Goal: Task Accomplishment & Management: Manage account settings

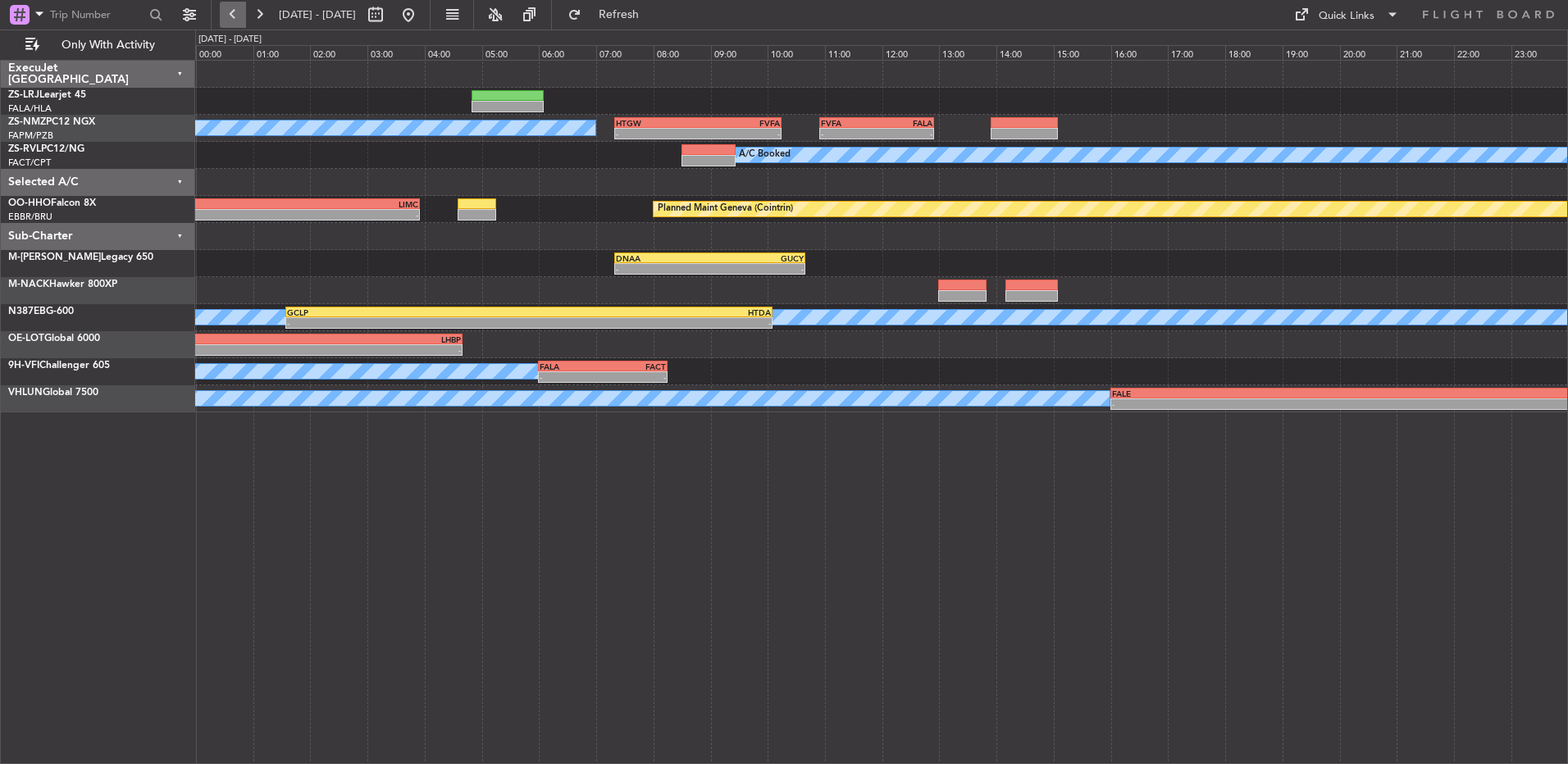
click at [223, 20] on button at bounding box center [232, 15] width 27 height 27
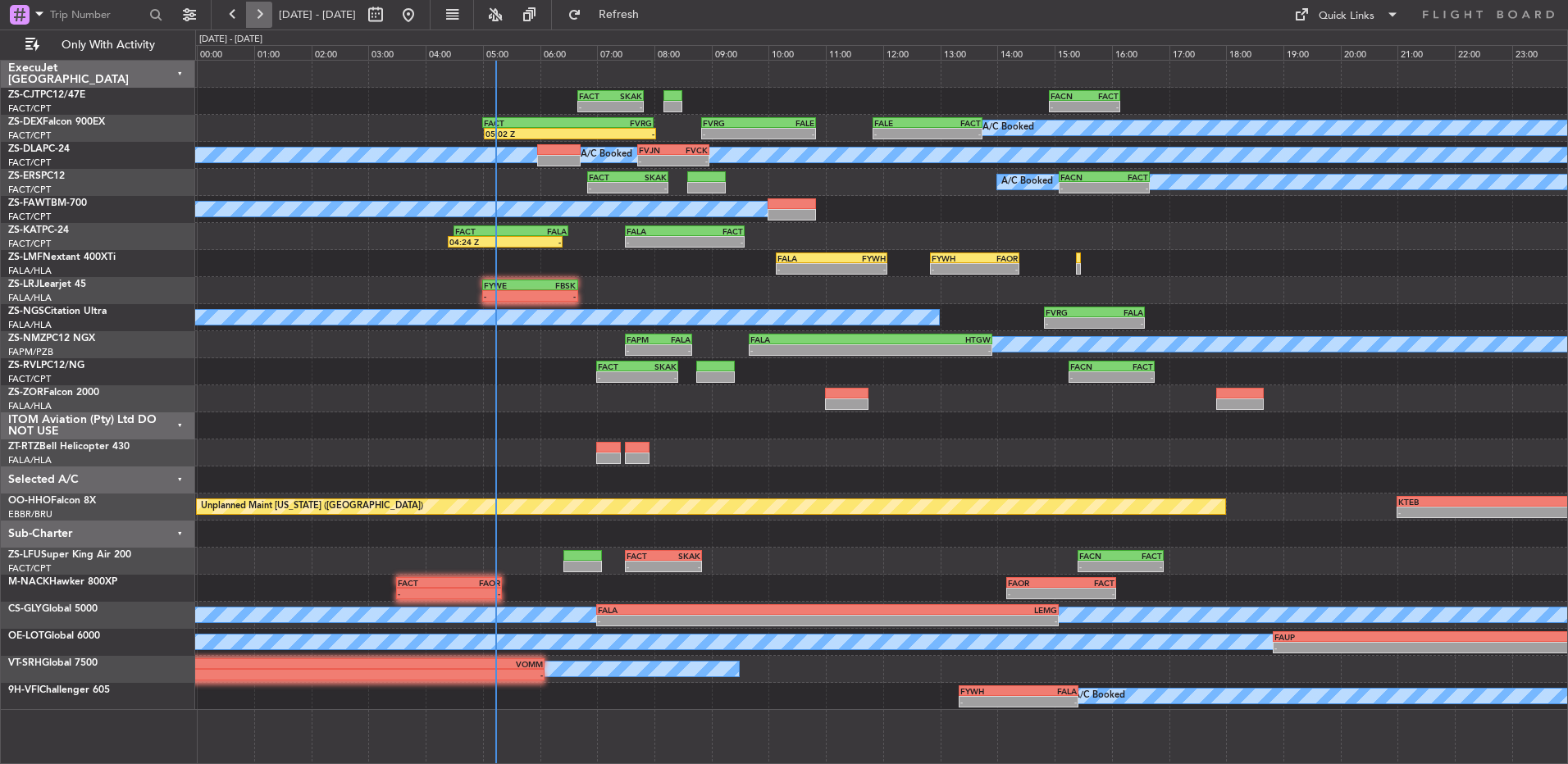
click at [255, 16] on button at bounding box center [259, 15] width 27 height 27
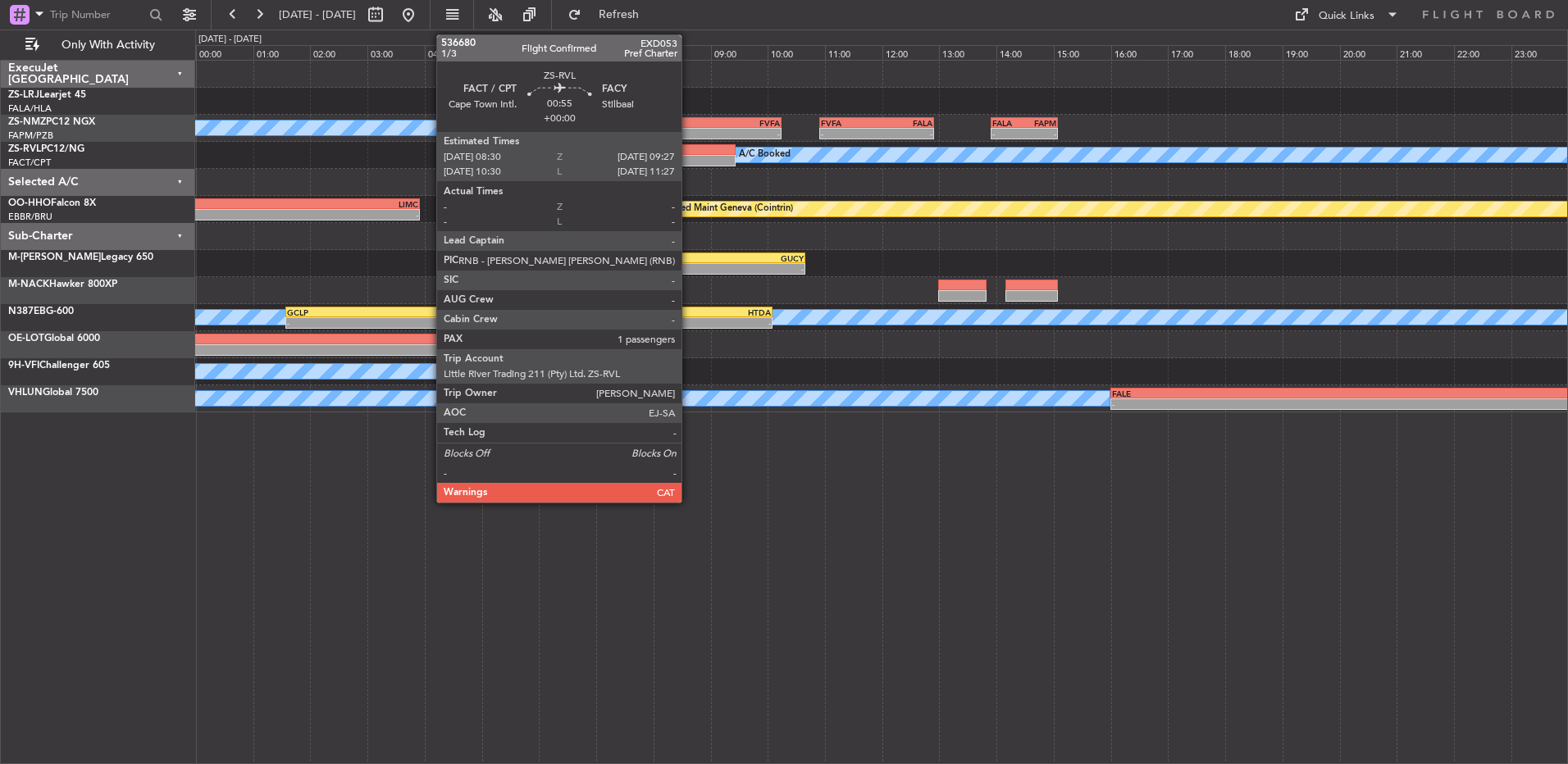
click at [689, 158] on div at bounding box center [708, 160] width 55 height 12
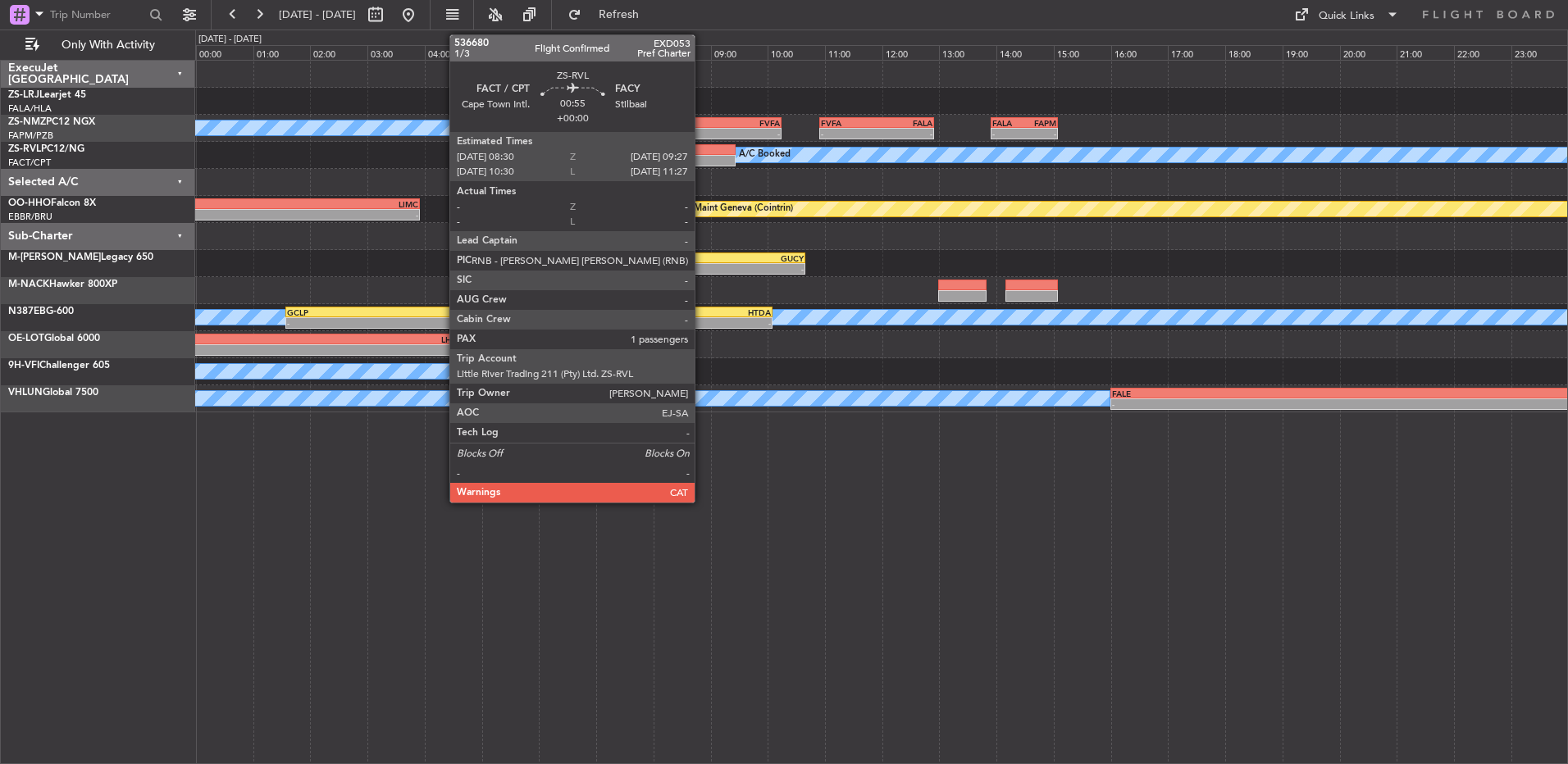
click at [702, 161] on div at bounding box center [708, 160] width 55 height 12
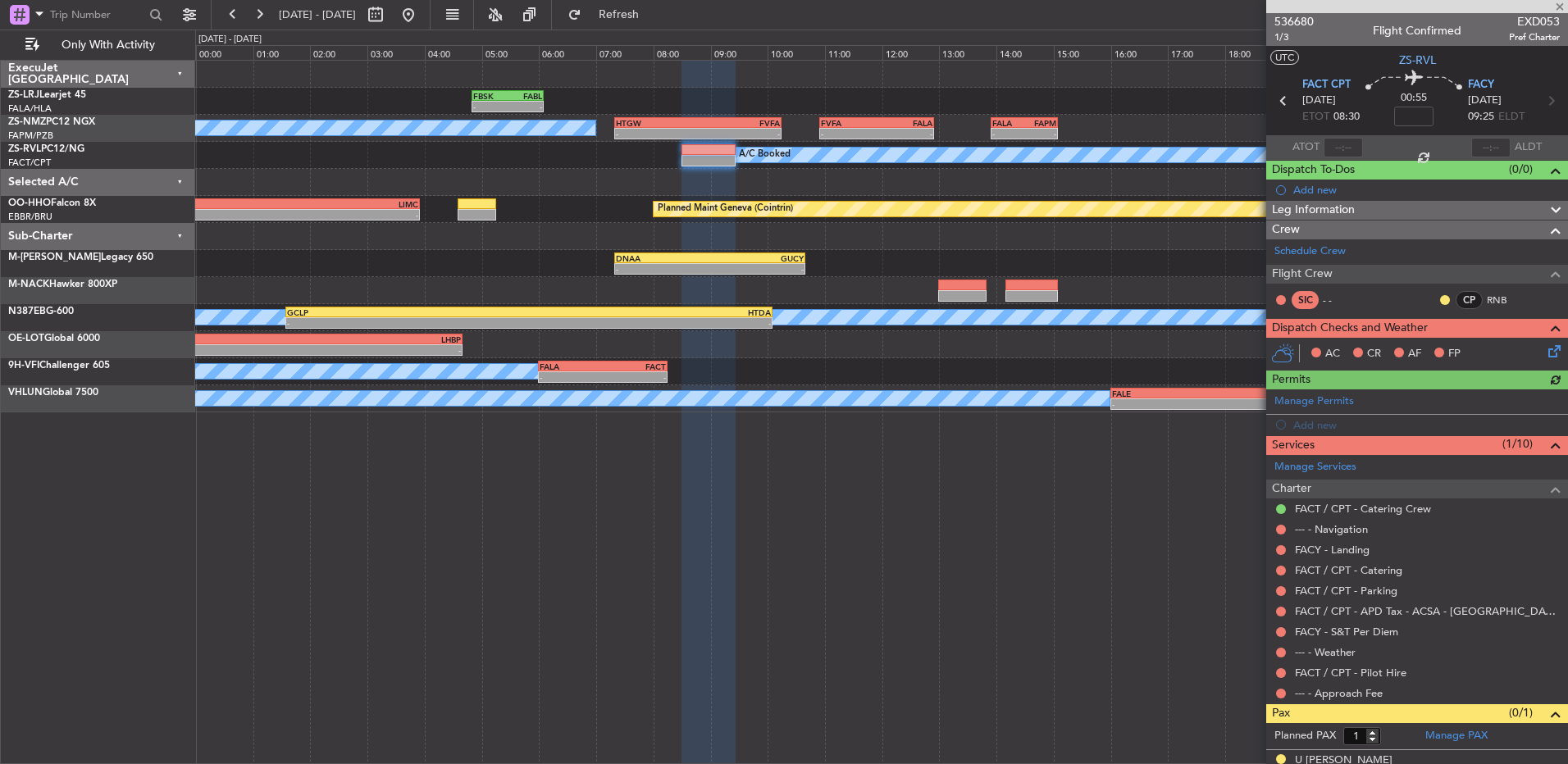
scroll to position [20, 0]
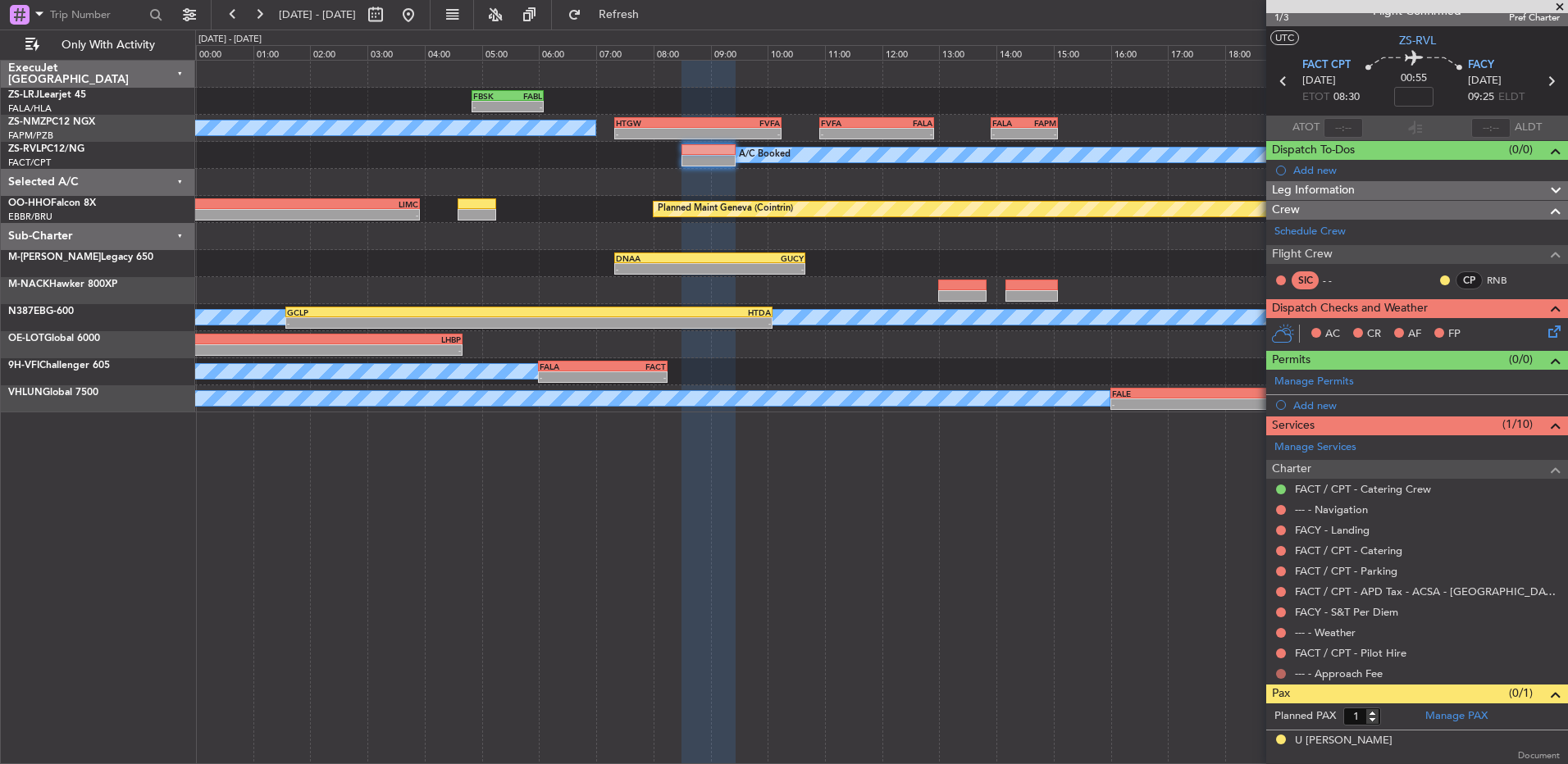
click at [1113, 508] on button at bounding box center [1281, 673] width 10 height 10
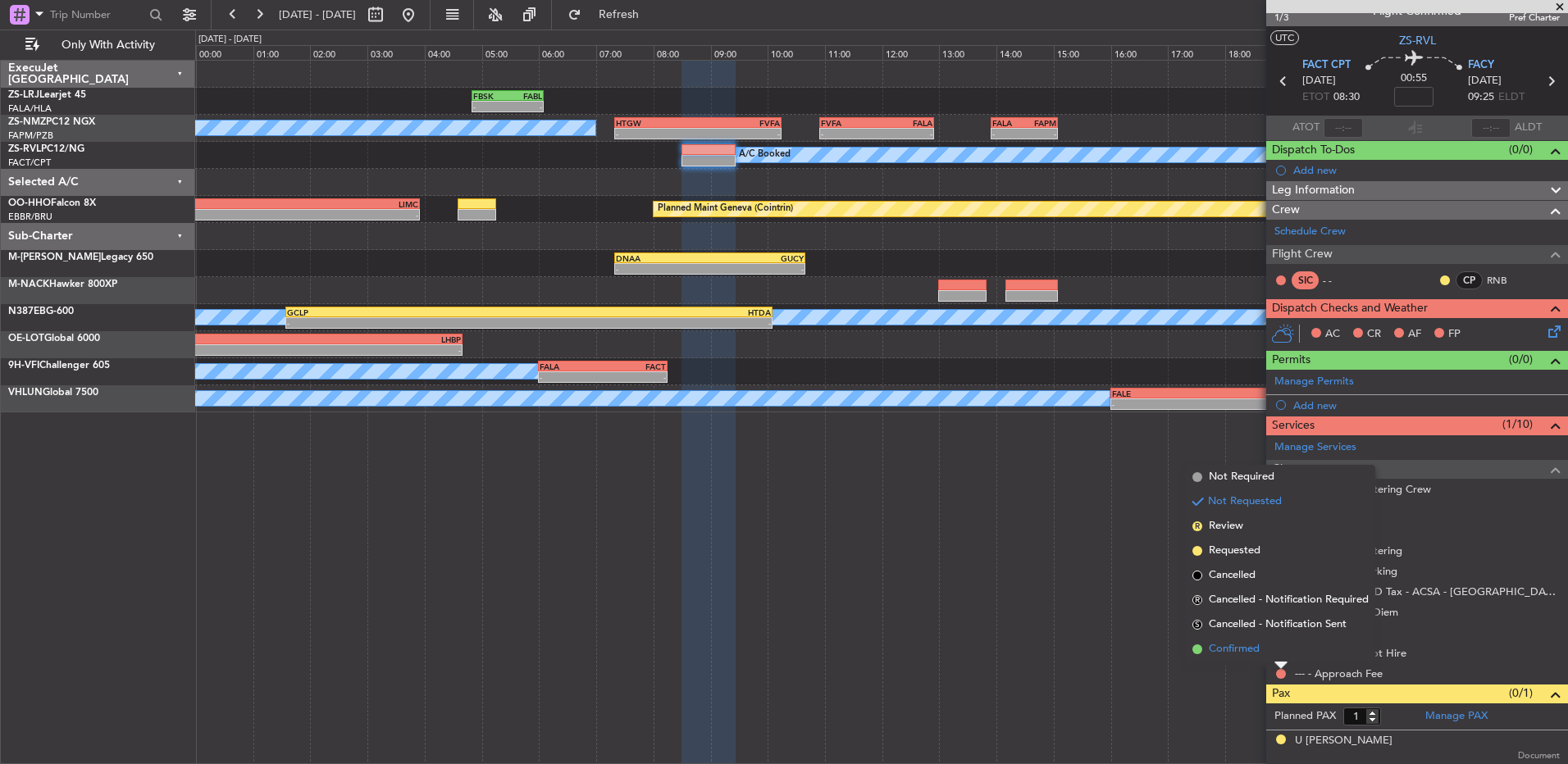
click at [1113, 508] on li "Confirmed" at bounding box center [1280, 649] width 189 height 25
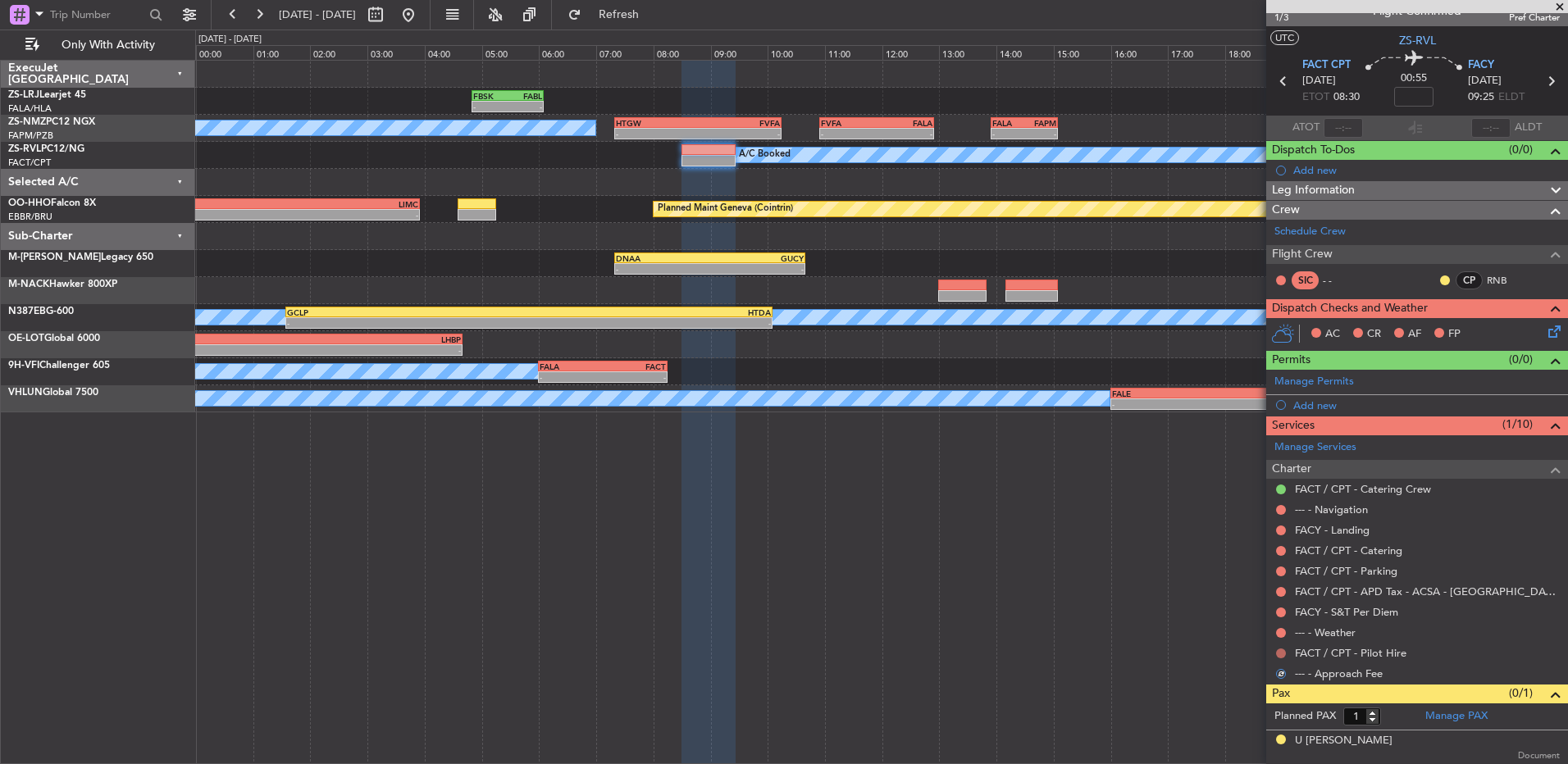
click at [1113, 508] on button at bounding box center [1281, 653] width 10 height 10
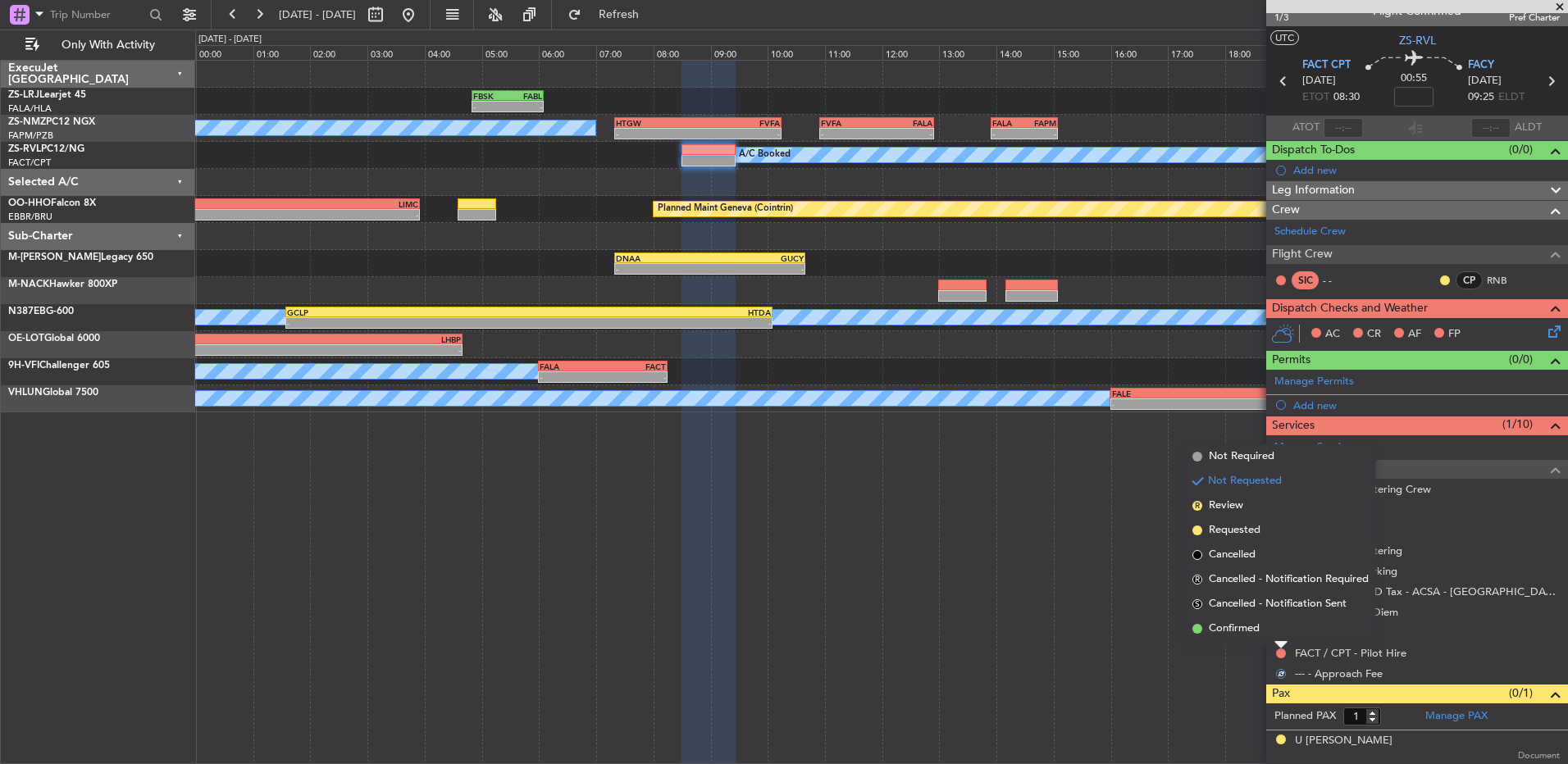
click at [1113, 508] on li "Confirmed" at bounding box center [1280, 629] width 189 height 25
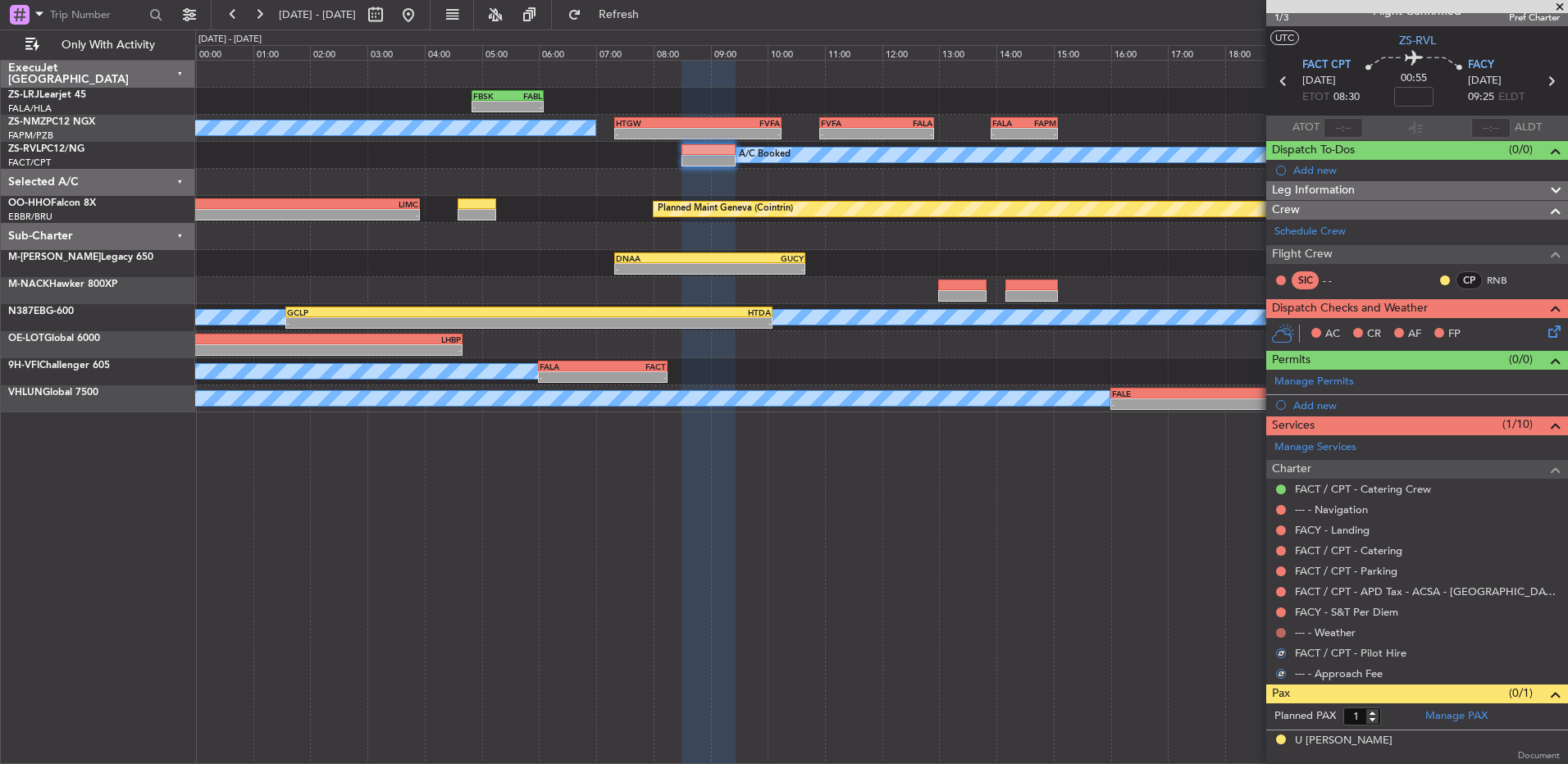
click at [1113, 508] on button at bounding box center [1281, 632] width 10 height 10
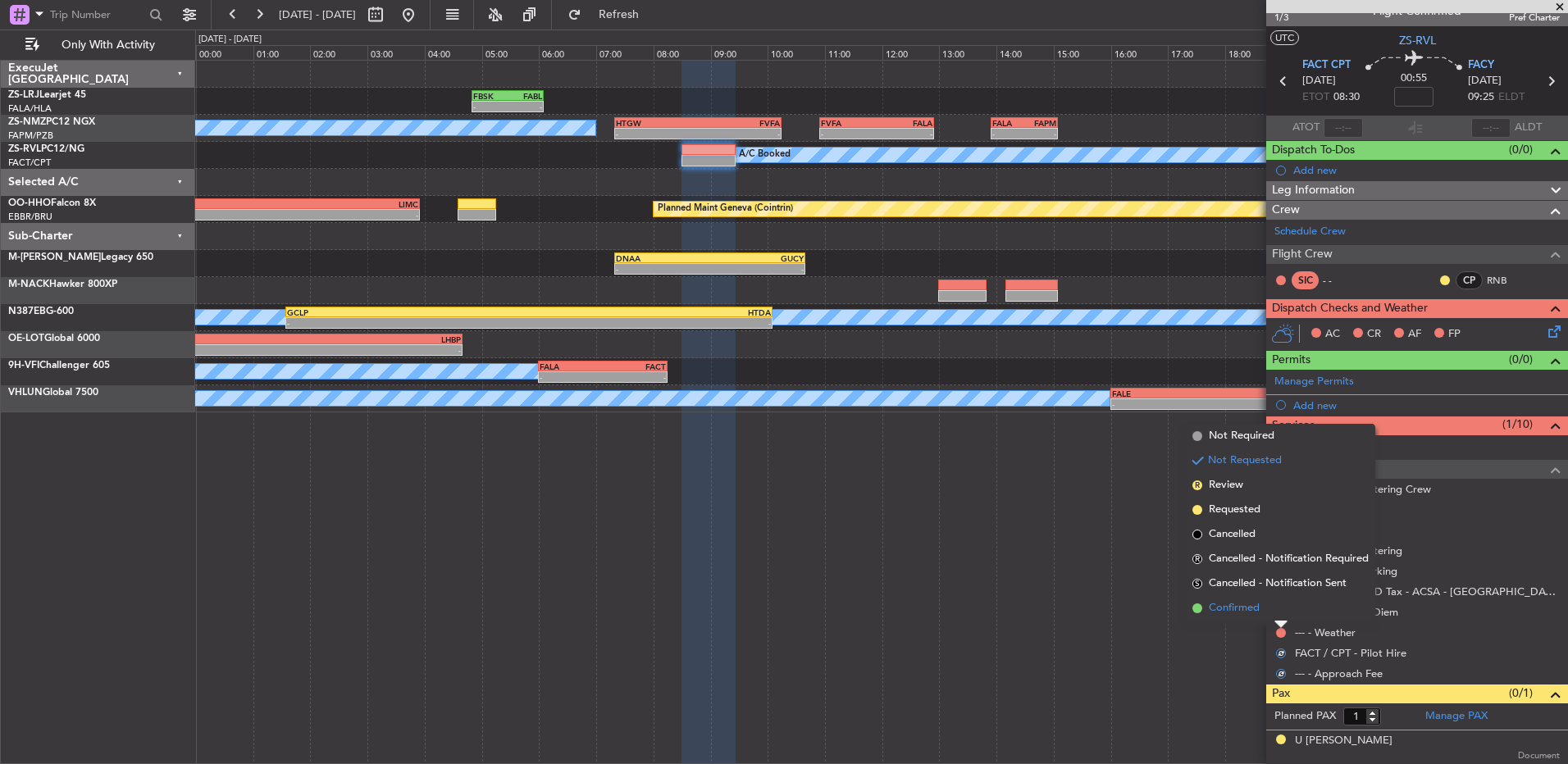
click at [1113, 508] on li "Confirmed" at bounding box center [1280, 608] width 189 height 25
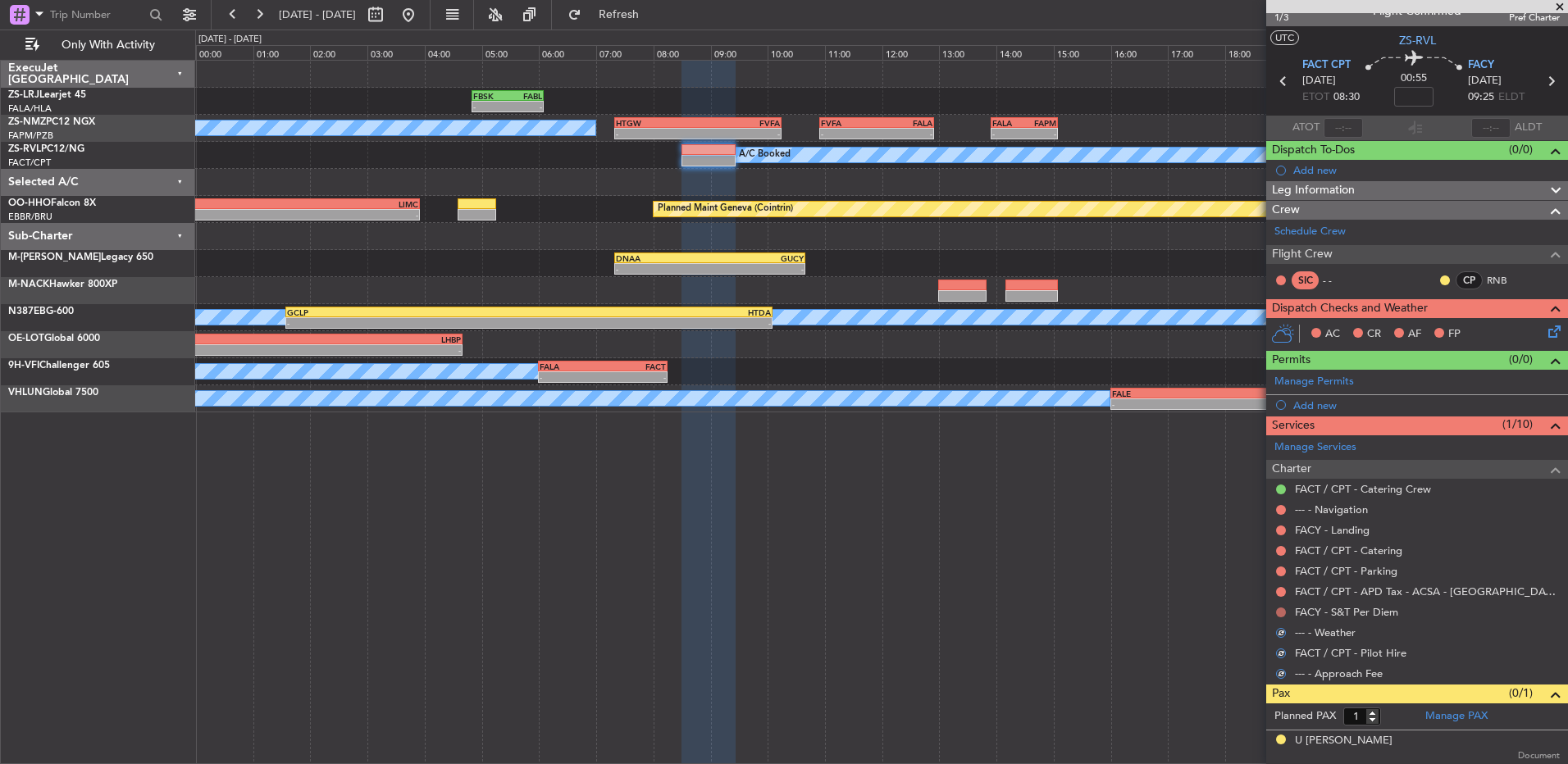
click at [1113, 508] on button at bounding box center [1281, 612] width 10 height 10
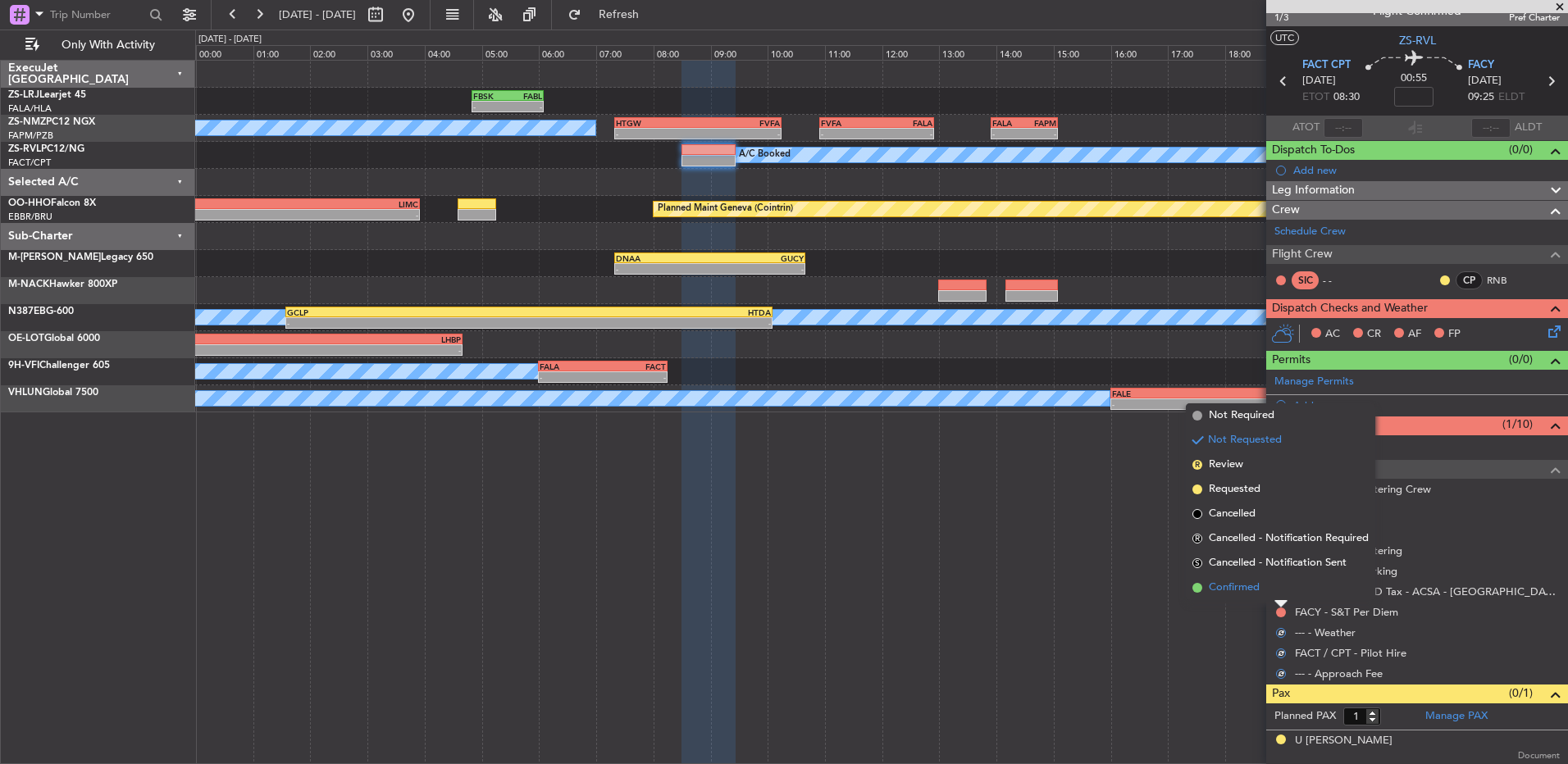
click at [1113, 508] on li "Confirmed" at bounding box center [1280, 587] width 189 height 25
click at [1113, 508] on button at bounding box center [1281, 591] width 10 height 10
click at [1113, 508] on li "Confirmed" at bounding box center [1280, 566] width 189 height 25
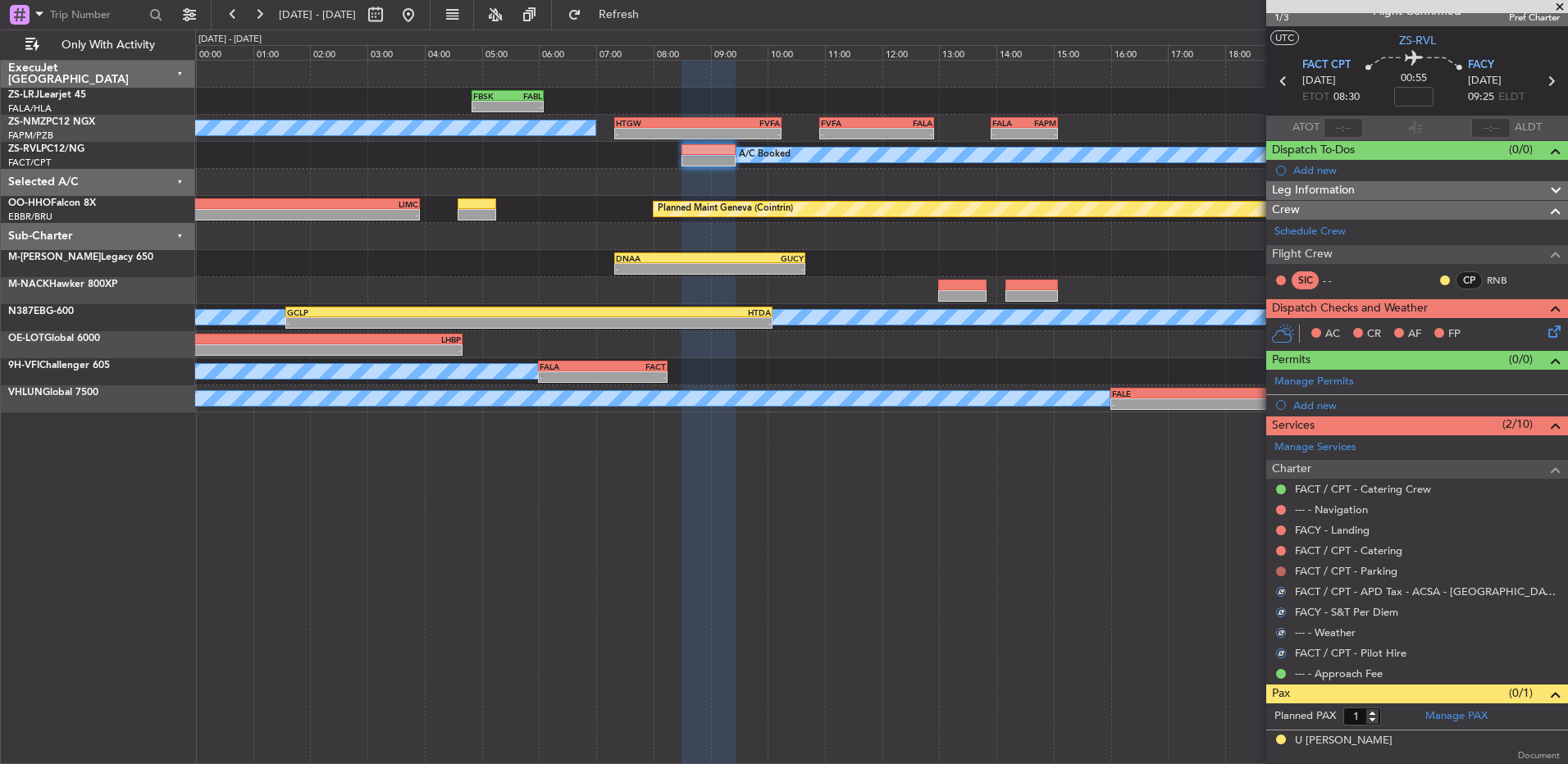
click at [1113, 508] on button at bounding box center [1281, 571] width 10 height 10
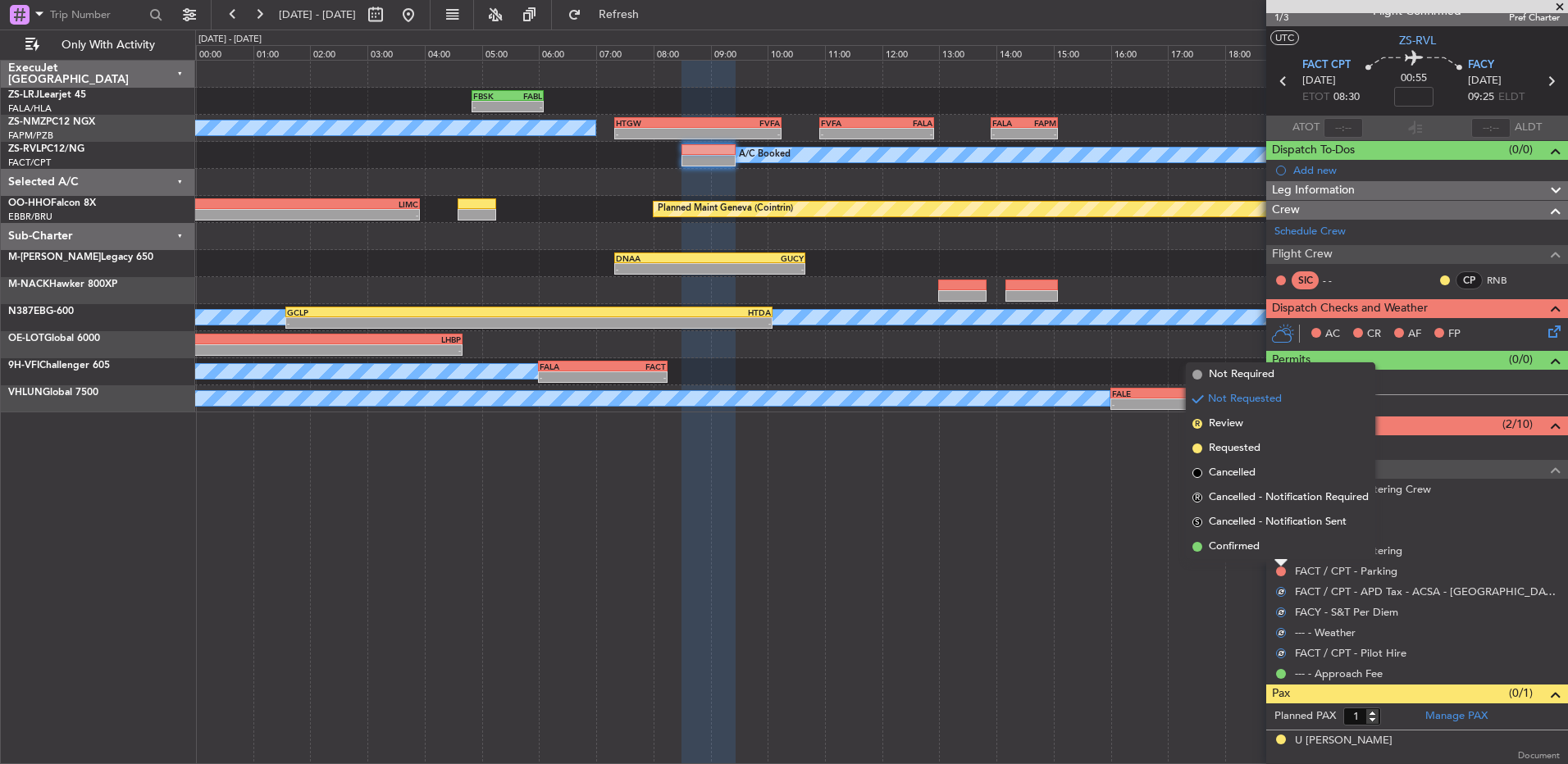
click at [1113, 508] on div at bounding box center [1281, 563] width 13 height 6
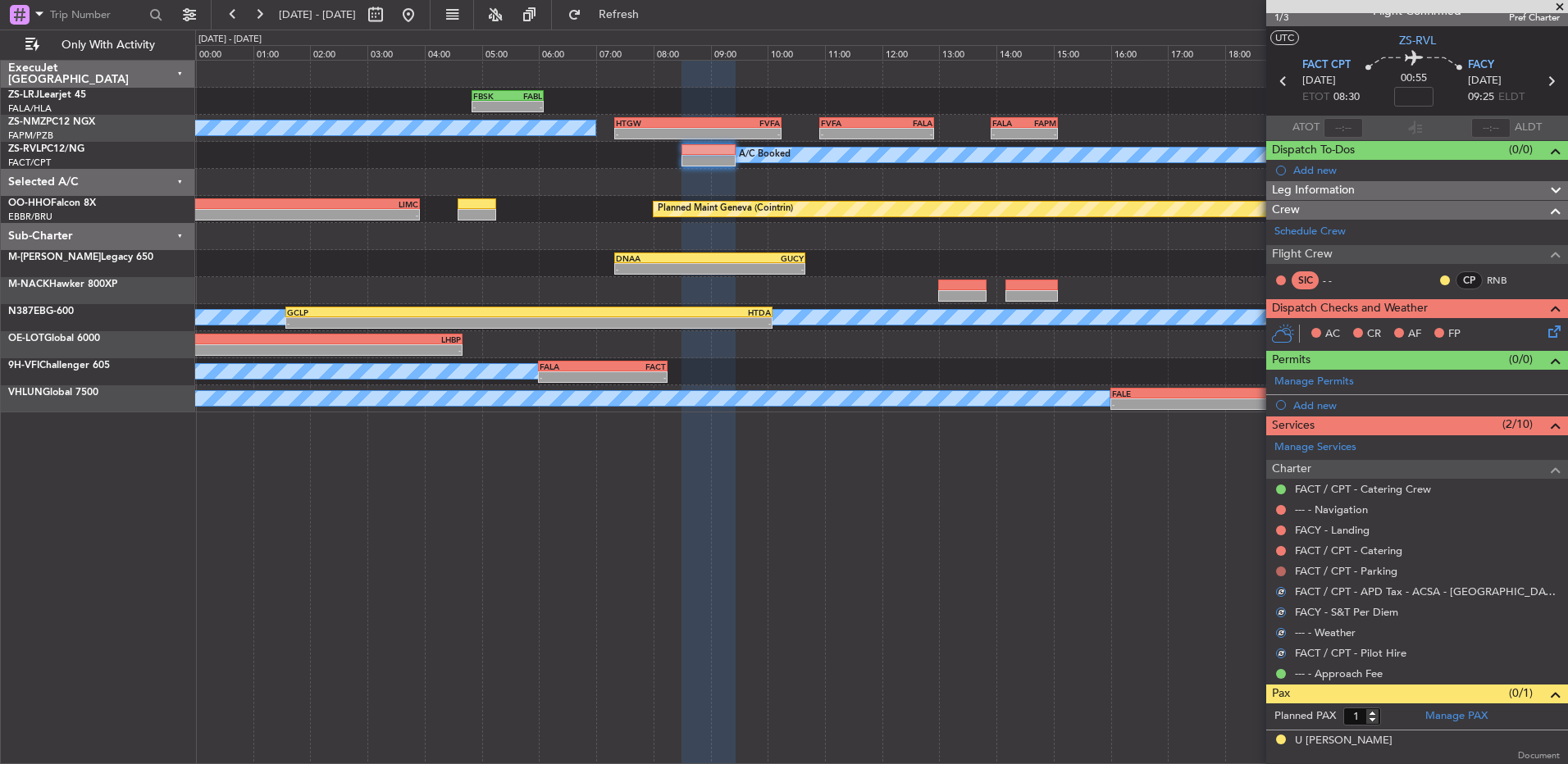
click at [1113, 508] on button at bounding box center [1281, 571] width 10 height 10
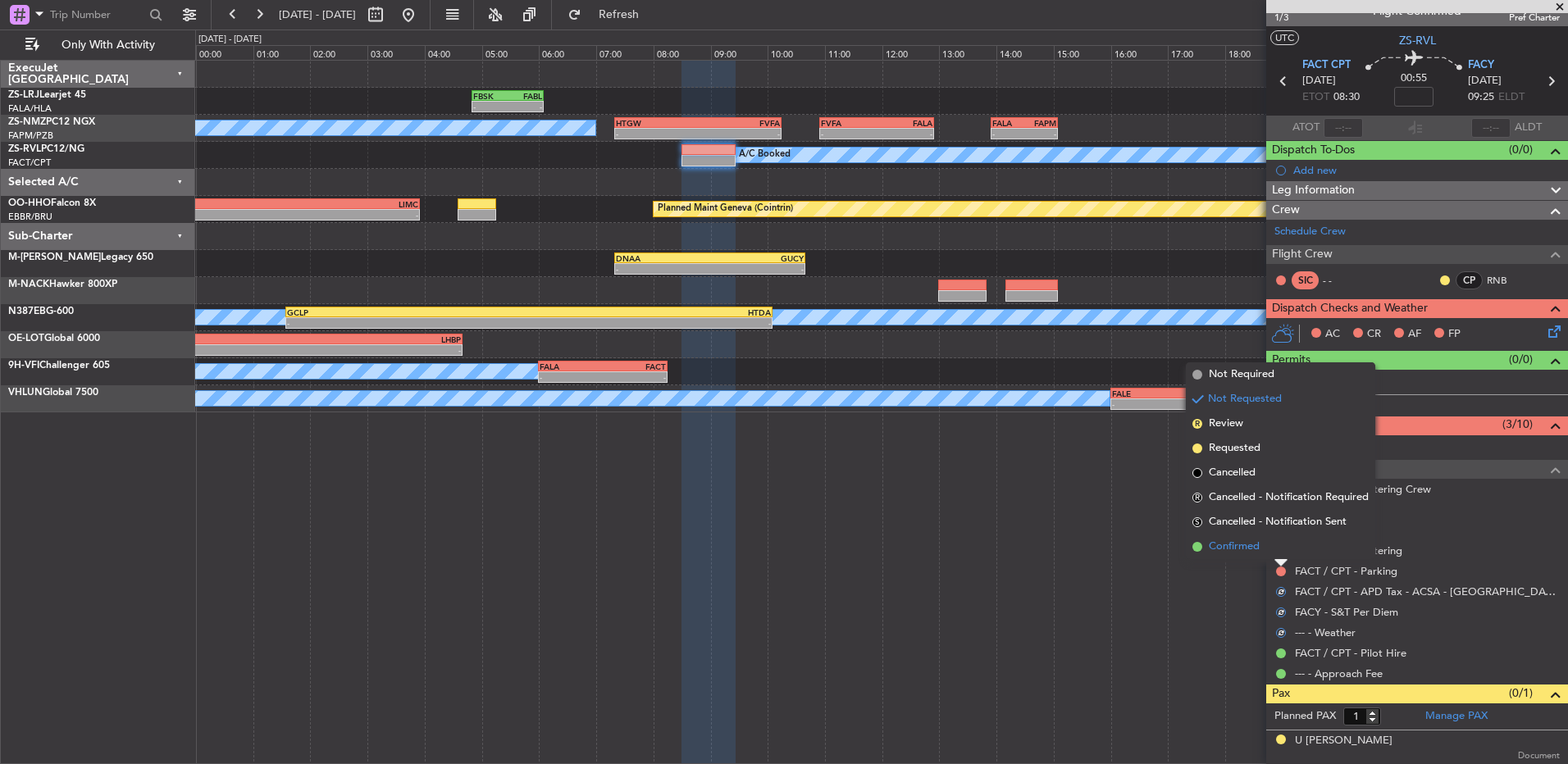
click at [1113, 508] on li "Confirmed" at bounding box center [1280, 546] width 189 height 25
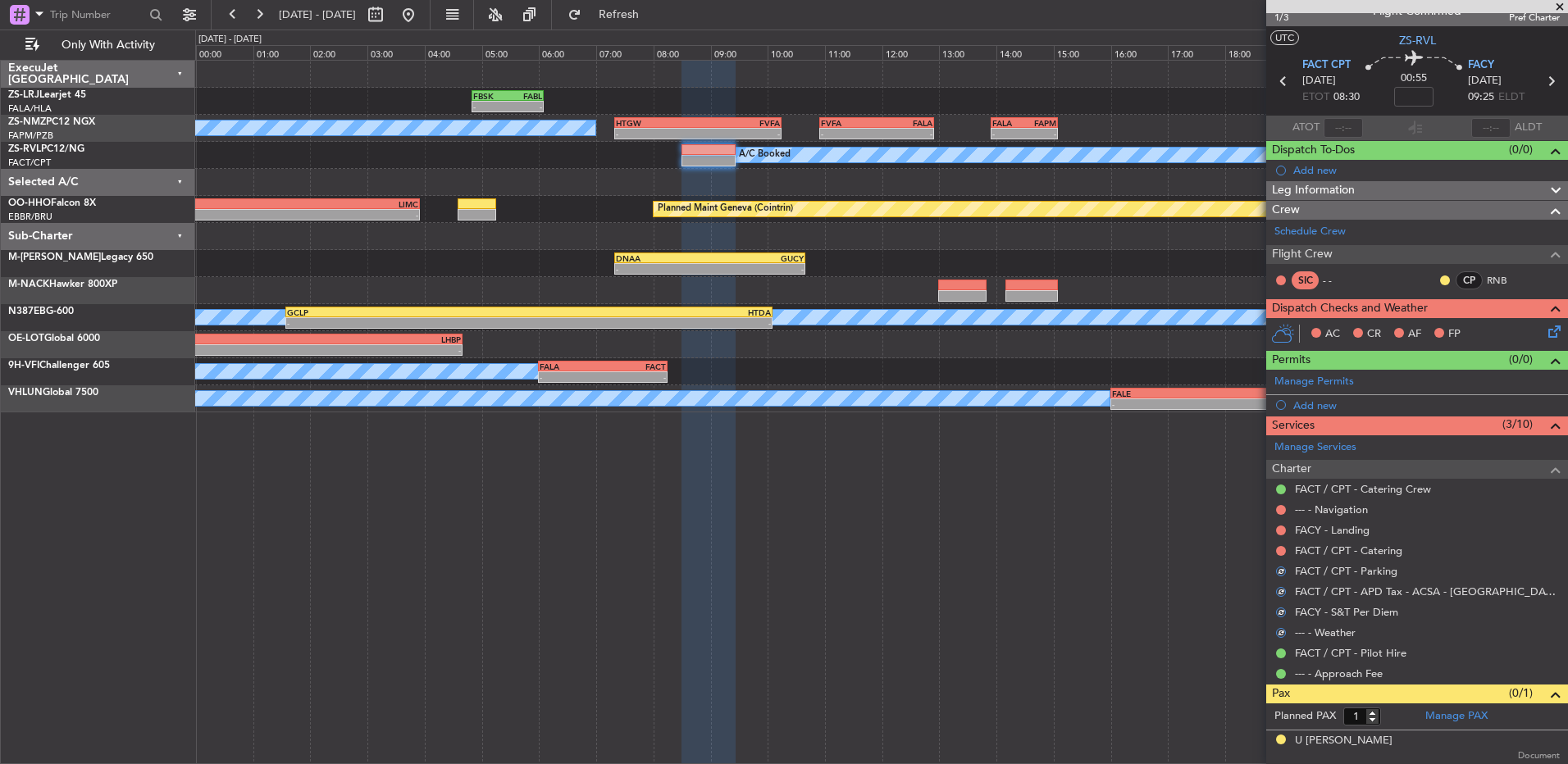
click at [1113, 508] on button at bounding box center [1281, 551] width 10 height 10
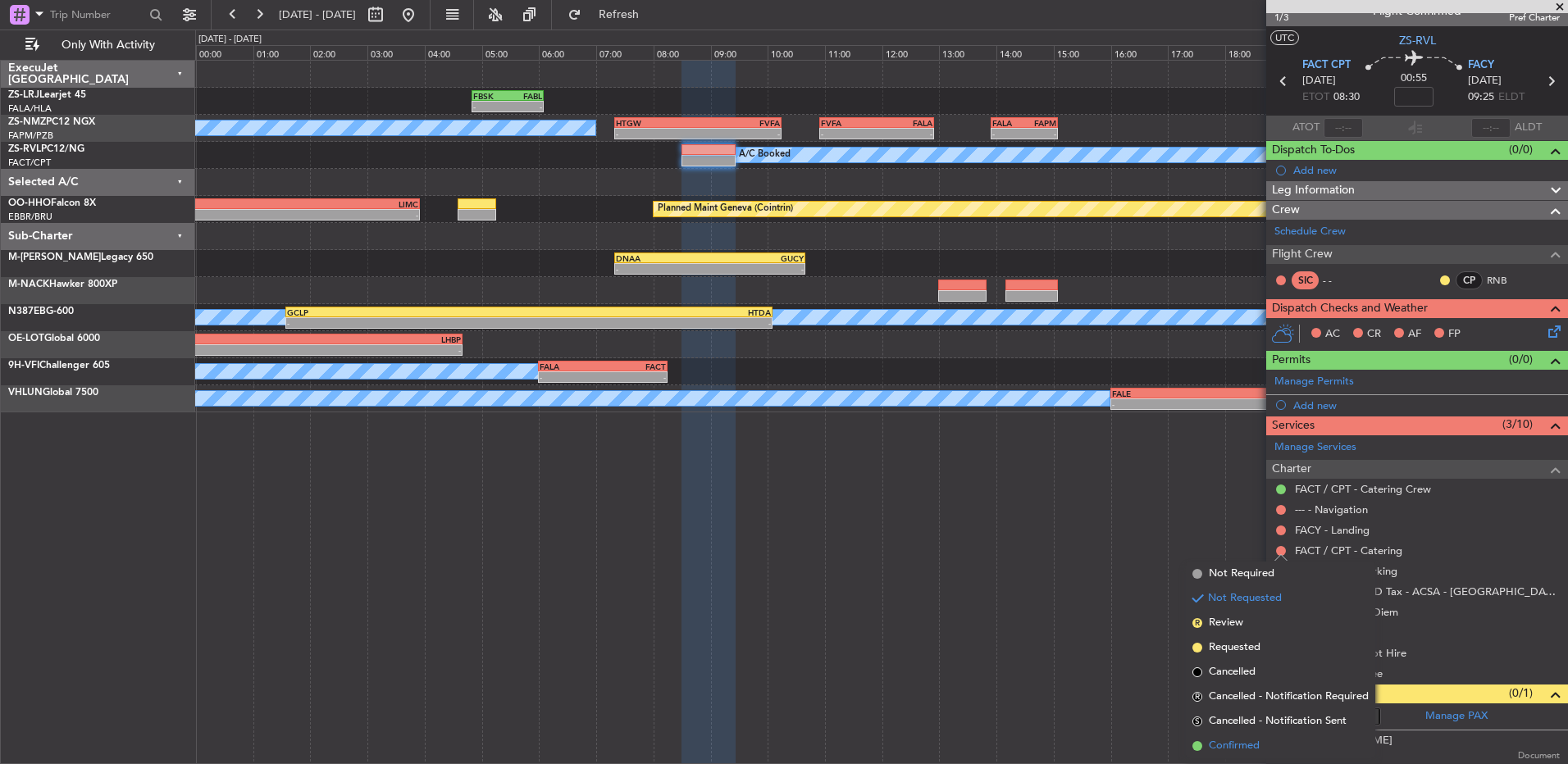
click at [1113, 508] on li "Confirmed" at bounding box center [1280, 746] width 189 height 25
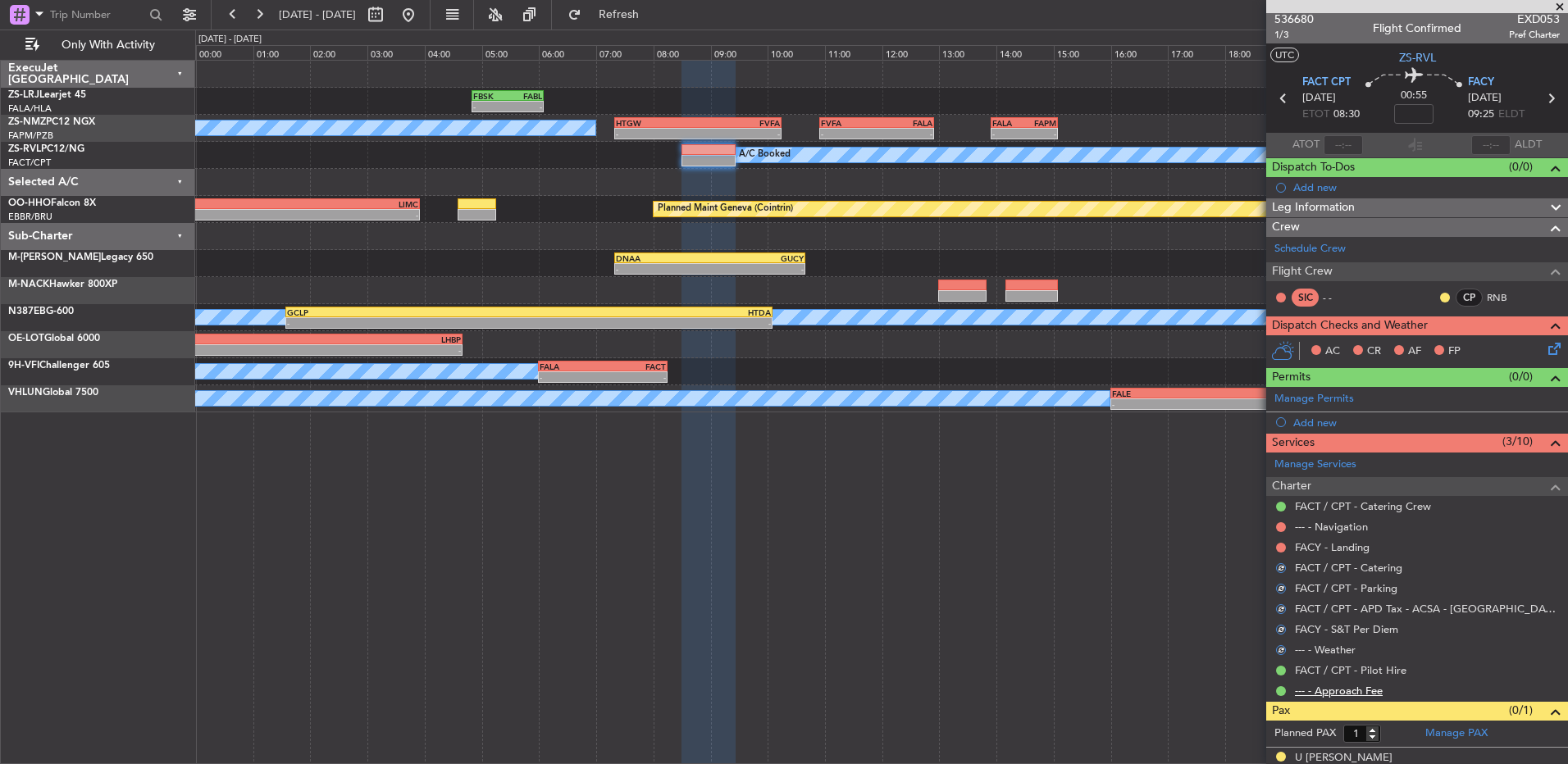
scroll to position [0, 0]
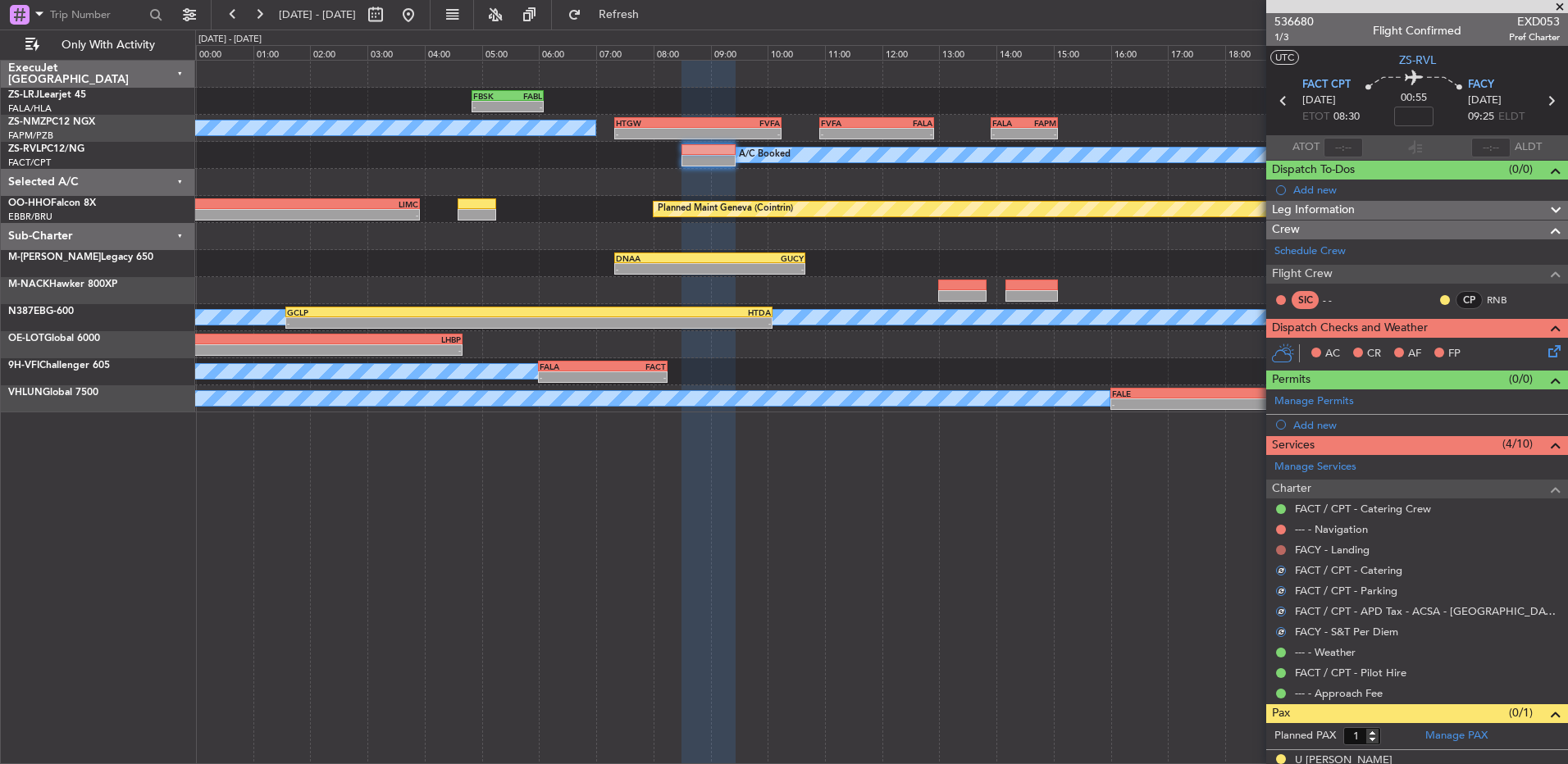
click at [1113, 508] on button at bounding box center [1281, 550] width 10 height 10
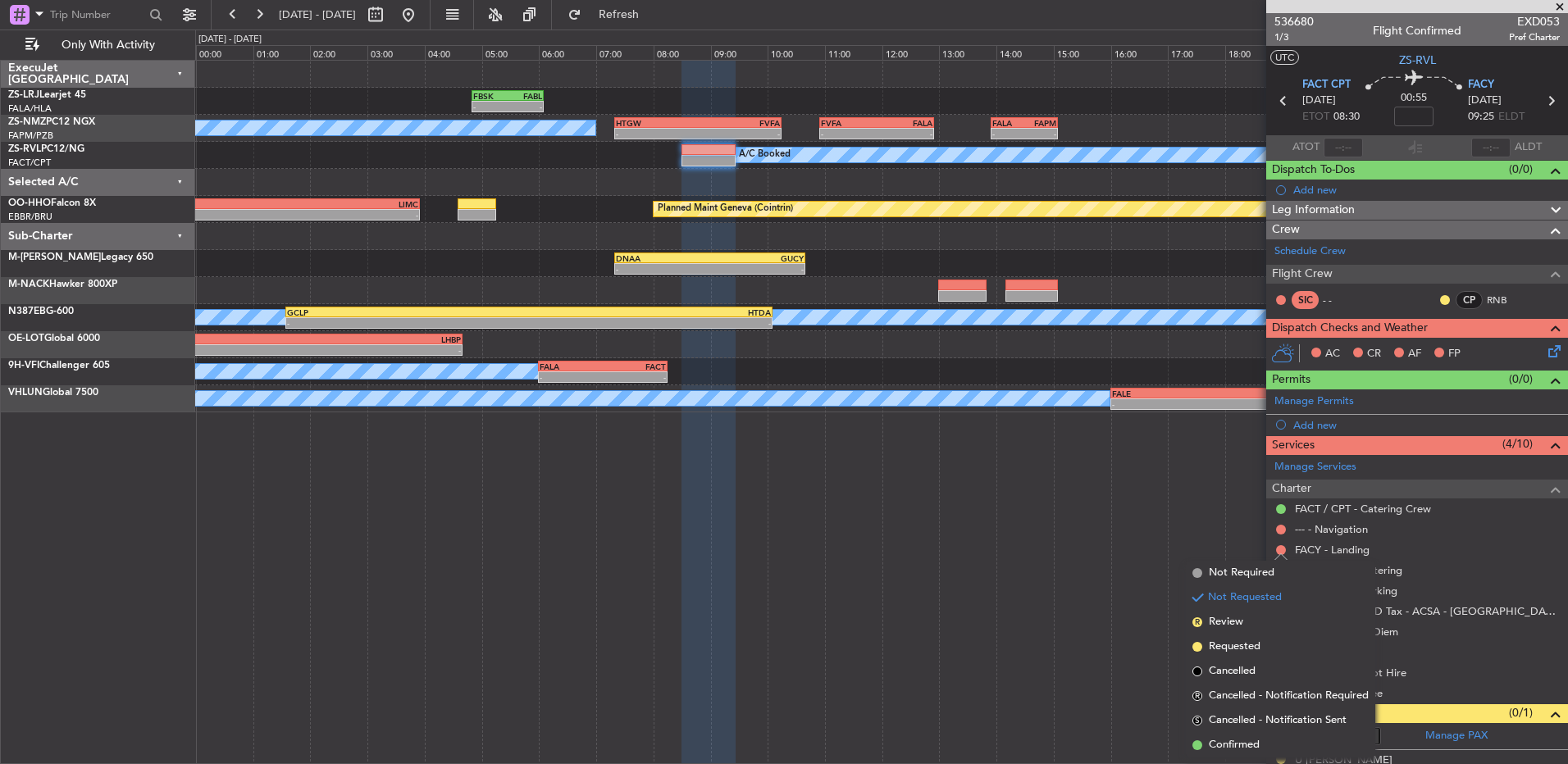
click at [1113, 508] on span "Confirmed" at bounding box center [1234, 745] width 51 height 16
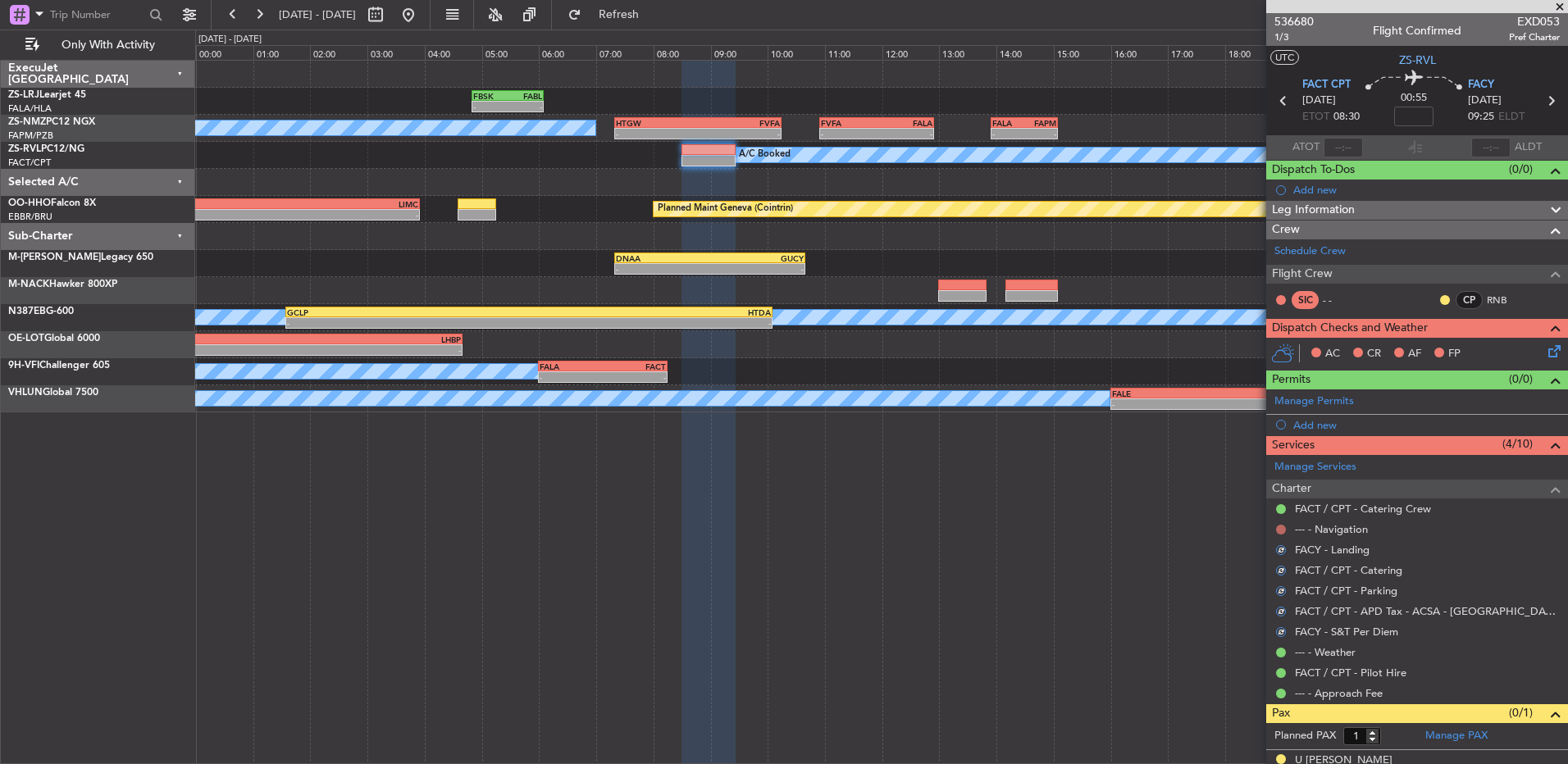
click at [1113, 508] on button at bounding box center [1281, 529] width 10 height 10
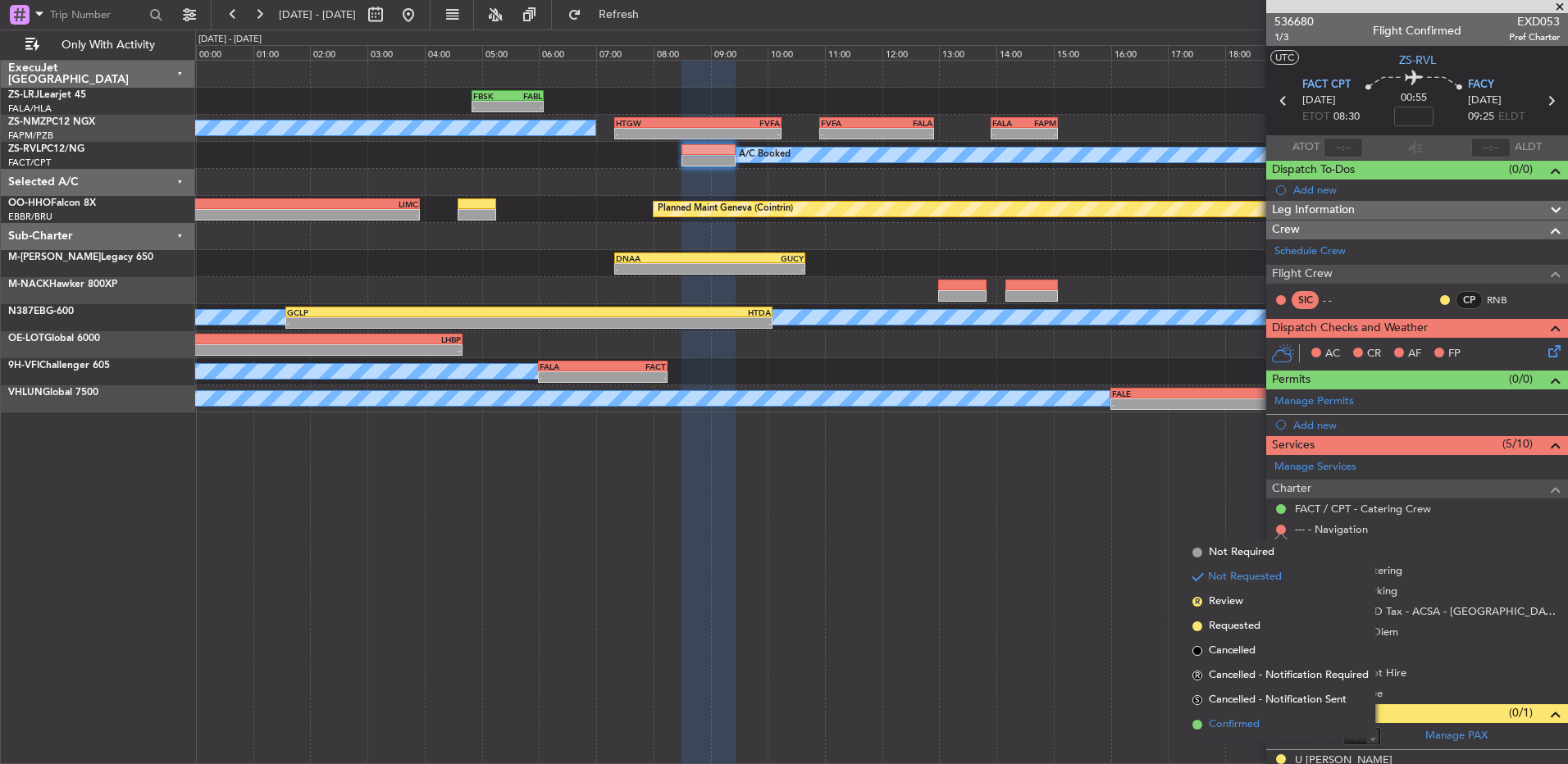
click at [1113, 508] on li "Confirmed" at bounding box center [1280, 724] width 189 height 25
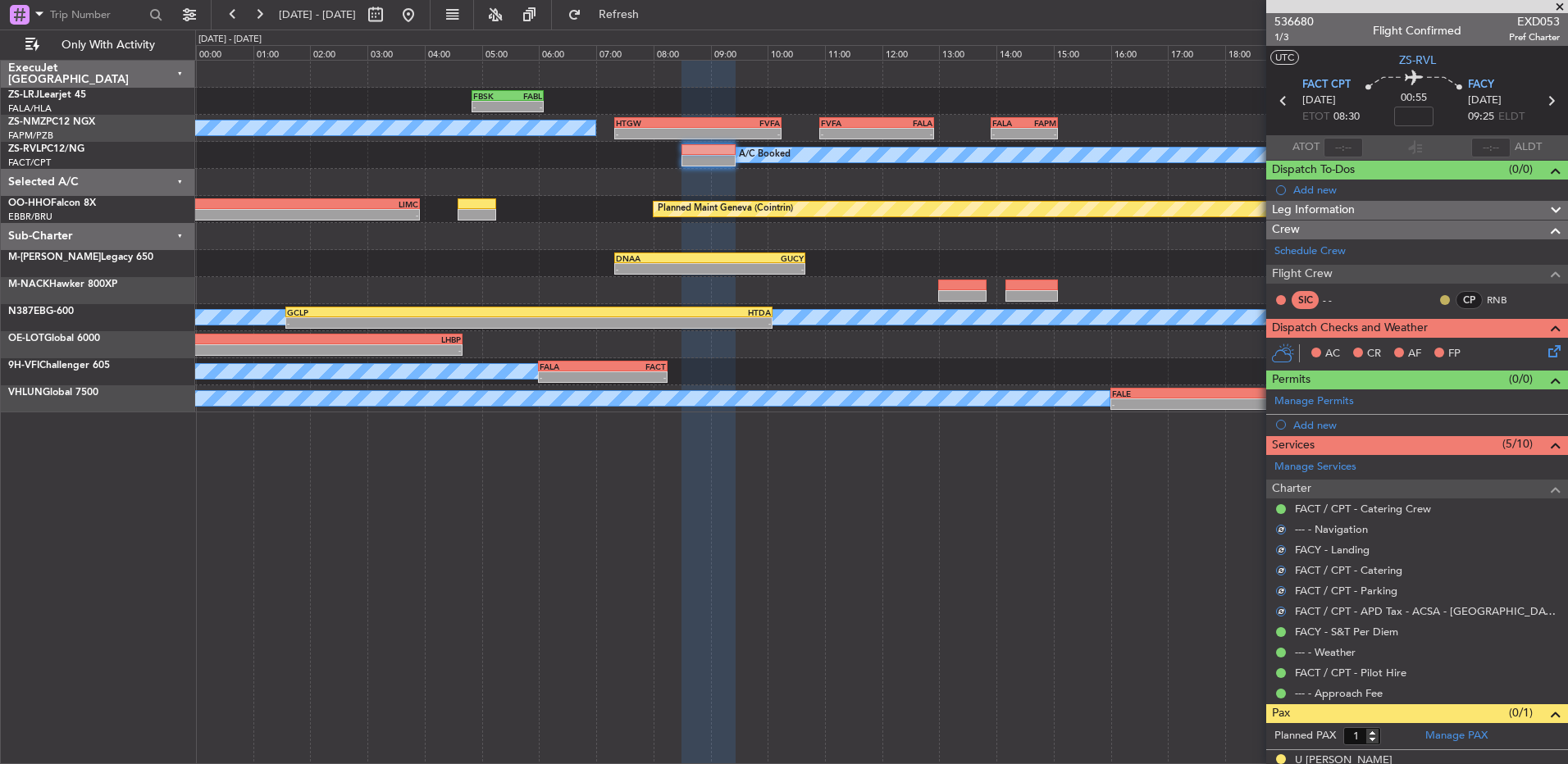
click at [1113, 300] on button at bounding box center [1444, 300] width 10 height 10
click at [1113, 347] on span "Acknowledged" at bounding box center [1436, 348] width 72 height 16
click at [1113, 351] on icon at bounding box center [1552, 349] width 13 height 13
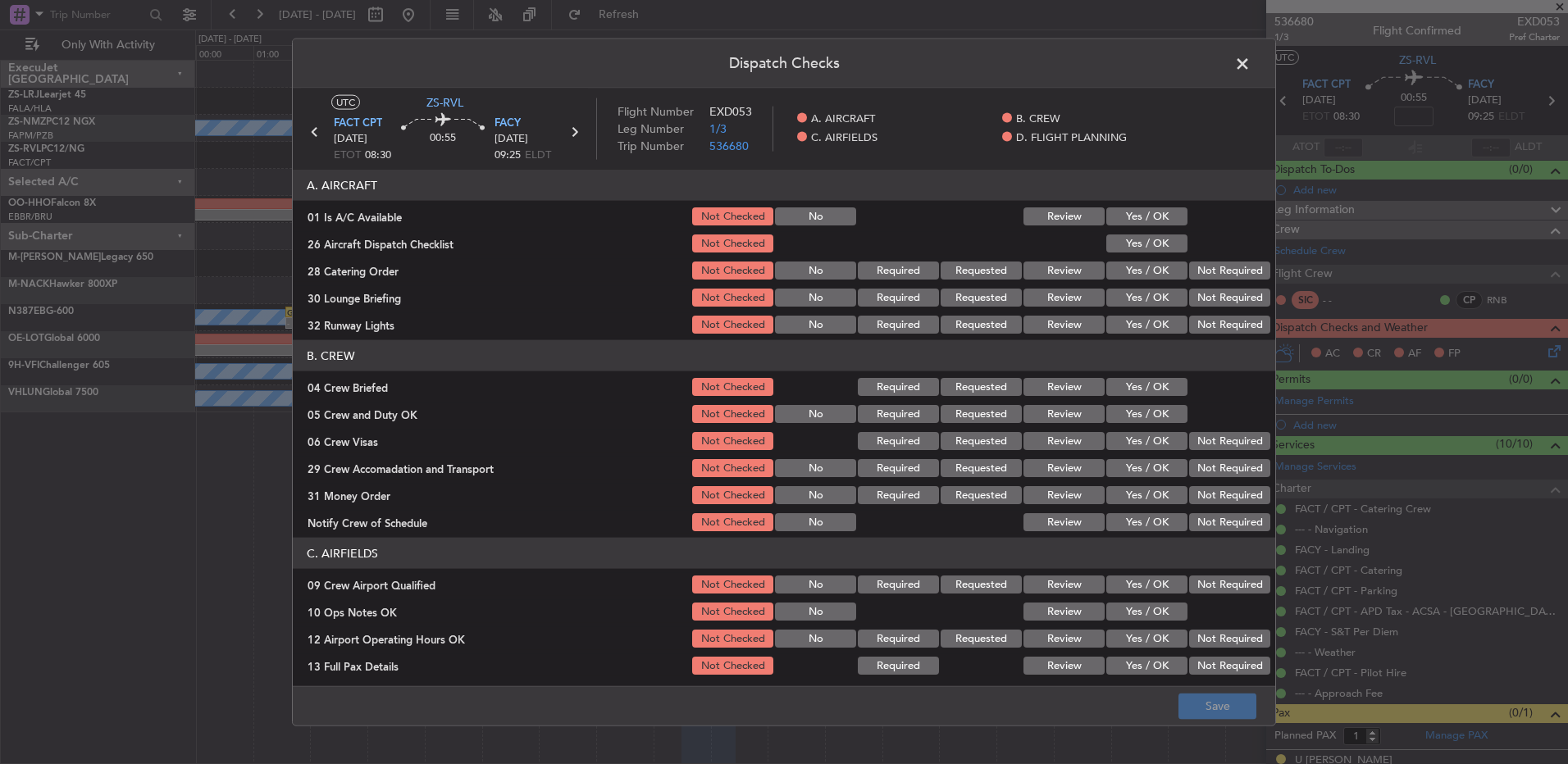
click at [1113, 216] on button "Yes / OK" at bounding box center [1147, 217] width 81 height 18
click at [1113, 243] on button "Yes / OK" at bounding box center [1147, 243] width 81 height 18
drag, startPoint x: 1051, startPoint y: 269, endPoint x: 1114, endPoint y: 308, distance: 74.1
click at [1052, 272] on button "Review" at bounding box center [1064, 271] width 81 height 18
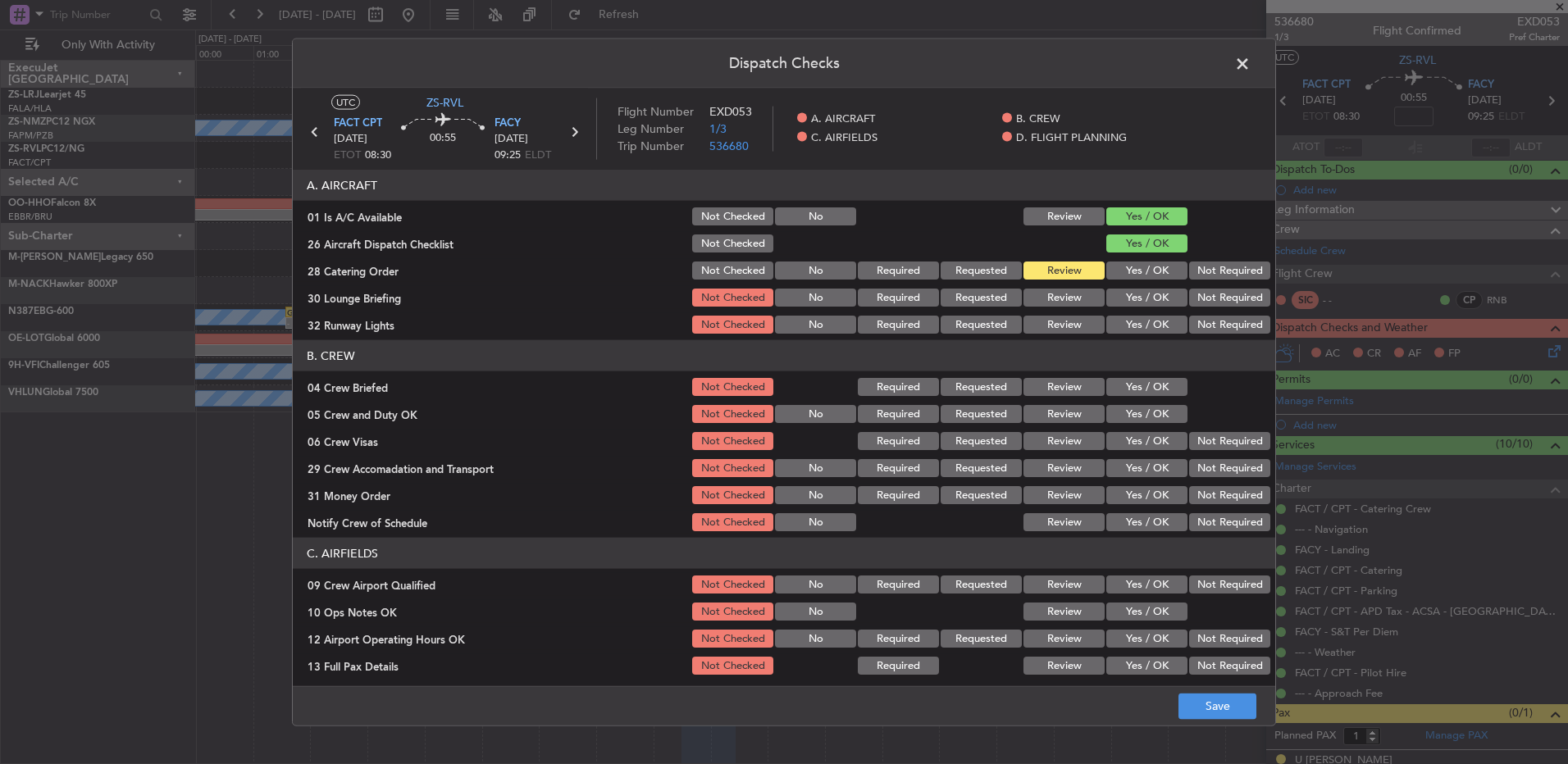
click at [1113, 269] on button "Not Required" at bounding box center [1229, 271] width 81 height 18
click at [1113, 286] on div "Yes / OK" at bounding box center [1145, 297] width 82 height 23
click at [1113, 296] on button "Yes / OK" at bounding box center [1147, 297] width 81 height 18
click at [1113, 316] on button "Yes / OK" at bounding box center [1147, 325] width 81 height 18
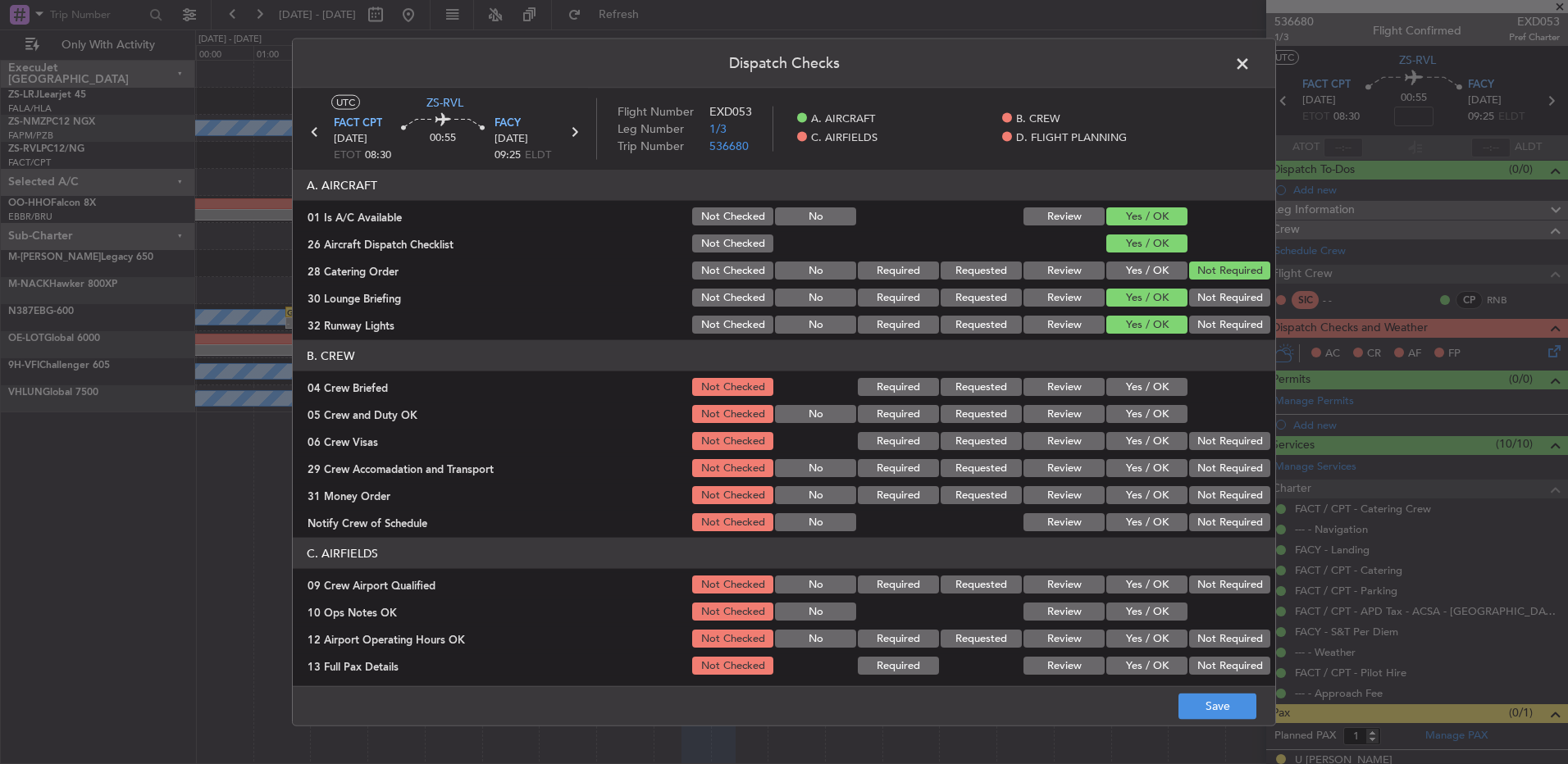
click at [1113, 317] on button "Not Required" at bounding box center [1229, 325] width 81 height 18
click at [1113, 283] on section "A. AIRCRAFT 01 Is A/C Available Not Checked No Review Yes / OK 26 Aircraft Disp…" at bounding box center [784, 253] width 982 height 167
click at [1113, 300] on button "Not Required" at bounding box center [1229, 297] width 81 height 18
click at [1113, 327] on button "Yes / OK" at bounding box center [1147, 325] width 81 height 18
click at [1113, 385] on button "Yes / OK" at bounding box center [1147, 387] width 81 height 18
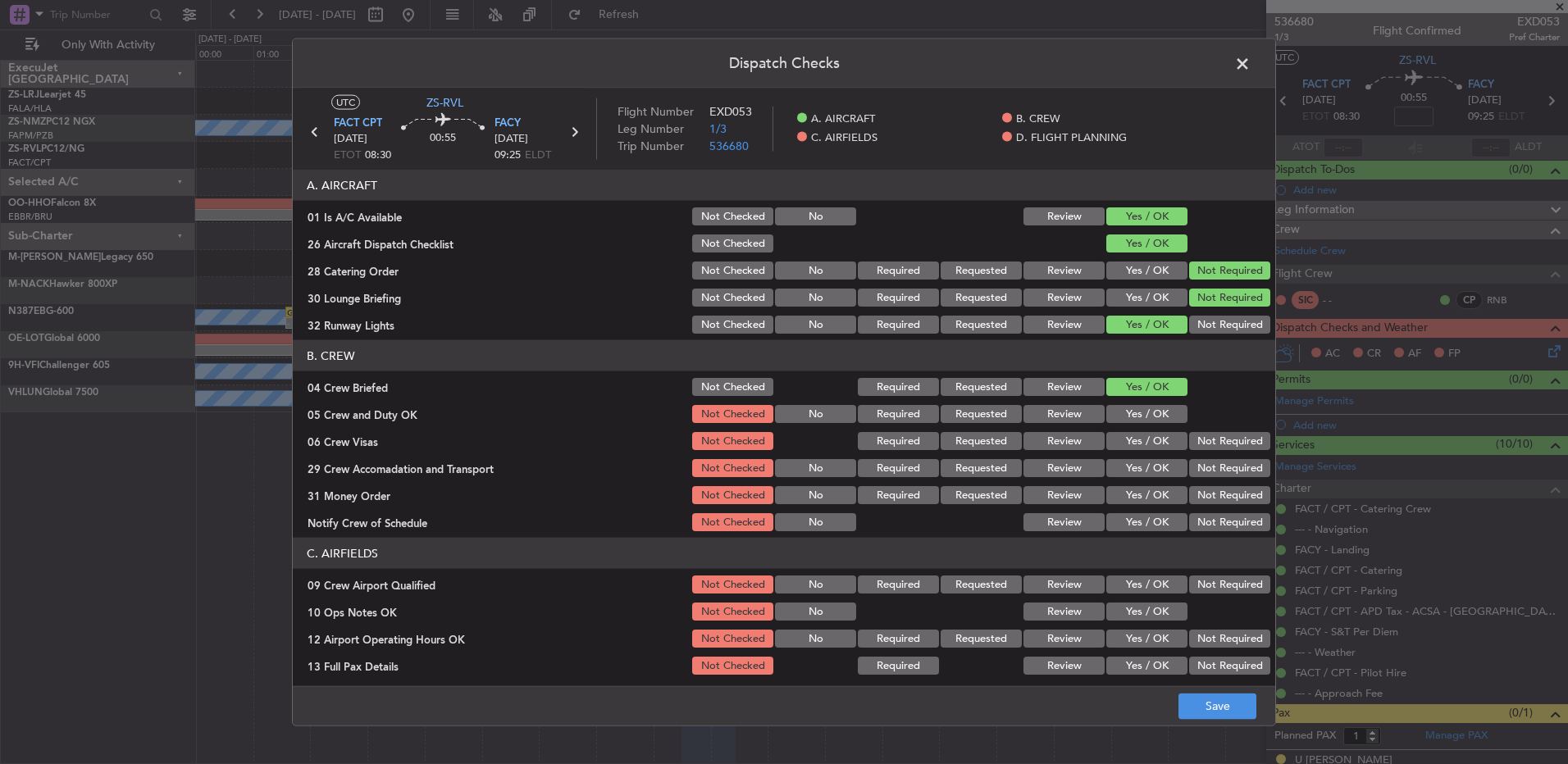
click at [1113, 429] on div "Yes / OK" at bounding box center [1145, 440] width 82 height 23
click at [1113, 422] on button "Yes / OK" at bounding box center [1147, 414] width 81 height 18
click at [1113, 443] on button "Not Required" at bounding box center [1229, 441] width 81 height 18
click at [1113, 465] on button "Not Required" at bounding box center [1229, 468] width 81 height 18
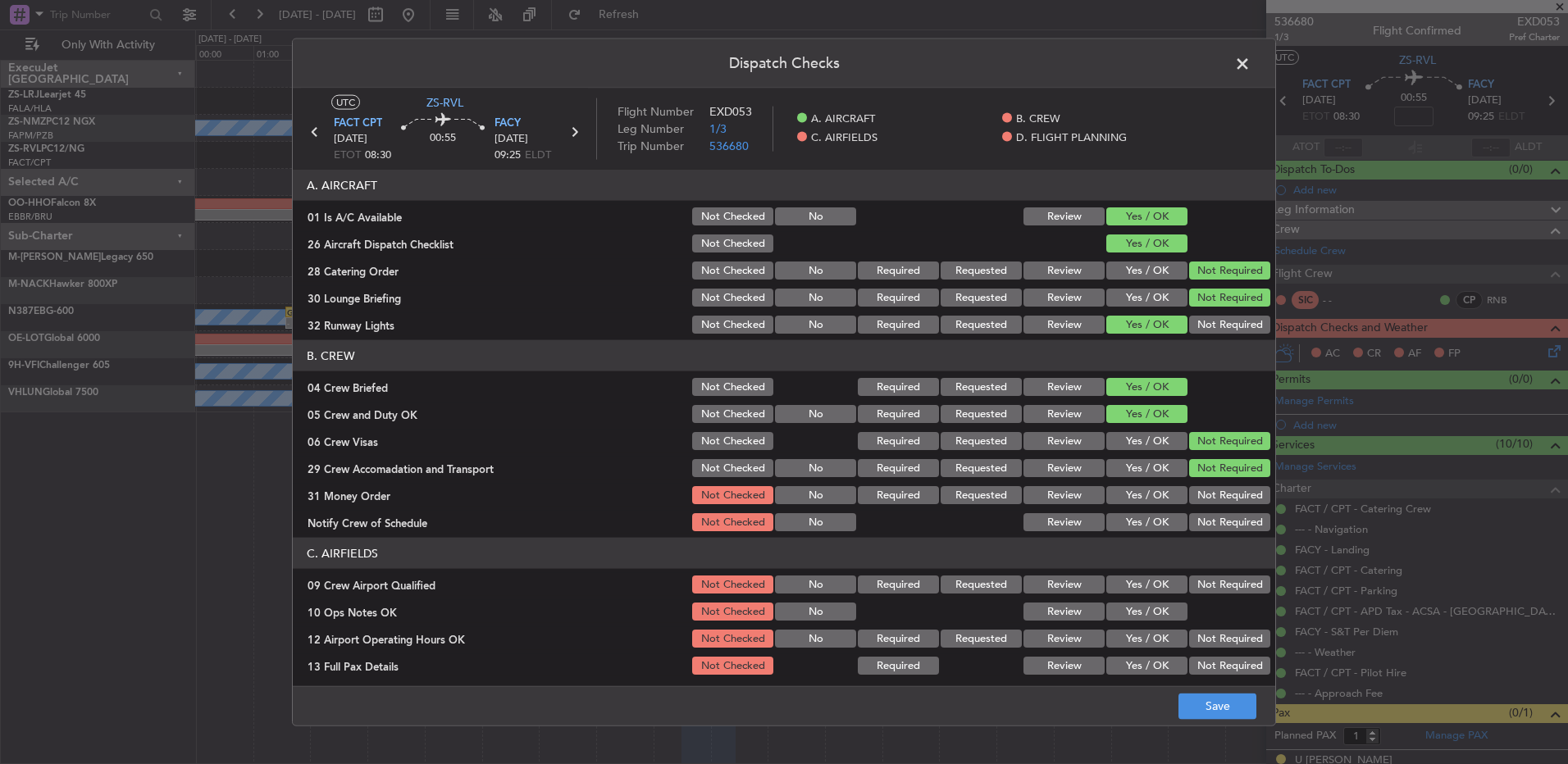
click at [1113, 492] on button "Not Required" at bounding box center [1229, 495] width 81 height 18
click at [1100, 508] on header "C. AIRFIELDS" at bounding box center [784, 554] width 982 height 31
click at [1113, 508] on button "Yes / OK" at bounding box center [1147, 522] width 81 height 18
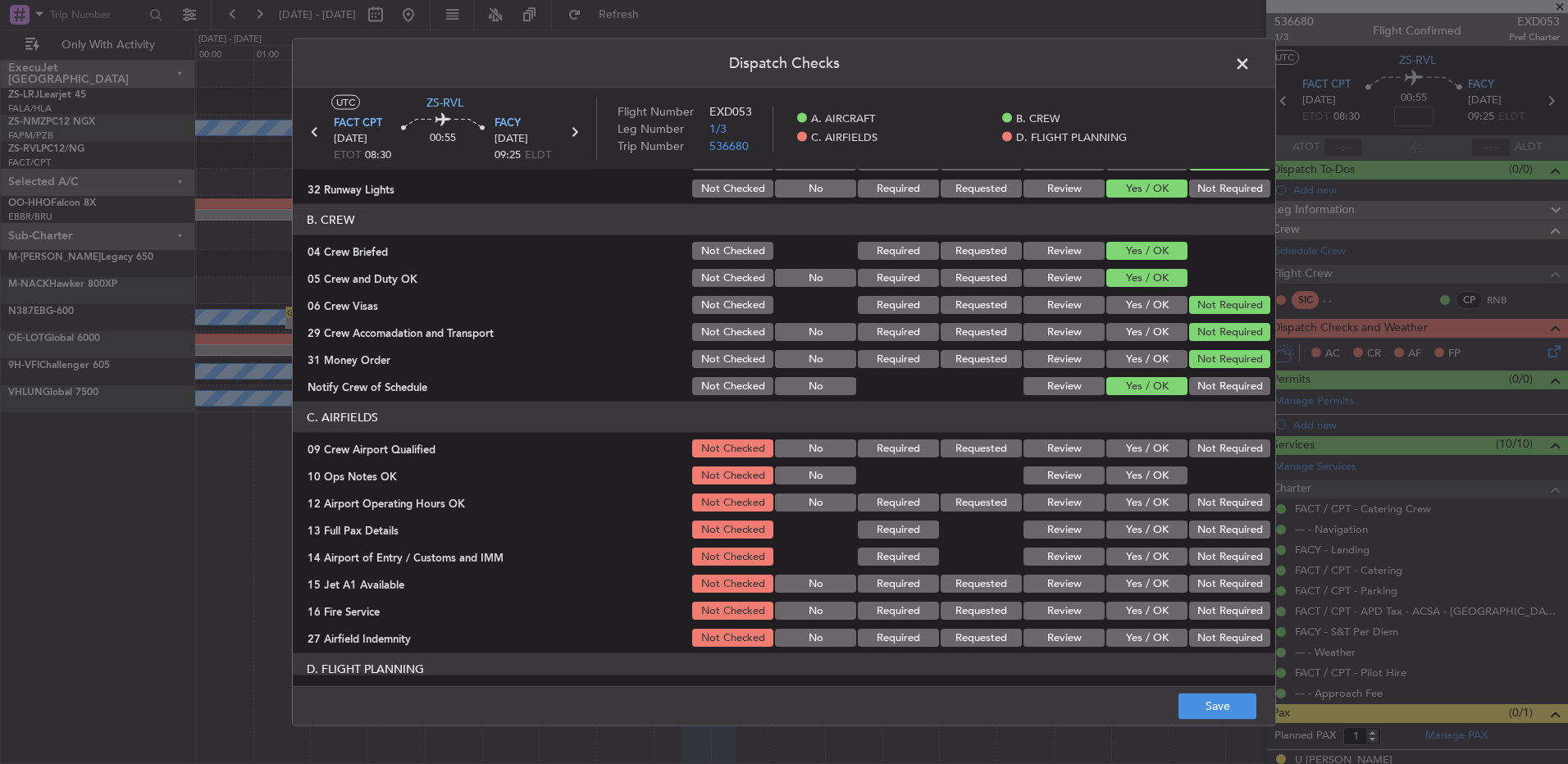
scroll to position [231, 0]
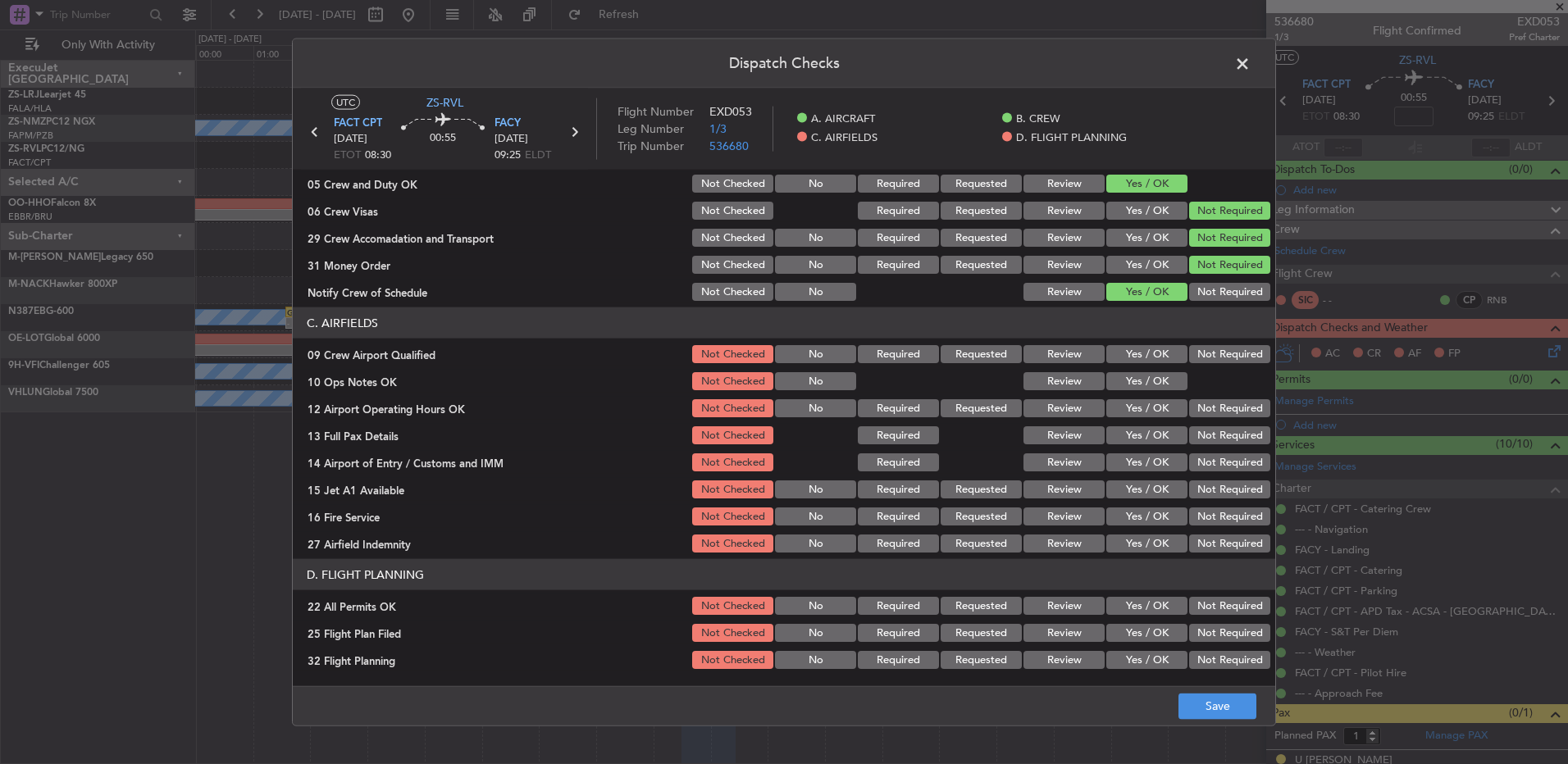
click at [1113, 364] on div "Yes / OK" at bounding box center [1145, 353] width 82 height 23
drag, startPoint x: 1121, startPoint y: 360, endPoint x: 1121, endPoint y: 371, distance: 11.0
click at [1113, 360] on button "Yes / OK" at bounding box center [1147, 354] width 81 height 18
click at [1113, 382] on button "Yes / OK" at bounding box center [1147, 382] width 81 height 18
click at [1113, 412] on button "Yes / OK" at bounding box center [1147, 408] width 81 height 18
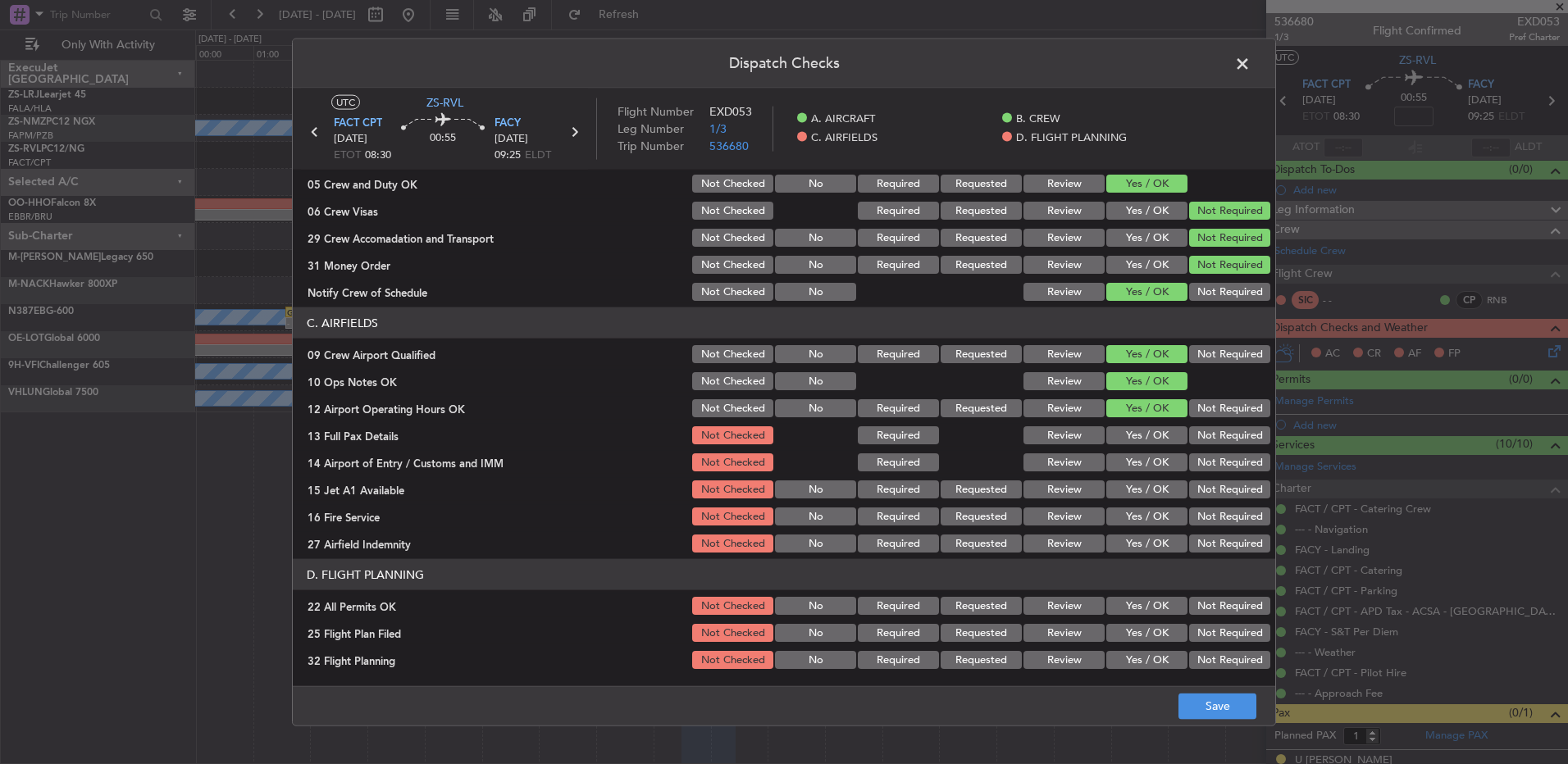
click at [1113, 435] on button "Yes / OK" at bounding box center [1147, 436] width 81 height 18
click at [1113, 467] on button "Not Required" at bounding box center [1229, 462] width 81 height 18
click at [1113, 484] on button "Yes / OK" at bounding box center [1147, 490] width 81 height 18
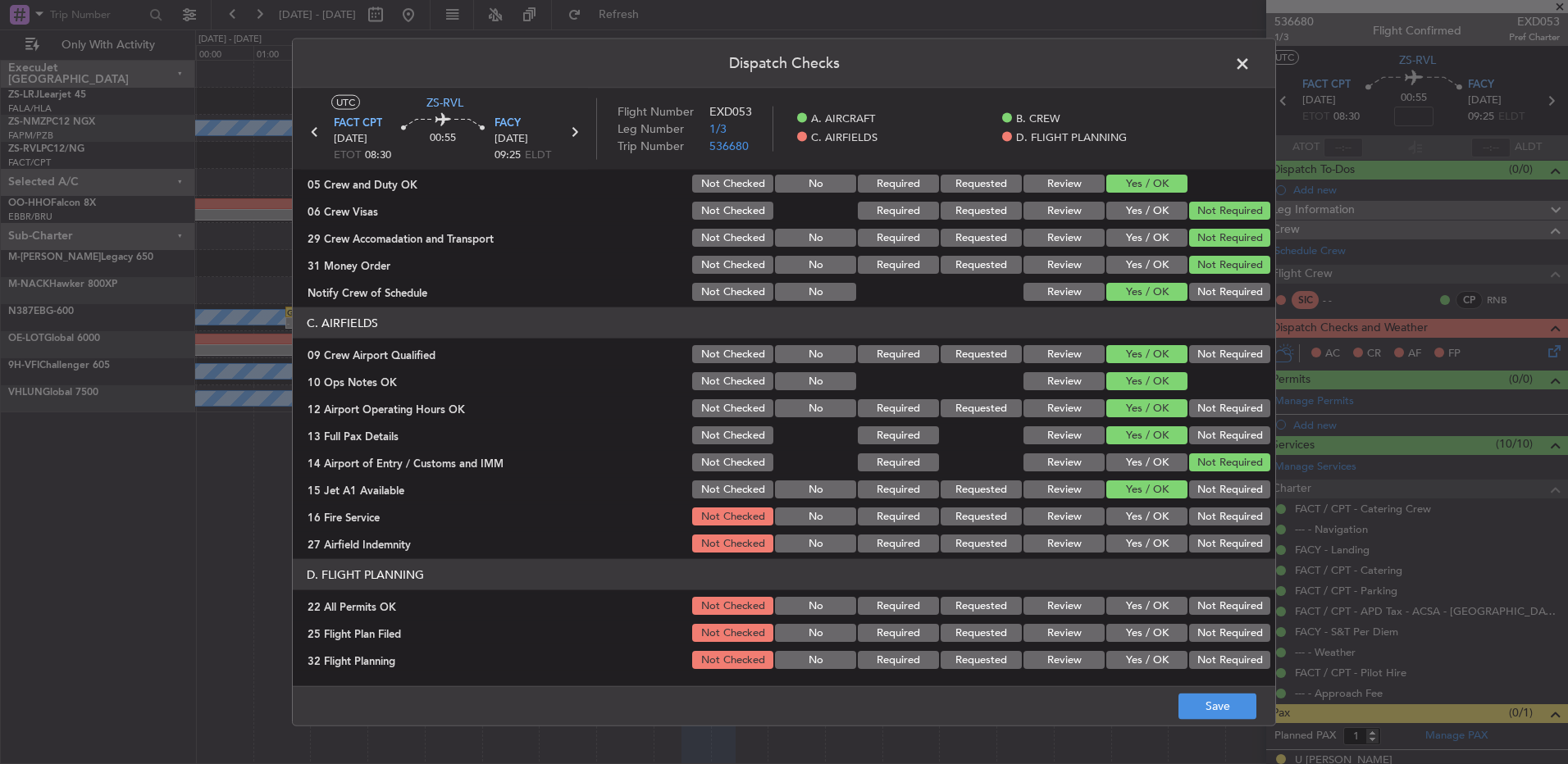
click at [1113, 508] on button "Yes / OK" at bounding box center [1147, 517] width 81 height 18
drag, startPoint x: 1195, startPoint y: 514, endPoint x: 1197, endPoint y: 530, distance: 16.1
click at [1113, 508] on button "Not Required" at bounding box center [1229, 517] width 81 height 18
click at [1113, 508] on button "Not Required" at bounding box center [1229, 543] width 81 height 18
click at [1113, 508] on button "Not Required" at bounding box center [1229, 606] width 81 height 18
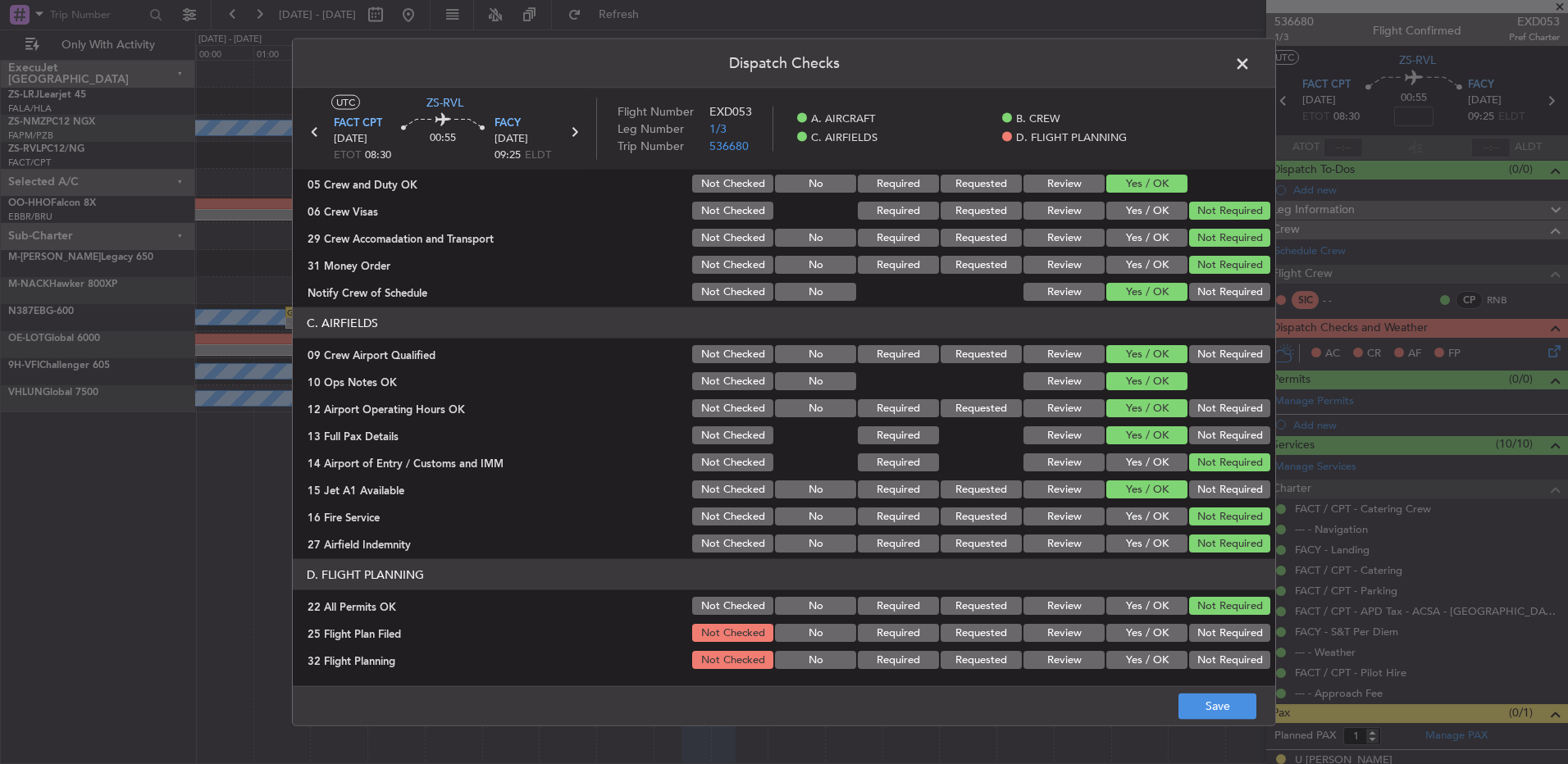
click at [1055, 508] on button "Review" at bounding box center [1064, 633] width 81 height 18
click at [1052, 508] on button "Review" at bounding box center [1064, 660] width 81 height 18
drag, startPoint x: 1199, startPoint y: 705, endPoint x: 1195, endPoint y: 695, distance: 10.8
click at [1113, 508] on button "Save" at bounding box center [1217, 705] width 78 height 27
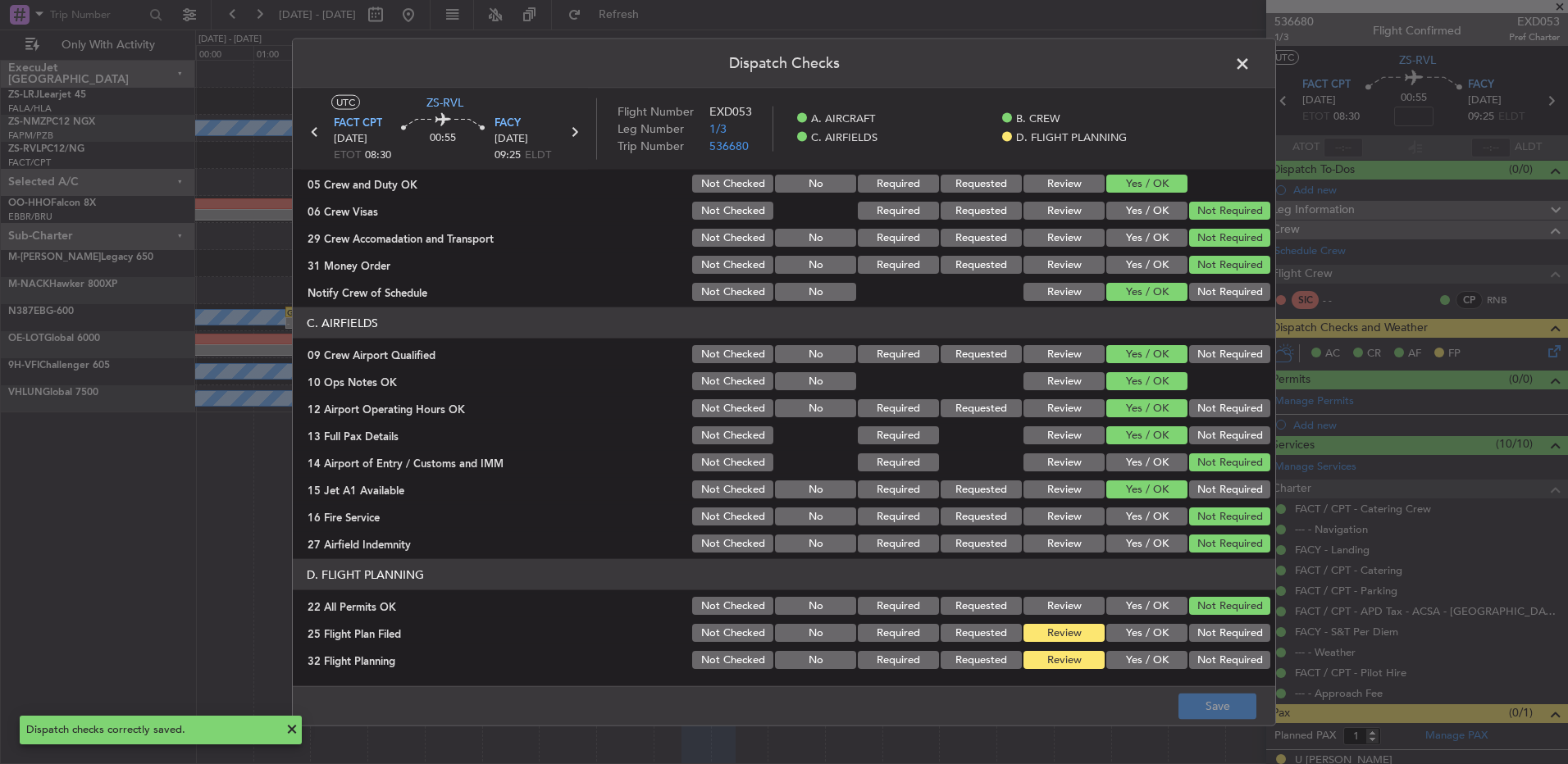
click at [1113, 65] on span at bounding box center [1250, 68] width 0 height 33
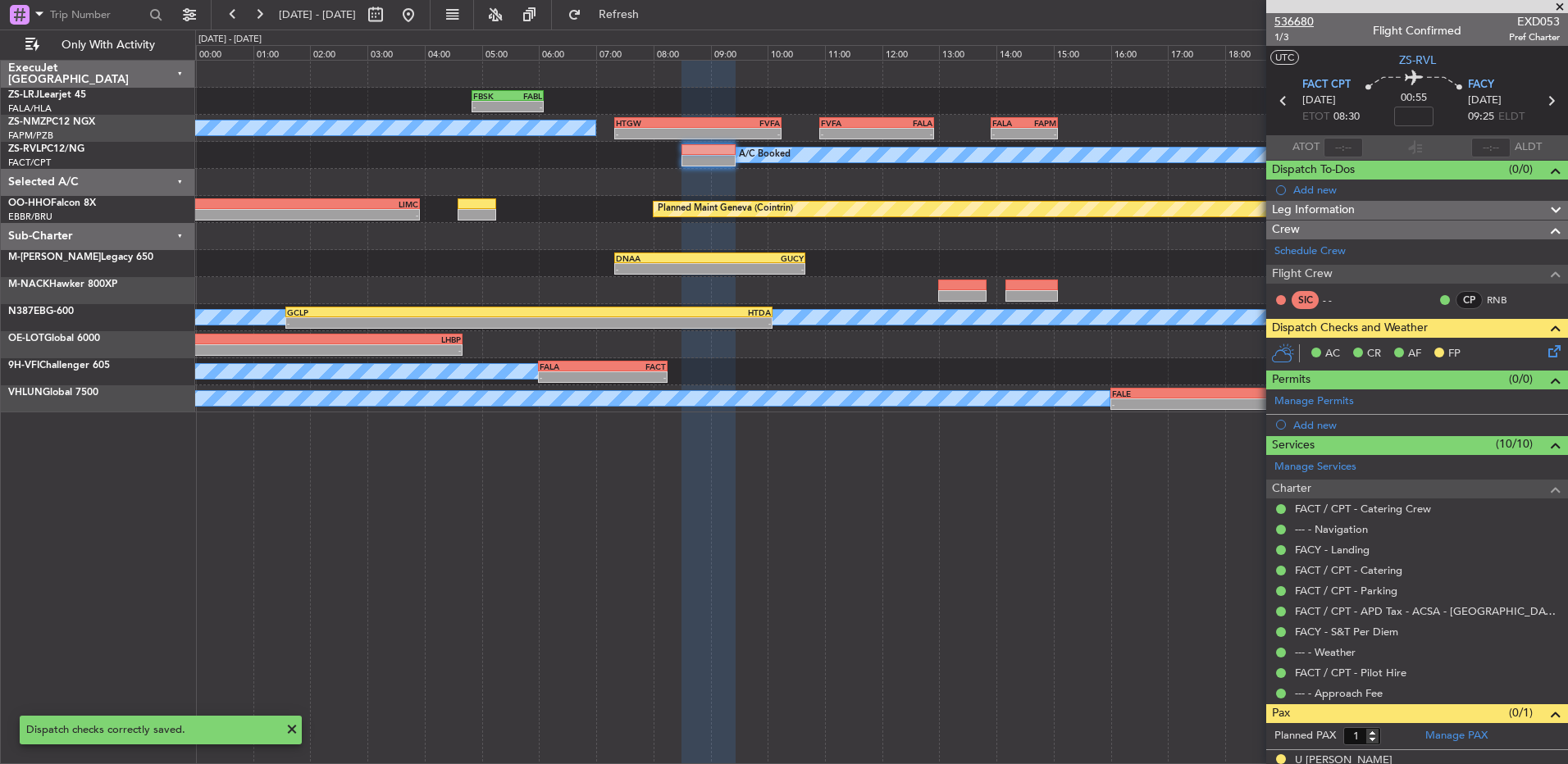
click at [1113, 20] on span "536680" at bounding box center [1293, 21] width 39 height 17
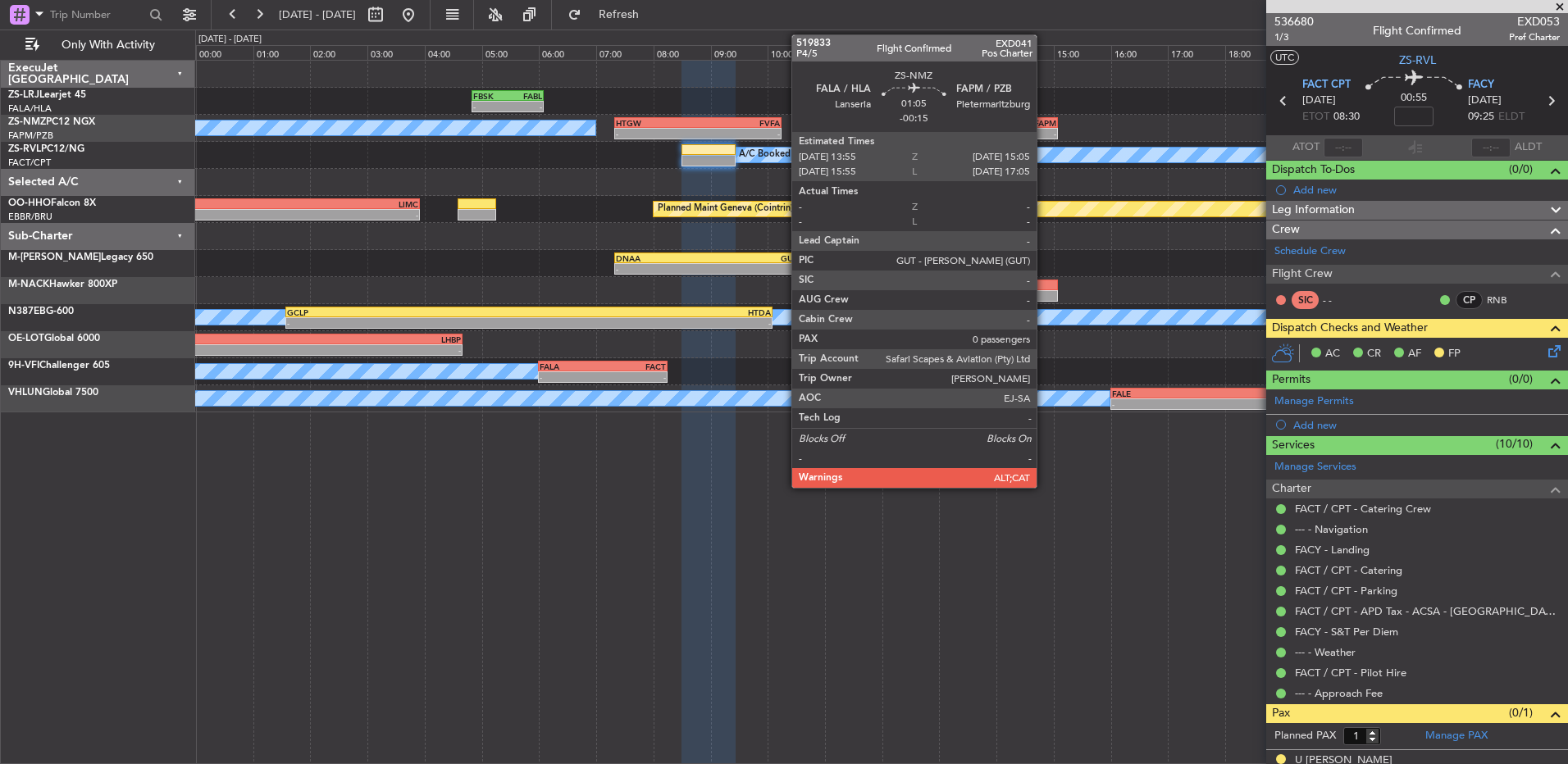
click at [1044, 123] on div "FAPM" at bounding box center [1040, 123] width 32 height 10
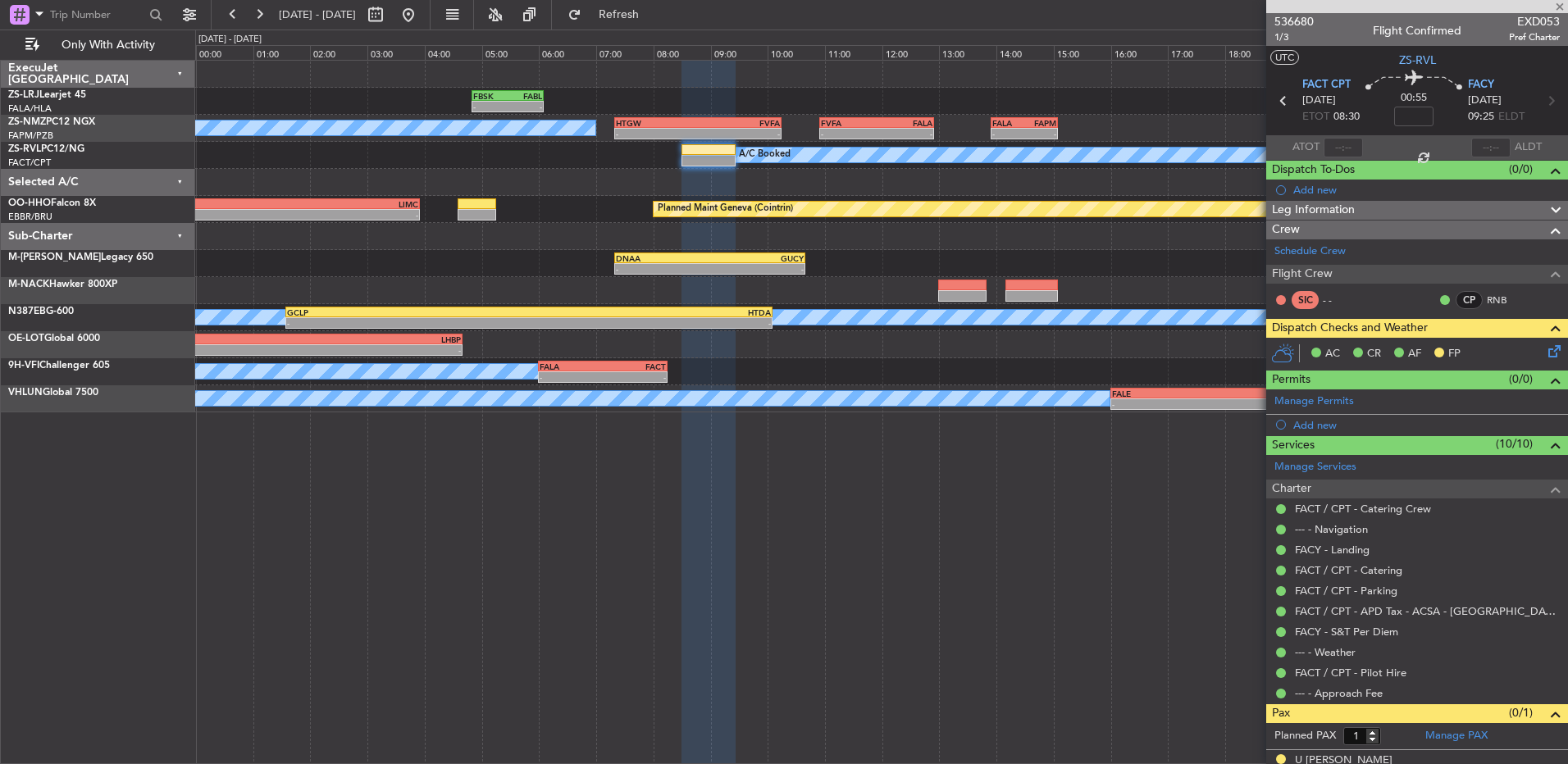
type input "-00:15"
type input "0"
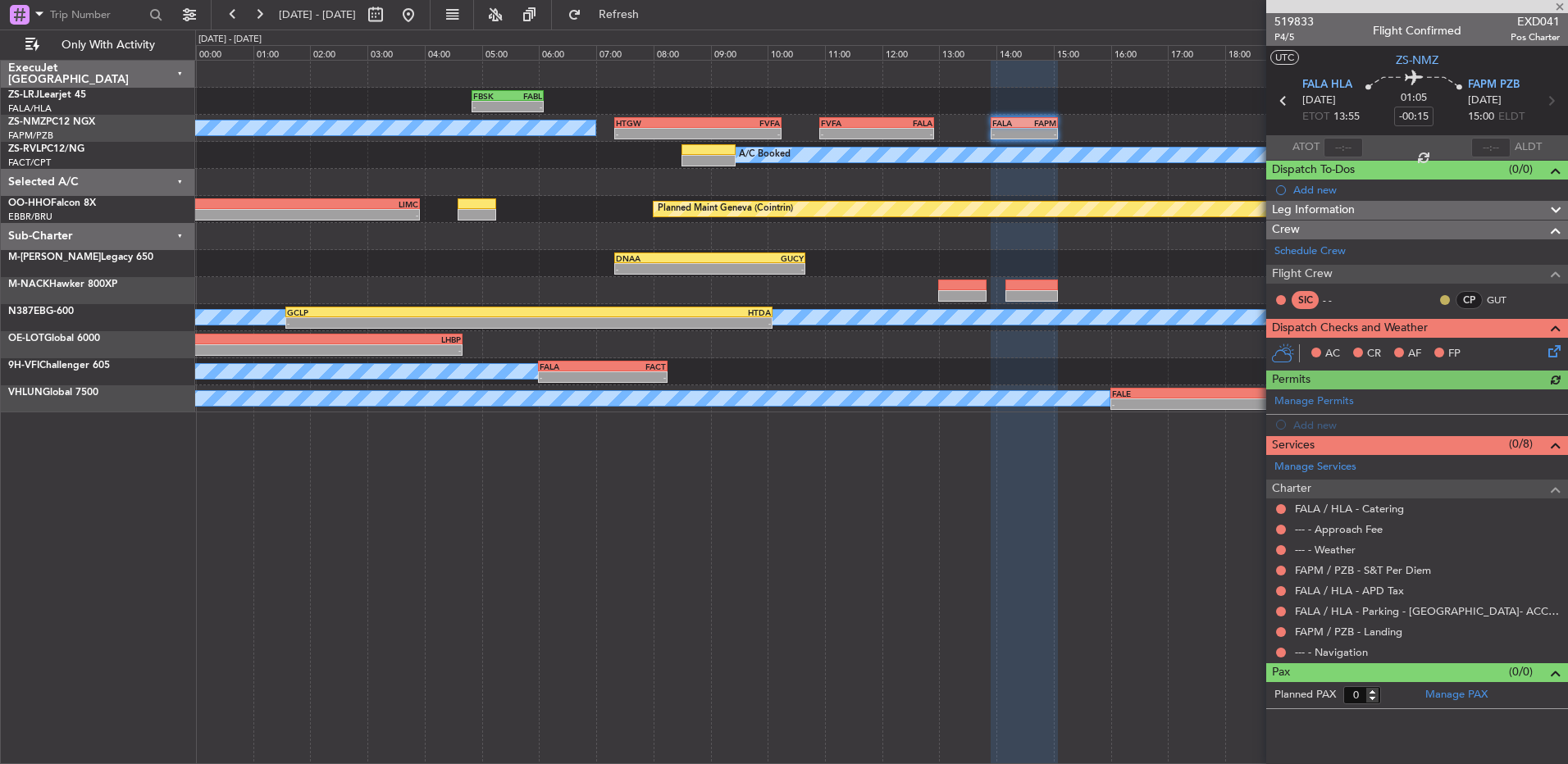
click at [1113, 296] on button at bounding box center [1444, 300] width 10 height 10
click at [1113, 350] on span "Acknowledged" at bounding box center [1449, 348] width 72 height 16
click at [1113, 508] on button at bounding box center [1281, 652] width 10 height 10
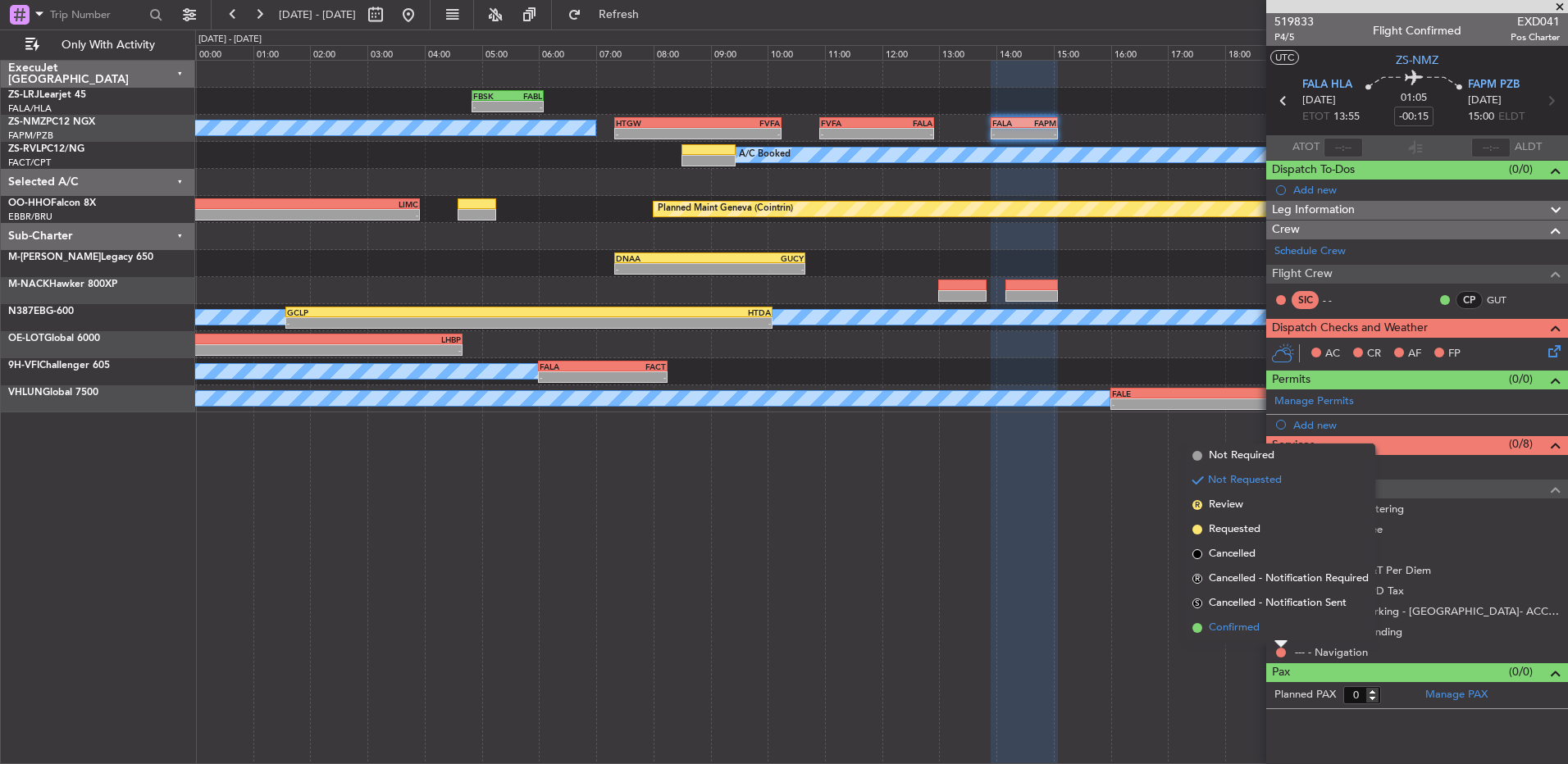
click at [1113, 508] on li "Confirmed" at bounding box center [1280, 628] width 189 height 25
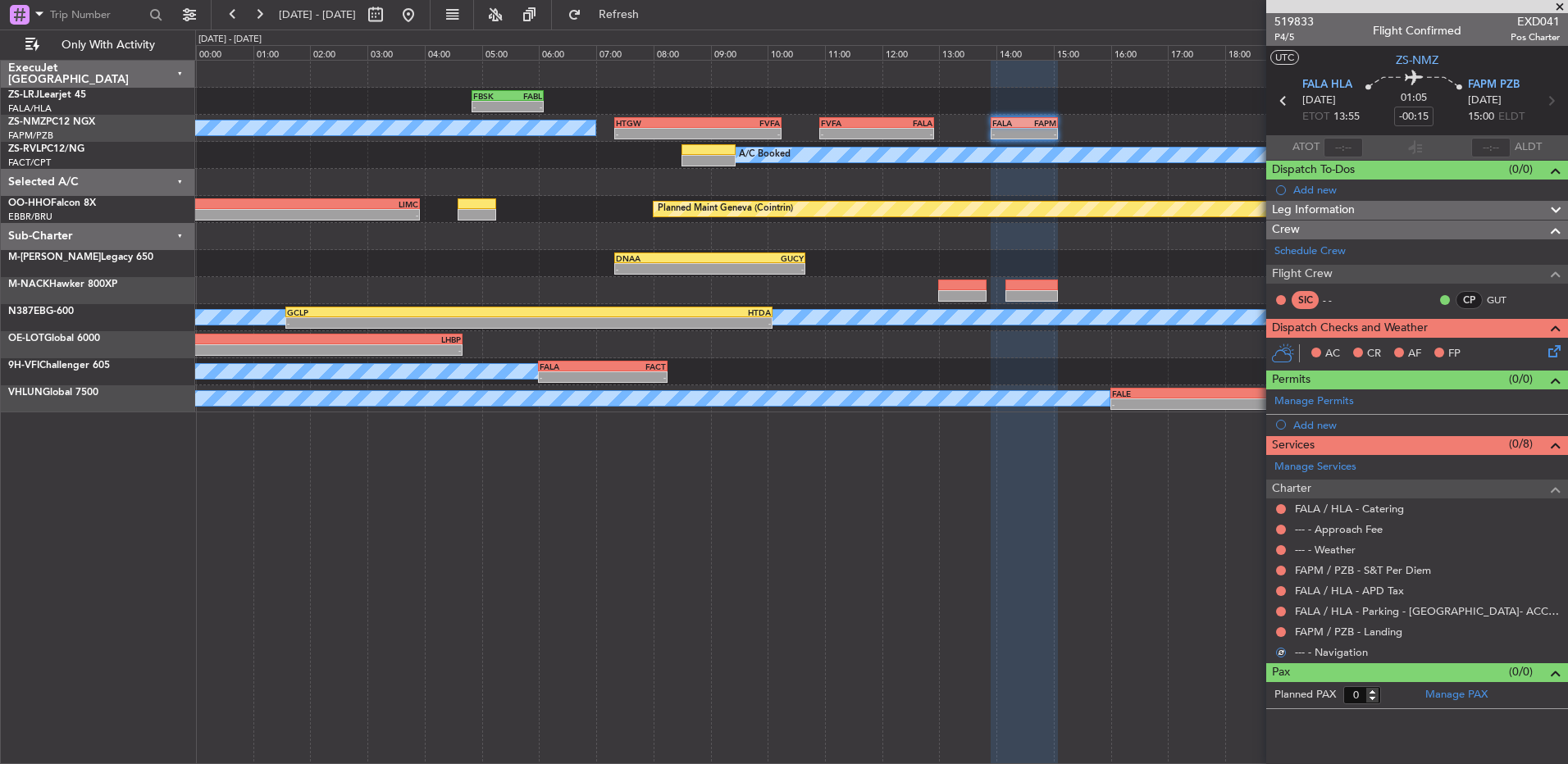
click at [1113, 508] on button at bounding box center [1281, 631] width 10 height 10
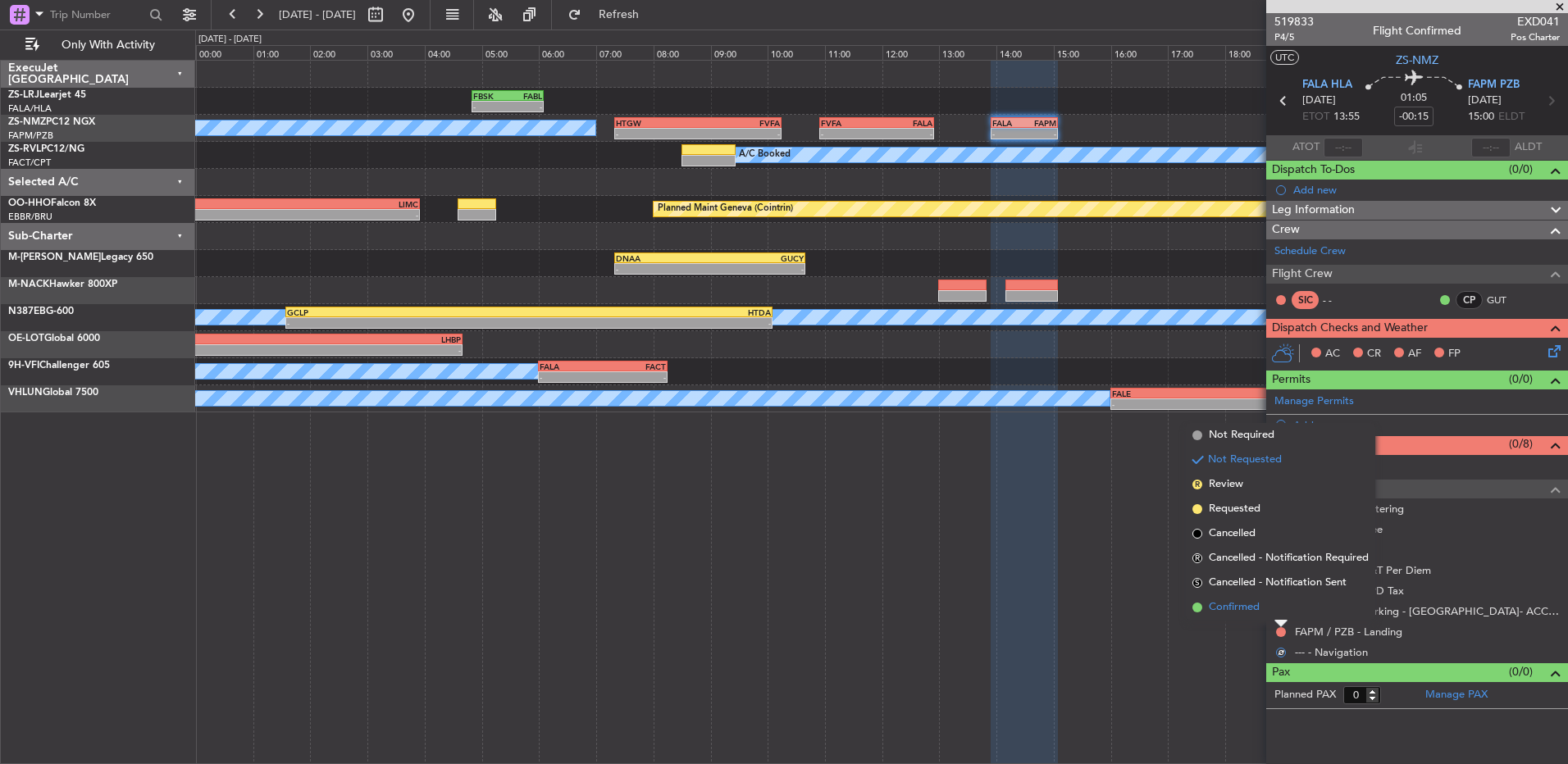
click at [1113, 508] on li "Confirmed" at bounding box center [1280, 607] width 189 height 25
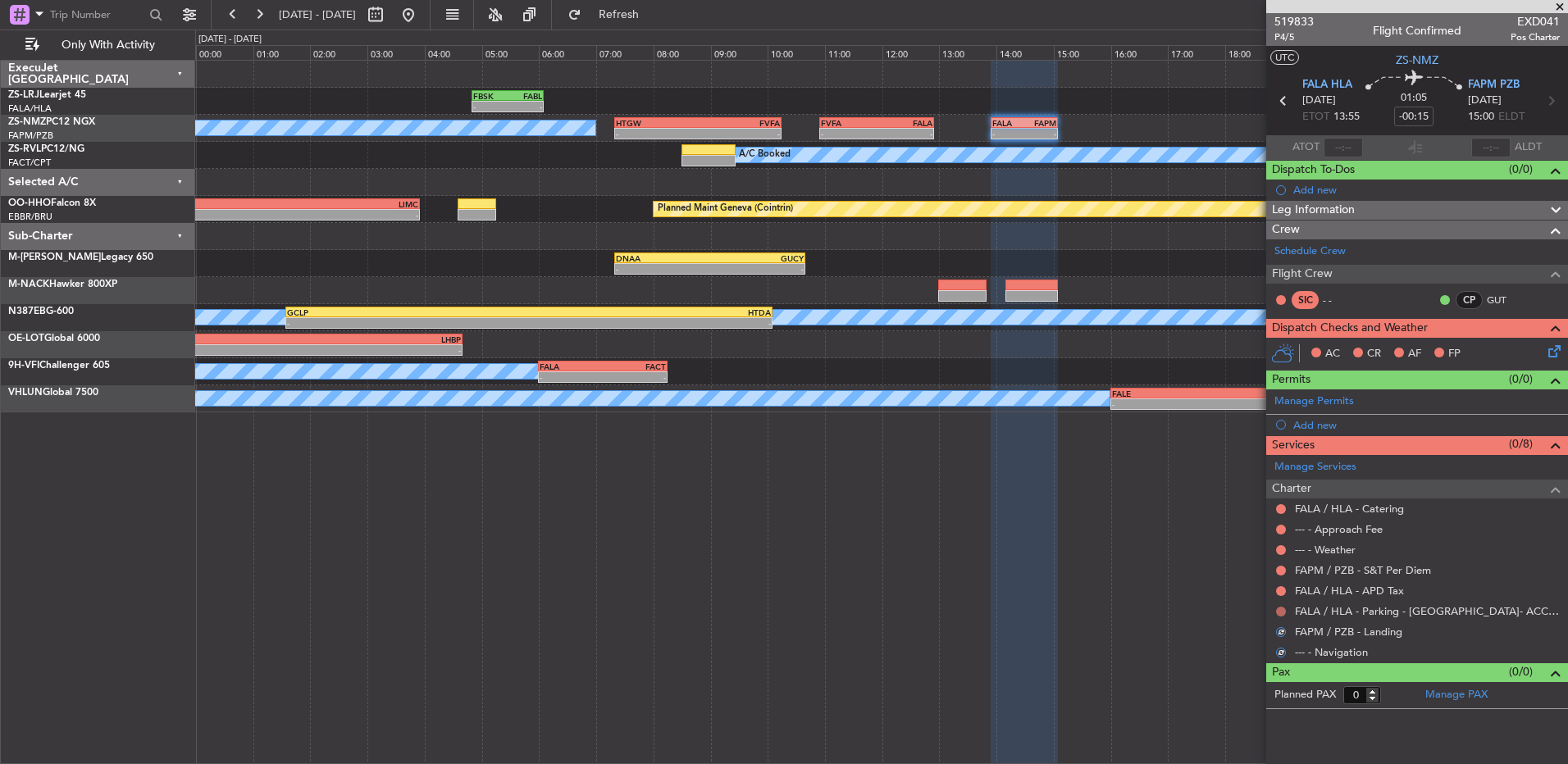
click at [1113, 508] on button at bounding box center [1281, 611] width 10 height 10
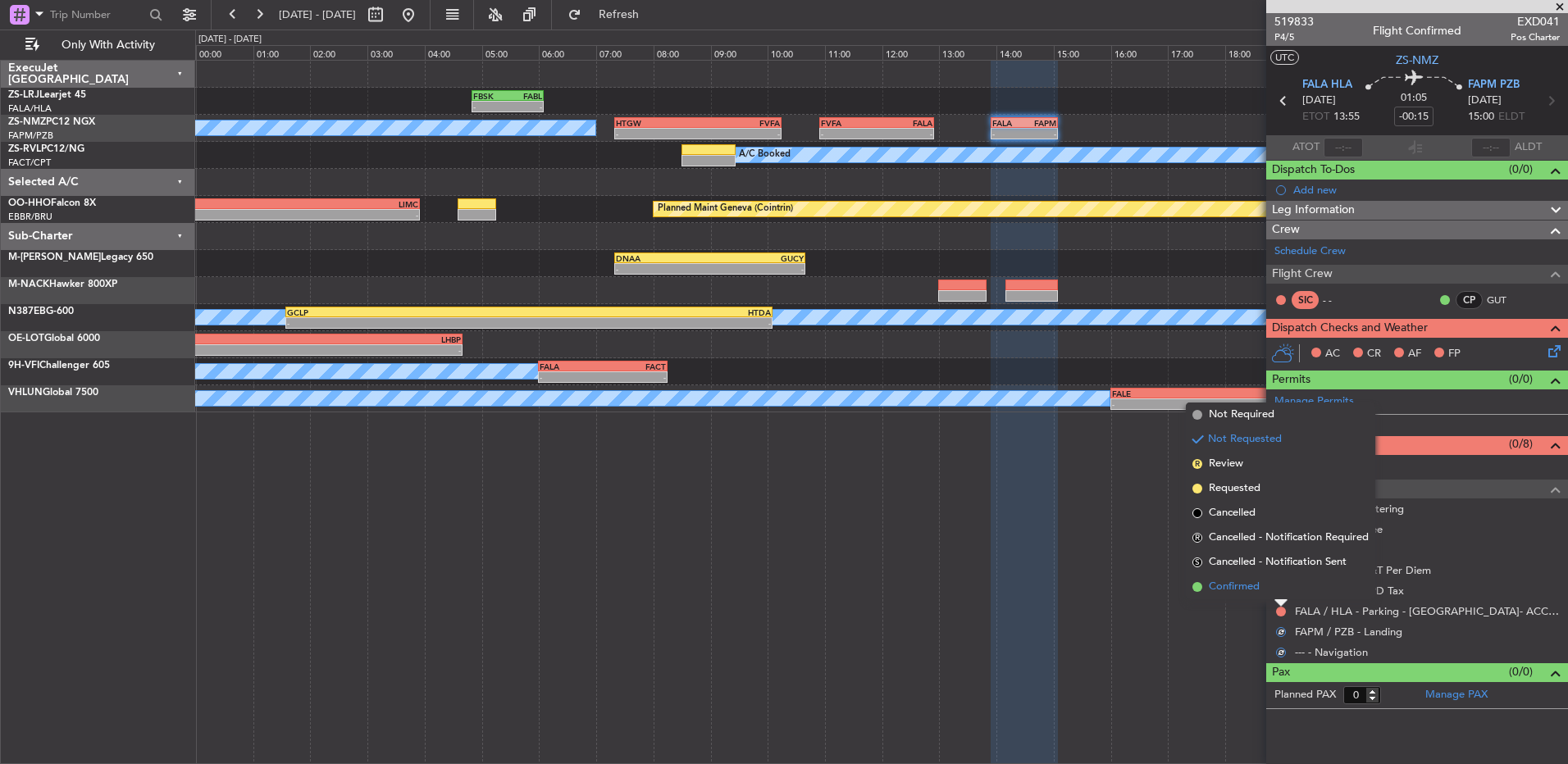
click at [1113, 508] on li "Confirmed" at bounding box center [1280, 586] width 189 height 25
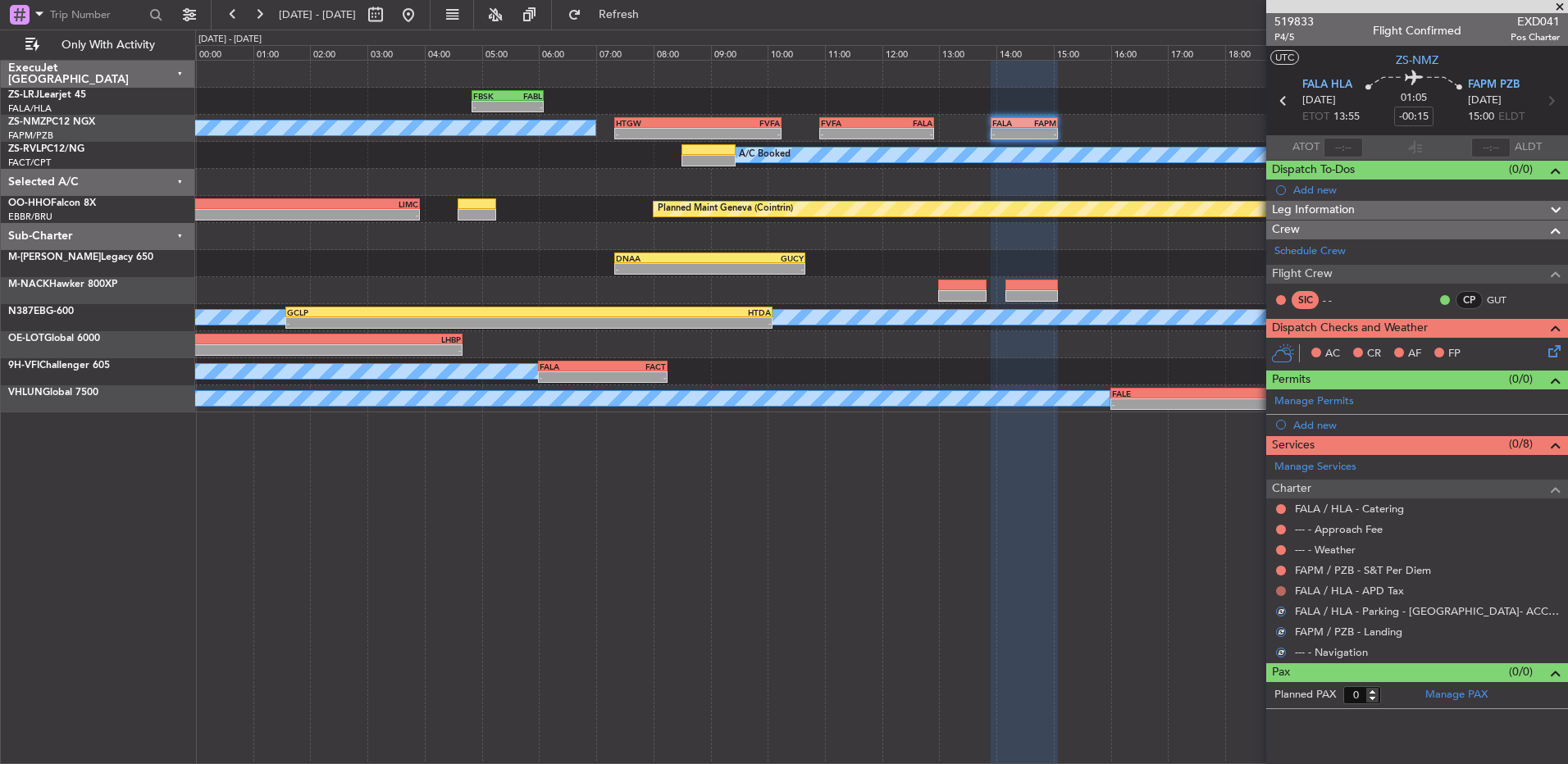
click at [1113, 508] on button at bounding box center [1281, 591] width 10 height 10
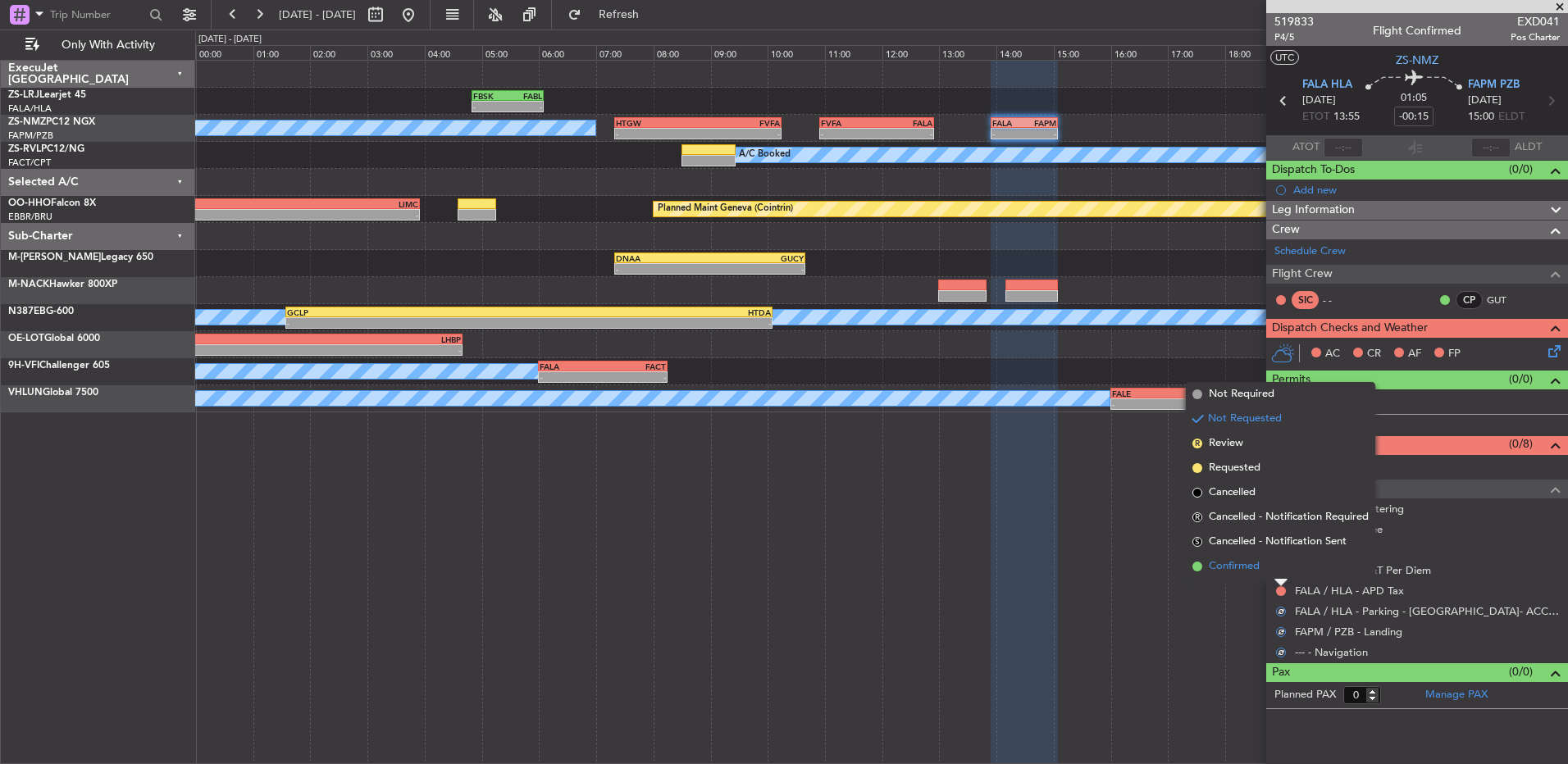
click at [1113, 508] on li "Confirmed" at bounding box center [1280, 566] width 189 height 25
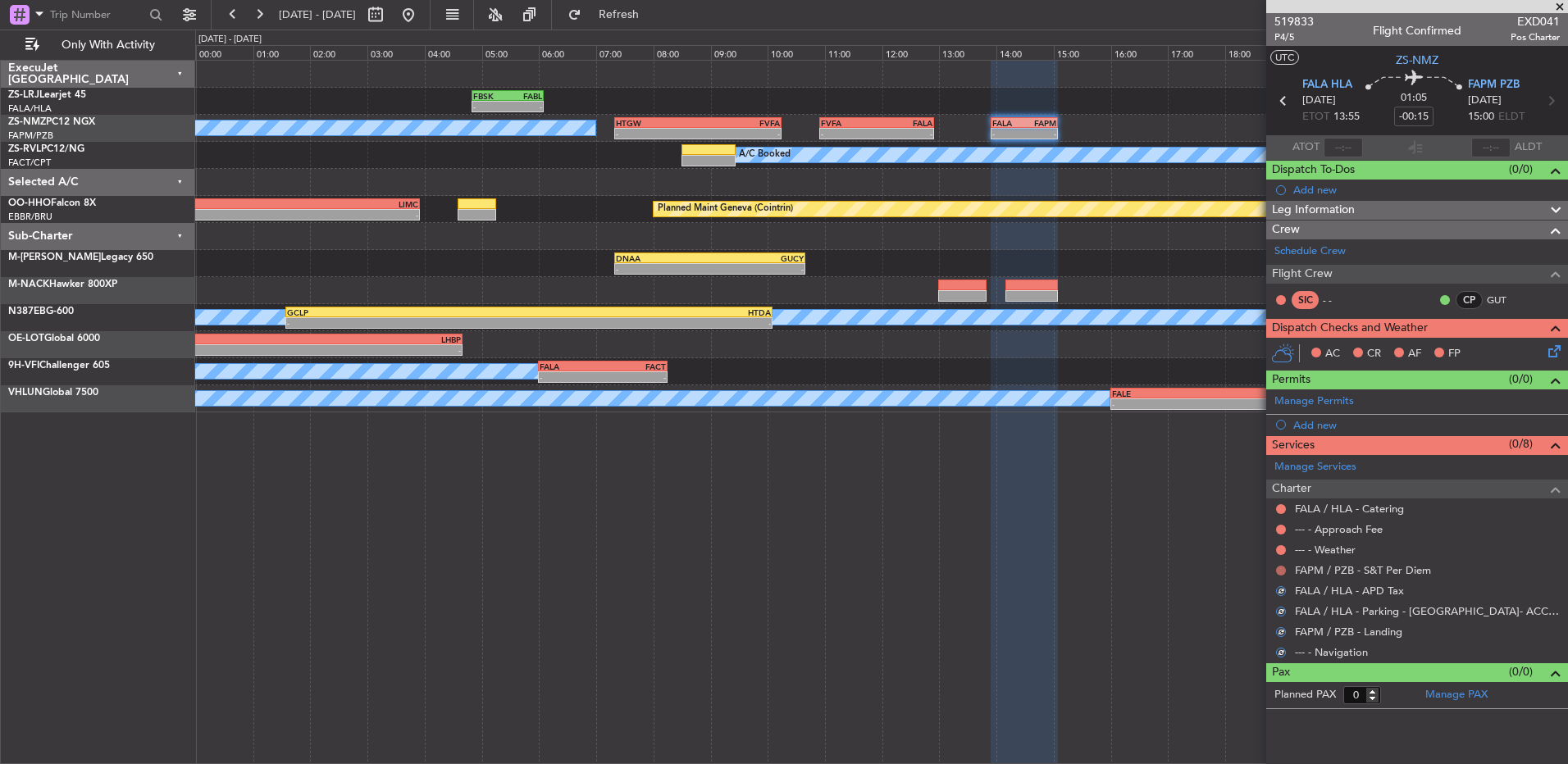
click at [1113, 508] on button at bounding box center [1281, 570] width 10 height 10
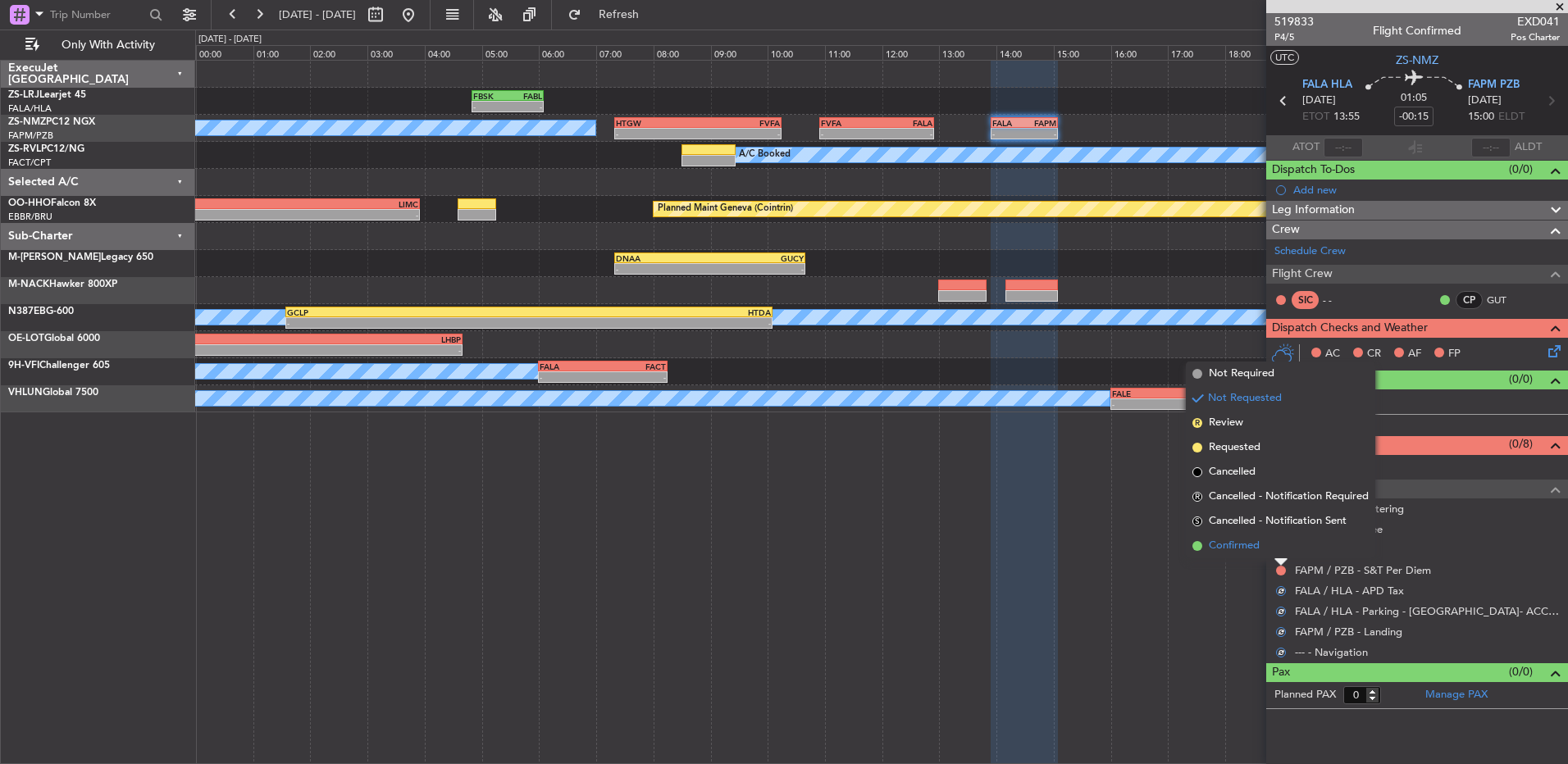
click at [1113, 508] on li "Confirmed" at bounding box center [1280, 545] width 189 height 25
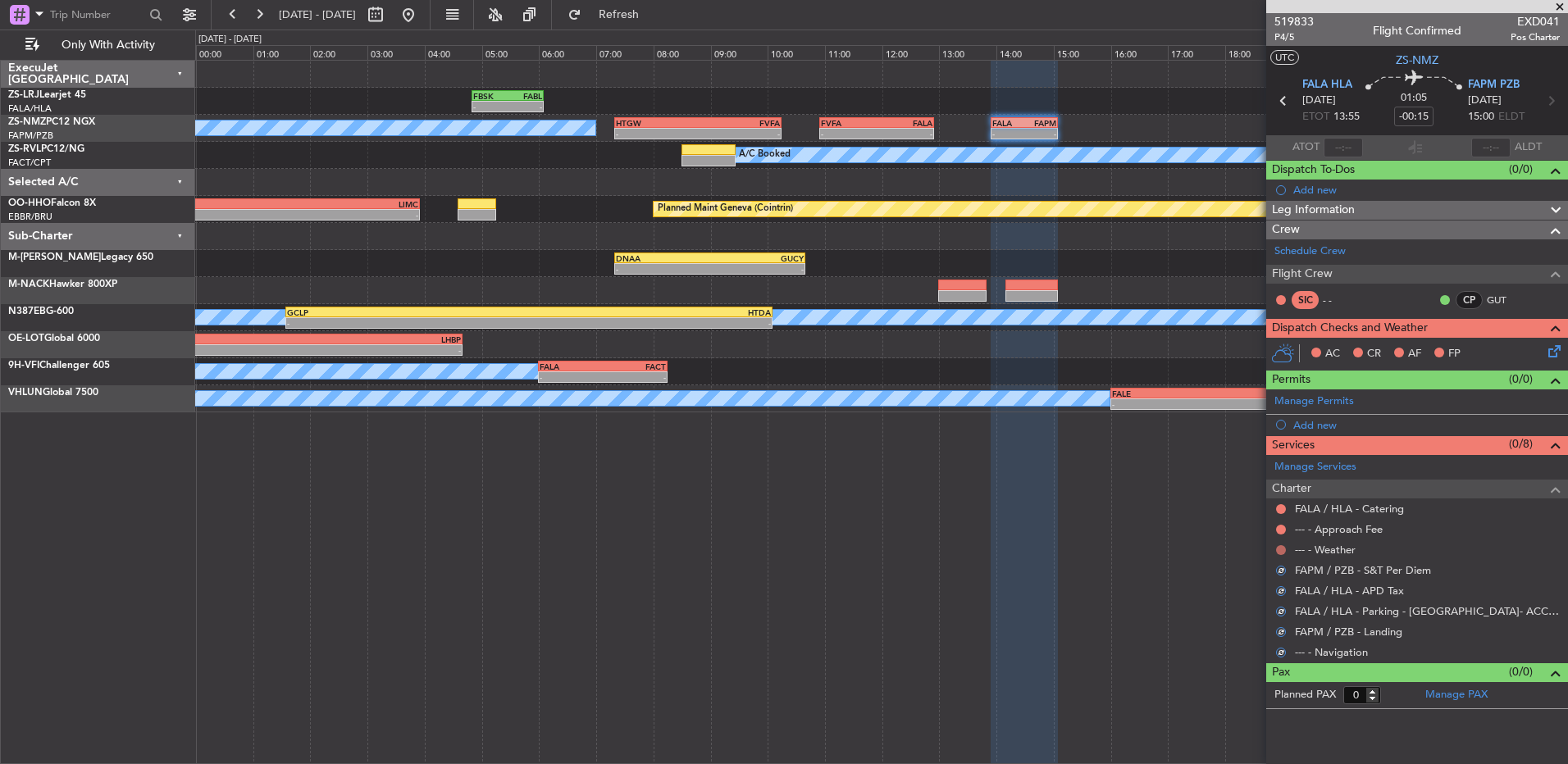
click at [1113, 508] on button at bounding box center [1281, 550] width 10 height 10
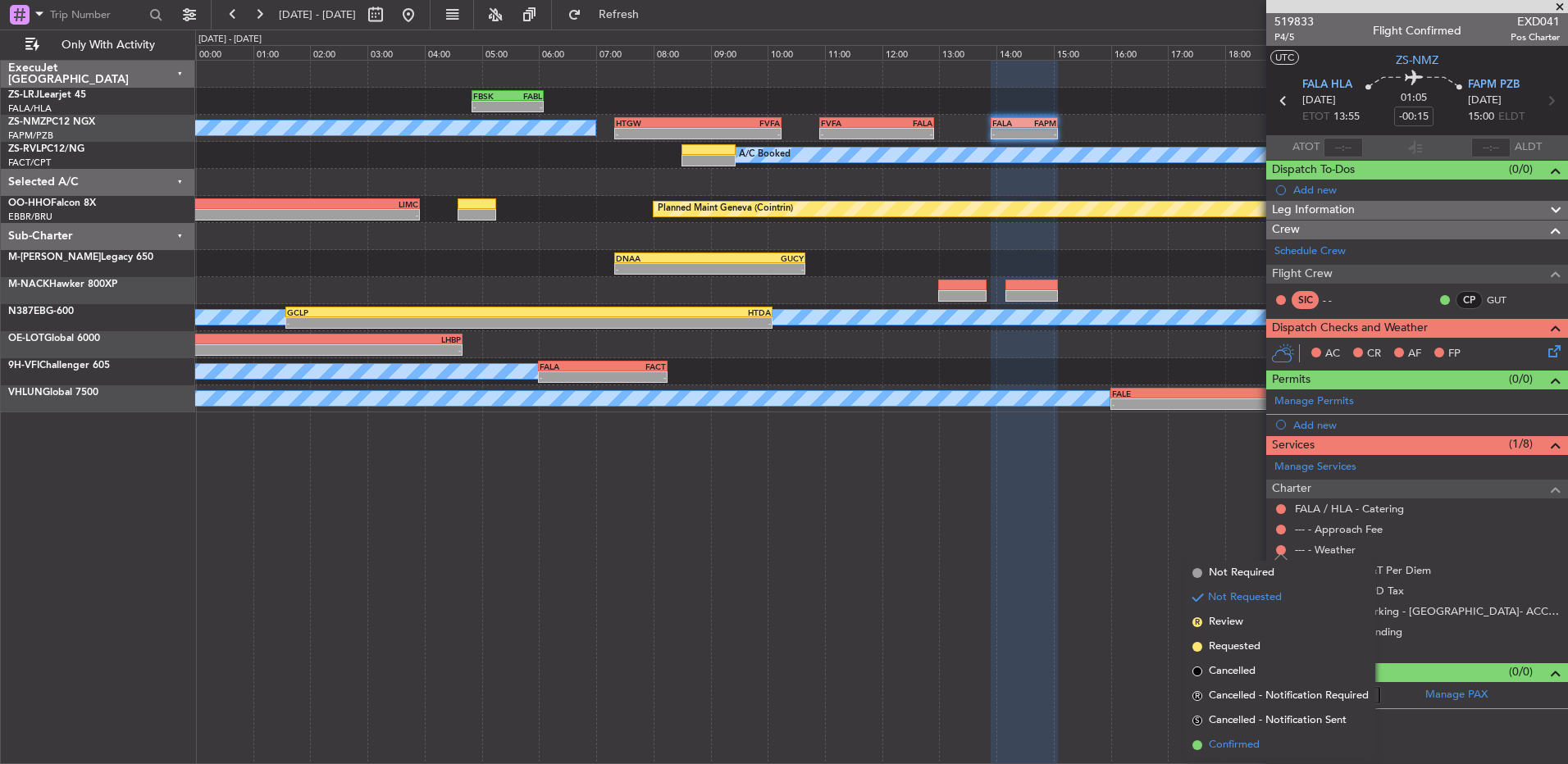
click at [1113, 508] on li "Confirmed" at bounding box center [1280, 745] width 189 height 25
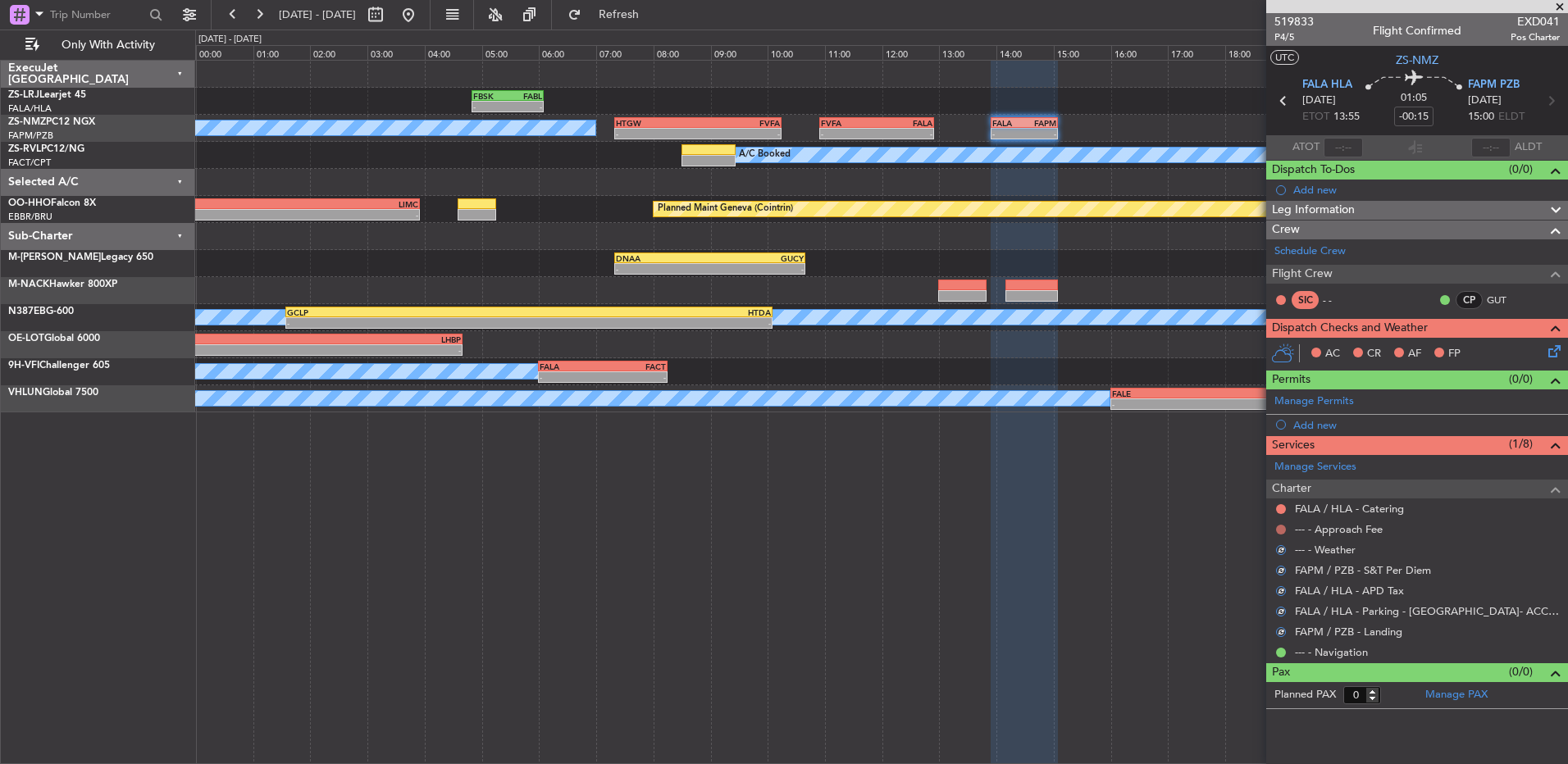
click at [1113, 508] on button at bounding box center [1281, 529] width 10 height 10
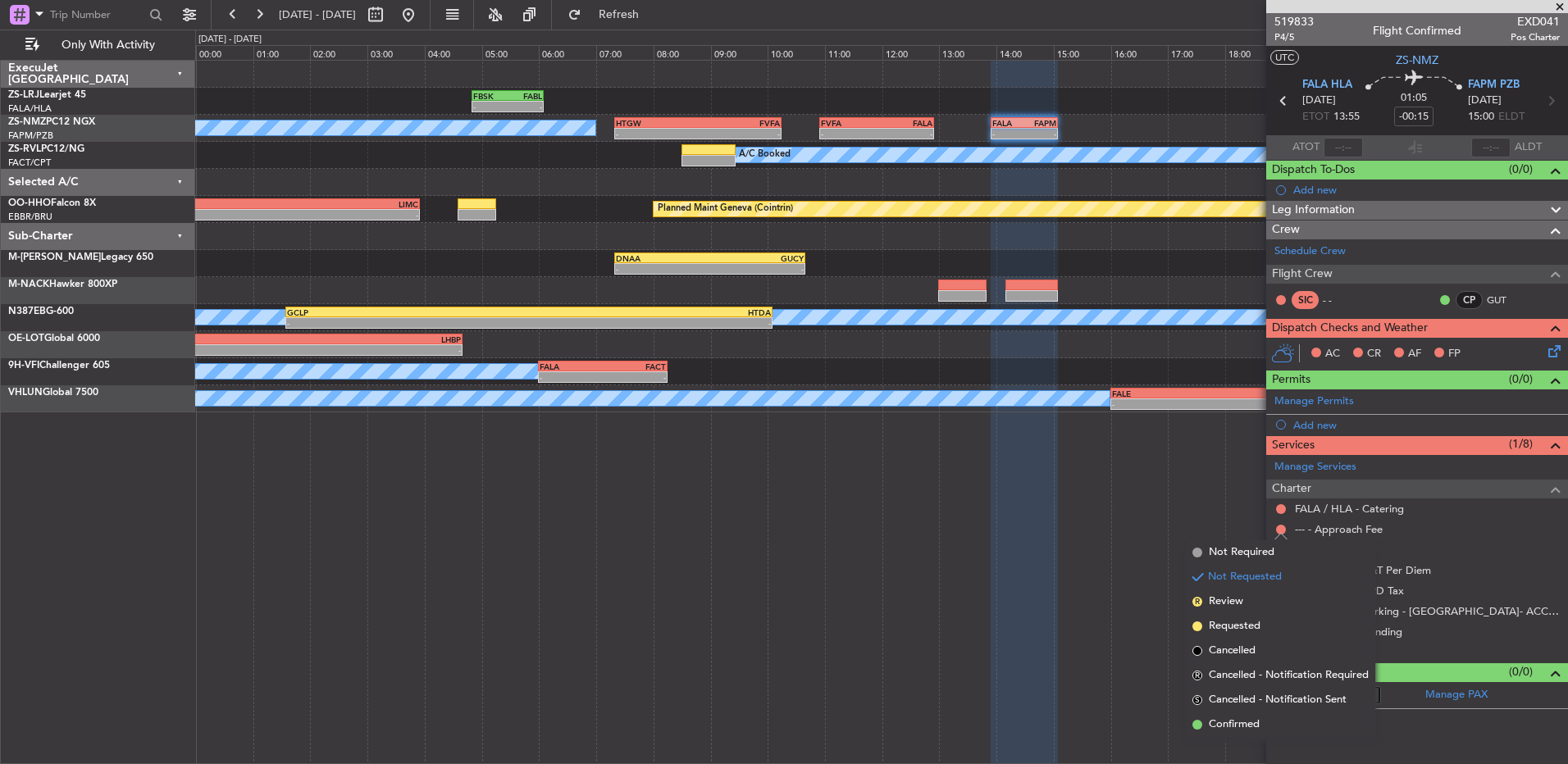
drag, startPoint x: 1243, startPoint y: 720, endPoint x: 1283, endPoint y: 543, distance: 181.5
click at [1113, 508] on span "Confirmed" at bounding box center [1234, 725] width 51 height 16
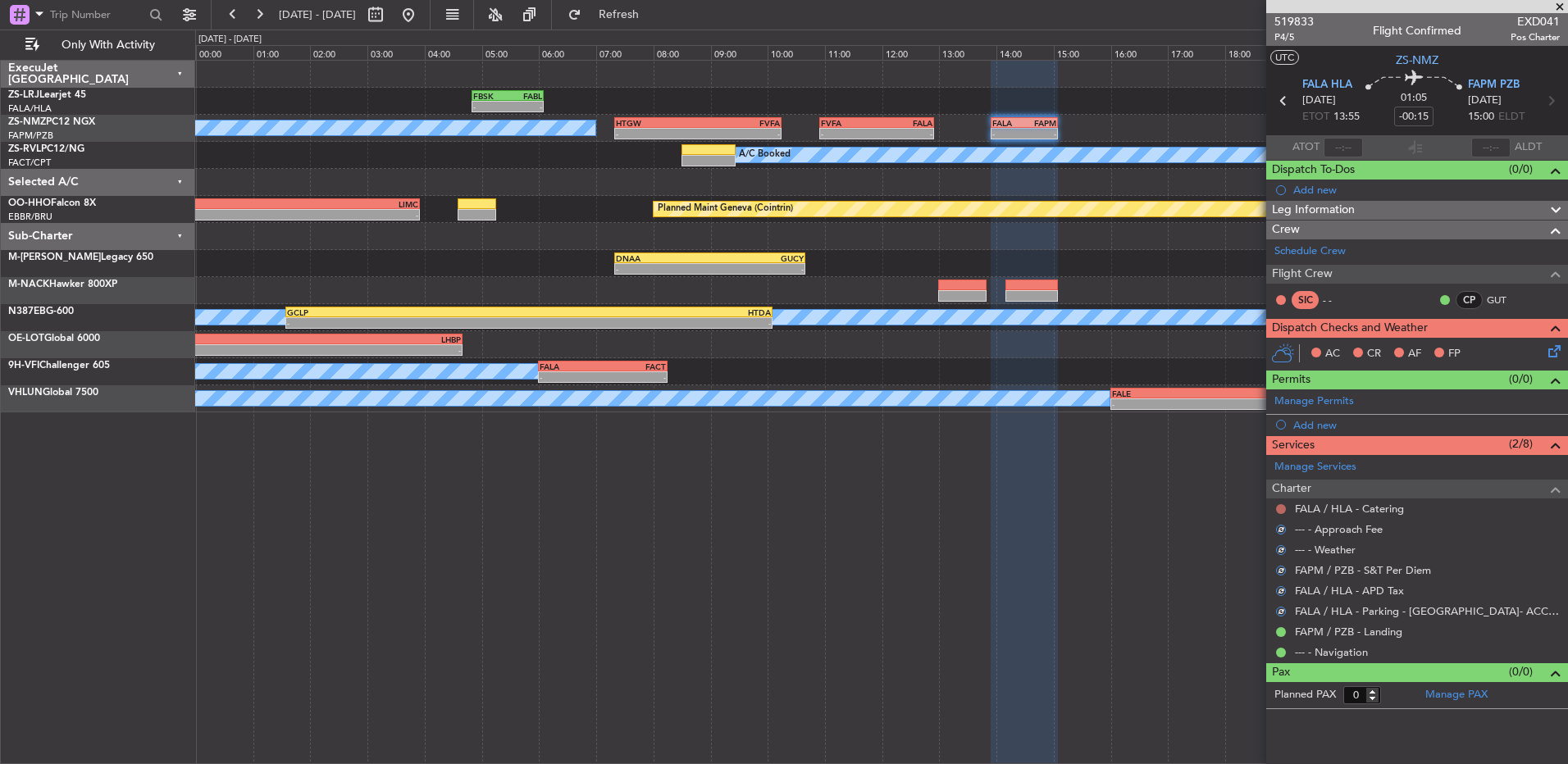
click at [1113, 508] on button at bounding box center [1281, 509] width 10 height 10
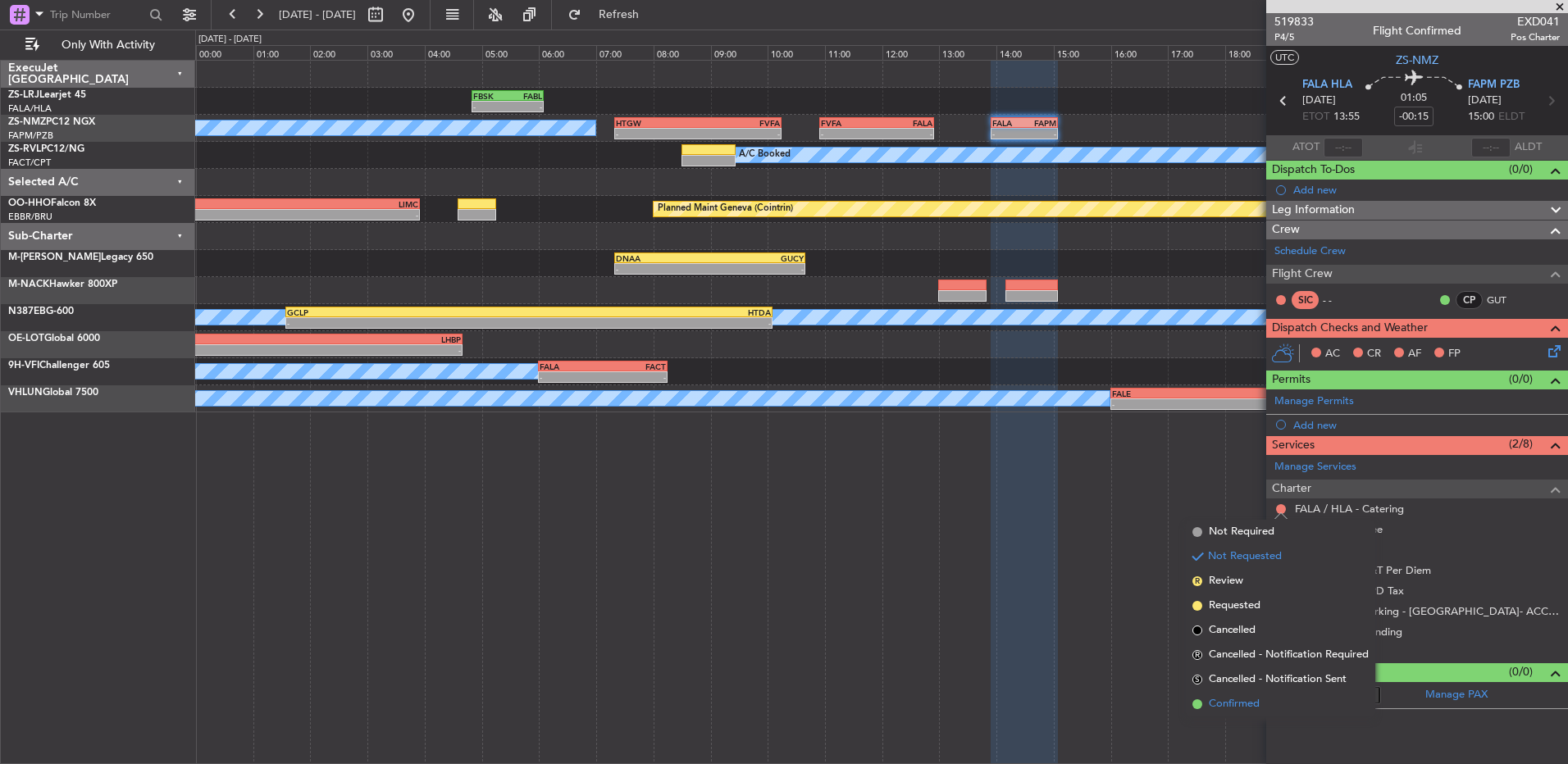
click at [1113, 508] on li "Confirmed" at bounding box center [1280, 704] width 189 height 25
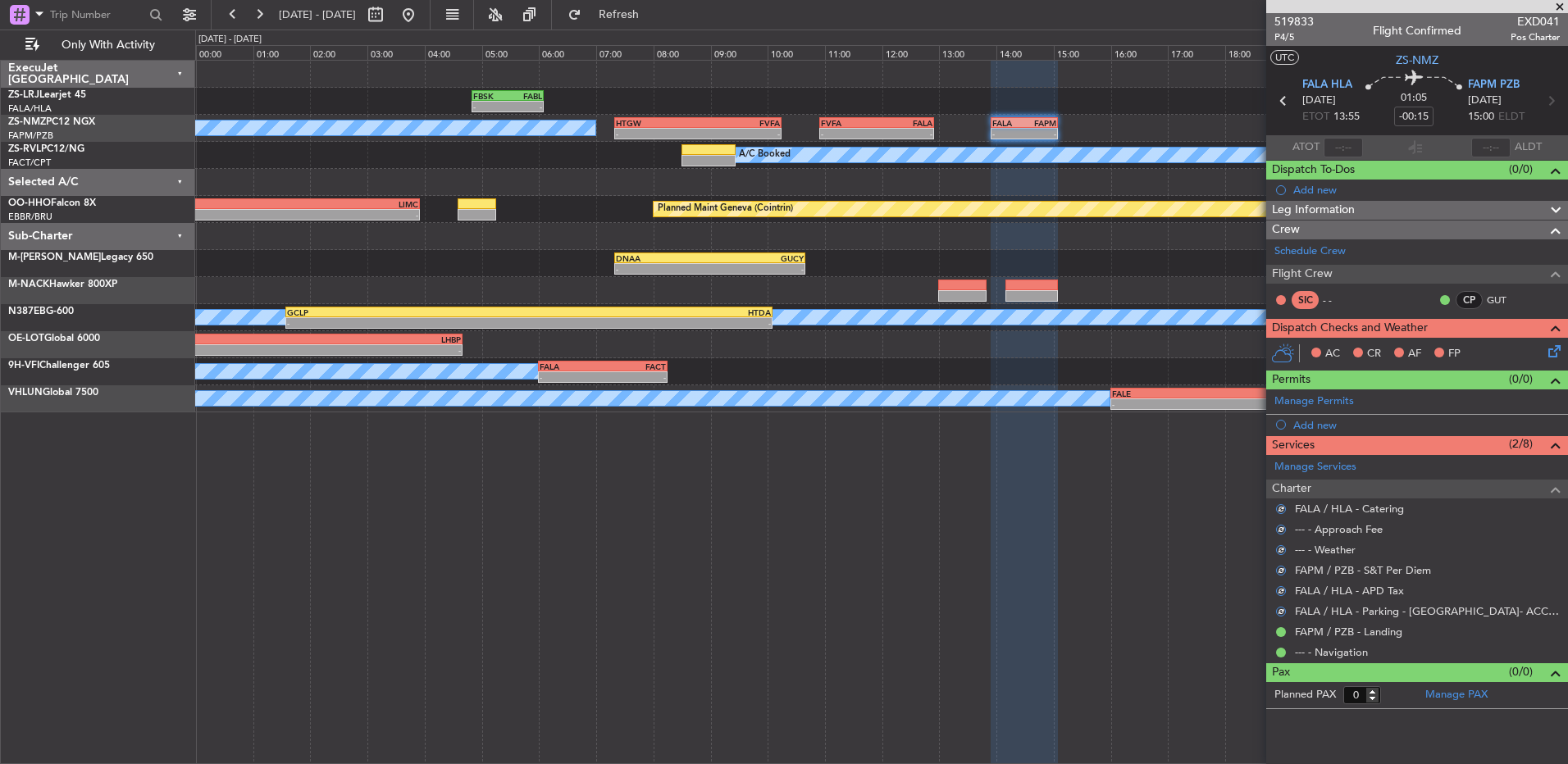
click at [1113, 352] on icon at bounding box center [1552, 349] width 13 height 13
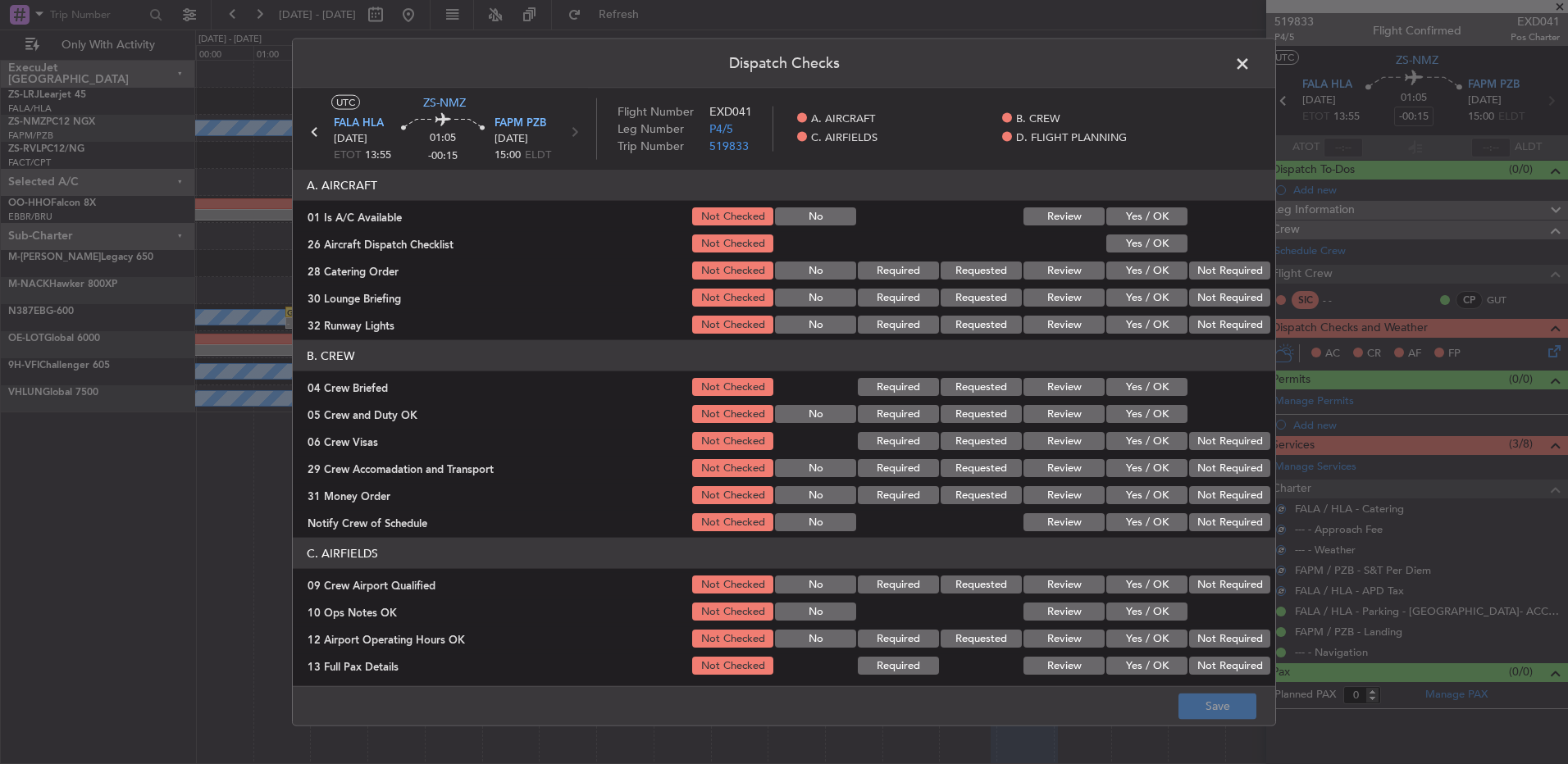
click at [1113, 225] on div "Yes / OK" at bounding box center [1145, 216] width 82 height 23
click at [1113, 240] on button "Yes / OK" at bounding box center [1147, 243] width 81 height 18
click at [1113, 256] on section "A. AIRCRAFT 01 Is A/C Available Not Checked No Review Yes / OK 26 Aircraft Disp…" at bounding box center [784, 253] width 982 height 167
click at [1113, 209] on button "Yes / OK" at bounding box center [1147, 217] width 81 height 18
click at [1113, 260] on div "Yes / OK" at bounding box center [1145, 270] width 82 height 23
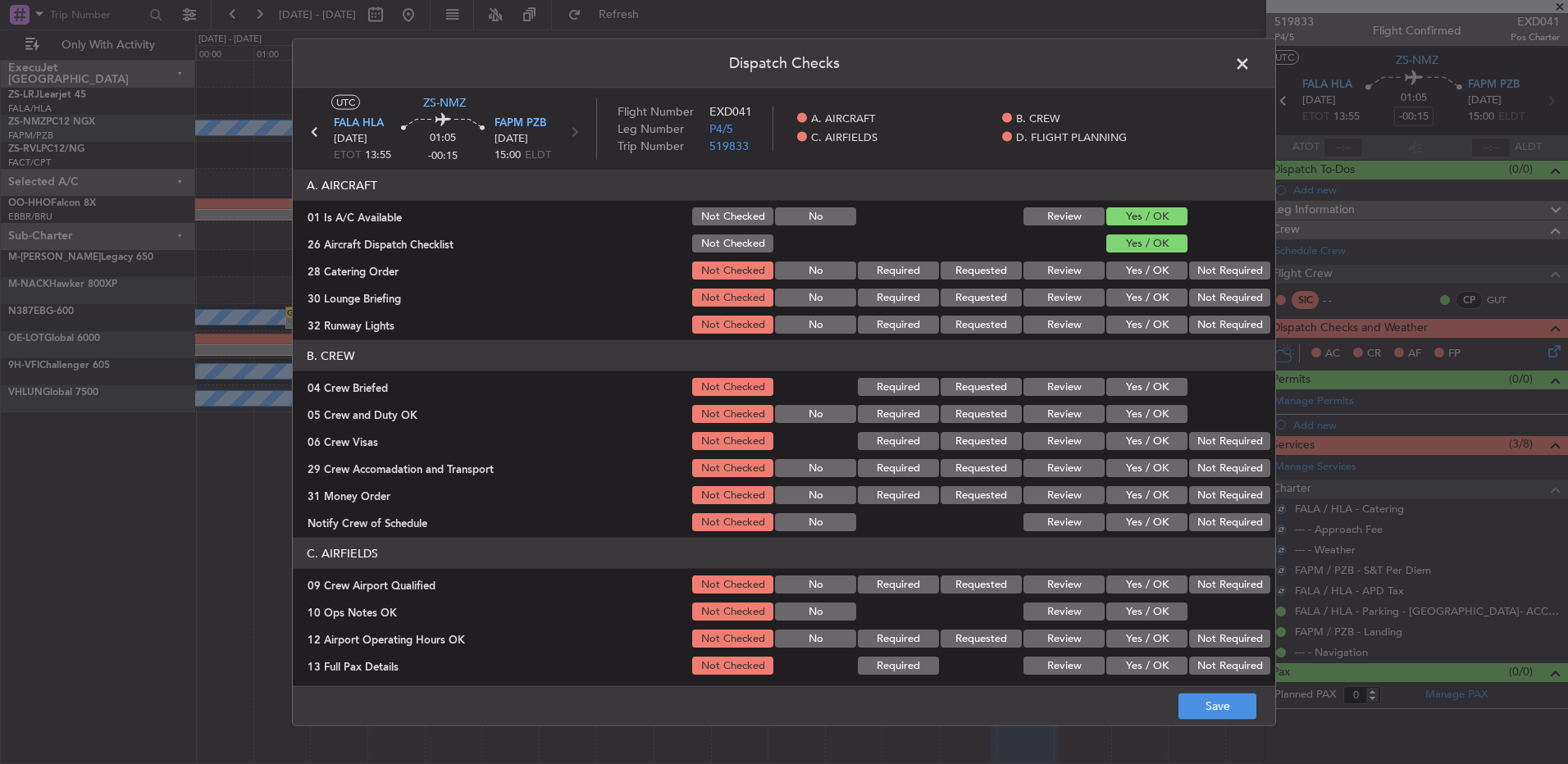
drag, startPoint x: 1188, startPoint y: 266, endPoint x: 1191, endPoint y: 274, distance: 8.5
click at [1113, 266] on button "Not Required" at bounding box center [1229, 271] width 81 height 18
click at [1113, 311] on section "A. AIRCRAFT 01 Is A/C Available Not Checked No Review Yes / OK 26 Aircraft Disp…" at bounding box center [784, 253] width 982 height 167
click at [1113, 298] on button "Not Required" at bounding box center [1229, 297] width 81 height 18
click at [1113, 321] on div "Not Required" at bounding box center [1227, 324] width 82 height 23
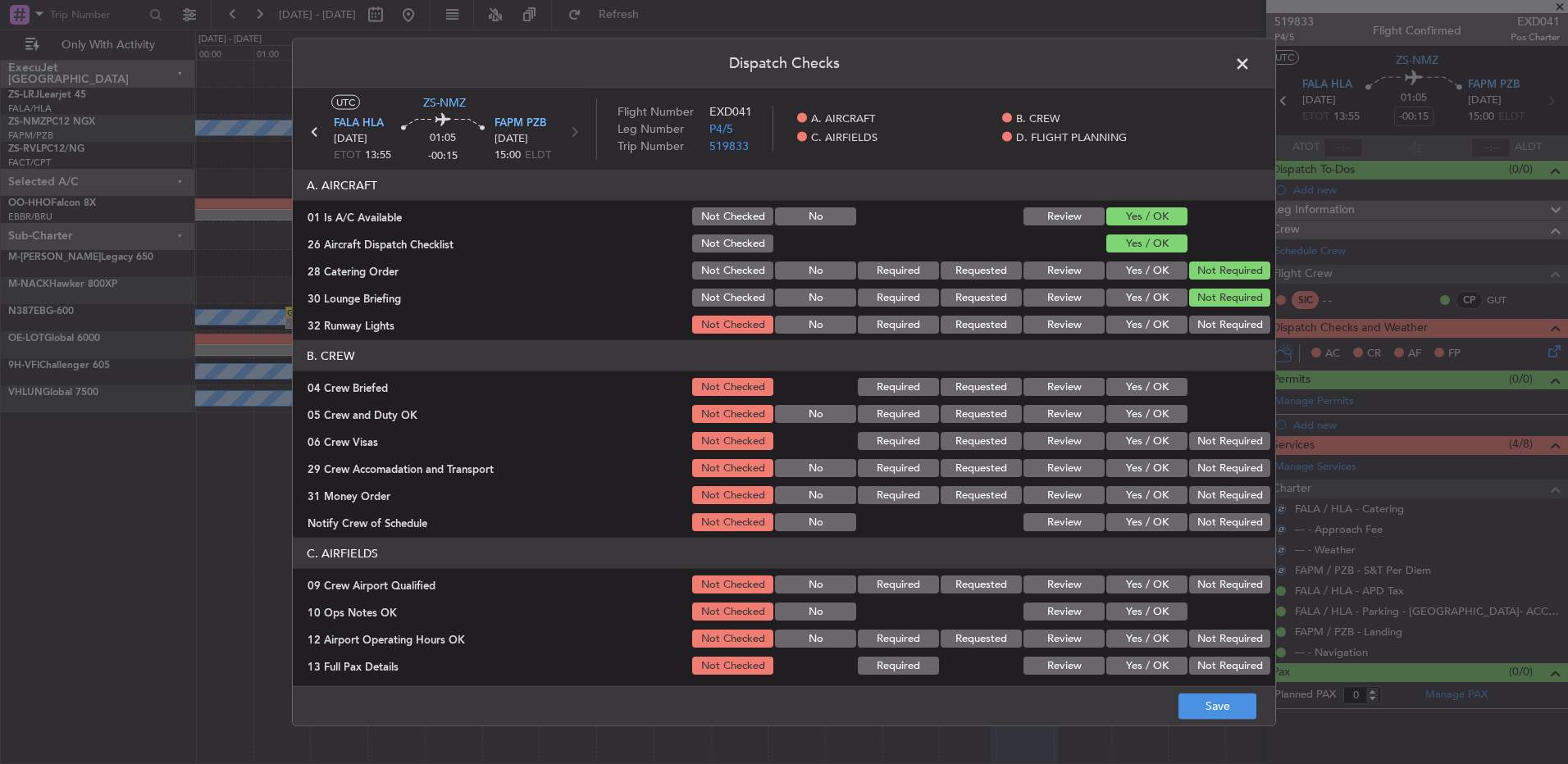
click at [1113, 327] on button "Not Required" at bounding box center [1229, 325] width 81 height 18
click at [1113, 391] on button "Yes / OK" at bounding box center [1147, 387] width 81 height 18
click at [1113, 424] on div "Yes / OK" at bounding box center [1145, 414] width 82 height 23
click at [1113, 418] on button "Yes / OK" at bounding box center [1147, 414] width 81 height 18
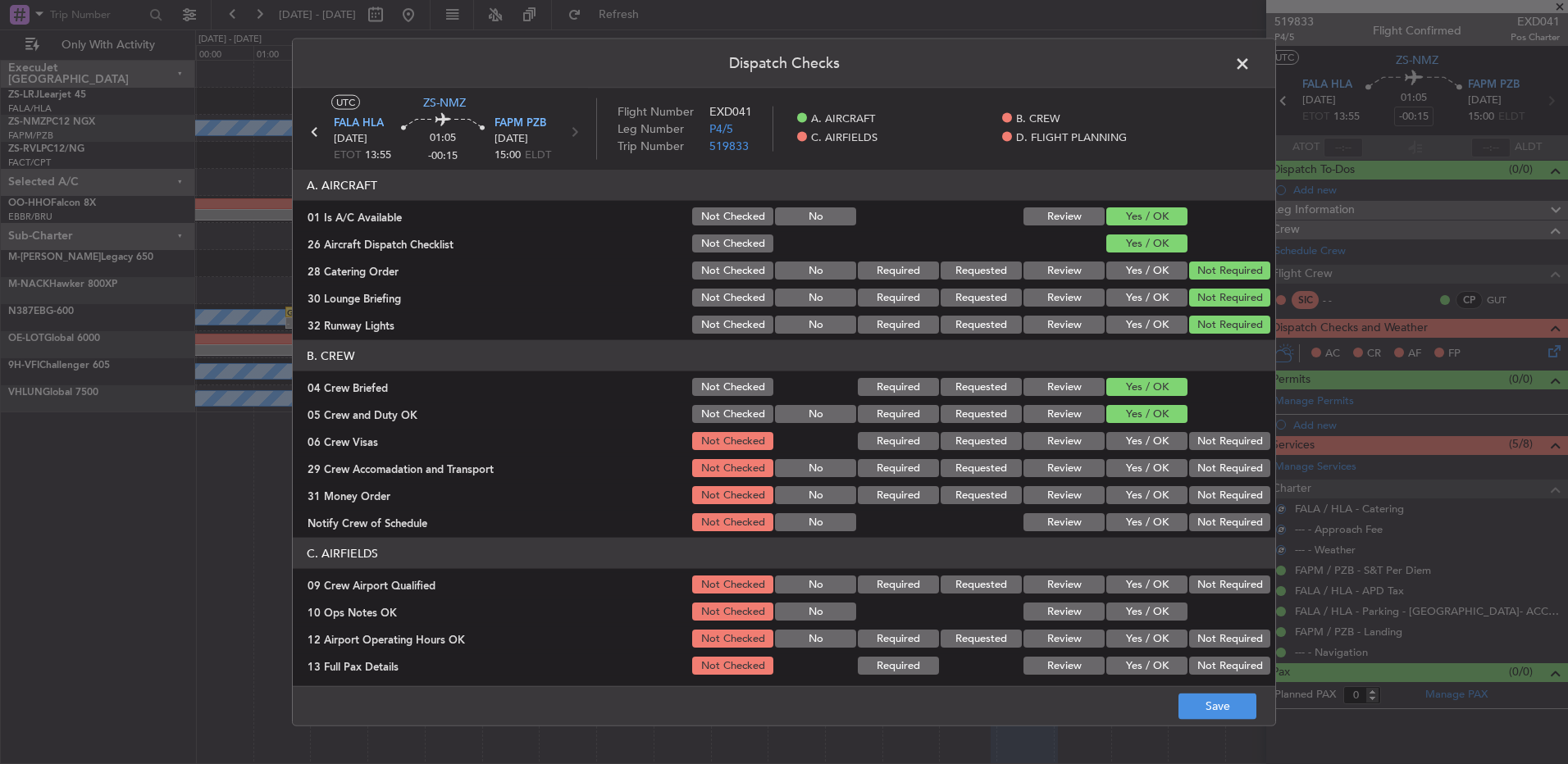
click at [1113, 440] on button "Not Required" at bounding box center [1229, 441] width 81 height 18
click at [1113, 460] on section "B. CREW 04 Crew Briefed Not Checked Required Requested Review Yes / OK 05 Crew …" at bounding box center [784, 436] width 982 height 193
click at [1113, 464] on button "Not Required" at bounding box center [1229, 468] width 81 height 18
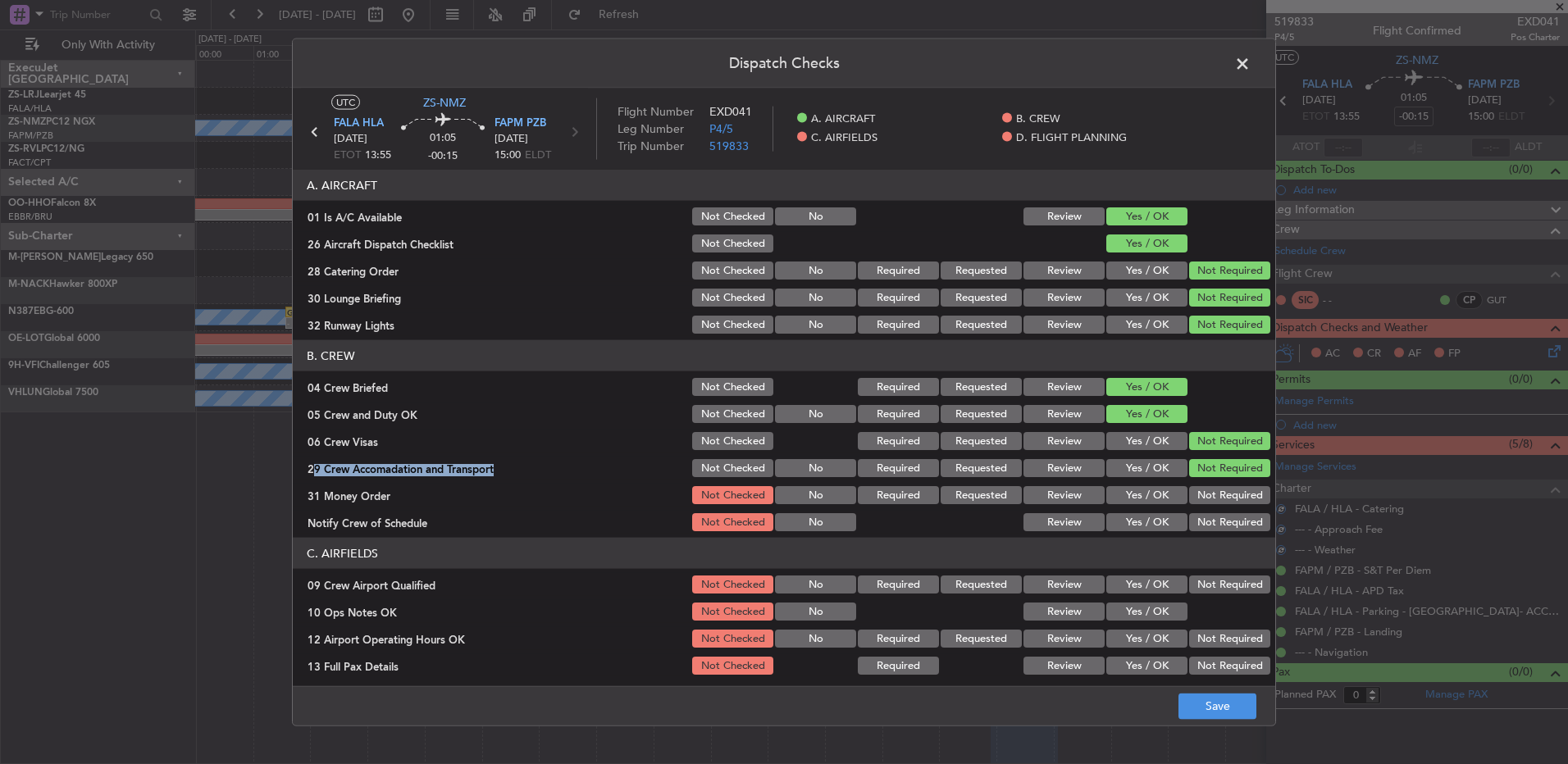
click at [1113, 498] on button "Not Required" at bounding box center [1229, 495] width 81 height 18
click at [1113, 508] on button "Not Required" at bounding box center [1229, 522] width 81 height 18
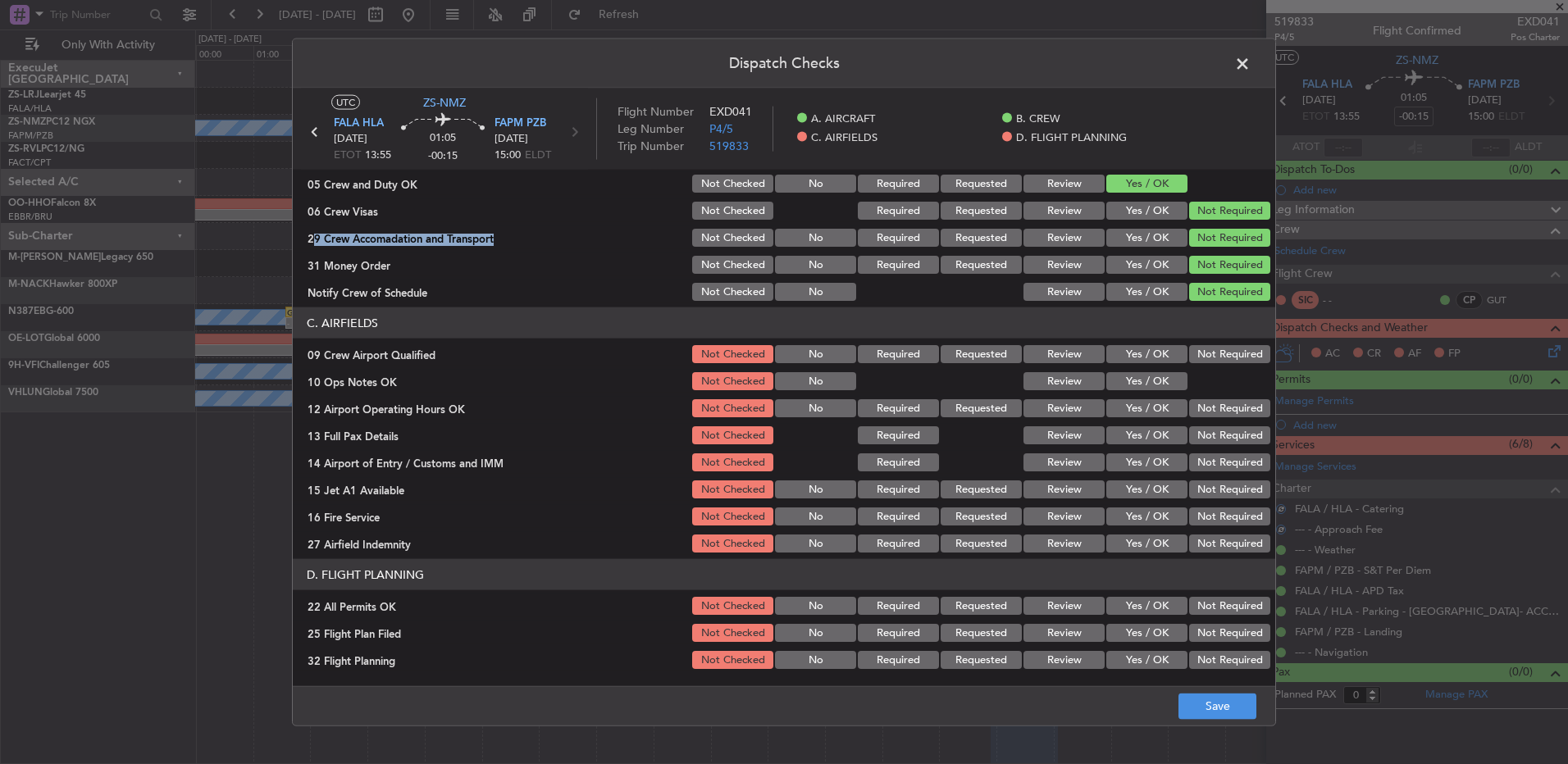
drag, startPoint x: 1192, startPoint y: 349, endPoint x: 1176, endPoint y: 366, distance: 23.3
click at [1113, 349] on button "Not Required" at bounding box center [1229, 354] width 81 height 18
click at [1113, 386] on button "Yes / OK" at bounding box center [1147, 382] width 81 height 18
click at [1113, 410] on button "Not Required" at bounding box center [1229, 408] width 81 height 18
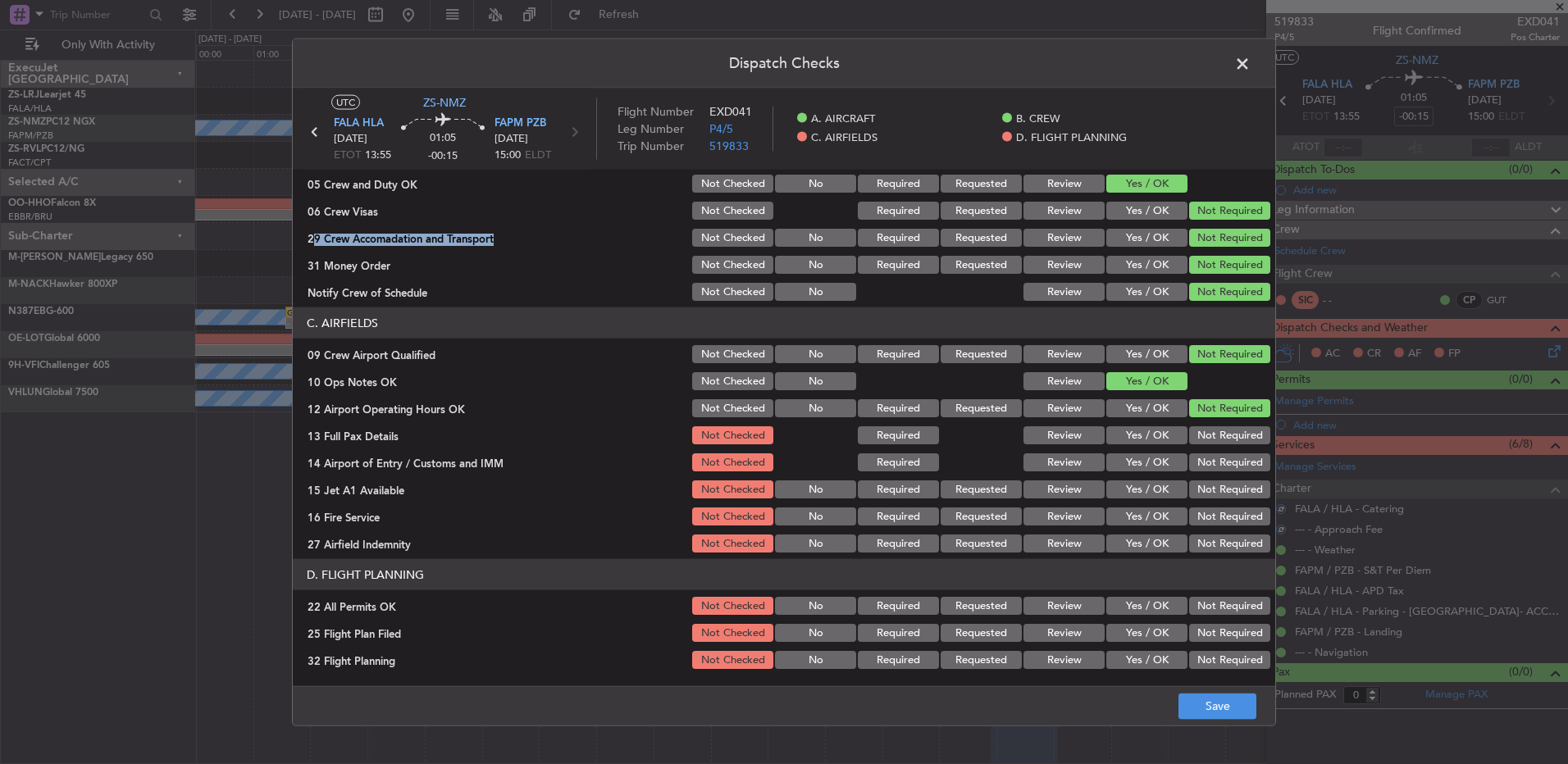
click at [1113, 494] on section "C. AIRFIELDS 09 Crew Airport Qualified Not Checked No Required Requested Review…" at bounding box center [784, 431] width 982 height 248
drag, startPoint x: 1195, startPoint y: 446, endPoint x: 1200, endPoint y: 457, distance: 12.1
click at [1113, 446] on div "Not Required" at bounding box center [1227, 435] width 82 height 23
click at [1113, 436] on button "Not Required" at bounding box center [1229, 436] width 81 height 18
click at [1113, 460] on button "Not Required" at bounding box center [1229, 462] width 81 height 18
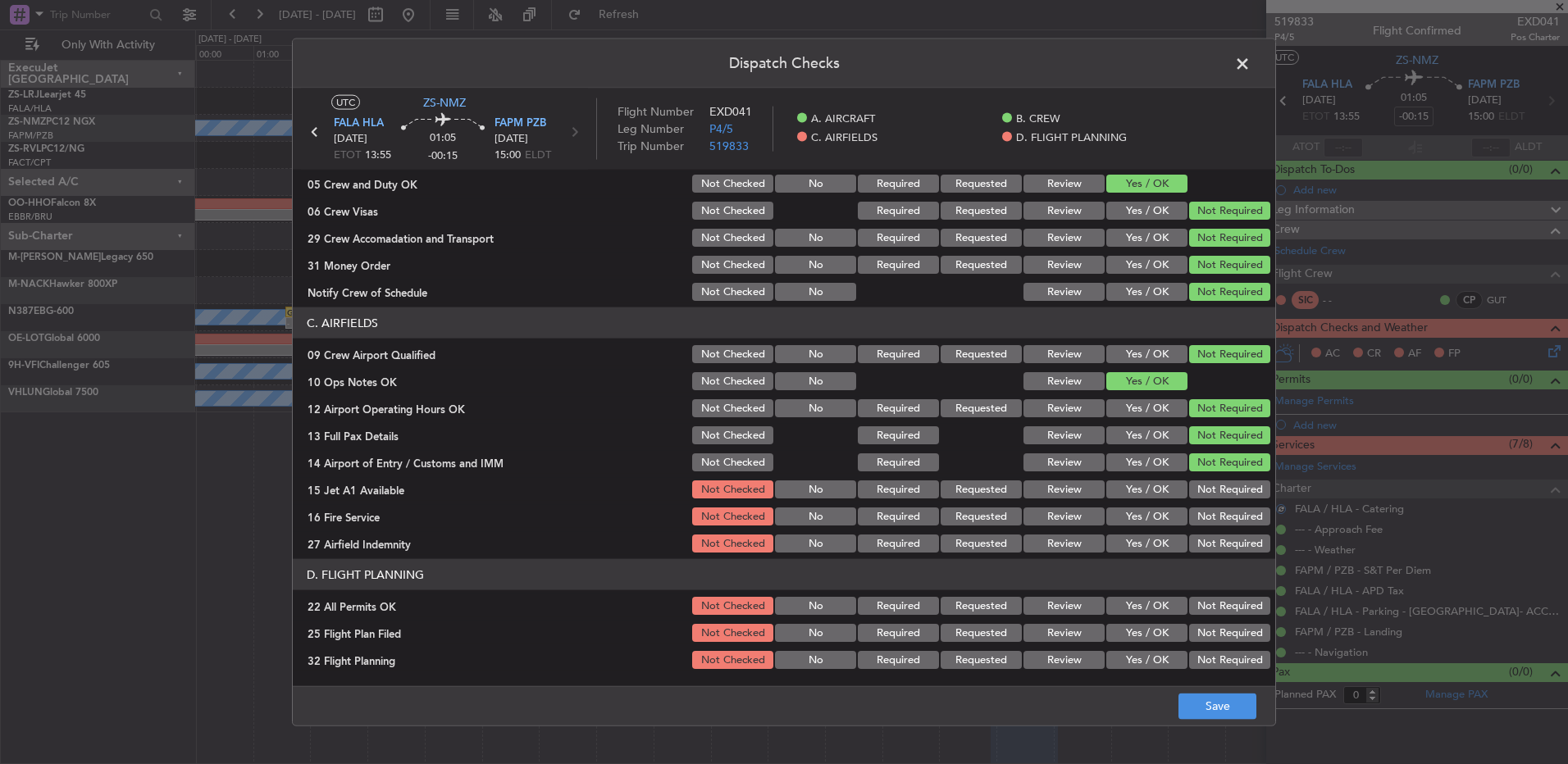
click at [1113, 473] on div "Not Required" at bounding box center [1227, 462] width 82 height 23
click at [1113, 492] on button "Not Required" at bounding box center [1229, 490] width 81 height 18
click at [1113, 503] on section "C. AIRFIELDS 09 Crew Airport Qualified Not Checked No Required Requested Review…" at bounding box center [784, 431] width 982 height 248
click at [1113, 508] on div "Not Required" at bounding box center [1227, 516] width 82 height 23
click at [1113, 508] on button "Not Required" at bounding box center [1229, 543] width 81 height 18
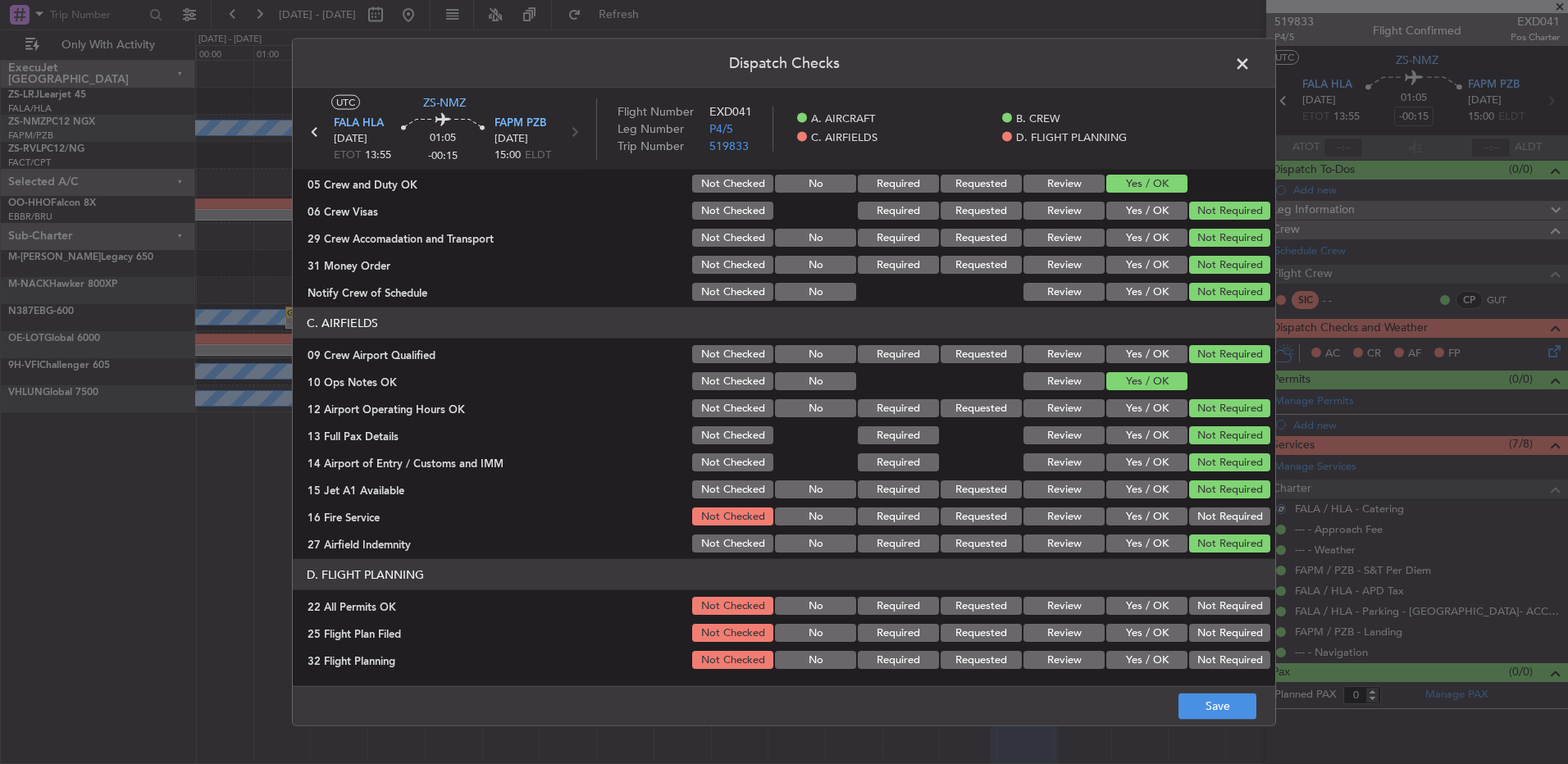
click at [1113, 508] on button "Not Required" at bounding box center [1229, 517] width 81 height 18
click at [1113, 508] on button "Not Required" at bounding box center [1229, 606] width 81 height 18
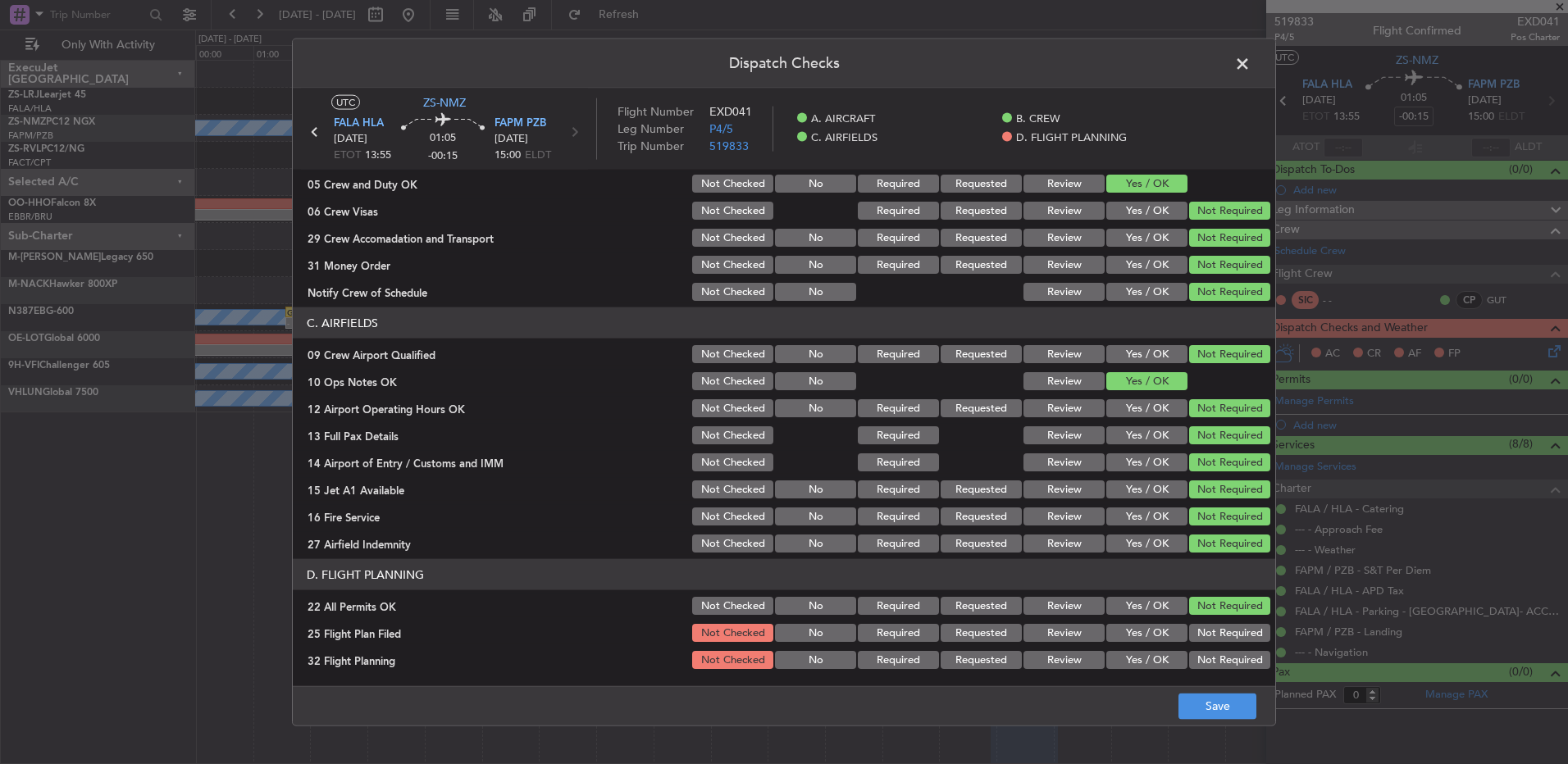
click at [1082, 508] on div "Review" at bounding box center [1062, 632] width 82 height 23
click at [1077, 508] on button "Review" at bounding box center [1064, 660] width 81 height 18
click at [1072, 508] on button "Review" at bounding box center [1064, 633] width 81 height 18
click at [1113, 508] on button "Save" at bounding box center [1217, 705] width 78 height 27
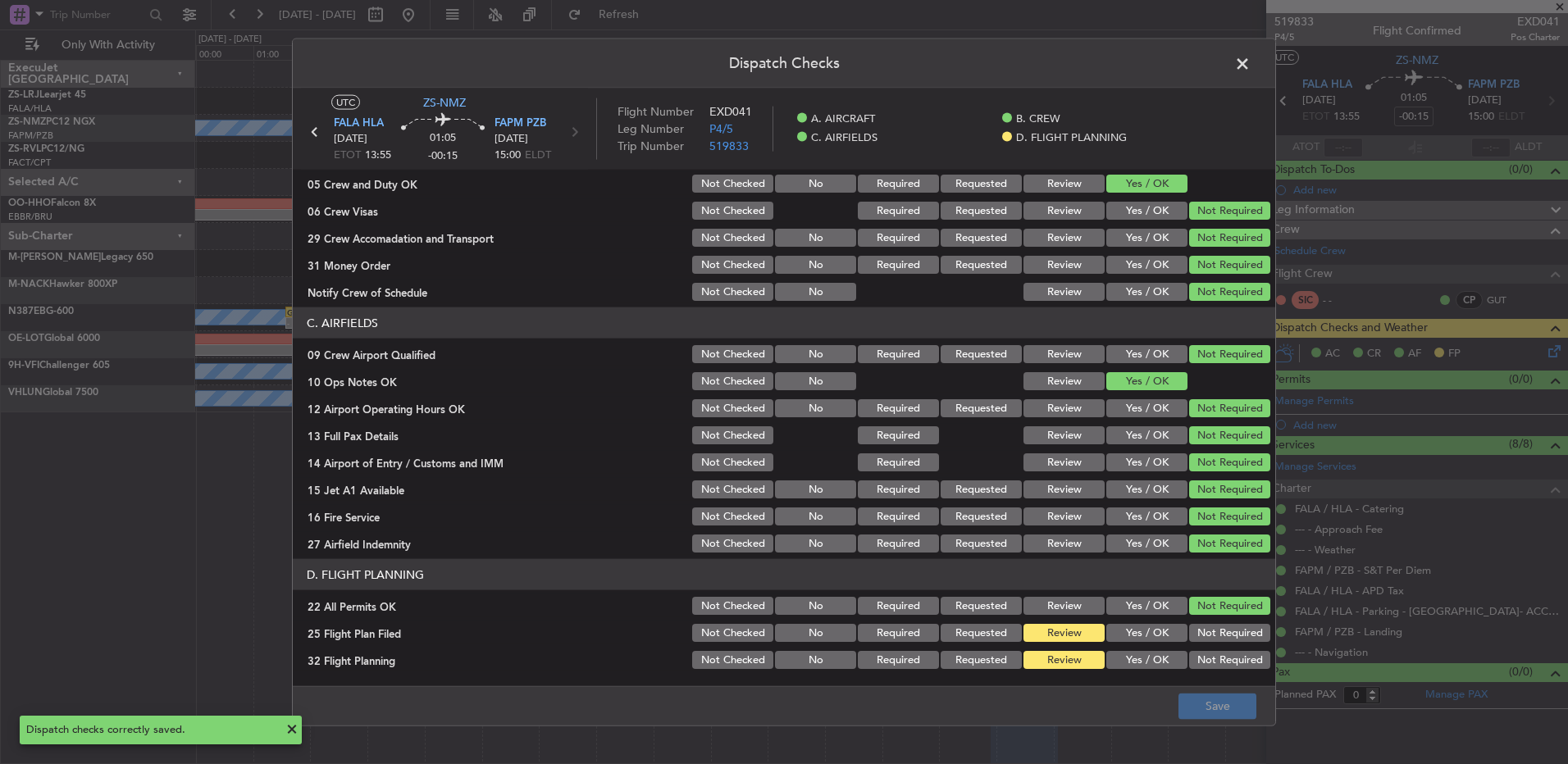
click at [1113, 54] on span at bounding box center [1250, 68] width 0 height 33
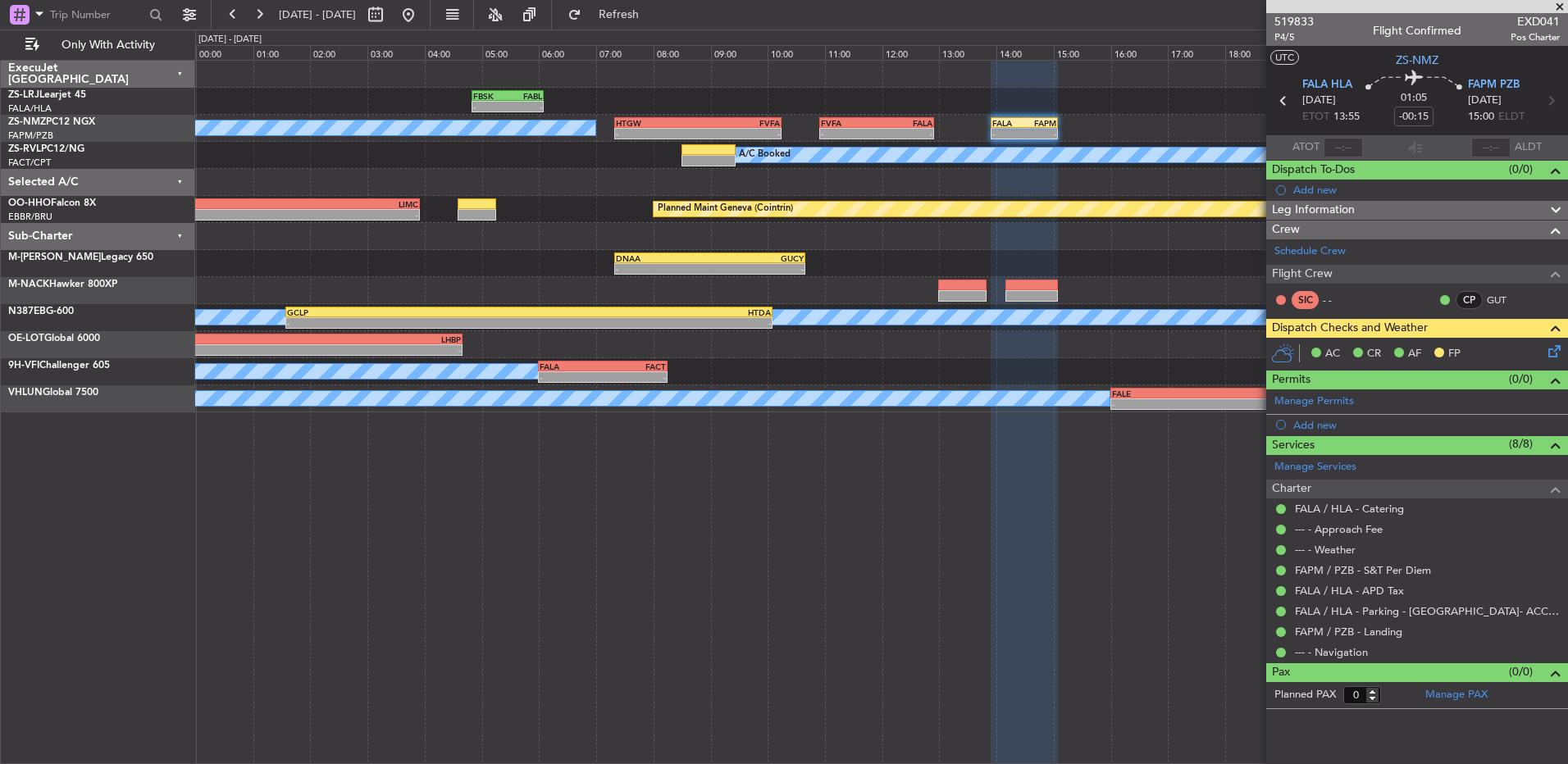
click at [1113, 101] on icon at bounding box center [1282, 101] width 21 height 21
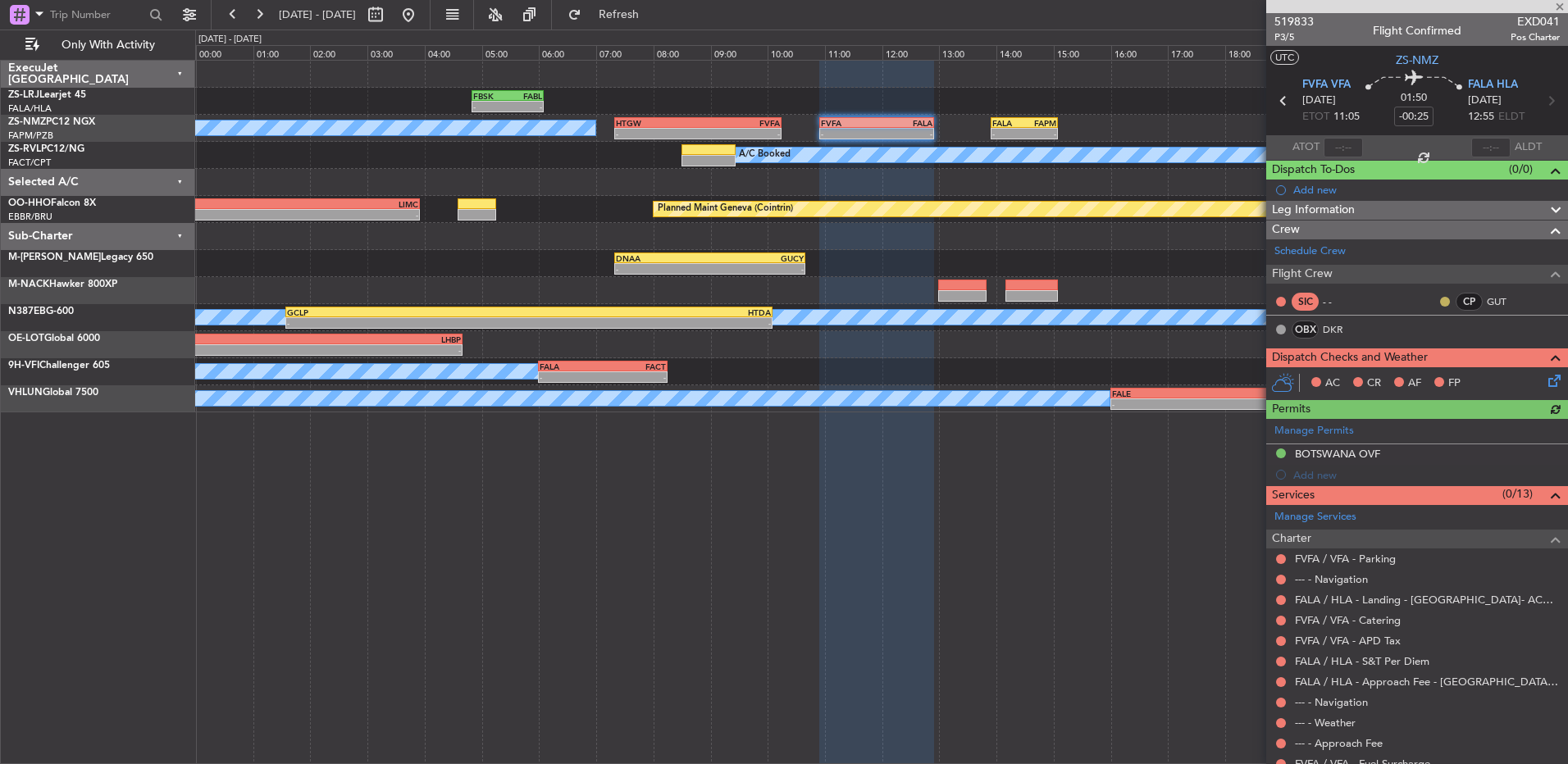
click at [1113, 300] on button at bounding box center [1444, 301] width 10 height 10
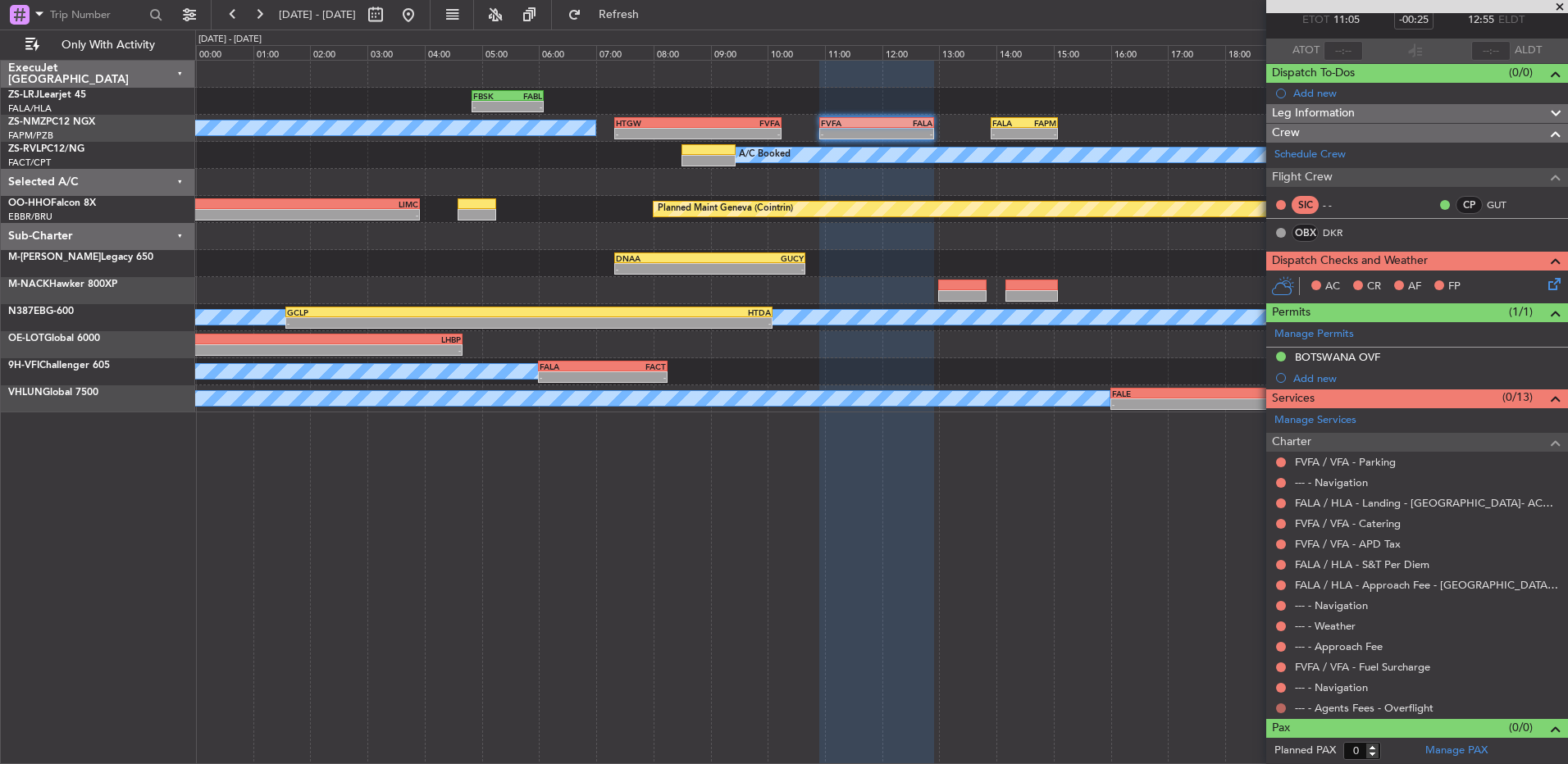
click at [1113, 508] on button at bounding box center [1281, 708] width 10 height 10
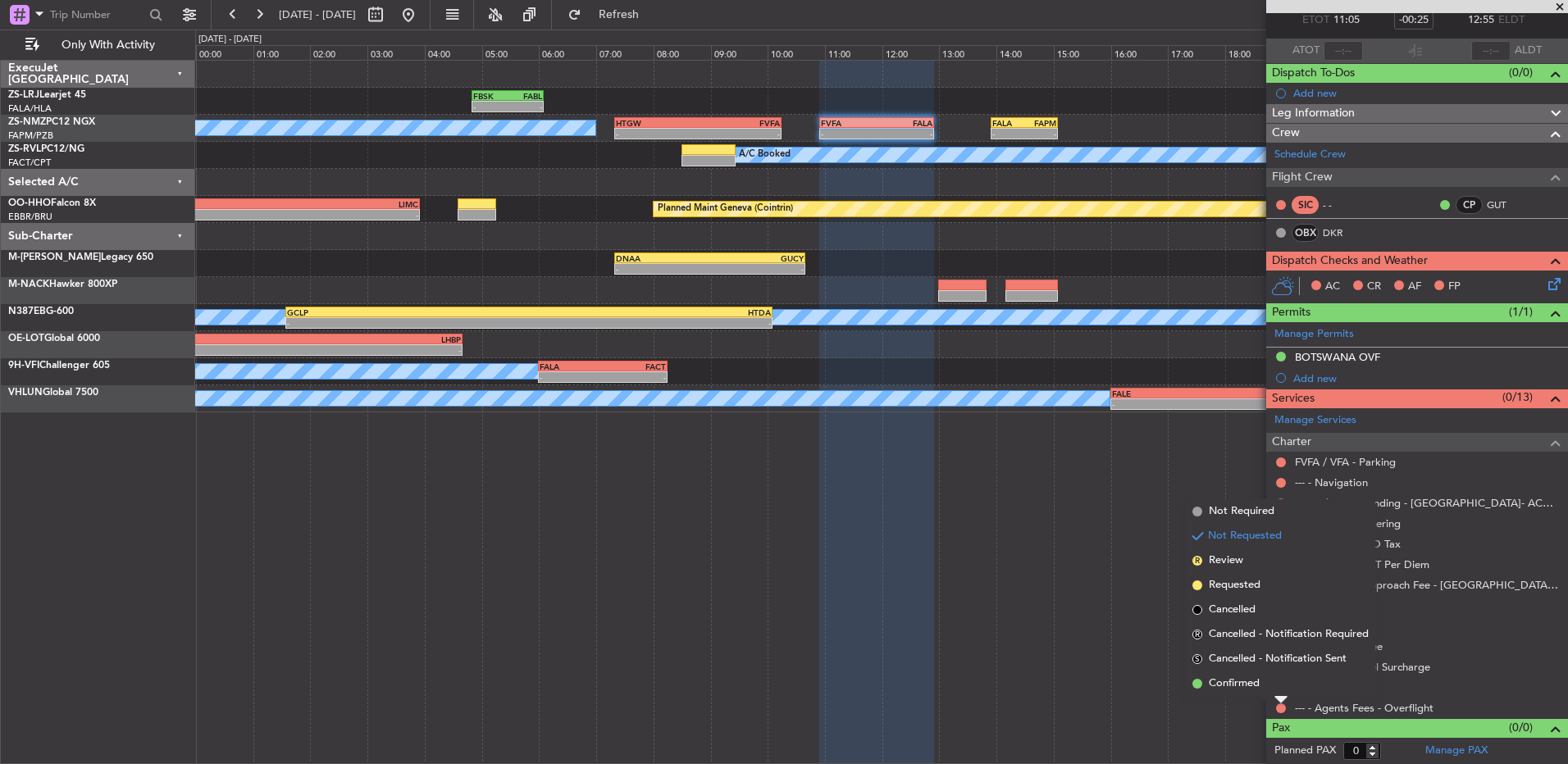
click at [1113, 508] on li "Confirmed" at bounding box center [1280, 683] width 189 height 25
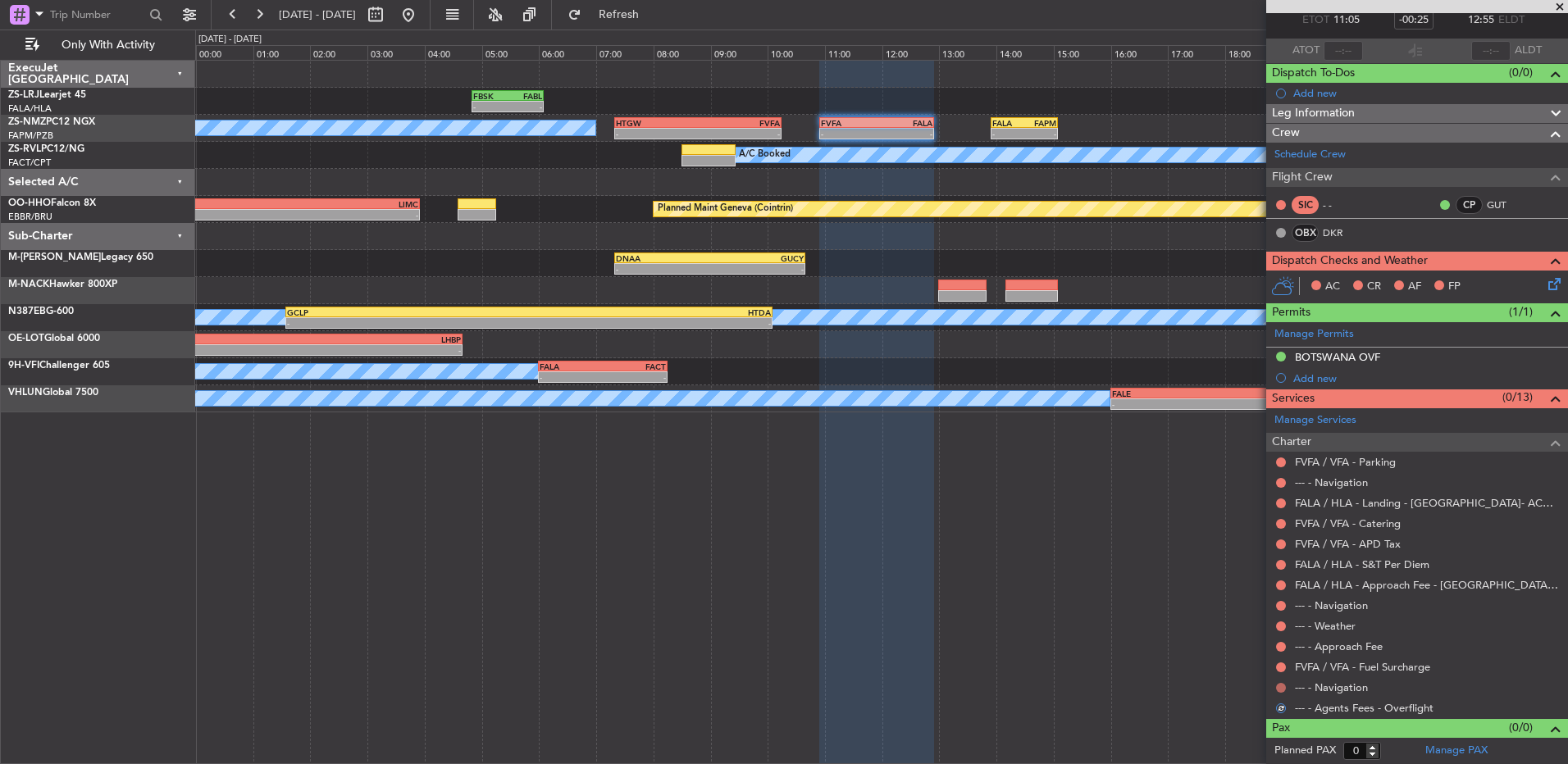
click at [1113, 508] on button at bounding box center [1281, 687] width 10 height 10
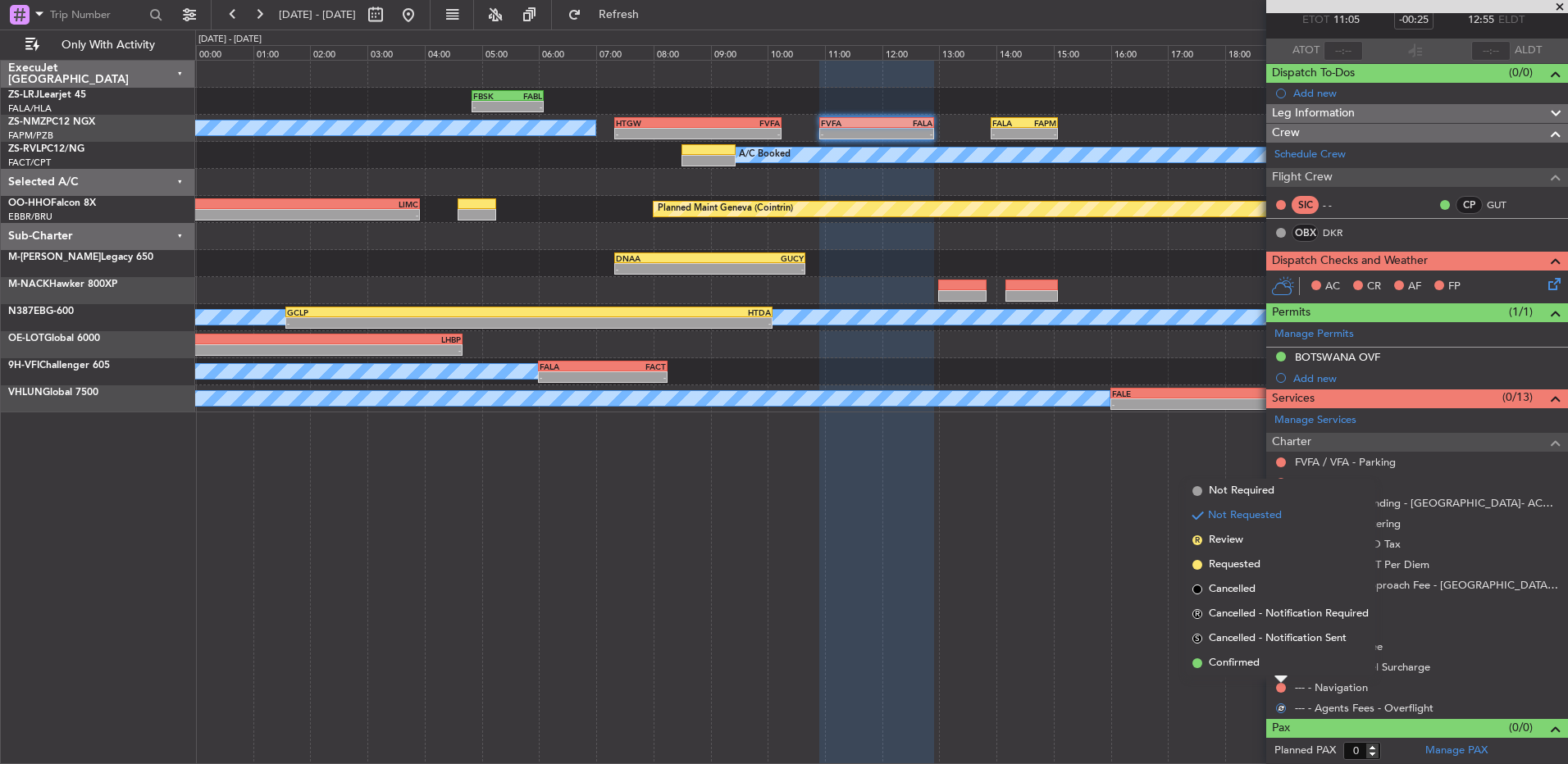
click at [1113, 508] on span "Cancelled - Notification Sent" at bounding box center [1277, 639] width 138 height 16
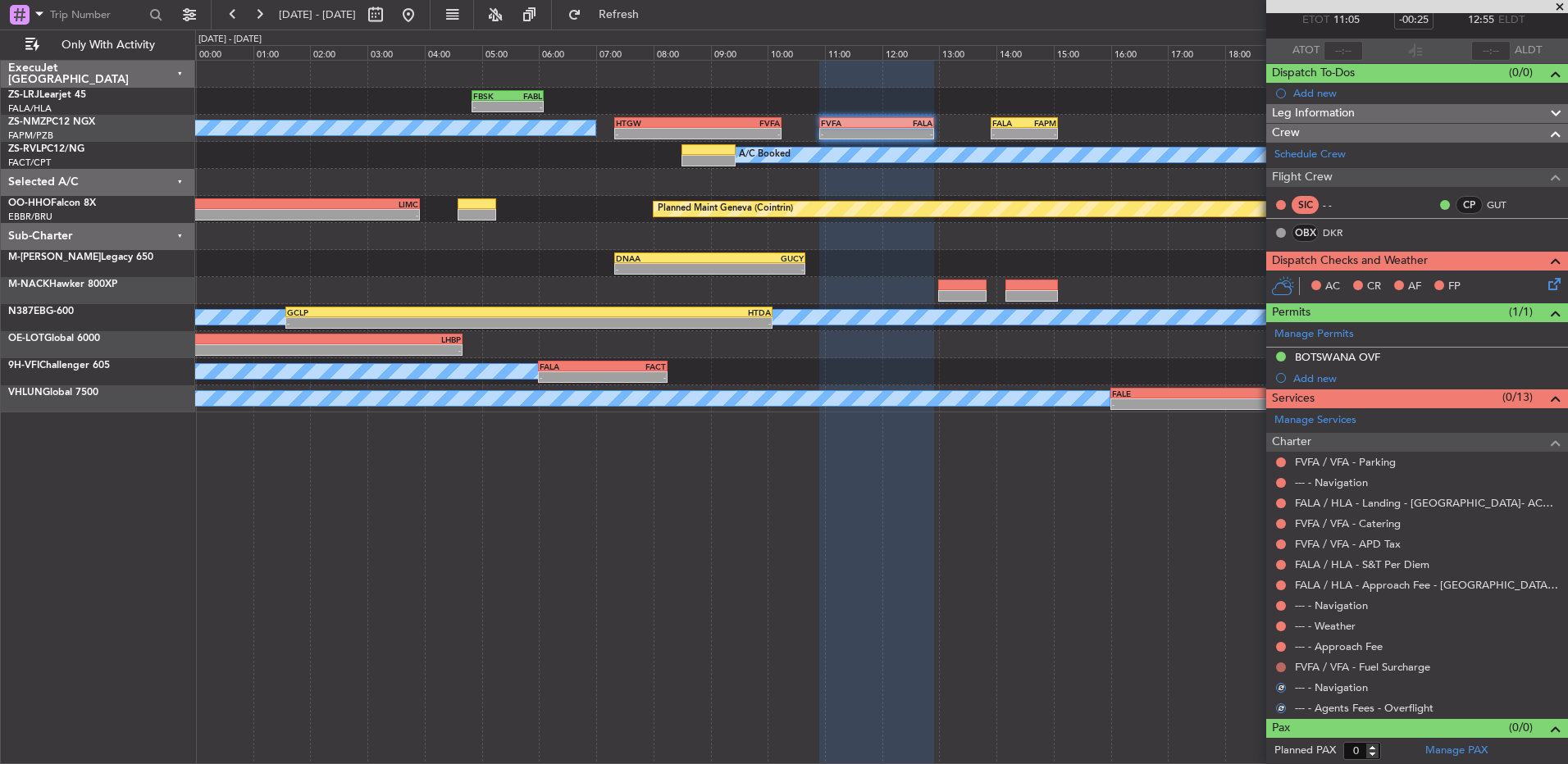
click at [1113, 508] on button at bounding box center [1281, 667] width 10 height 10
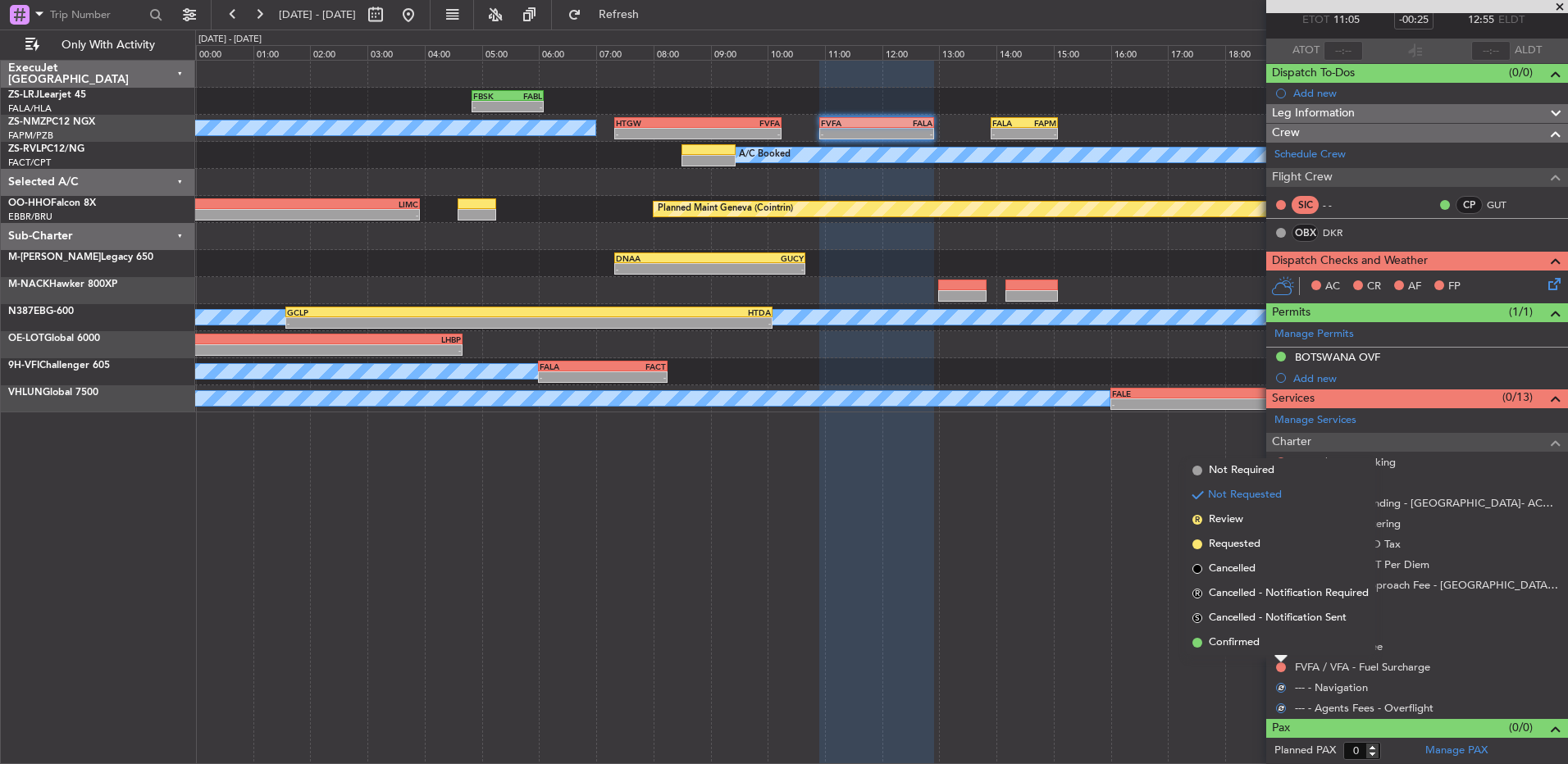
click at [1113, 508] on li "Confirmed" at bounding box center [1280, 642] width 189 height 25
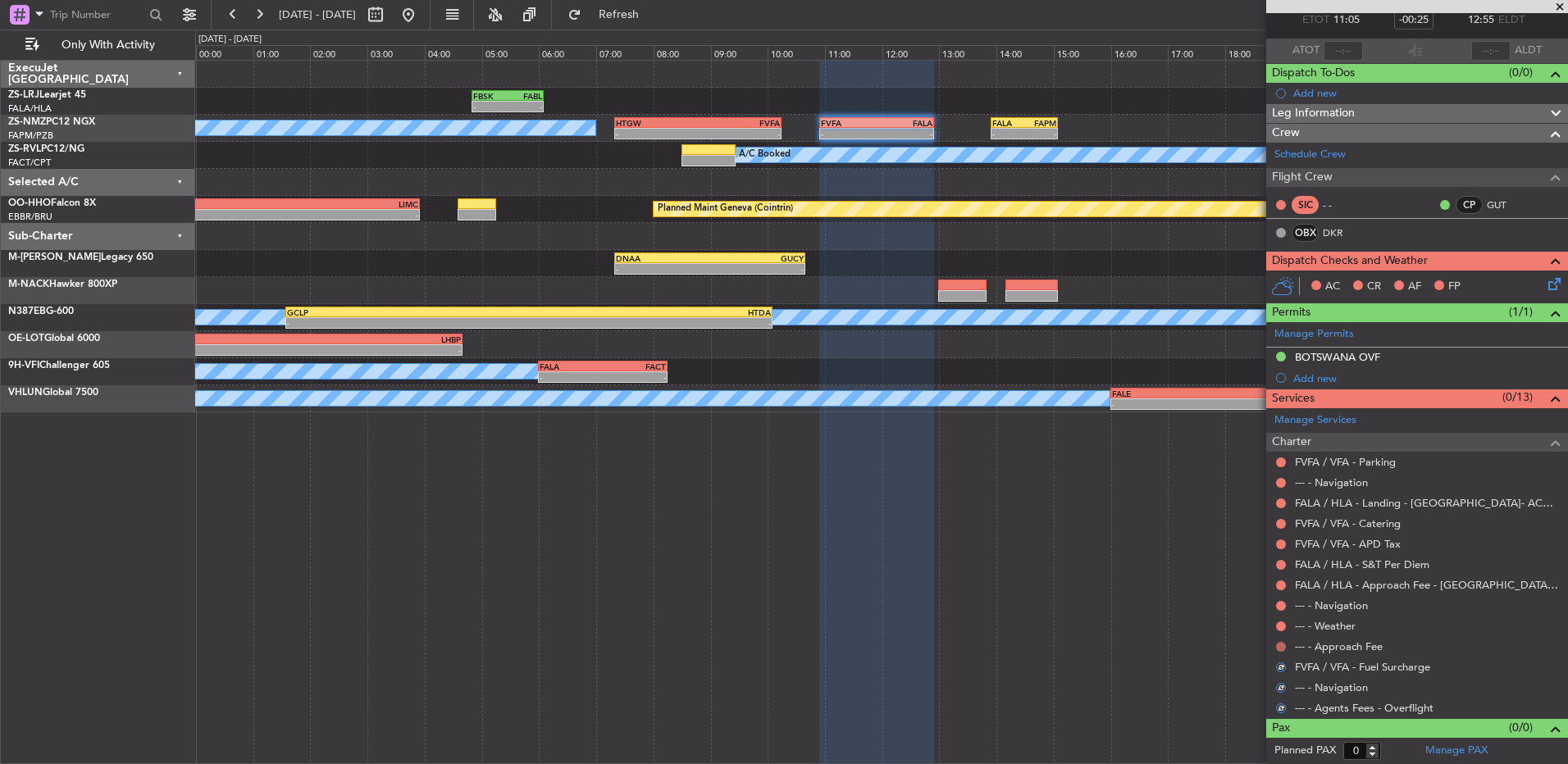
click at [1113, 508] on button at bounding box center [1281, 646] width 10 height 10
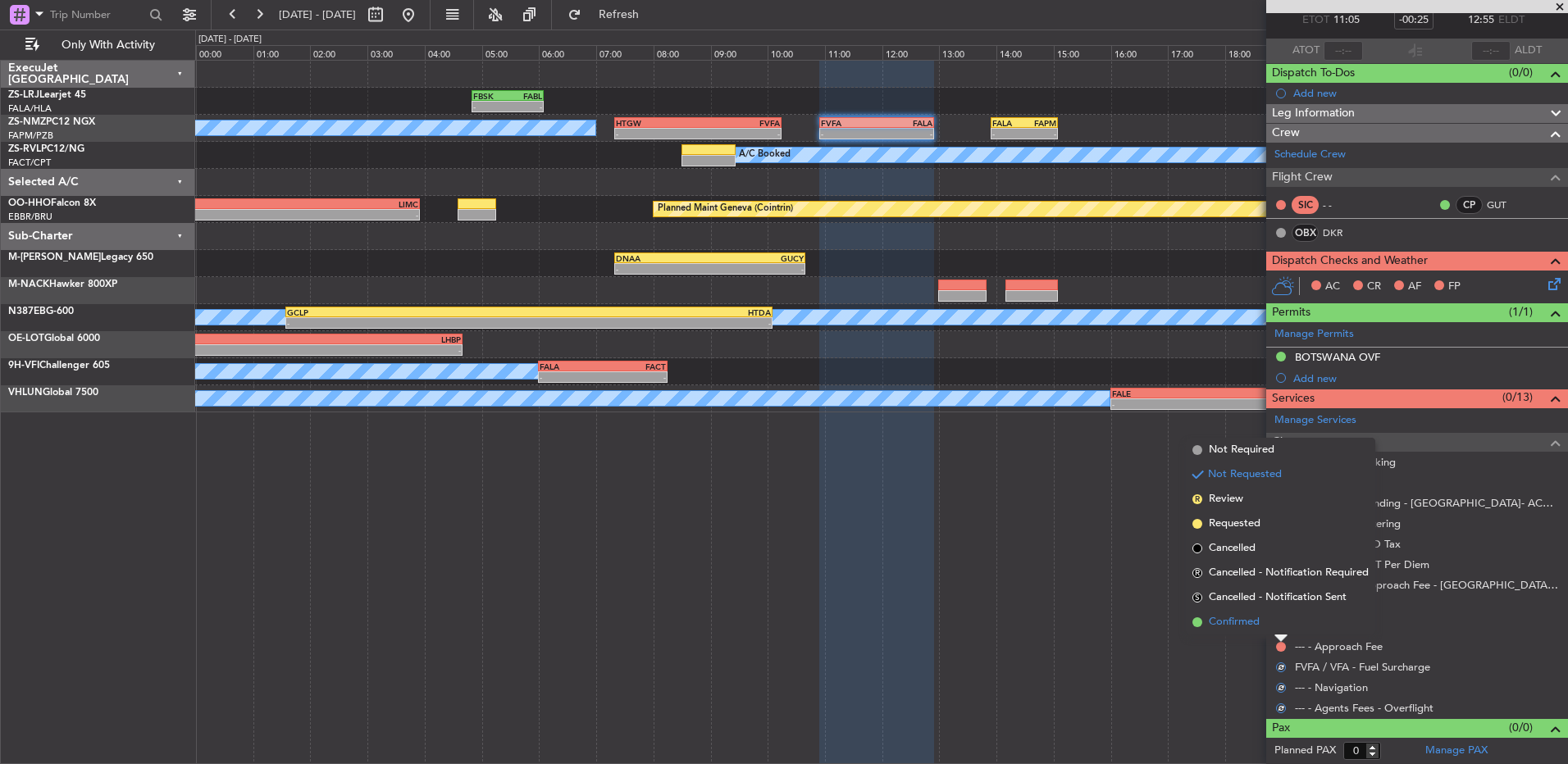
click at [1113, 508] on li "Confirmed" at bounding box center [1280, 622] width 189 height 25
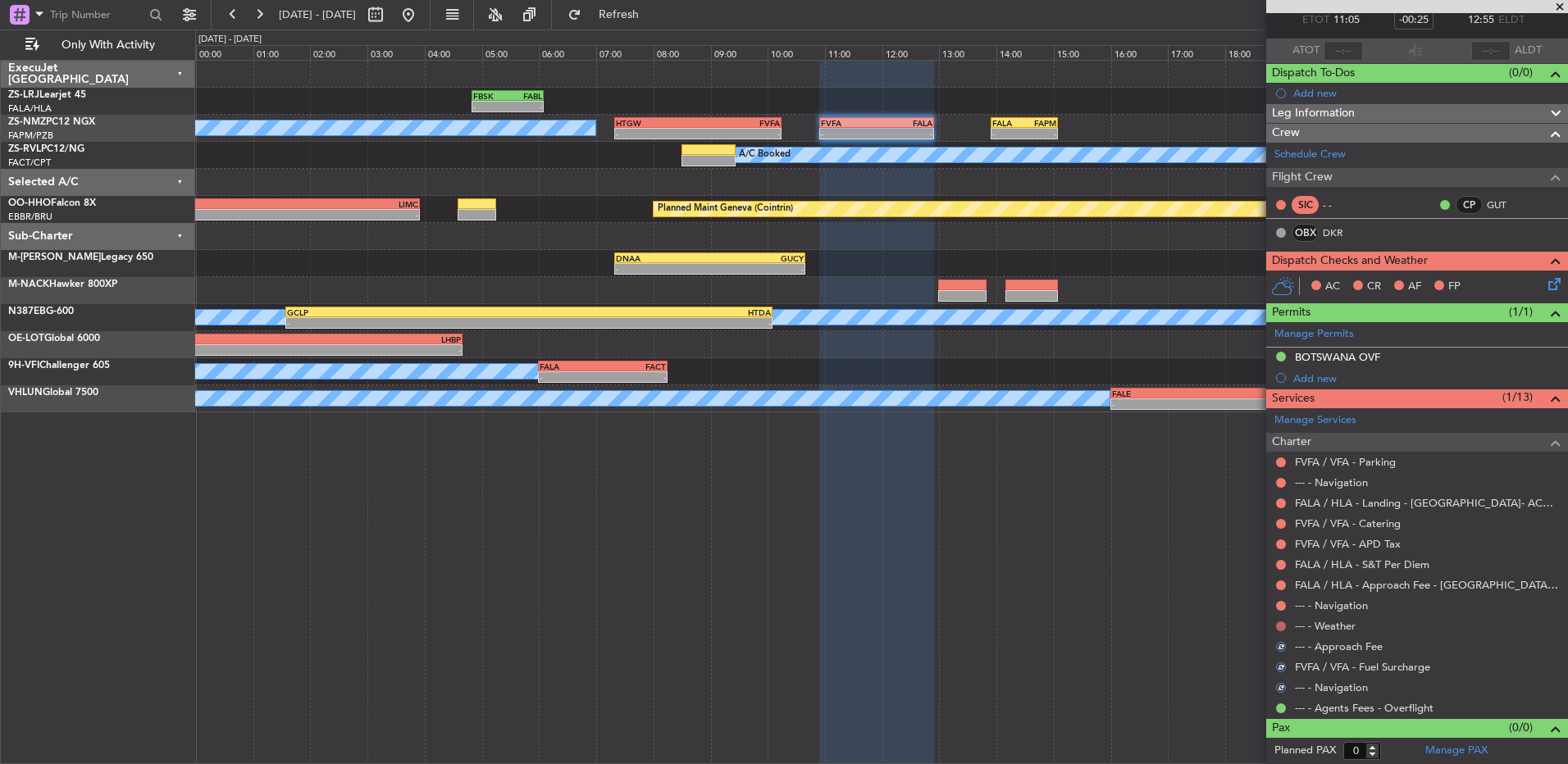
click at [1113, 508] on button at bounding box center [1281, 626] width 10 height 10
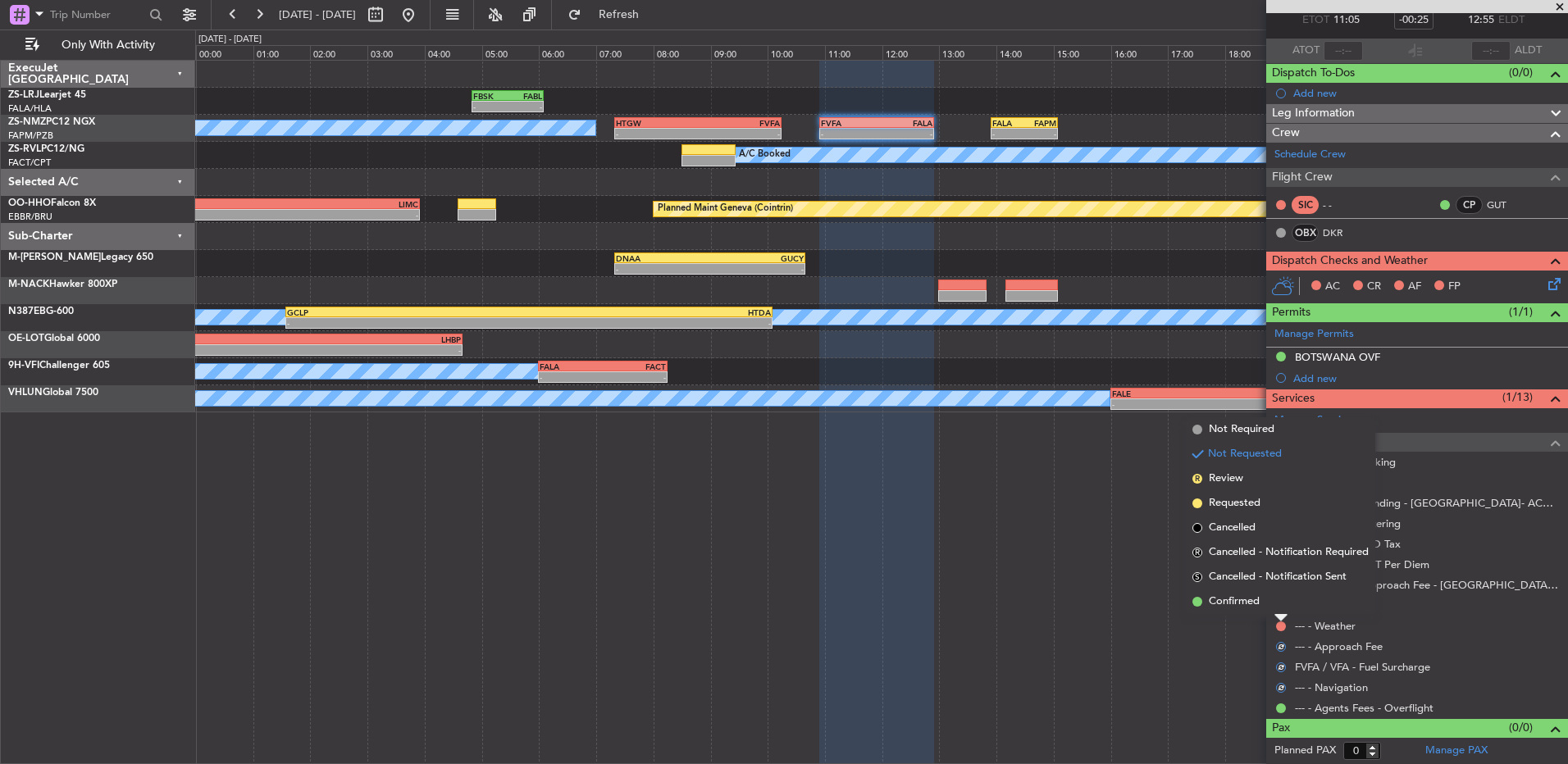
click at [1113, 508] on li "Confirmed" at bounding box center [1280, 601] width 189 height 25
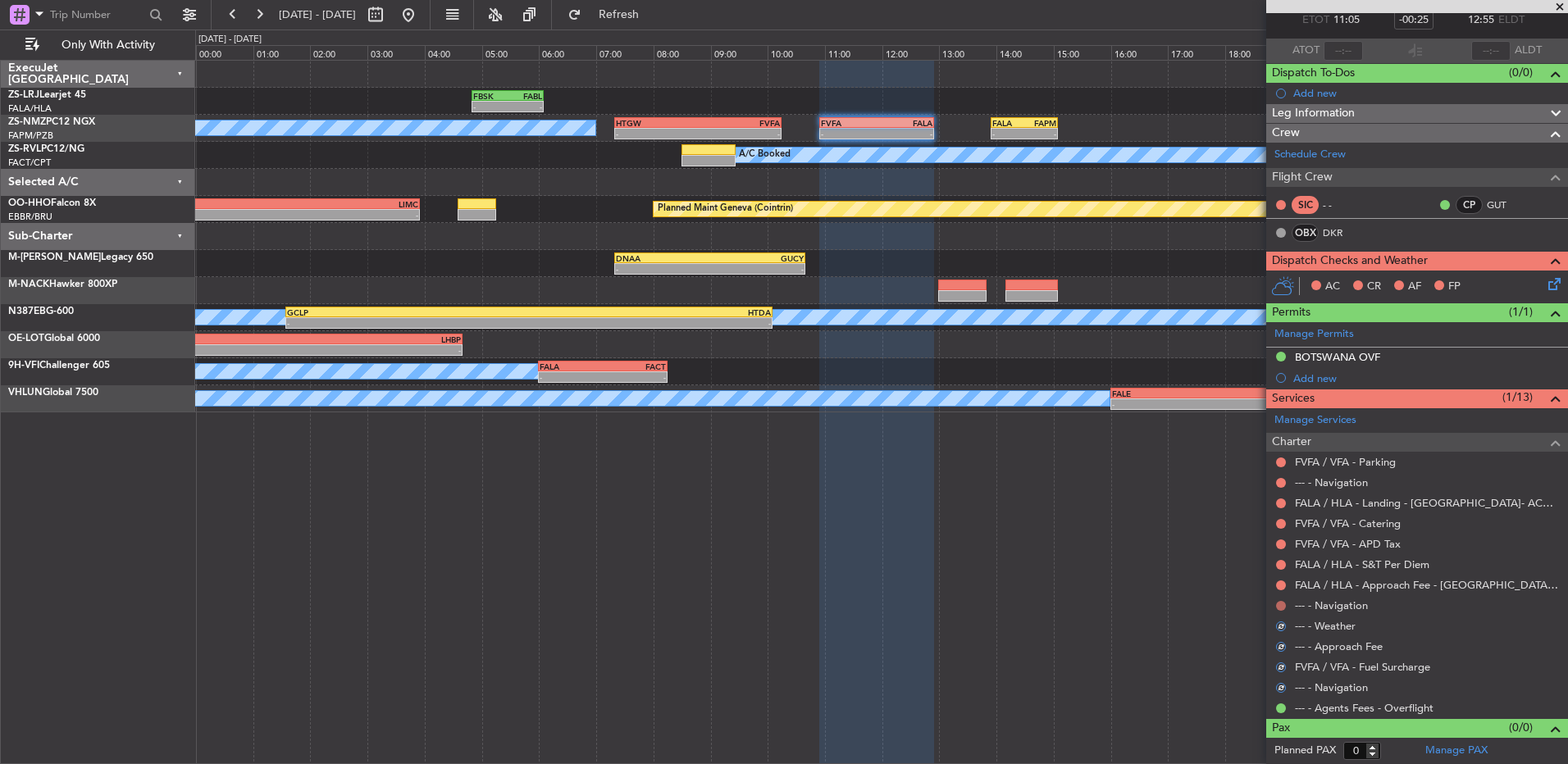
click at [1113, 508] on button at bounding box center [1281, 606] width 10 height 10
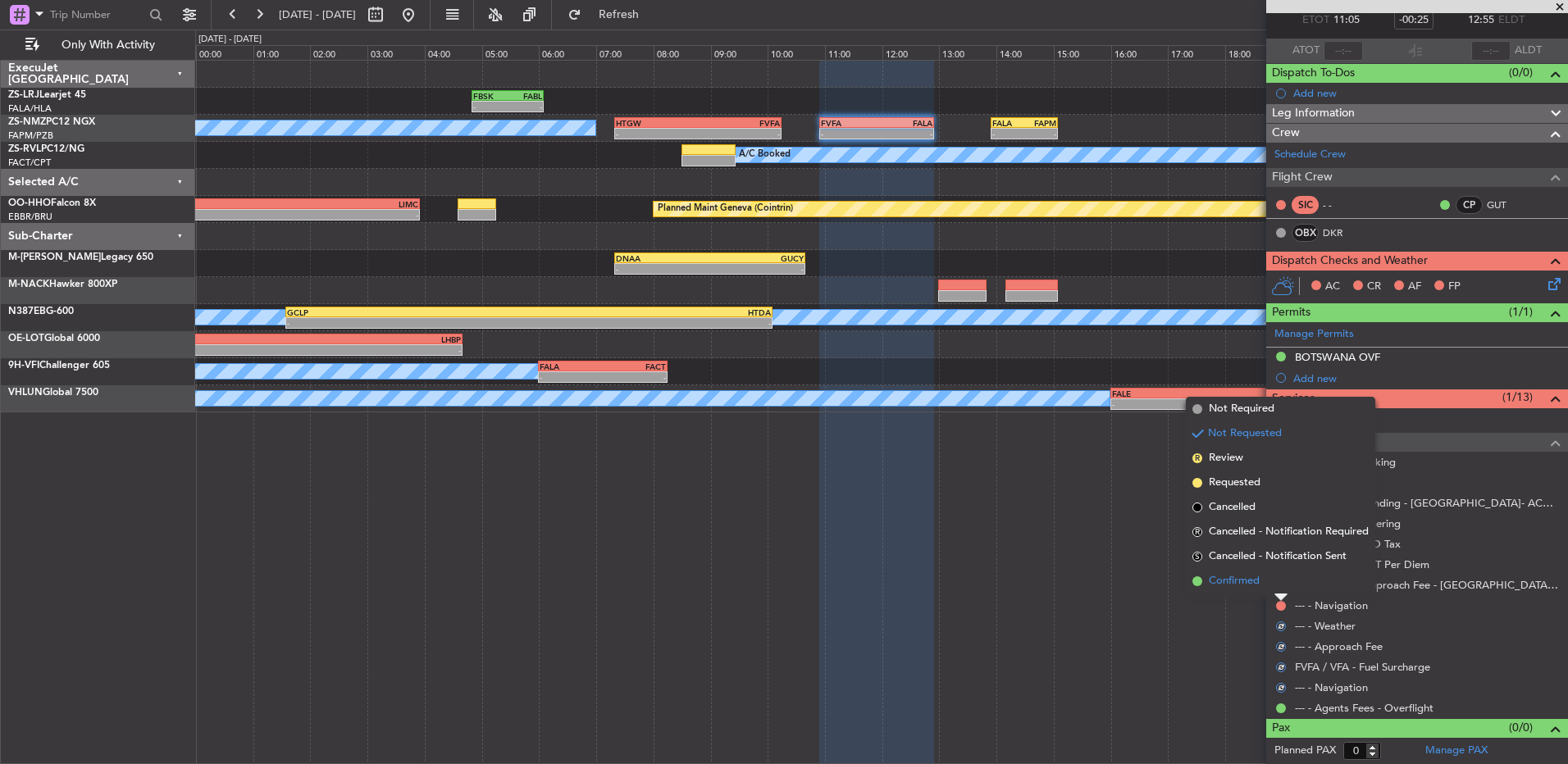
click at [1113, 508] on li "Confirmed" at bounding box center [1280, 581] width 189 height 25
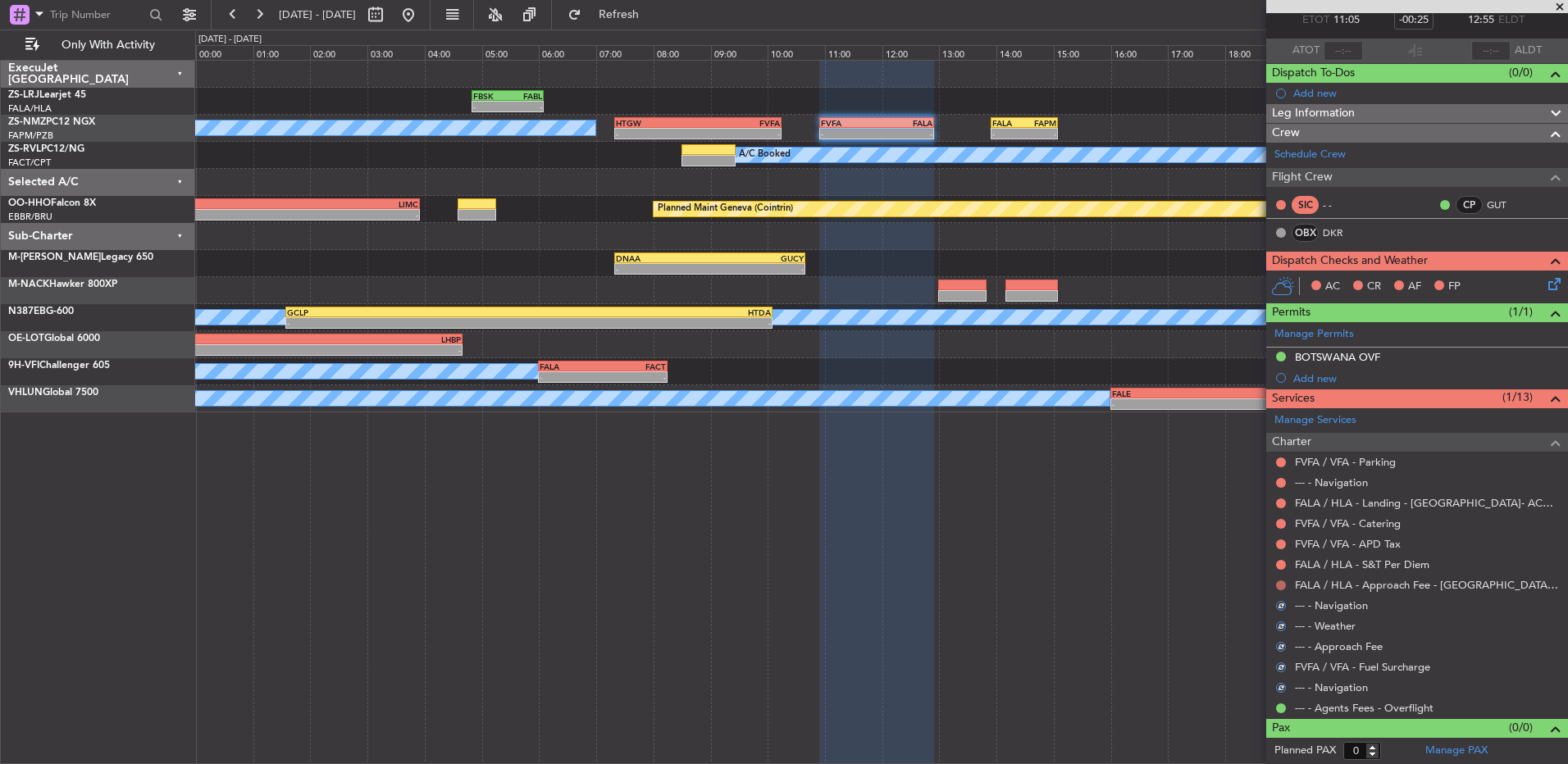
click at [1113, 508] on button at bounding box center [1281, 585] width 10 height 10
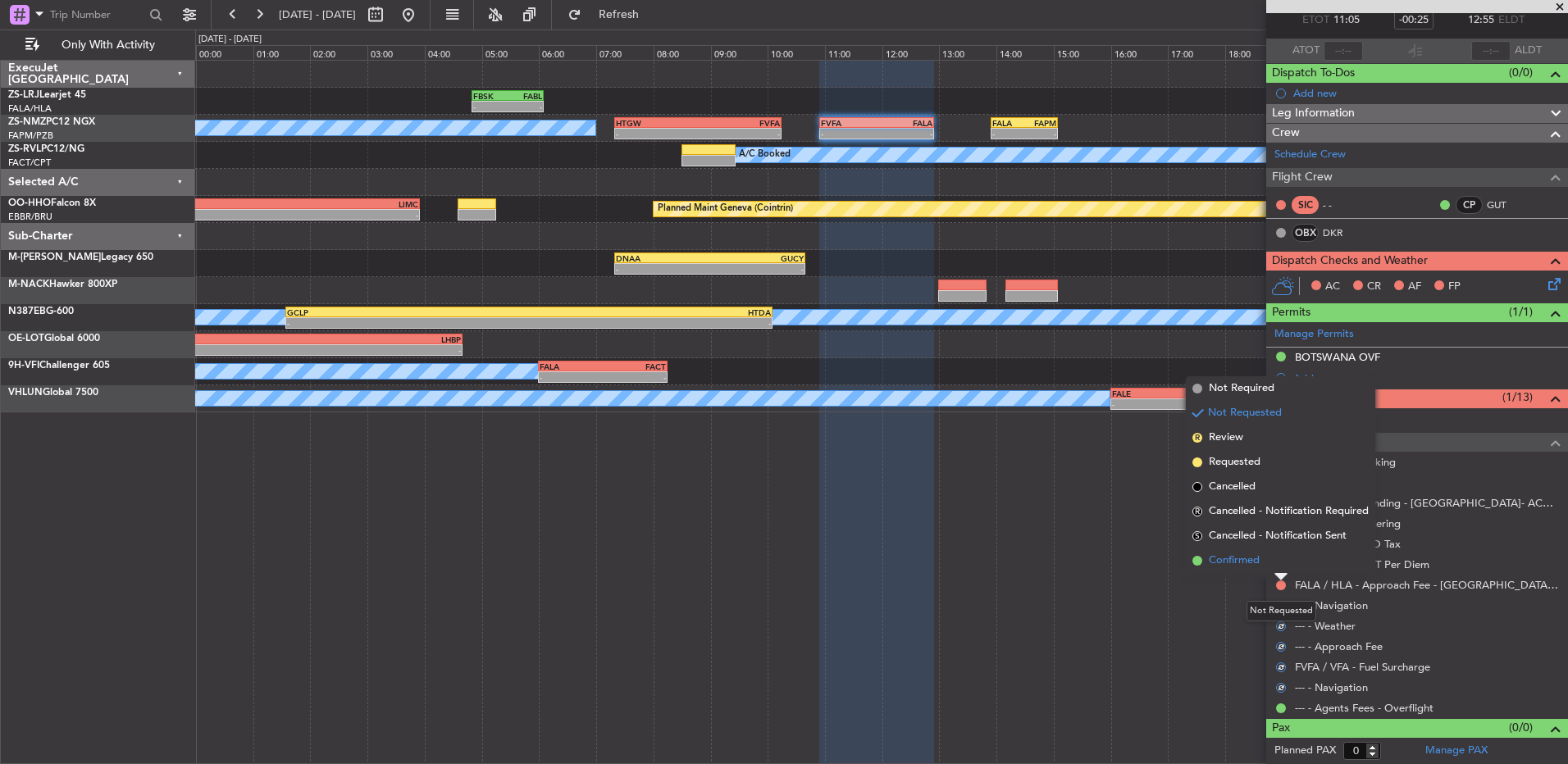
click at [1113, 508] on ngb-popover-window "Not Required Not Requested R Review Requested Cancelled R Cancelled - Notificat…" at bounding box center [1280, 474] width 189 height 197
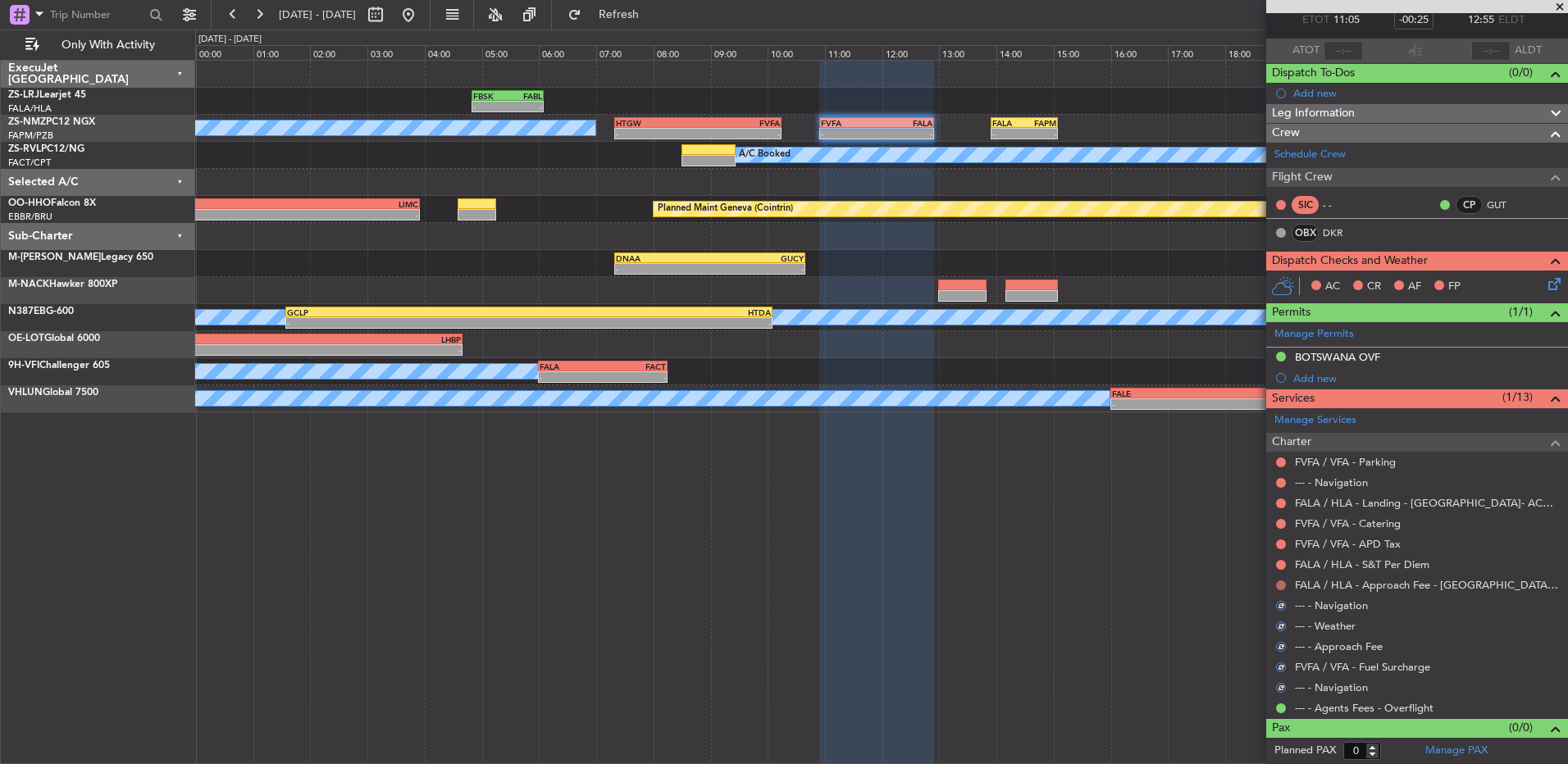
click at [1113, 508] on mat-tooltip-component "Not Requested" at bounding box center [1281, 610] width 92 height 43
click at [1113, 508] on button at bounding box center [1281, 585] width 10 height 10
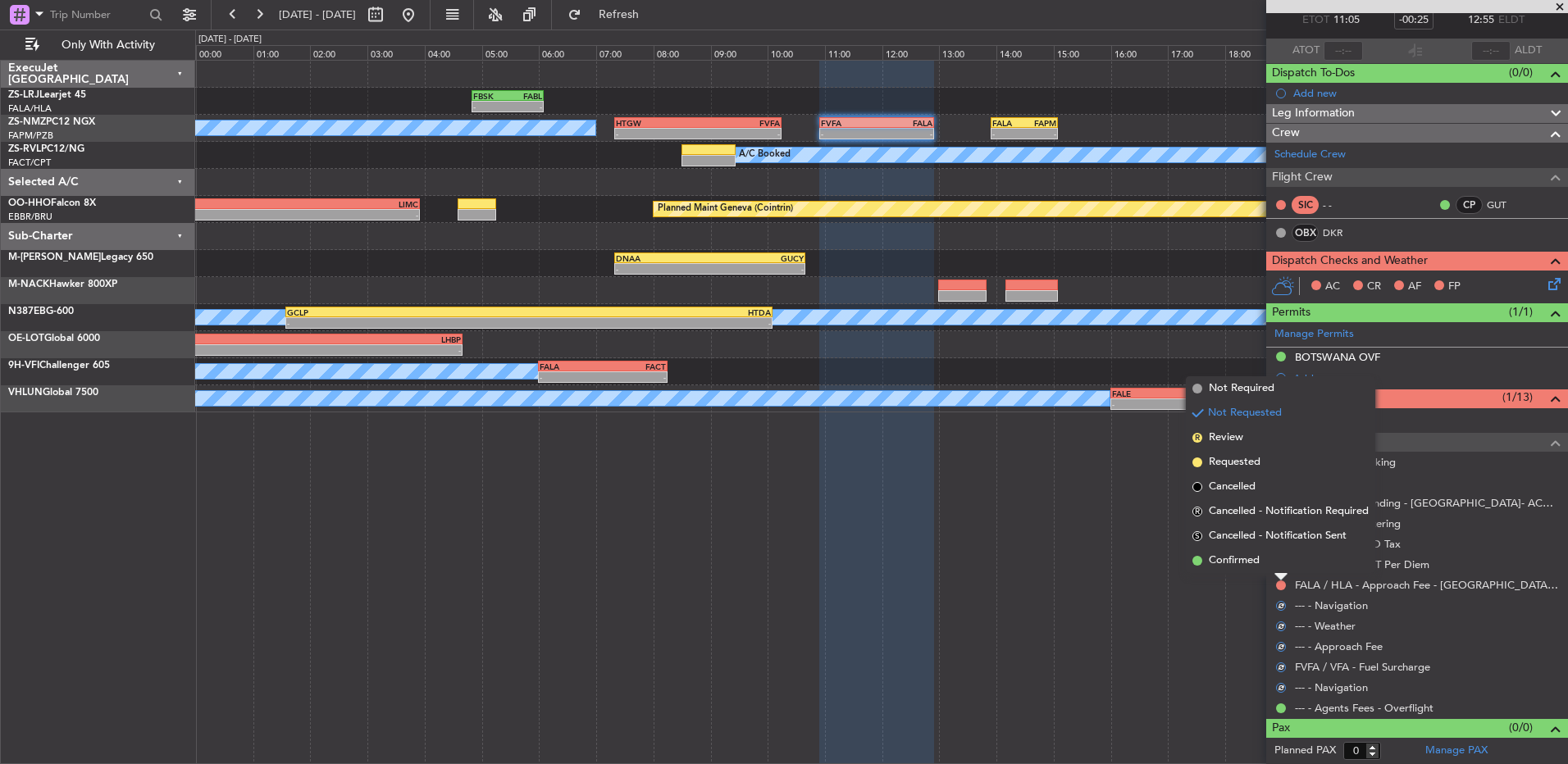
click at [1113, 508] on li "Confirmed" at bounding box center [1280, 560] width 189 height 25
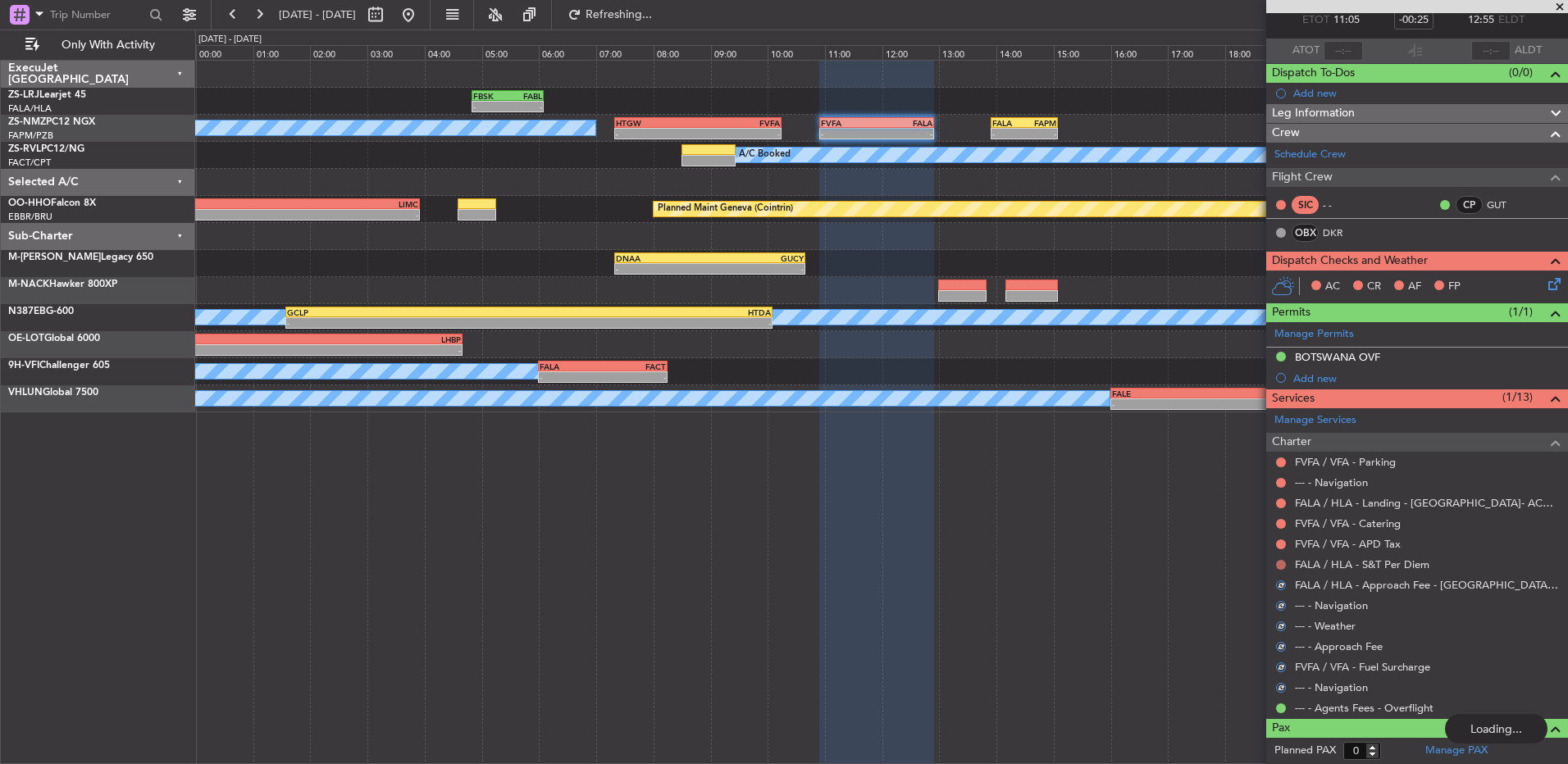
click at [1113, 508] on button at bounding box center [1281, 565] width 10 height 10
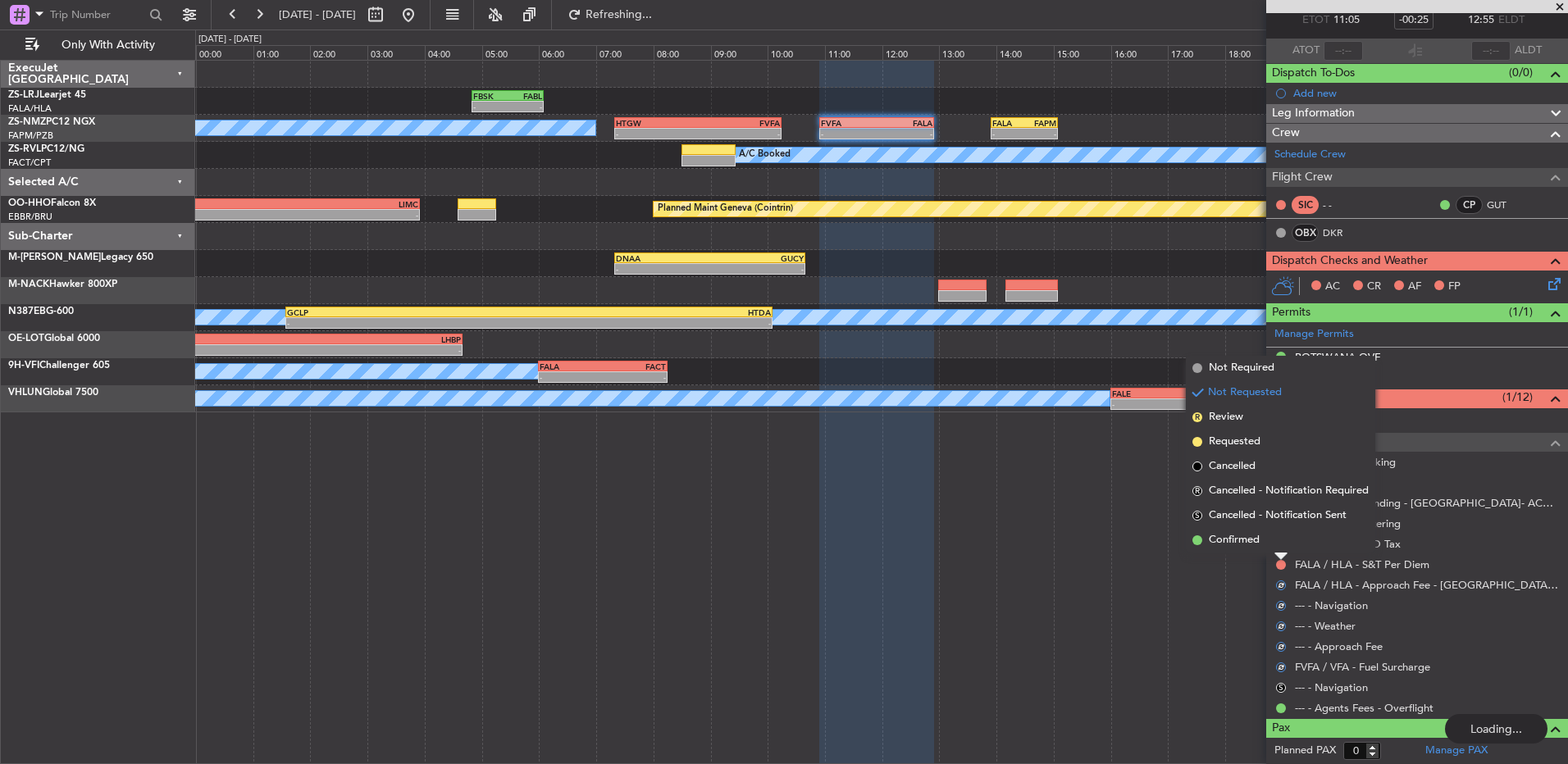
click at [1113, 508] on li "Confirmed" at bounding box center [1280, 540] width 189 height 25
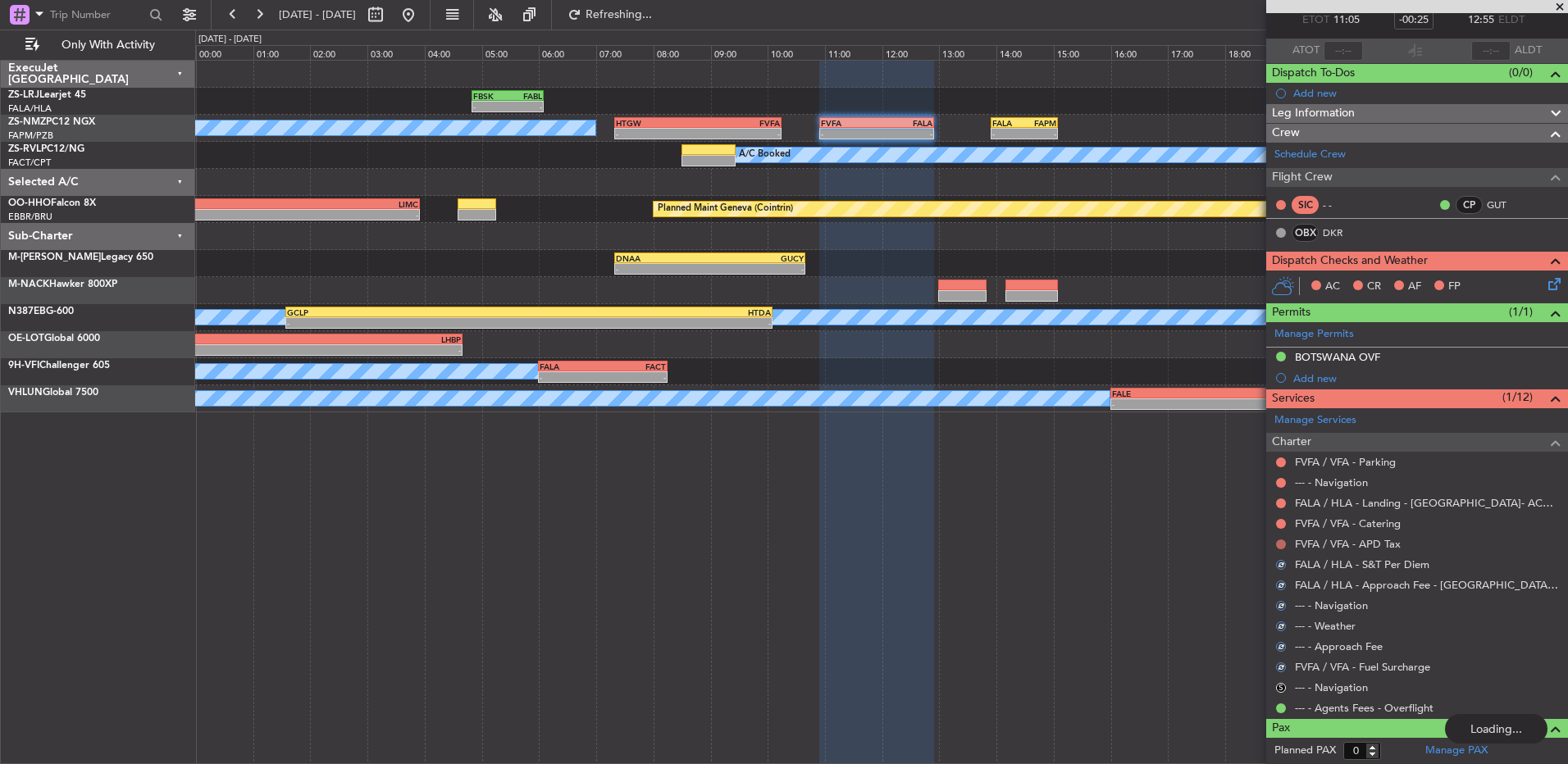
click at [1113, 508] on button at bounding box center [1281, 543] width 10 height 10
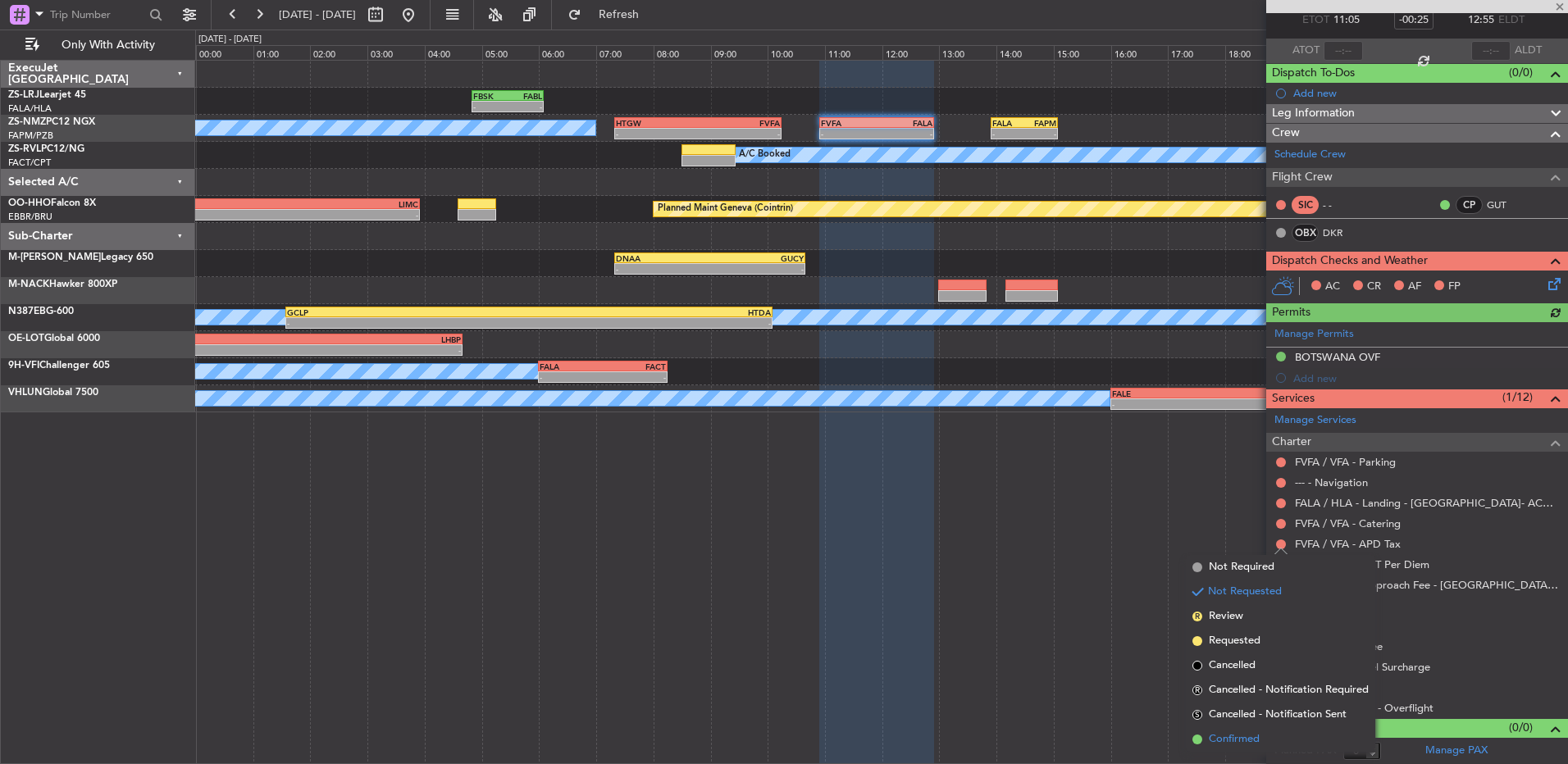
click at [1113, 508] on li "Confirmed" at bounding box center [1280, 739] width 189 height 25
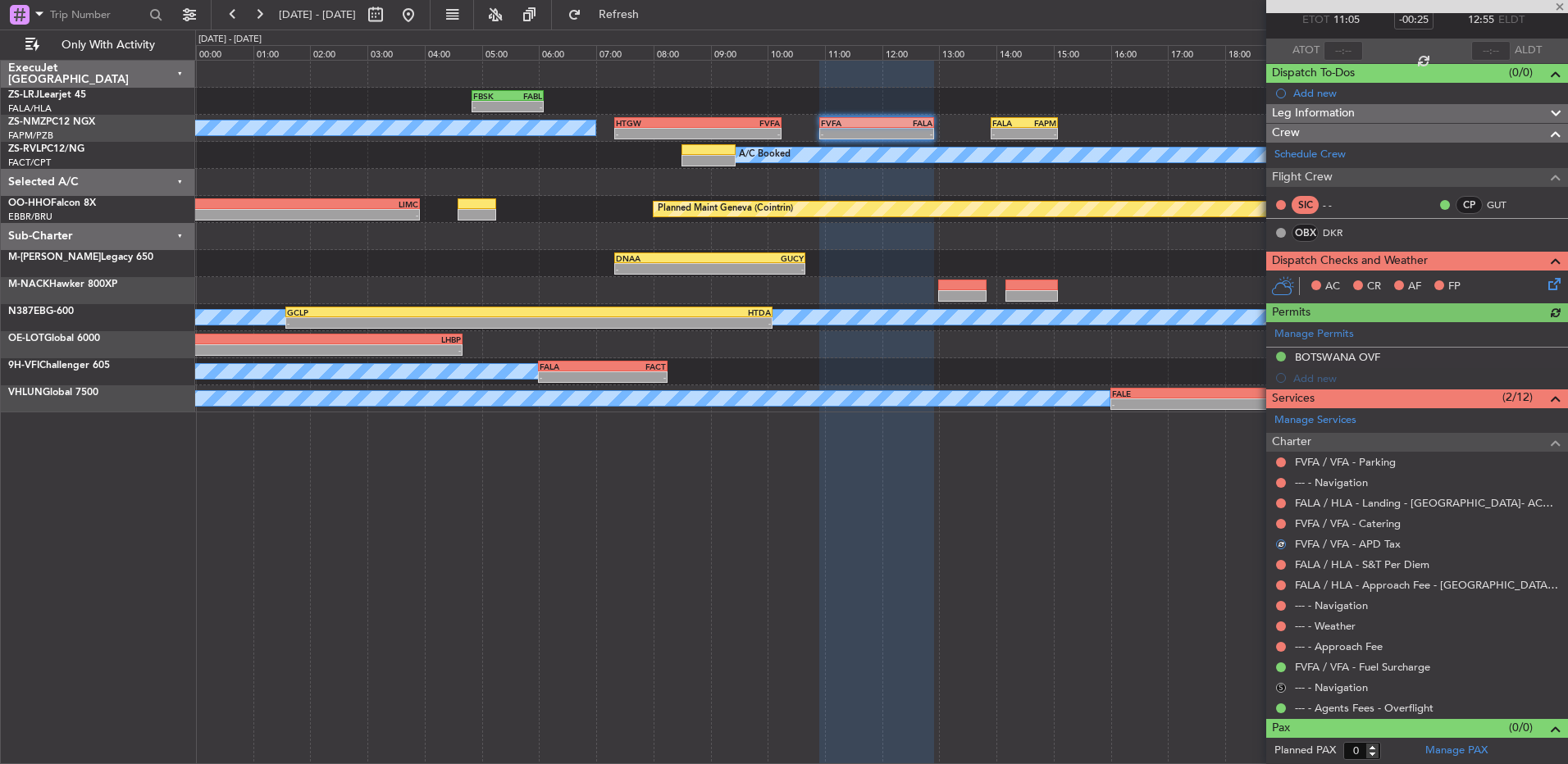
click at [1113, 508] on button "S" at bounding box center [1281, 687] width 10 height 10
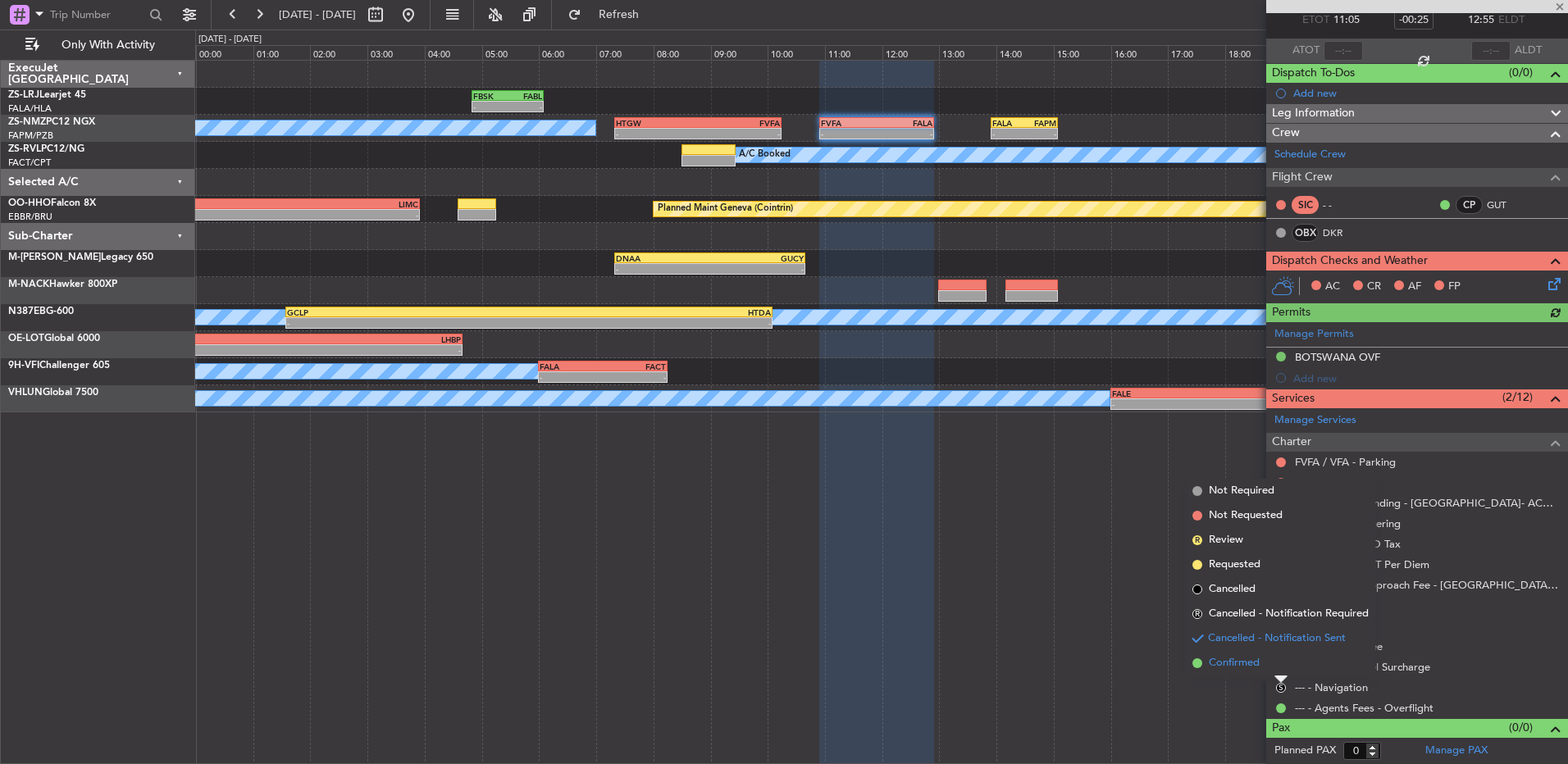
click at [1113, 508] on li "Confirmed" at bounding box center [1280, 662] width 189 height 25
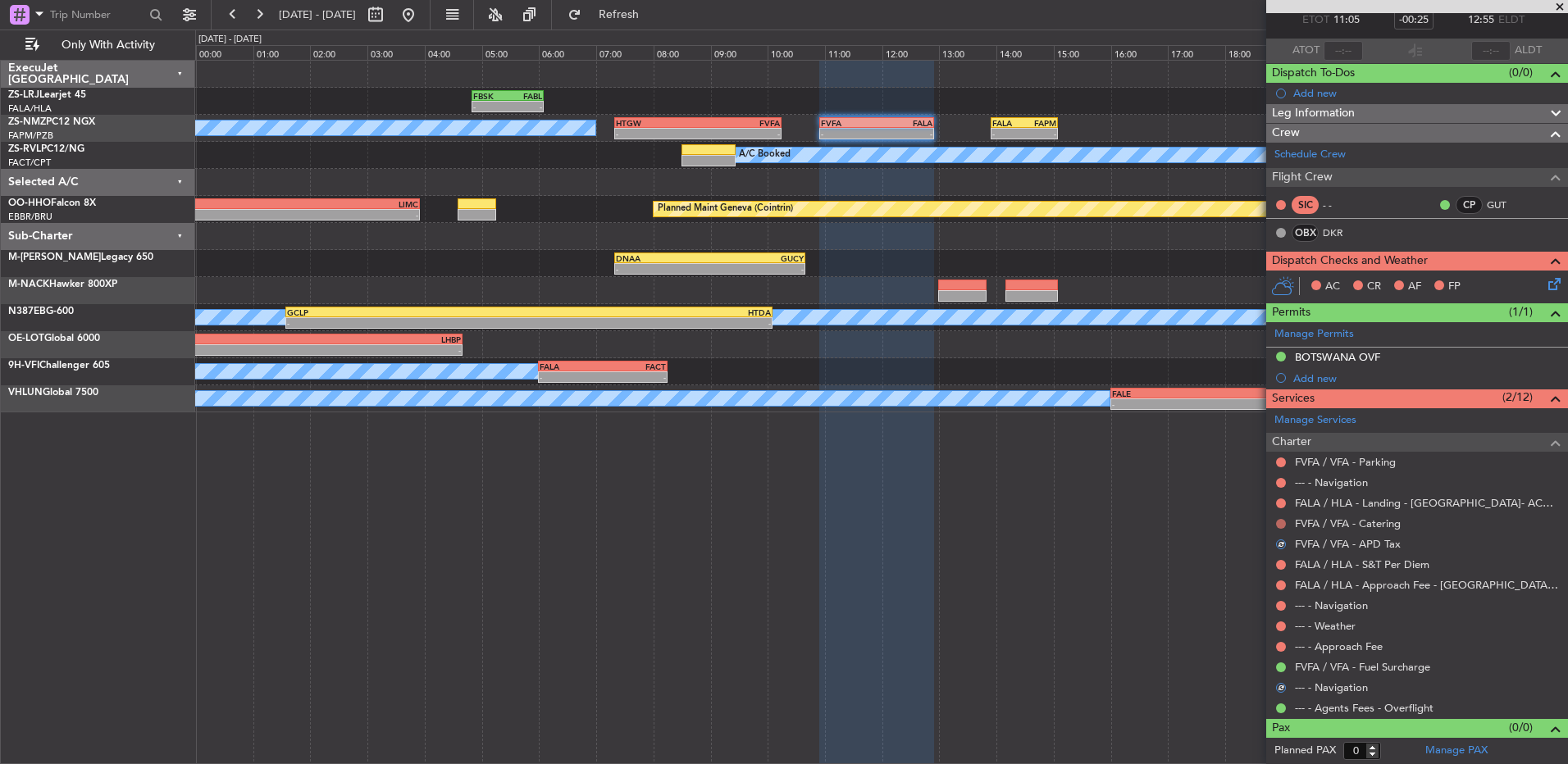
click at [1113, 508] on button at bounding box center [1281, 523] width 10 height 10
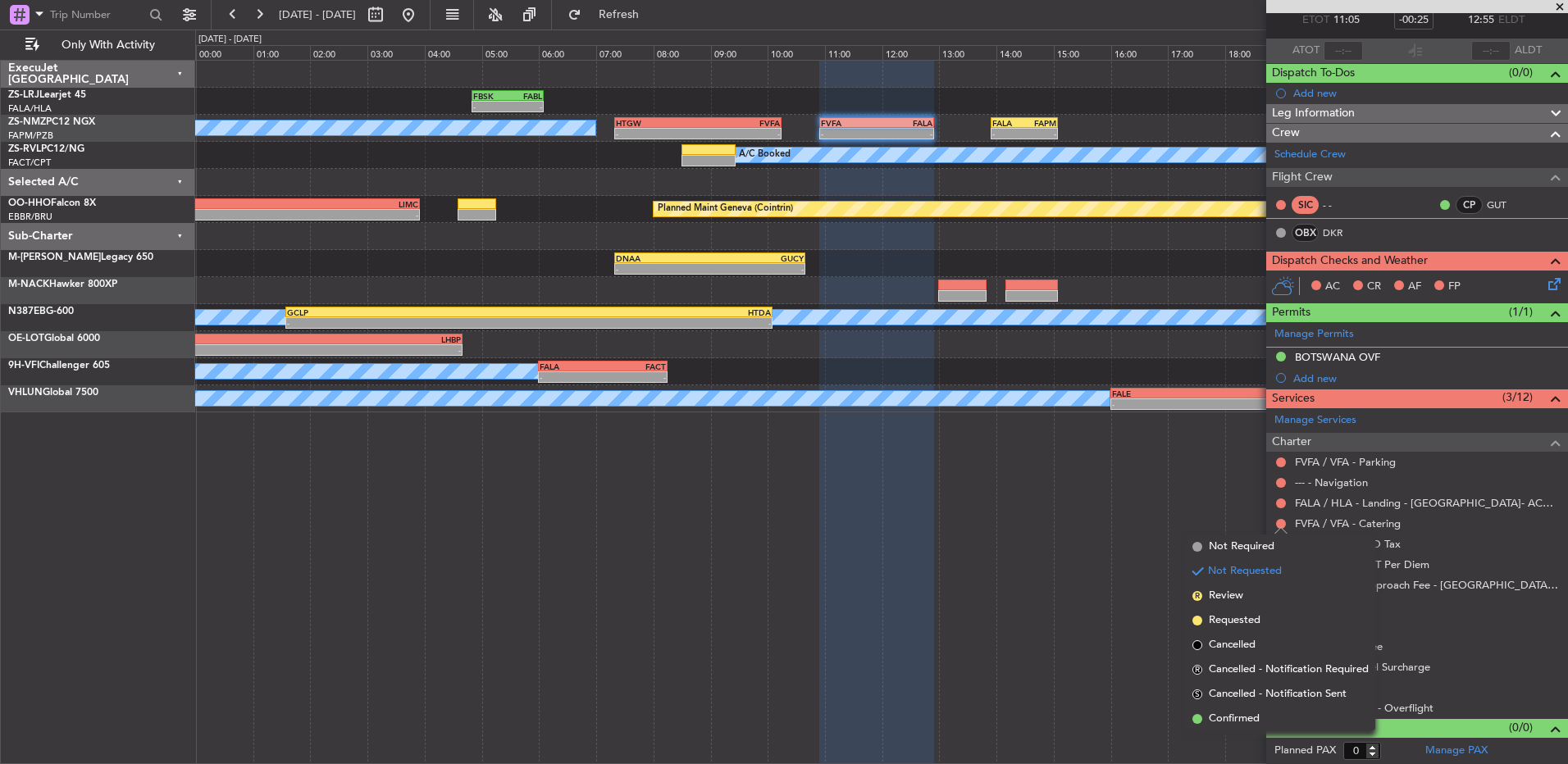
drag, startPoint x: 1251, startPoint y: 713, endPoint x: 1249, endPoint y: 699, distance: 14.1
click at [1113, 508] on span "Confirmed" at bounding box center [1234, 719] width 51 height 16
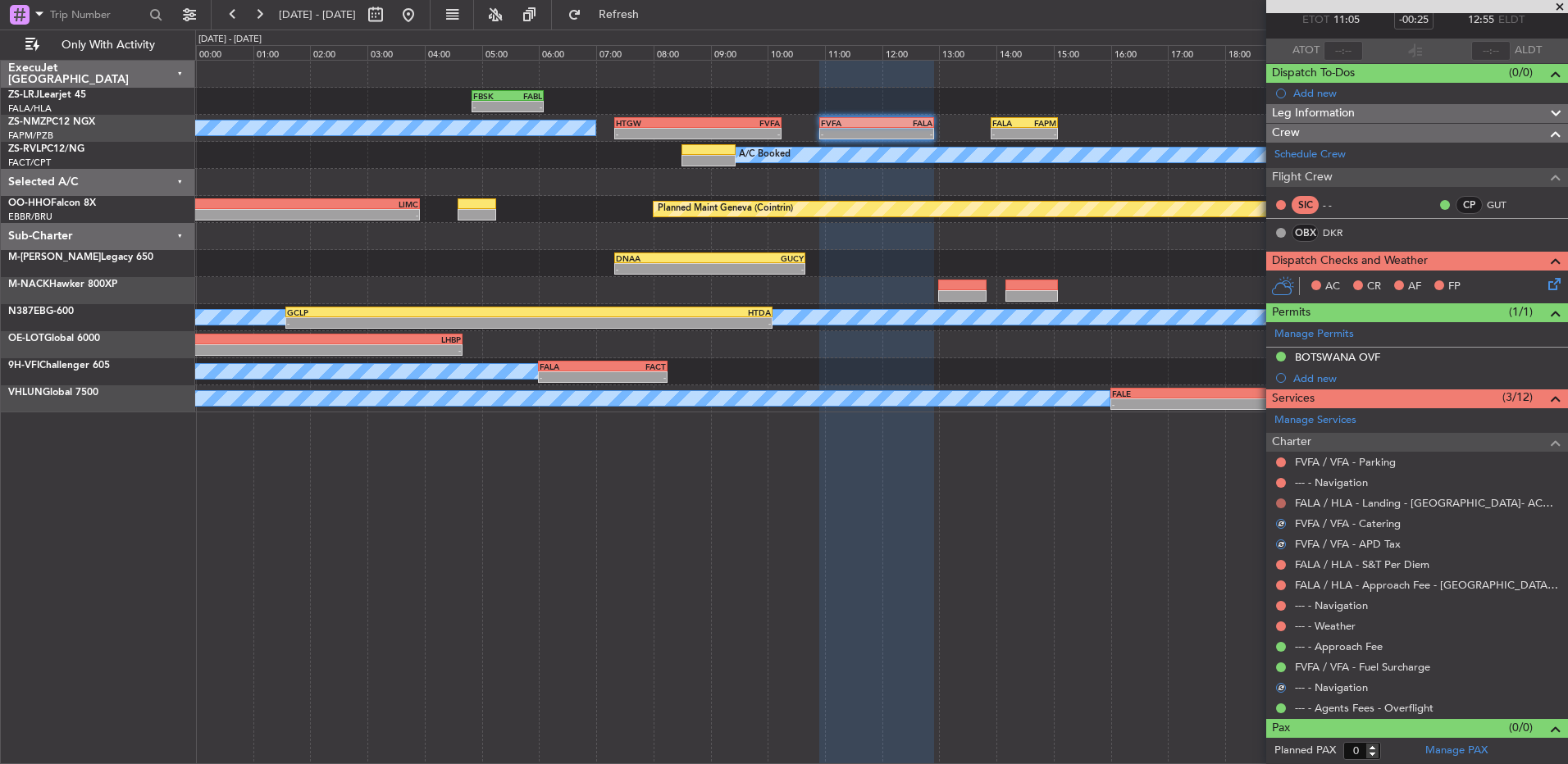
click at [1113, 506] on button at bounding box center [1281, 503] width 10 height 10
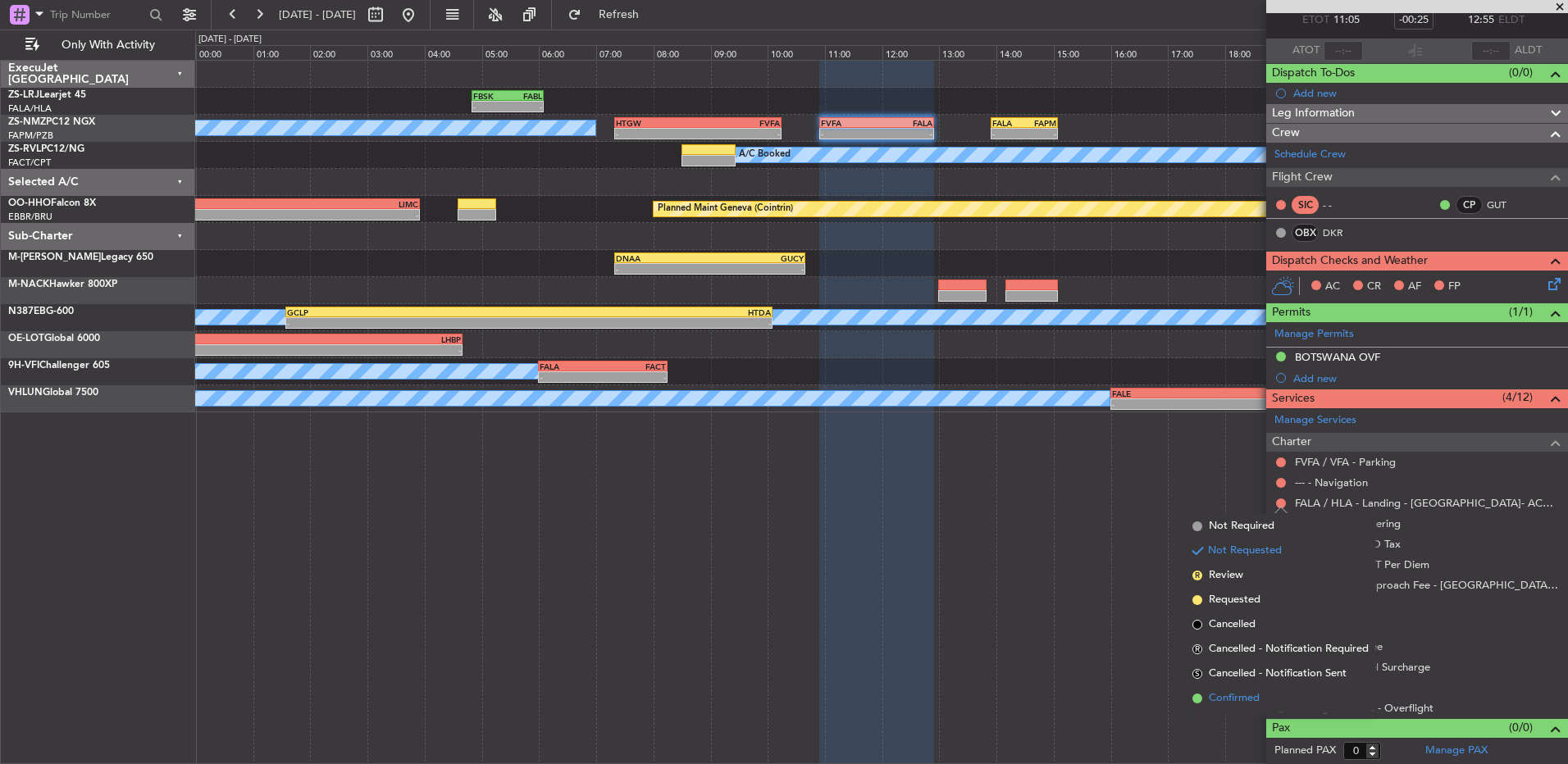
click at [1113, 508] on li "Confirmed" at bounding box center [1280, 698] width 189 height 25
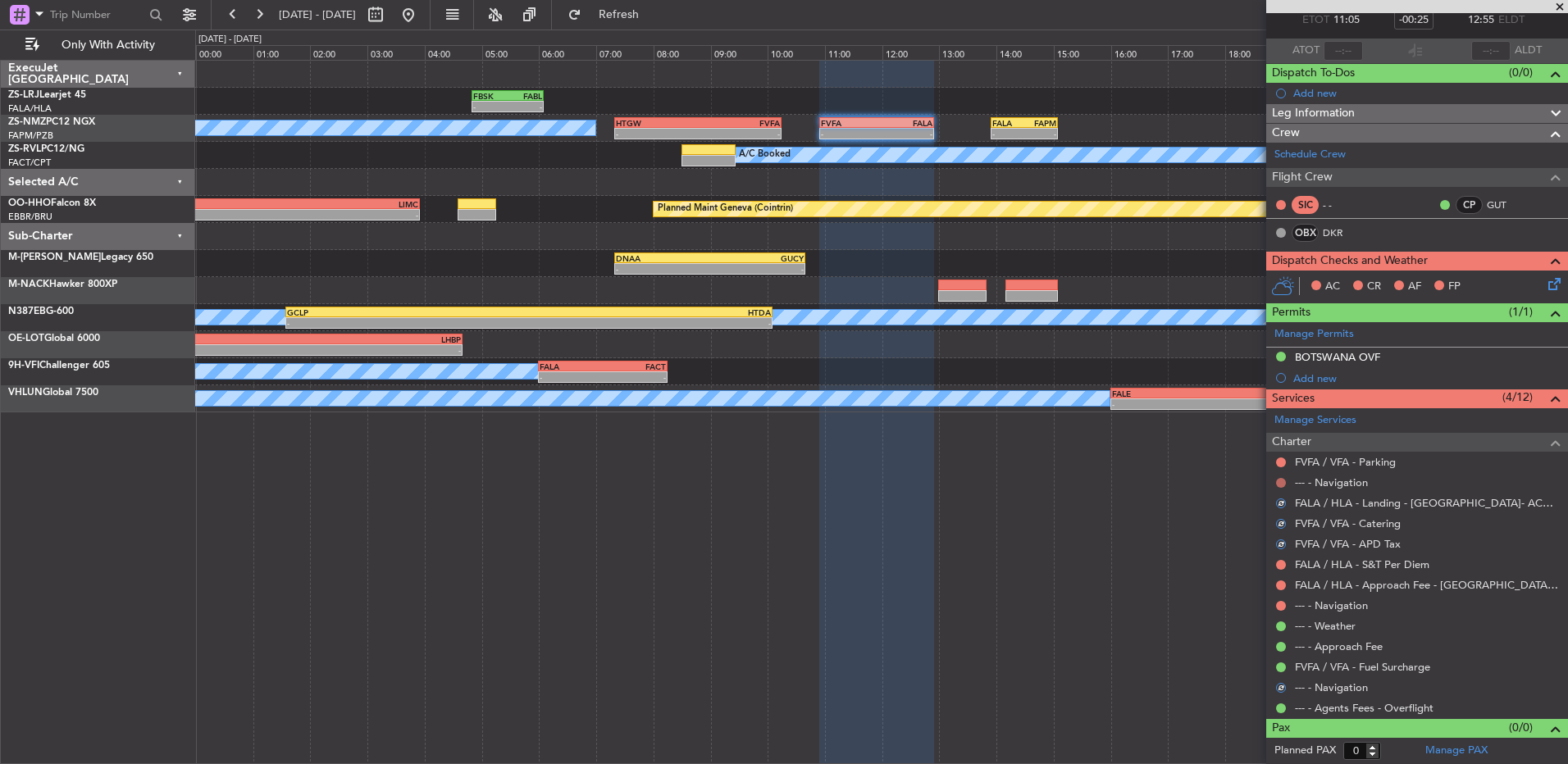
click at [1113, 479] on button at bounding box center [1281, 482] width 10 height 10
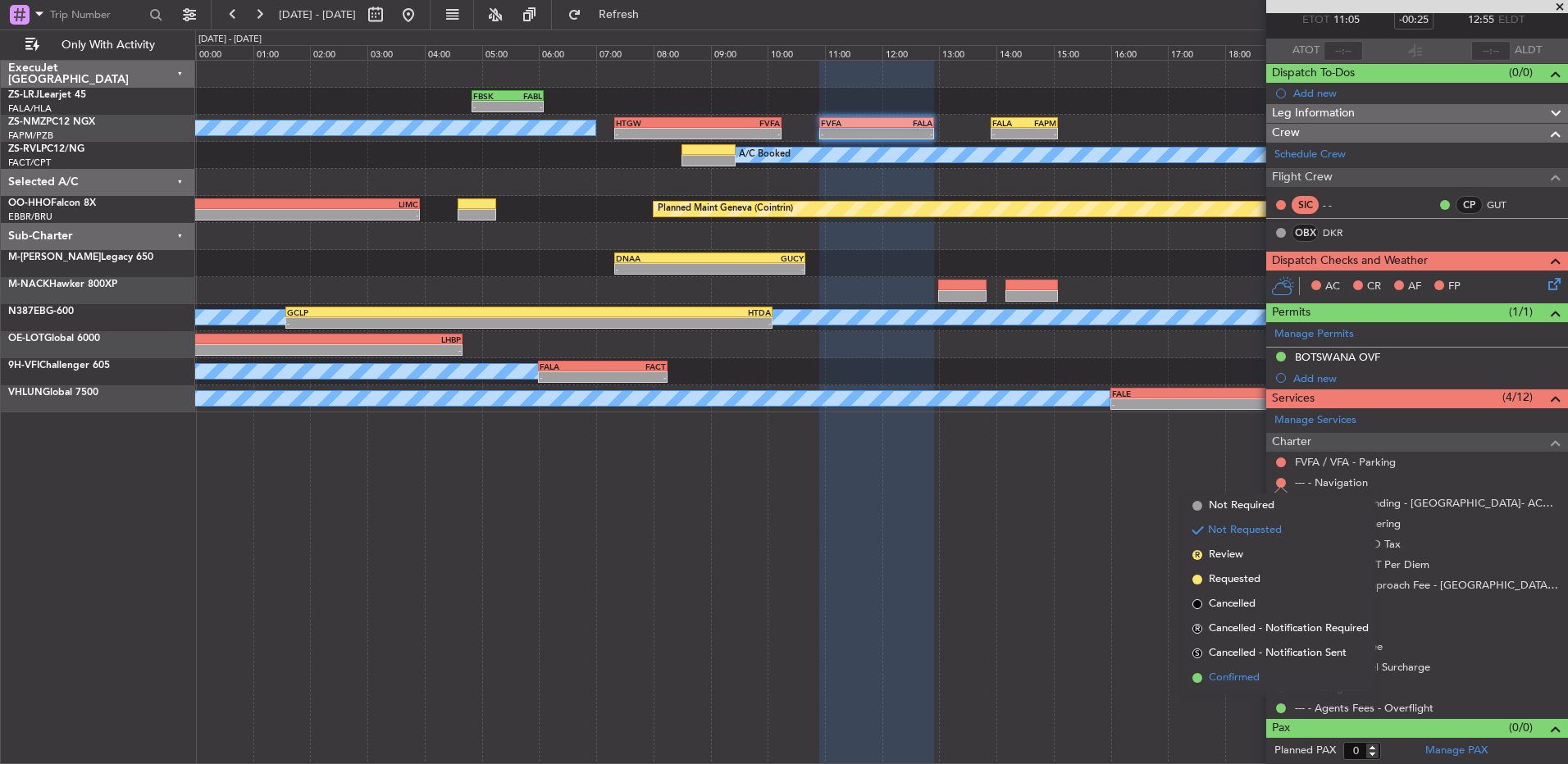
click at [1113, 508] on li "Confirmed" at bounding box center [1280, 677] width 189 height 25
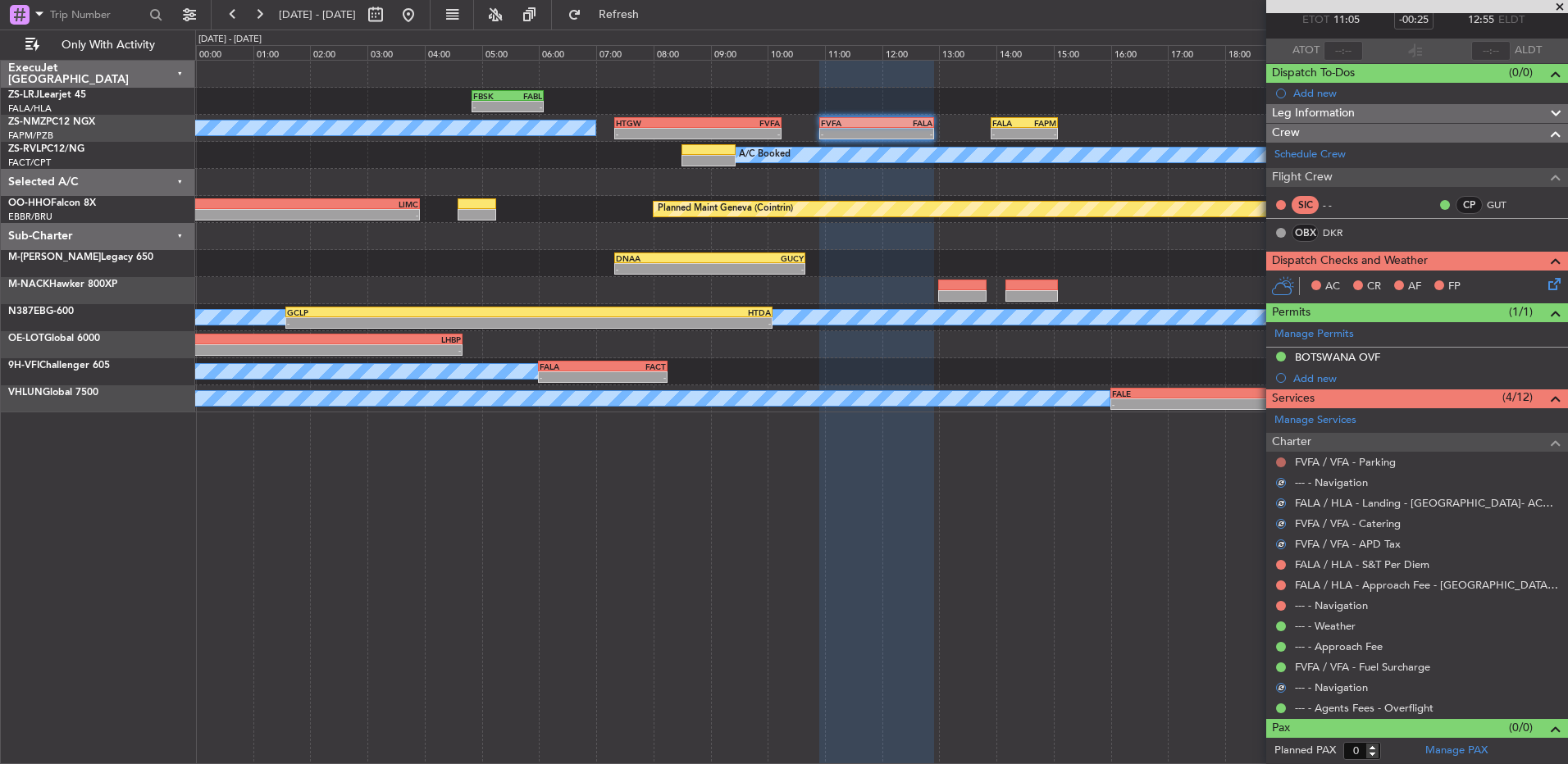
click at [1113, 460] on button at bounding box center [1281, 462] width 10 height 10
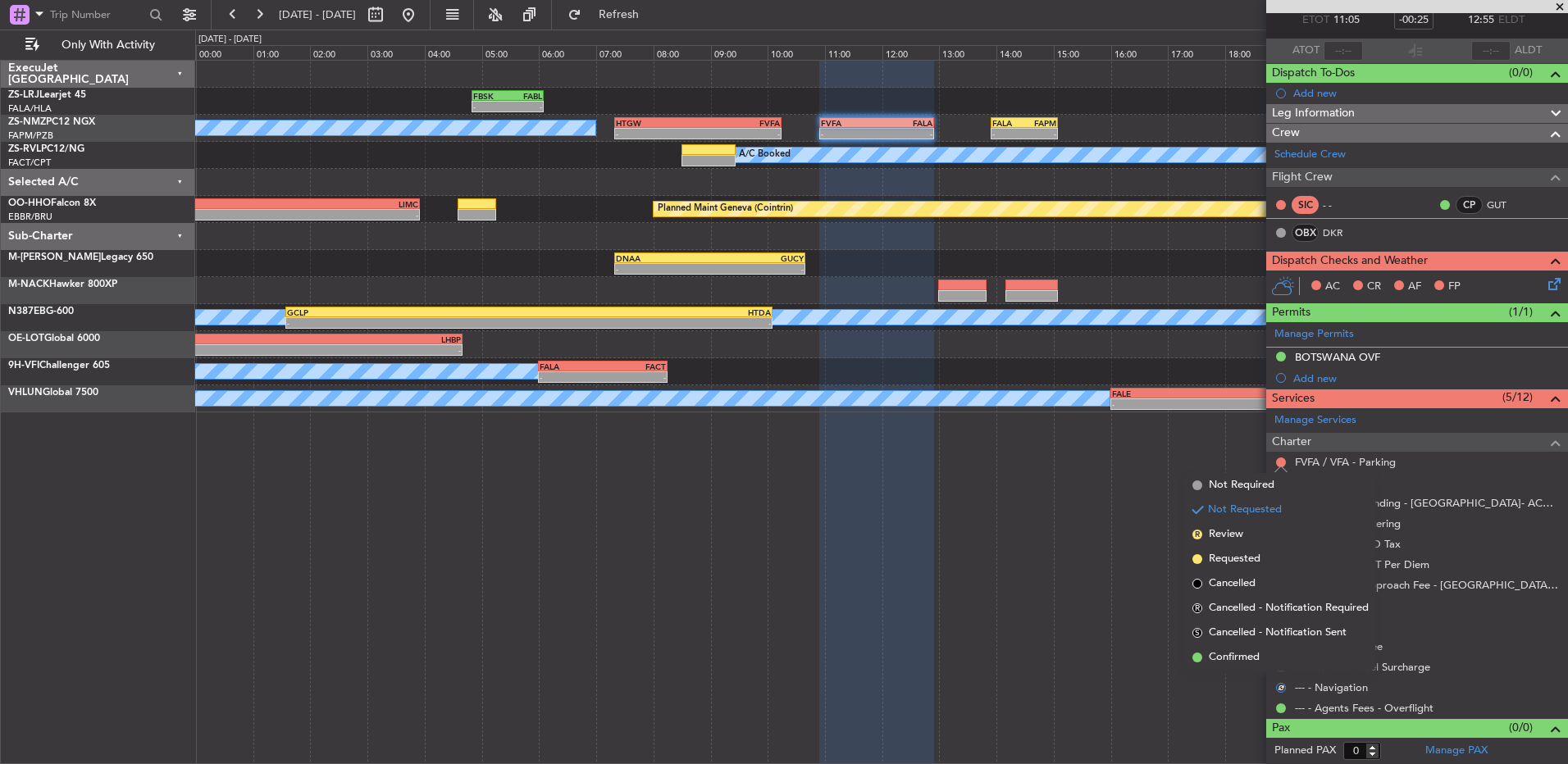
click at [1113, 508] on li "Confirmed" at bounding box center [1280, 657] width 189 height 25
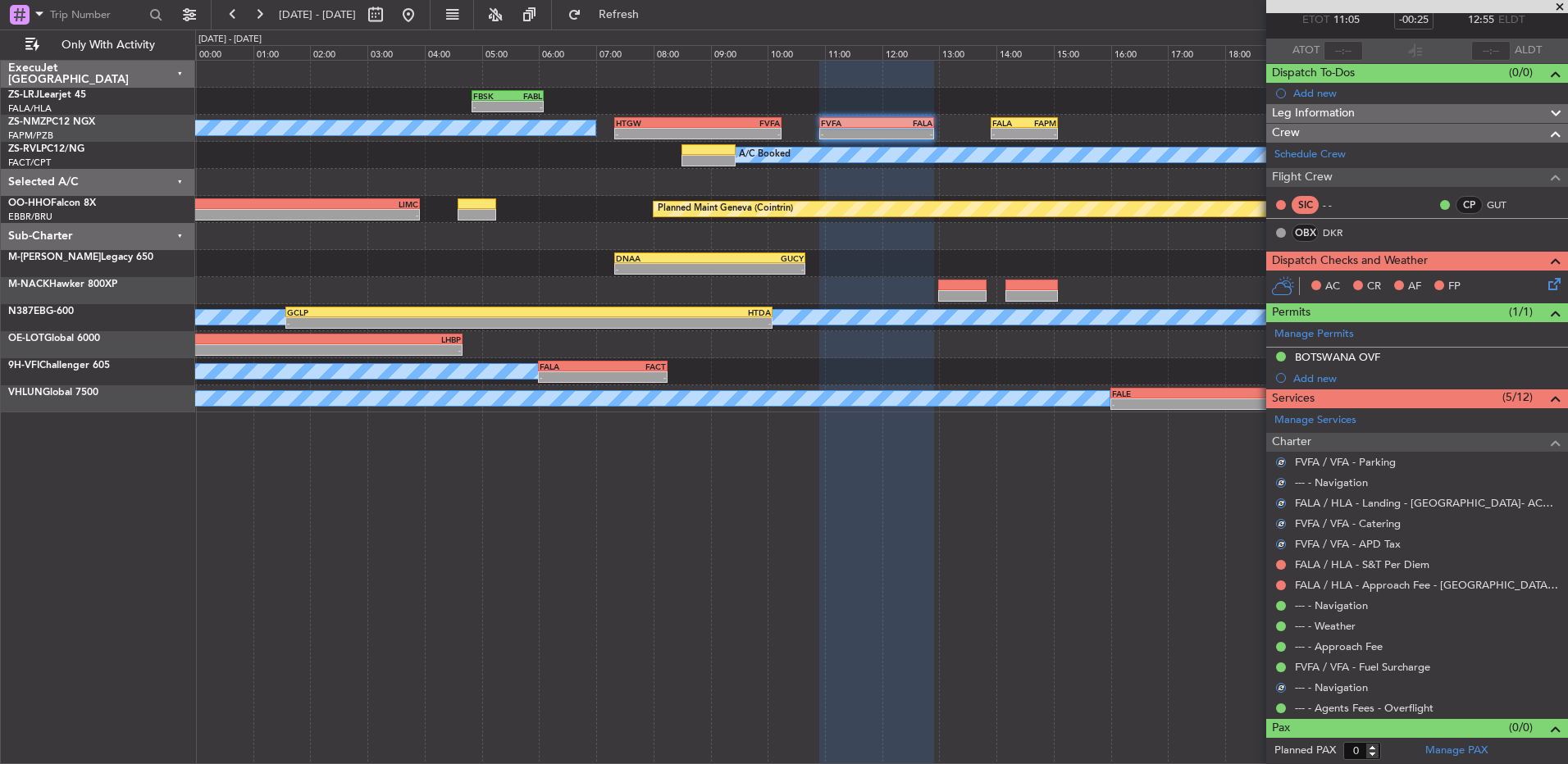
click at [1113, 276] on icon at bounding box center [1552, 281] width 13 height 13
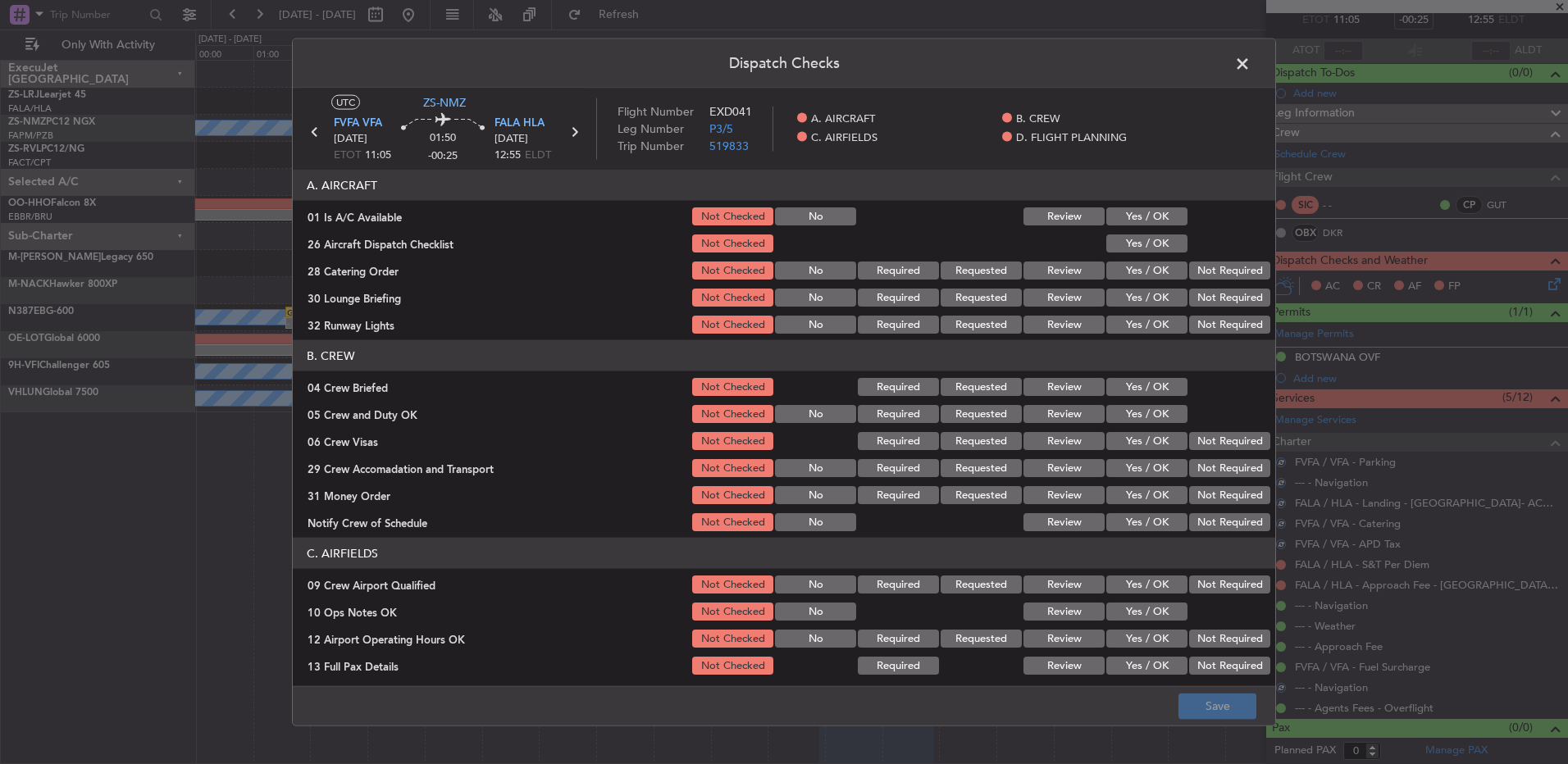
click at [1113, 229] on section "A. AIRCRAFT 01 Is A/C Available Not Checked No Review Yes / OK 26 Aircraft Disp…" at bounding box center [784, 253] width 982 height 167
click at [1113, 217] on button "Yes / OK" at bounding box center [1147, 217] width 81 height 18
click at [1113, 234] on button "Yes / OK" at bounding box center [1147, 243] width 81 height 18
drag, startPoint x: 1201, startPoint y: 274, endPoint x: 1205, endPoint y: 293, distance: 19.4
click at [1113, 274] on button "Not Required" at bounding box center [1229, 271] width 81 height 18
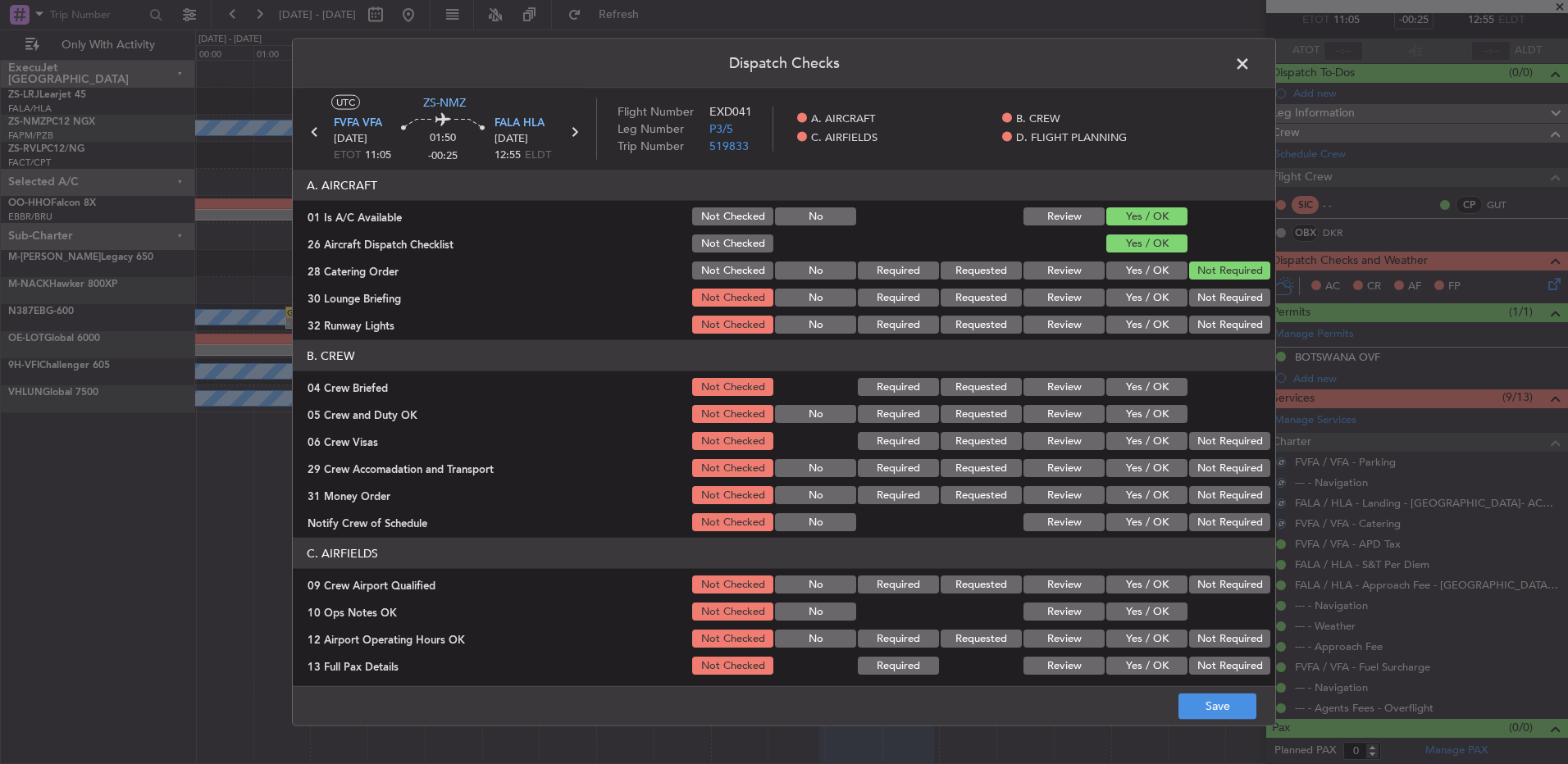
drag, startPoint x: 1205, startPoint y: 293, endPoint x: 1205, endPoint y: 304, distance: 11.0
click at [1113, 296] on button "Not Required" at bounding box center [1229, 297] width 81 height 18
click at [1113, 304] on button "Not Required" at bounding box center [1229, 297] width 81 height 18
click at [1113, 321] on button "Not Required" at bounding box center [1229, 325] width 81 height 18
click at [1113, 389] on button "Yes / OK" at bounding box center [1147, 387] width 81 height 18
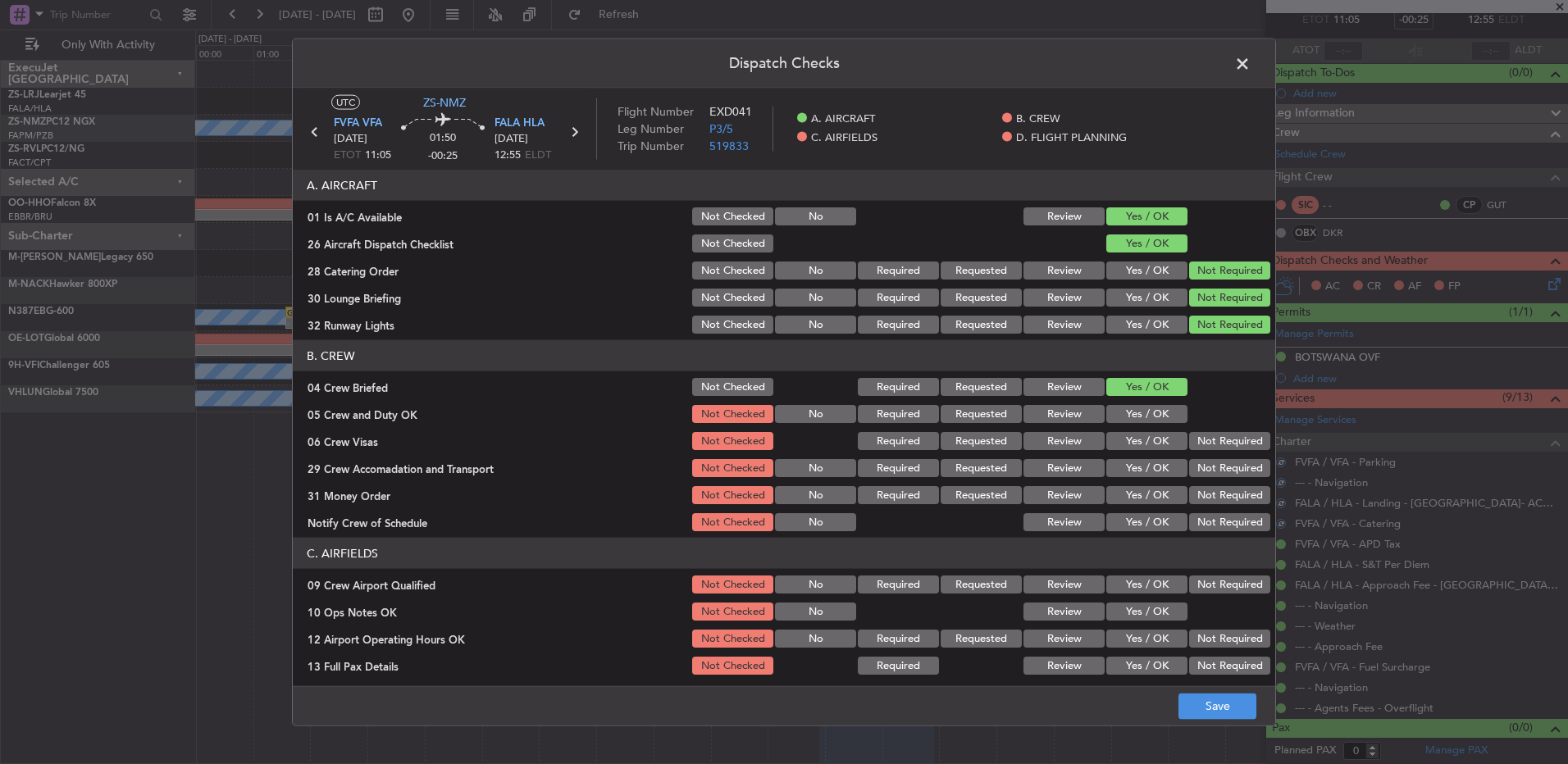
click at [1113, 404] on section "B. CREW 04 Crew Briefed Not Checked Required Requested Review Yes / OK 05 Crew …" at bounding box center [784, 436] width 982 height 193
click at [1113, 411] on button "Yes / OK" at bounding box center [1147, 414] width 81 height 18
click at [1113, 444] on button "Not Required" at bounding box center [1229, 441] width 81 height 18
click at [1113, 457] on section "B. CREW 04 Crew Briefed Not Checked Required Requested Review Yes / OK 05 Crew …" at bounding box center [784, 436] width 982 height 193
click at [1113, 480] on section "B. CREW 04 Crew Briefed Not Checked Required Requested Review Yes / OK 05 Crew …" at bounding box center [784, 436] width 982 height 193
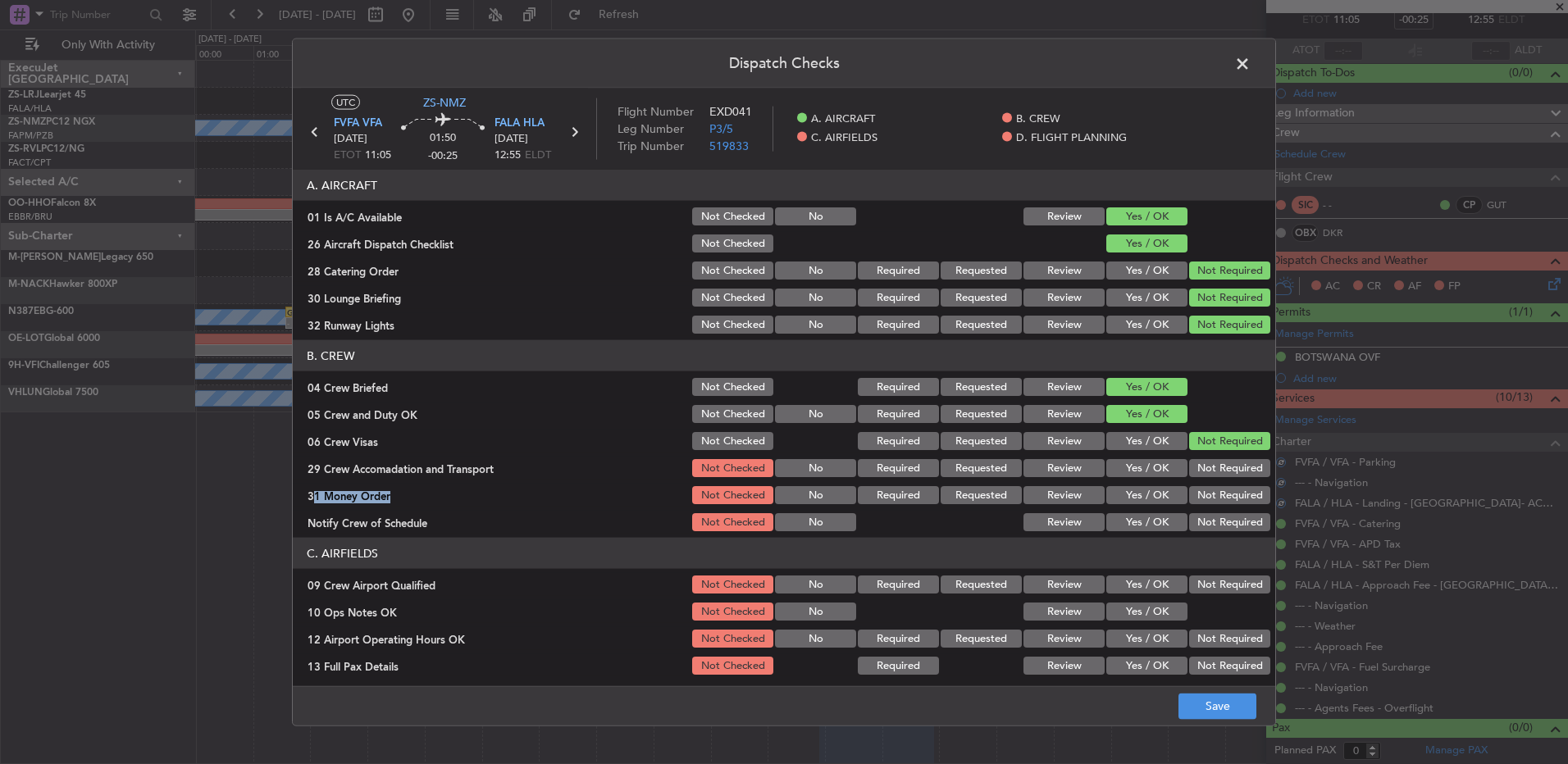
drag, startPoint x: 1204, startPoint y: 480, endPoint x: 1195, endPoint y: 479, distance: 9.1
click at [1113, 472] on button "Not Required" at bounding box center [1229, 468] width 81 height 18
click at [1113, 492] on button "Not Required" at bounding box center [1229, 495] width 81 height 18
click at [1113, 496] on button "Not Required" at bounding box center [1229, 495] width 81 height 18
click at [1113, 508] on button "Not Required" at bounding box center [1229, 522] width 81 height 18
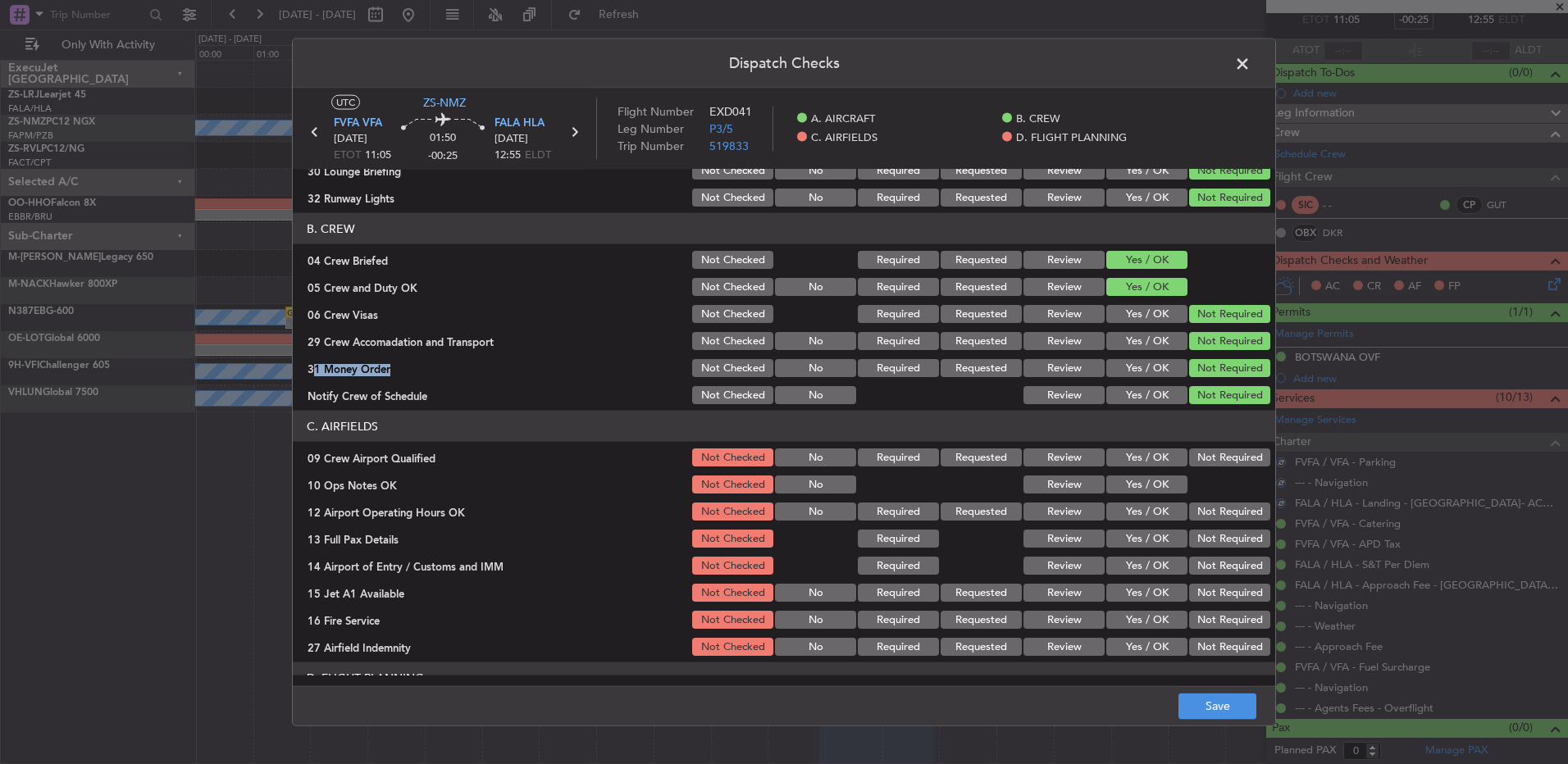
scroll to position [231, 0]
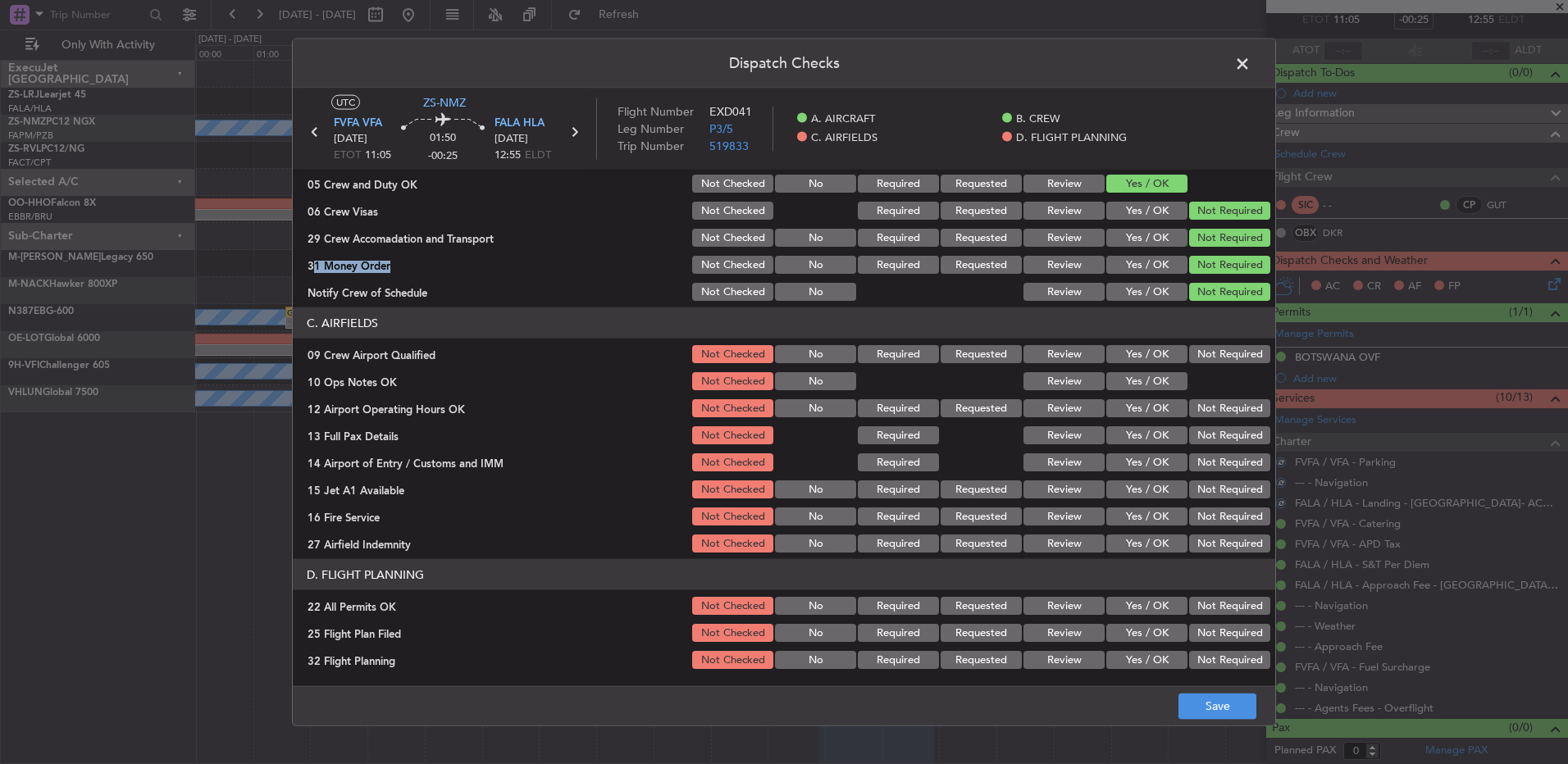
click at [1113, 346] on button "Not Required" at bounding box center [1229, 354] width 81 height 18
click at [1113, 372] on button "Yes / OK" at bounding box center [1147, 382] width 81 height 18
click at [1113, 414] on button "Not Required" at bounding box center [1229, 408] width 81 height 18
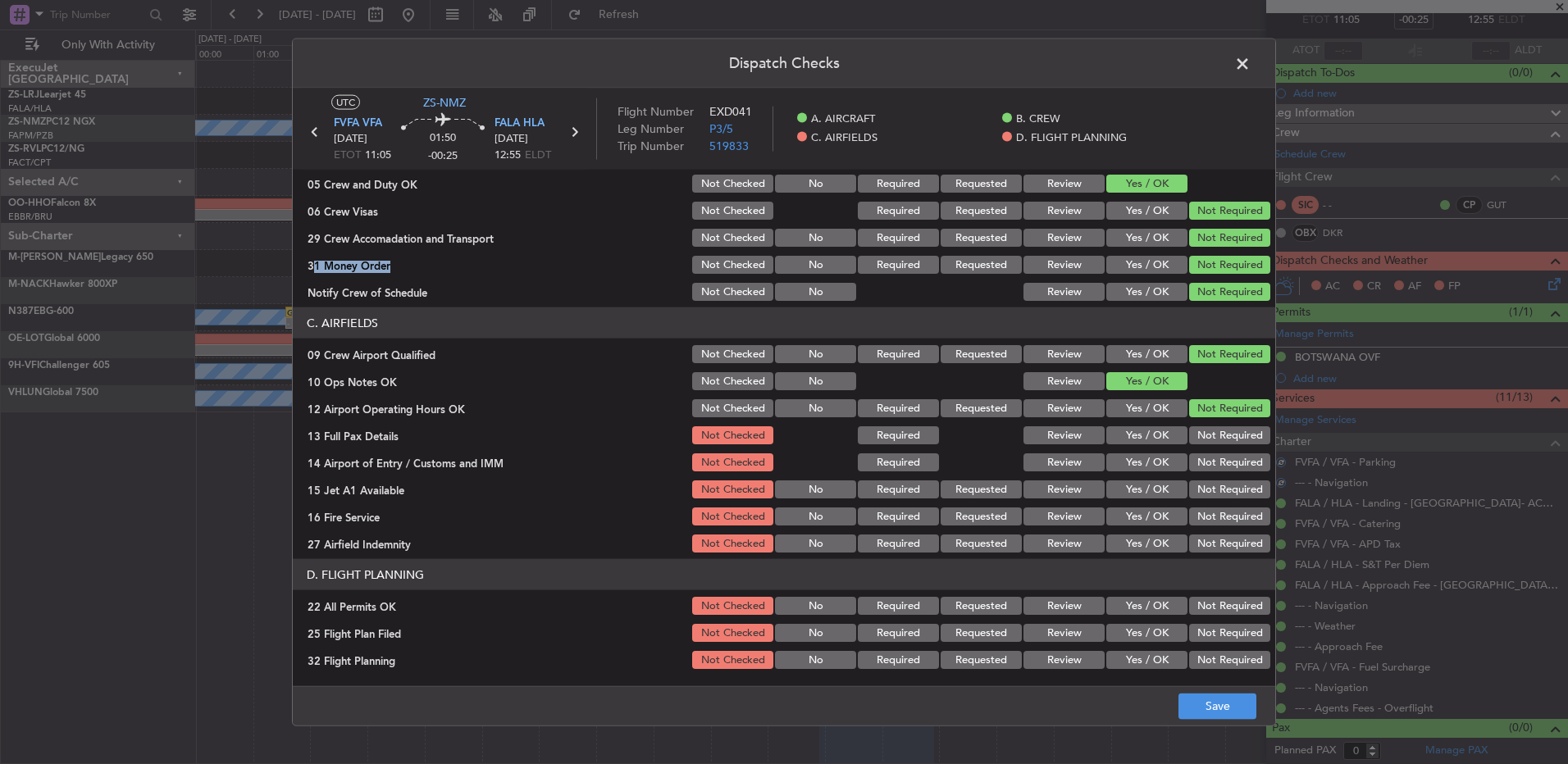
click at [1113, 414] on button "Not Required" at bounding box center [1229, 408] width 81 height 18
click at [1113, 433] on div "Not Required" at bounding box center [1227, 435] width 82 height 23
click at [1113, 445] on div "Not Required" at bounding box center [1227, 435] width 82 height 23
drag, startPoint x: 1193, startPoint y: 445, endPoint x: 1193, endPoint y: 454, distance: 9.0
click at [1113, 447] on section "C. AIRFIELDS 09 Crew Airport Qualified Not Checked No Required Requested Review…" at bounding box center [784, 431] width 982 height 248
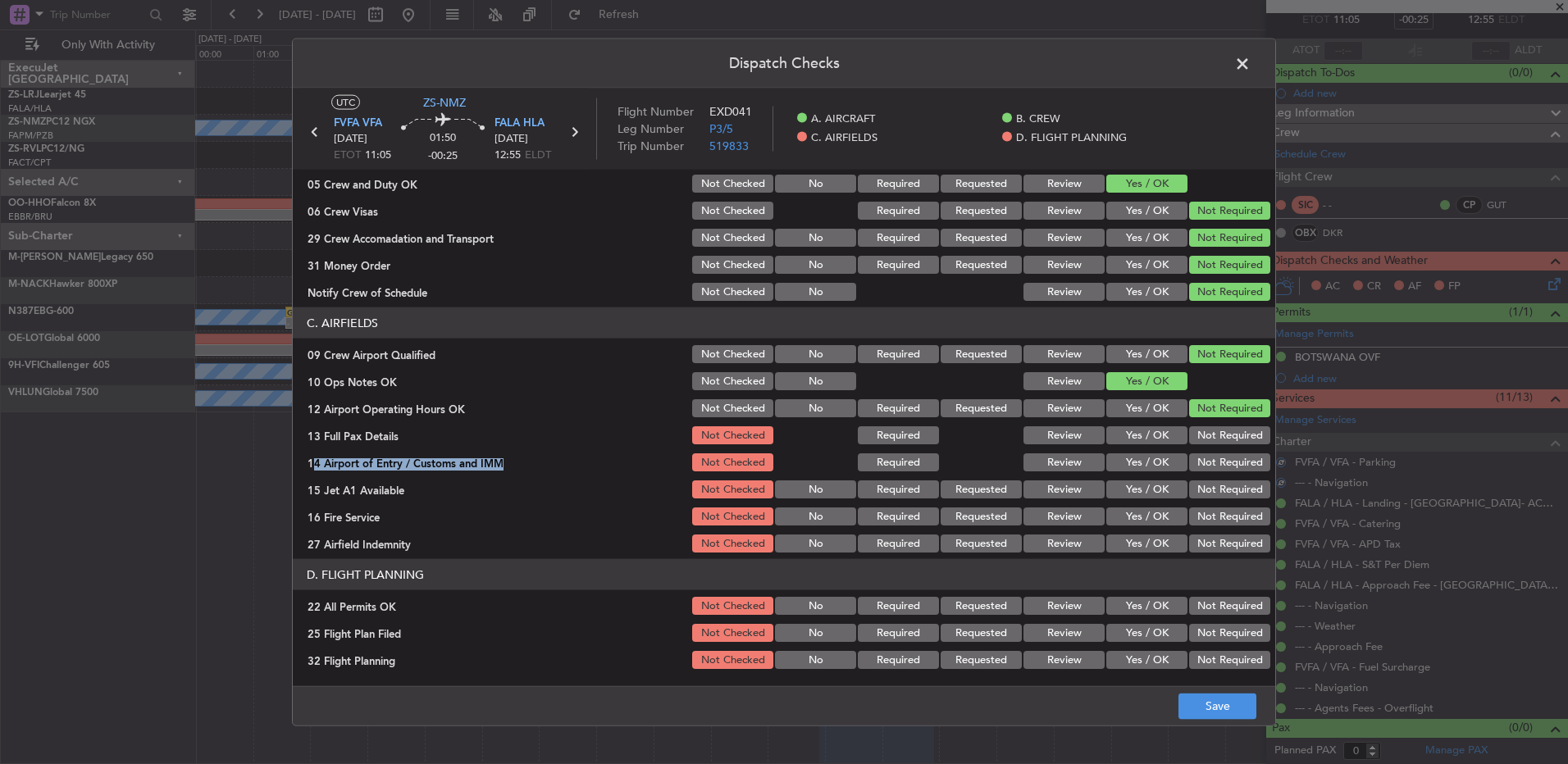
drag, startPoint x: 1193, startPoint y: 454, endPoint x: 1187, endPoint y: 435, distance: 19.9
click at [1113, 452] on div "Not Required" at bounding box center [1227, 462] width 82 height 23
click at [1113, 436] on button "Not Required" at bounding box center [1229, 436] width 81 height 18
click at [1113, 467] on button "Not Required" at bounding box center [1229, 462] width 81 height 18
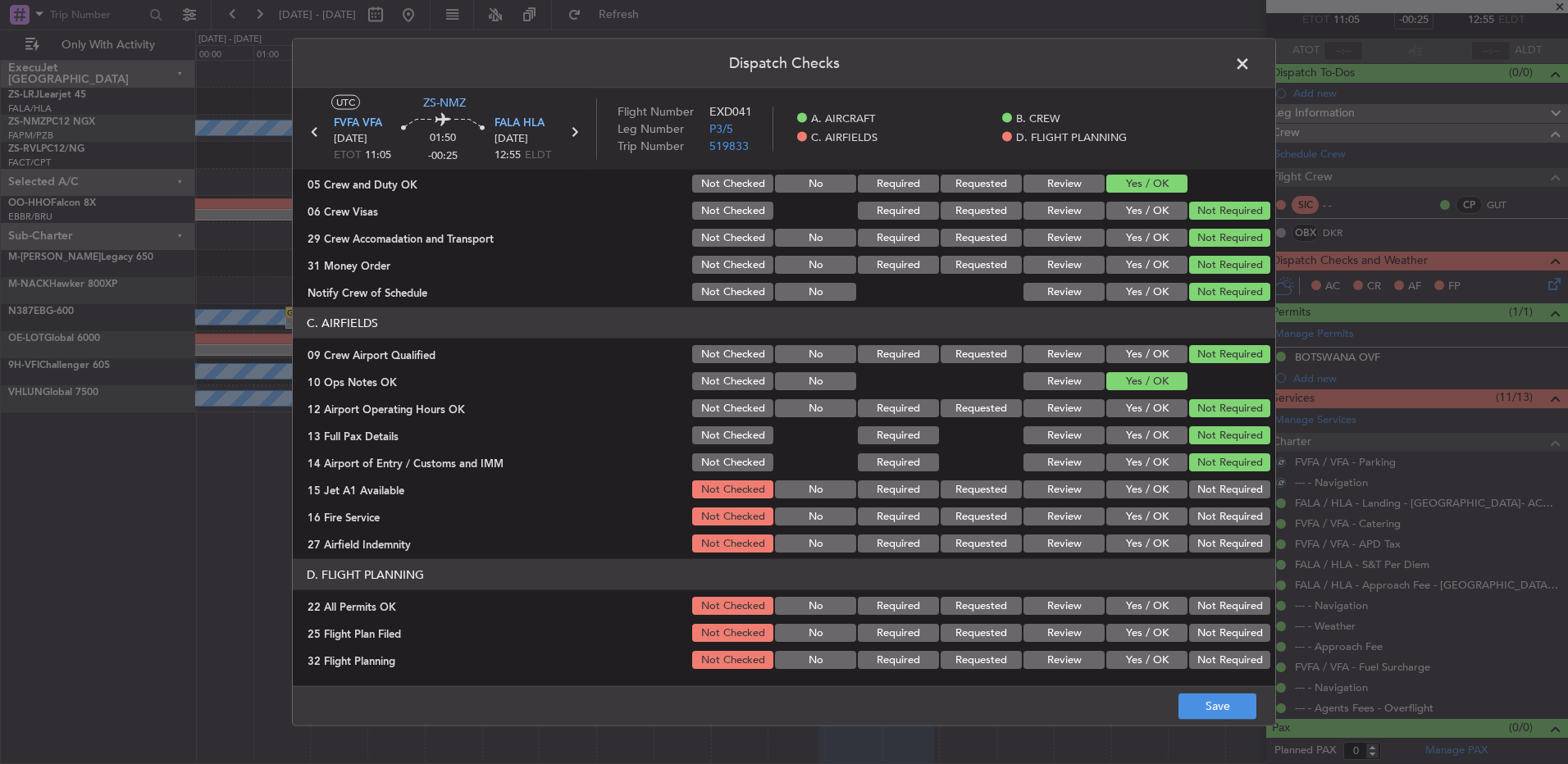
click at [1113, 483] on button "Not Required" at bounding box center [1229, 490] width 81 height 18
drag, startPoint x: 1191, startPoint y: 486, endPoint x: 1190, endPoint y: 509, distance: 23.0
click at [1113, 490] on button "Not Required" at bounding box center [1229, 490] width 81 height 18
click at [1113, 508] on button "Not Required" at bounding box center [1229, 517] width 81 height 18
click at [1113, 508] on div "Not Required" at bounding box center [1227, 516] width 82 height 23
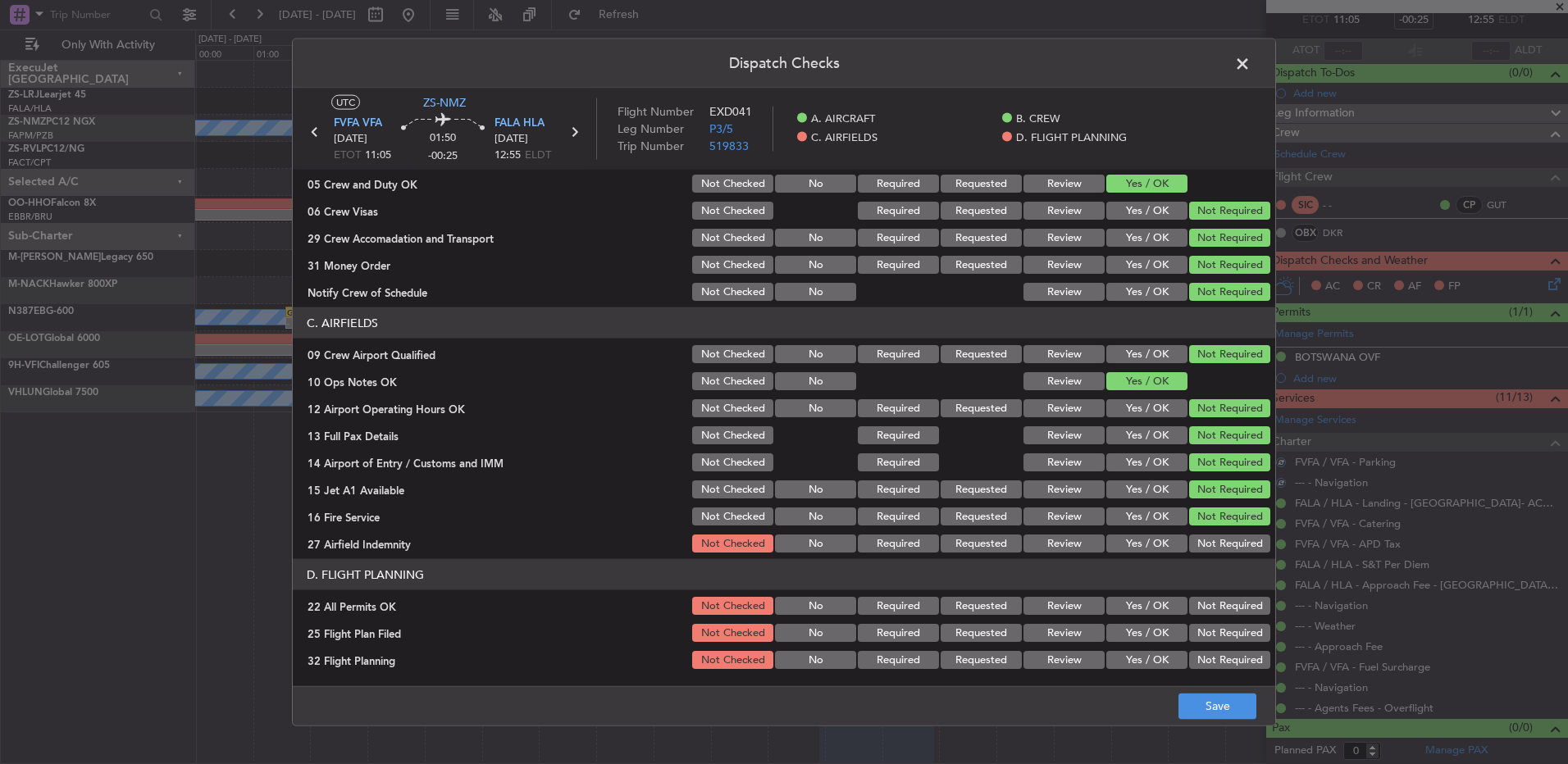
click at [1113, 508] on button "Not Required" at bounding box center [1229, 543] width 81 height 18
click at [1113, 508] on button "Not Required" at bounding box center [1229, 606] width 81 height 18
drag, startPoint x: 1043, startPoint y: 629, endPoint x: 1044, endPoint y: 651, distance: 22.0
click at [1043, 508] on button "Review" at bounding box center [1064, 633] width 81 height 18
click at [1044, 508] on button "Review" at bounding box center [1064, 660] width 81 height 18
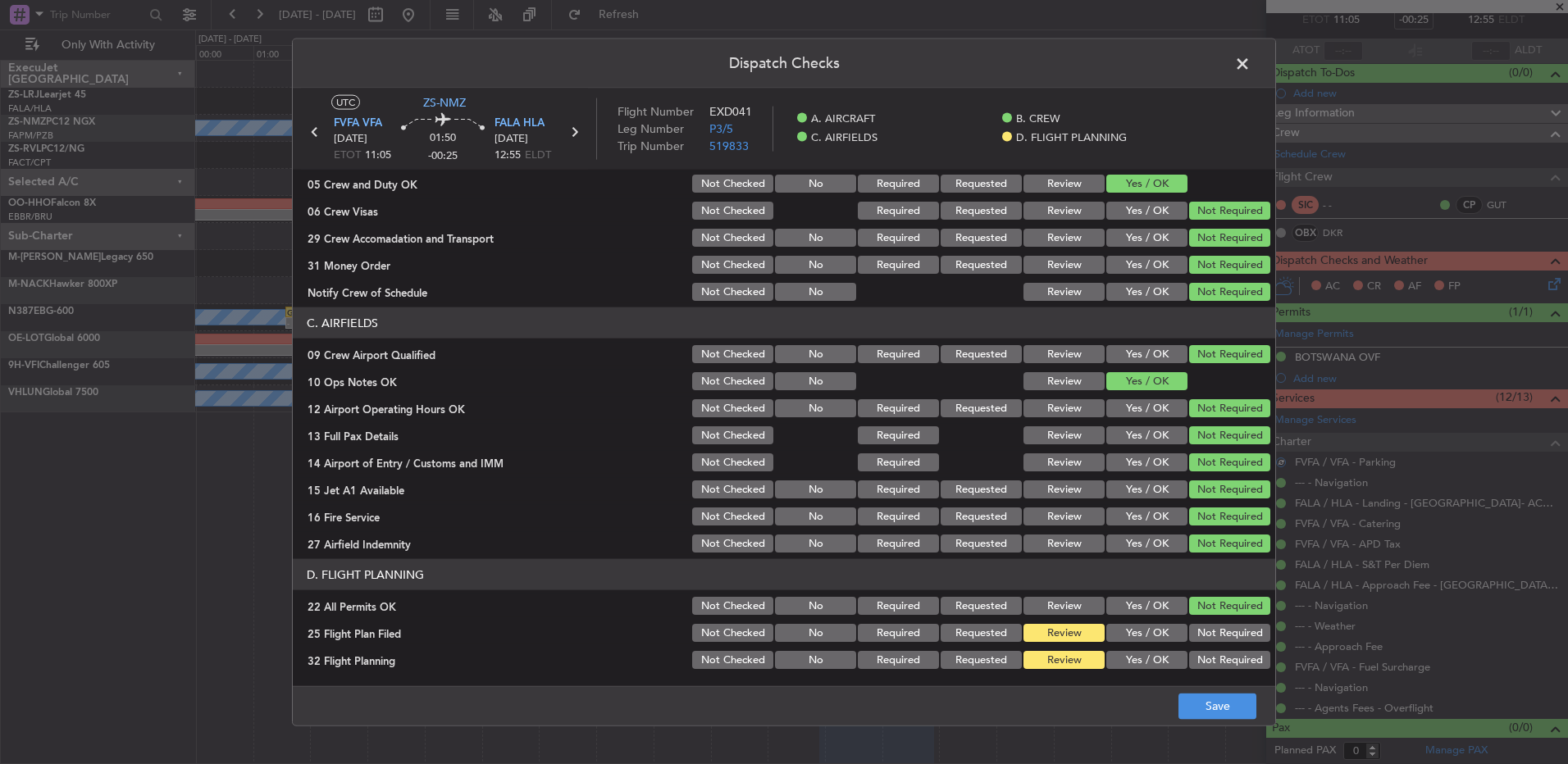
click at [1077, 508] on div "Review" at bounding box center [1062, 660] width 82 height 23
drag, startPoint x: 1093, startPoint y: 633, endPoint x: 1108, endPoint y: 656, distance: 27.5
click at [1104, 508] on div "Yes / OK" at bounding box center [1145, 632] width 82 height 23
drag, startPoint x: 1112, startPoint y: 626, endPoint x: 1122, endPoint y: 652, distance: 27.9
click at [1113, 508] on button "Yes / OK" at bounding box center [1147, 633] width 81 height 18
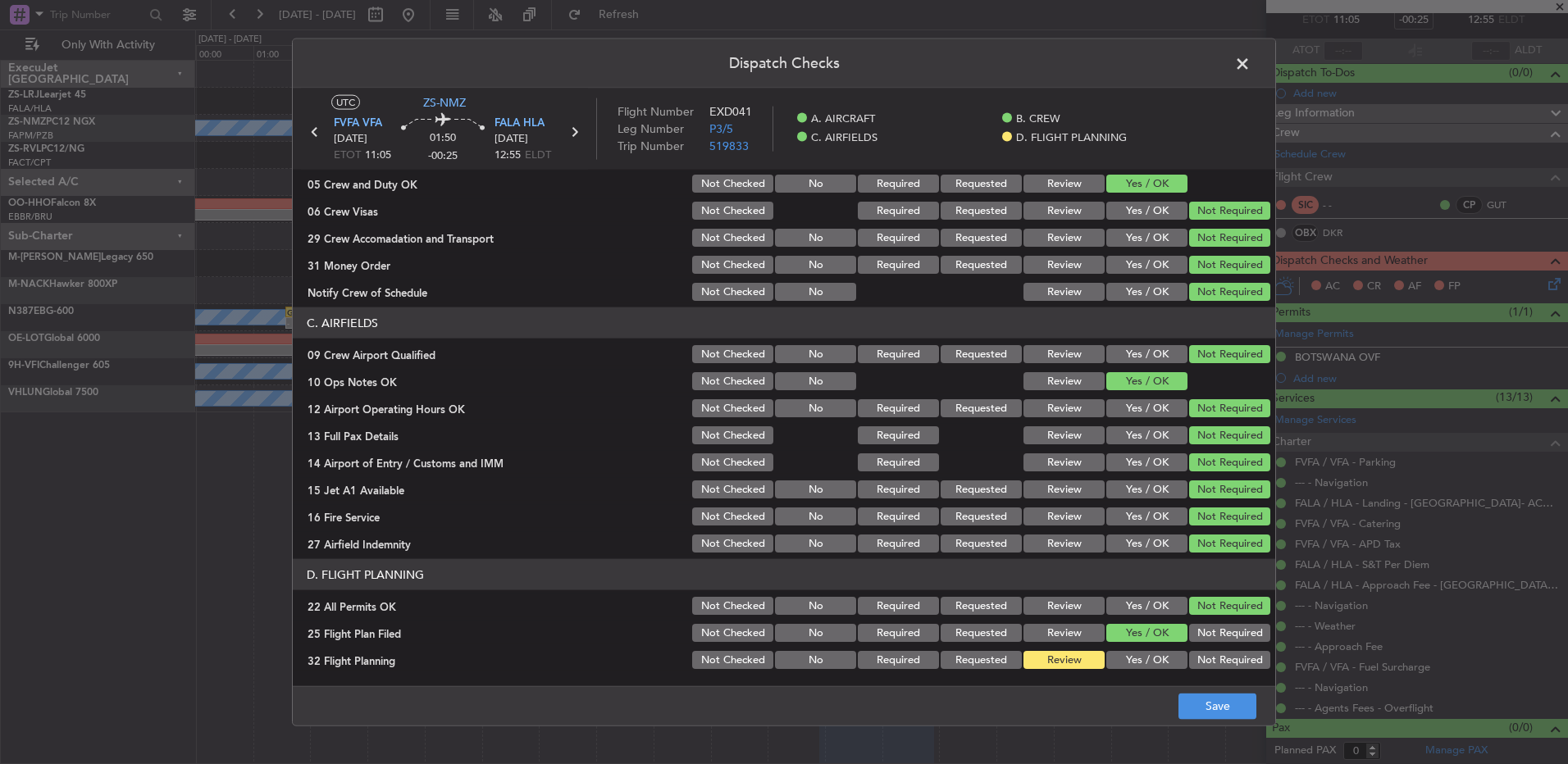
click at [1113, 508] on button "Yes / OK" at bounding box center [1147, 660] width 81 height 18
click at [1113, 508] on footer "Save" at bounding box center [784, 705] width 982 height 39
click at [1113, 508] on button "Save" at bounding box center [1217, 705] width 78 height 27
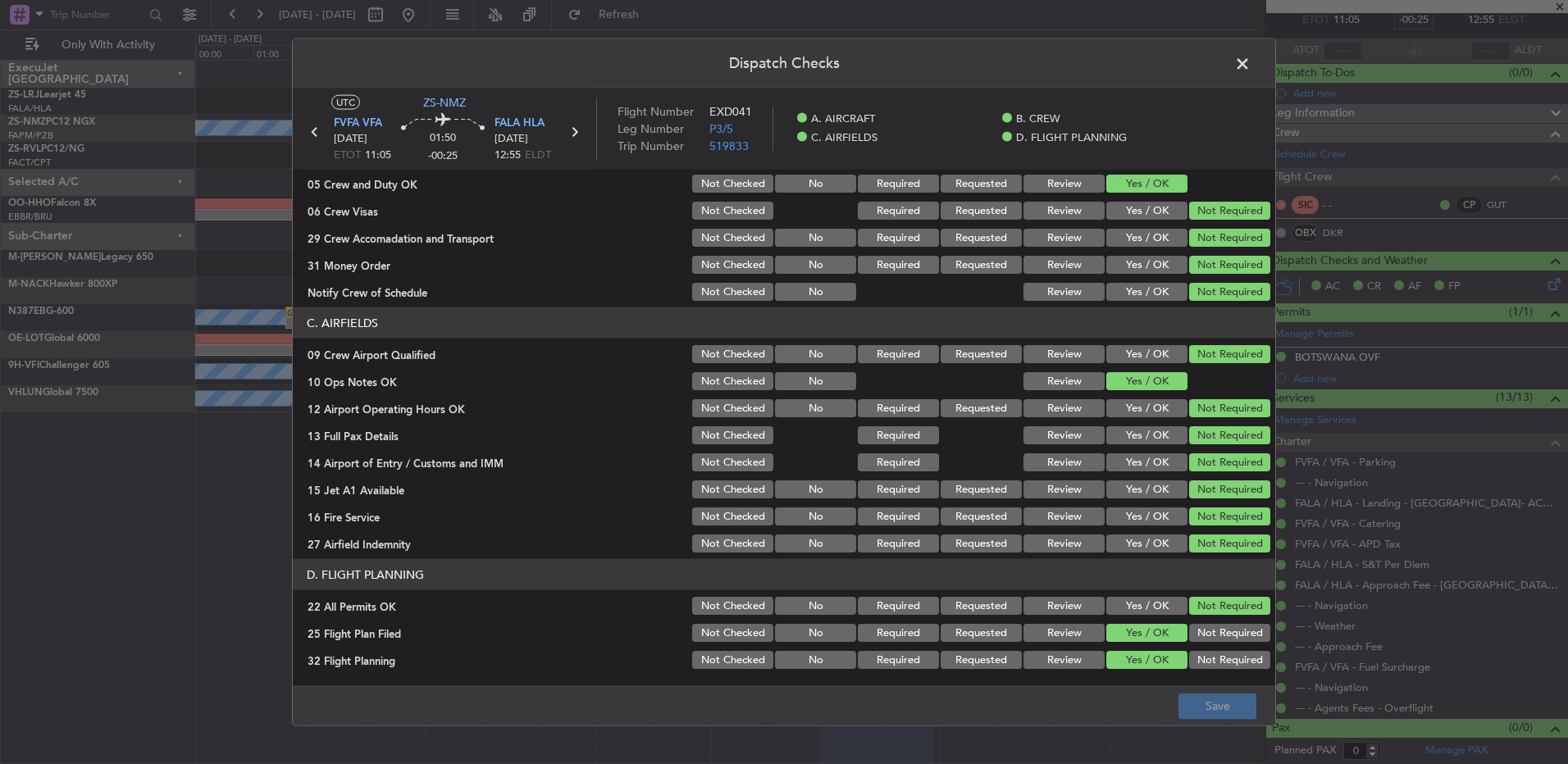
click at [1113, 59] on span at bounding box center [1250, 68] width 0 height 33
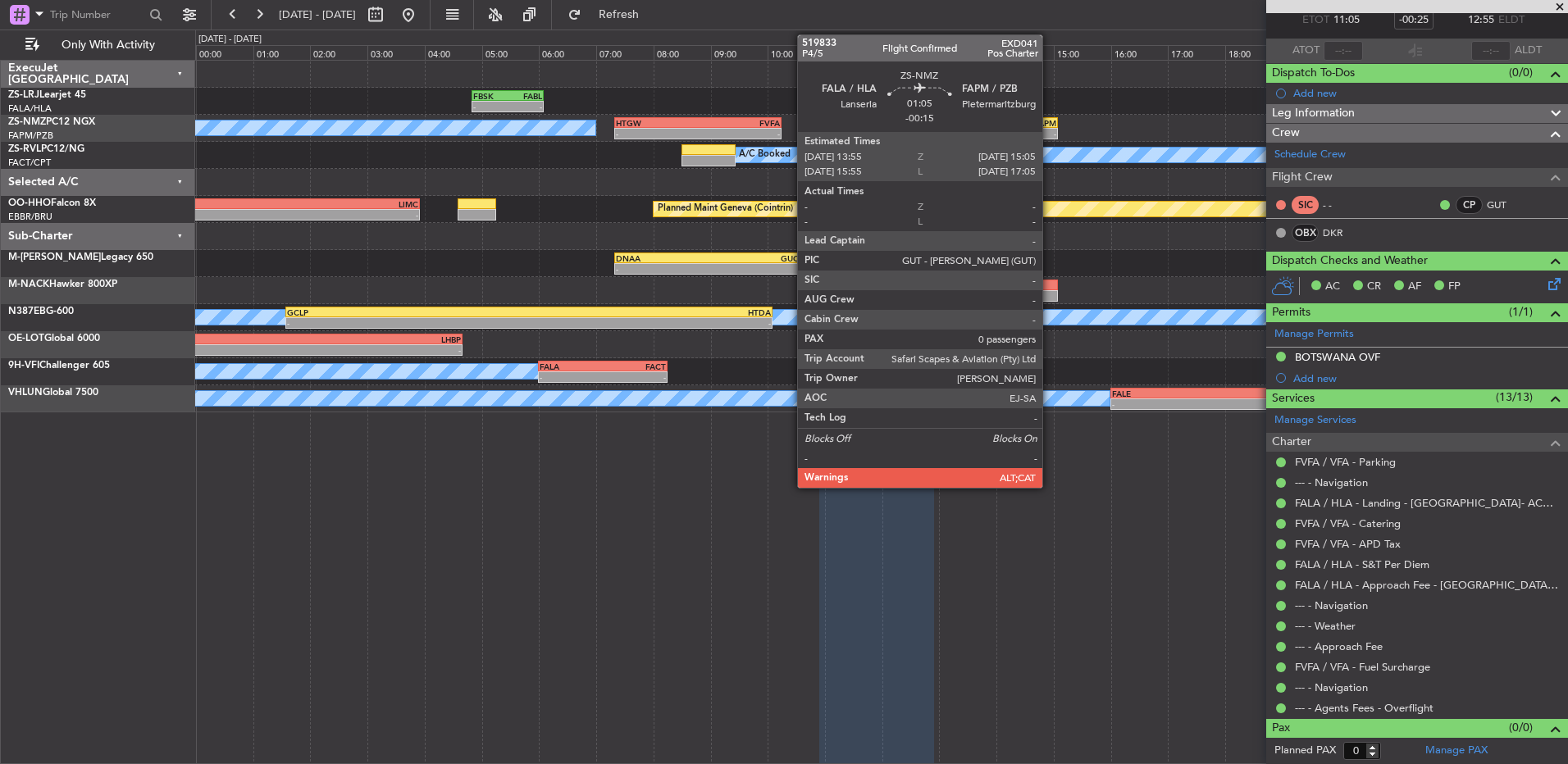
click at [1050, 138] on div "- -" at bounding box center [1023, 134] width 67 height 12
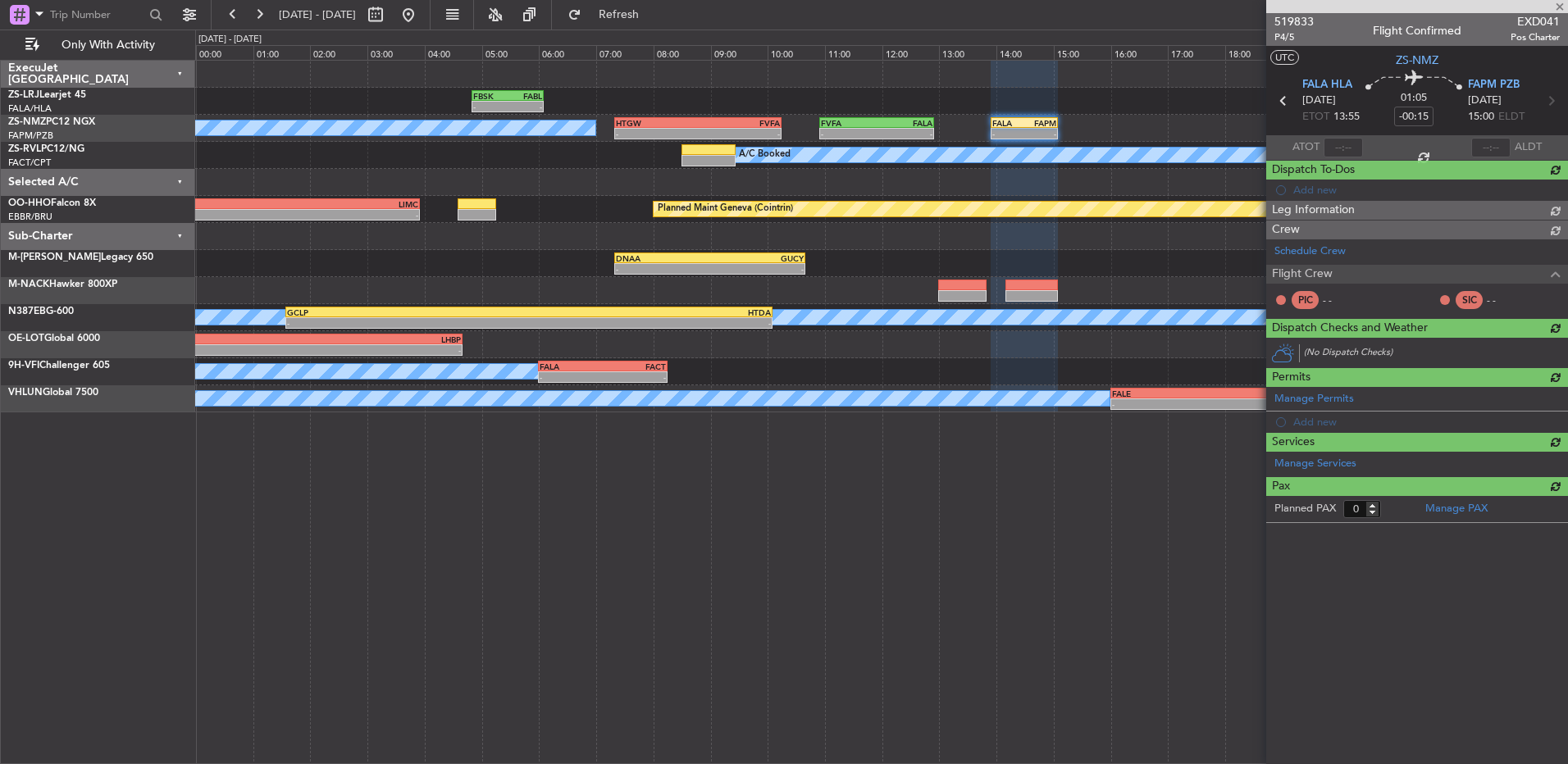
scroll to position [0, 0]
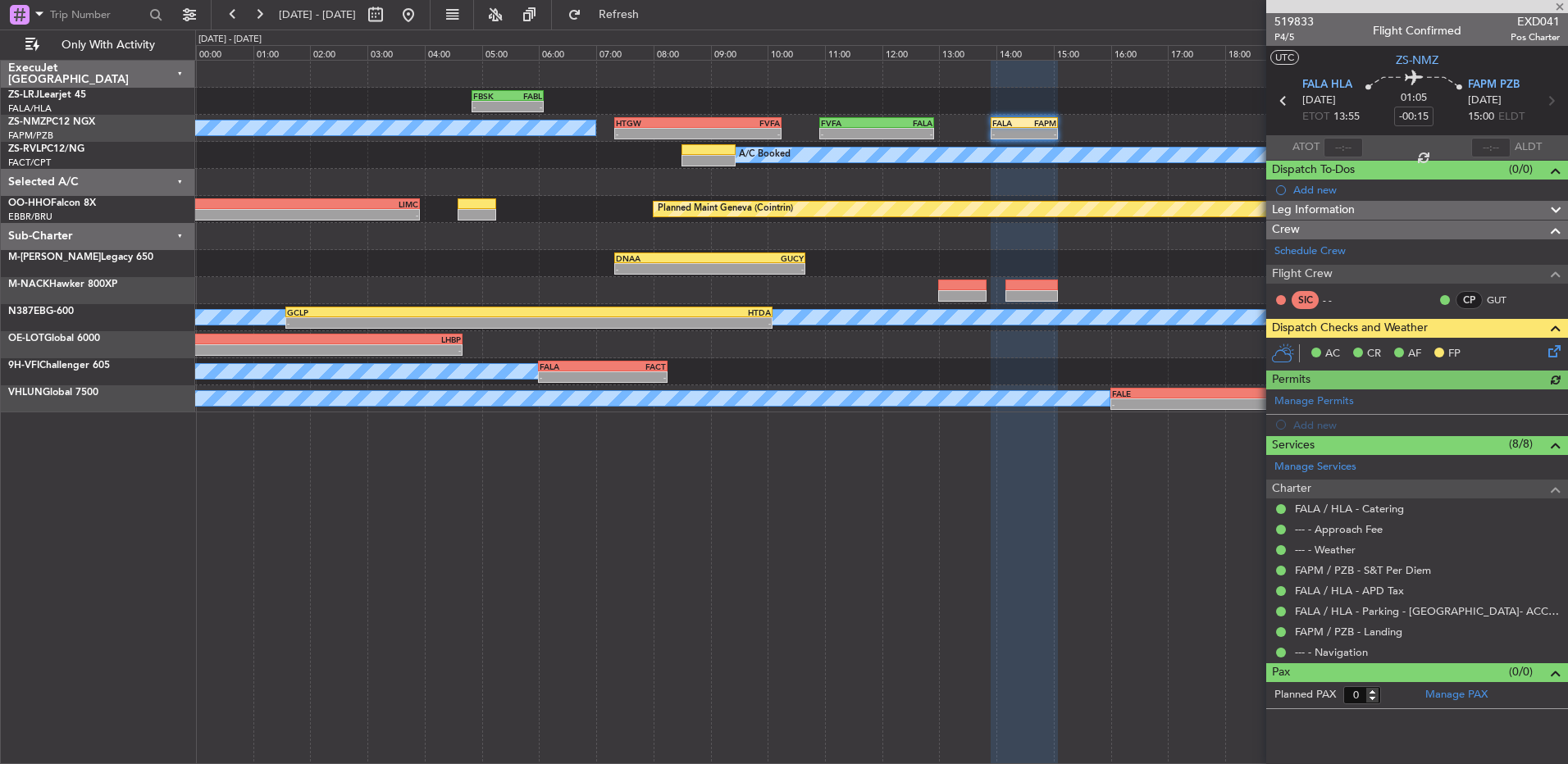
click at [1113, 353] on icon at bounding box center [1552, 349] width 13 height 13
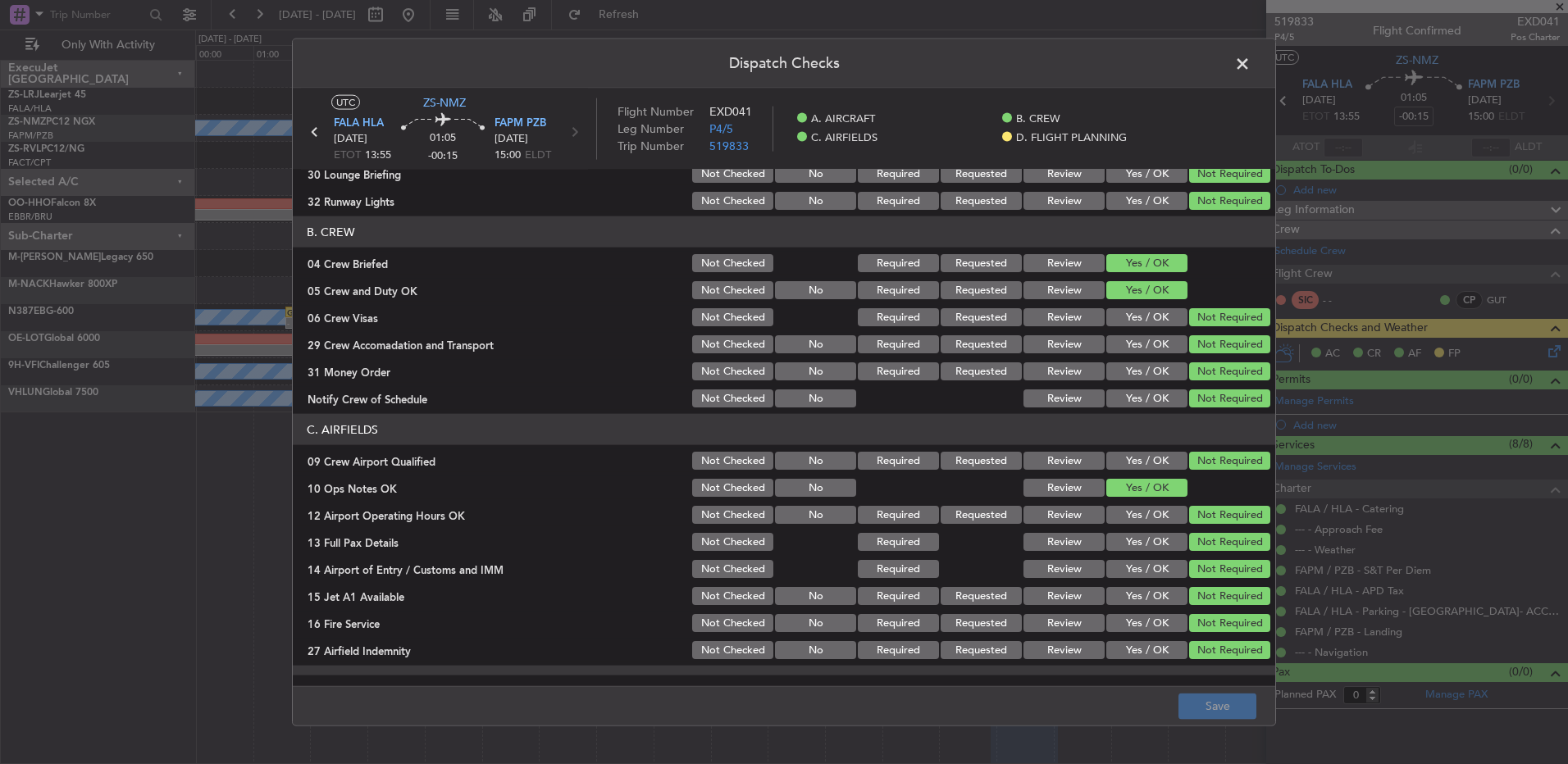
scroll to position [231, 0]
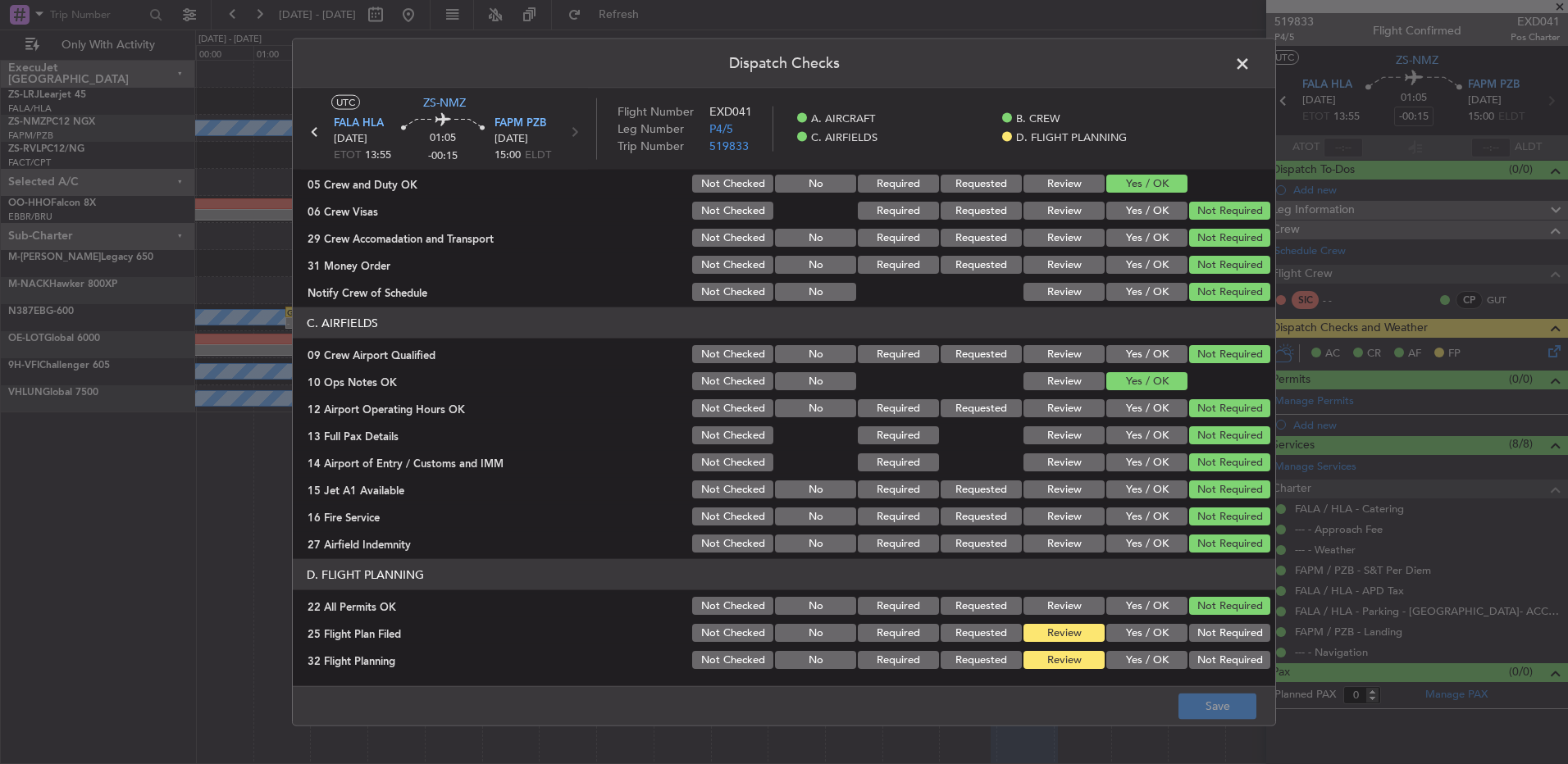
drag, startPoint x: 1146, startPoint y: 631, endPoint x: 1146, endPoint y: 664, distance: 33.0
click at [1113, 508] on button "Yes / OK" at bounding box center [1147, 633] width 81 height 18
click at [1113, 508] on button "Yes / OK" at bounding box center [1147, 660] width 81 height 18
click at [1113, 508] on button "Save" at bounding box center [1217, 705] width 78 height 27
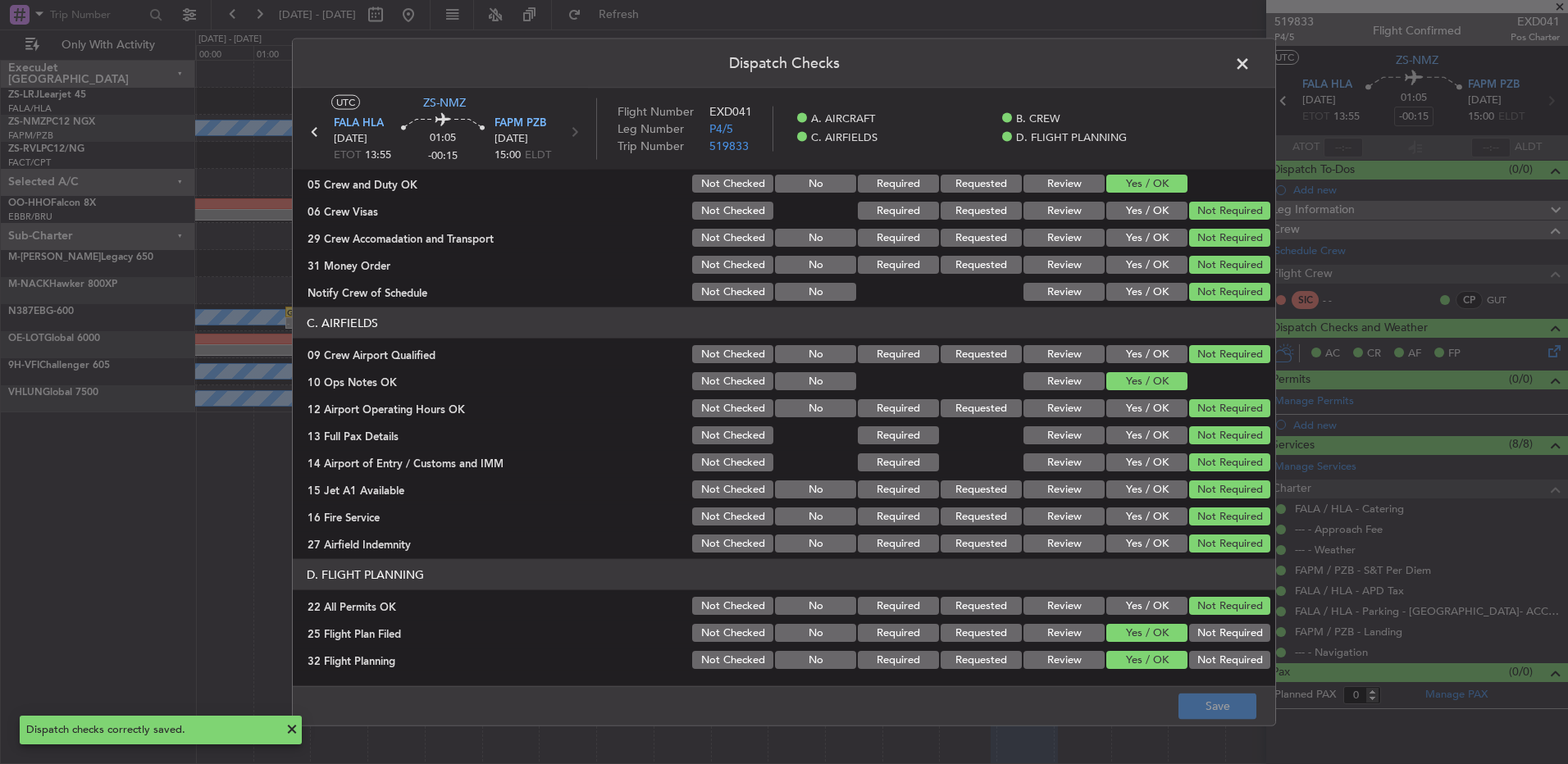
click at [1113, 66] on span at bounding box center [1250, 68] width 0 height 33
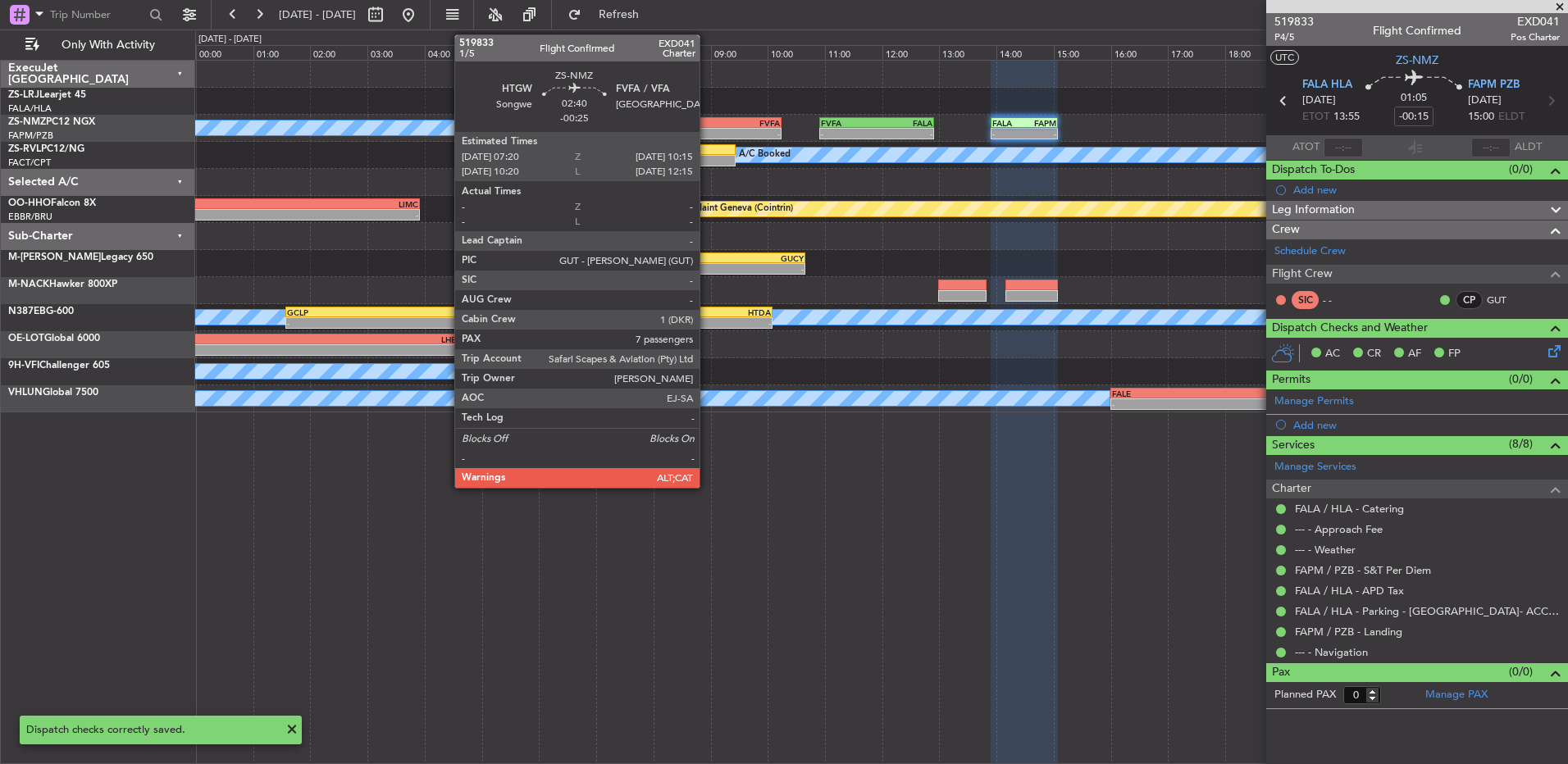
click at [707, 123] on div "FVFA" at bounding box center [739, 123] width 82 height 10
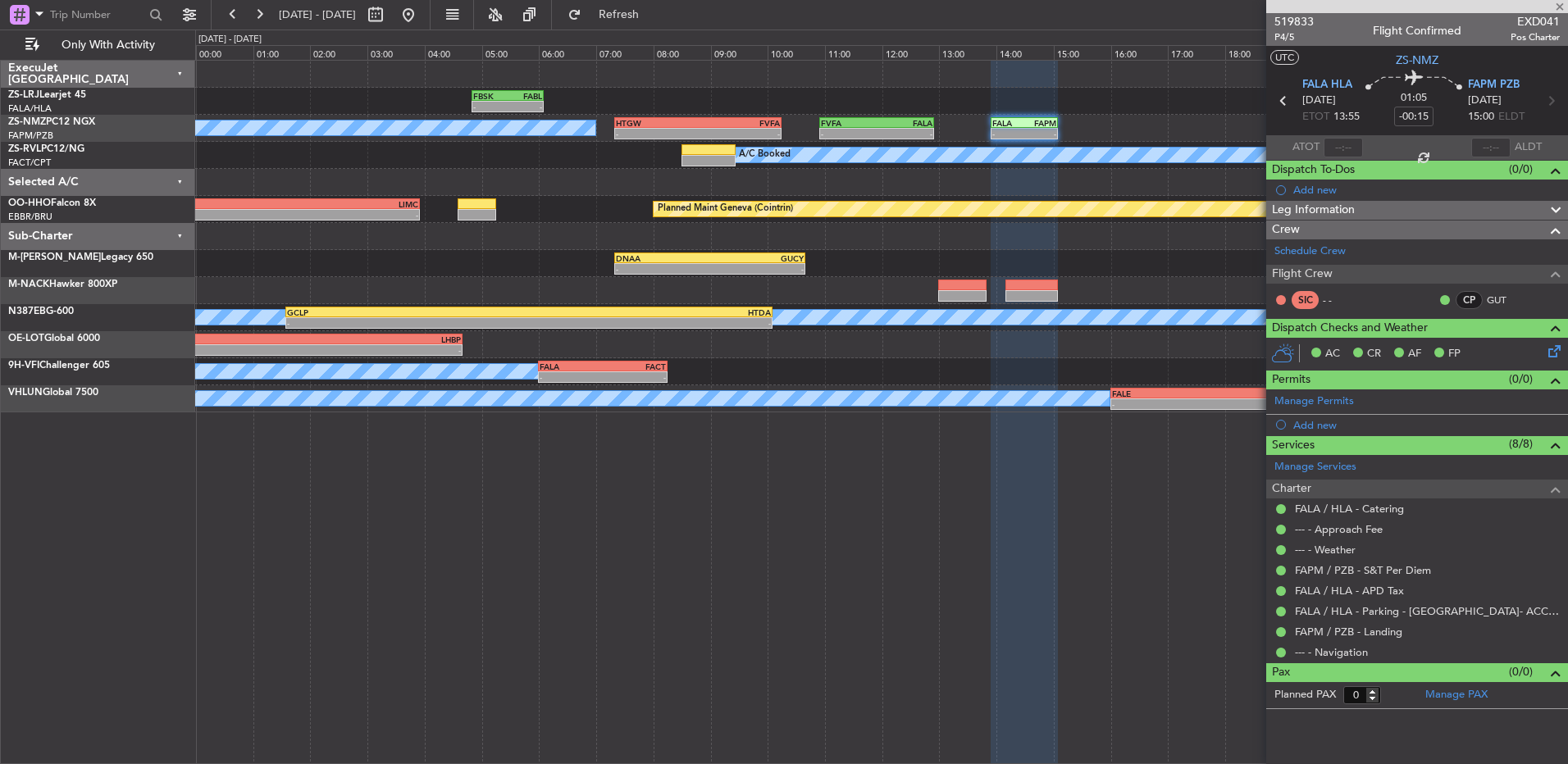
type input "-00:25"
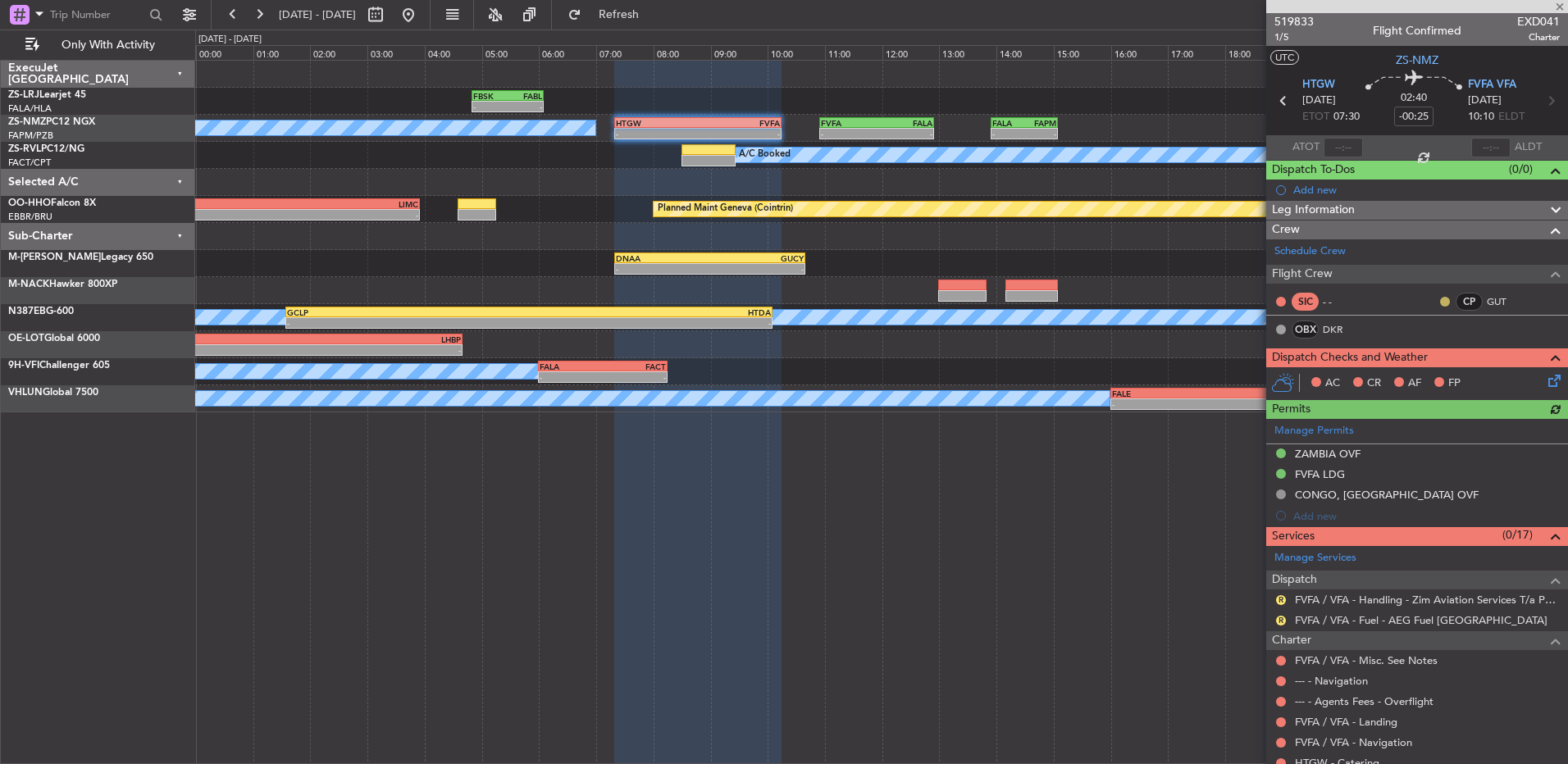
click at [1113, 303] on button at bounding box center [1444, 301] width 10 height 10
click at [1113, 346] on span "Acknowledged" at bounding box center [1436, 350] width 72 height 16
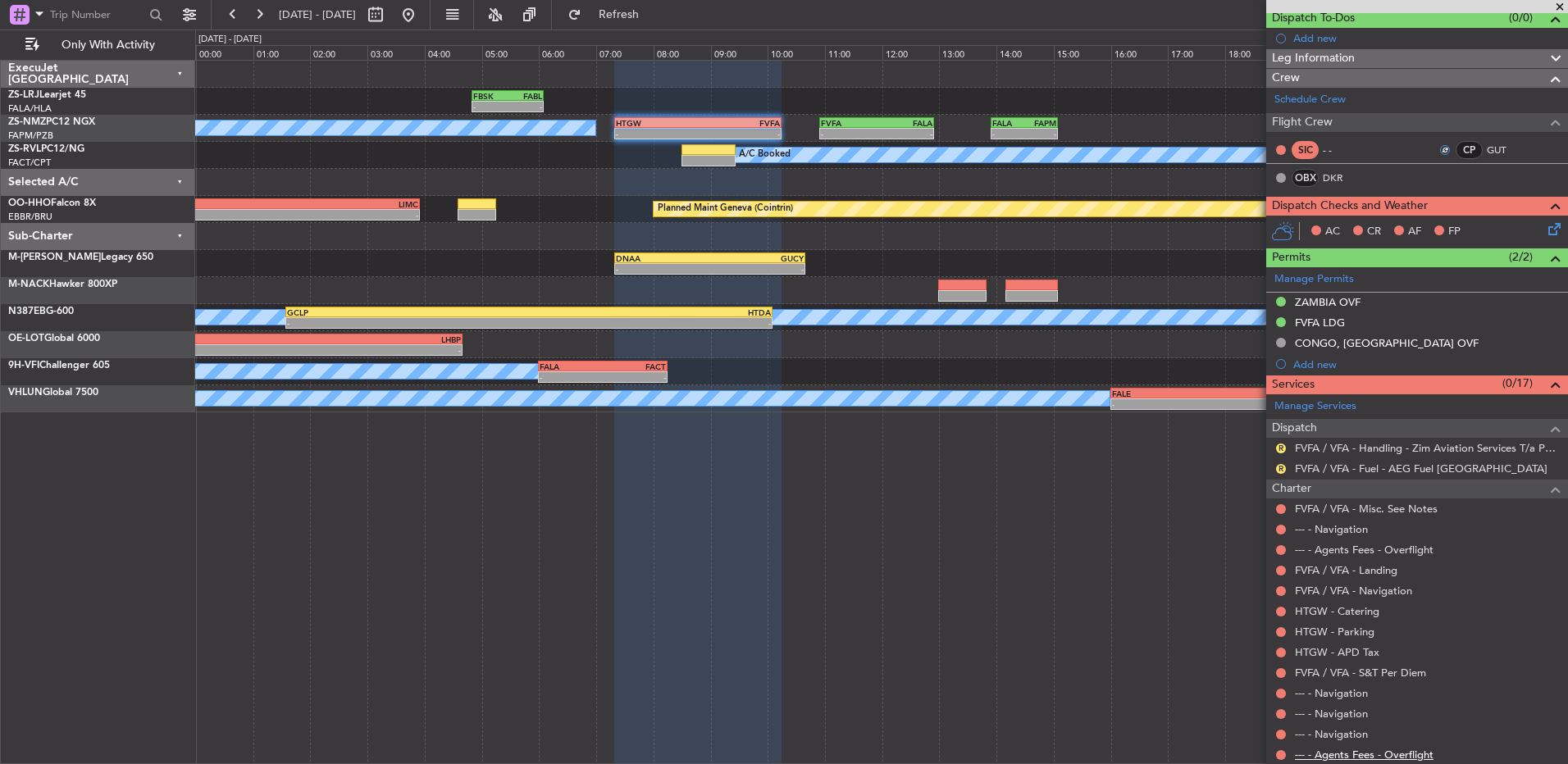
scroll to position [328, 0]
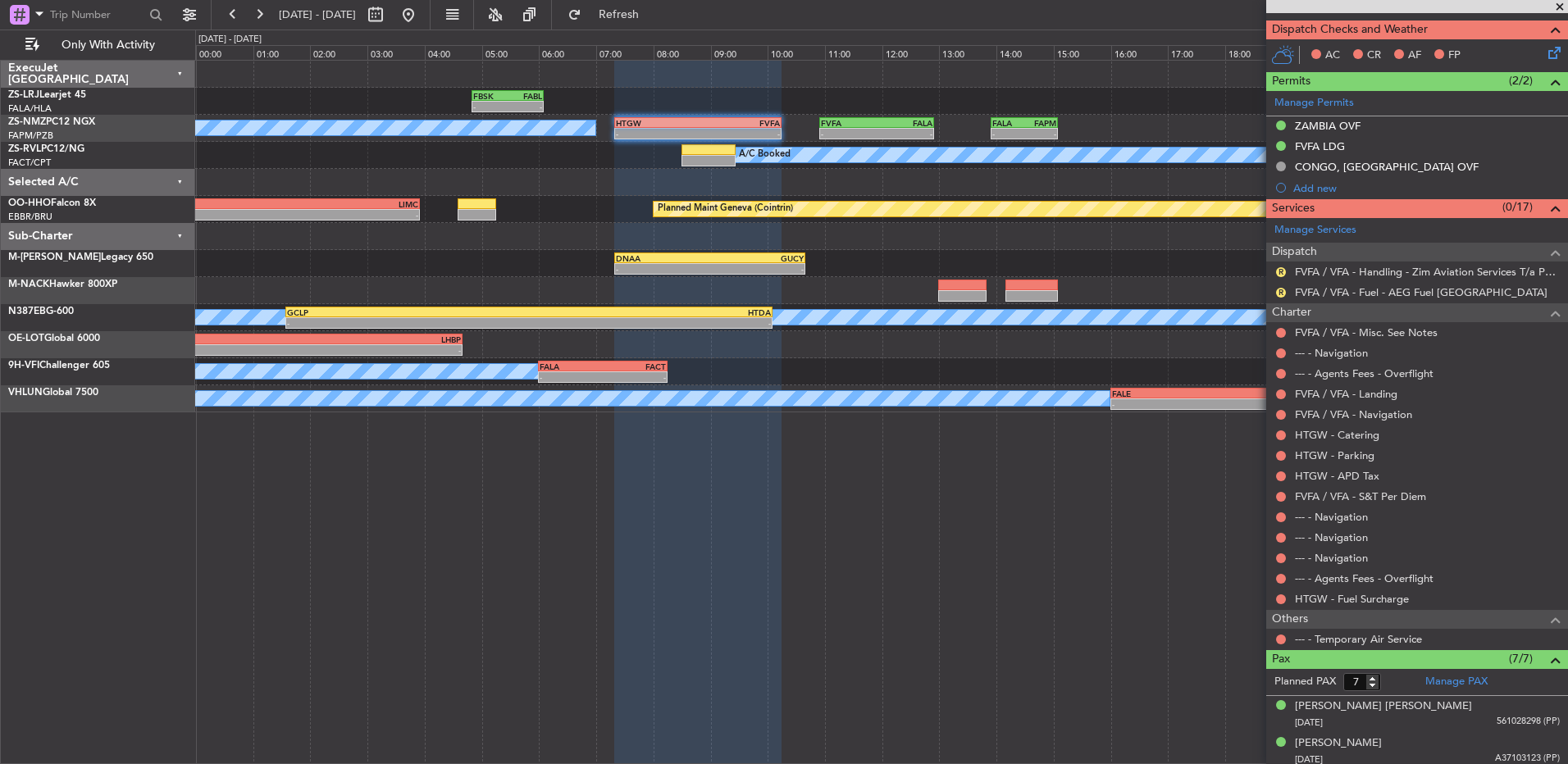
click at [1113, 508] on div at bounding box center [1281, 640] width 13 height 13
click at [1113, 508] on button at bounding box center [1281, 639] width 10 height 10
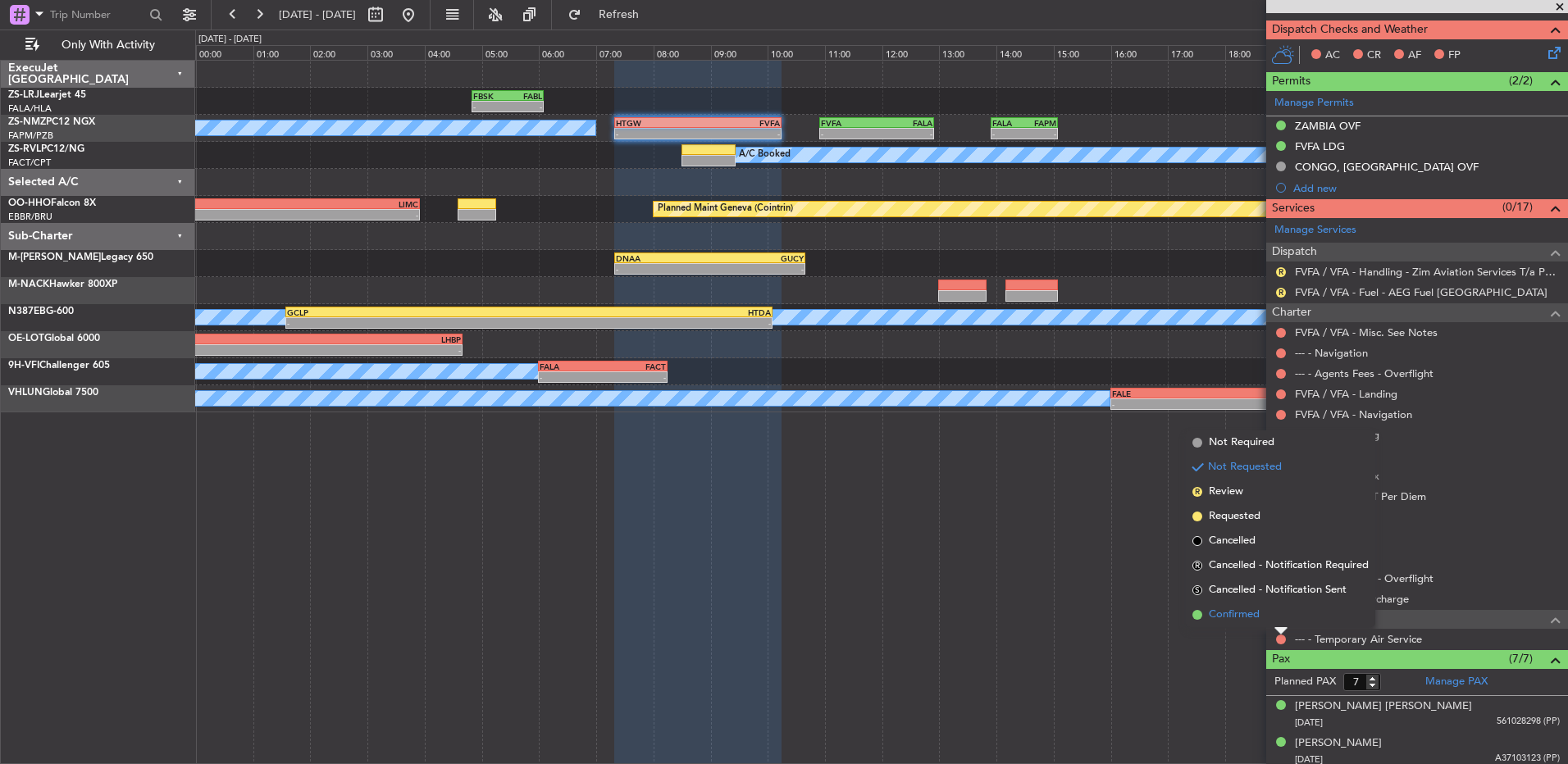
click at [1113, 508] on li "Confirmed" at bounding box center [1280, 614] width 189 height 25
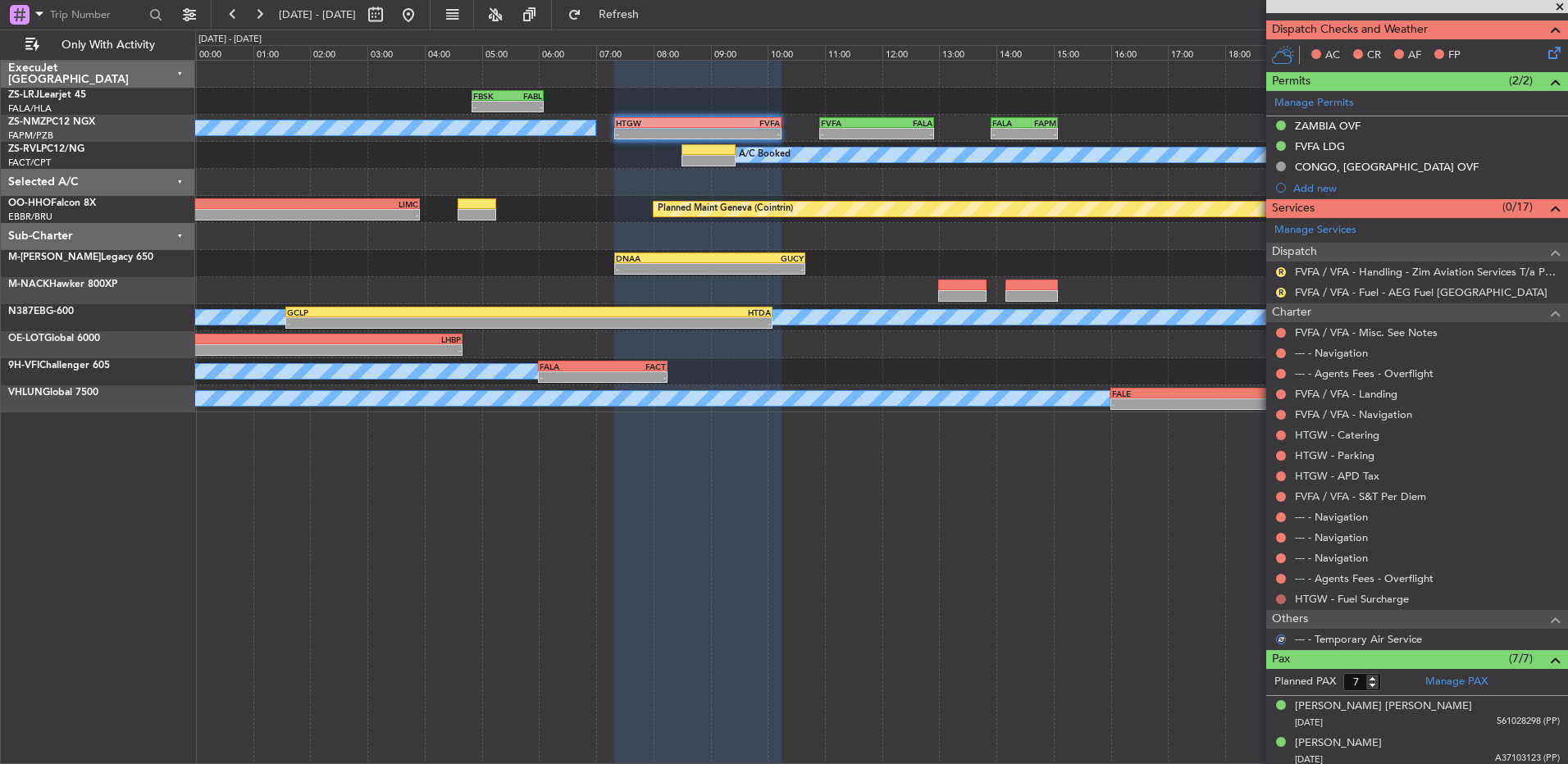
click at [1113, 508] on button at bounding box center [1281, 598] width 10 height 10
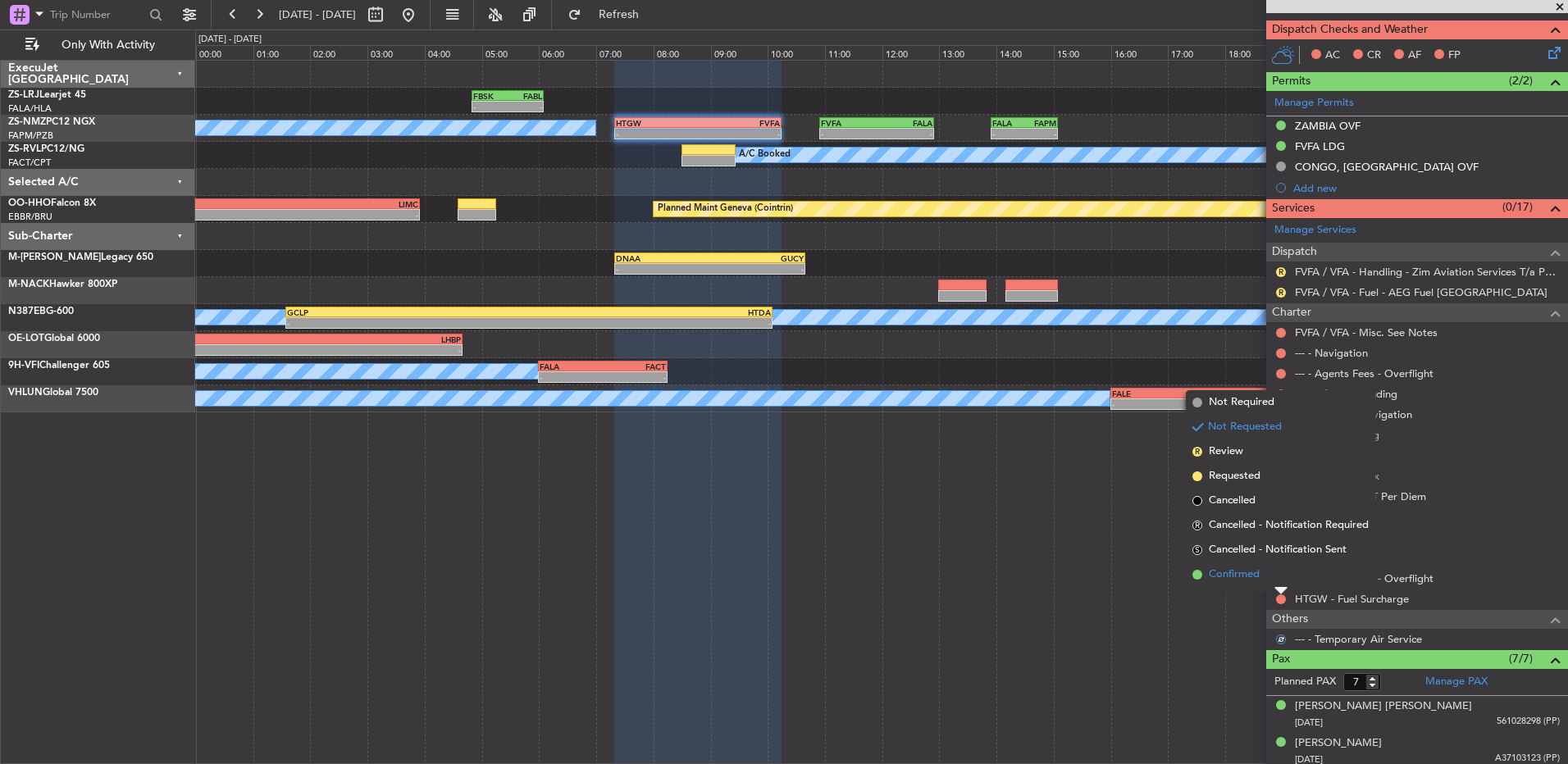
click at [1113, 508] on li "Confirmed" at bounding box center [1280, 575] width 189 height 25
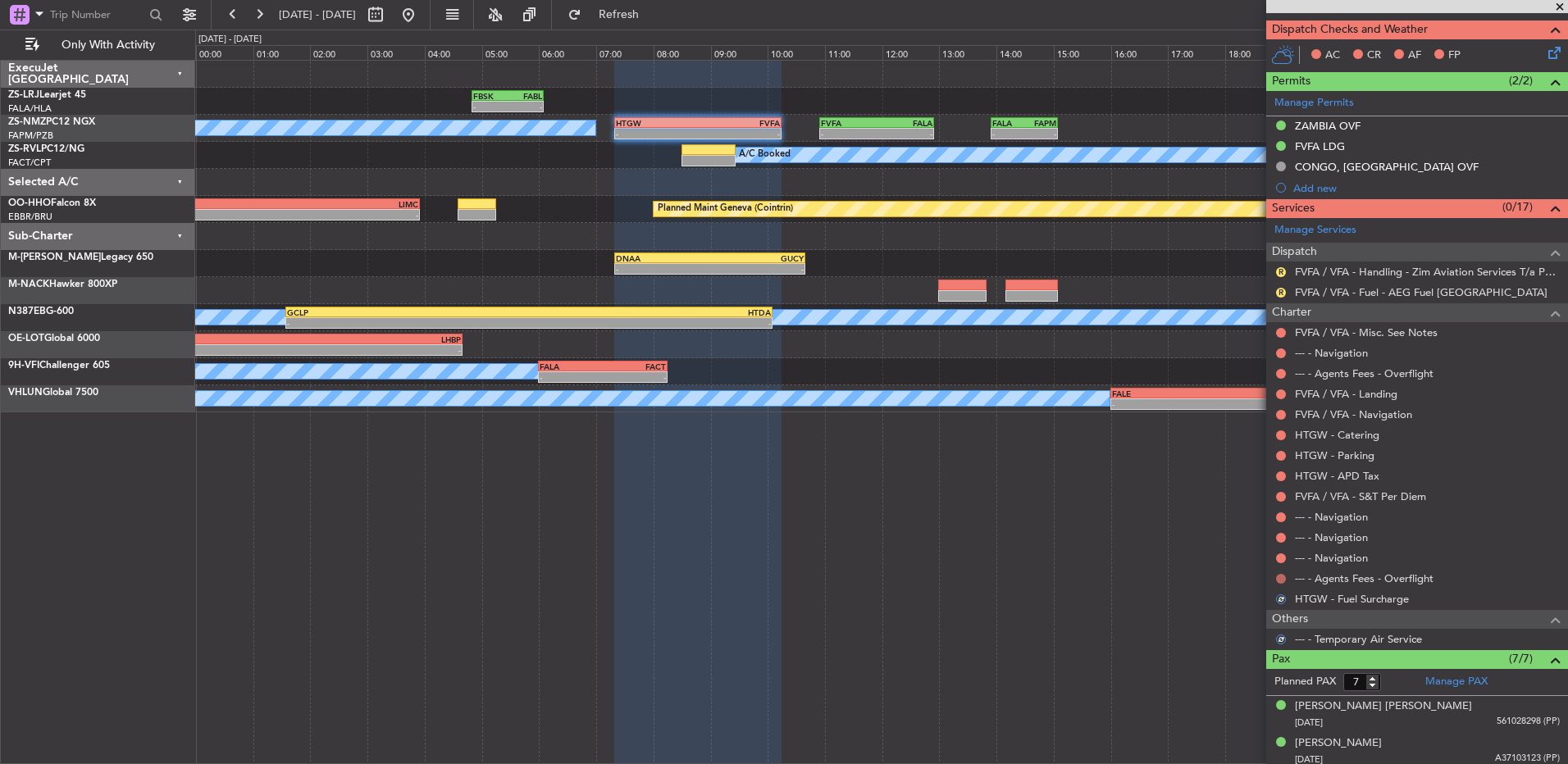
click at [1113, 508] on button at bounding box center [1281, 578] width 10 height 10
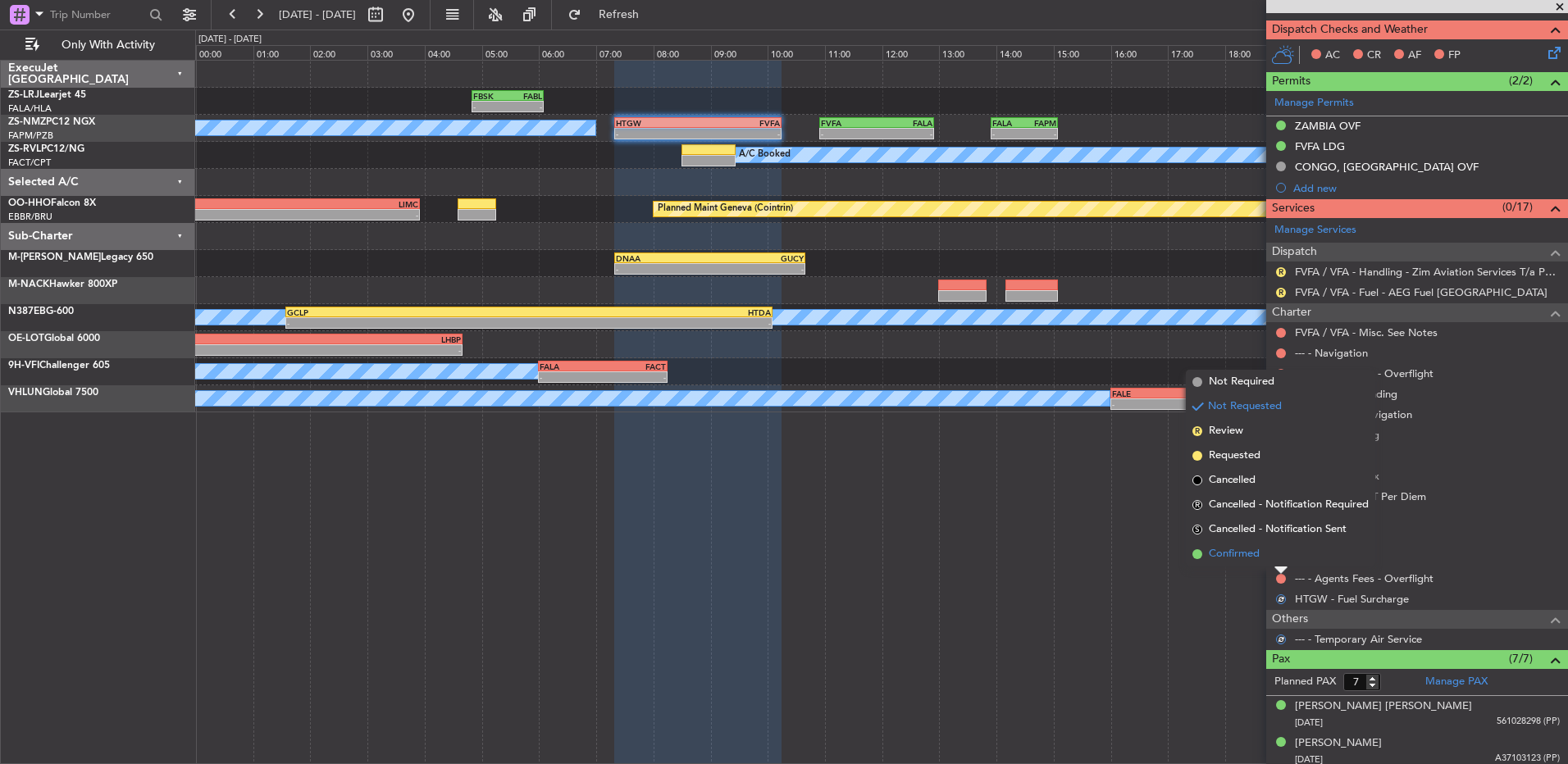
click at [1113, 508] on li "Confirmed" at bounding box center [1280, 554] width 189 height 25
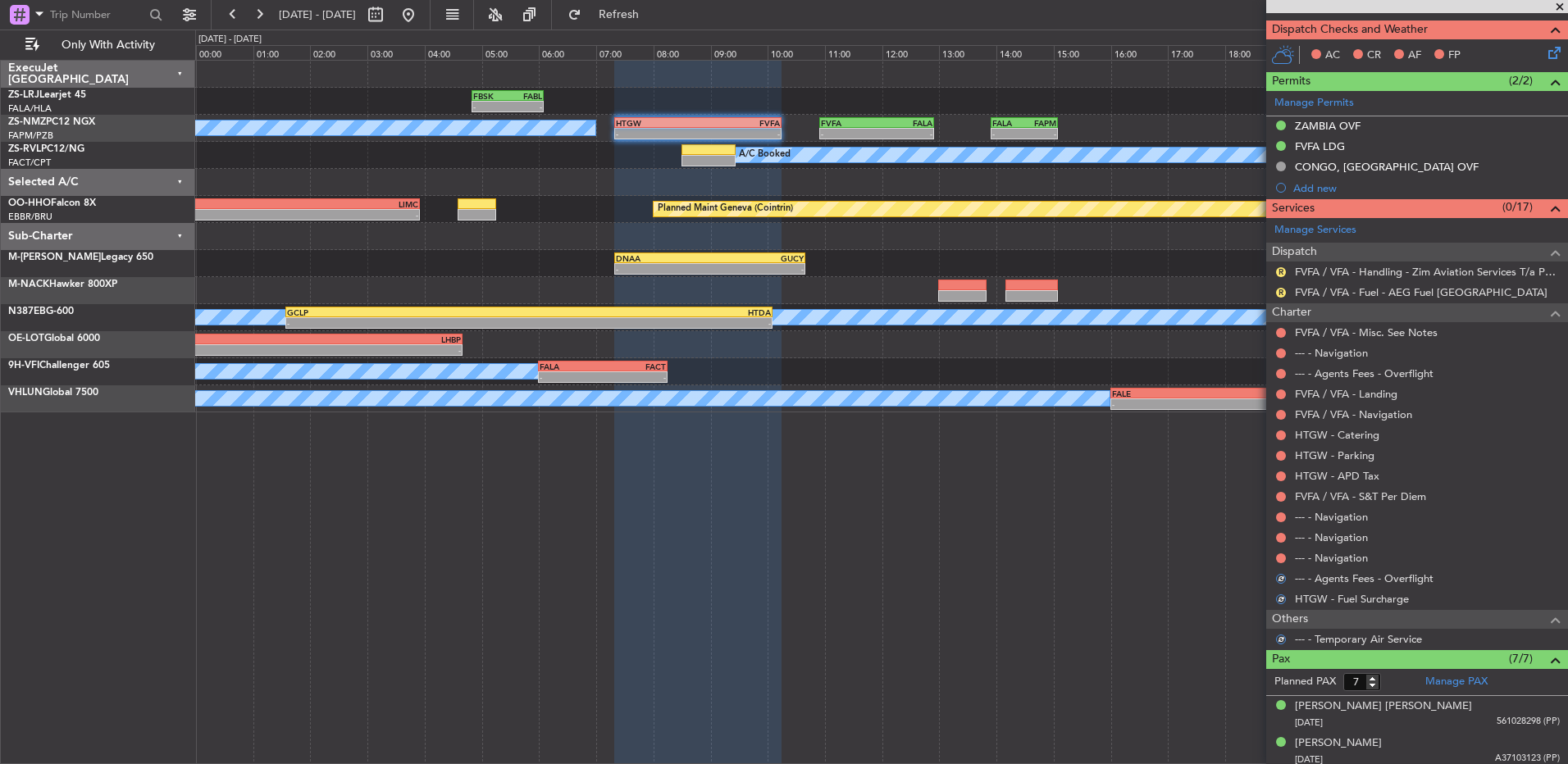
click at [1113, 508] on button at bounding box center [1281, 558] width 10 height 10
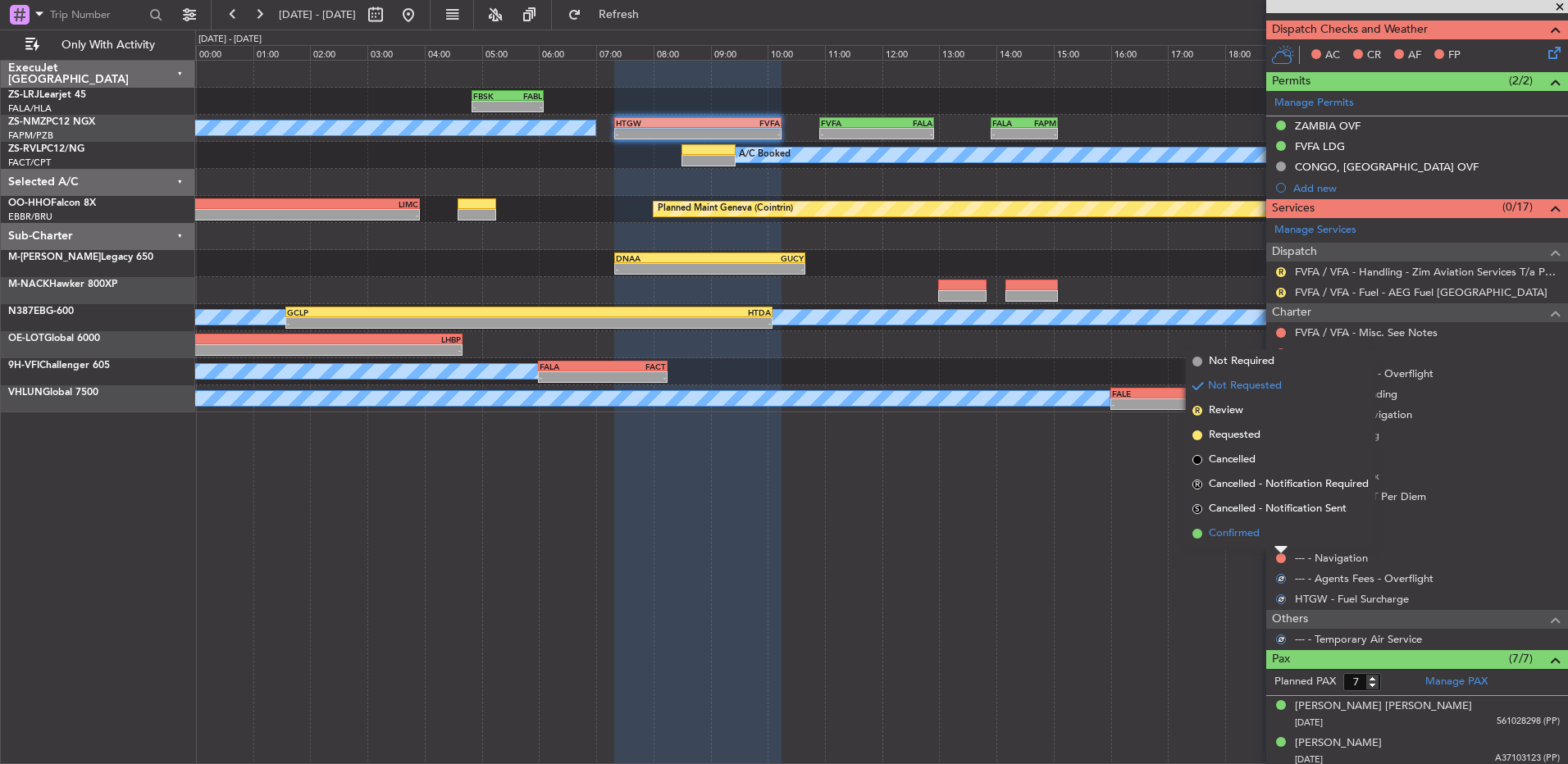
click at [1113, 508] on li "Confirmed" at bounding box center [1280, 533] width 189 height 25
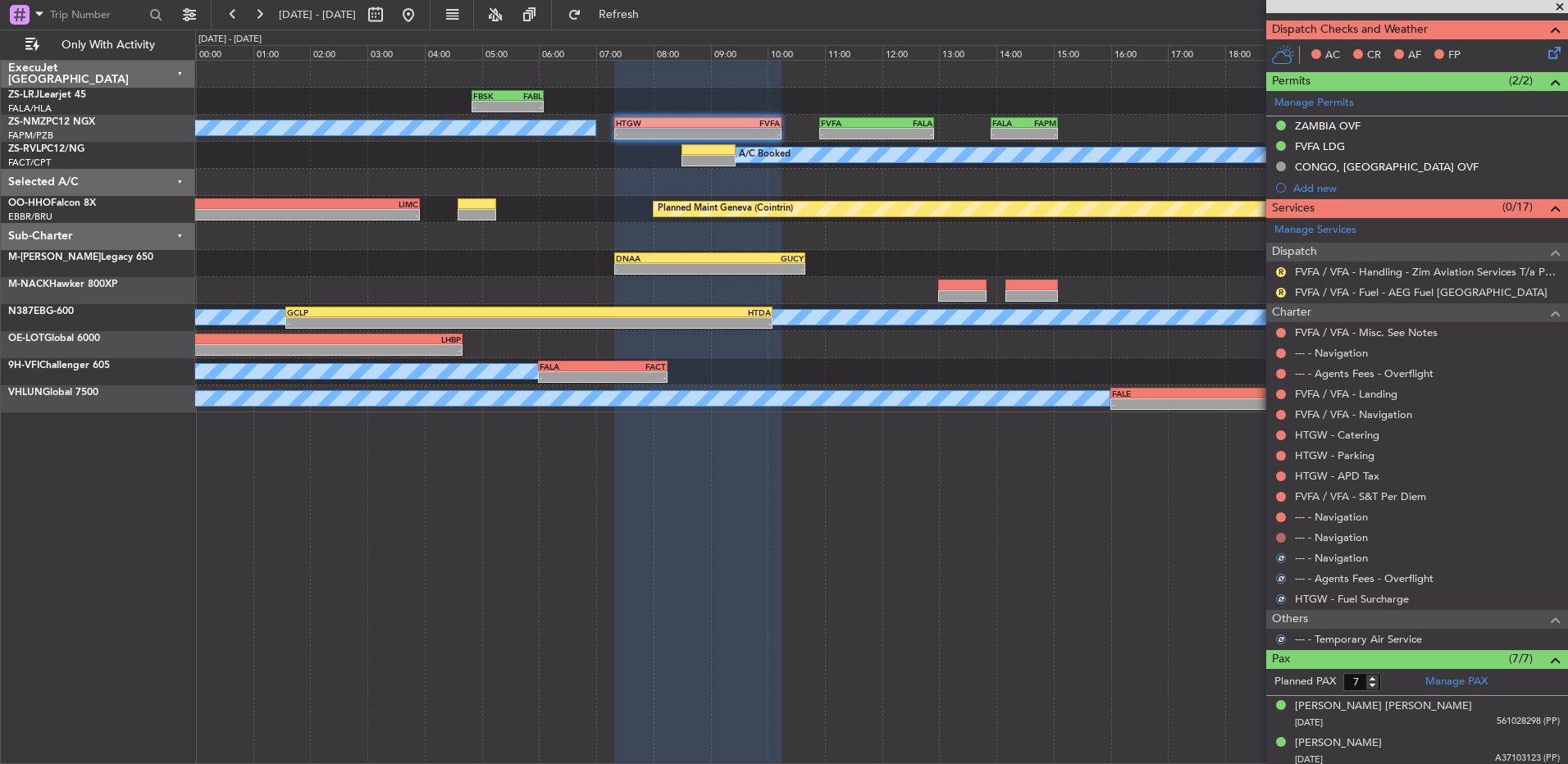
click at [1113, 508] on button at bounding box center [1281, 537] width 10 height 10
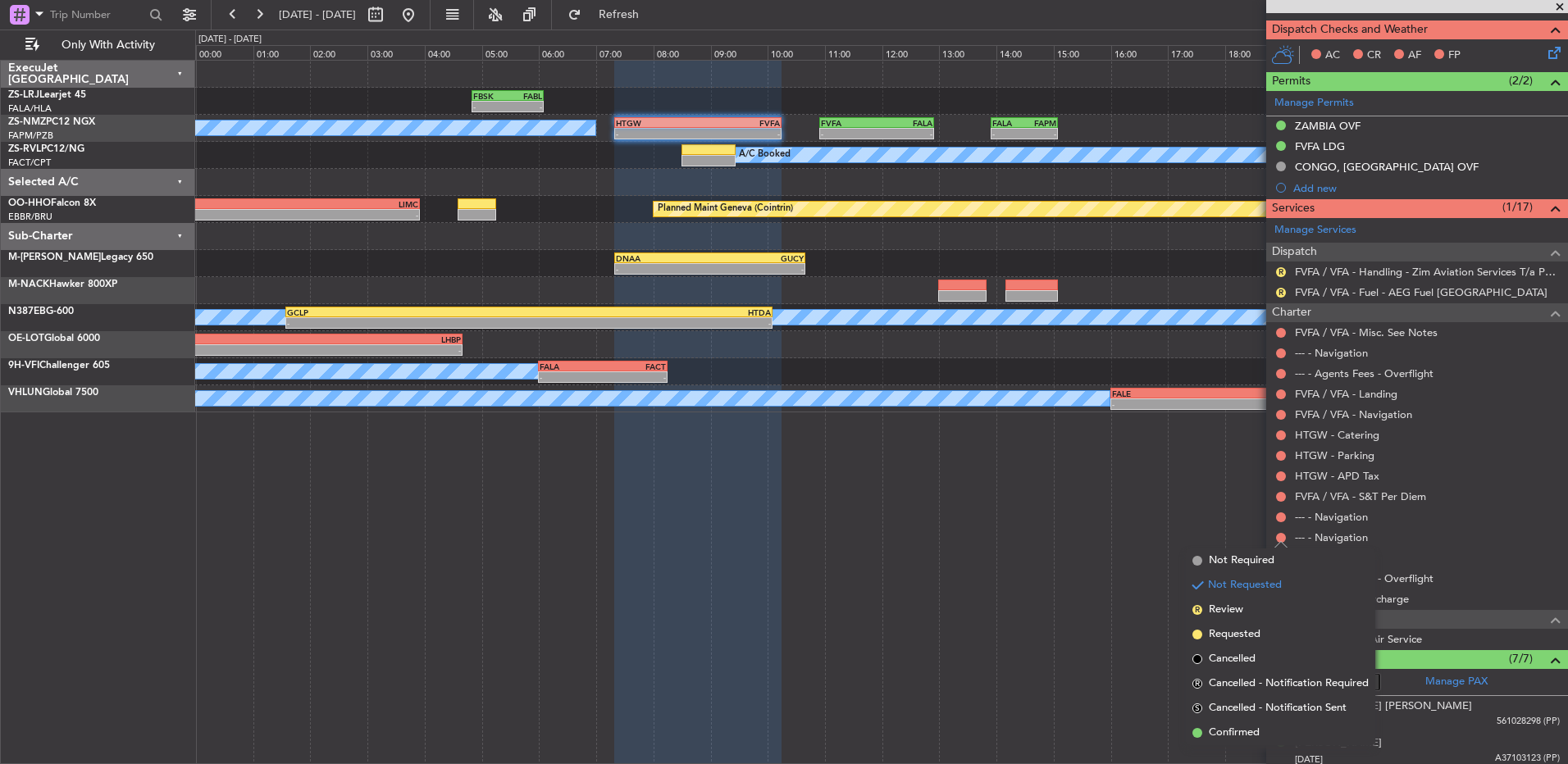
drag, startPoint x: 1312, startPoint y: 739, endPoint x: 1304, endPoint y: 488, distance: 251.1
click at [1113, 508] on li "Confirmed" at bounding box center [1280, 732] width 189 height 25
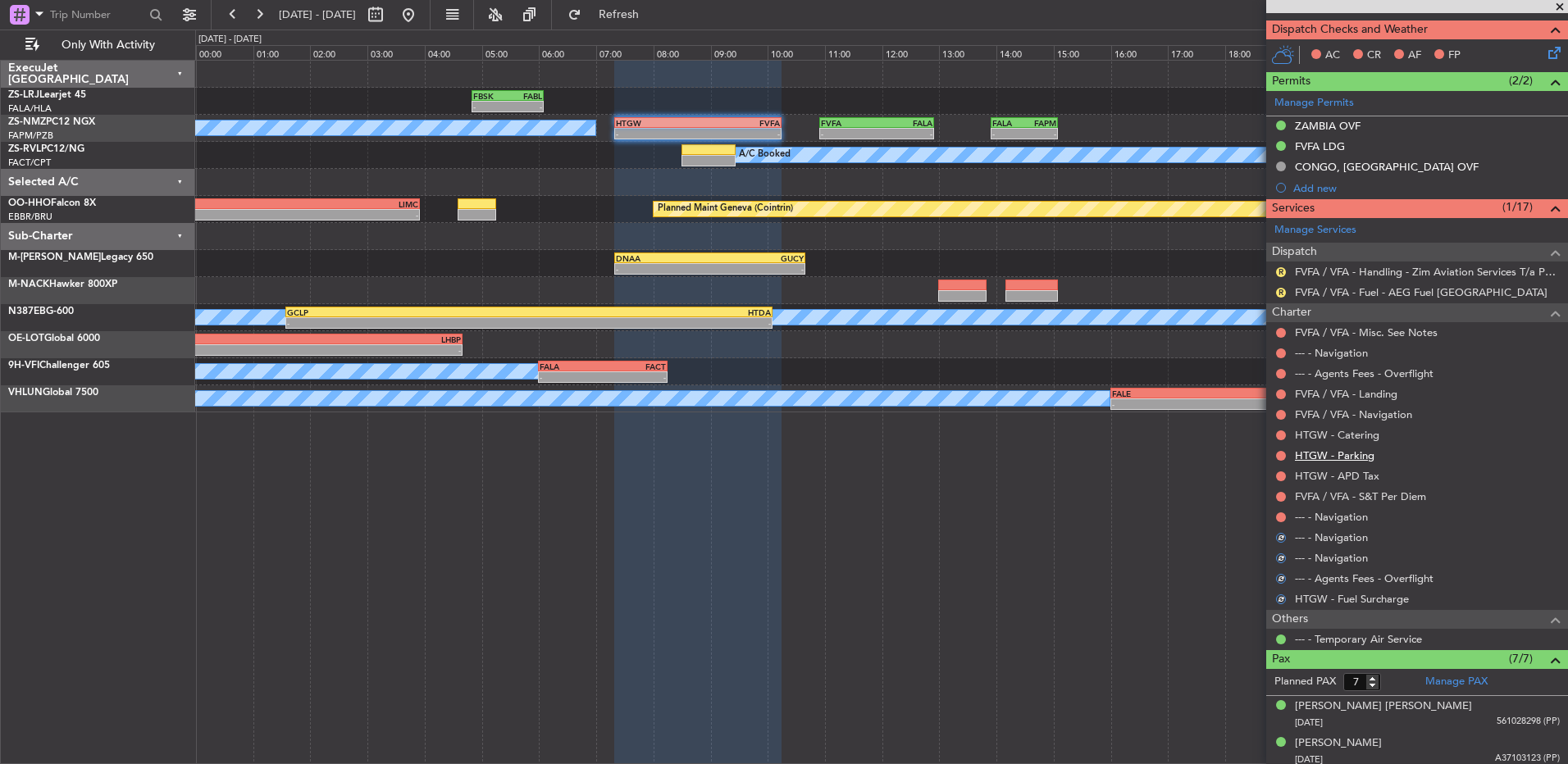
scroll to position [164, 0]
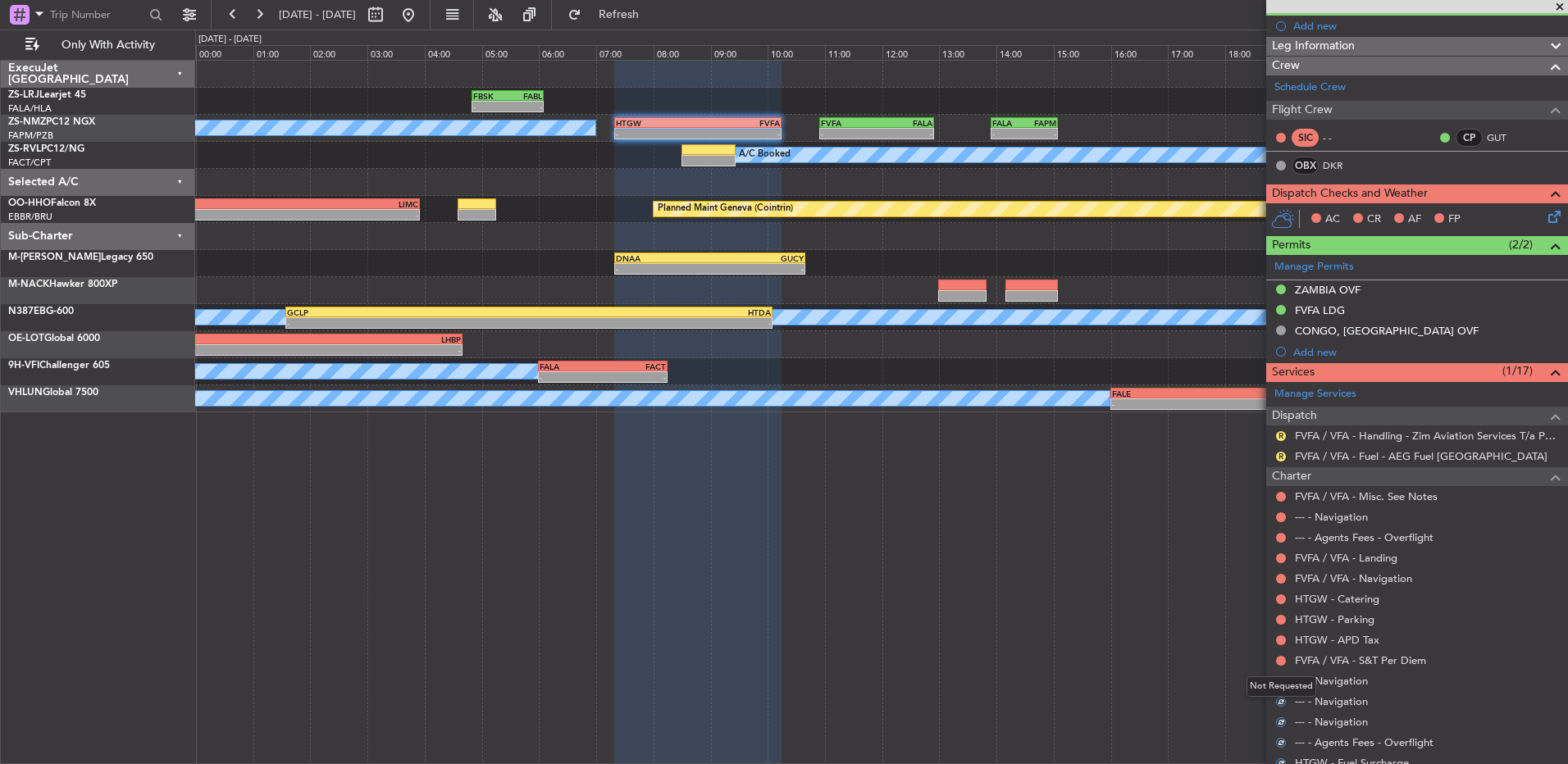
click at [1113, 508] on div "Not Requested" at bounding box center [1281, 686] width 70 height 20
click at [1113, 508] on button at bounding box center [1281, 681] width 10 height 10
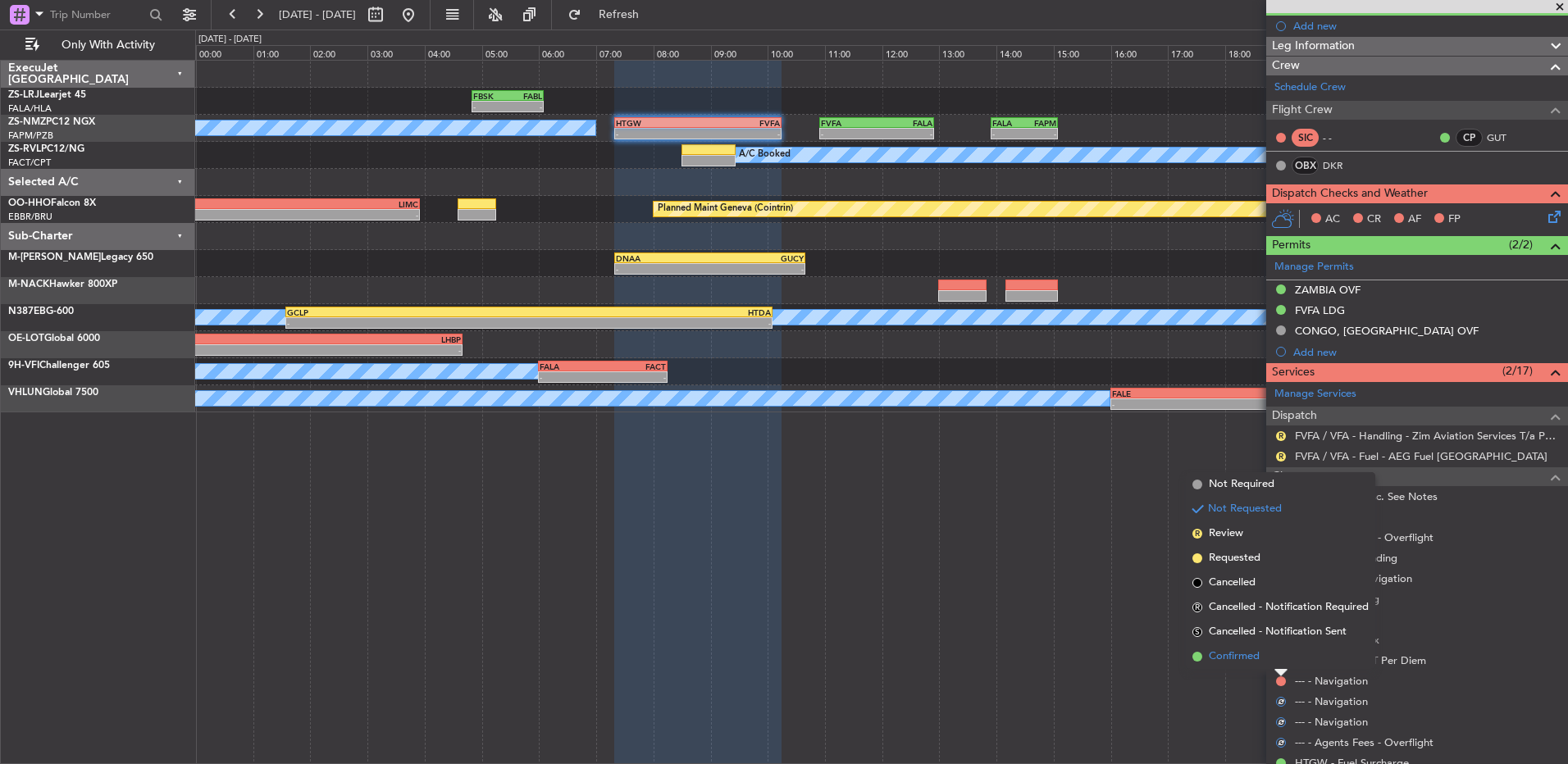
click at [1113, 508] on li "Confirmed" at bounding box center [1280, 656] width 189 height 25
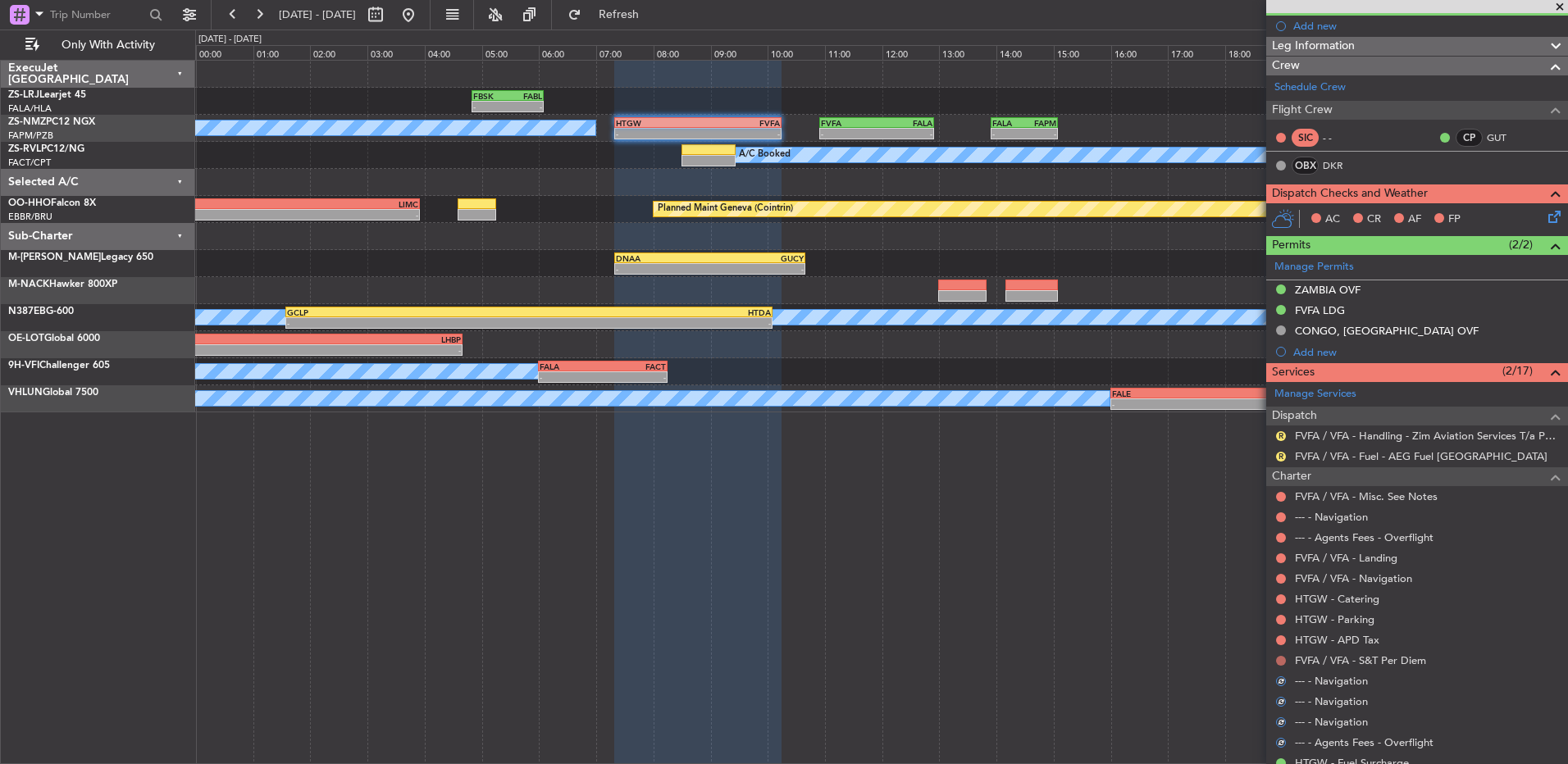
click at [1113, 508] on button at bounding box center [1281, 661] width 10 height 10
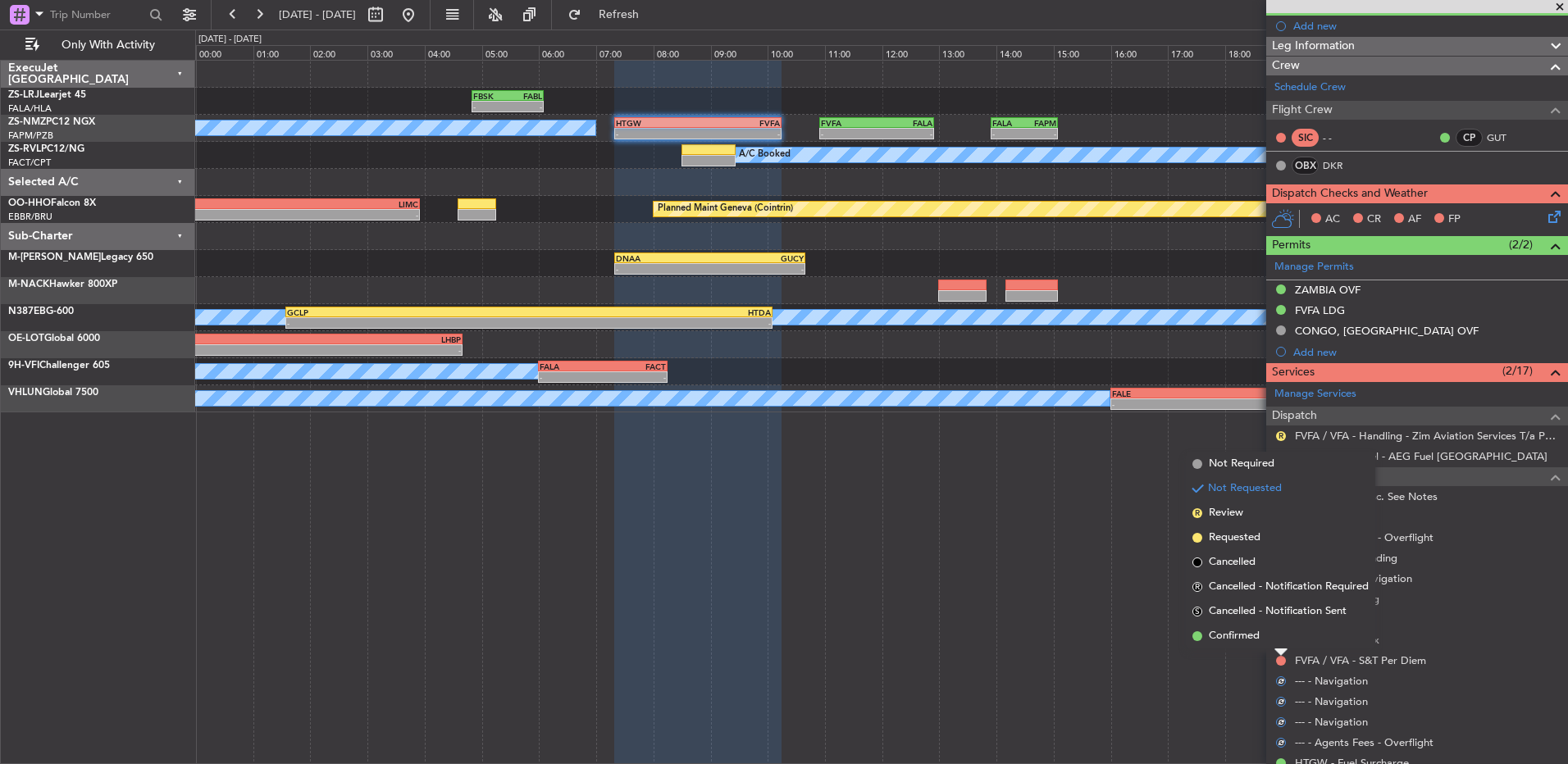
click at [1113, 508] on li "Confirmed" at bounding box center [1280, 636] width 189 height 25
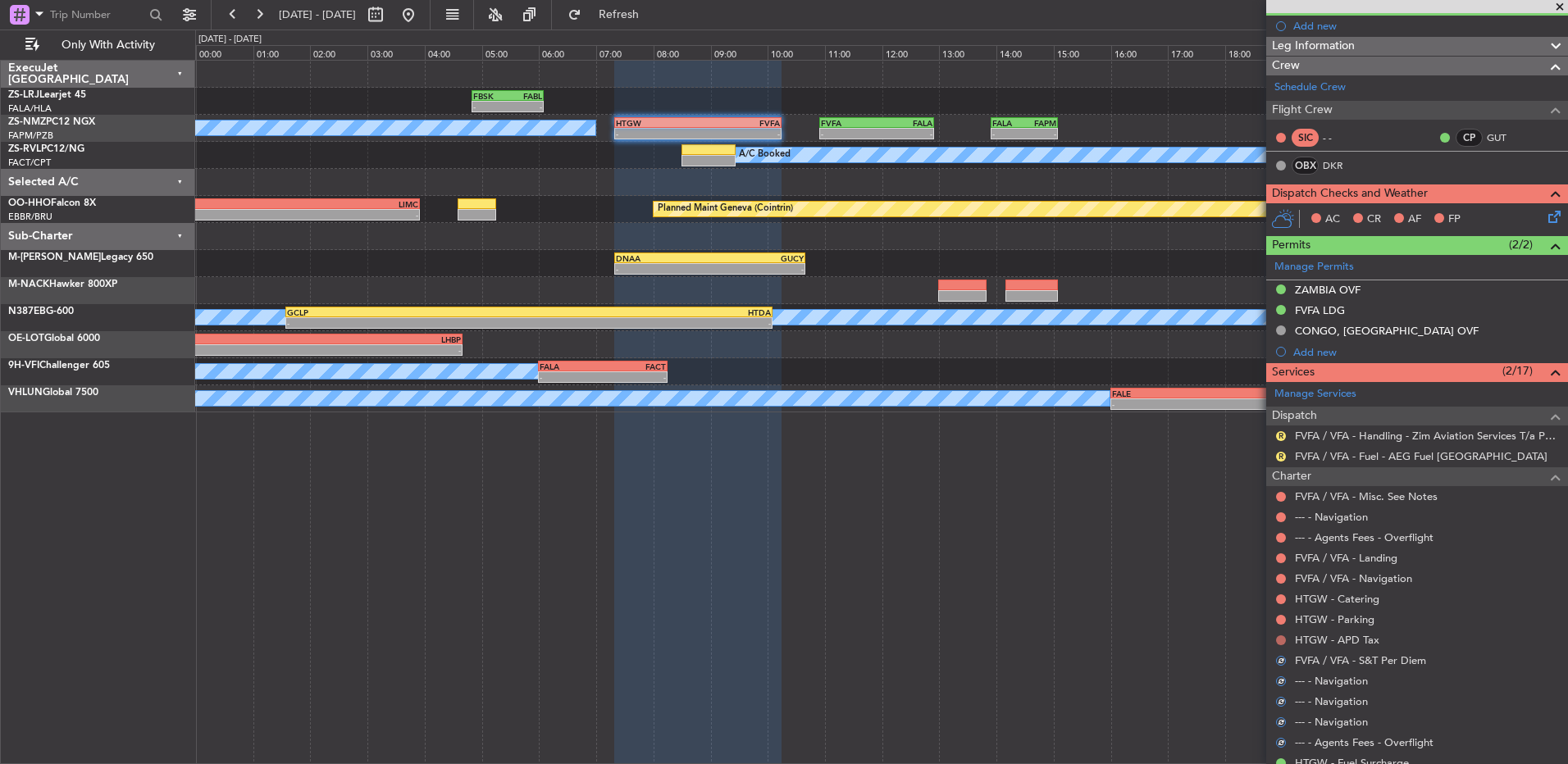
click at [1113, 508] on button at bounding box center [1281, 640] width 10 height 10
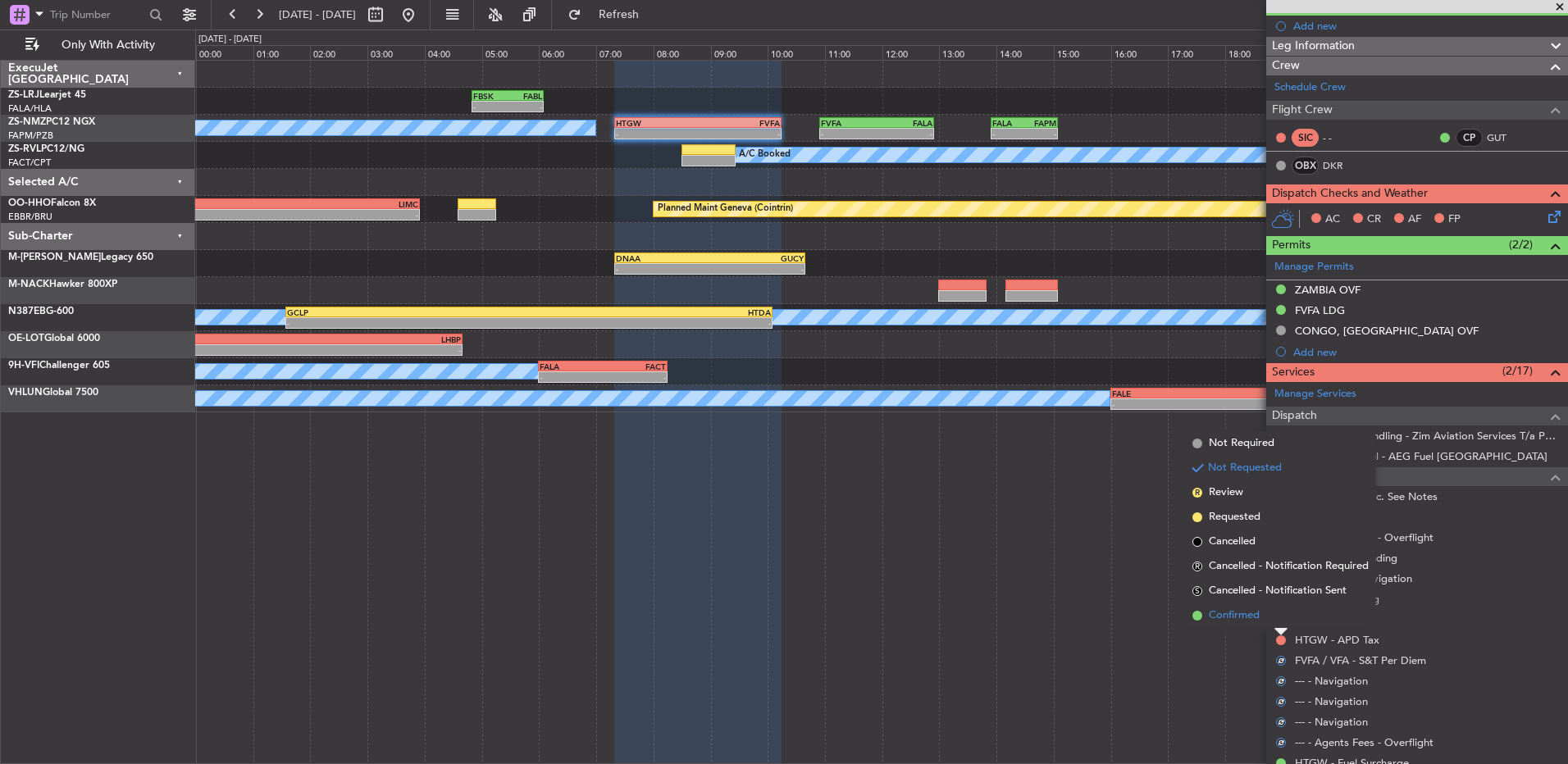
click at [1113, 508] on li "Confirmed" at bounding box center [1280, 615] width 189 height 25
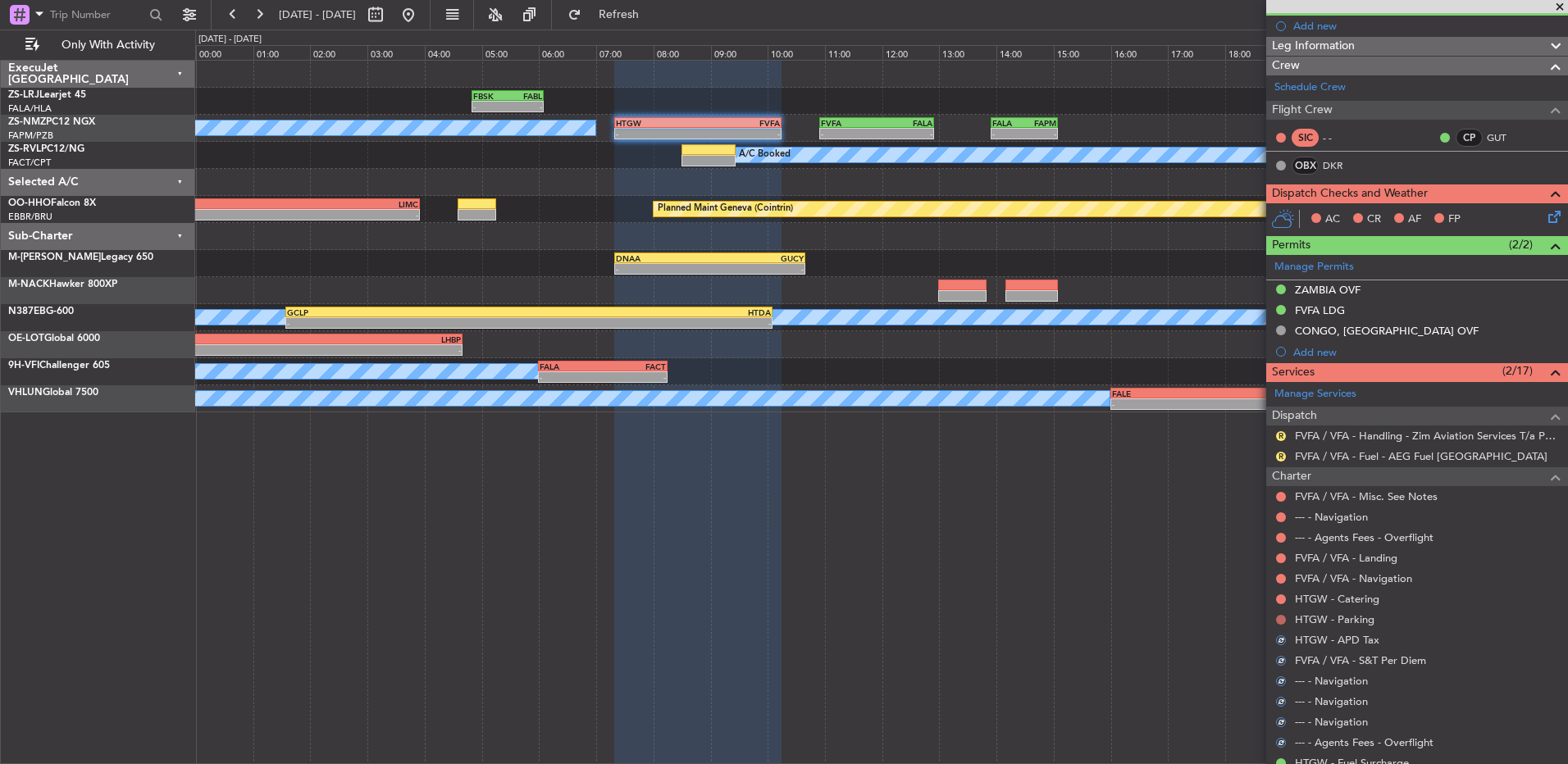
click at [1113, 508] on button at bounding box center [1281, 619] width 10 height 10
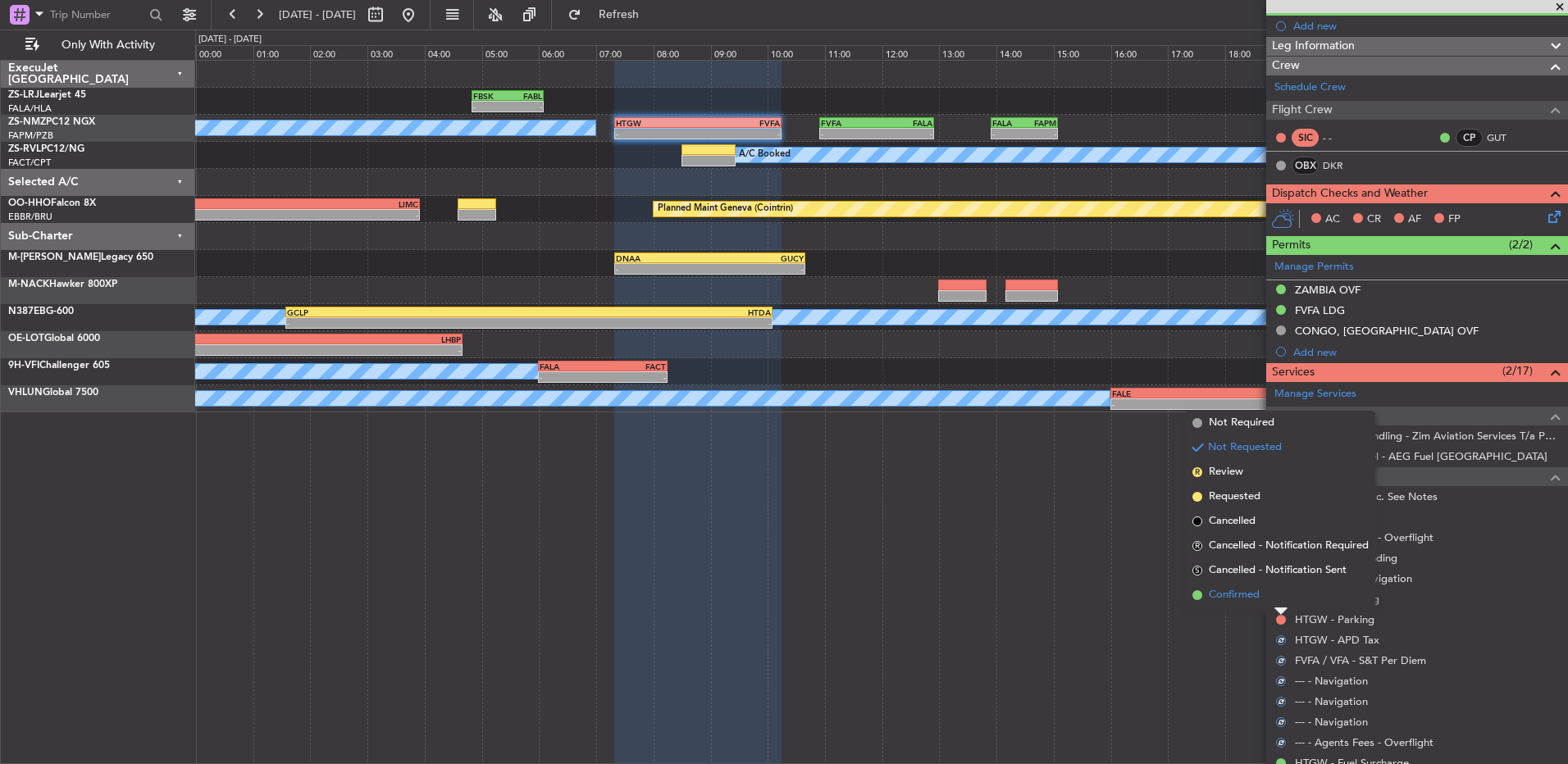
click at [1113, 508] on li "Confirmed" at bounding box center [1280, 595] width 189 height 25
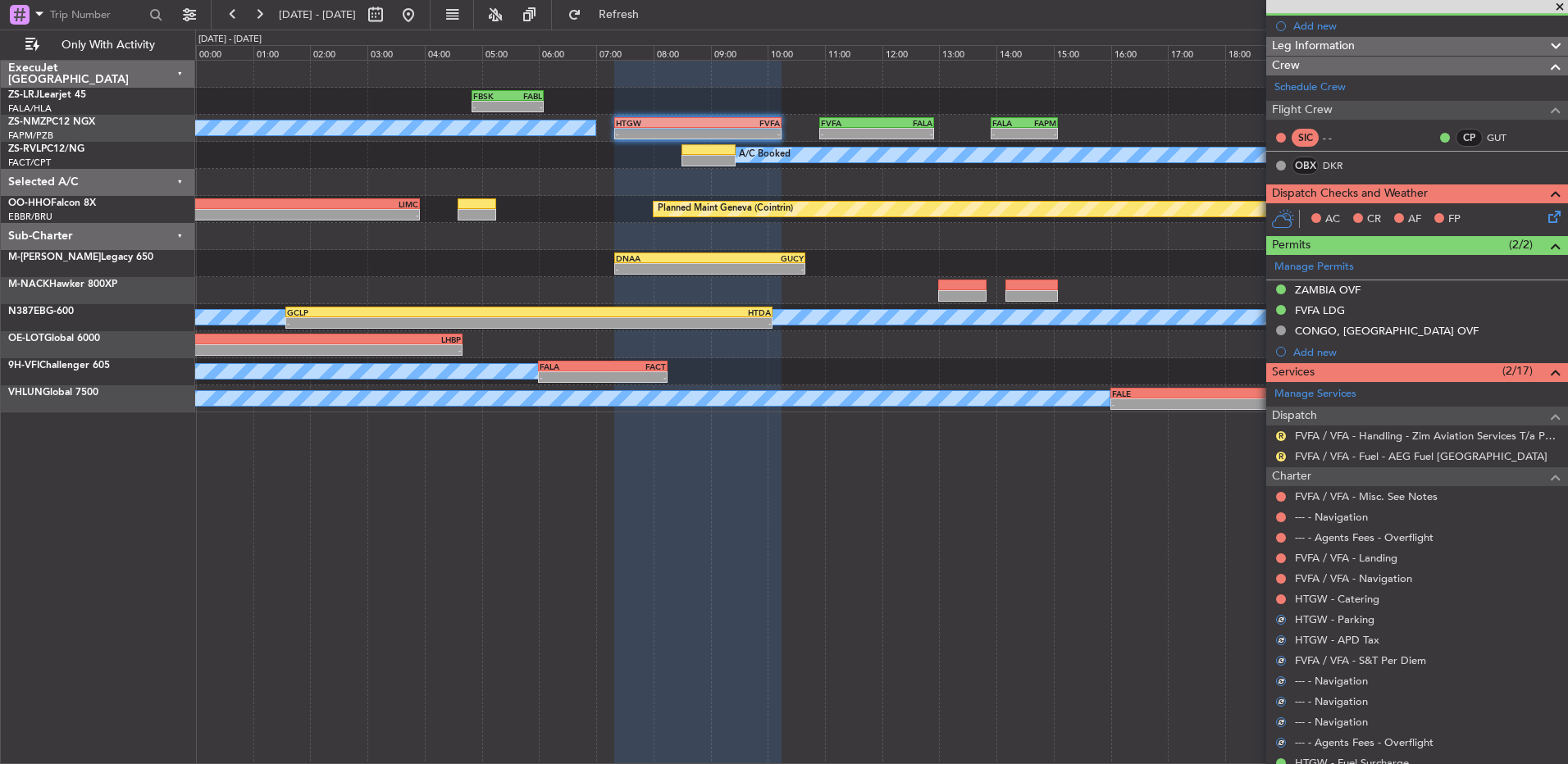
click at [1113, 508] on button at bounding box center [1281, 598] width 10 height 10
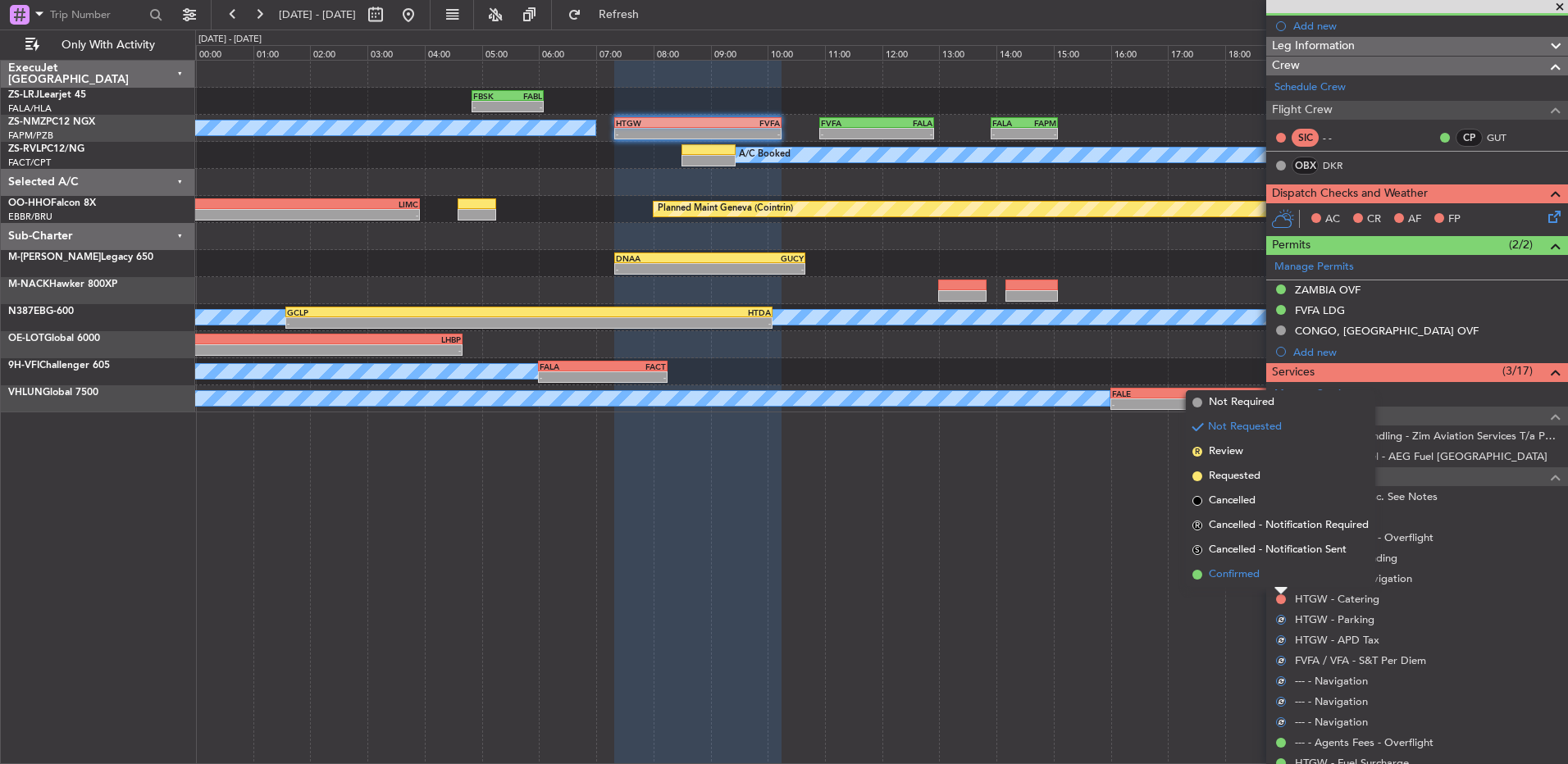
click at [1113, 508] on li "Confirmed" at bounding box center [1280, 575] width 189 height 25
click at [1113, 508] on button at bounding box center [1281, 578] width 10 height 10
click at [1113, 508] on div at bounding box center [1281, 570] width 13 height 6
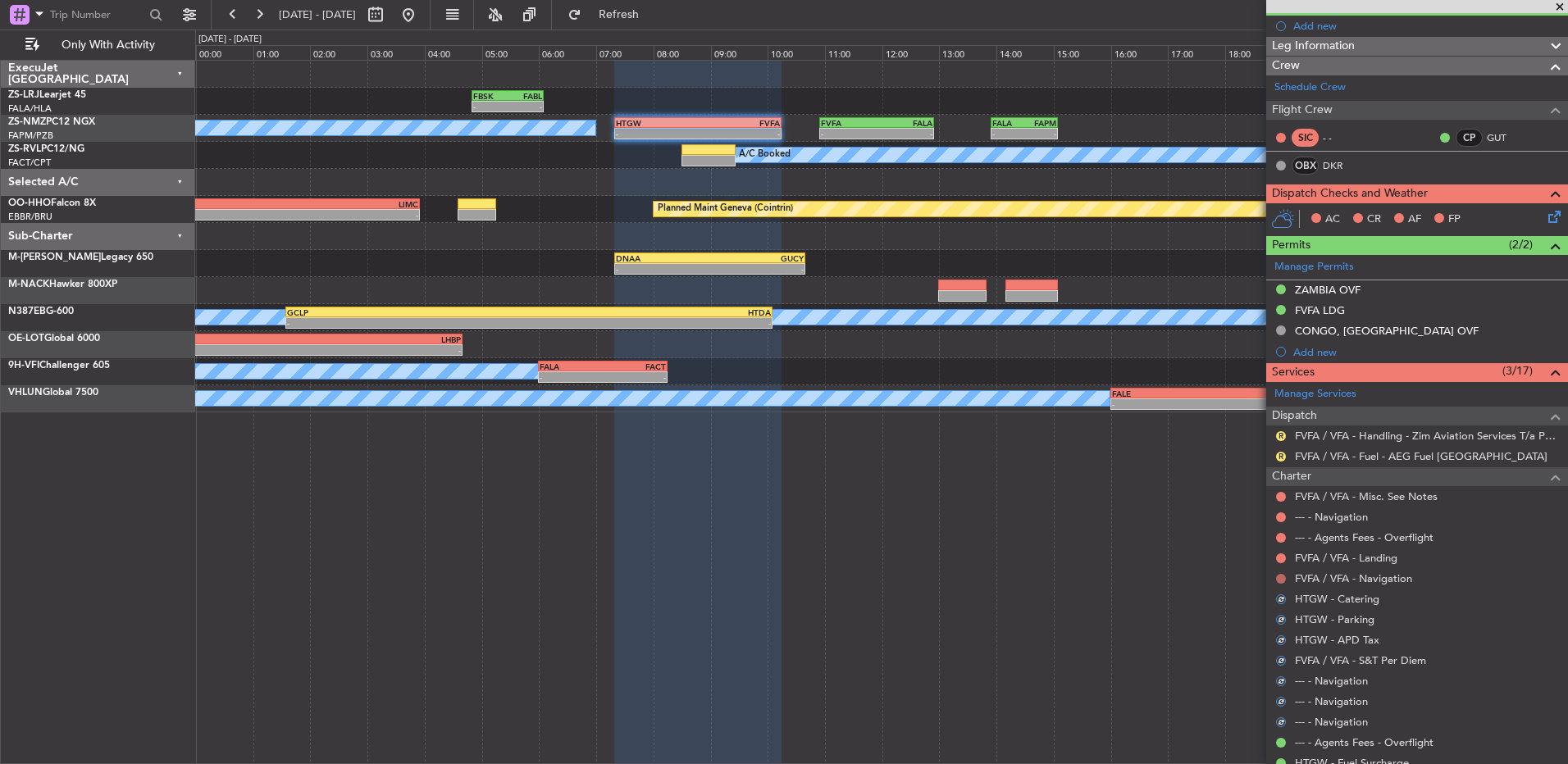
click at [1113, 508] on button at bounding box center [1281, 578] width 10 height 10
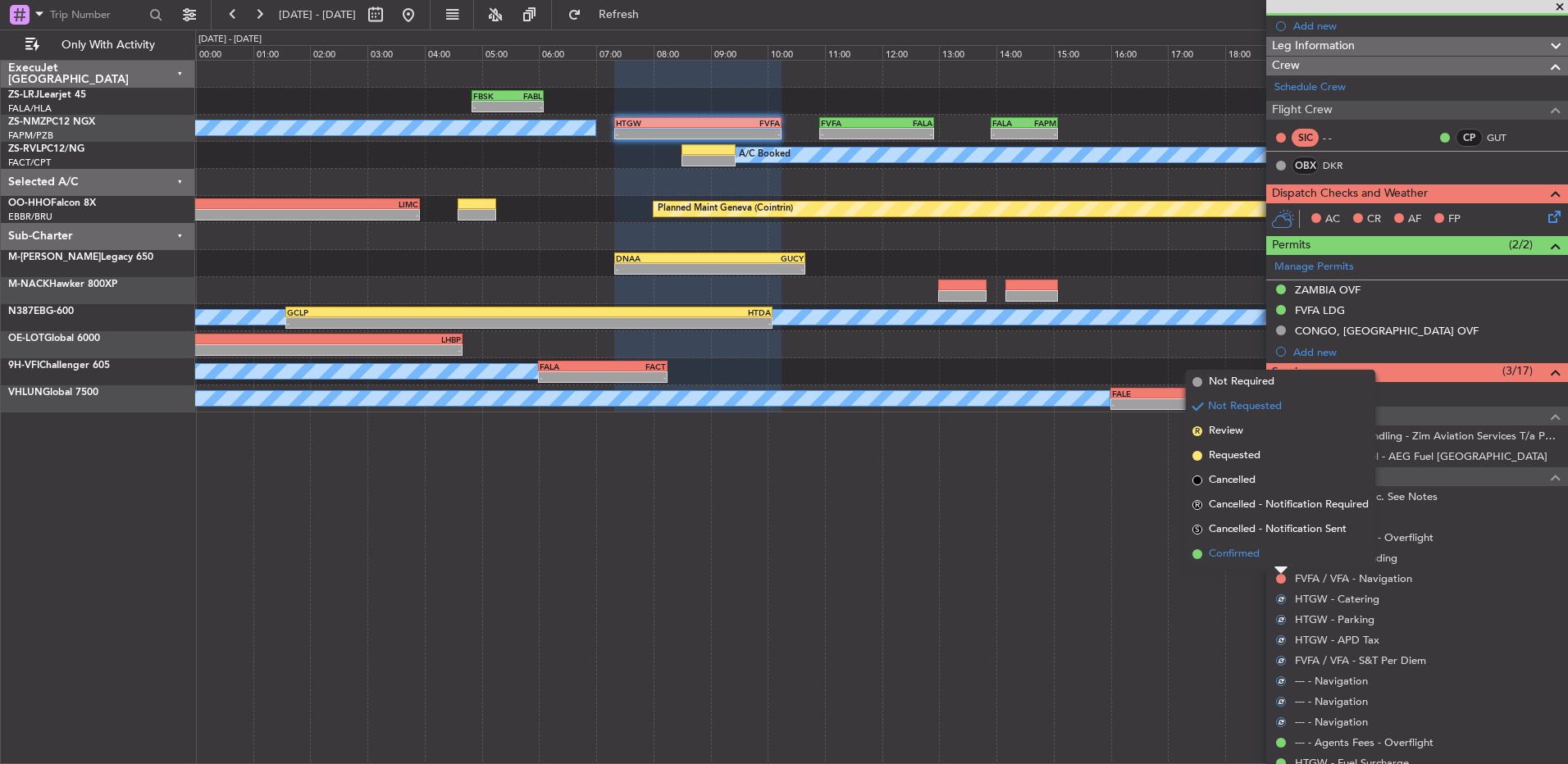
click at [1113, 508] on li "Confirmed" at bounding box center [1280, 554] width 189 height 25
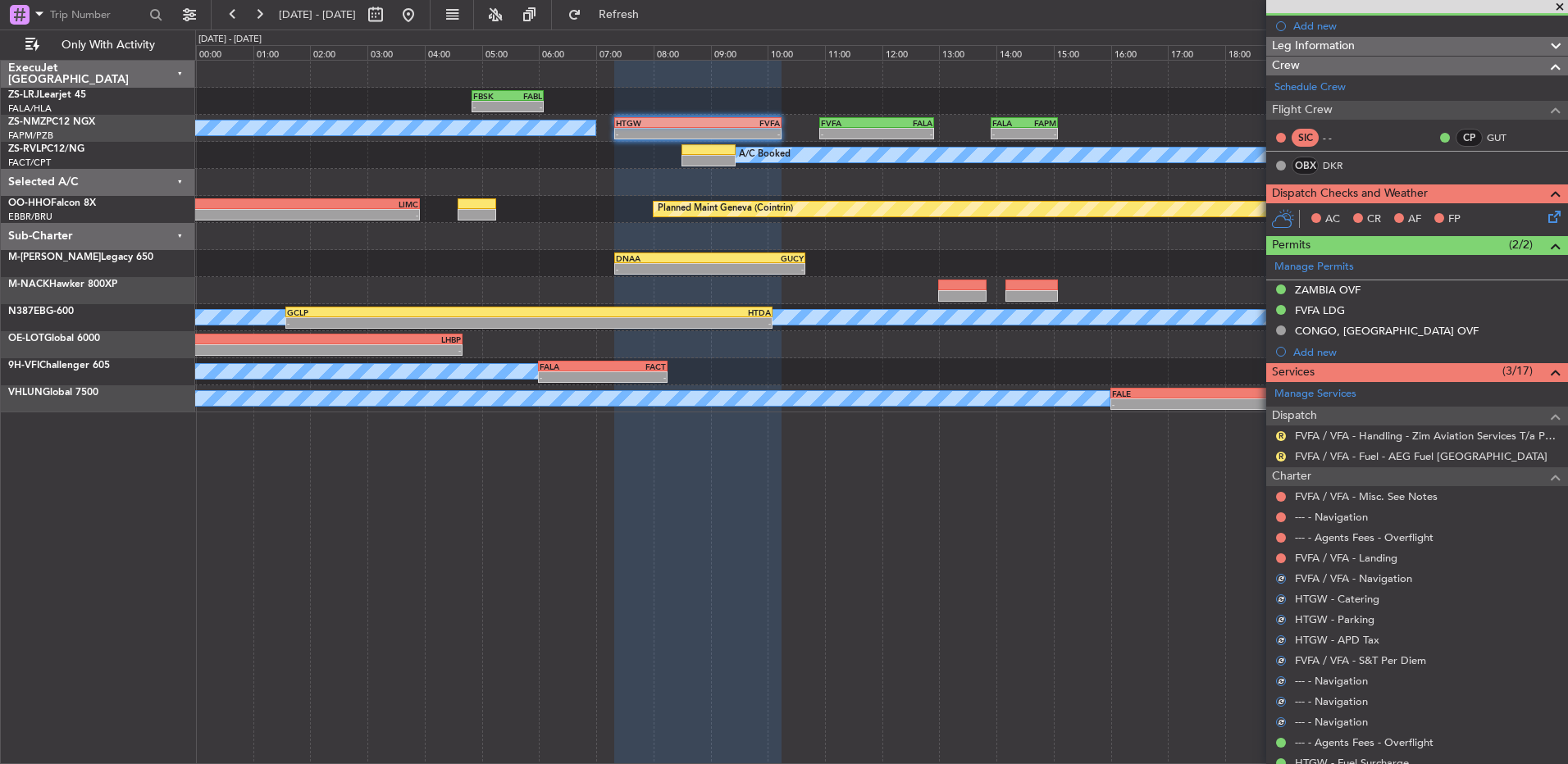
click at [1113, 508] on button at bounding box center [1281, 558] width 10 height 10
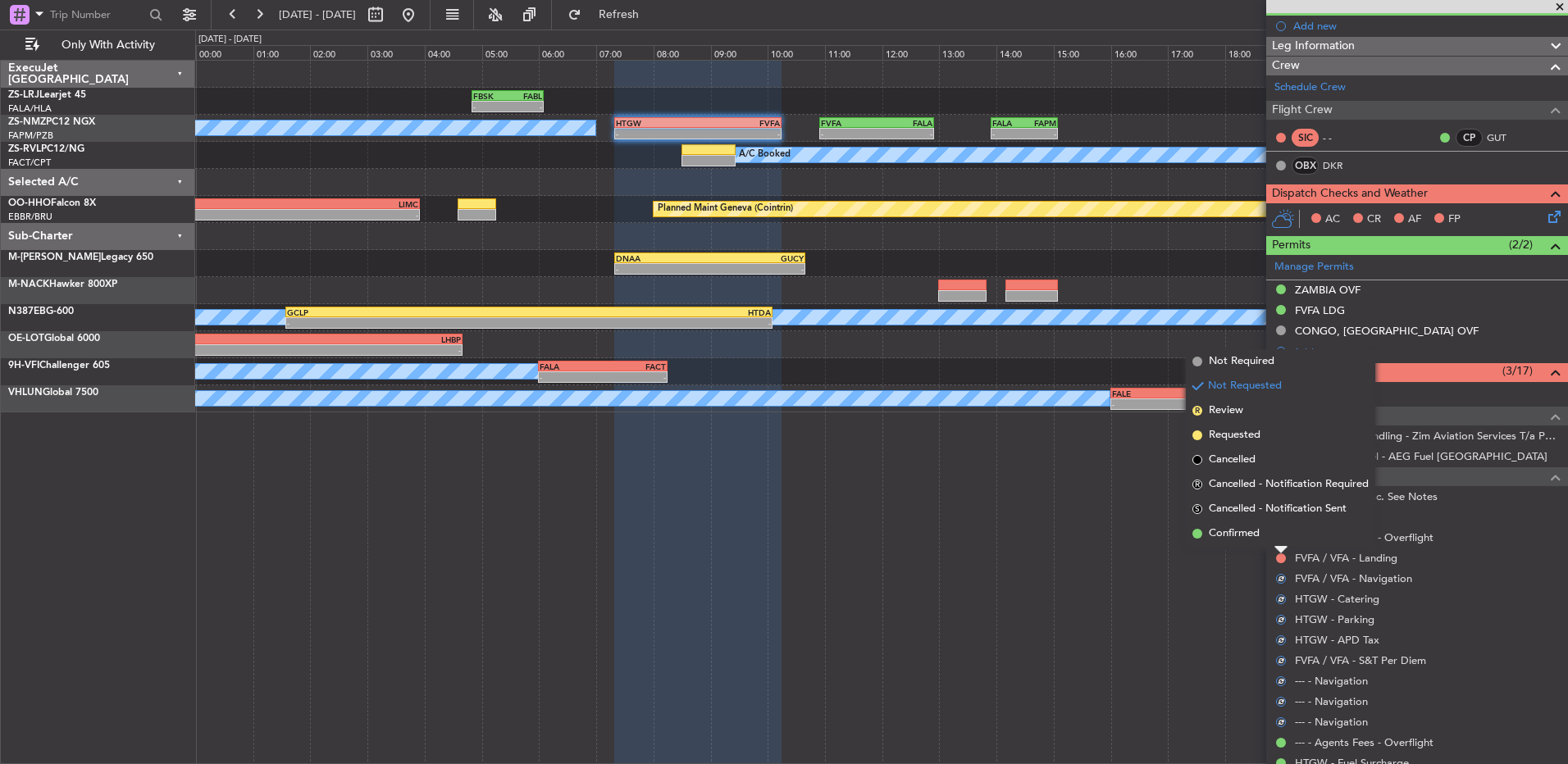
click at [1113, 508] on li "Confirmed" at bounding box center [1280, 533] width 189 height 25
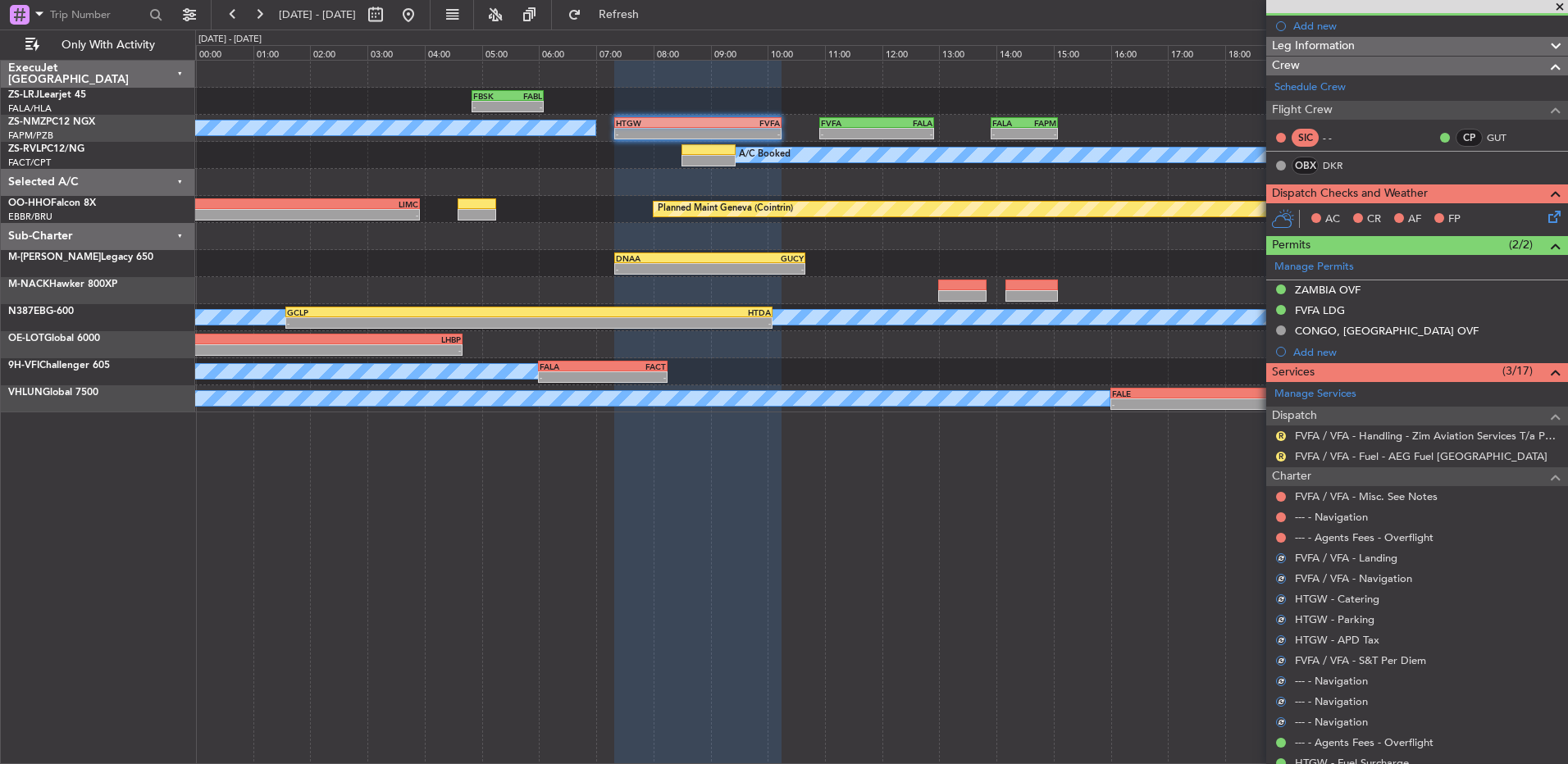
click at [1113, 508] on div at bounding box center [1281, 538] width 13 height 13
click at [1113, 508] on button at bounding box center [1281, 537] width 10 height 10
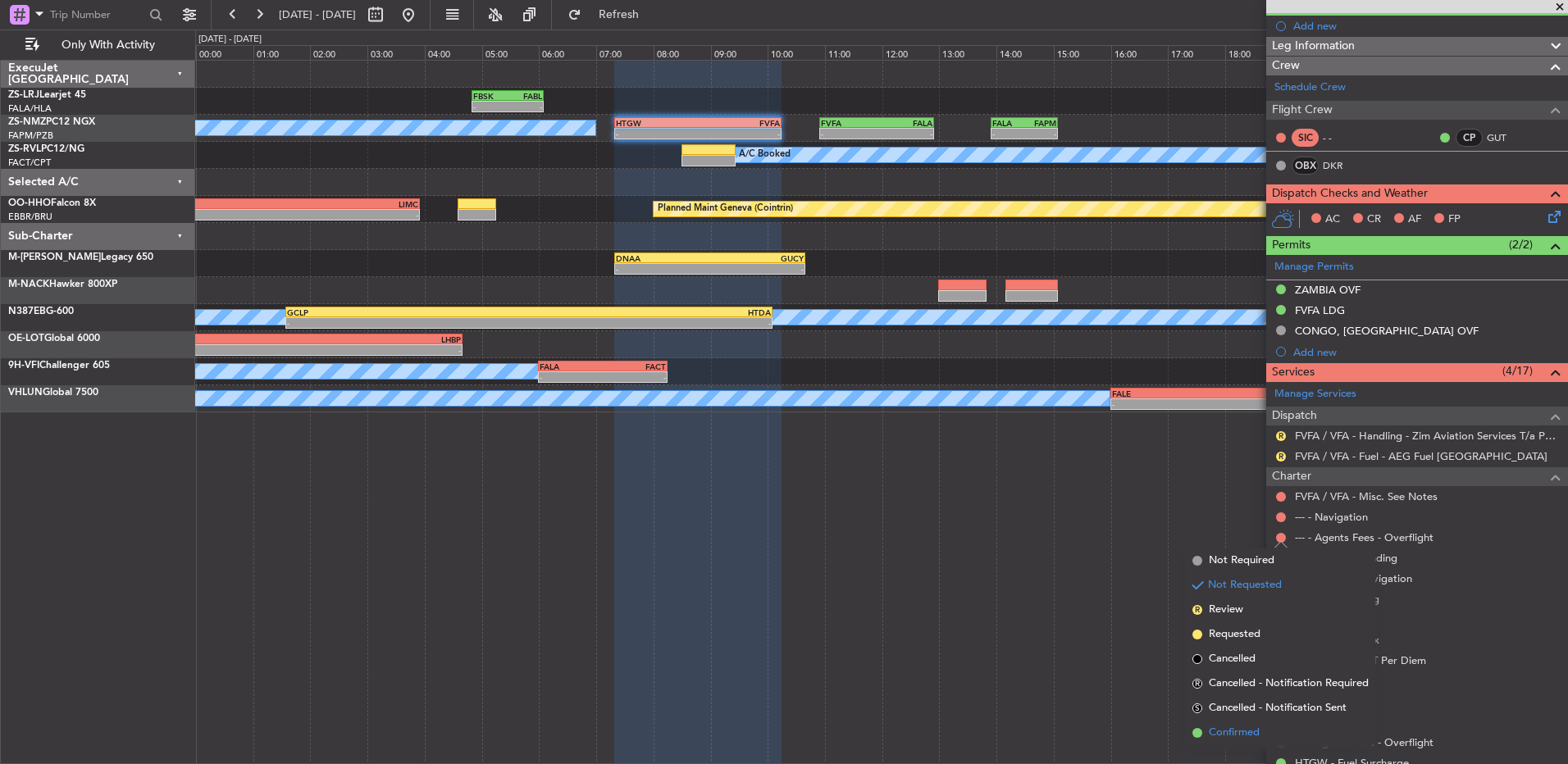
click at [1113, 508] on li "Confirmed" at bounding box center [1280, 732] width 189 height 25
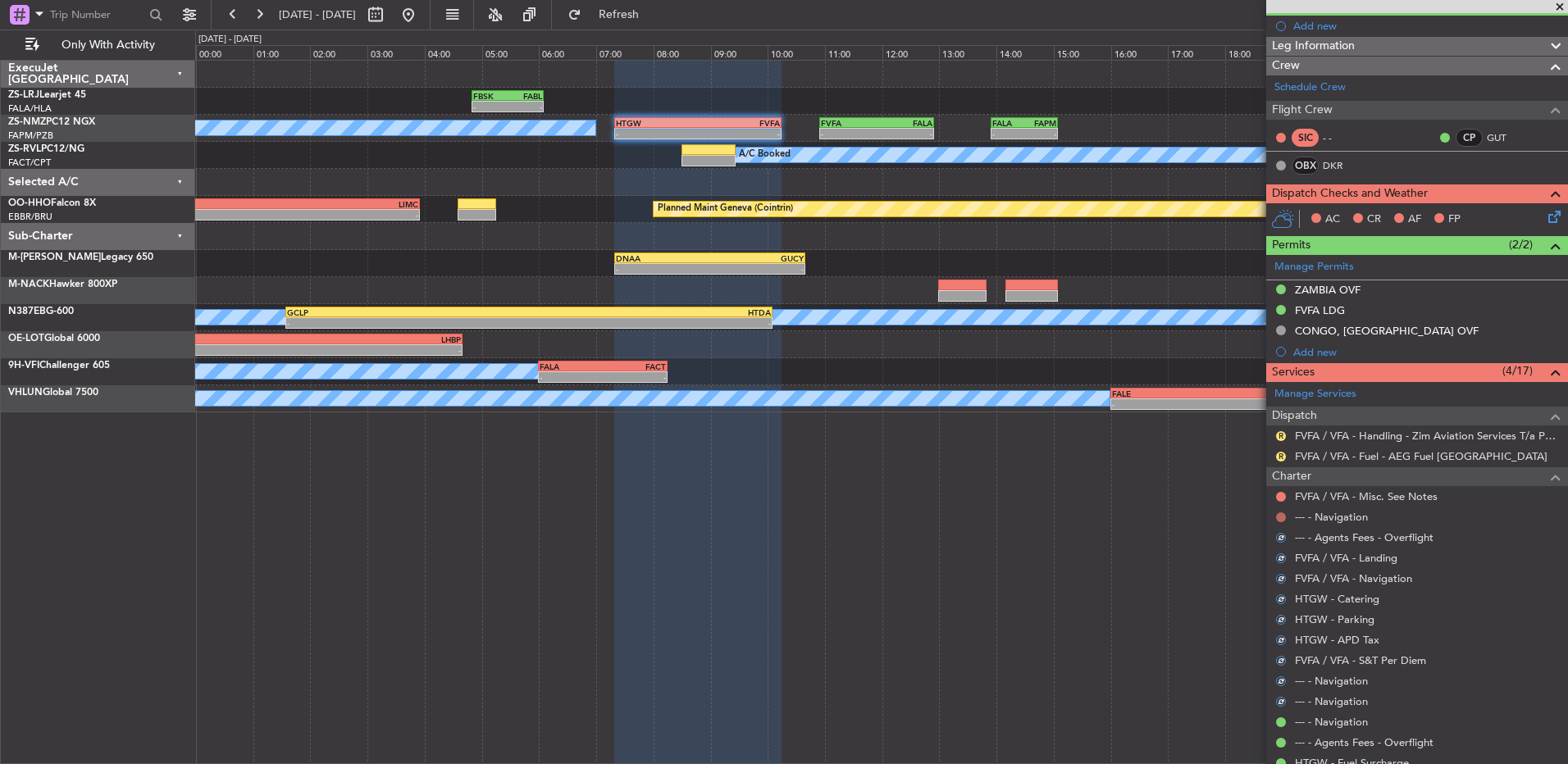
click at [1113, 508] on button at bounding box center [1281, 517] width 10 height 10
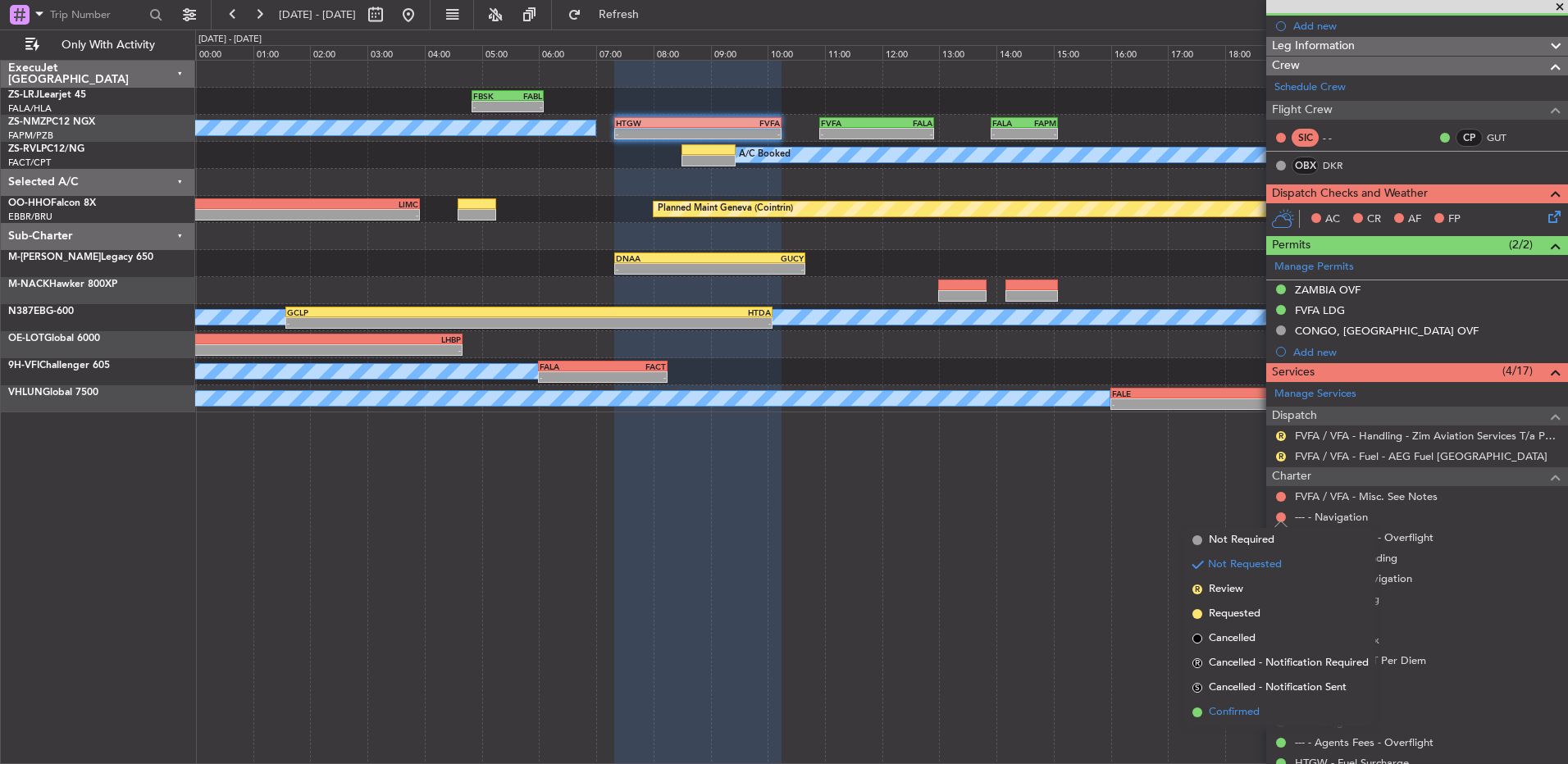
click at [1113, 508] on span "Confirmed" at bounding box center [1234, 713] width 51 height 16
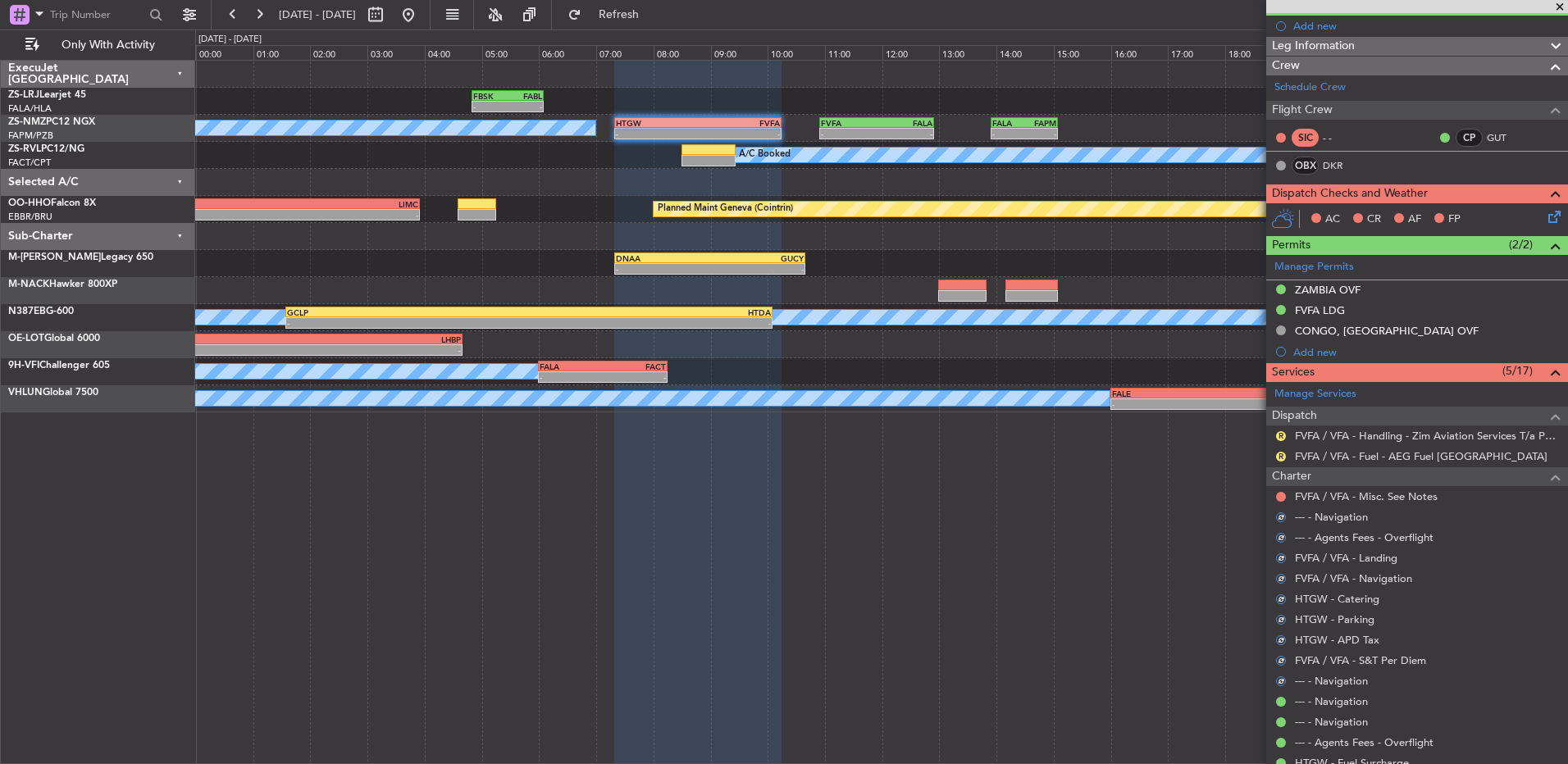
click at [1113, 500] on div at bounding box center [1281, 497] width 13 height 13
click at [1113, 494] on button at bounding box center [1281, 497] width 10 height 10
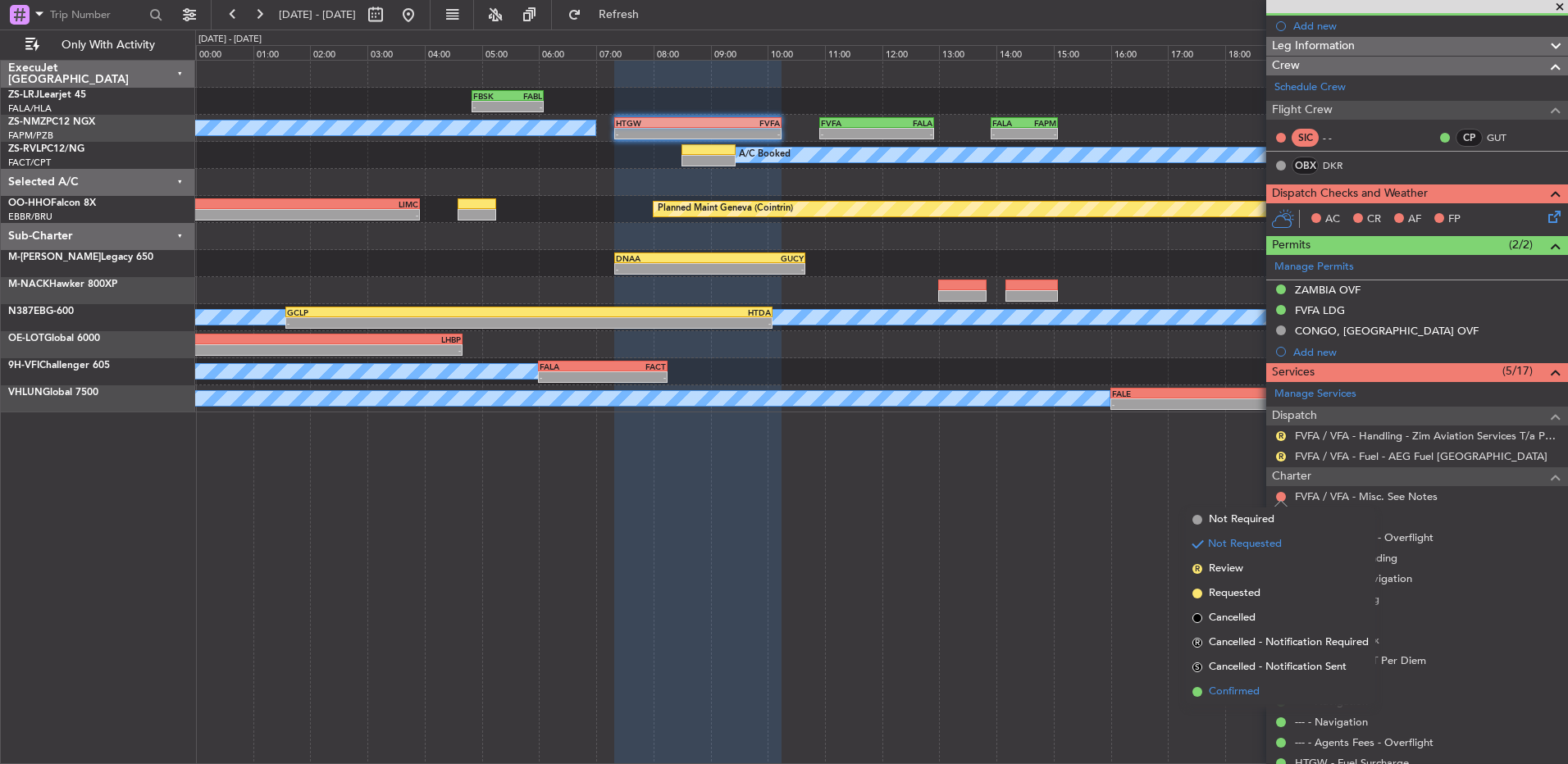
click at [1113, 508] on span "Confirmed" at bounding box center [1234, 692] width 51 height 16
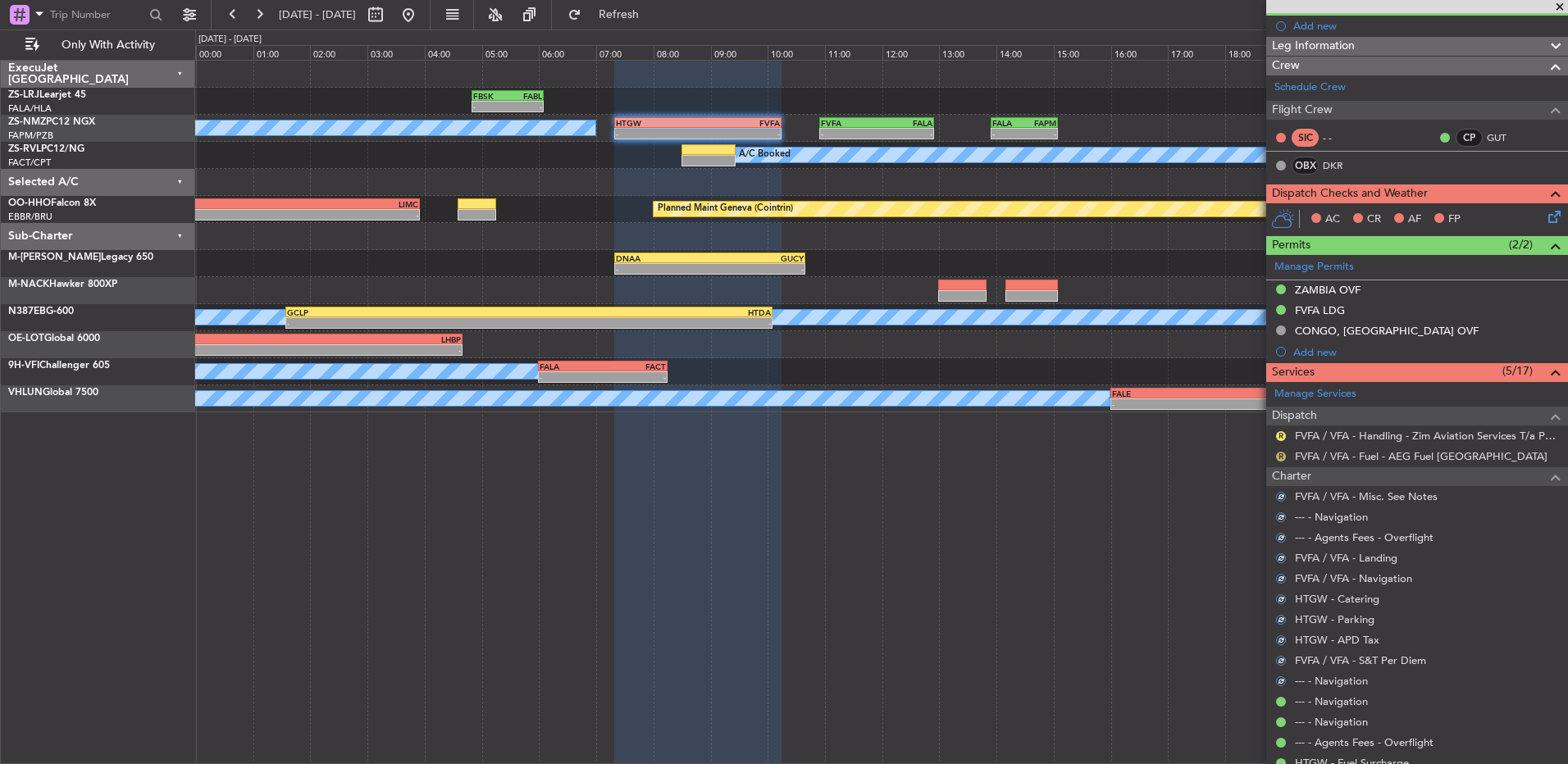
click at [1113, 453] on button "R" at bounding box center [1281, 457] width 10 height 10
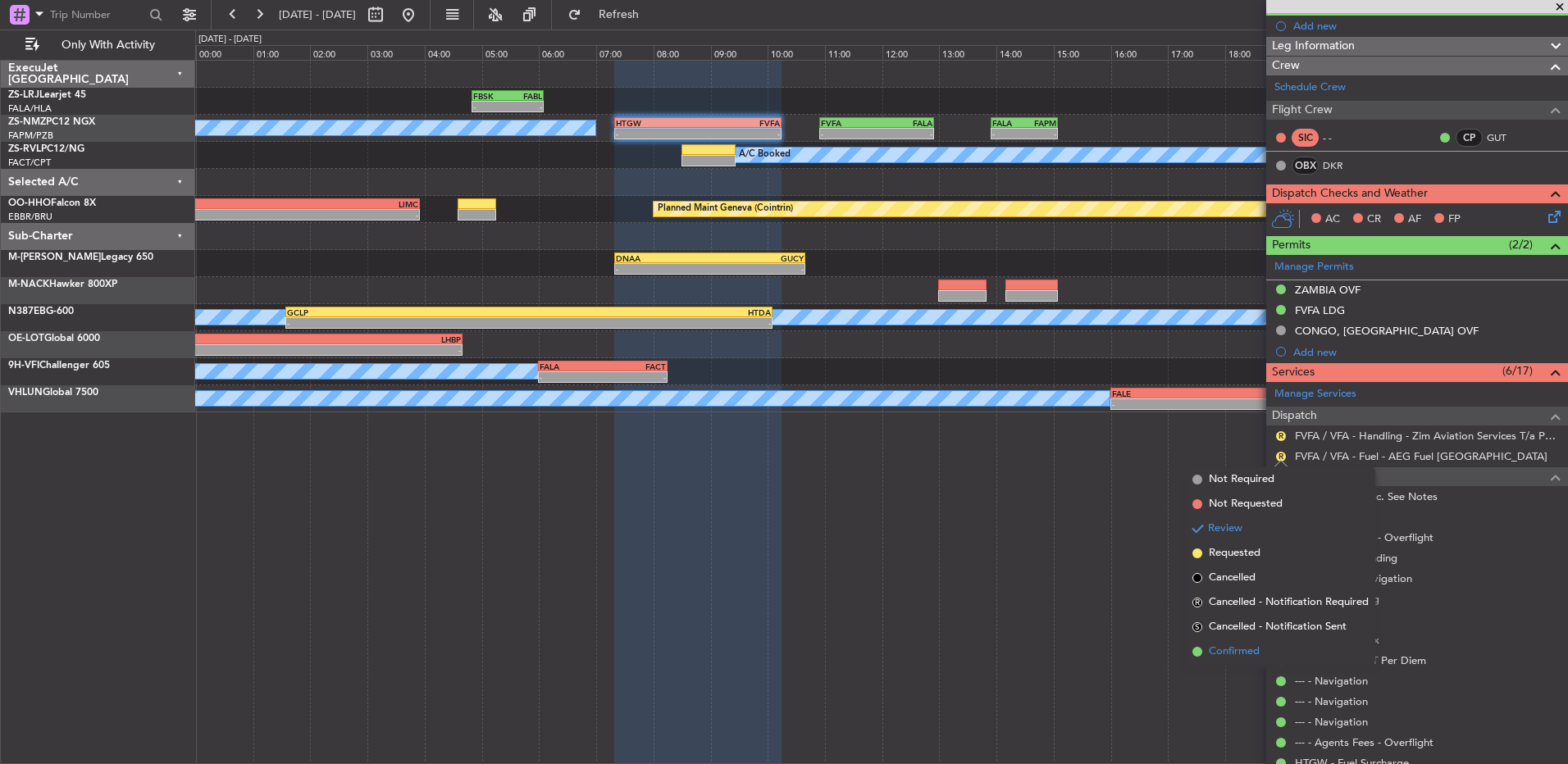
click at [1113, 508] on span "Confirmed" at bounding box center [1234, 651] width 51 height 16
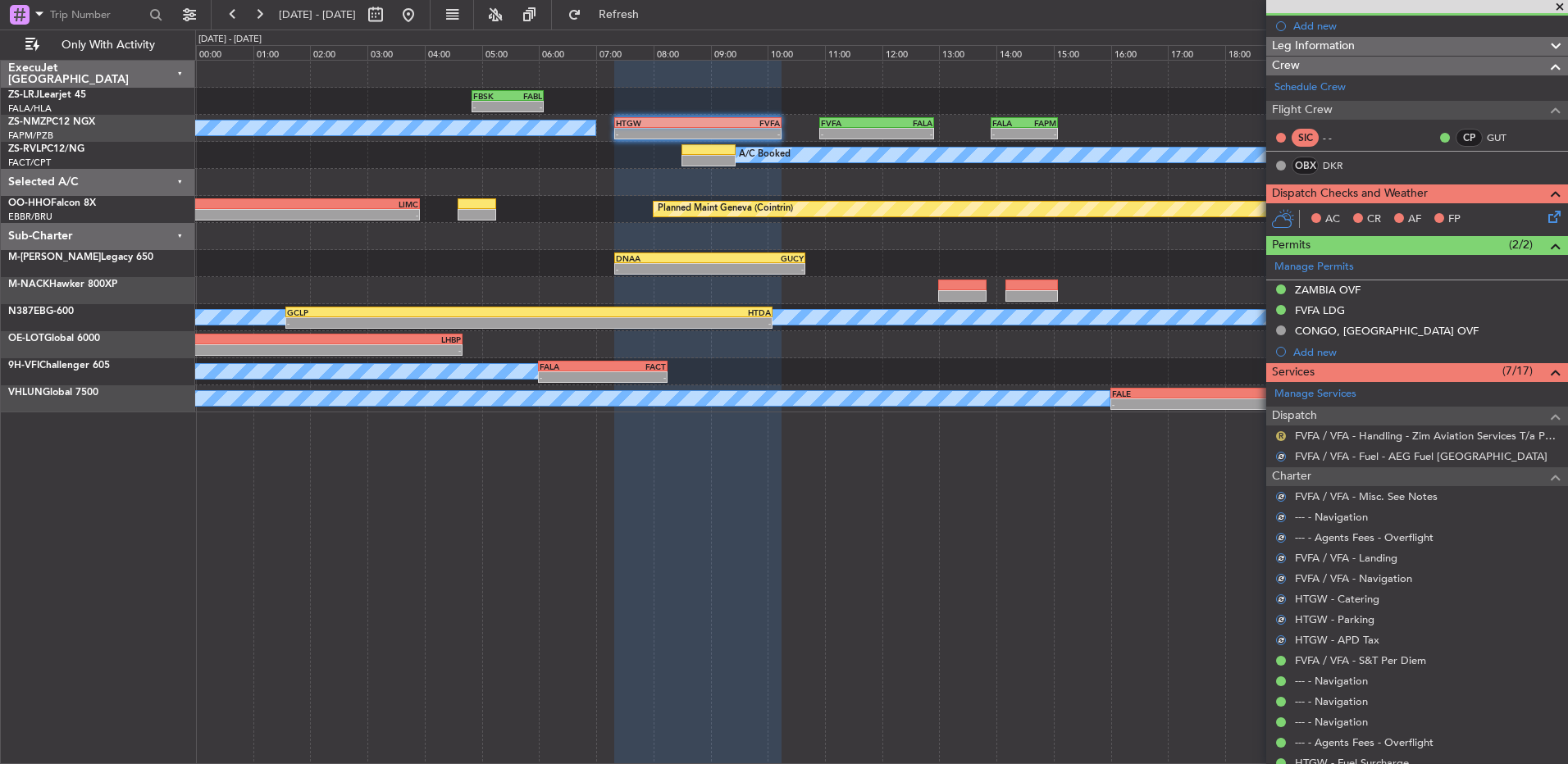
click at [1113, 433] on button "R" at bounding box center [1281, 436] width 10 height 10
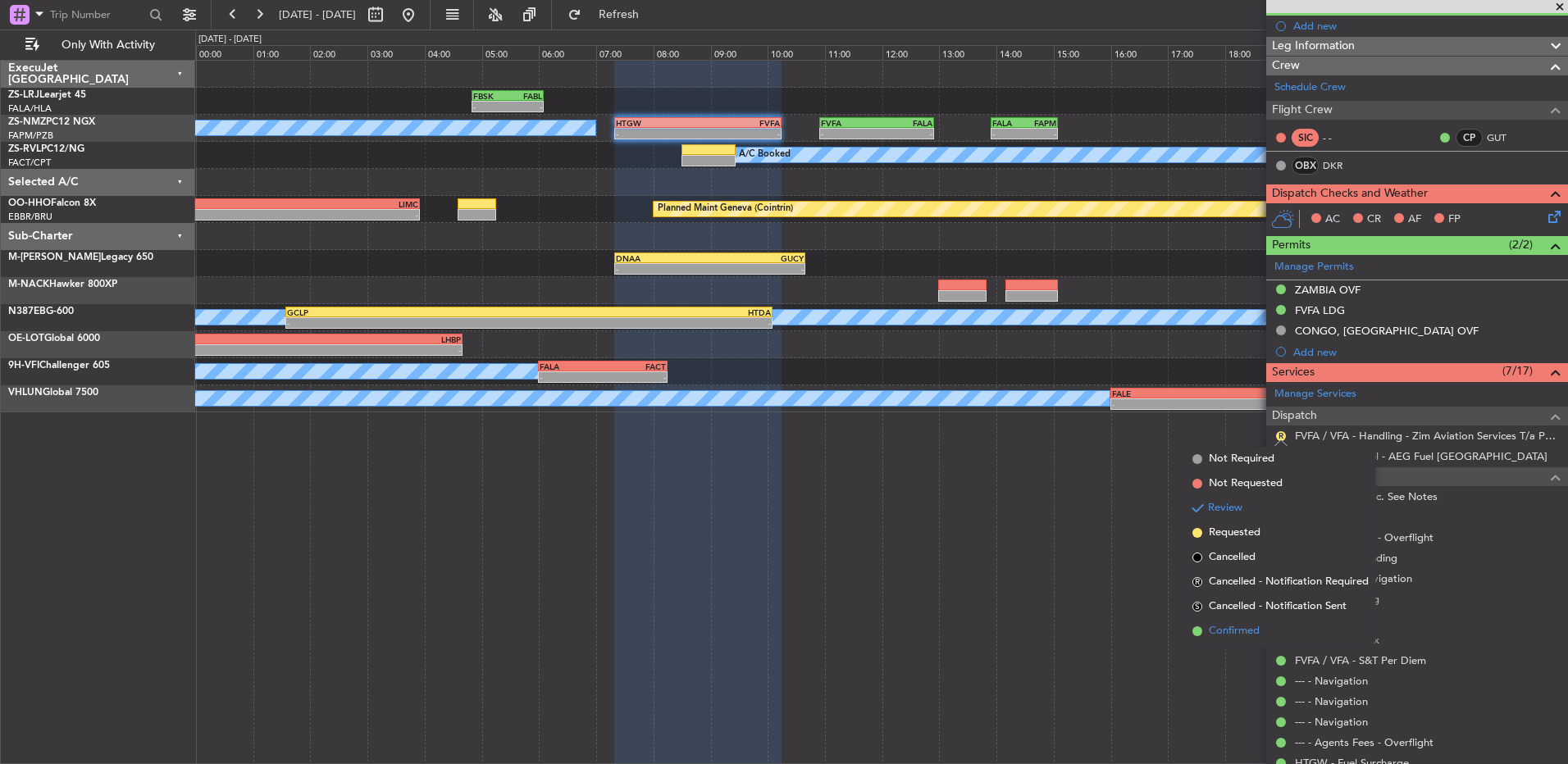
click at [1113, 508] on li "Confirmed" at bounding box center [1280, 630] width 189 height 25
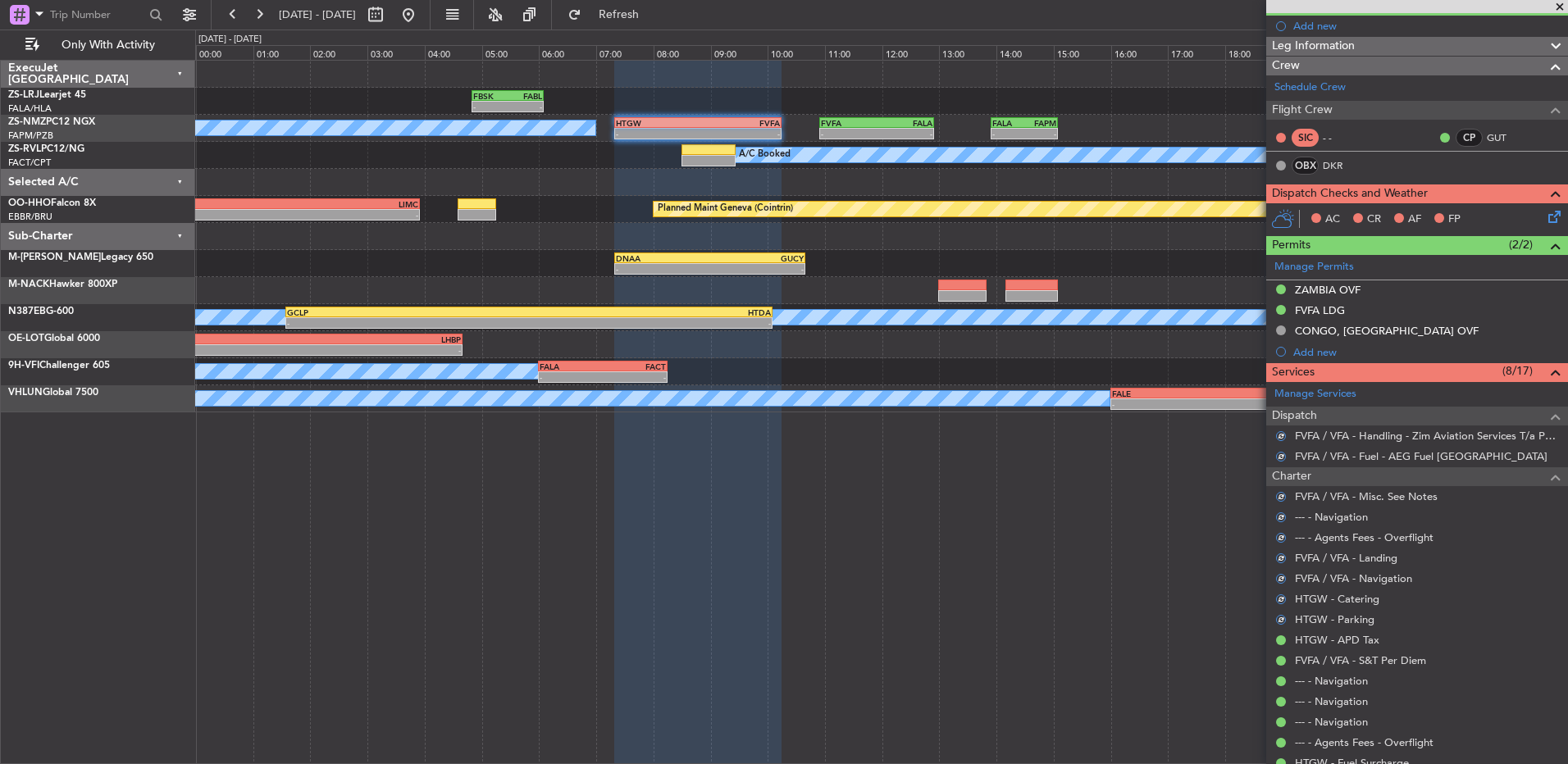
click at [1113, 218] on icon at bounding box center [1552, 214] width 13 height 13
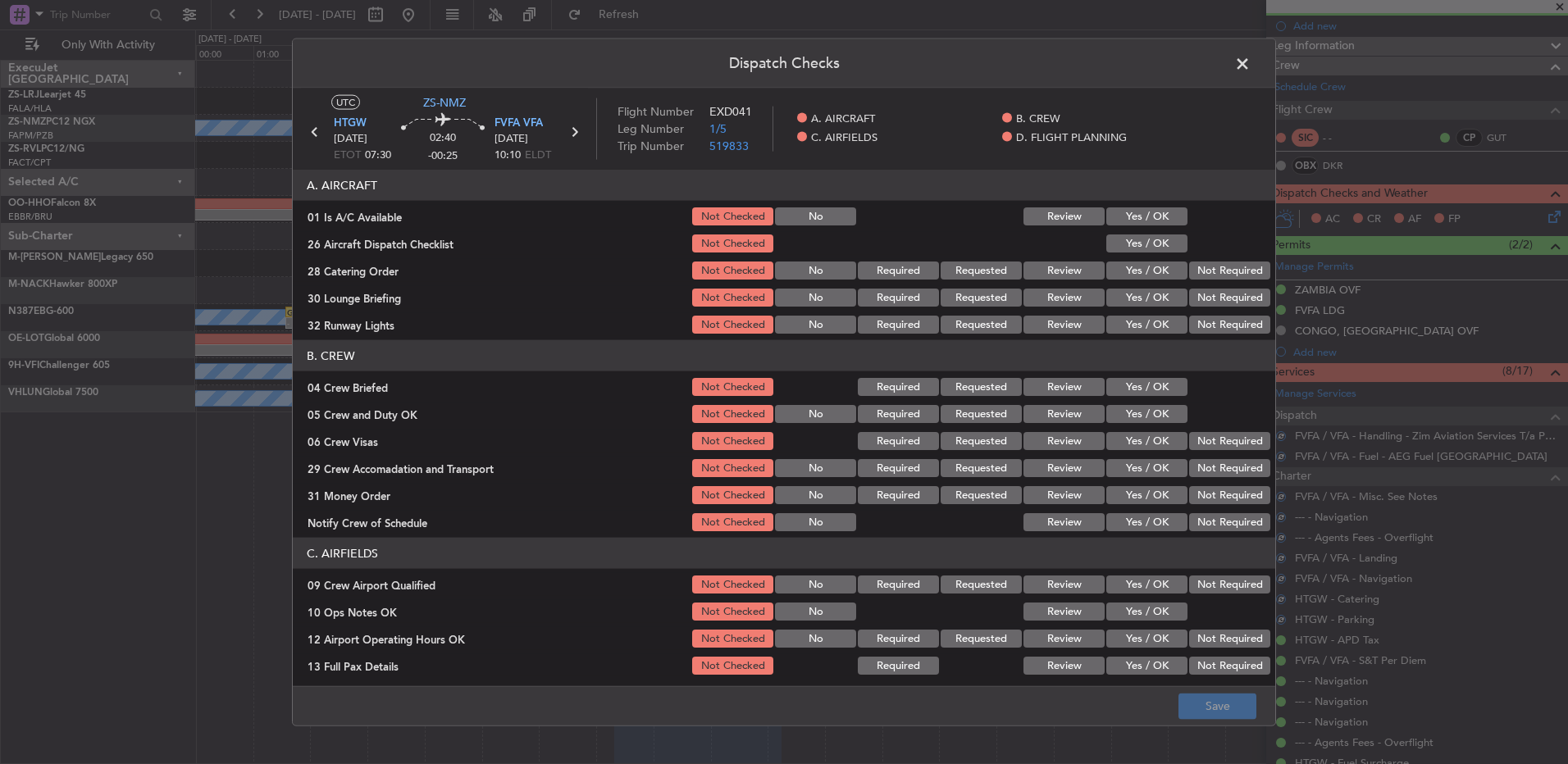
click at [1113, 217] on button "Yes / OK" at bounding box center [1147, 217] width 81 height 18
click at [1113, 238] on button "Yes / OK" at bounding box center [1147, 243] width 81 height 18
drag, startPoint x: 1184, startPoint y: 269, endPoint x: 1189, endPoint y: 279, distance: 11.2
click at [1113, 269] on button "Not Required" at bounding box center [1229, 271] width 81 height 18
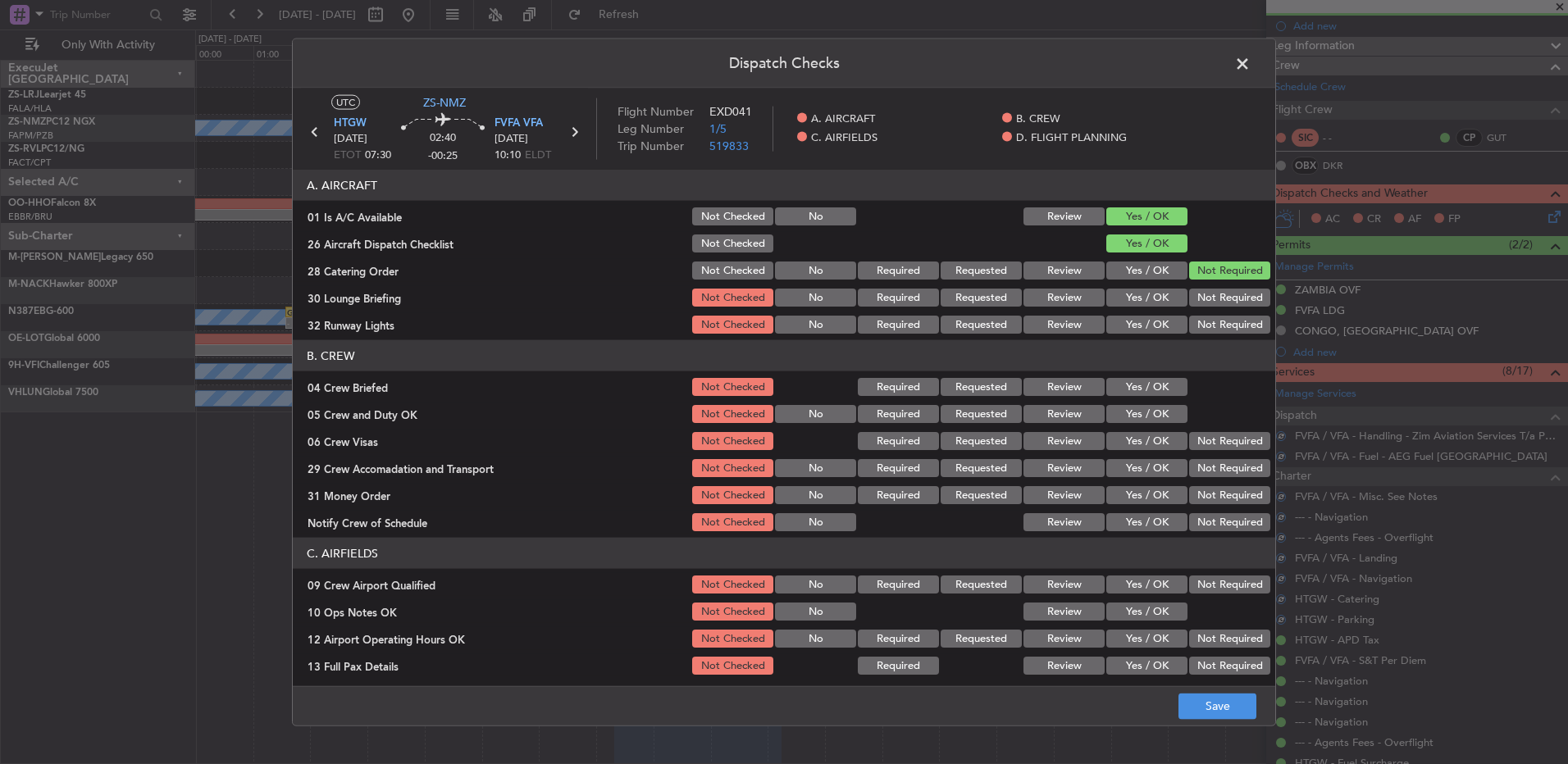
drag, startPoint x: 1192, startPoint y: 294, endPoint x: 1191, endPoint y: 303, distance: 9.1
click at [1113, 296] on button "Not Required" at bounding box center [1229, 297] width 81 height 18
click at [1113, 275] on button "Yes / OK" at bounding box center [1147, 271] width 81 height 18
click at [1113, 270] on button "Not Required" at bounding box center [1229, 271] width 81 height 18
click at [1113, 328] on button "Not Required" at bounding box center [1229, 325] width 81 height 18
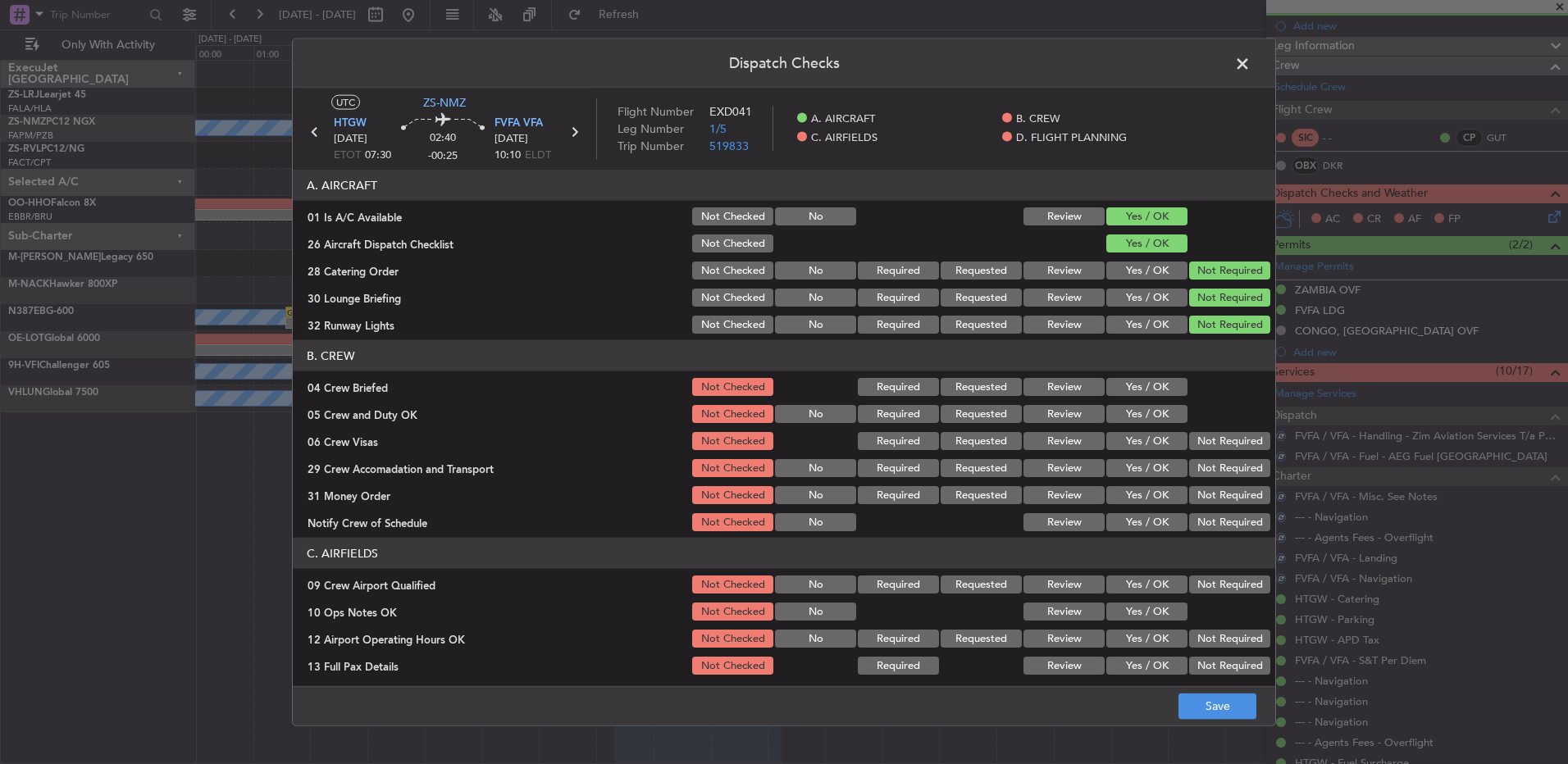
click at [1113, 387] on button "Yes / OK" at bounding box center [1147, 387] width 81 height 18
click at [1113, 400] on section "B. CREW 04 Crew Briefed Not Checked Required Requested Review Yes / OK 05 Crew …" at bounding box center [784, 436] width 982 height 193
click at [1113, 407] on button "Yes / OK" at bounding box center [1147, 414] width 81 height 18
click at [1113, 436] on button "Not Required" at bounding box center [1229, 441] width 81 height 18
click at [1113, 452] on div "Not Required" at bounding box center [1227, 440] width 82 height 23
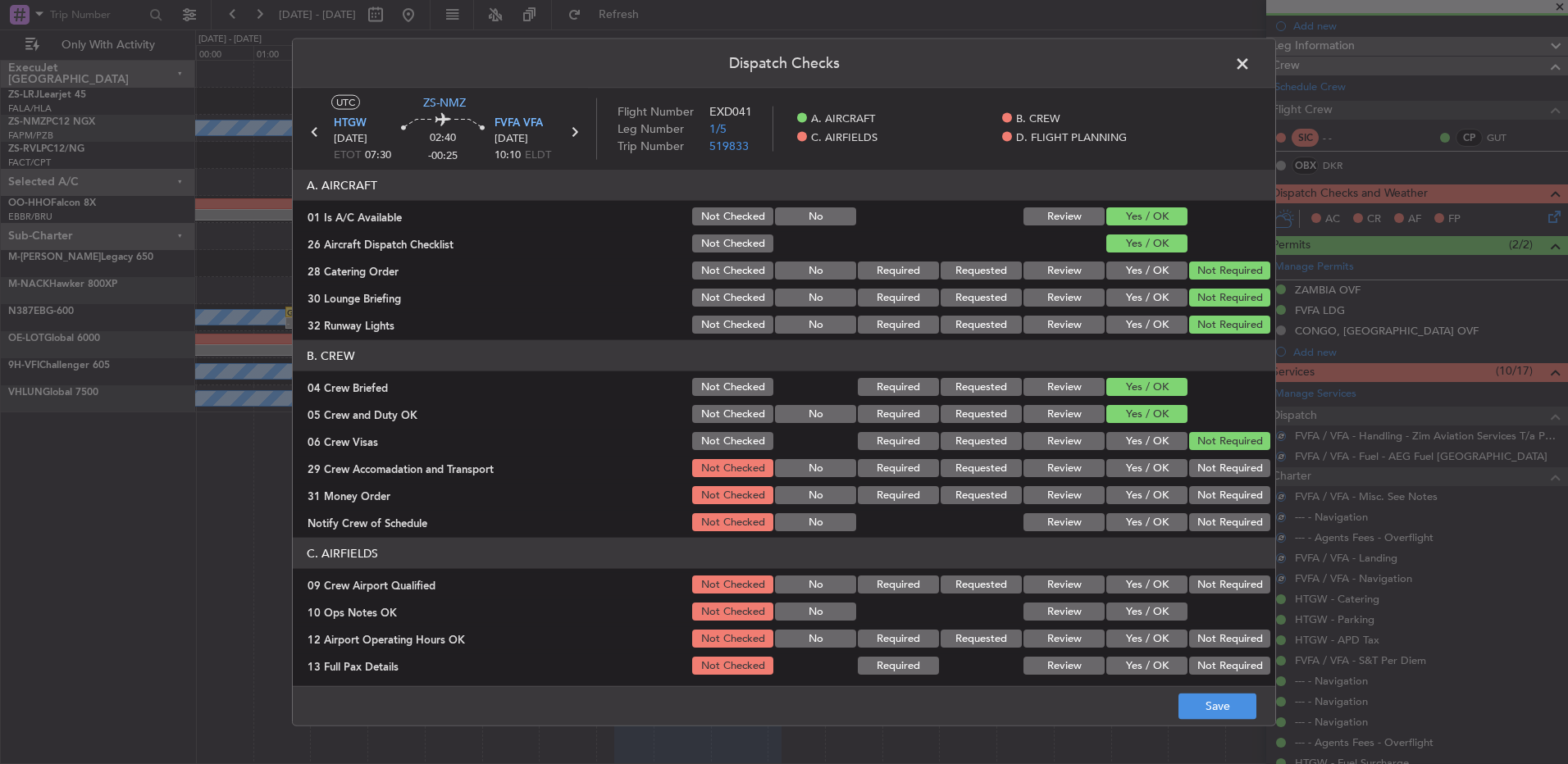
click at [1113, 462] on div "Not Required" at bounding box center [1227, 468] width 82 height 23
drag, startPoint x: 1202, startPoint y: 468, endPoint x: 1187, endPoint y: 482, distance: 20.5
click at [1113, 481] on section "B. CREW 04 Crew Briefed Not Checked Required Requested Review Yes / OK 05 Crew …" at bounding box center [784, 436] width 982 height 193
click at [1113, 468] on button "Not Required" at bounding box center [1229, 468] width 81 height 18
click at [1113, 493] on button "Yes / OK" at bounding box center [1147, 495] width 81 height 18
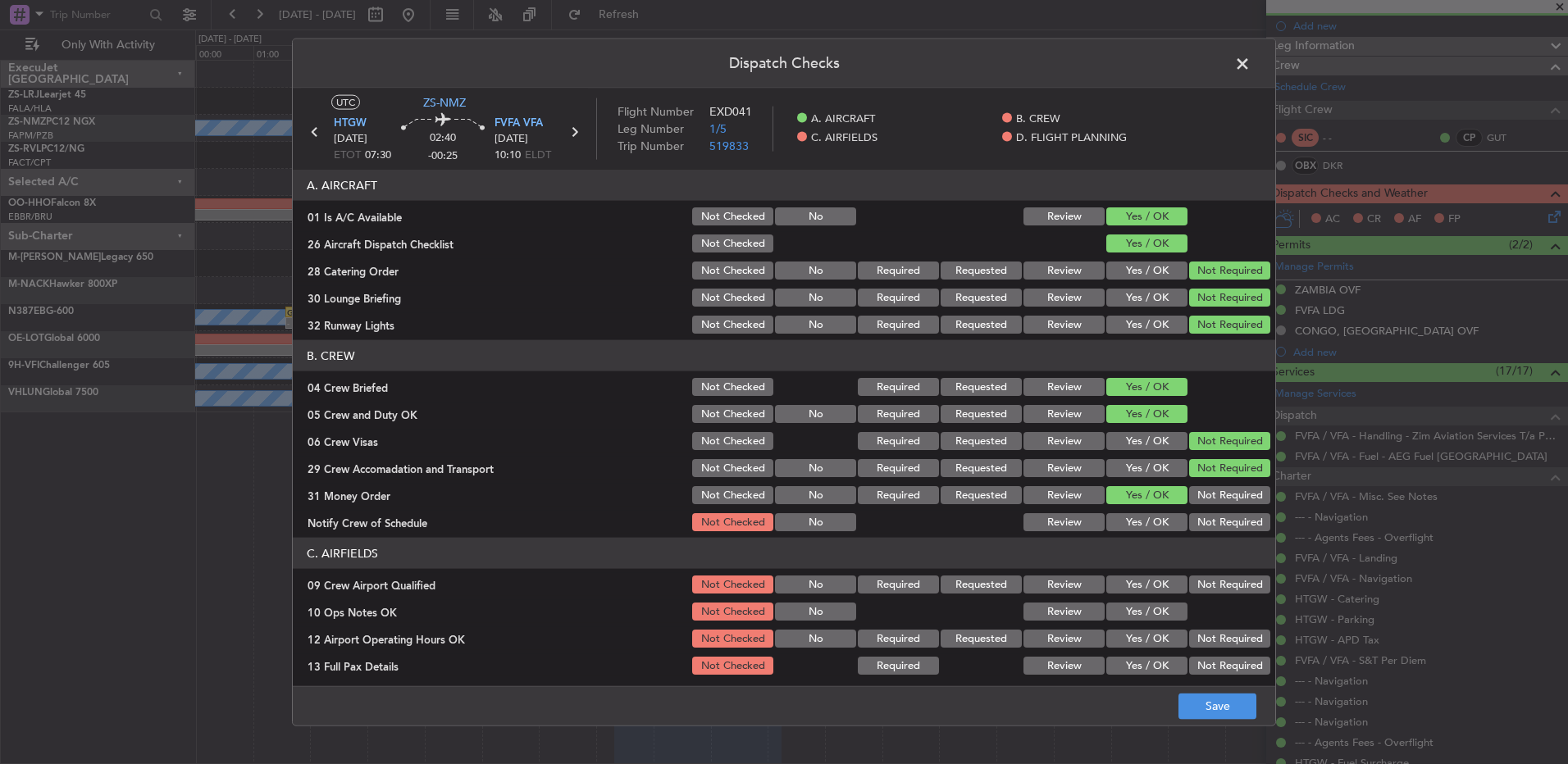
drag, startPoint x: 1150, startPoint y: 494, endPoint x: 1153, endPoint y: 504, distance: 10.4
click at [1113, 498] on button "Yes / OK" at bounding box center [1147, 495] width 81 height 18
click at [1113, 508] on section "B. CREW 04 Crew Briefed Not Checked Required Requested Review Yes / OK 05 Crew …" at bounding box center [784, 436] width 982 height 193
click at [1113, 493] on button "Not Required" at bounding box center [1229, 495] width 81 height 18
drag, startPoint x: 1207, startPoint y: 524, endPoint x: 1211, endPoint y: 642, distance: 118.1
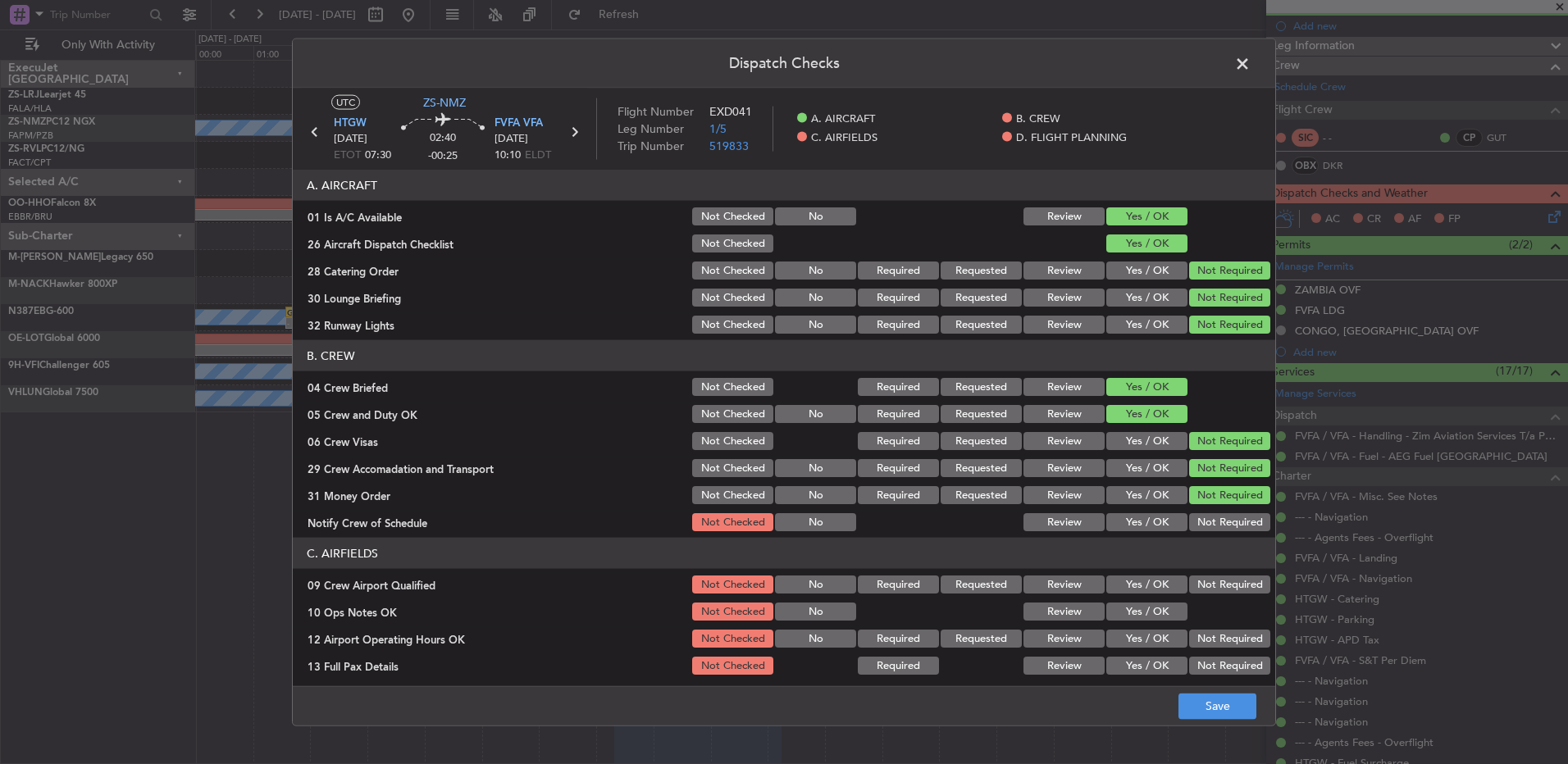
click at [1113, 508] on button "Not Required" at bounding box center [1229, 522] width 81 height 18
click at [1113, 508] on button "Not Required" at bounding box center [1229, 585] width 81 height 18
click at [1113, 508] on button "Yes / OK" at bounding box center [1147, 611] width 81 height 18
click at [1113, 508] on div "Not Required" at bounding box center [1227, 638] width 82 height 23
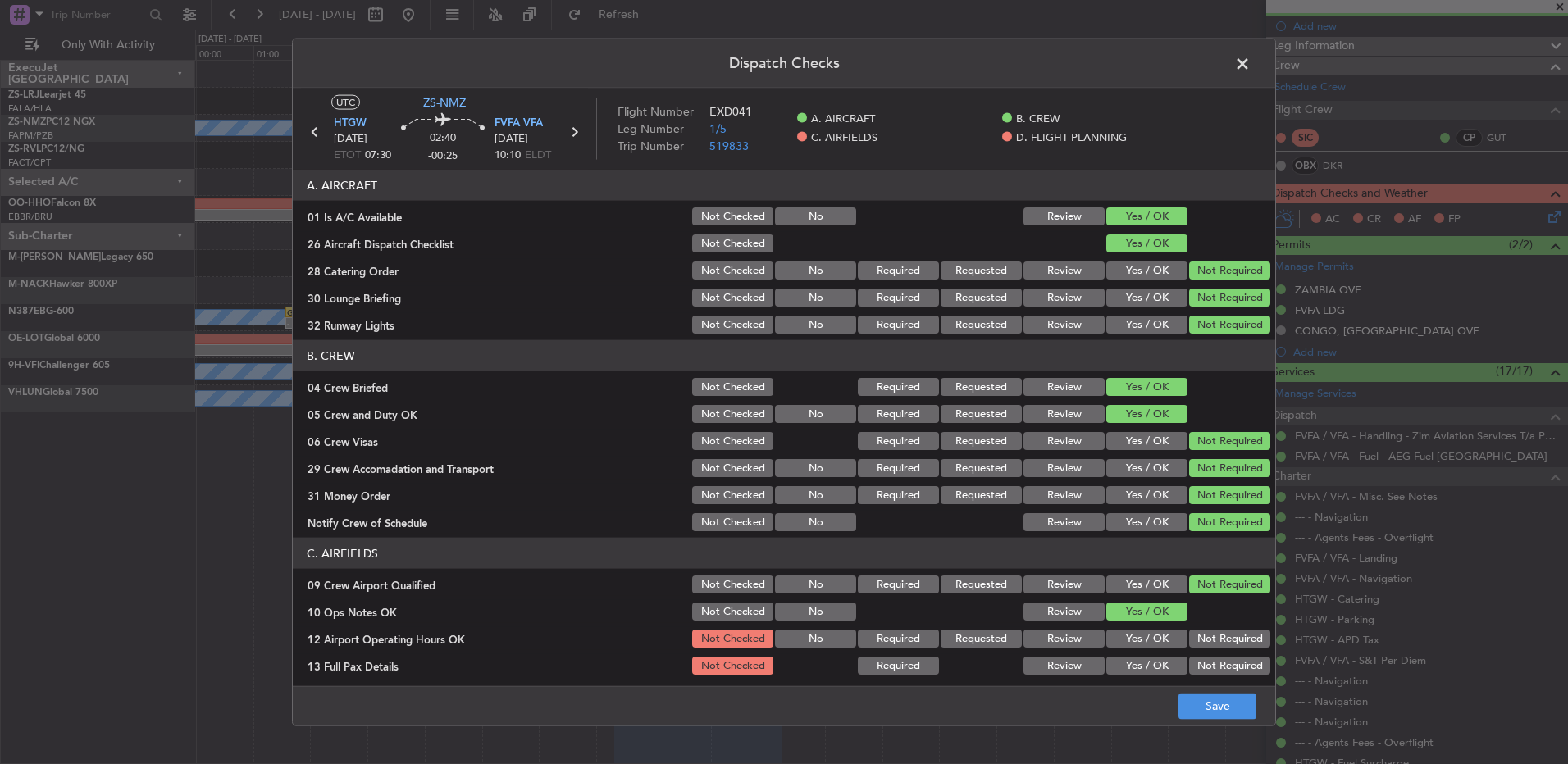
drag, startPoint x: 1203, startPoint y: 642, endPoint x: 1208, endPoint y: 651, distance: 10.3
click at [1113, 508] on button "Not Required" at bounding box center [1229, 639] width 81 height 18
click at [1113, 508] on section "C. AIRFIELDS 09 Crew Airport Qualified Not Checked No Required Requested Review…" at bounding box center [784, 662] width 982 height 248
click at [1113, 508] on button "Not Required" at bounding box center [1229, 666] width 81 height 18
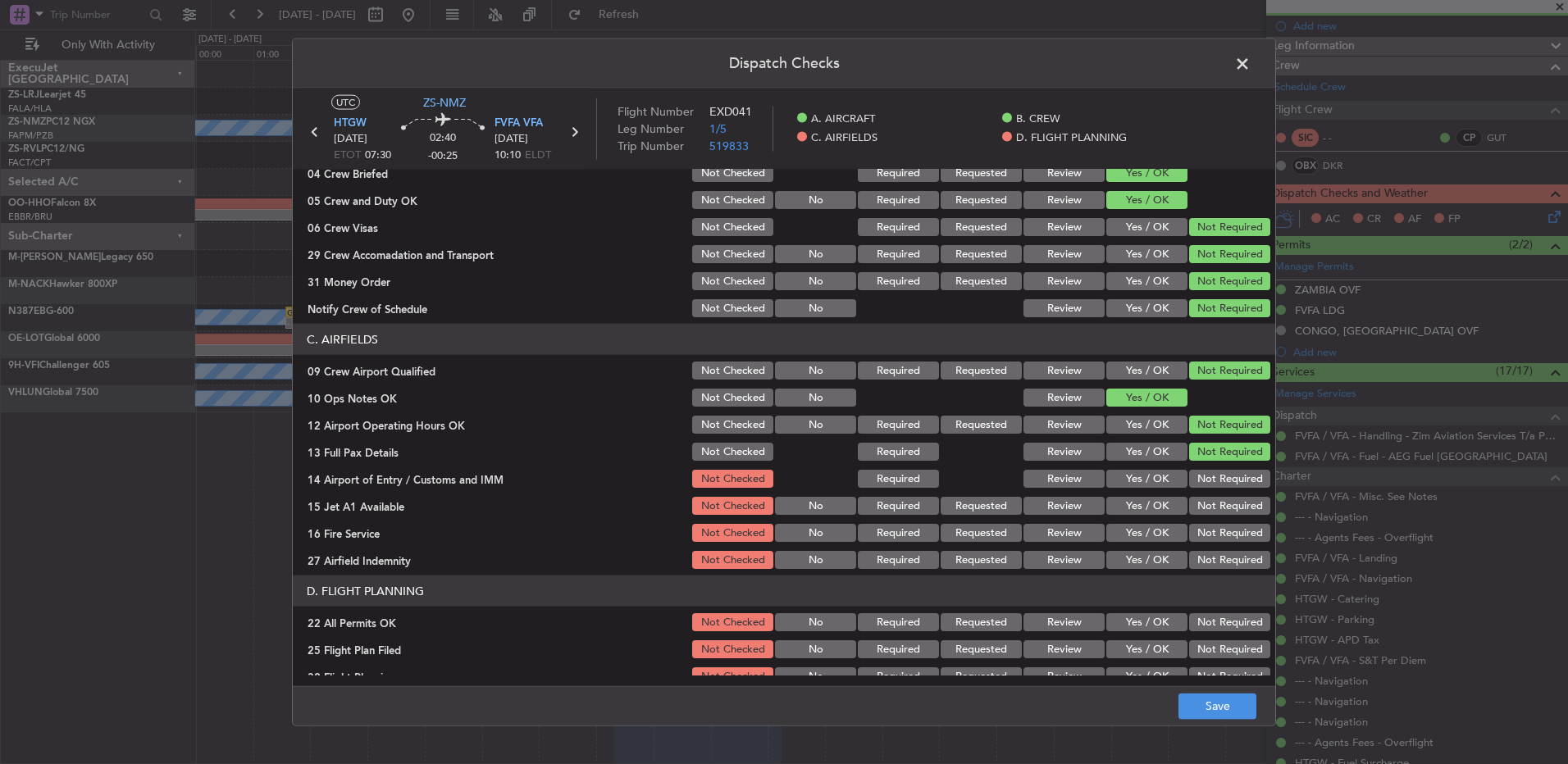
scroll to position [231, 0]
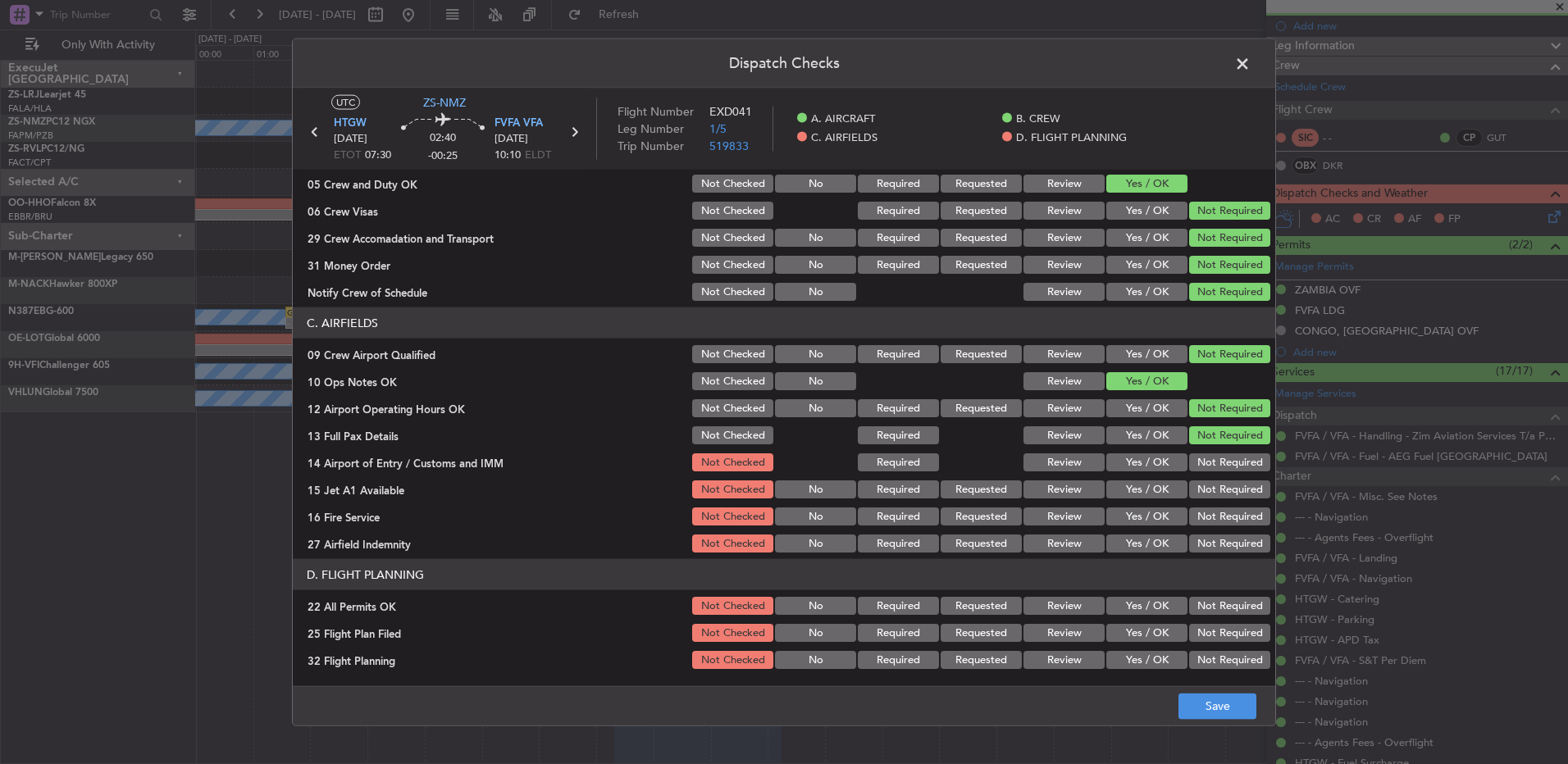
click at [1113, 468] on button "Not Required" at bounding box center [1229, 462] width 81 height 18
drag, startPoint x: 1232, startPoint y: 478, endPoint x: 1231, endPoint y: 492, distance: 14.0
click at [1113, 490] on section "C. AIRFIELDS 09 Crew Airport Qualified Not Checked No Required Requested Review…" at bounding box center [784, 431] width 982 height 248
click at [1113, 492] on button "Not Required" at bounding box center [1229, 490] width 81 height 18
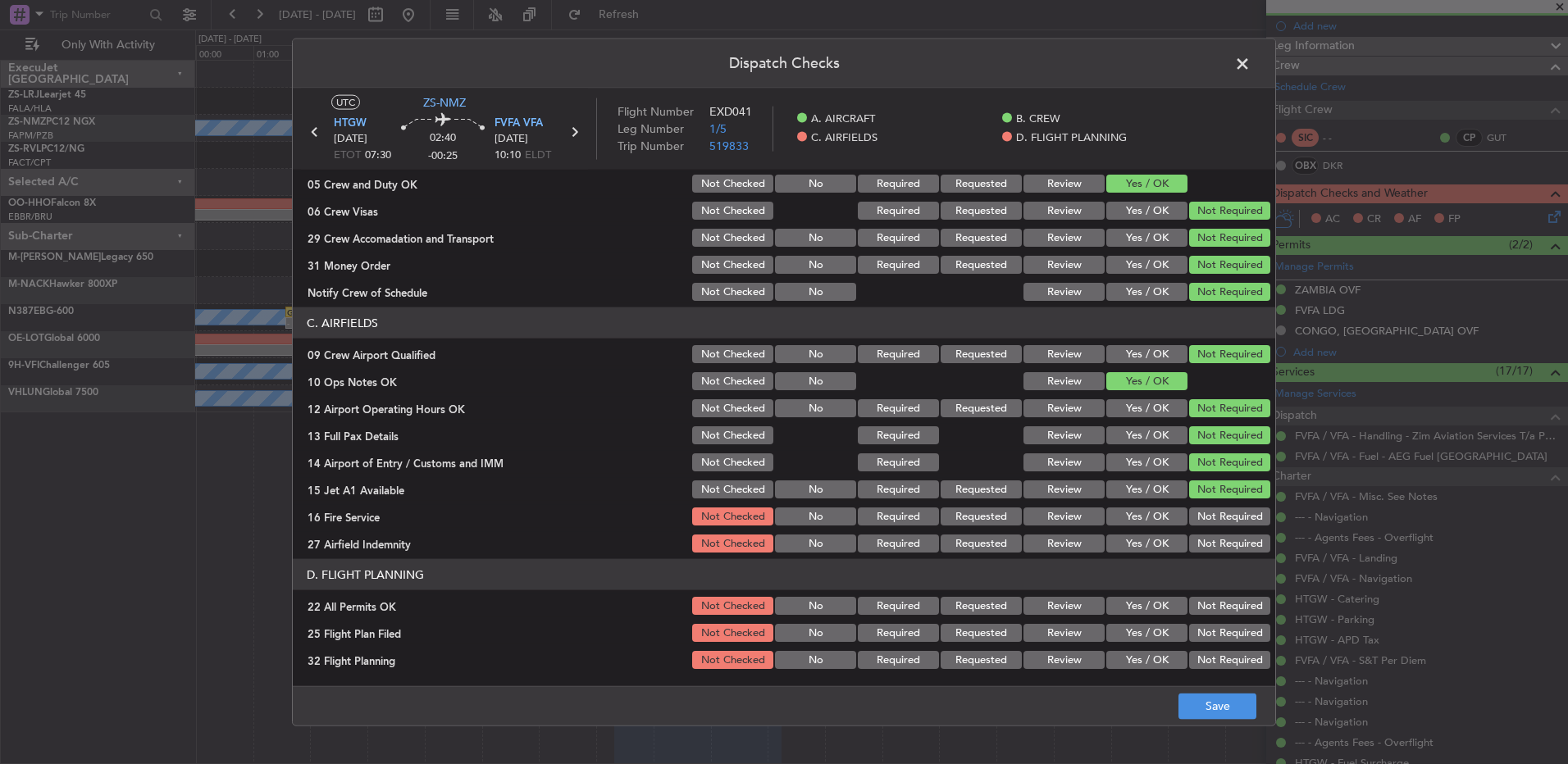
click at [1113, 508] on div "Not Required" at bounding box center [1227, 543] width 82 height 23
click at [1113, 508] on button "Not Required" at bounding box center [1229, 517] width 81 height 18
click at [1113, 508] on button "Not Required" at bounding box center [1229, 543] width 81 height 18
click at [1113, 508] on div "Not Required" at bounding box center [1227, 605] width 82 height 23
click at [1113, 508] on button "Not Required" at bounding box center [1229, 606] width 81 height 18
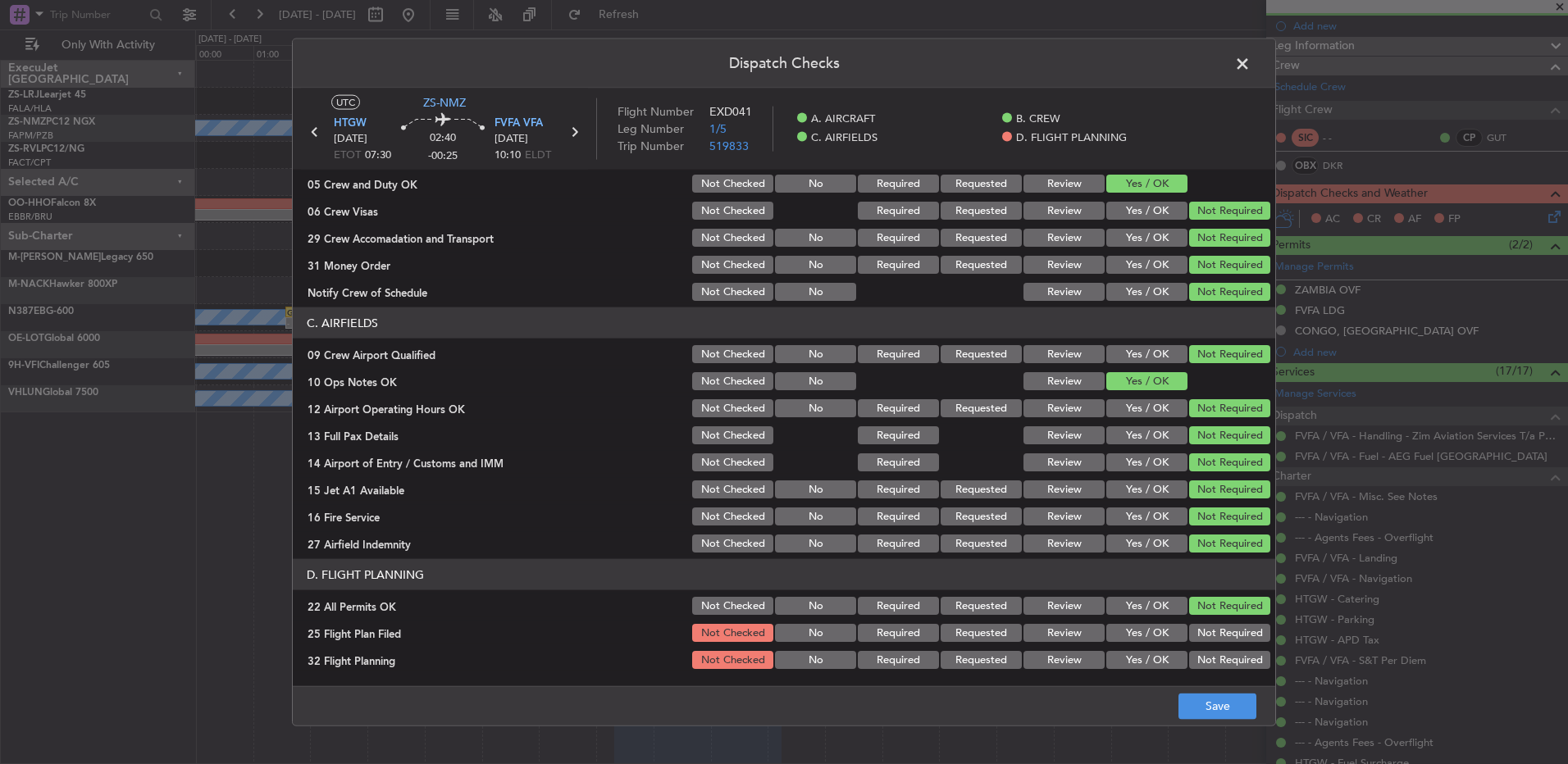
drag, startPoint x: 1069, startPoint y: 634, endPoint x: 1070, endPoint y: 647, distance: 13.0
click at [1069, 508] on div "Review" at bounding box center [1062, 632] width 82 height 23
click at [1075, 508] on button "Review" at bounding box center [1064, 660] width 81 height 18
click at [1074, 508] on button "Review" at bounding box center [1064, 633] width 81 height 18
click at [1113, 508] on button "Save" at bounding box center [1217, 705] width 78 height 27
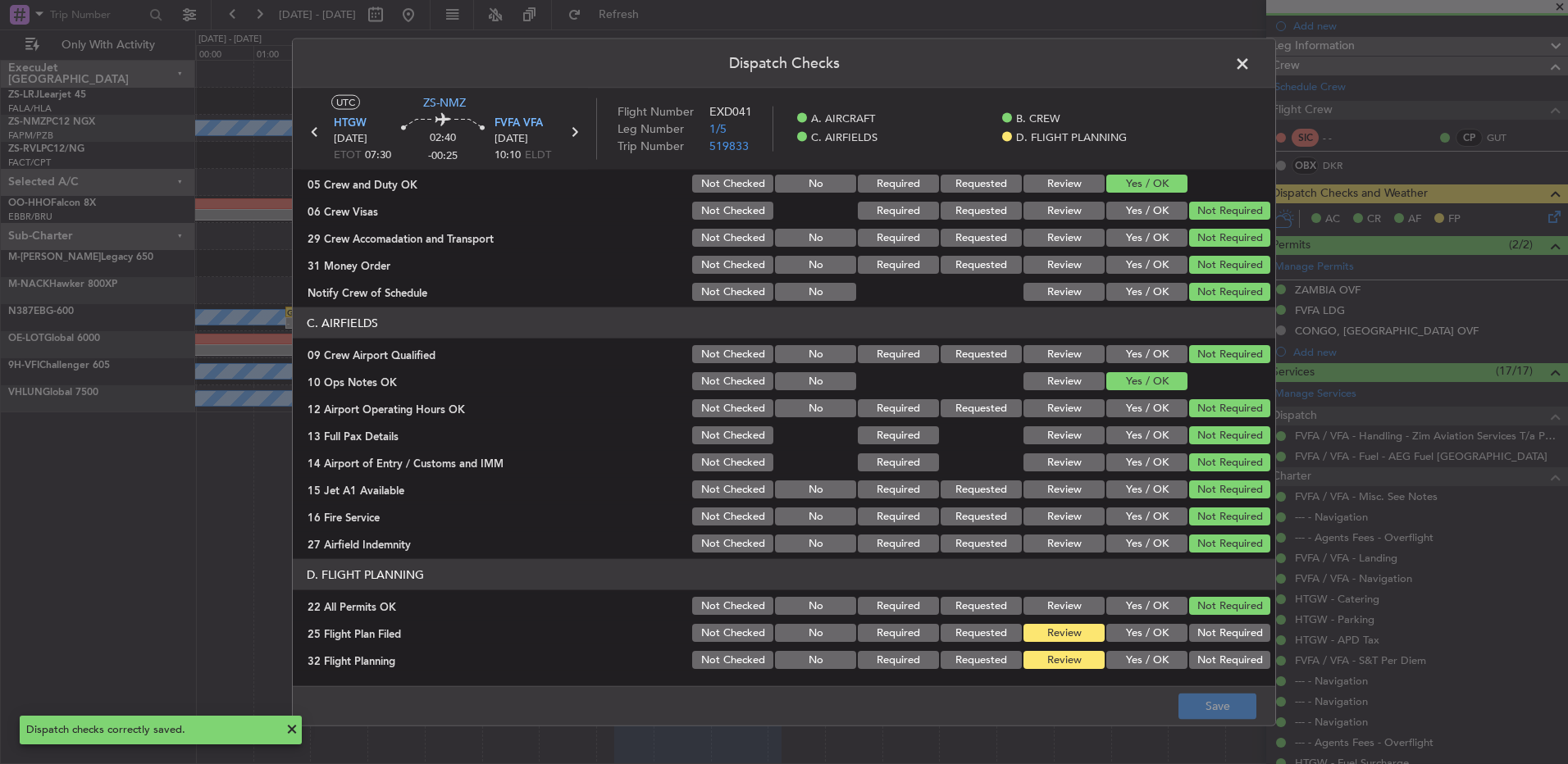
click at [1113, 70] on span at bounding box center [1250, 68] width 0 height 33
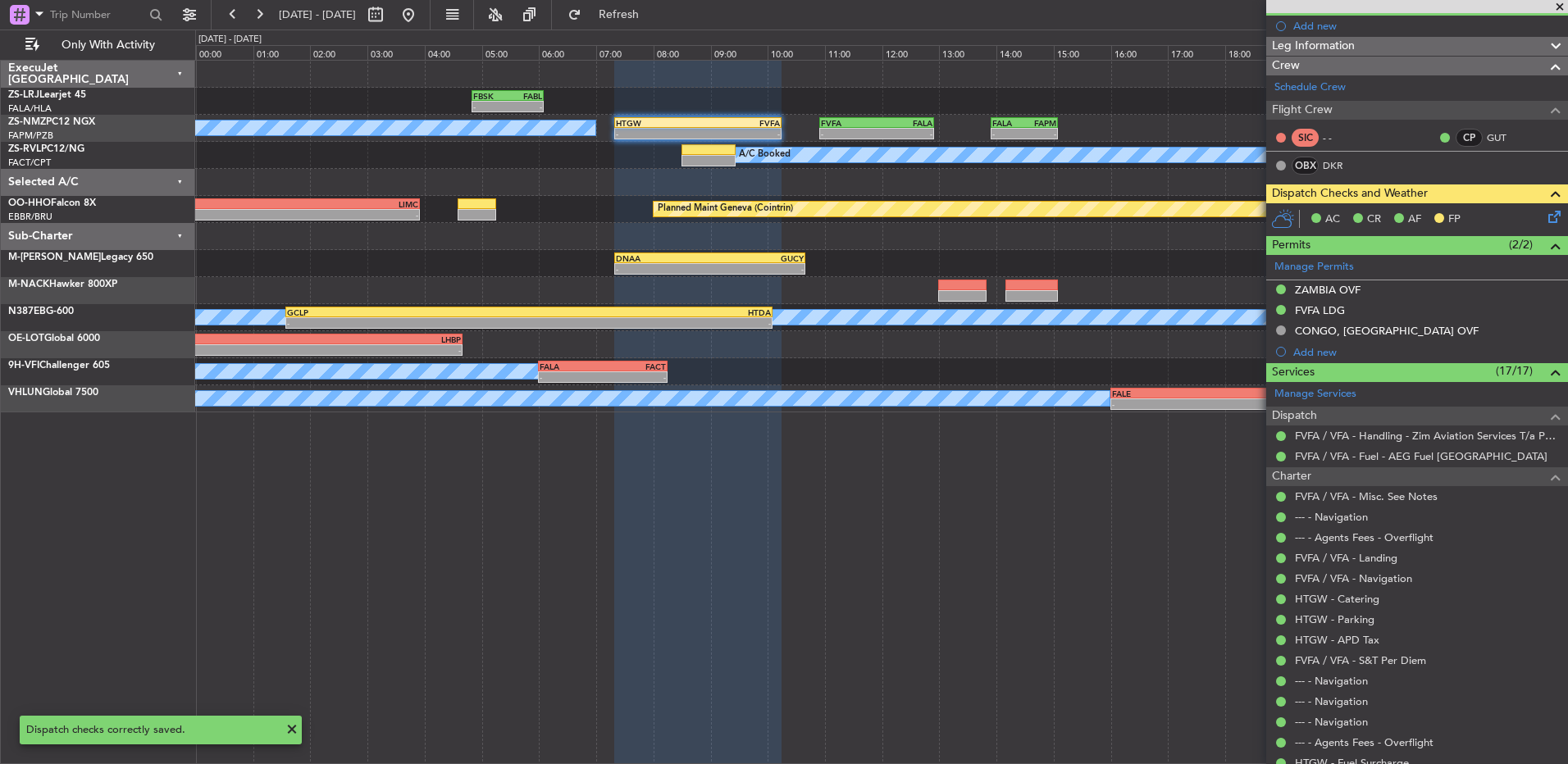
click at [1113, 216] on icon at bounding box center [1552, 214] width 13 height 13
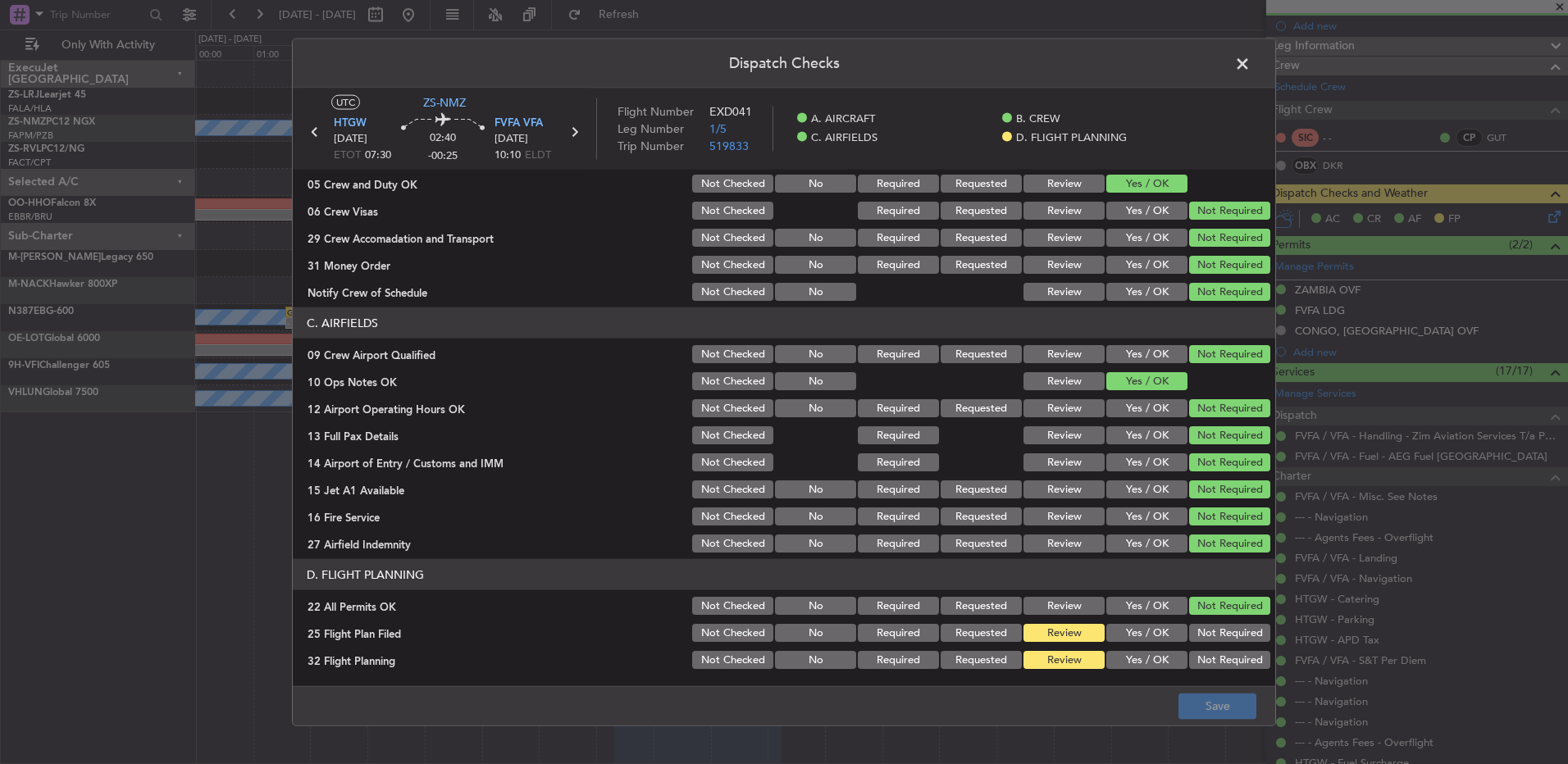
drag, startPoint x: 1147, startPoint y: 633, endPoint x: 1155, endPoint y: 665, distance: 33.0
click at [1113, 508] on div "Yes / OK" at bounding box center [1145, 632] width 82 height 23
click at [1113, 508] on button "Yes / OK" at bounding box center [1147, 660] width 81 height 18
click at [1113, 508] on button "Yes / OK" at bounding box center [1147, 633] width 81 height 18
click at [1113, 508] on footer "Save" at bounding box center [784, 705] width 982 height 39
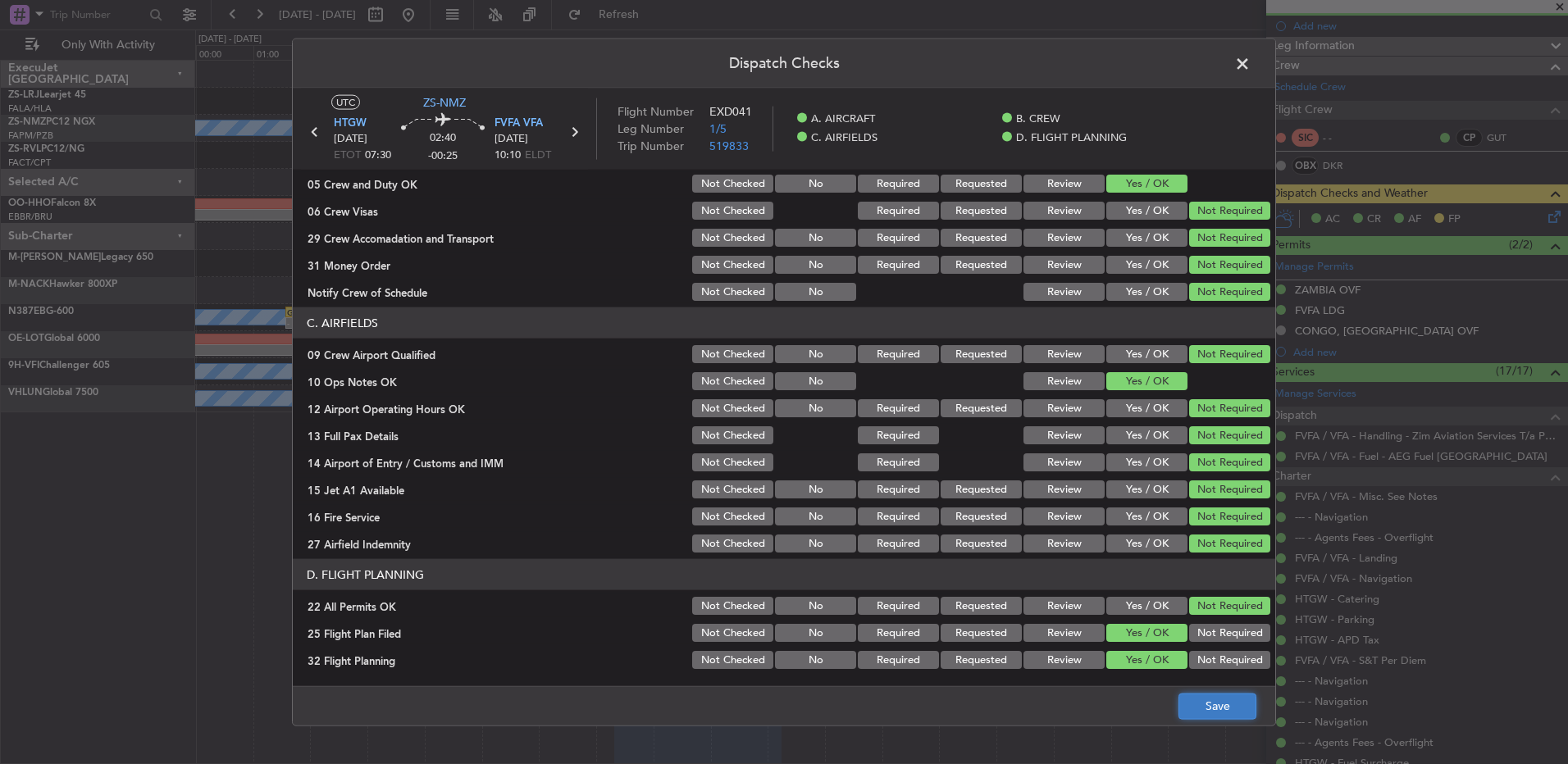
click at [1113, 508] on button "Save" at bounding box center [1217, 705] width 78 height 27
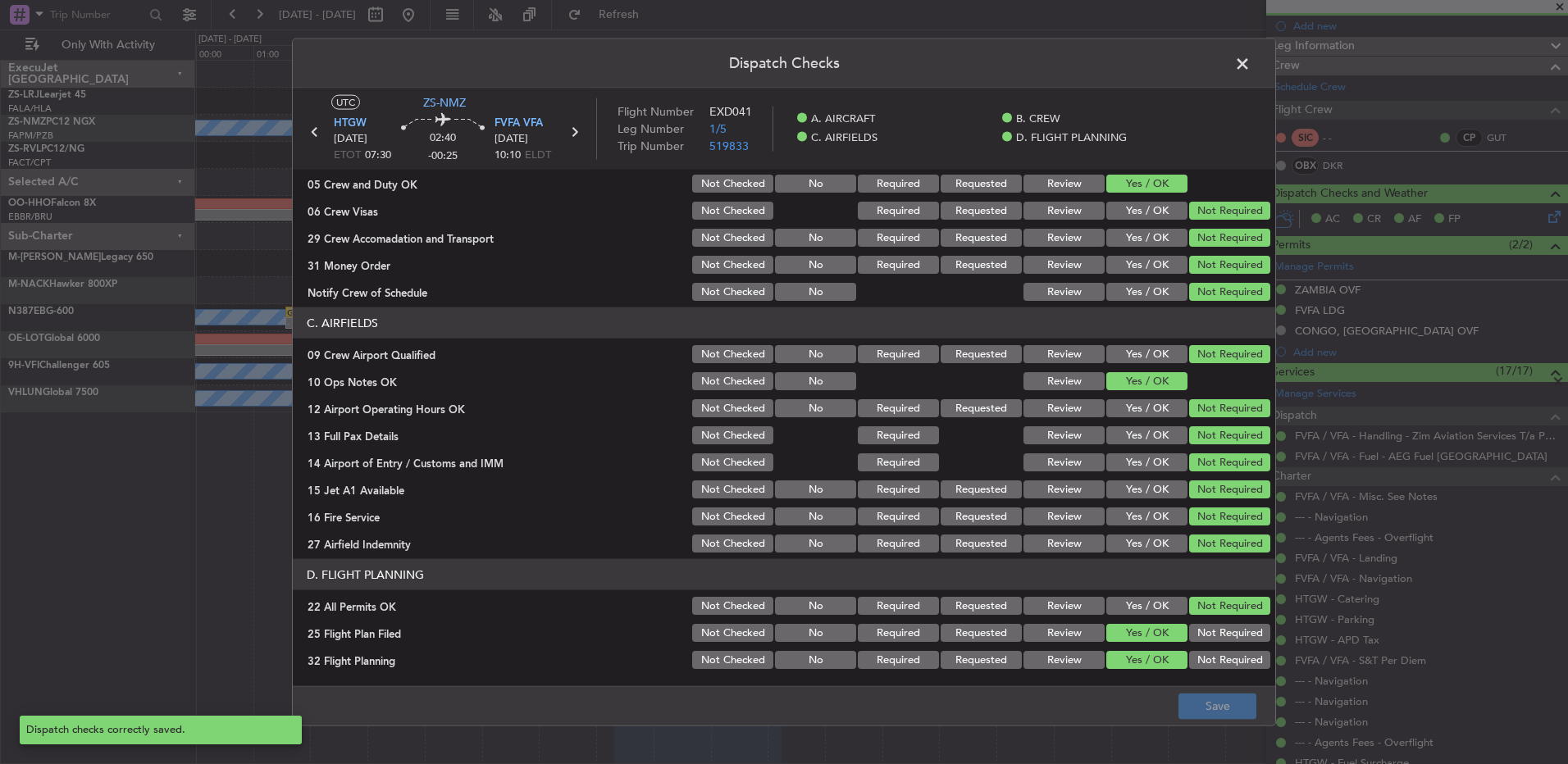
click at [1113, 60] on span at bounding box center [1250, 68] width 0 height 33
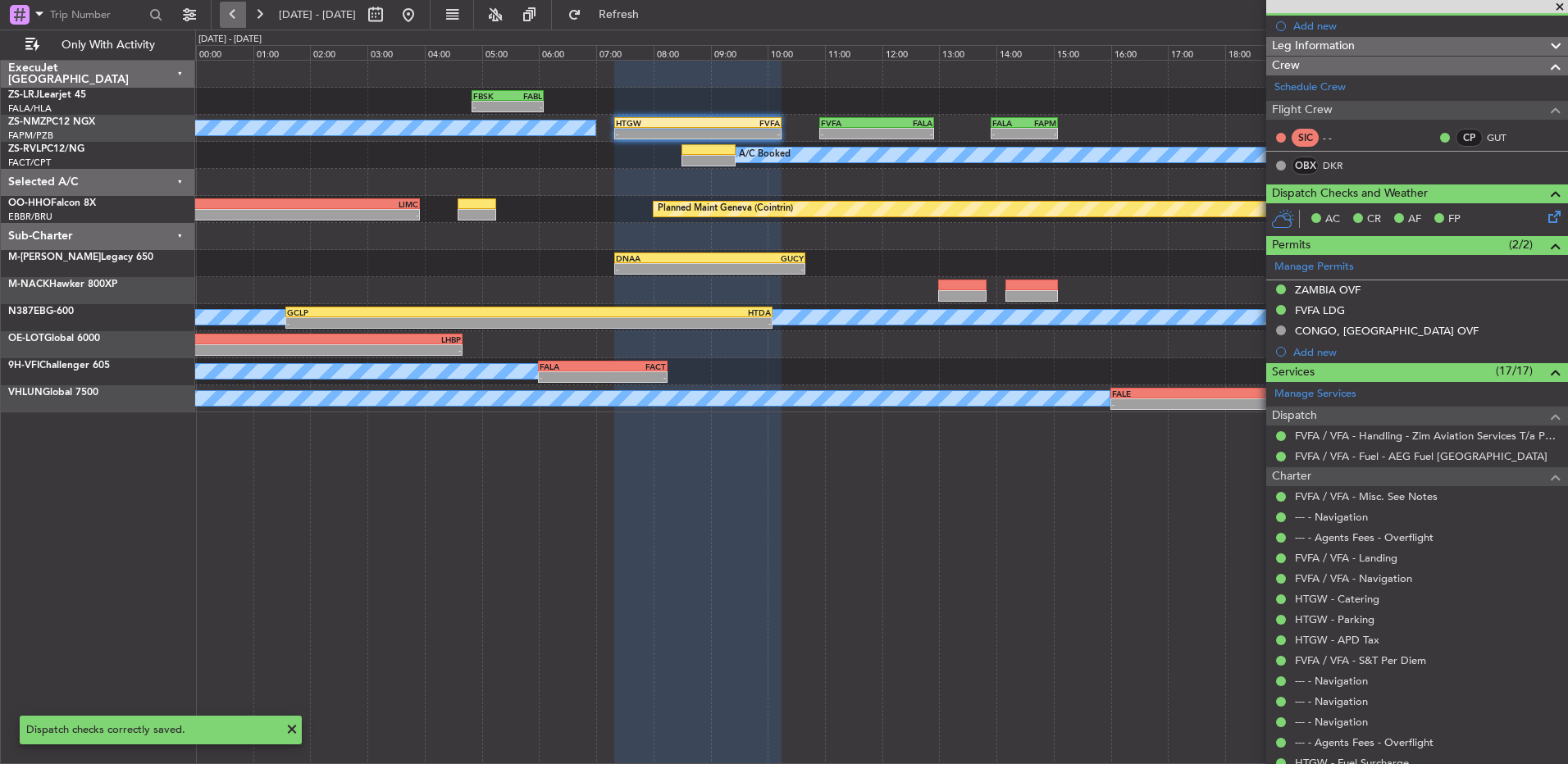
click at [237, 20] on button at bounding box center [232, 15] width 27 height 27
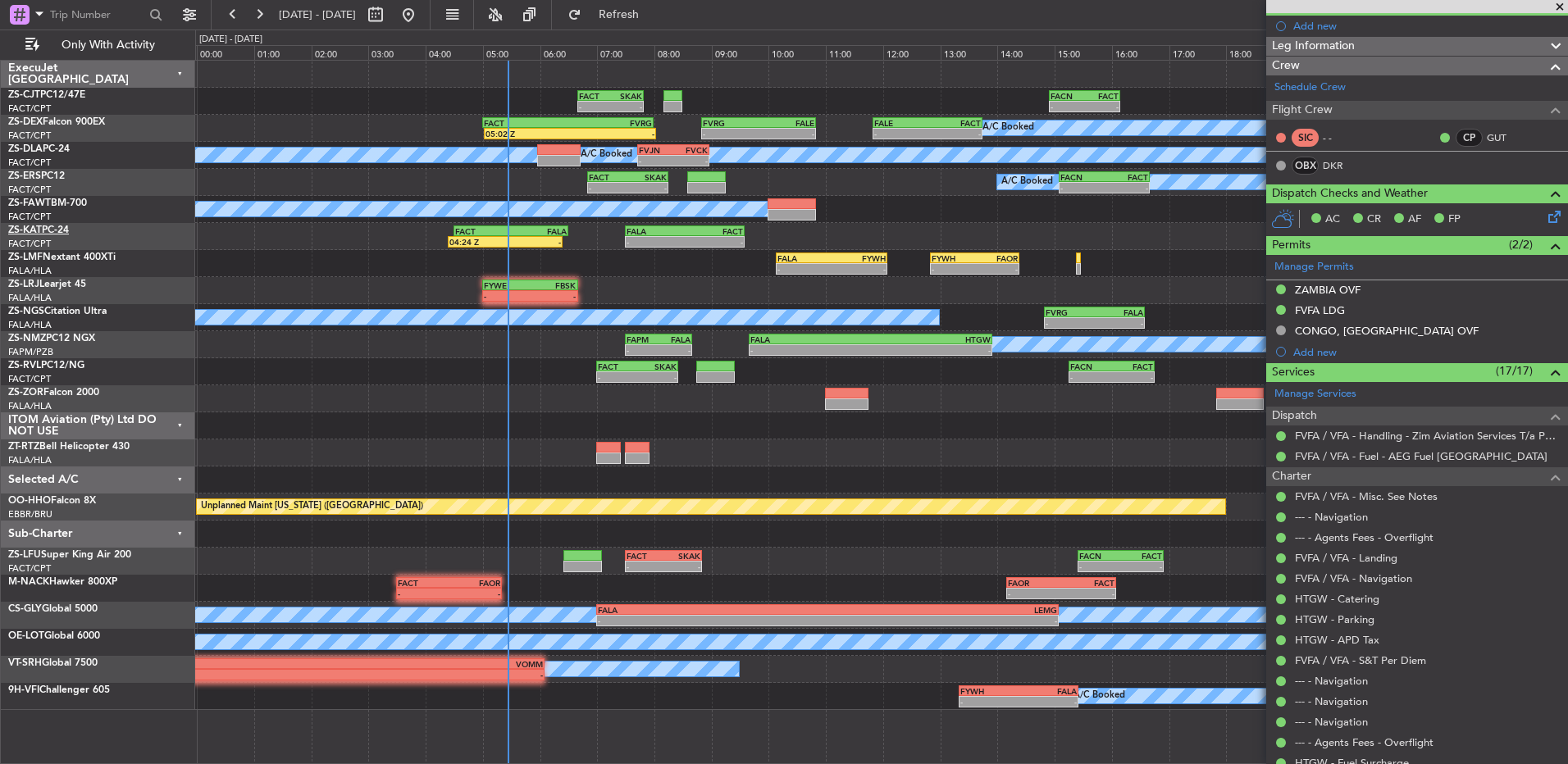
scroll to position [0, 0]
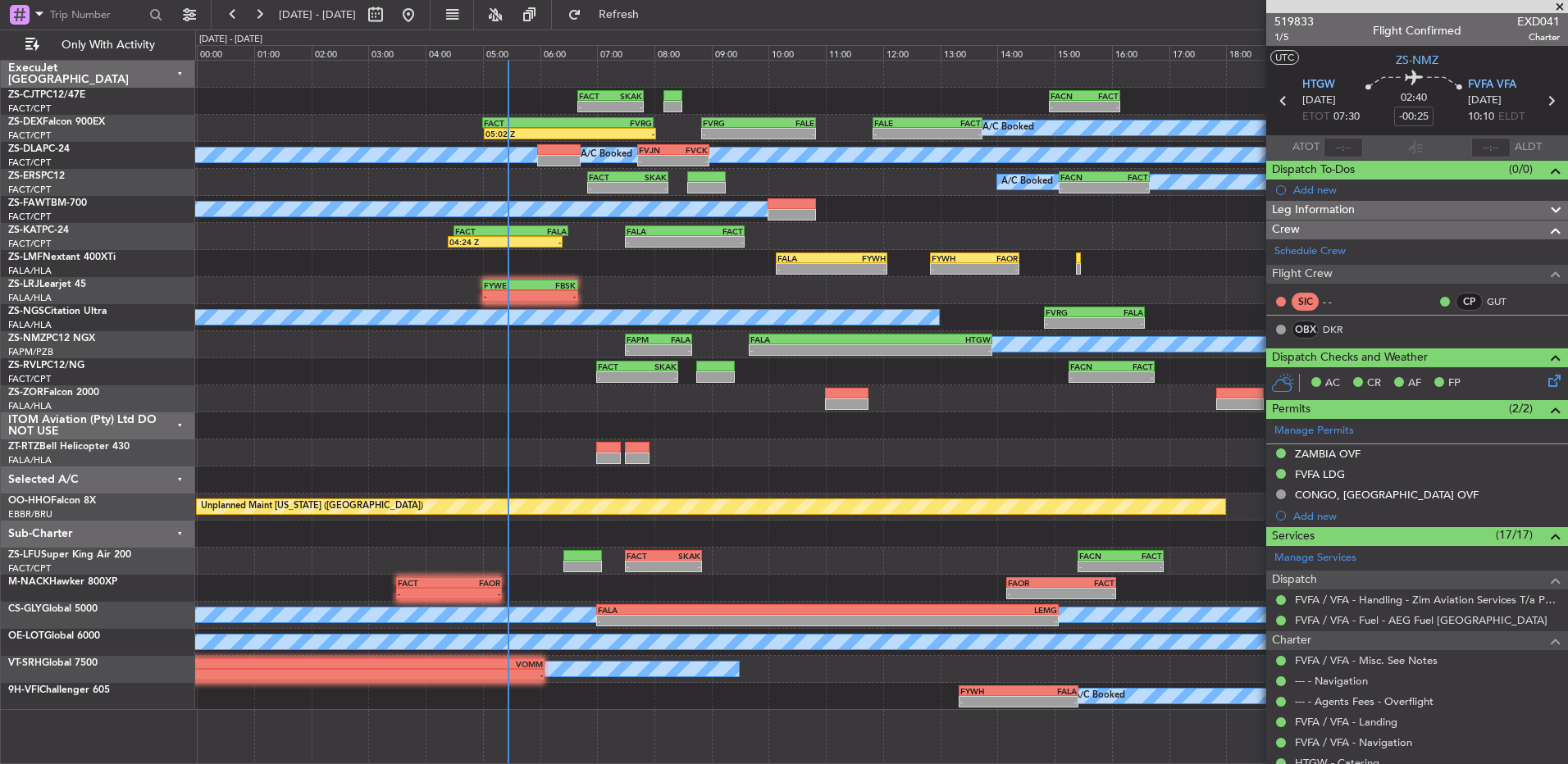
click at [1113, 14] on span at bounding box center [1560, 7] width 16 height 15
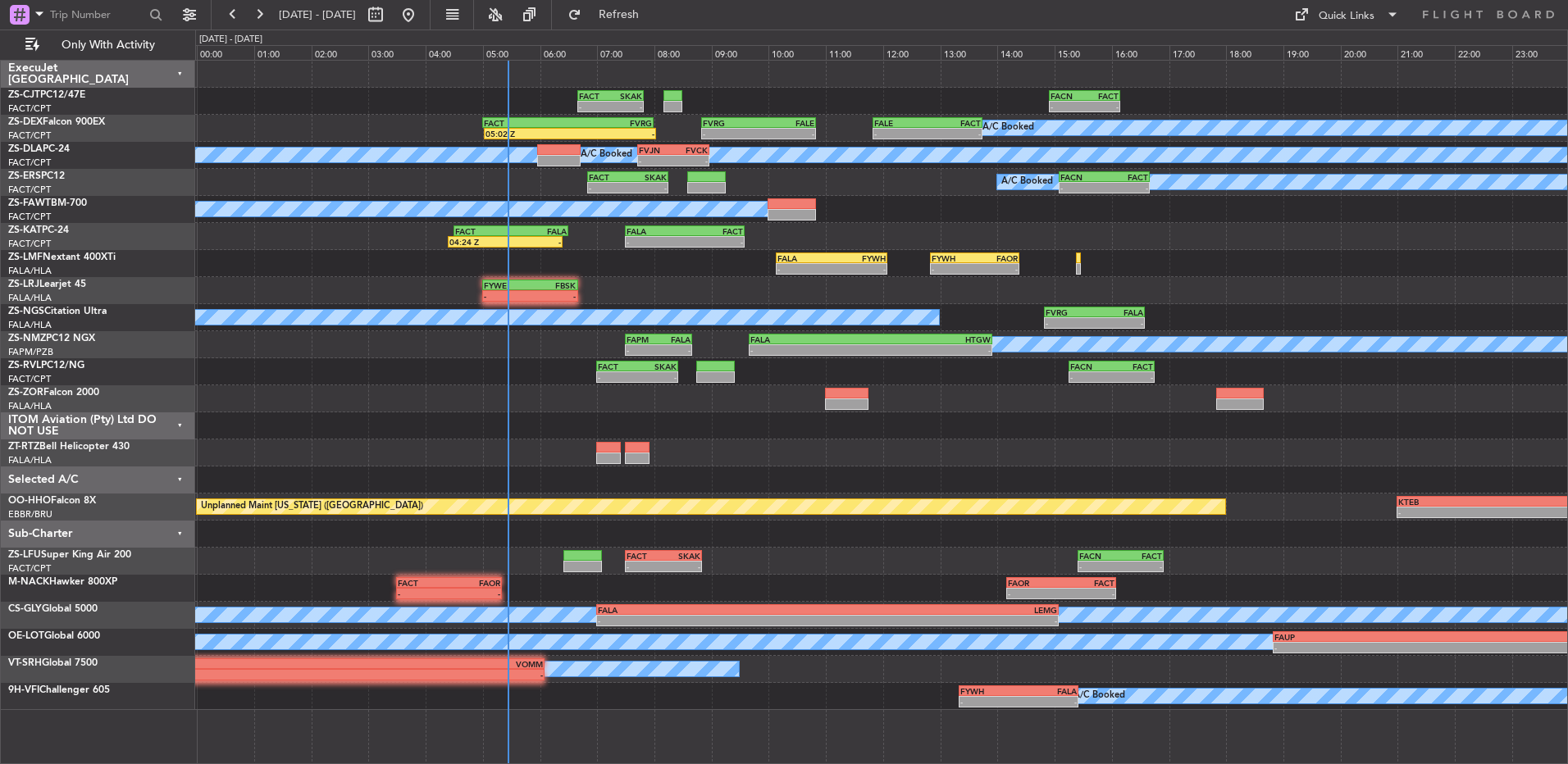
type input "0"
click at [248, 11] on button at bounding box center [259, 15] width 27 height 27
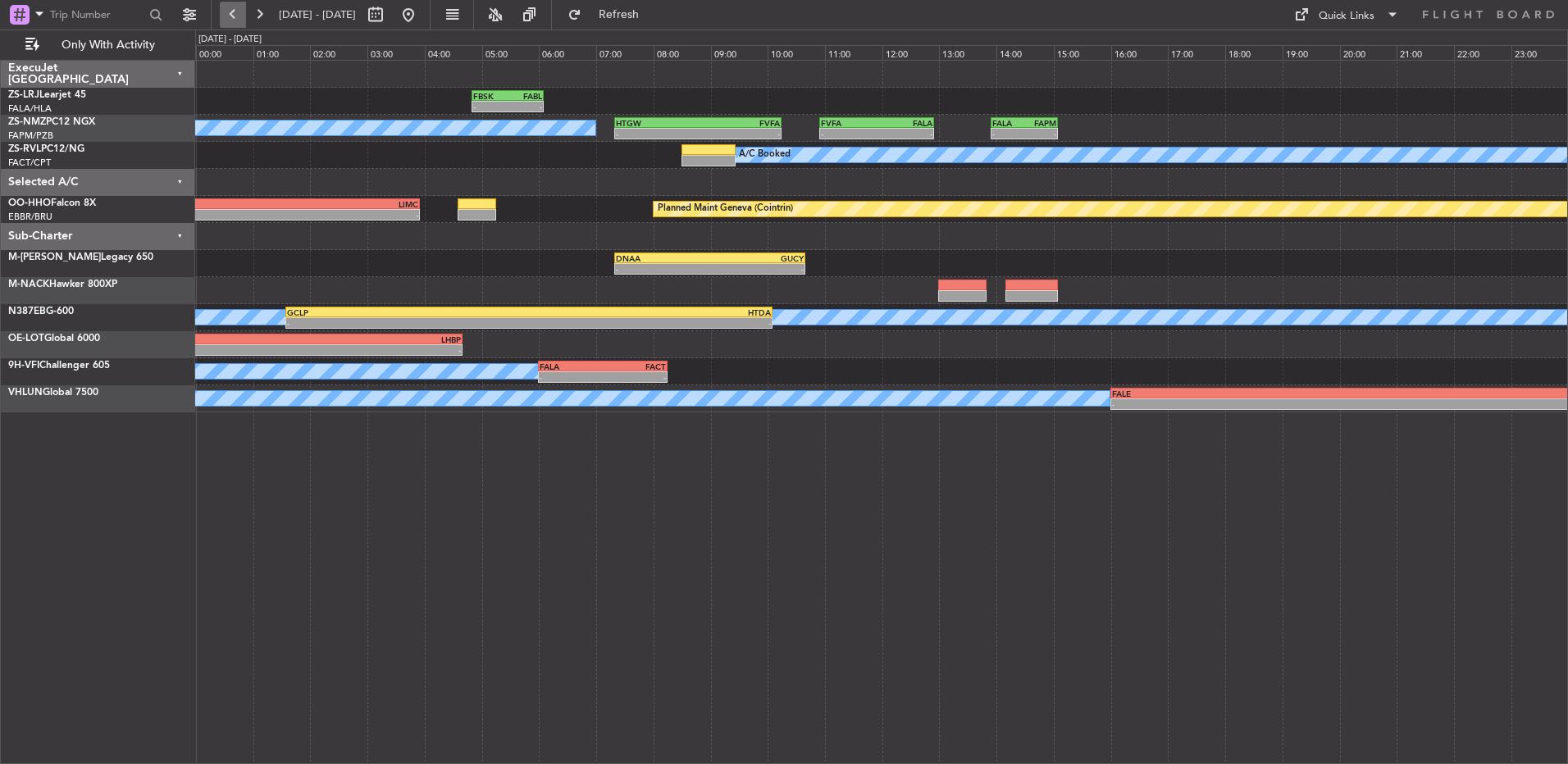
click at [229, 22] on button at bounding box center [232, 15] width 27 height 27
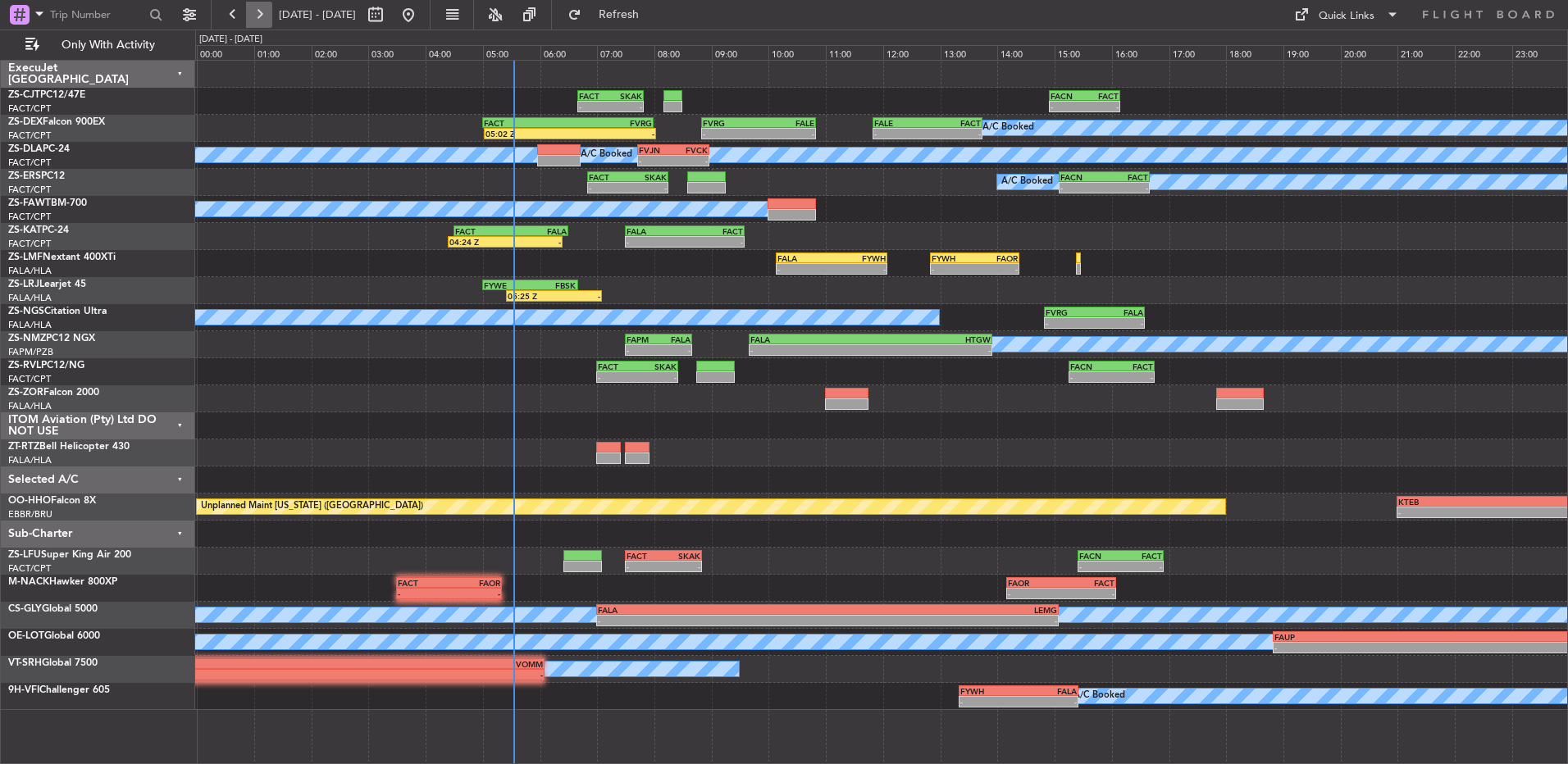
click at [269, 12] on button at bounding box center [259, 15] width 27 height 27
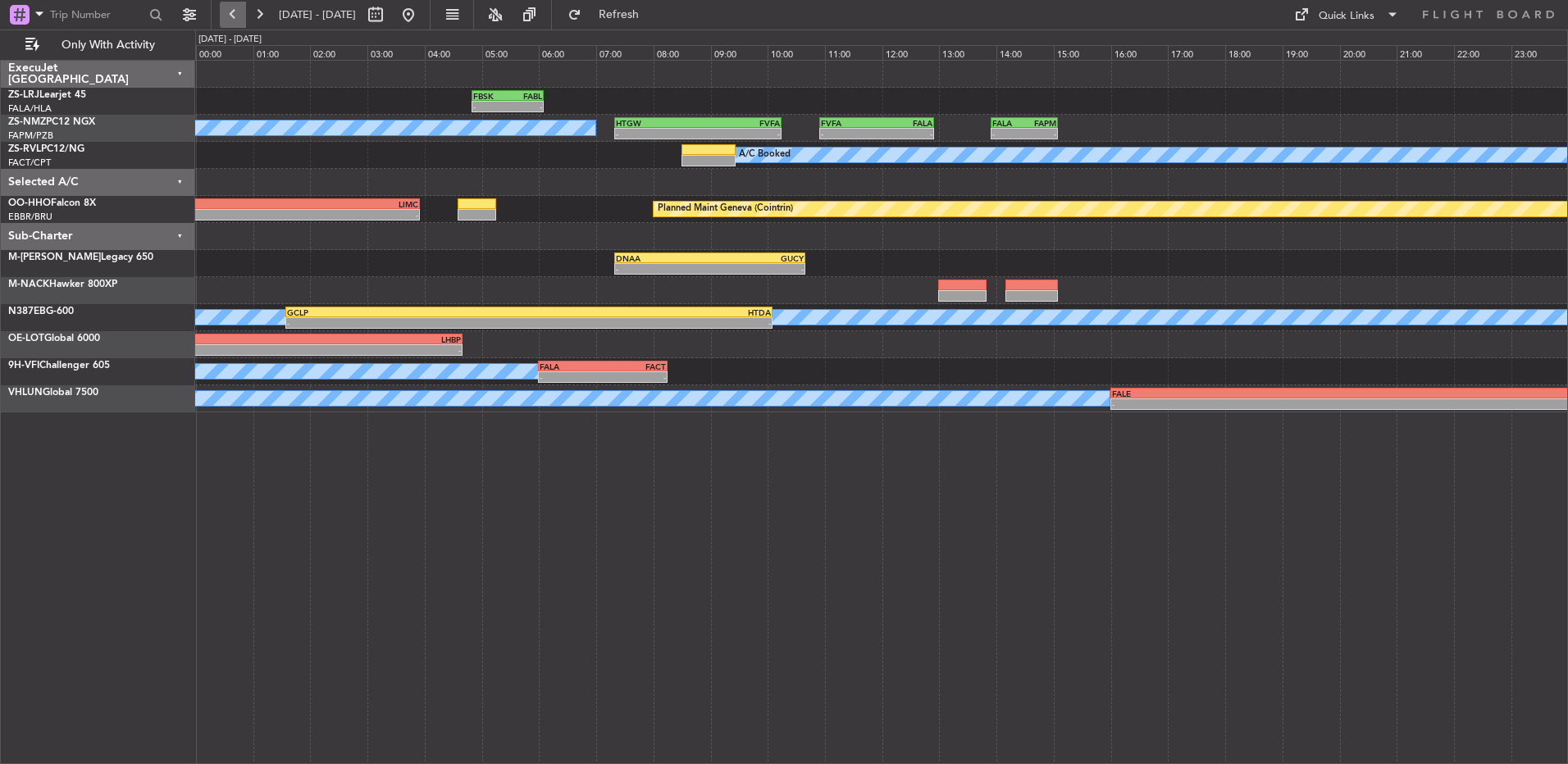
click at [227, 7] on button at bounding box center [232, 15] width 27 height 27
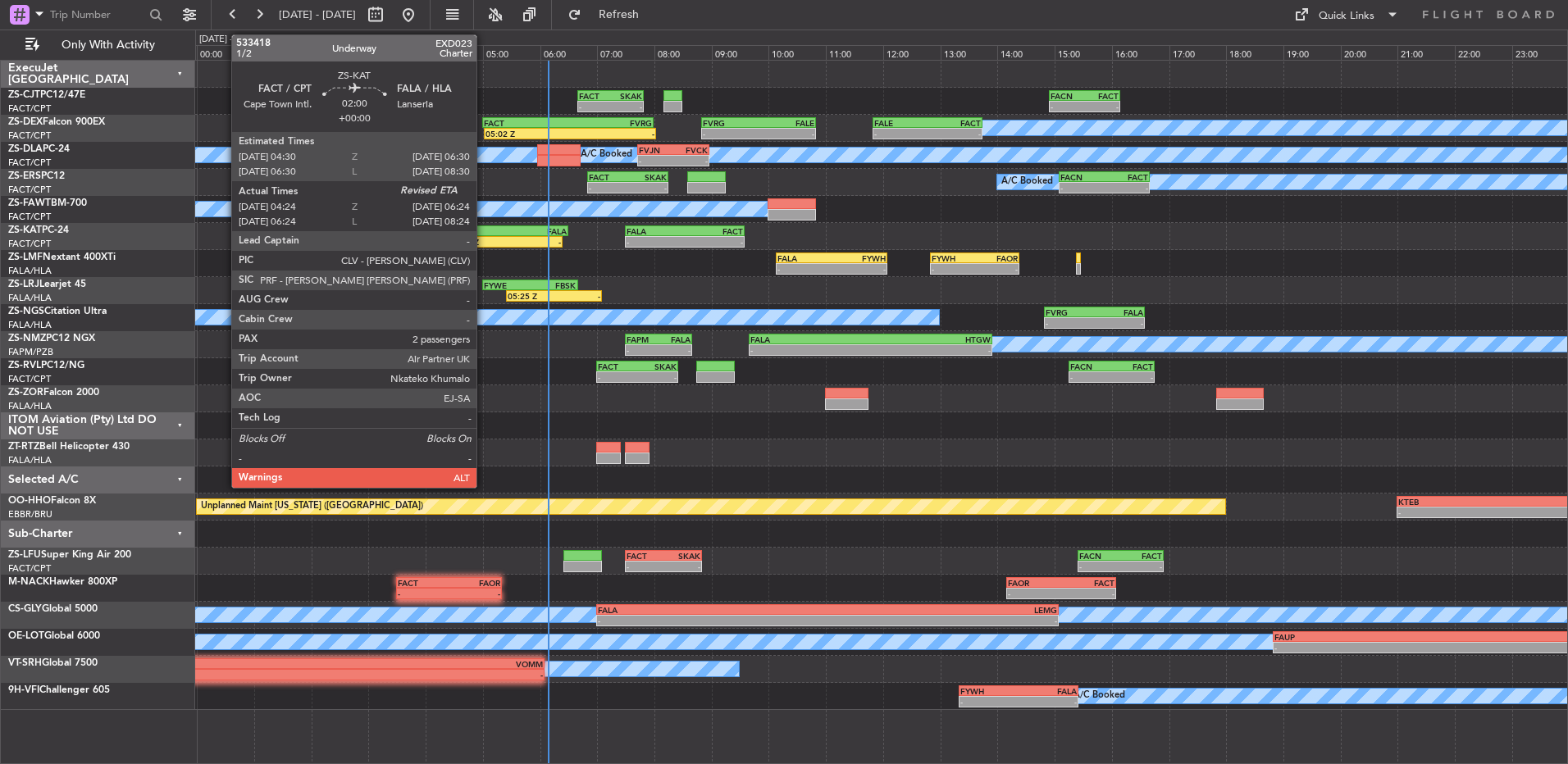
click at [484, 238] on div "04:24 Z" at bounding box center [477, 242] width 56 height 10
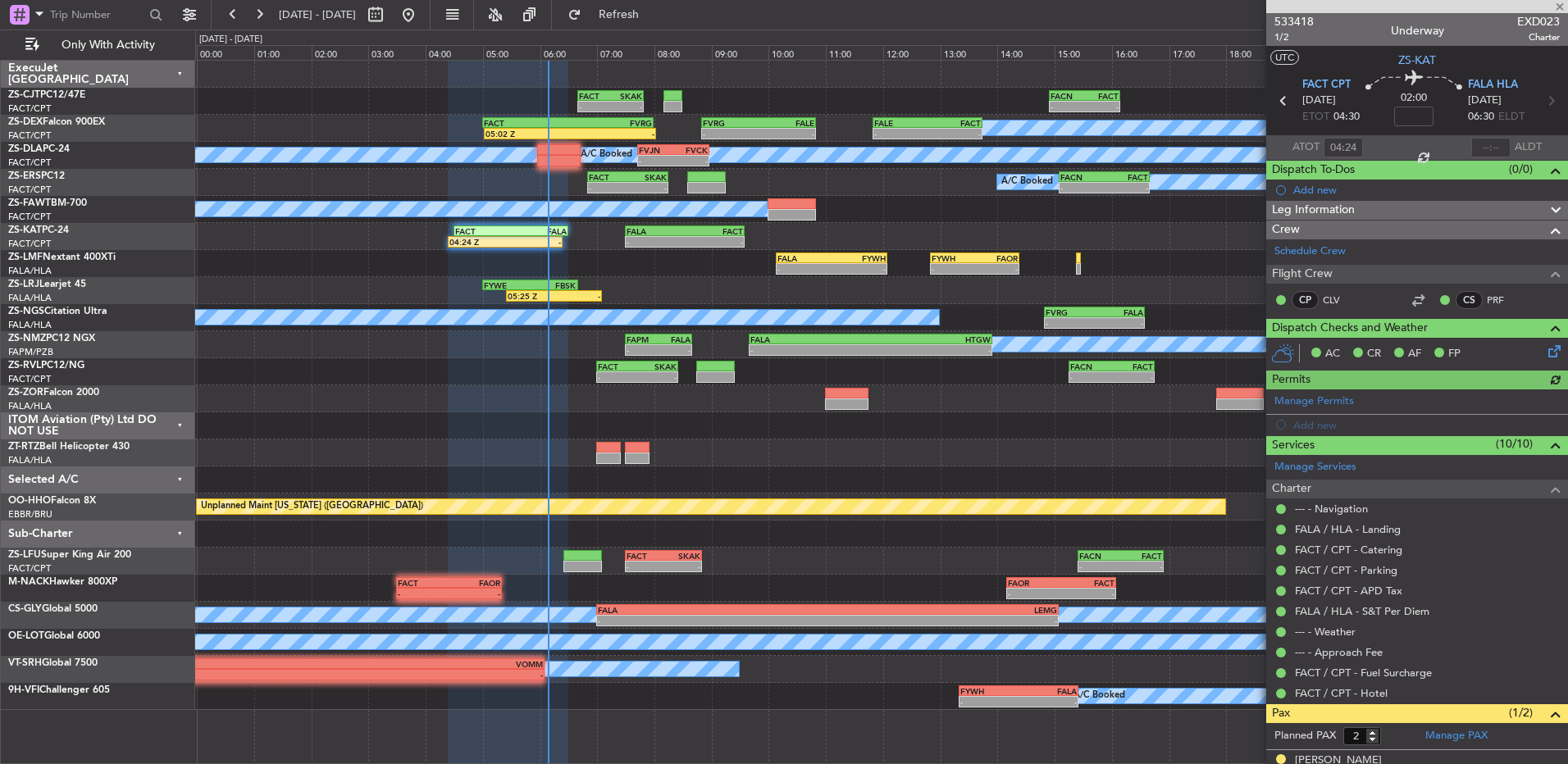
click at [1113, 145] on div at bounding box center [1490, 148] width 39 height 20
click at [1113, 144] on div at bounding box center [1490, 148] width 39 height 20
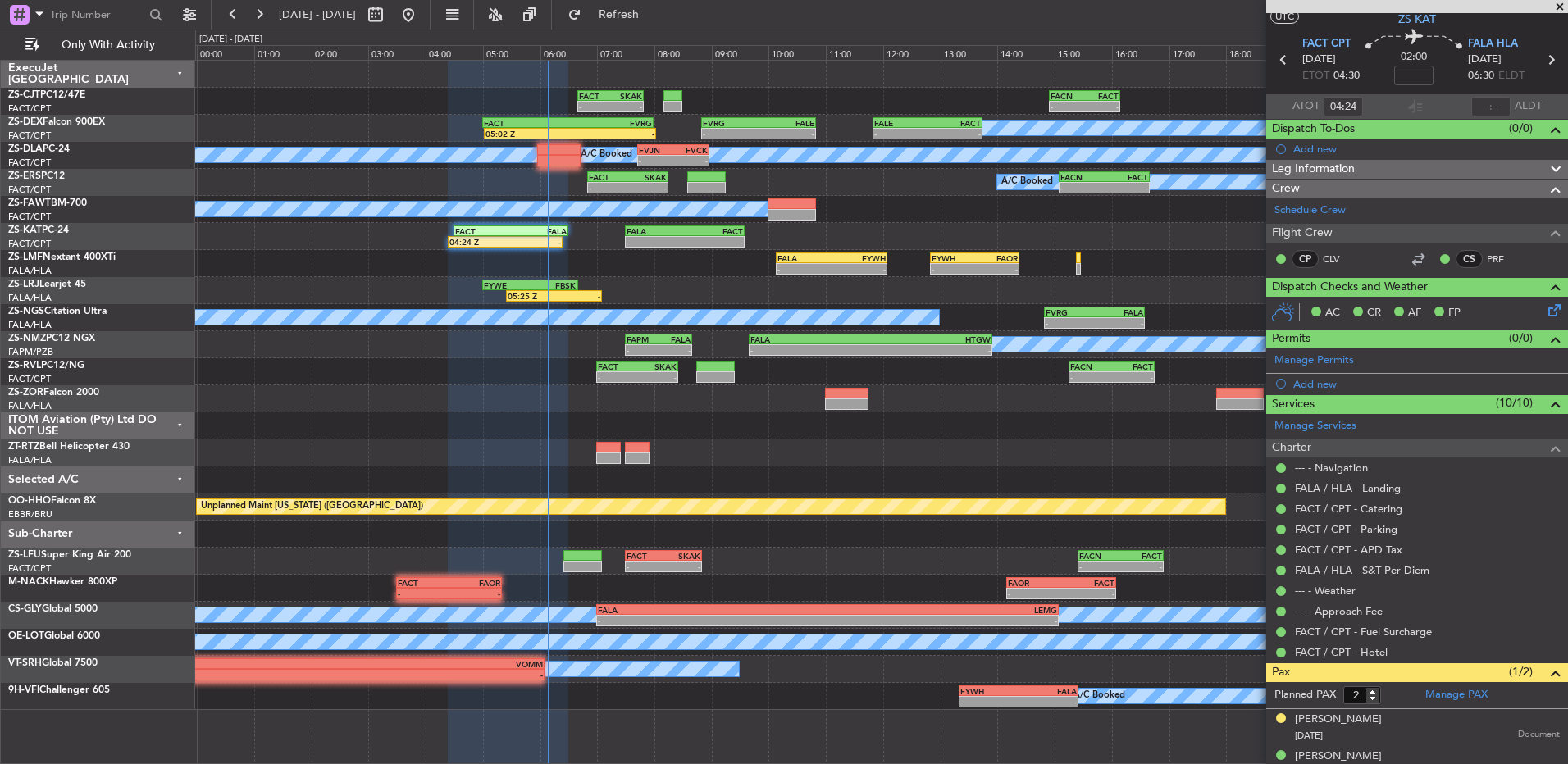
scroll to position [59, 0]
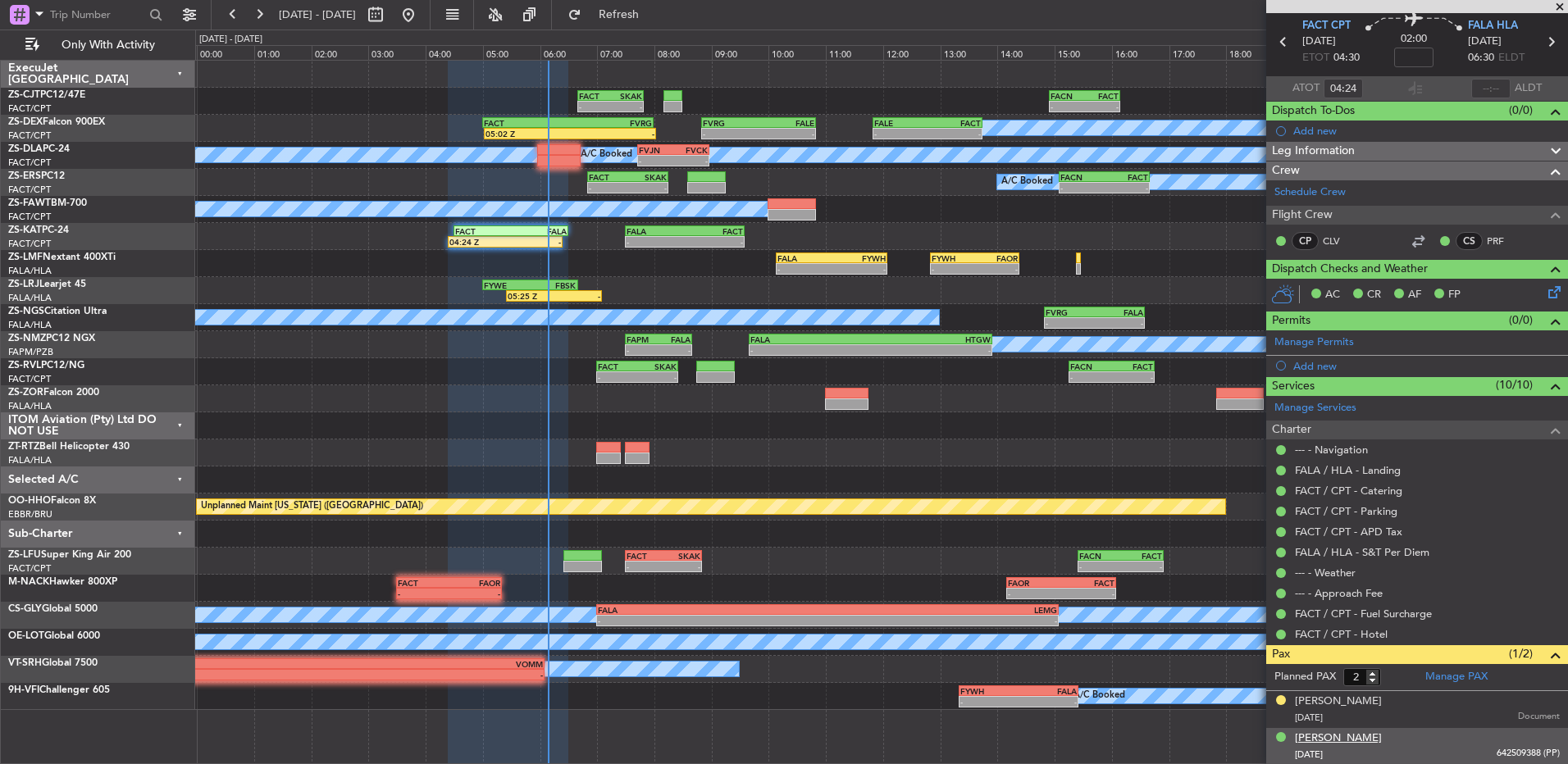
click at [1113, 508] on div "- - FACT 06:40 Z SKAK 07:49 Z - - FACN 14:55 Z FACT 16:09 Z A/C Booked A/C Book…" at bounding box center [881, 412] width 1373 height 705
drag, startPoint x: 1458, startPoint y: 737, endPoint x: 1208, endPoint y: 729, distance: 250.1
click at [1113, 508] on fb-app "[DATE] - [DATE] Refresh Quick Links Only With Activity - - FACT 06:40 Z SKAK 07…" at bounding box center [784, 387] width 1568 height 751
click at [1113, 508] on div "- - FACT 06:40 Z SKAK 07:49 Z - - FACN 14:55 Z FACT 16:09 Z A/C Booked A/C Book…" at bounding box center [881, 412] width 1373 height 705
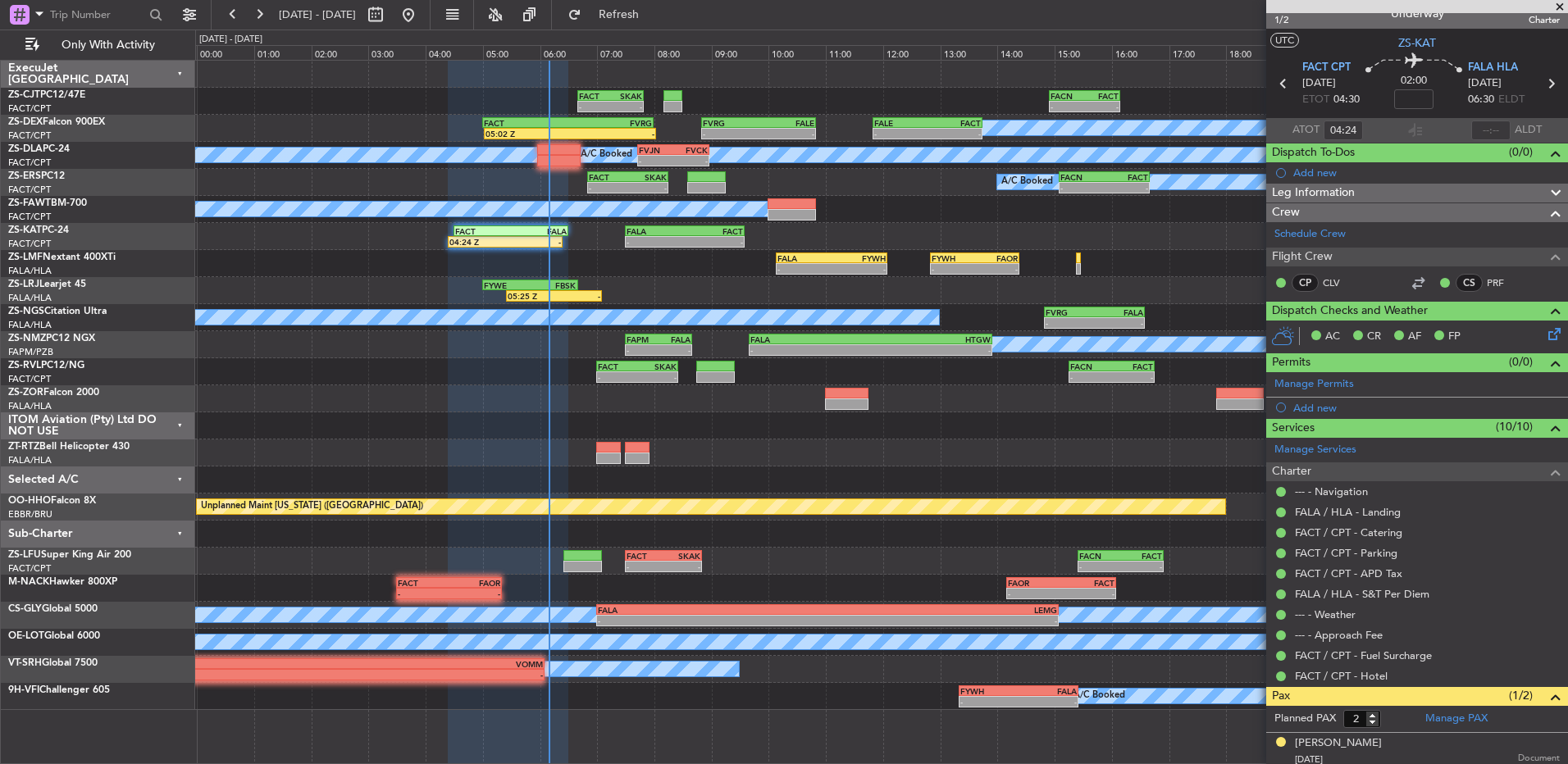
scroll to position [0, 0]
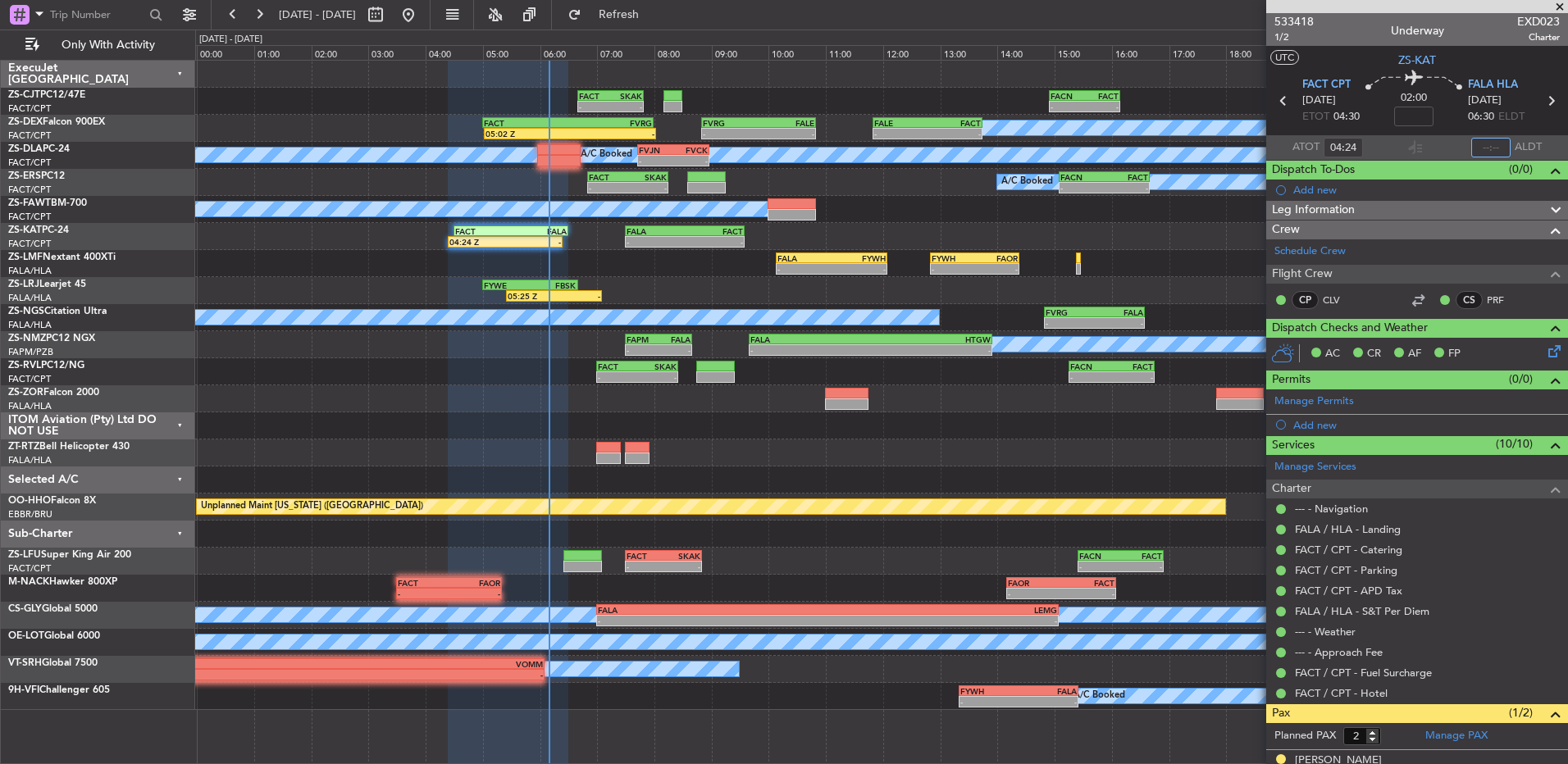
click at [1113, 151] on input "text" at bounding box center [1490, 148] width 39 height 20
type input "06:06"
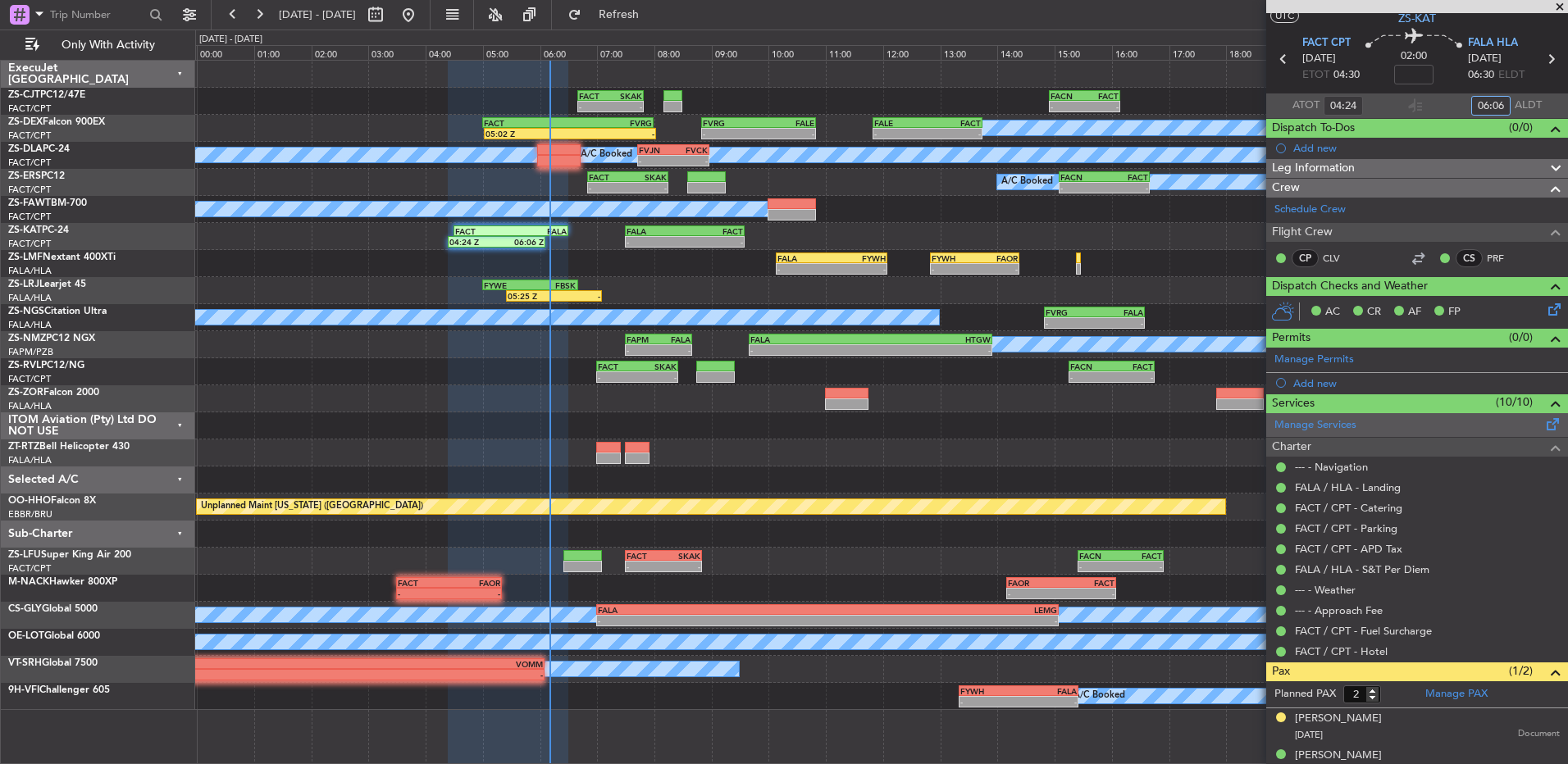
scroll to position [59, 0]
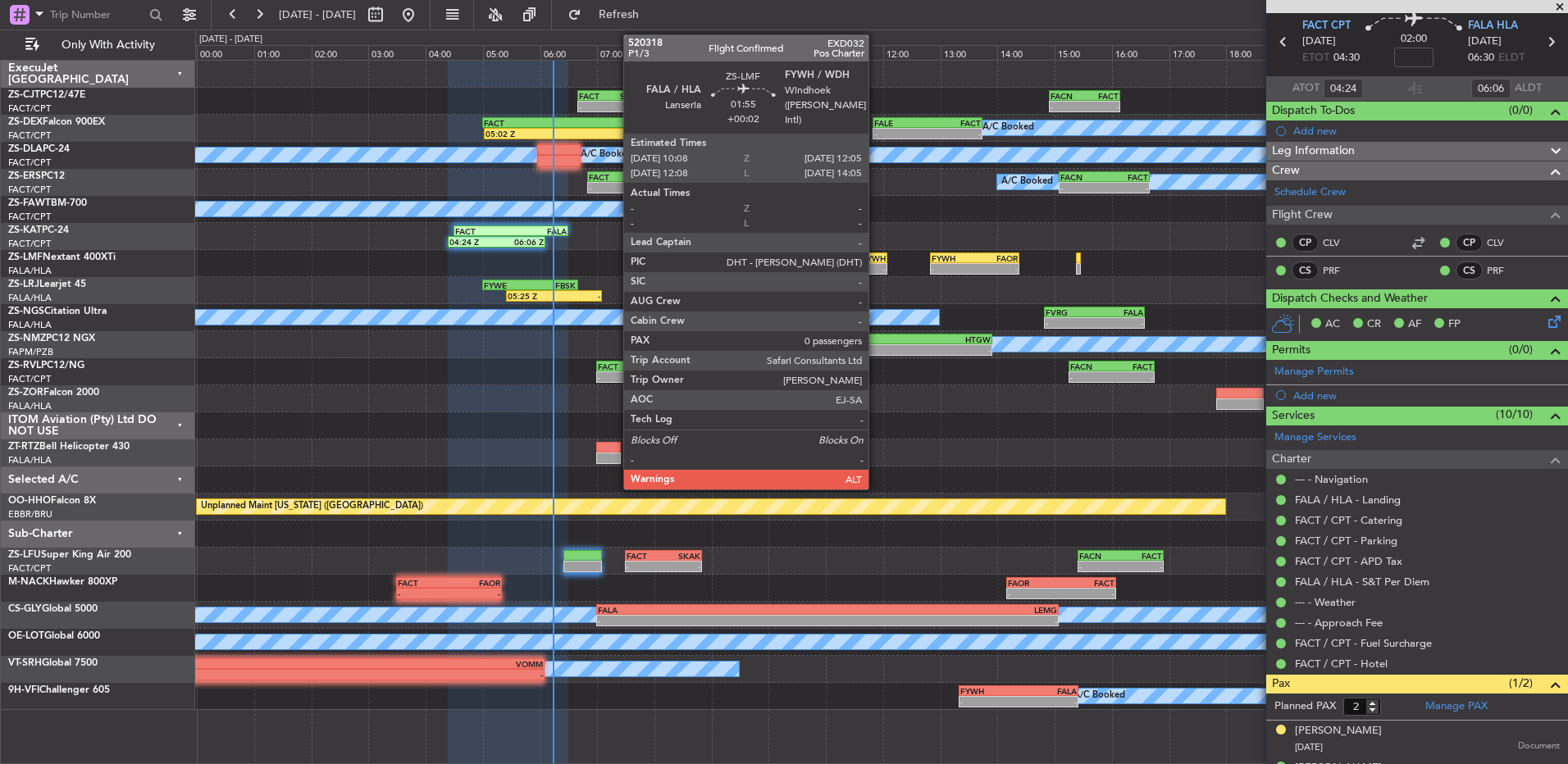
click at [878, 264] on div "-" at bounding box center [858, 268] width 54 height 10
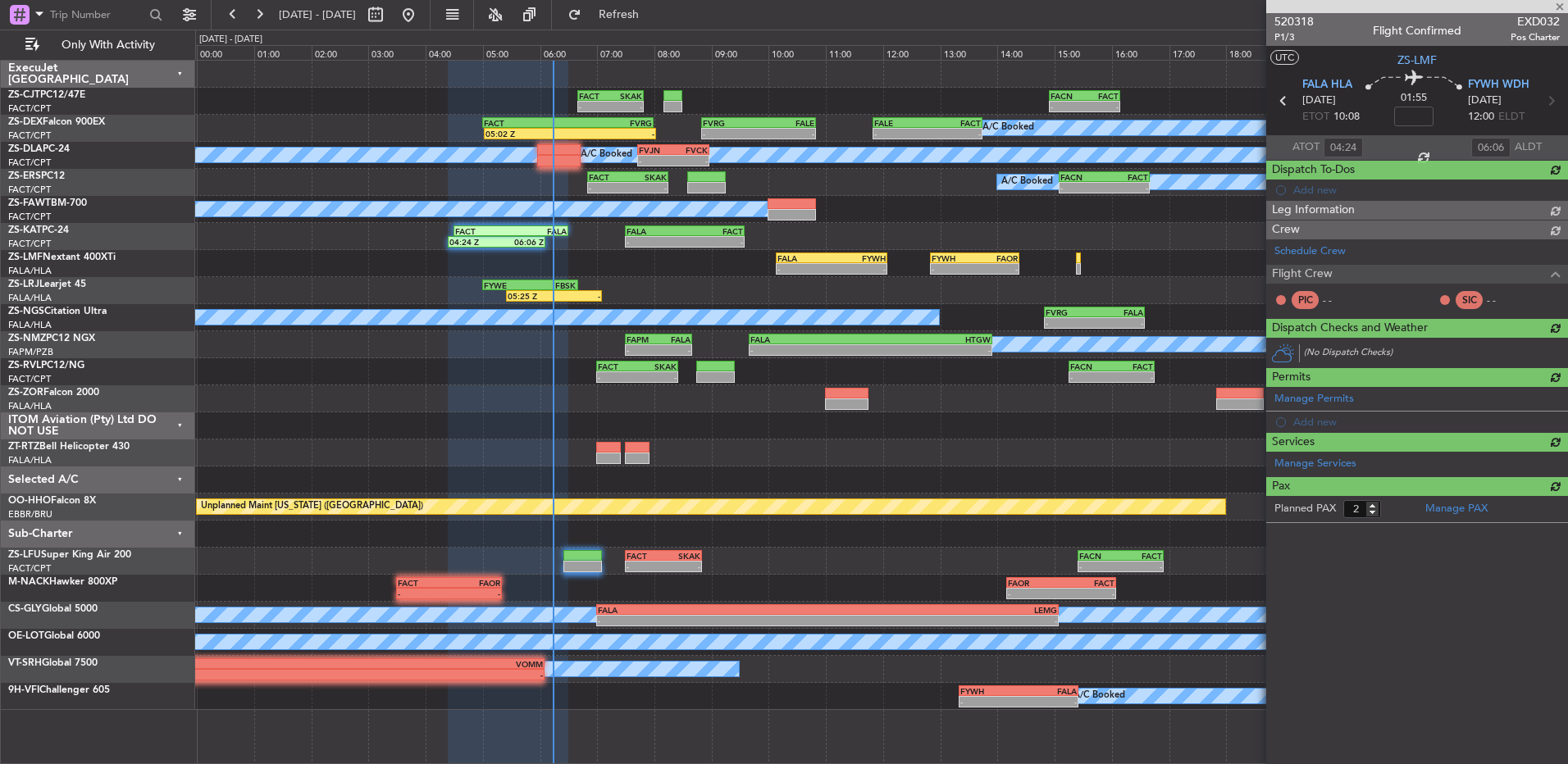
type input "+00:02"
type input "0"
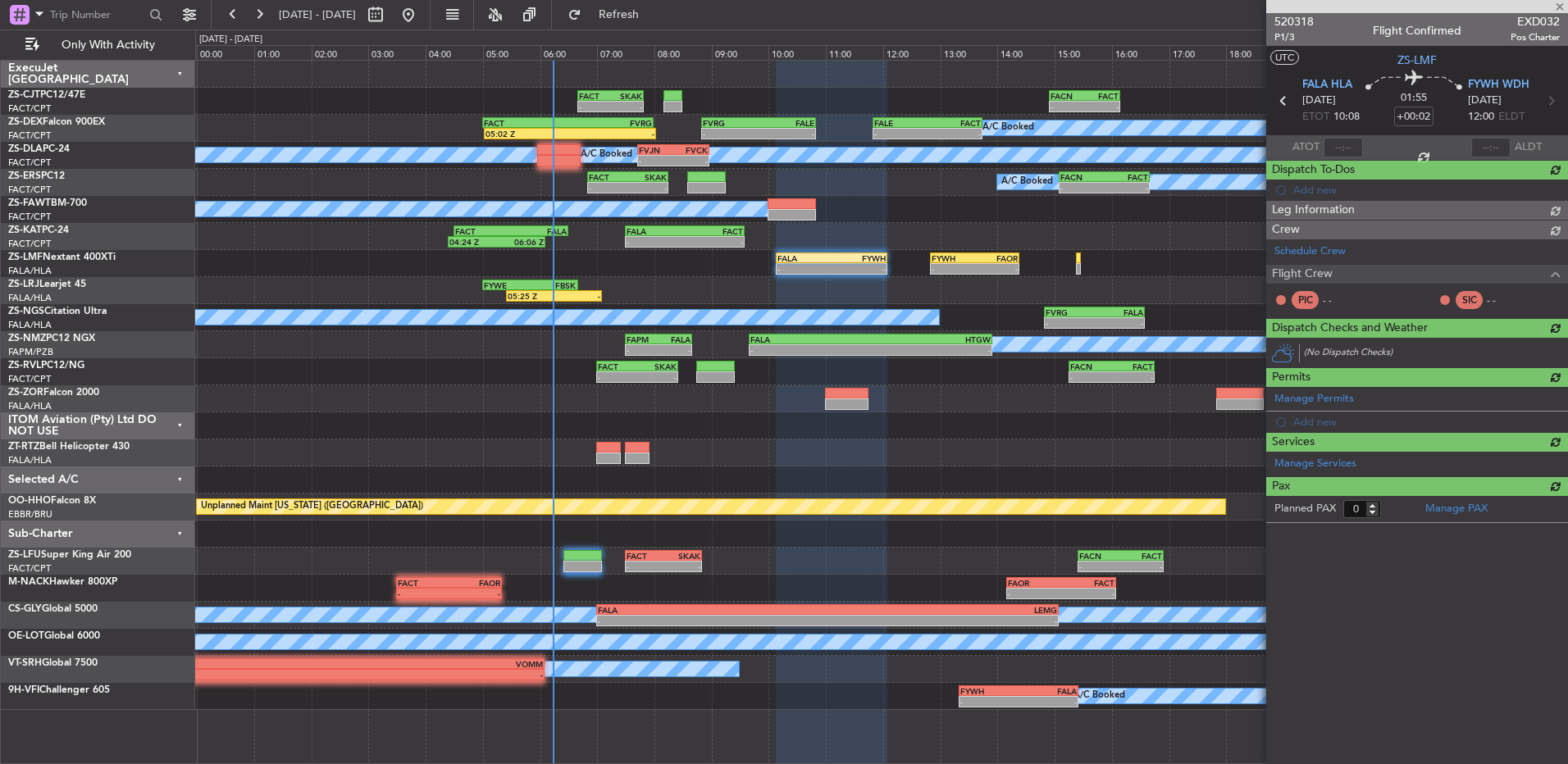
scroll to position [0, 0]
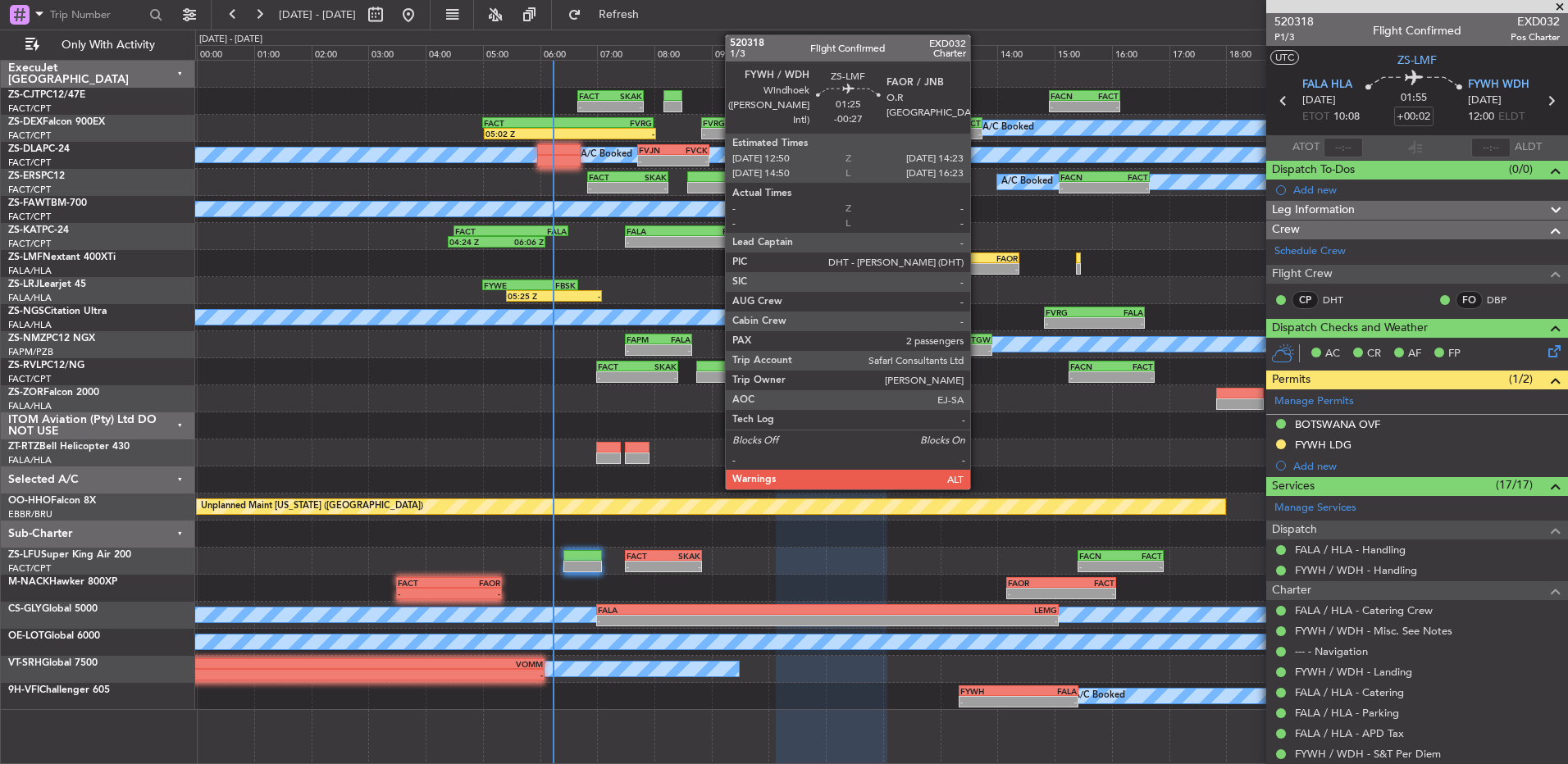
click at [978, 269] on div "-" at bounding box center [995, 268] width 43 height 10
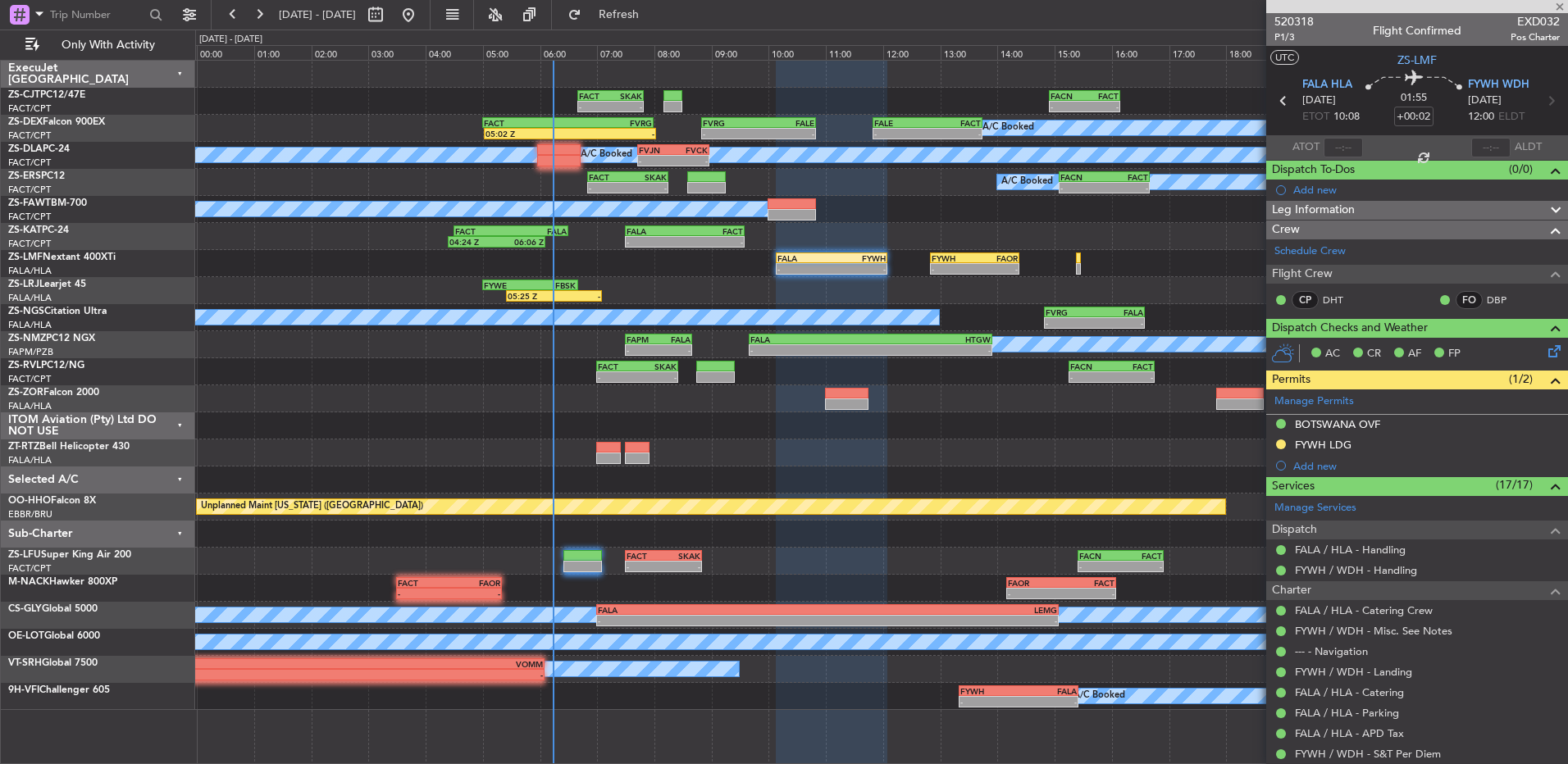
type input "-00:27"
type input "2"
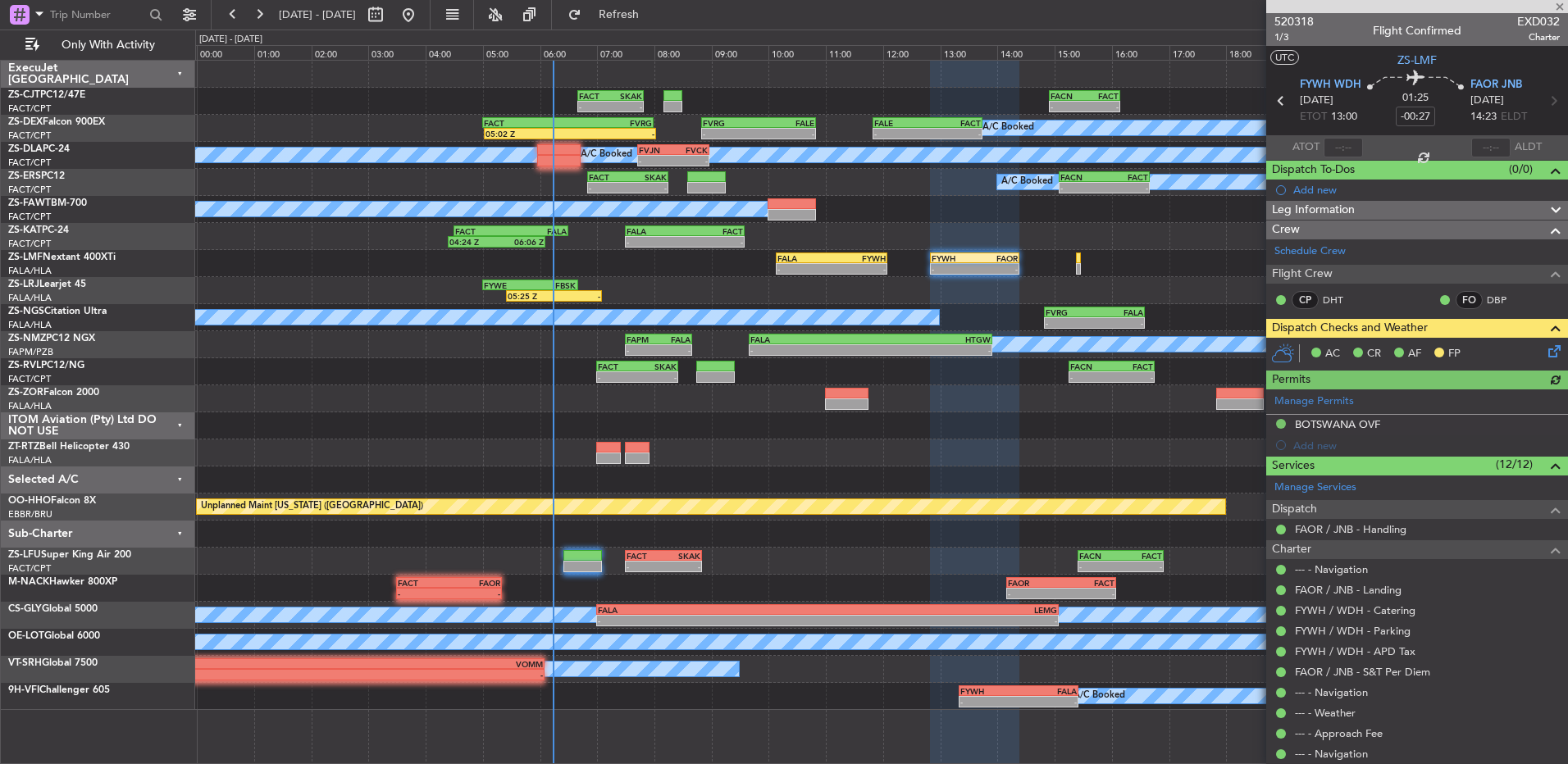
click at [1113, 350] on icon at bounding box center [1552, 349] width 13 height 13
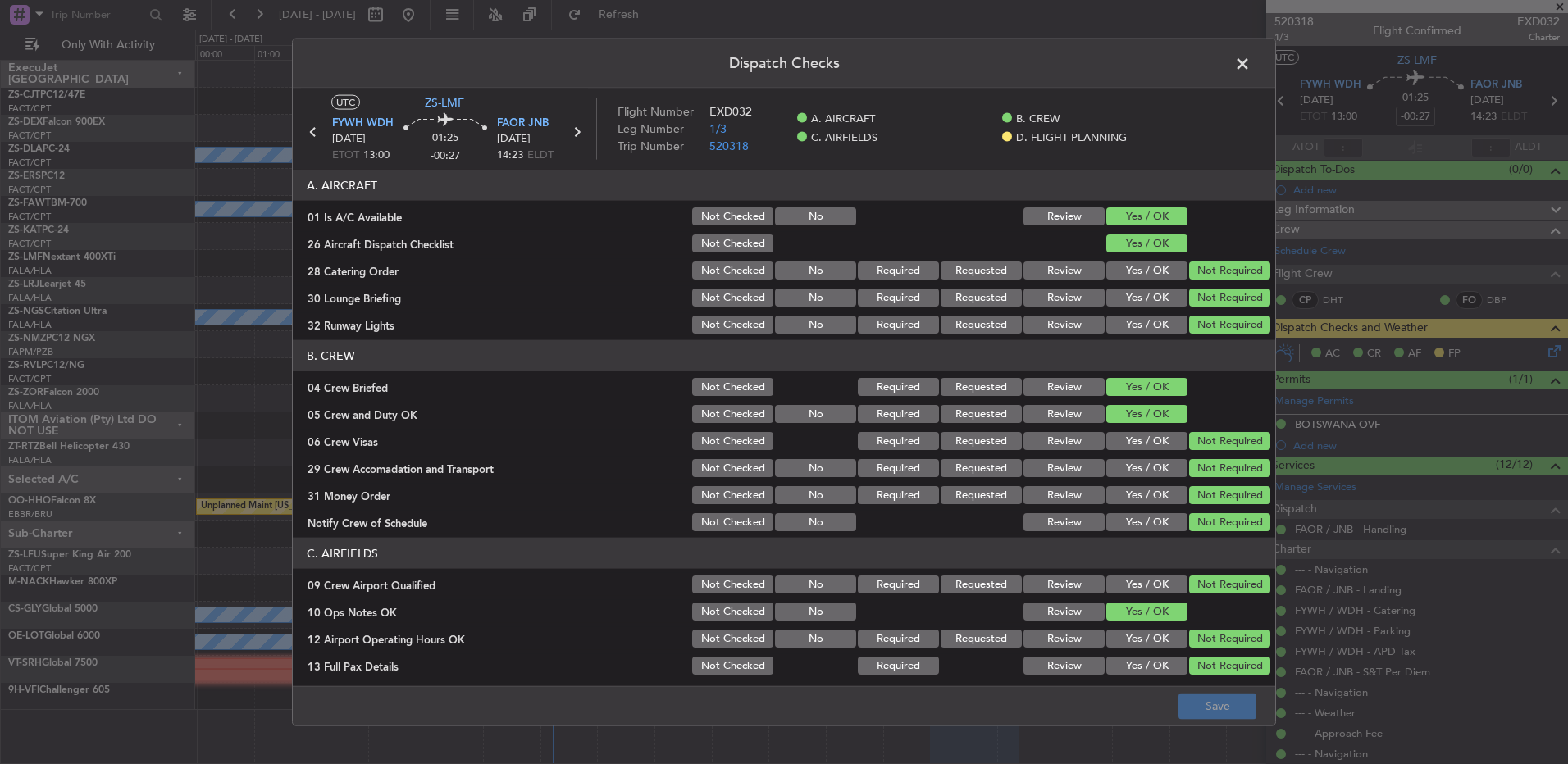
scroll to position [231, 0]
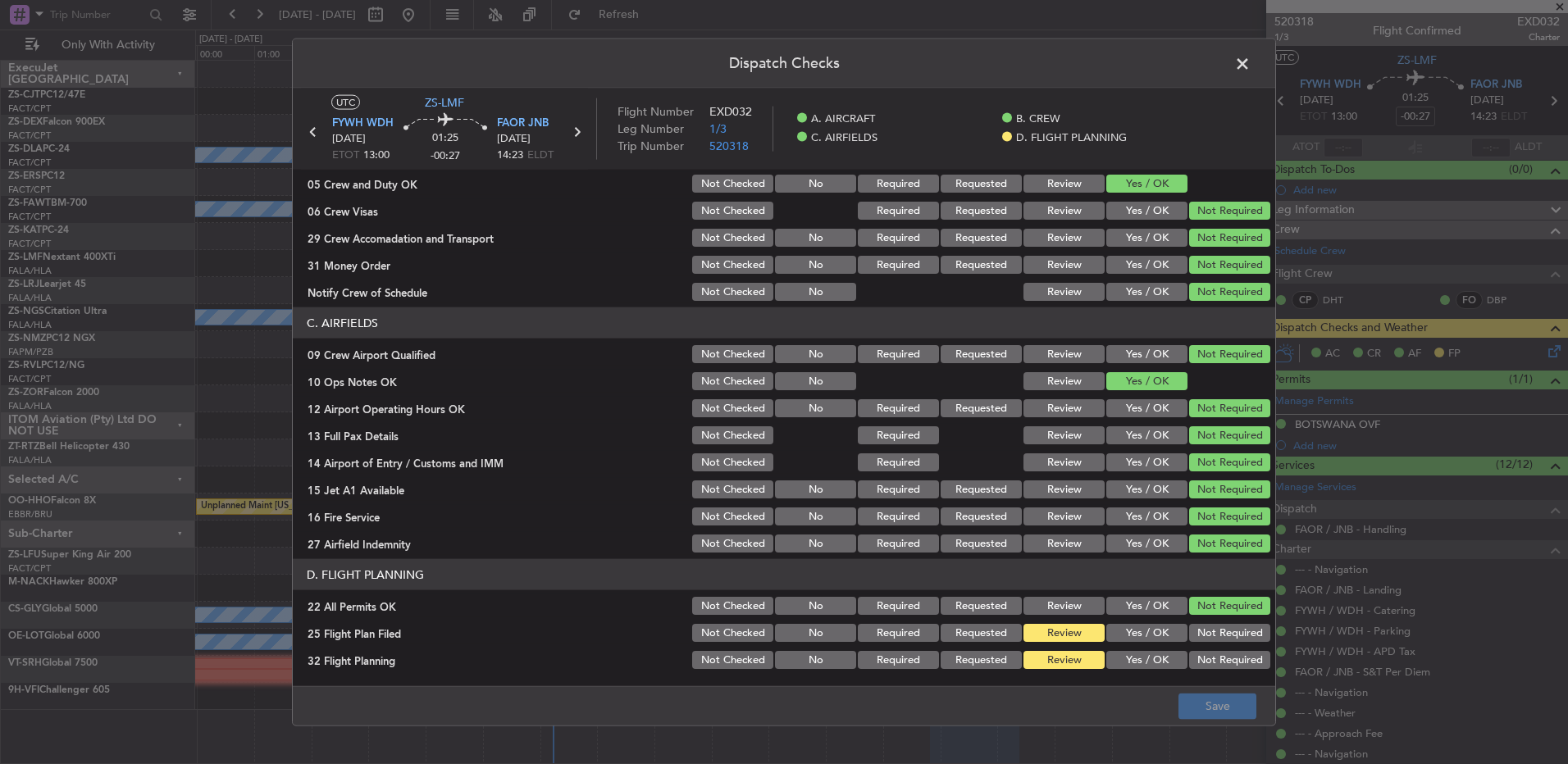
click at [1113, 508] on button "Yes / OK" at bounding box center [1147, 633] width 81 height 18
click at [1113, 508] on button "Yes / OK" at bounding box center [1147, 660] width 81 height 18
click at [1113, 508] on button "Save" at bounding box center [1217, 705] width 78 height 27
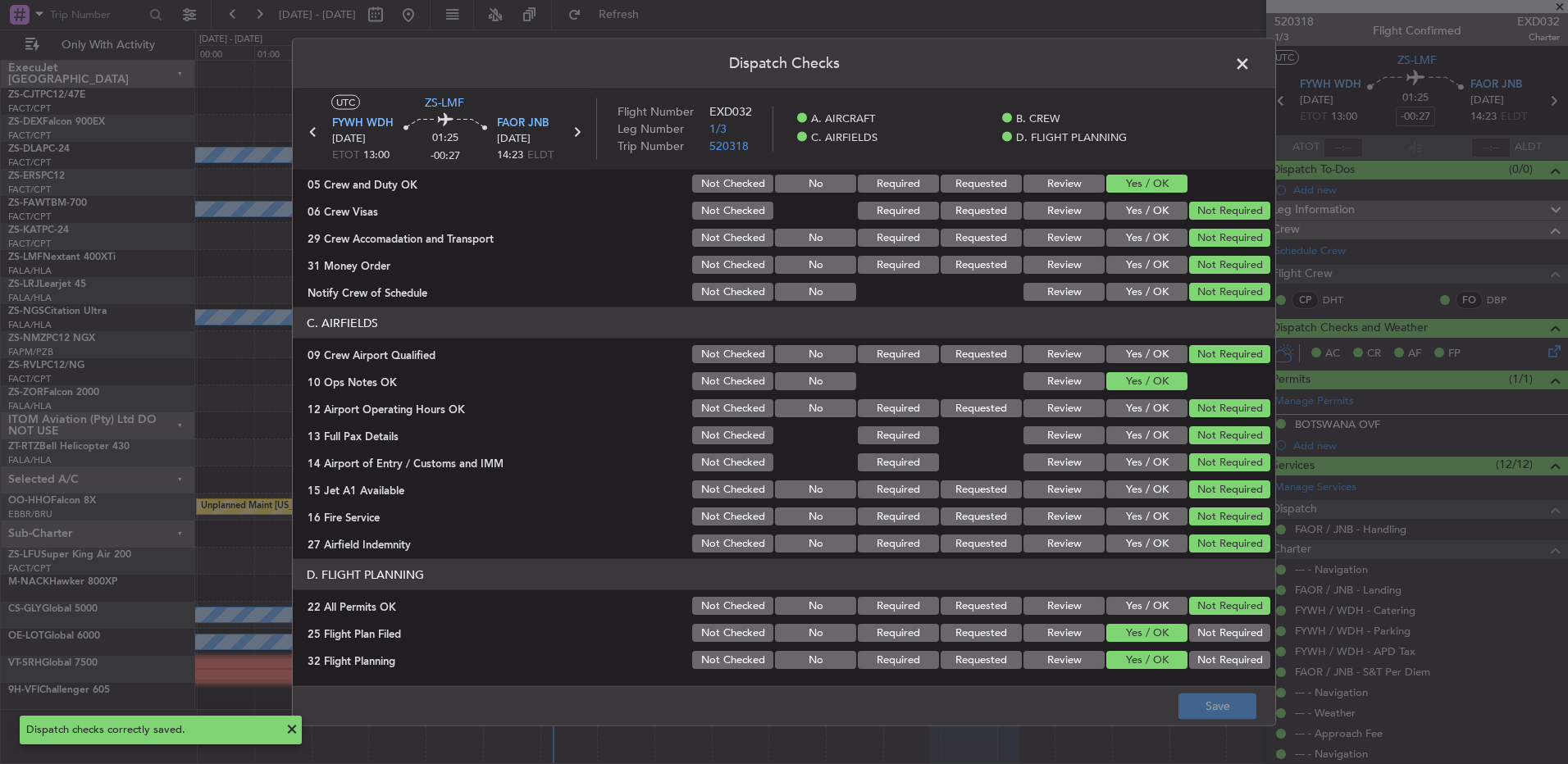
click at [576, 135] on icon at bounding box center [576, 132] width 21 height 21
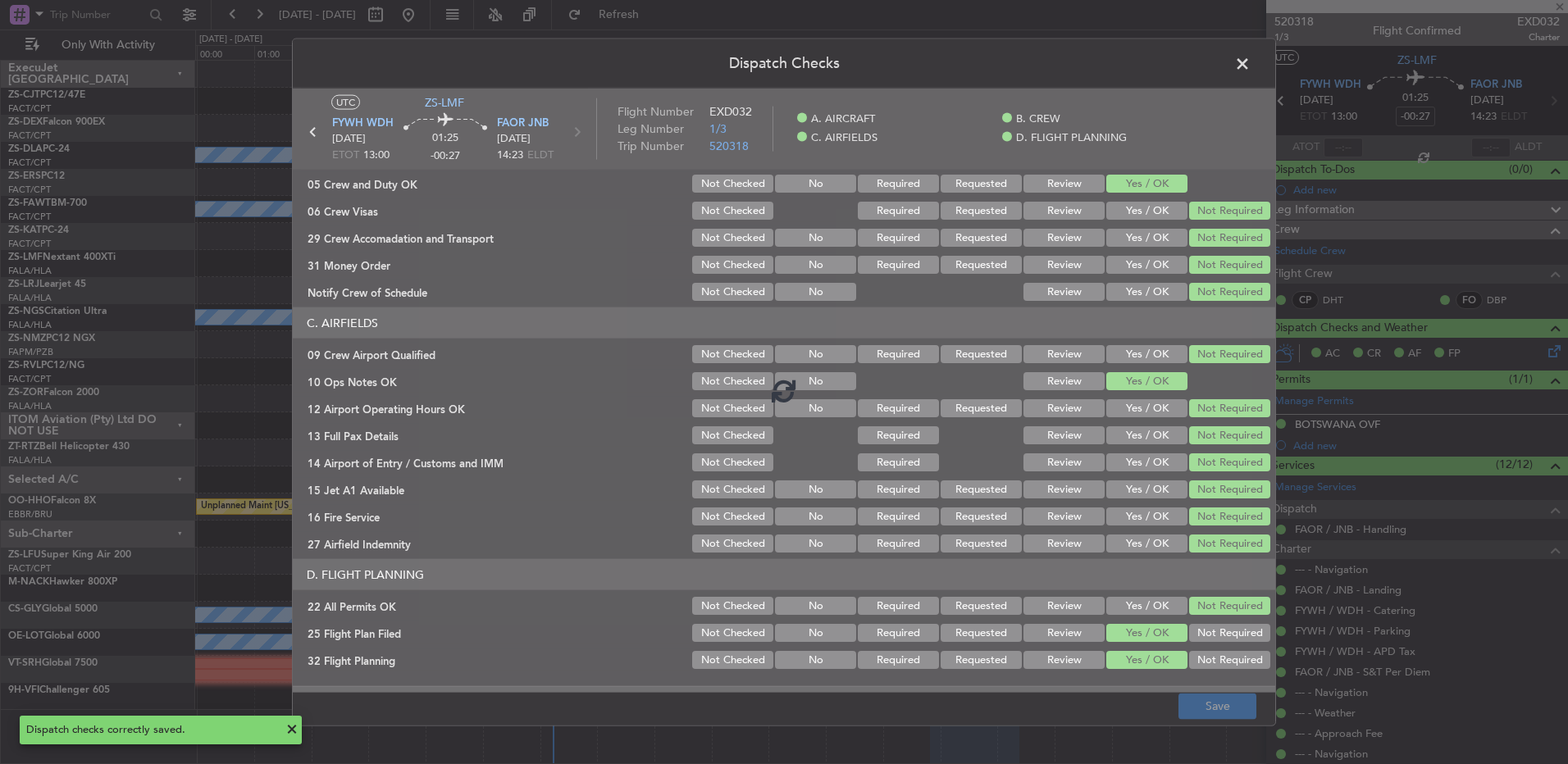
type input "-00:20"
type input "0"
type input "-00:20"
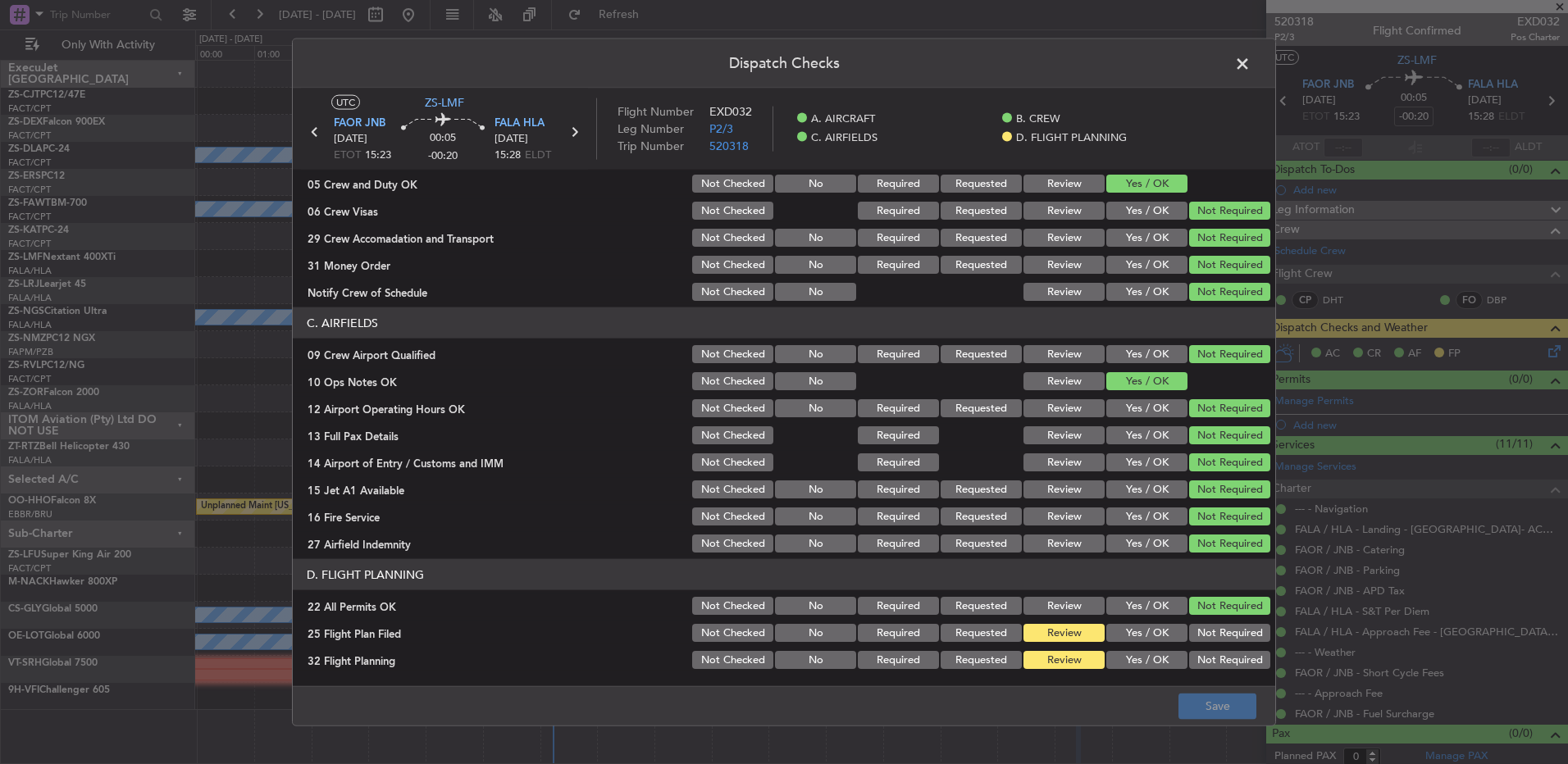
click at [1113, 508] on section "D. FLIGHT PLANNING 22 All Permits OK Not Checked No Required Requested Review Y…" at bounding box center [784, 615] width 982 height 113
click at [1113, 508] on button "Yes / OK" at bounding box center [1147, 633] width 81 height 18
click at [1113, 508] on button "Yes / OK" at bounding box center [1147, 660] width 81 height 18
drag, startPoint x: 1192, startPoint y: 690, endPoint x: 1200, endPoint y: 700, distance: 12.8
click at [1113, 508] on footer "Save" at bounding box center [784, 705] width 982 height 39
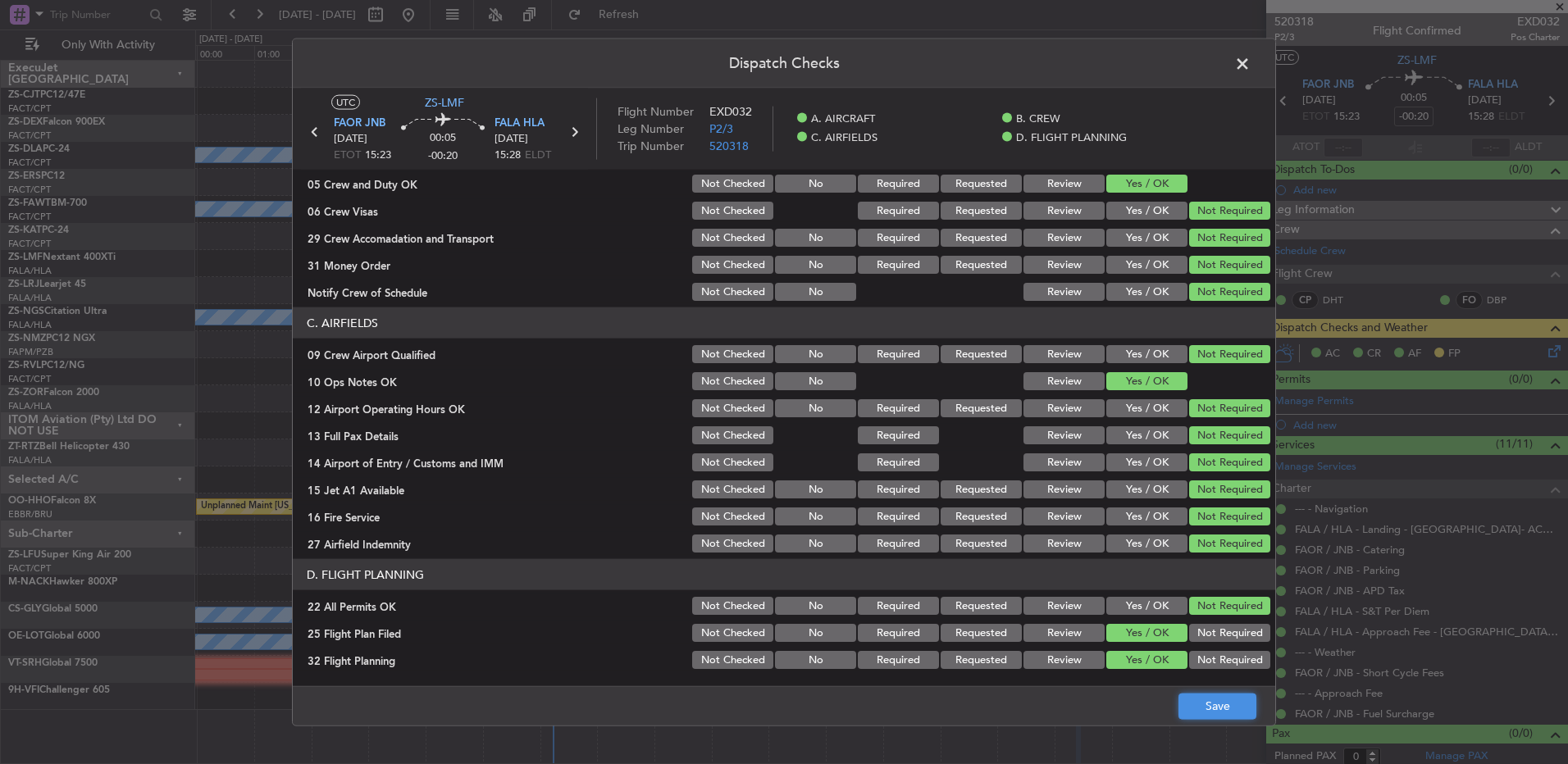
click at [1113, 508] on button "Save" at bounding box center [1217, 705] width 78 height 27
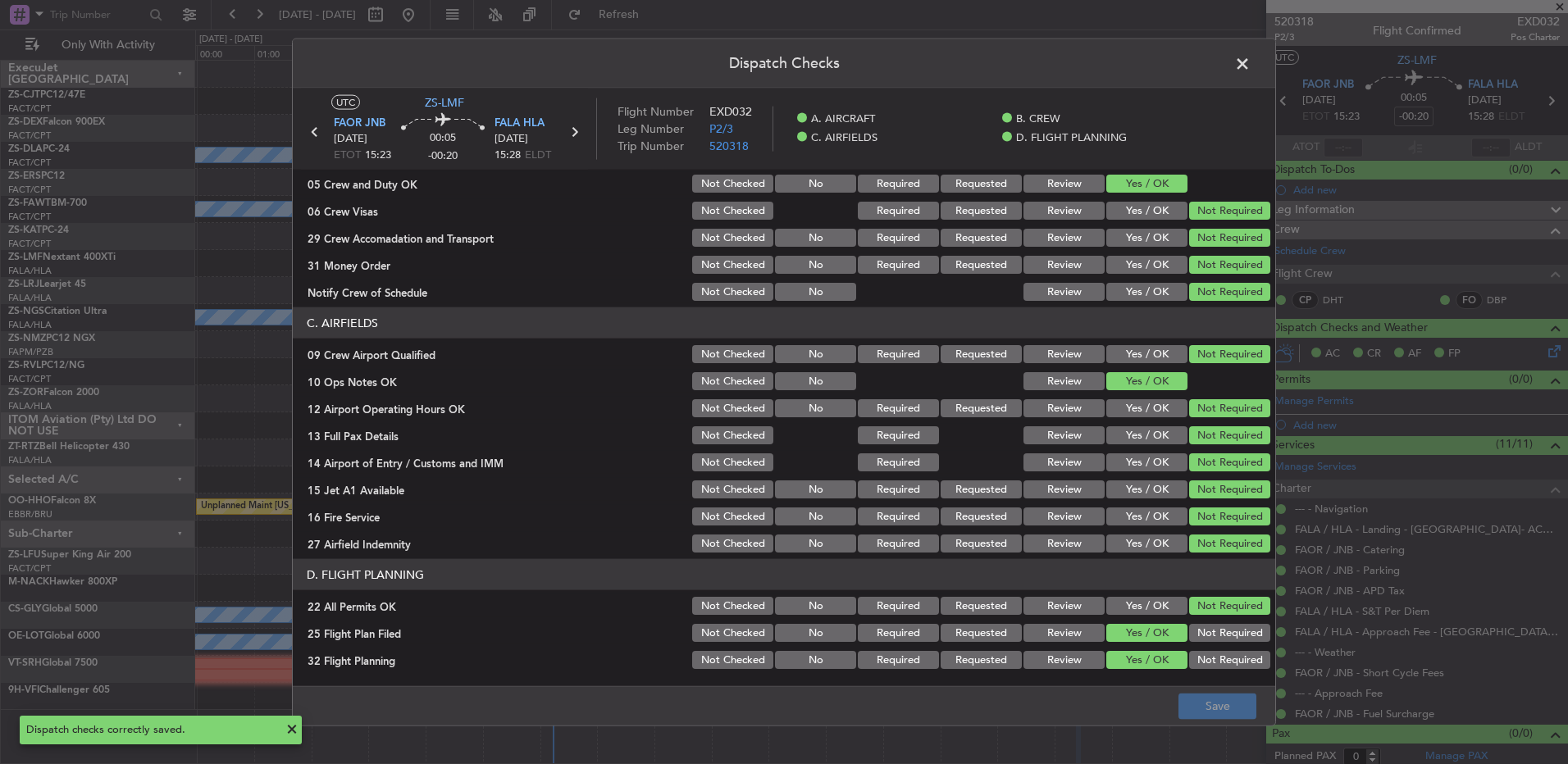
click at [1113, 64] on span at bounding box center [1250, 68] width 0 height 33
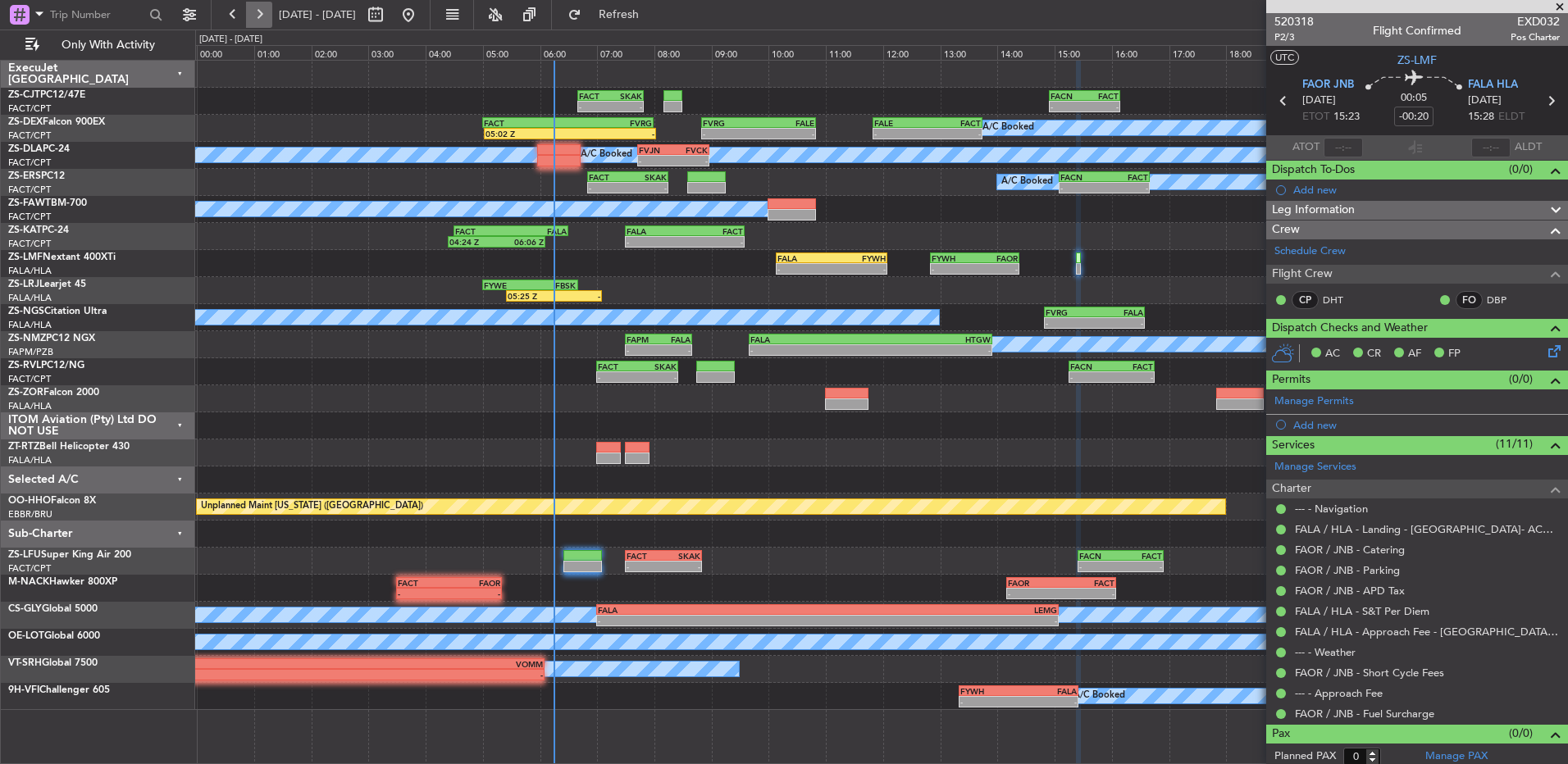
click at [246, 10] on button at bounding box center [259, 15] width 27 height 27
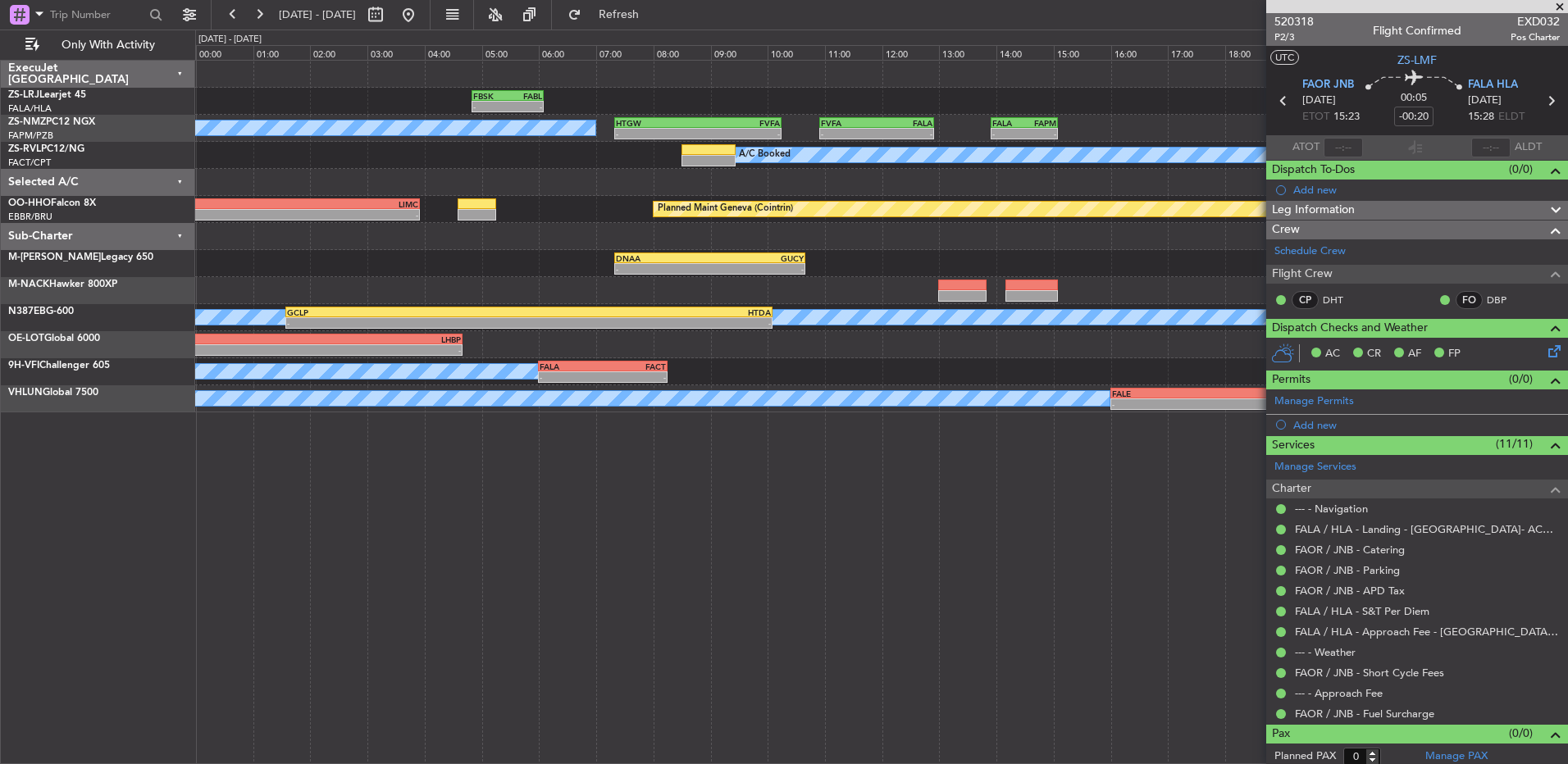
click at [1113, 7] on span at bounding box center [1560, 7] width 16 height 15
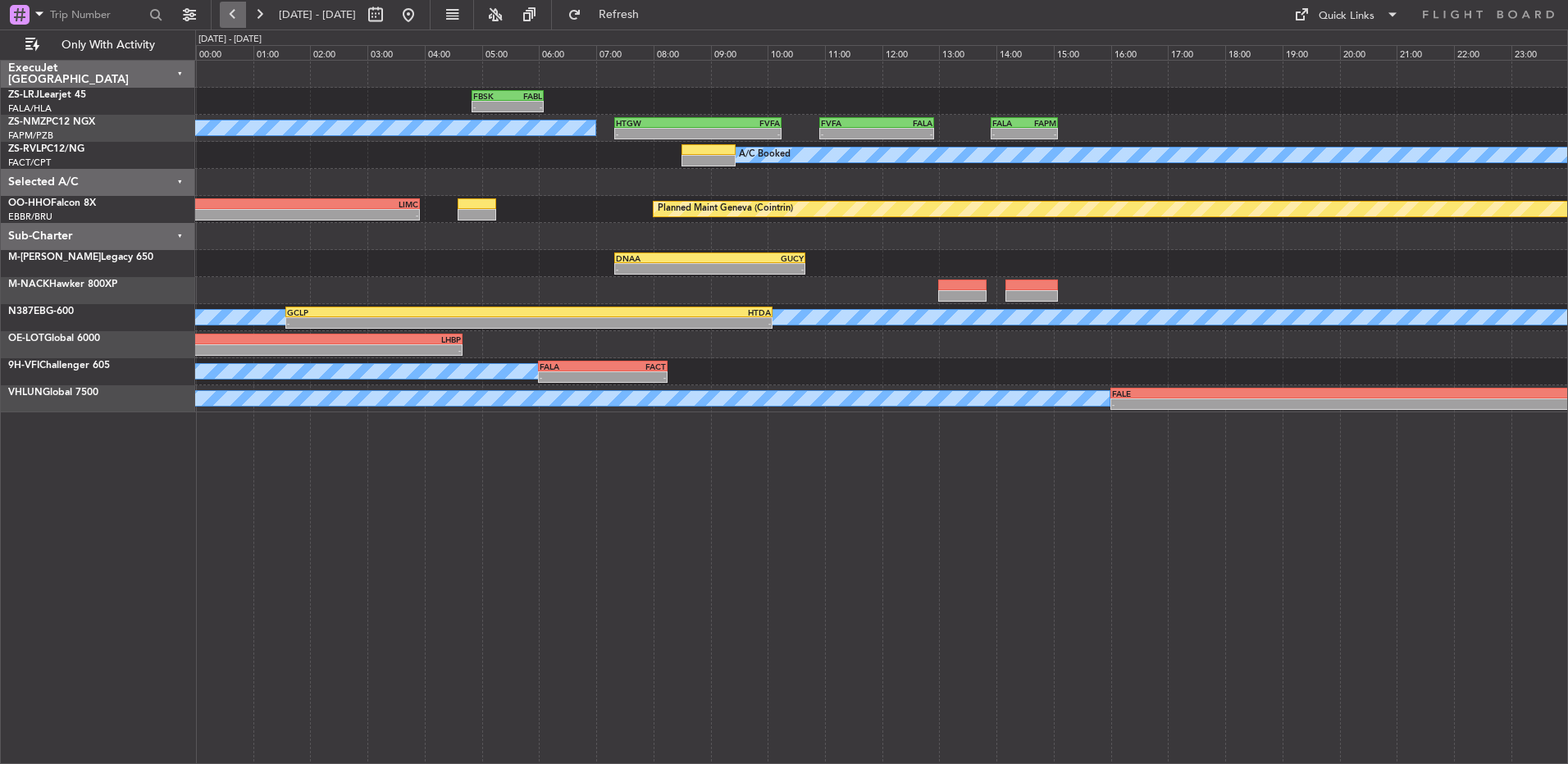
click at [237, 14] on button at bounding box center [232, 15] width 27 height 27
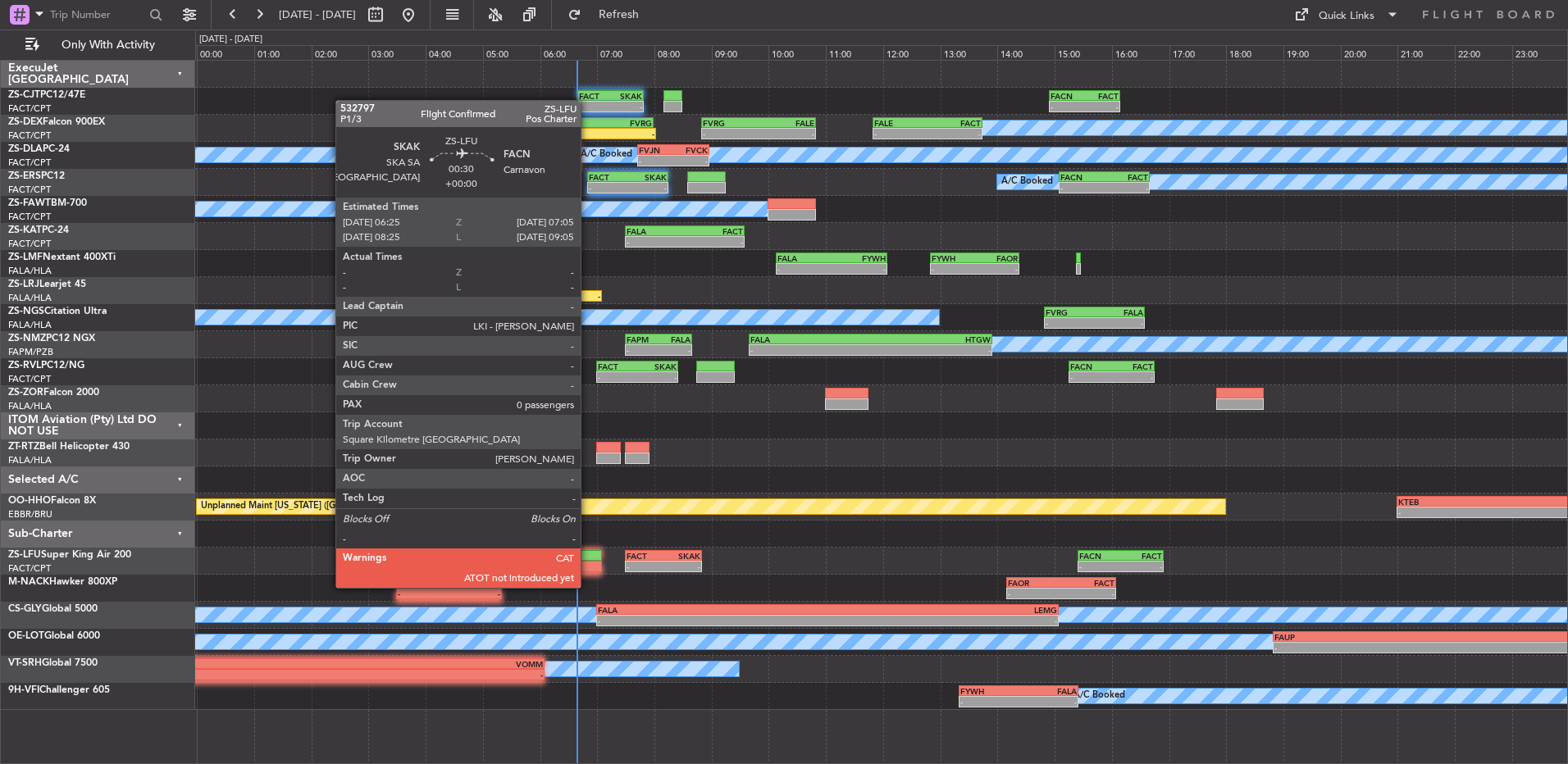
click at [588, 508] on div at bounding box center [582, 566] width 38 height 12
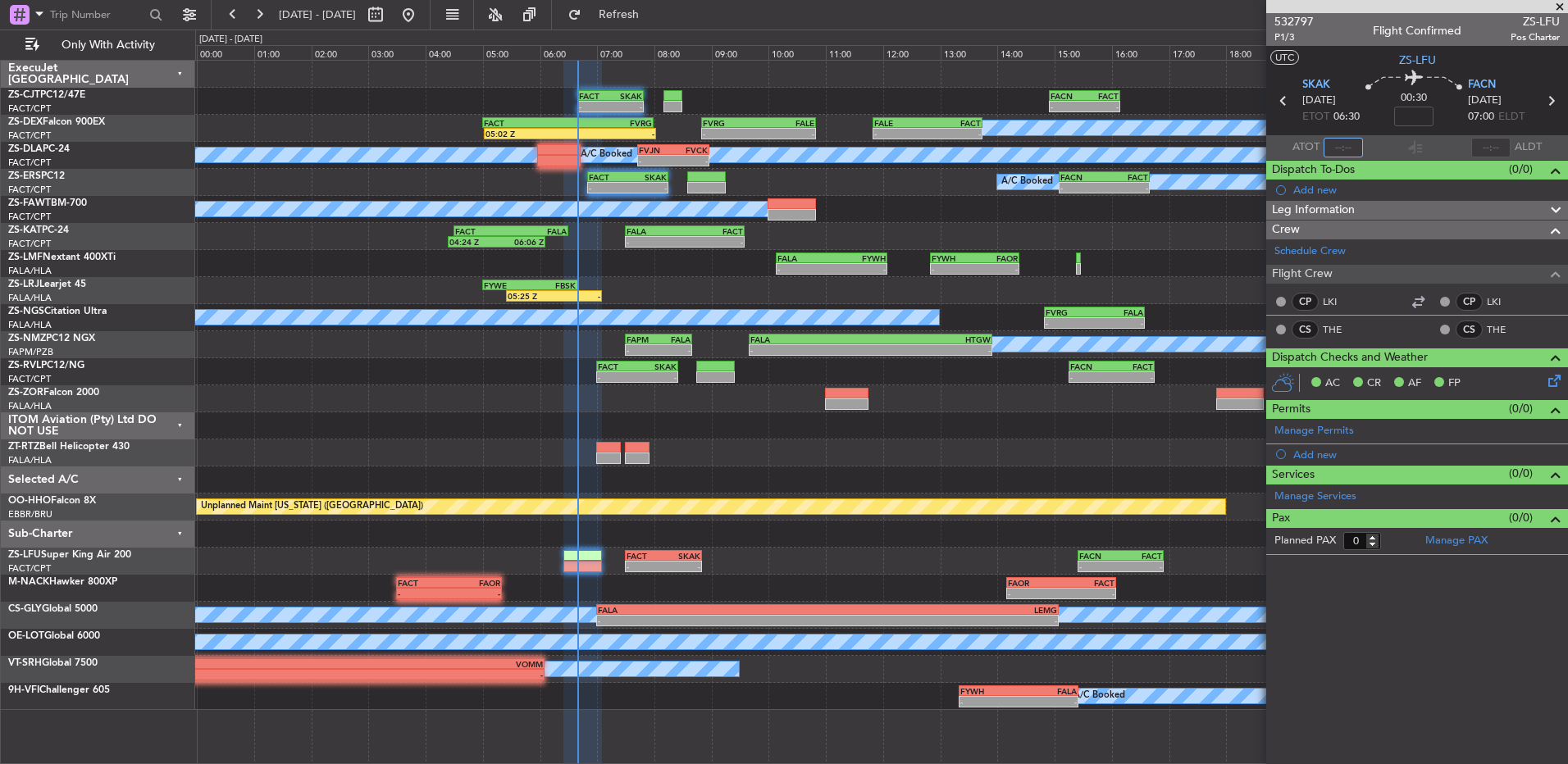
click at [1113, 149] on input "text" at bounding box center [1343, 148] width 39 height 20
type input "06:27"
click at [1113, 23] on span "532797" at bounding box center [1293, 21] width 39 height 17
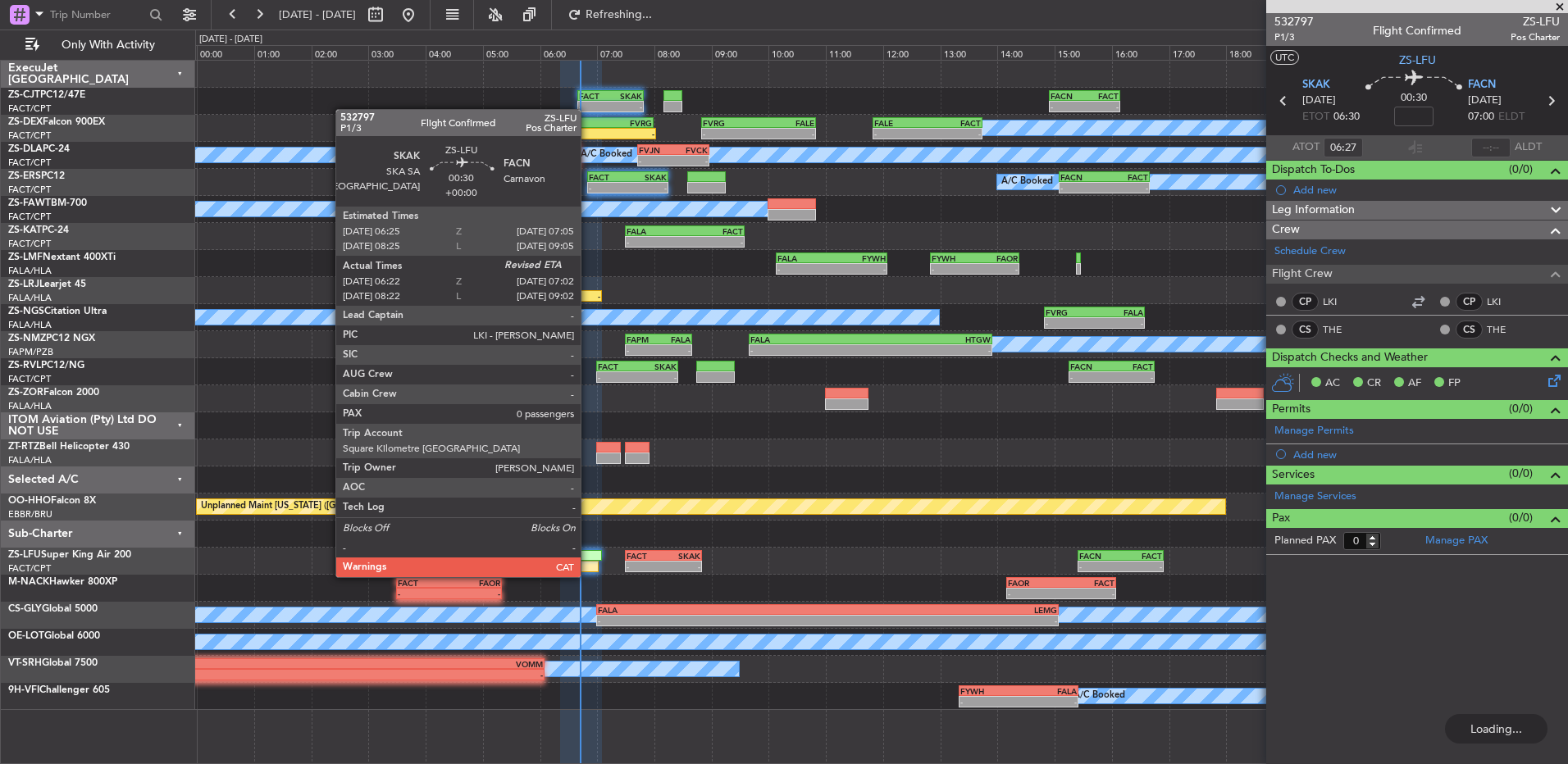
click at [588, 508] on div at bounding box center [579, 566] width 38 height 12
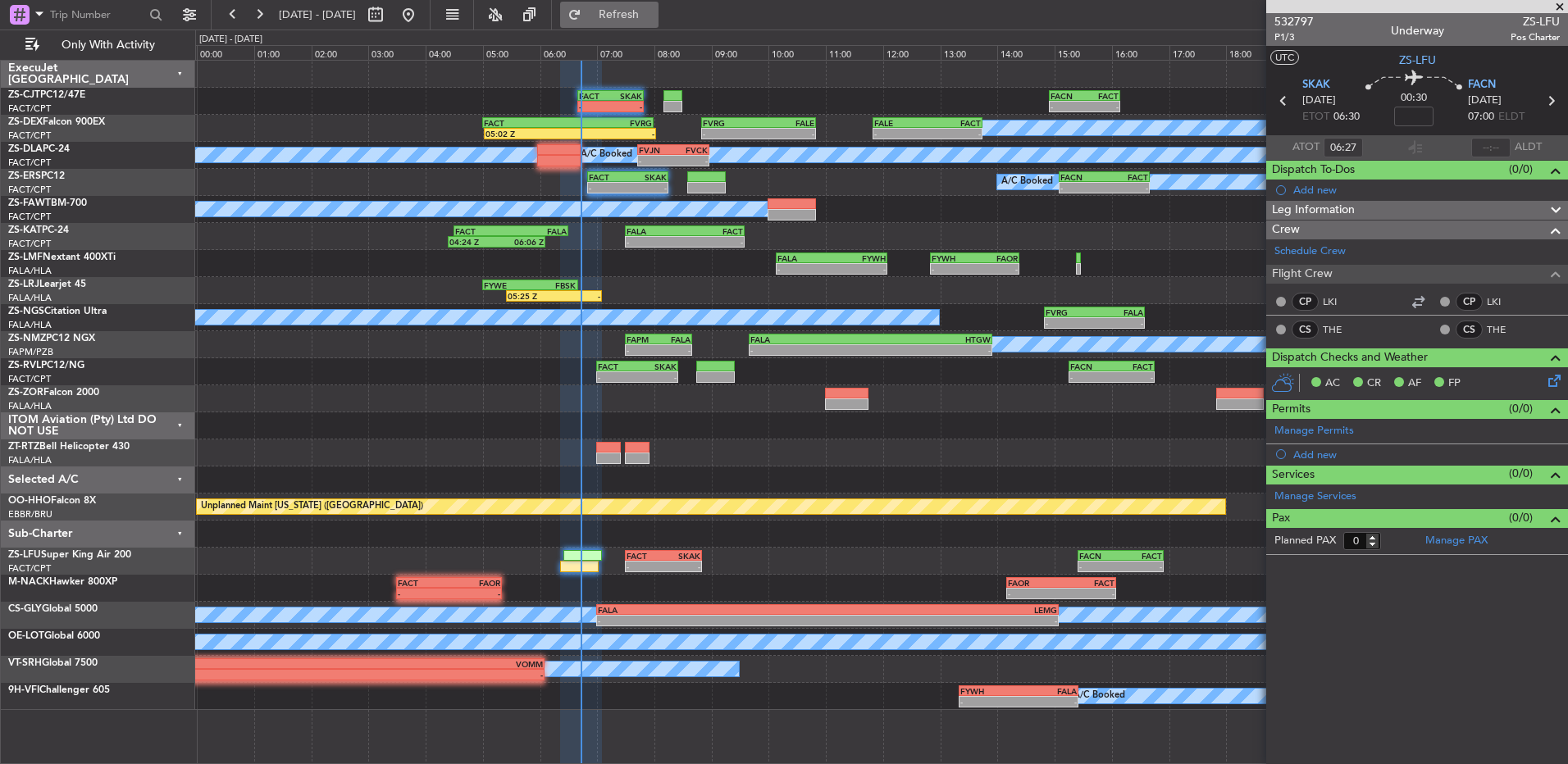
click at [630, 12] on button "Refresh" at bounding box center [610, 15] width 99 height 27
click at [1113, 5] on span at bounding box center [1560, 7] width 16 height 15
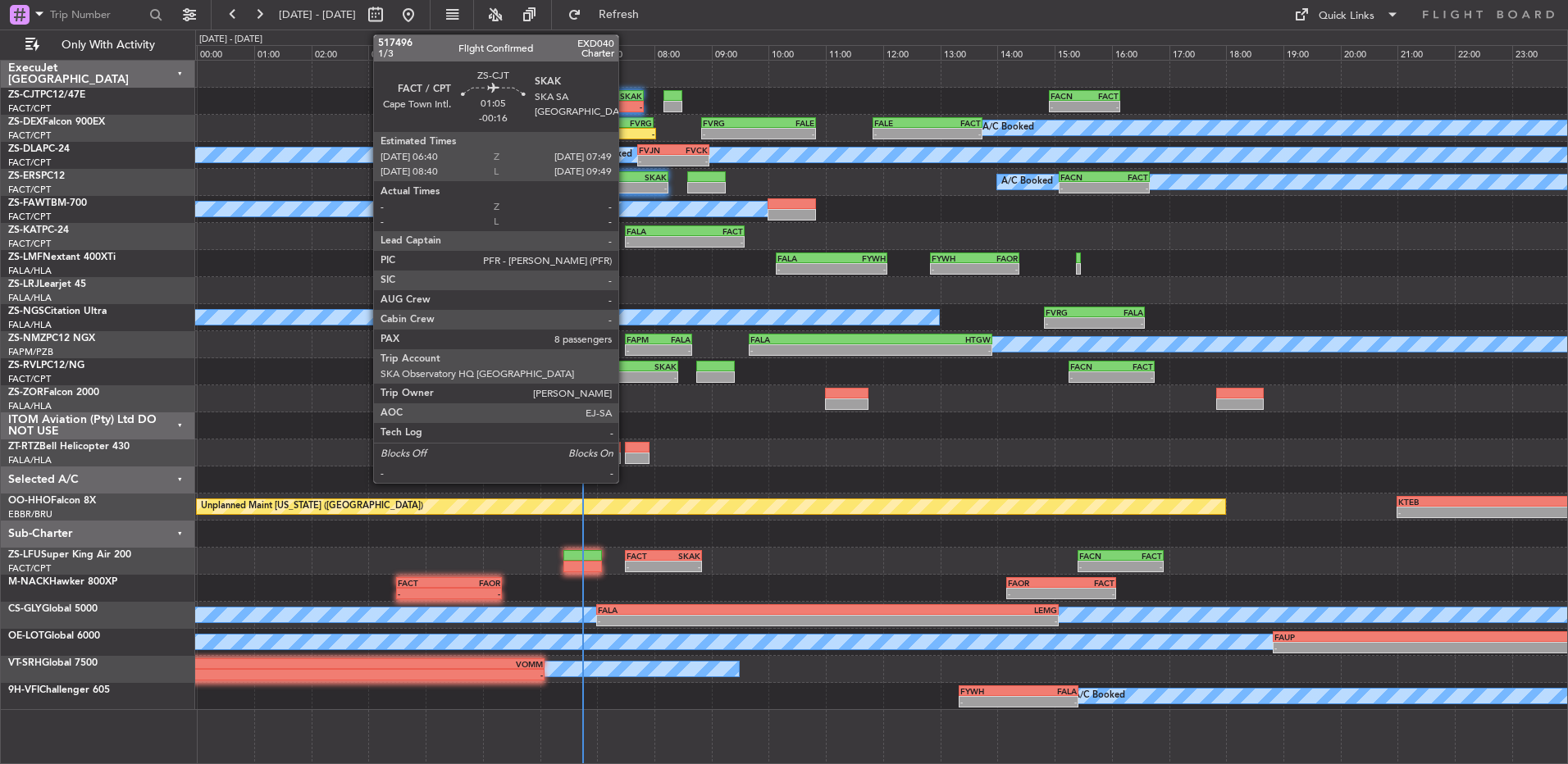
click at [626, 97] on div "SKAK" at bounding box center [626, 95] width 31 height 10
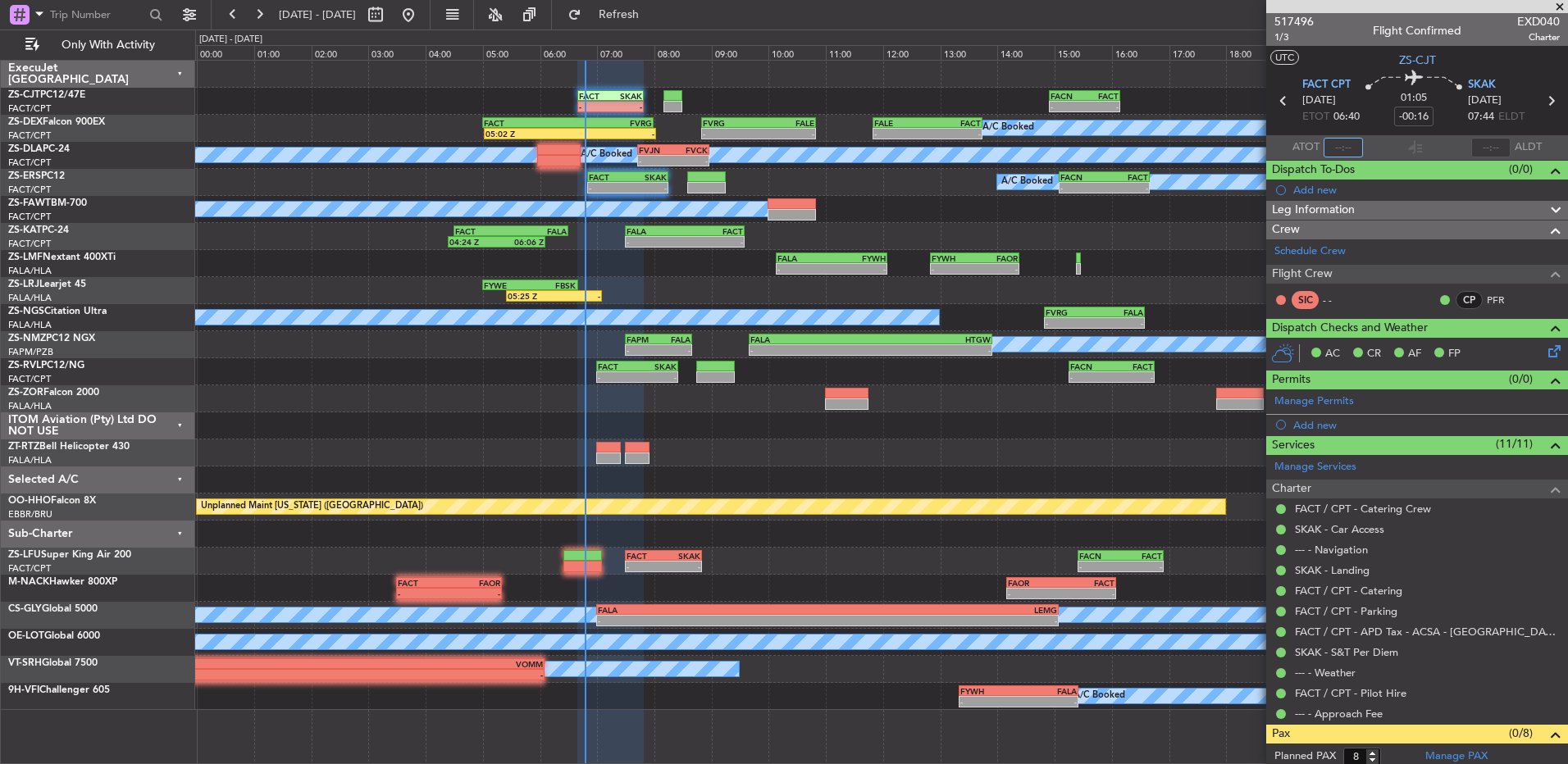
click at [1113, 140] on input "text" at bounding box center [1343, 148] width 39 height 20
click at [1113, 149] on input "text" at bounding box center [1343, 148] width 39 height 20
type input "06:47"
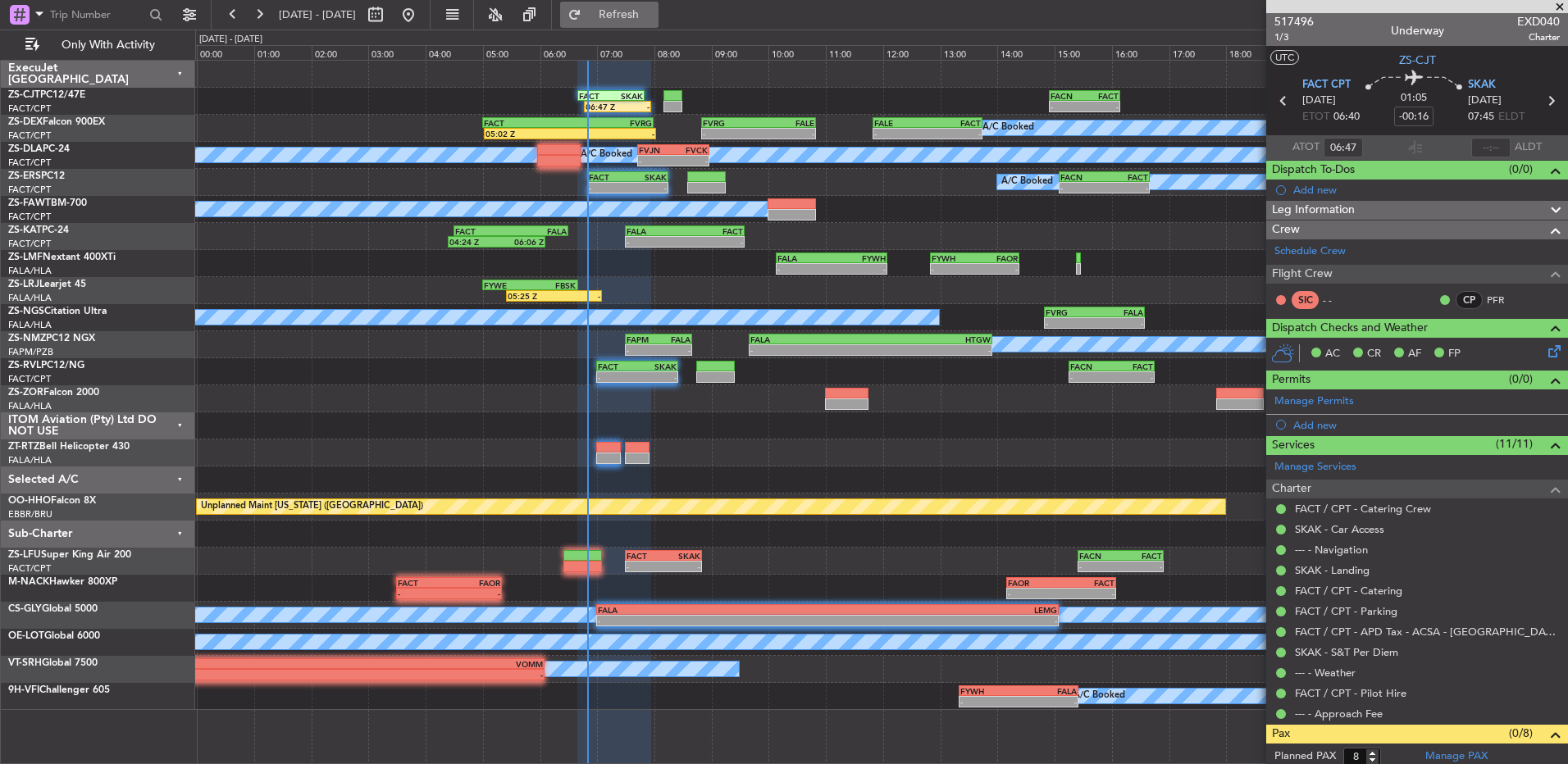
click at [653, 16] on span "Refresh" at bounding box center [619, 15] width 69 height 12
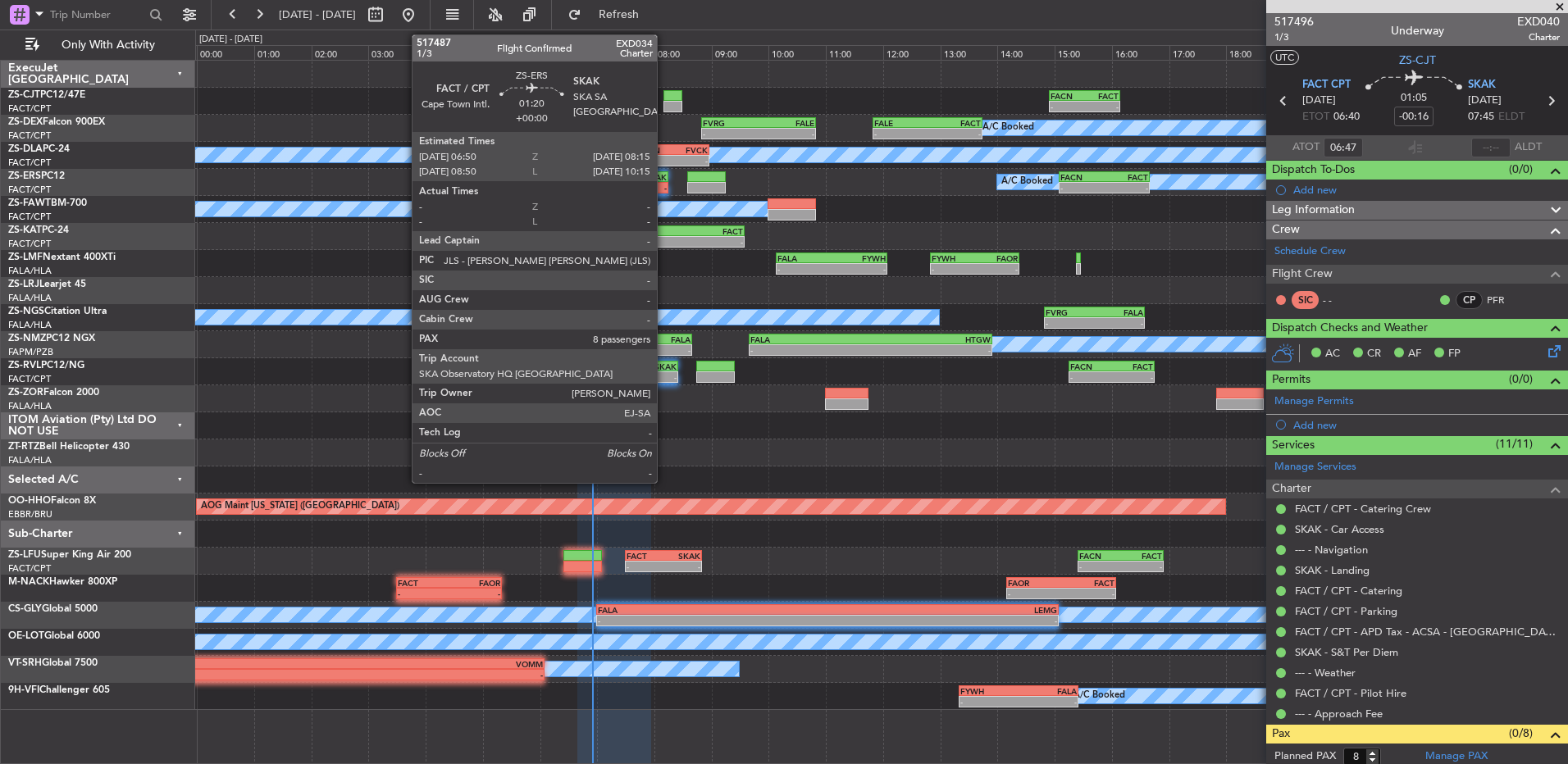
click at [665, 179] on div "SKAK" at bounding box center [646, 177] width 39 height 10
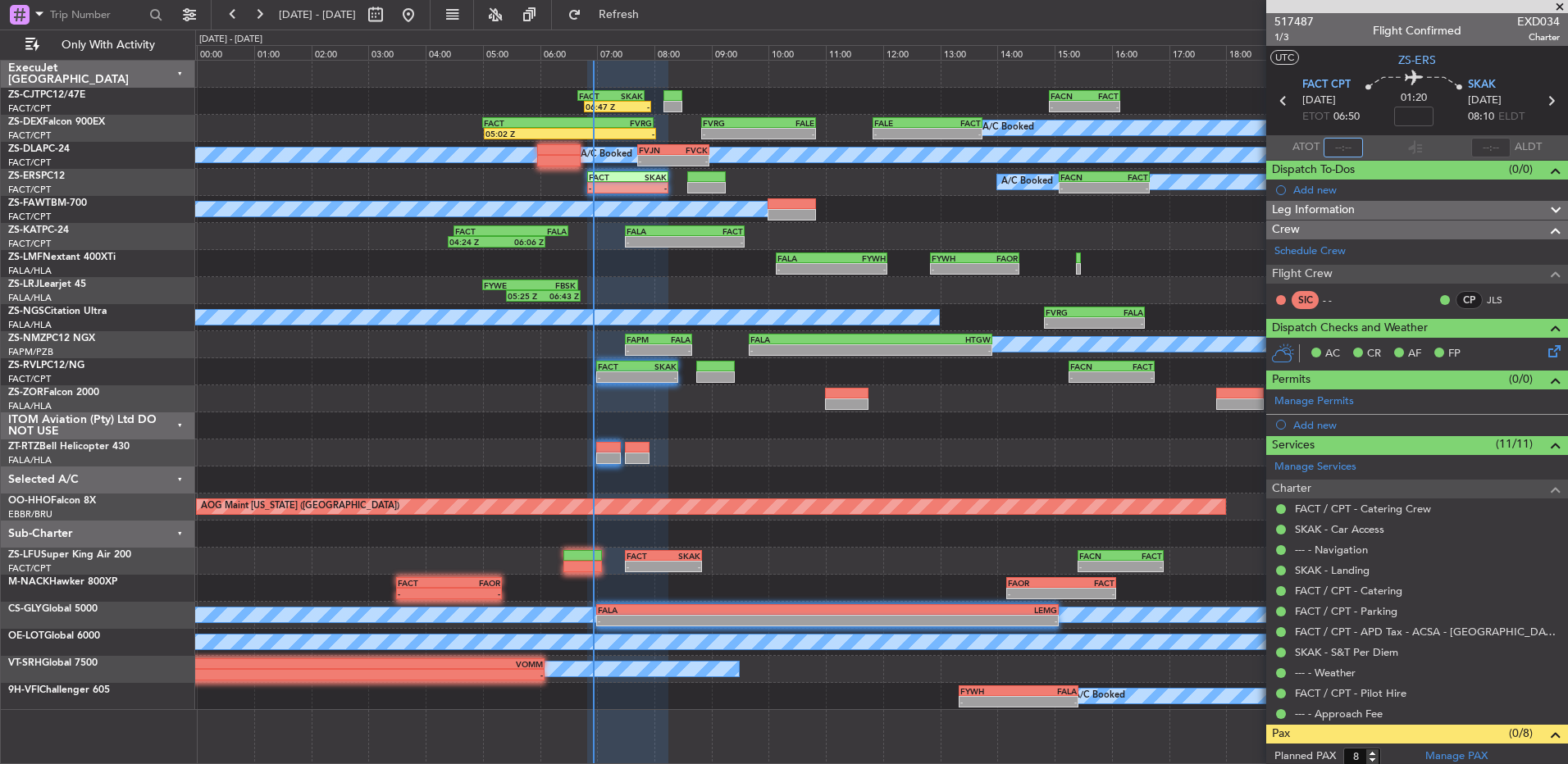
click at [1341, 147] on input "text" at bounding box center [1343, 148] width 39 height 20
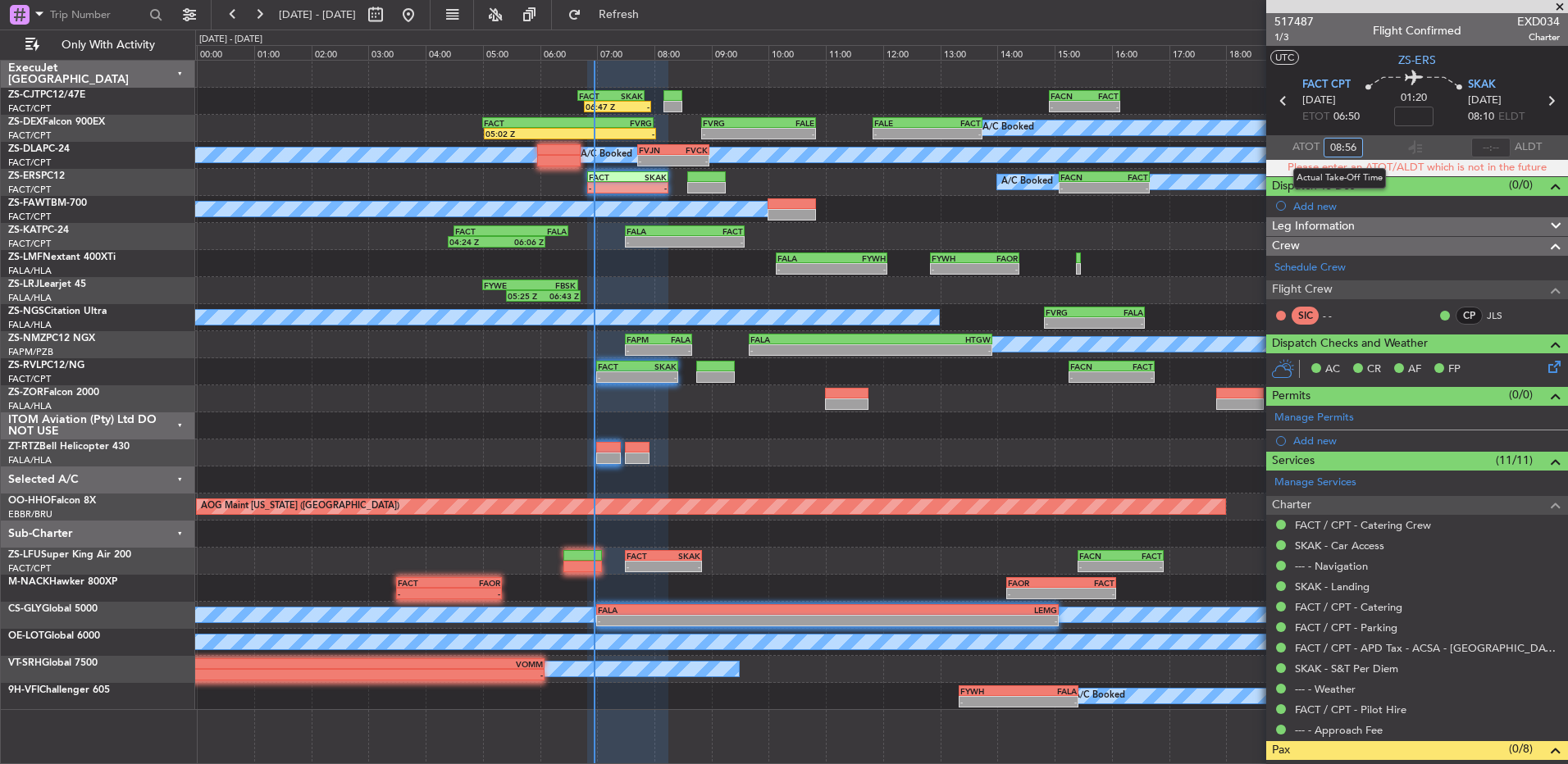
click at [1337, 152] on input "08:56" at bounding box center [1343, 148] width 39 height 20
type input "06:56"
click at [1374, 154] on section "ATOT 06:56 ALDT" at bounding box center [1417, 147] width 302 height 25
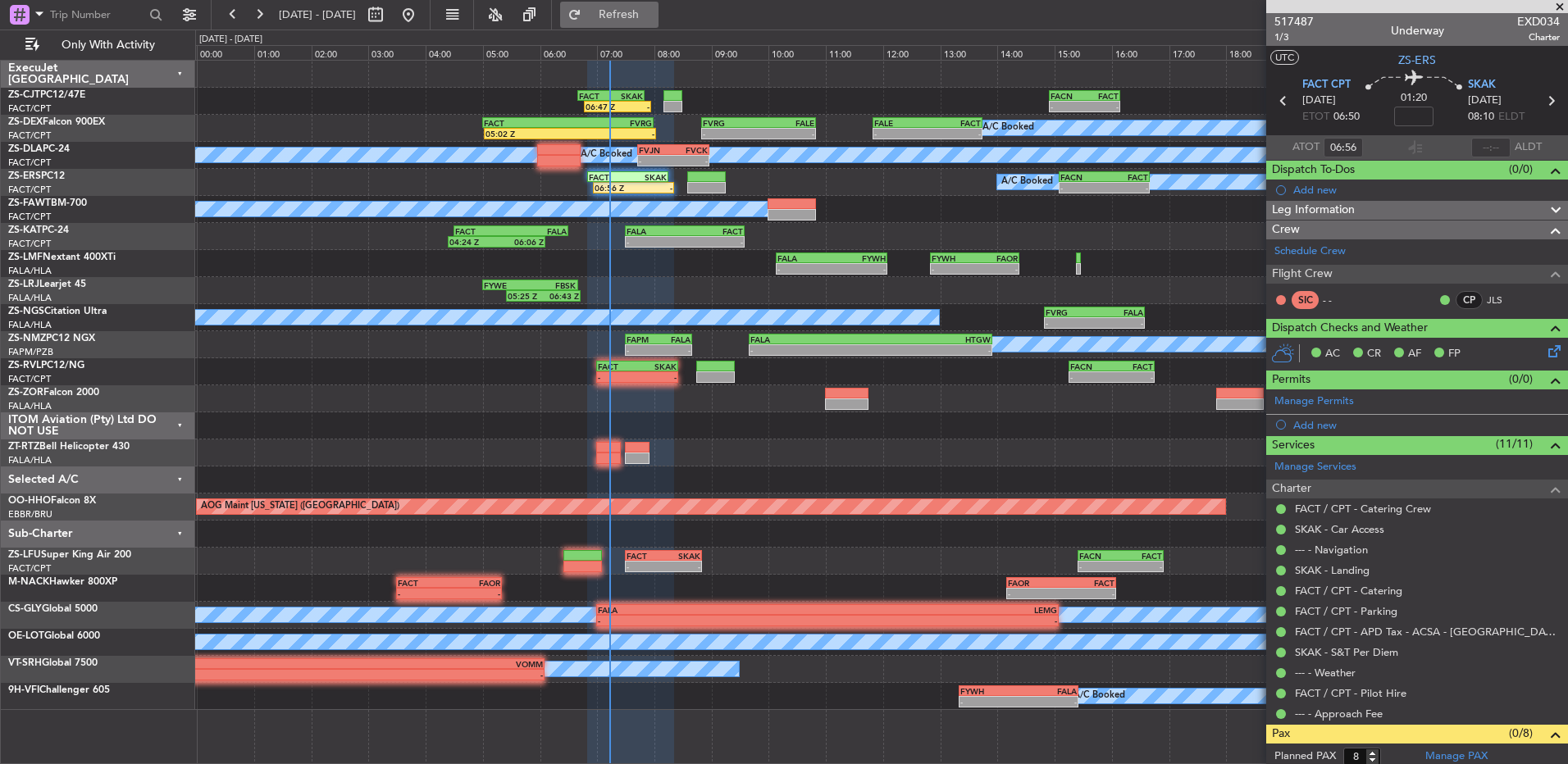
click at [618, 16] on button "Refresh" at bounding box center [610, 15] width 99 height 27
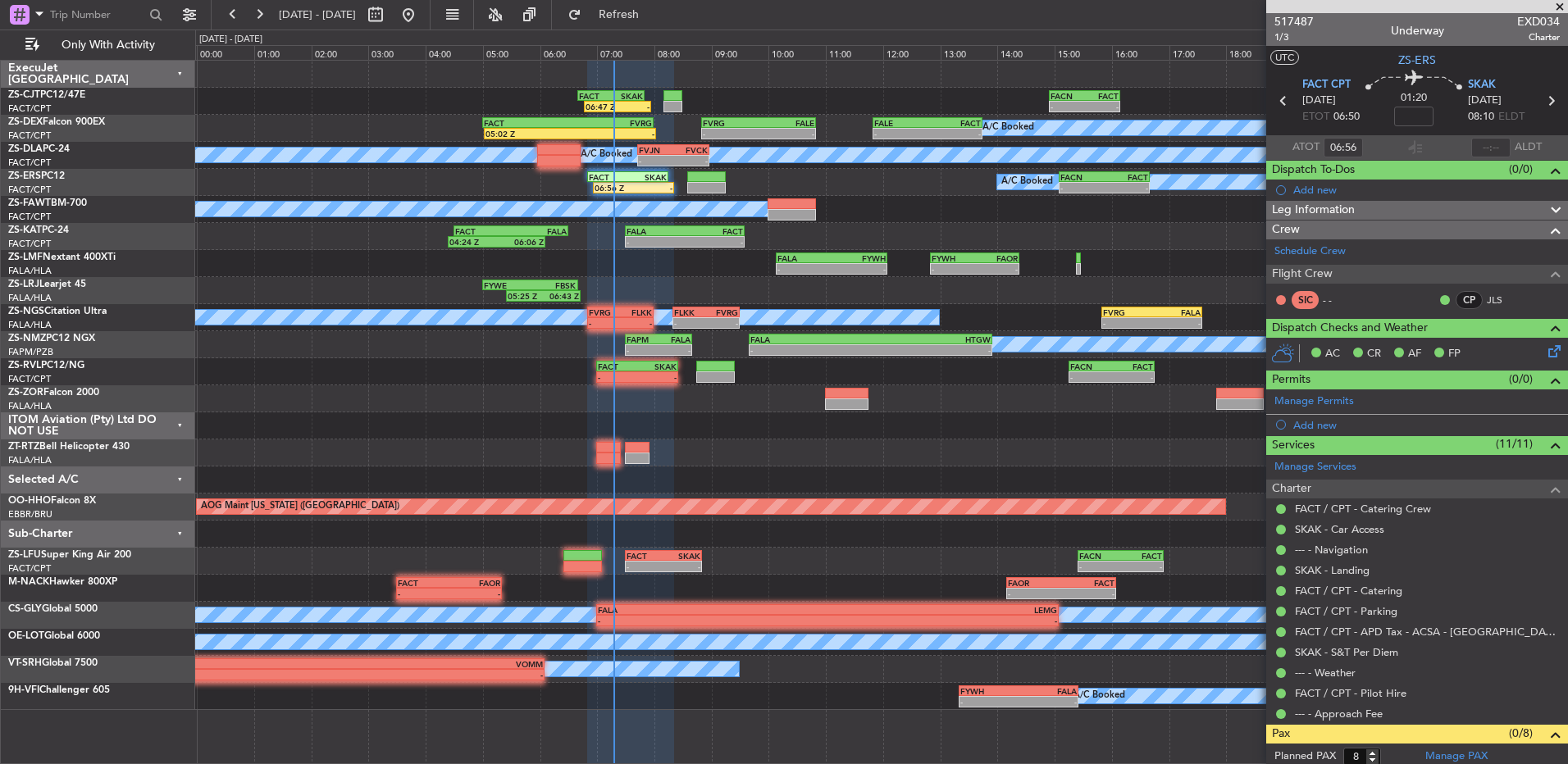
click at [1101, 626] on div "06:47 Z - FACT 06:40 Z SKAK 07:50 Z - - FACN 14:55 Z FACT 16:09 Z A/C Booked A/…" at bounding box center [881, 385] width 1372 height 650
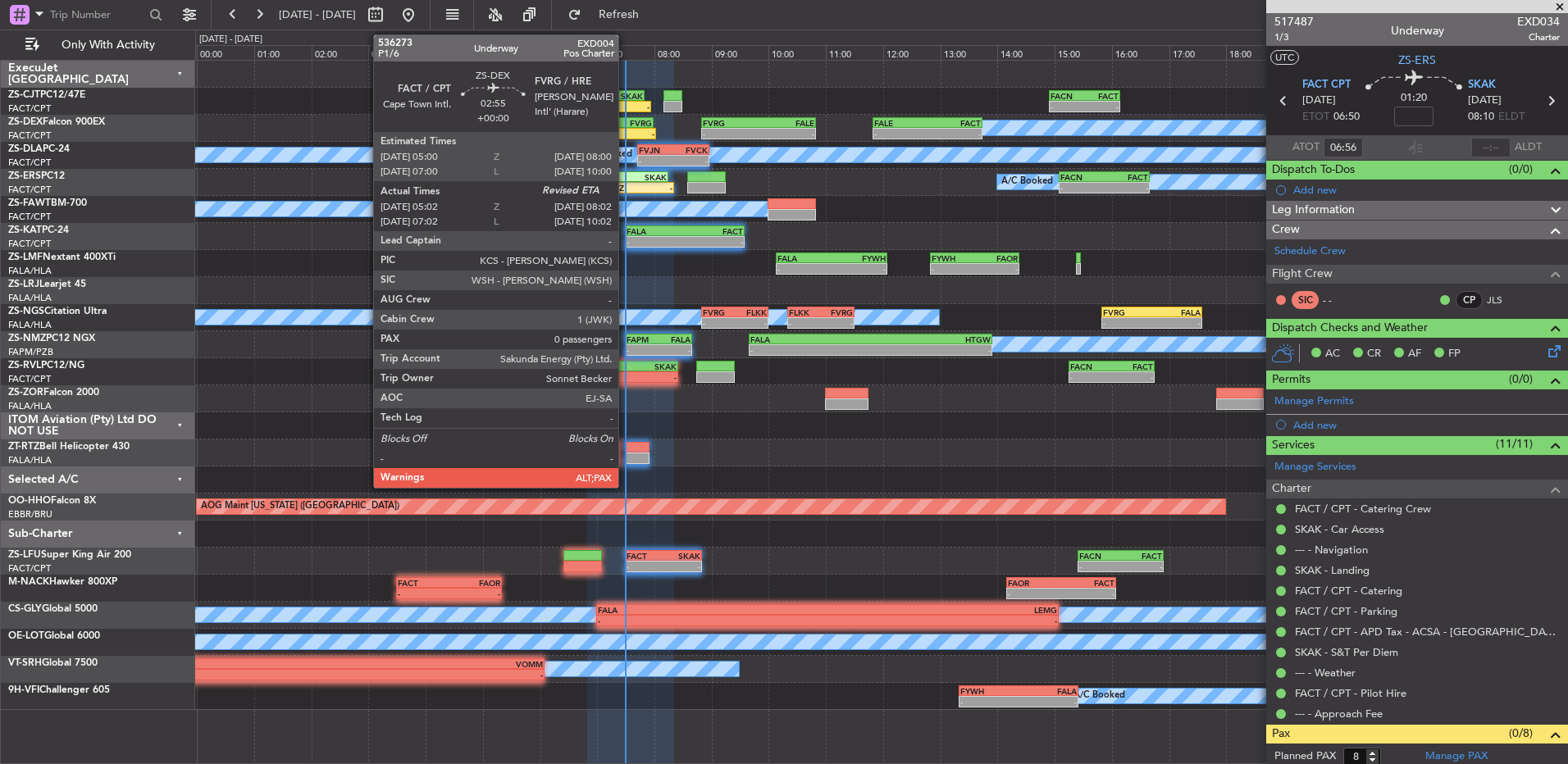
click at [626, 129] on div "-" at bounding box center [612, 134] width 84 height 10
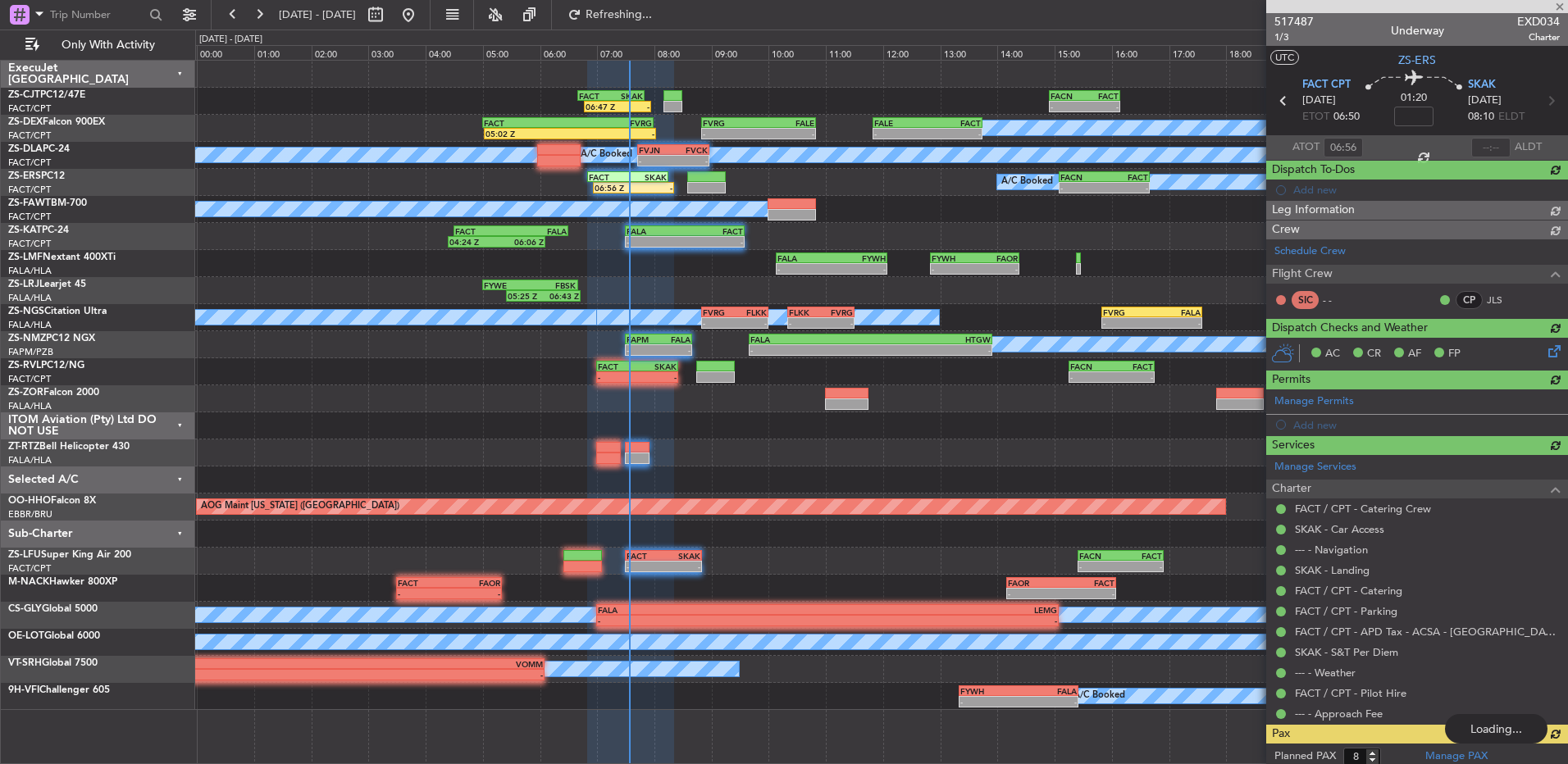
click at [1549, 2] on div at bounding box center [1417, 6] width 302 height 13
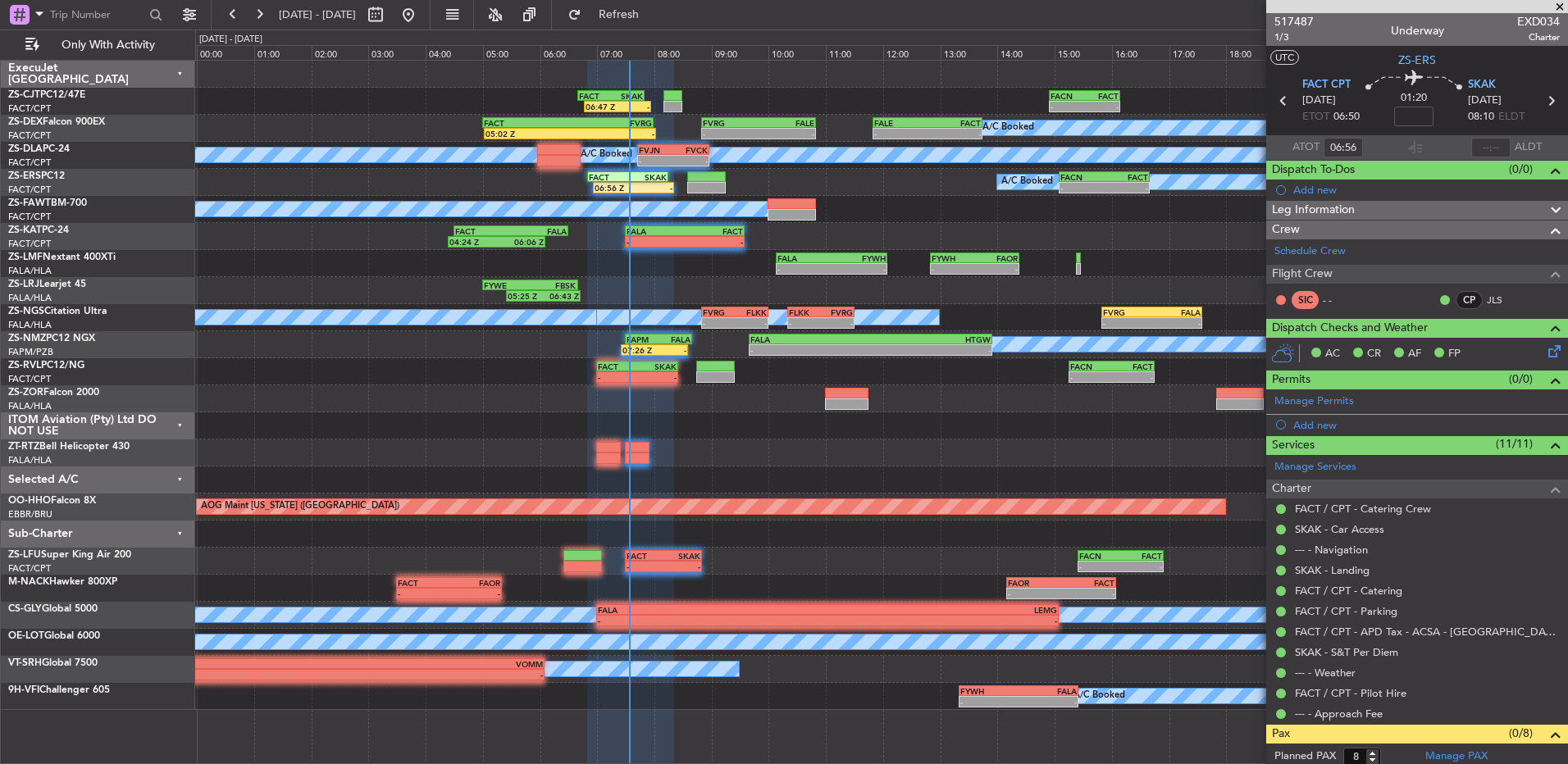
click at [1560, 5] on span at bounding box center [1560, 7] width 16 height 15
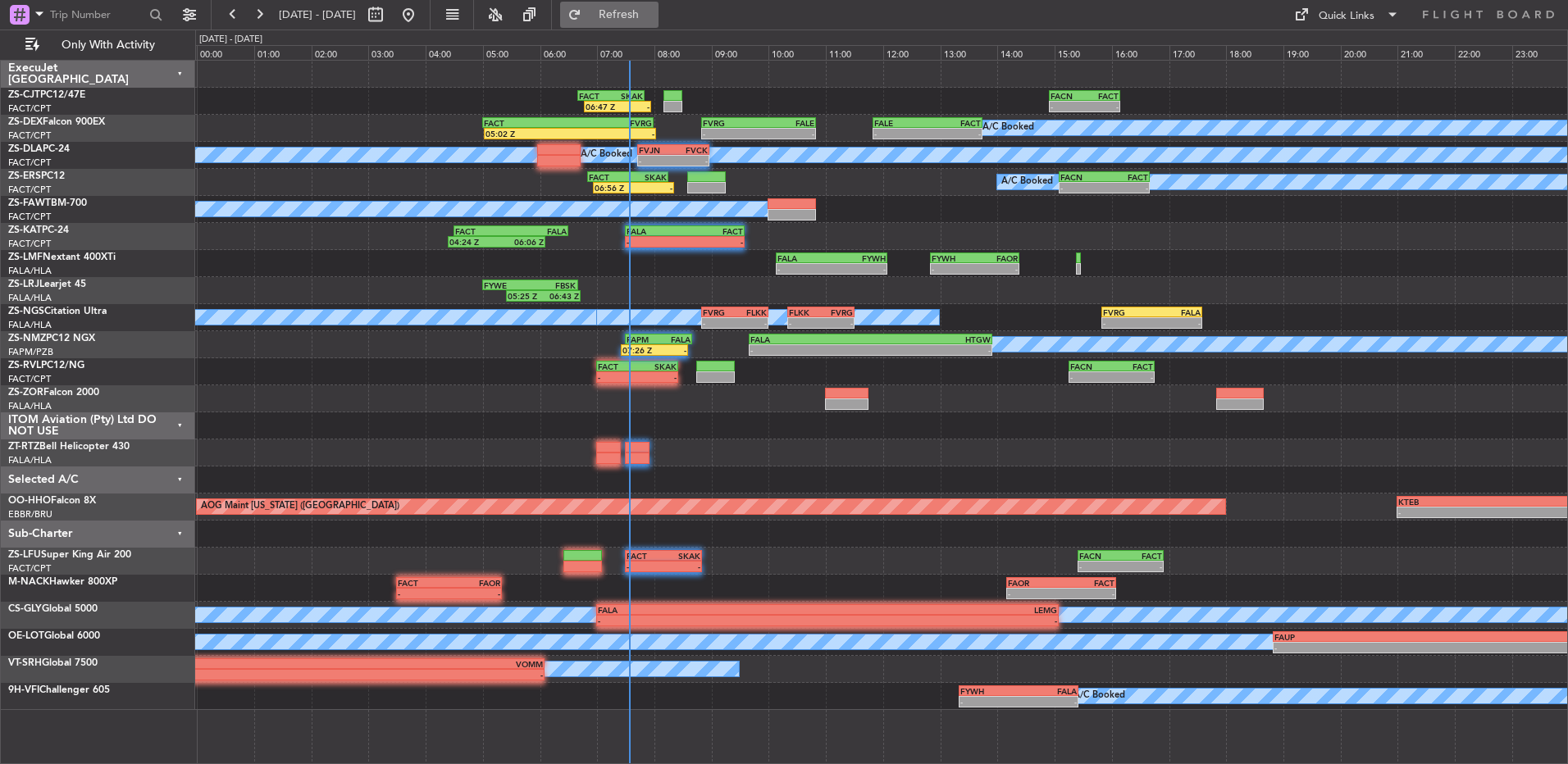
click at [654, 12] on span "Refresh" at bounding box center [619, 15] width 69 height 12
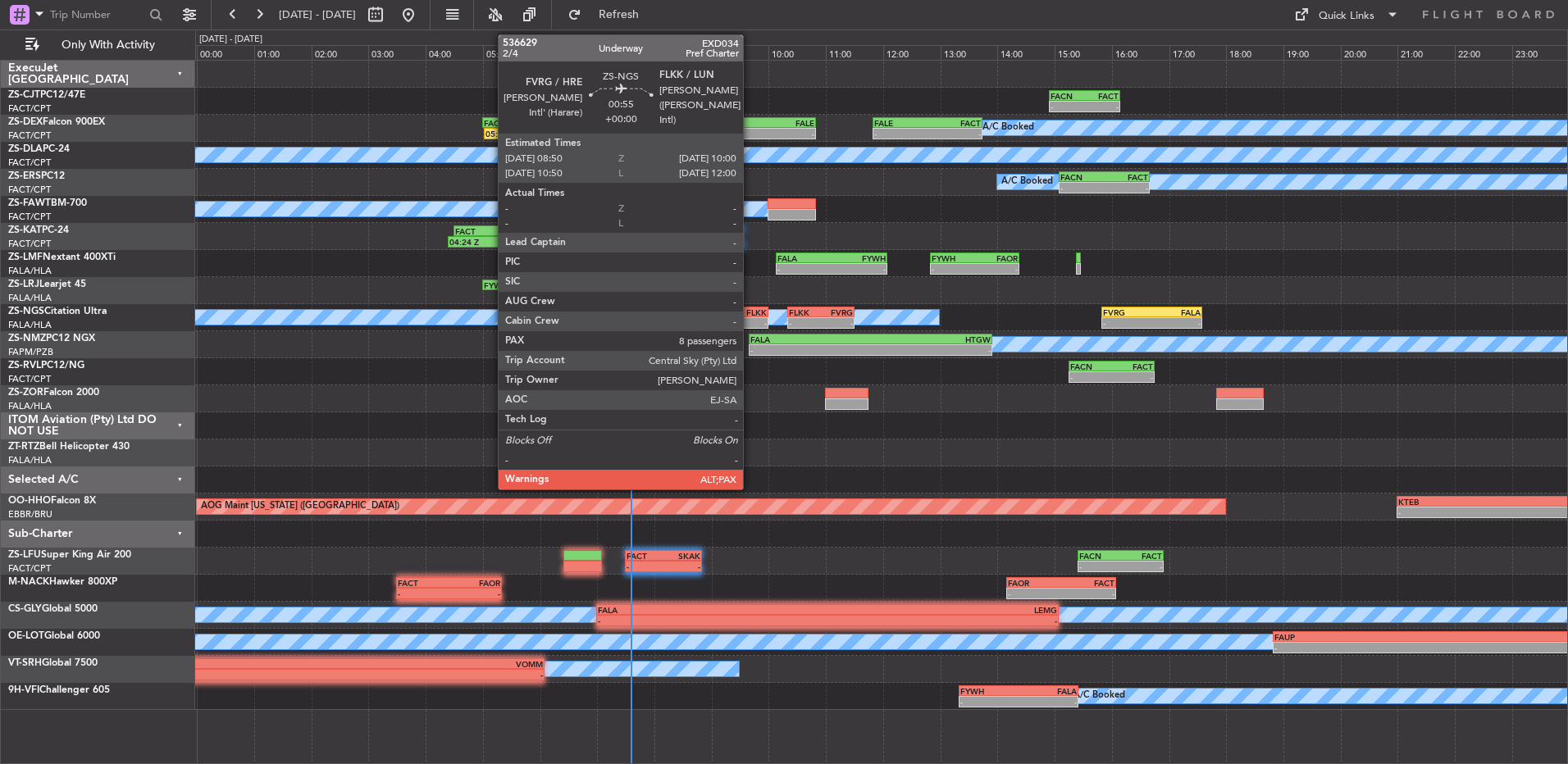
click at [751, 320] on div "-" at bounding box center [751, 323] width 32 height 10
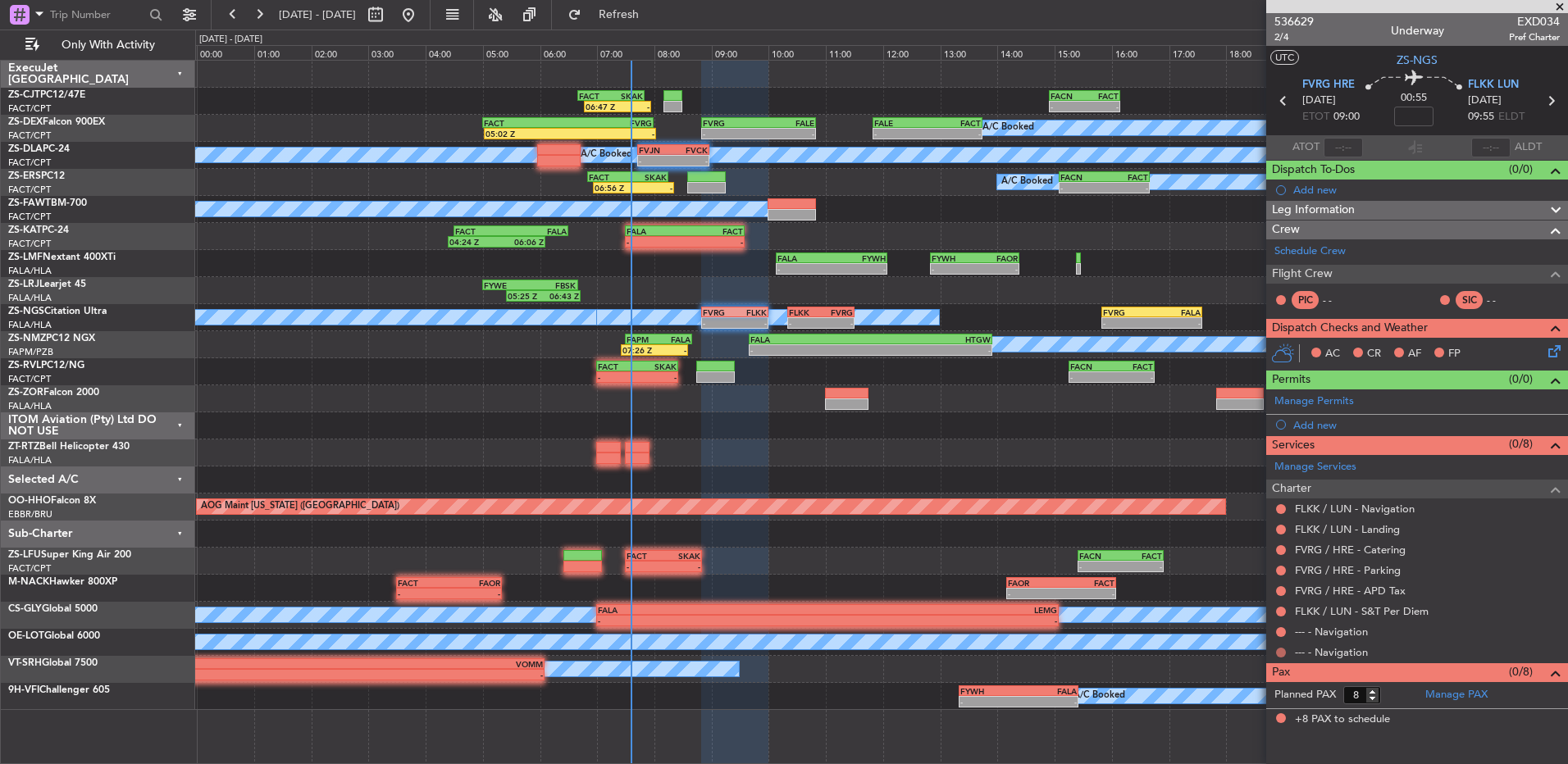
click at [1281, 653] on button at bounding box center [1281, 652] width 10 height 10
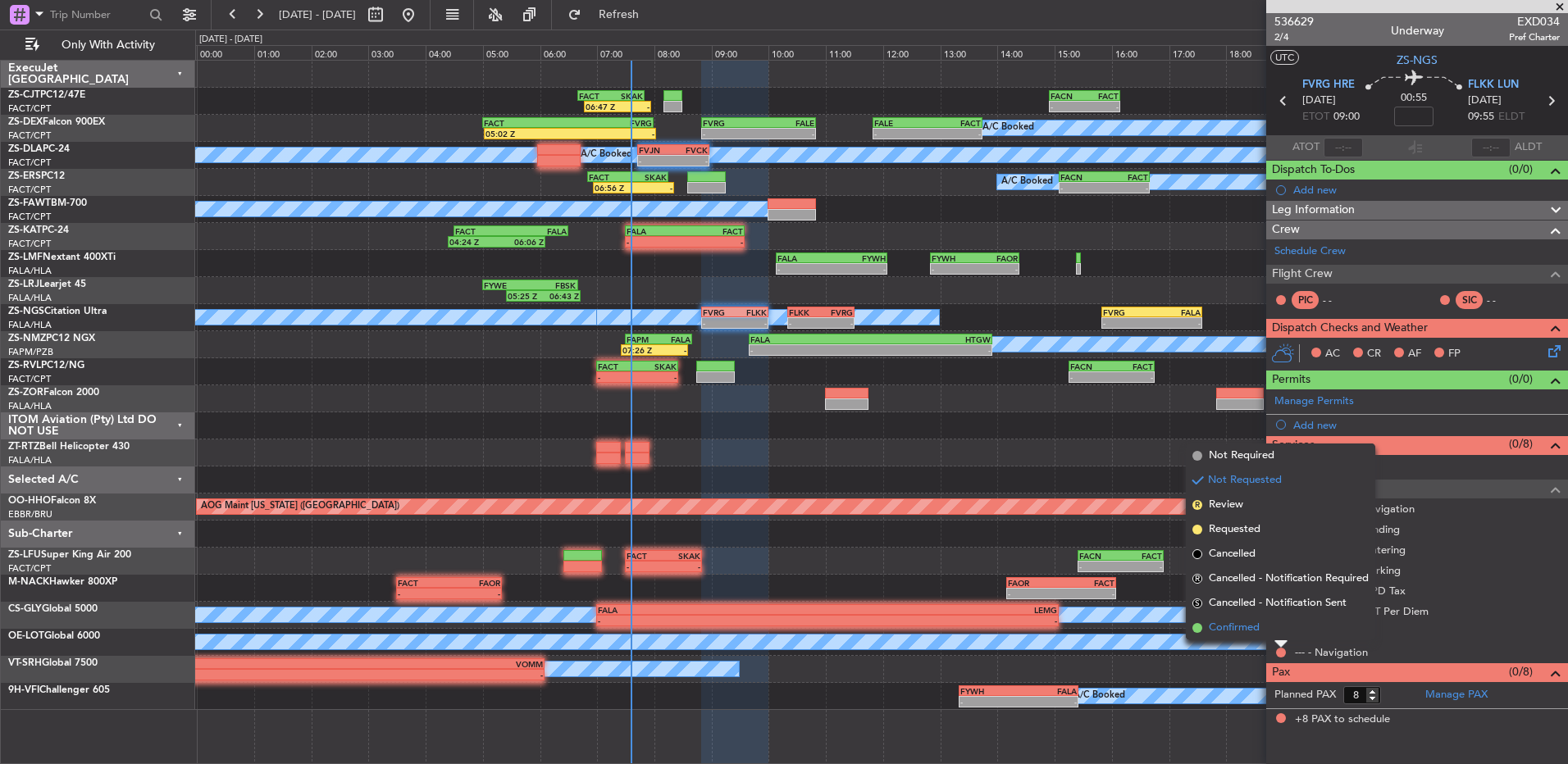
click at [1279, 629] on li "Confirmed" at bounding box center [1280, 628] width 189 height 25
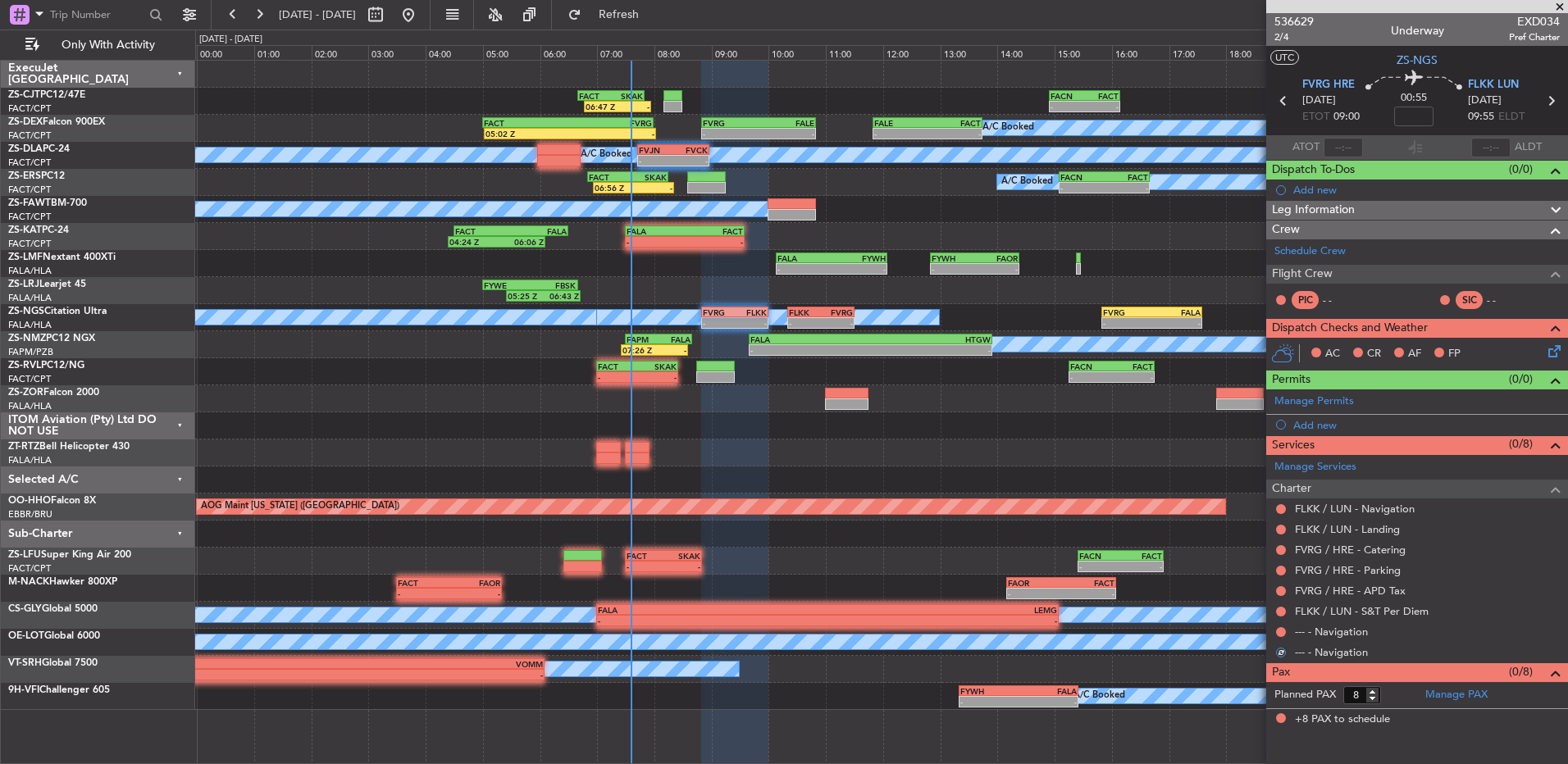
click at [1279, 629] on button at bounding box center [1281, 631] width 10 height 10
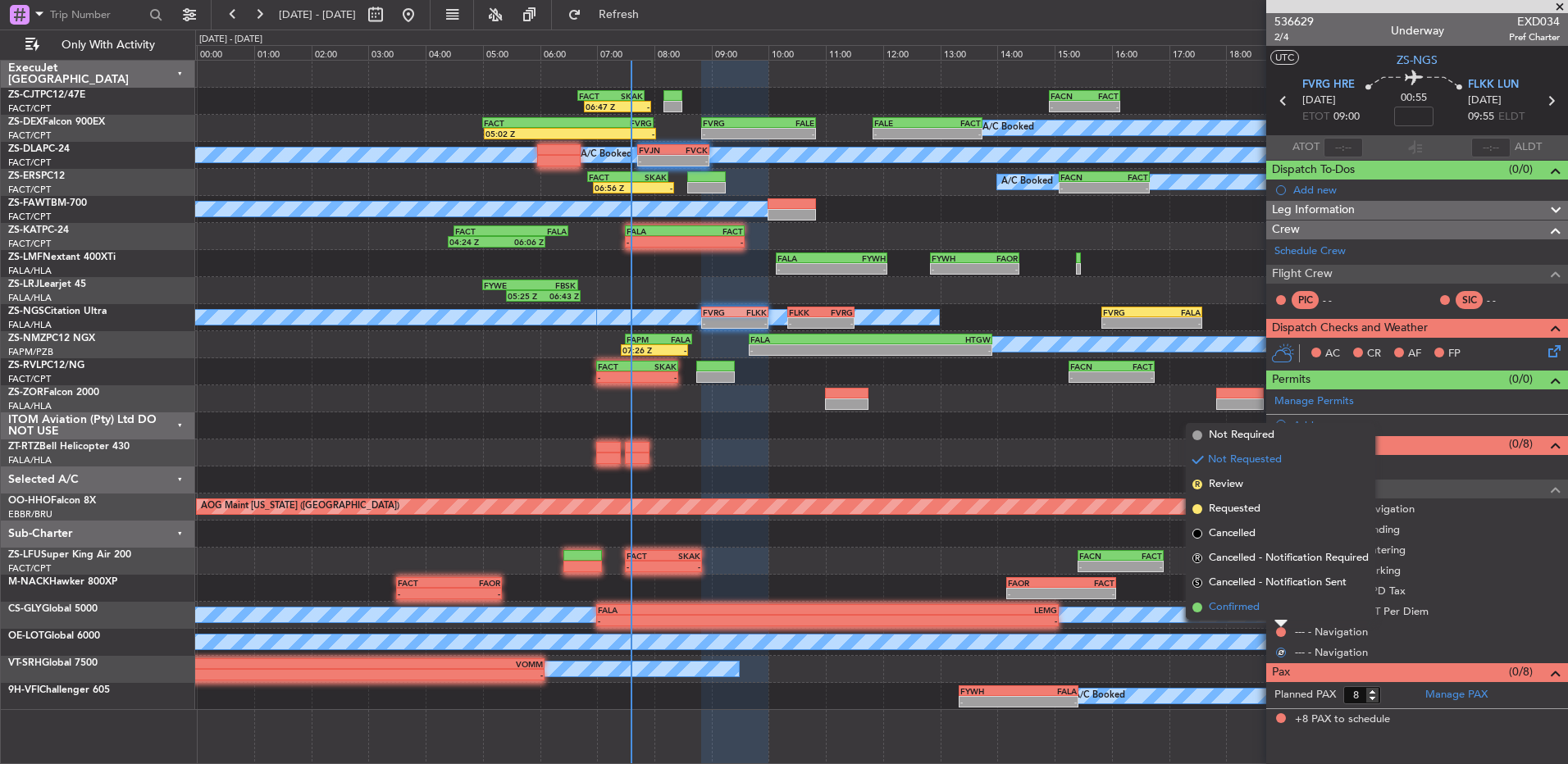
click at [1279, 618] on li "Confirmed" at bounding box center [1280, 607] width 189 height 25
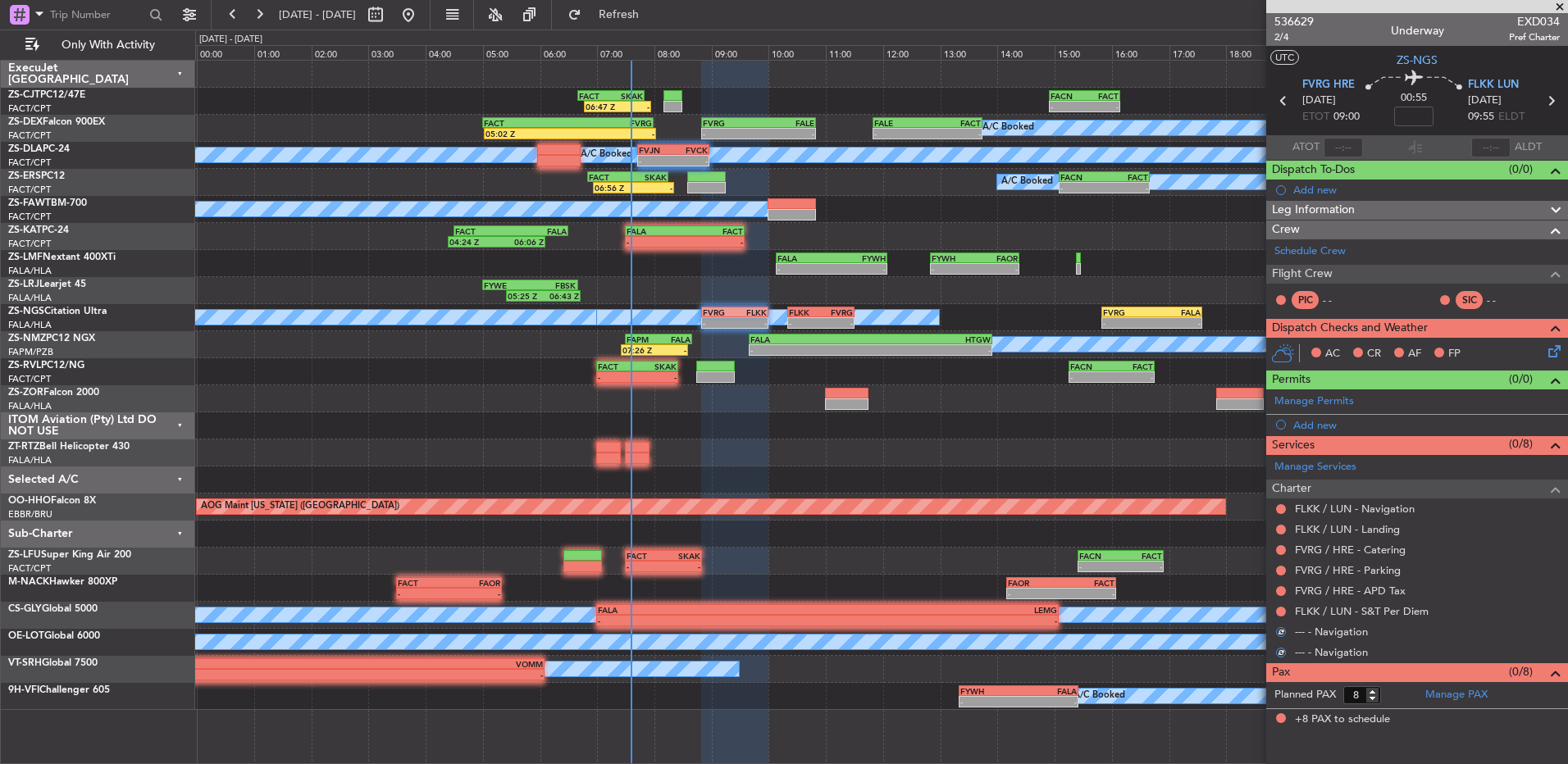
click at [1279, 618] on div "FLKK / LUN - S&T Per Diem" at bounding box center [1417, 611] width 302 height 20
click at [1281, 610] on button at bounding box center [1281, 611] width 10 height 10
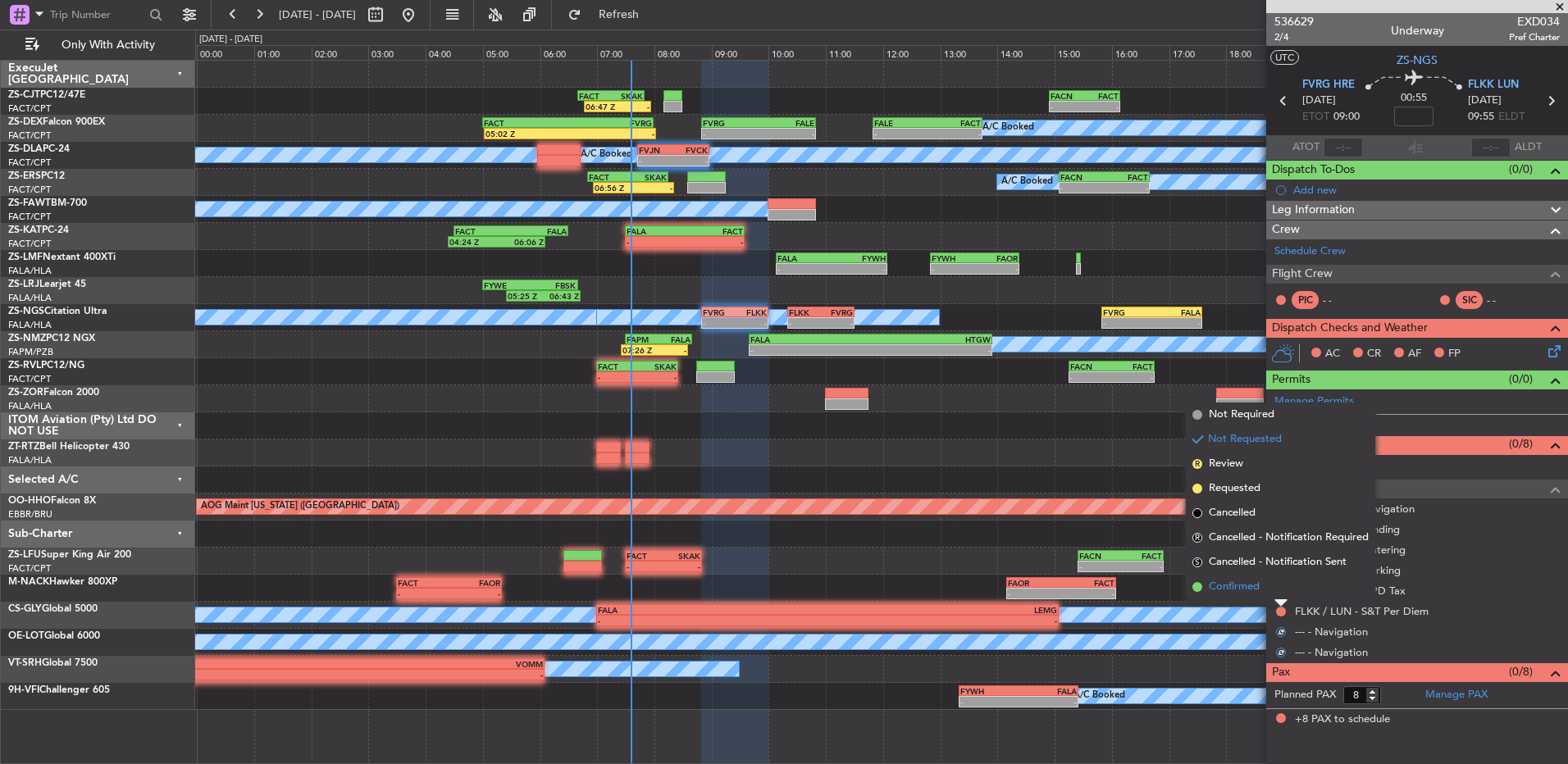
click at [1280, 588] on li "Confirmed" at bounding box center [1280, 586] width 189 height 25
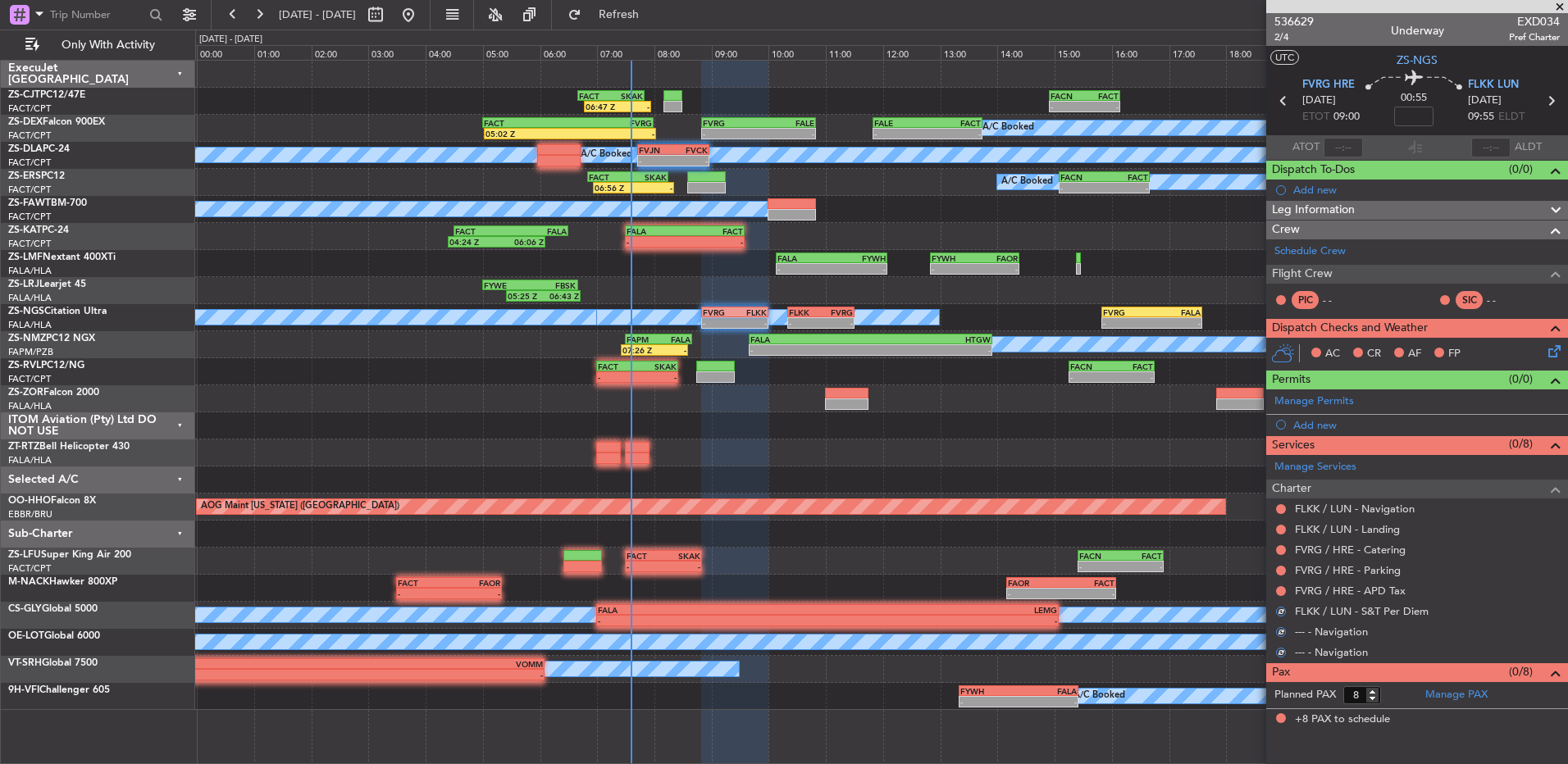
click at [1280, 588] on button at bounding box center [1281, 591] width 10 height 10
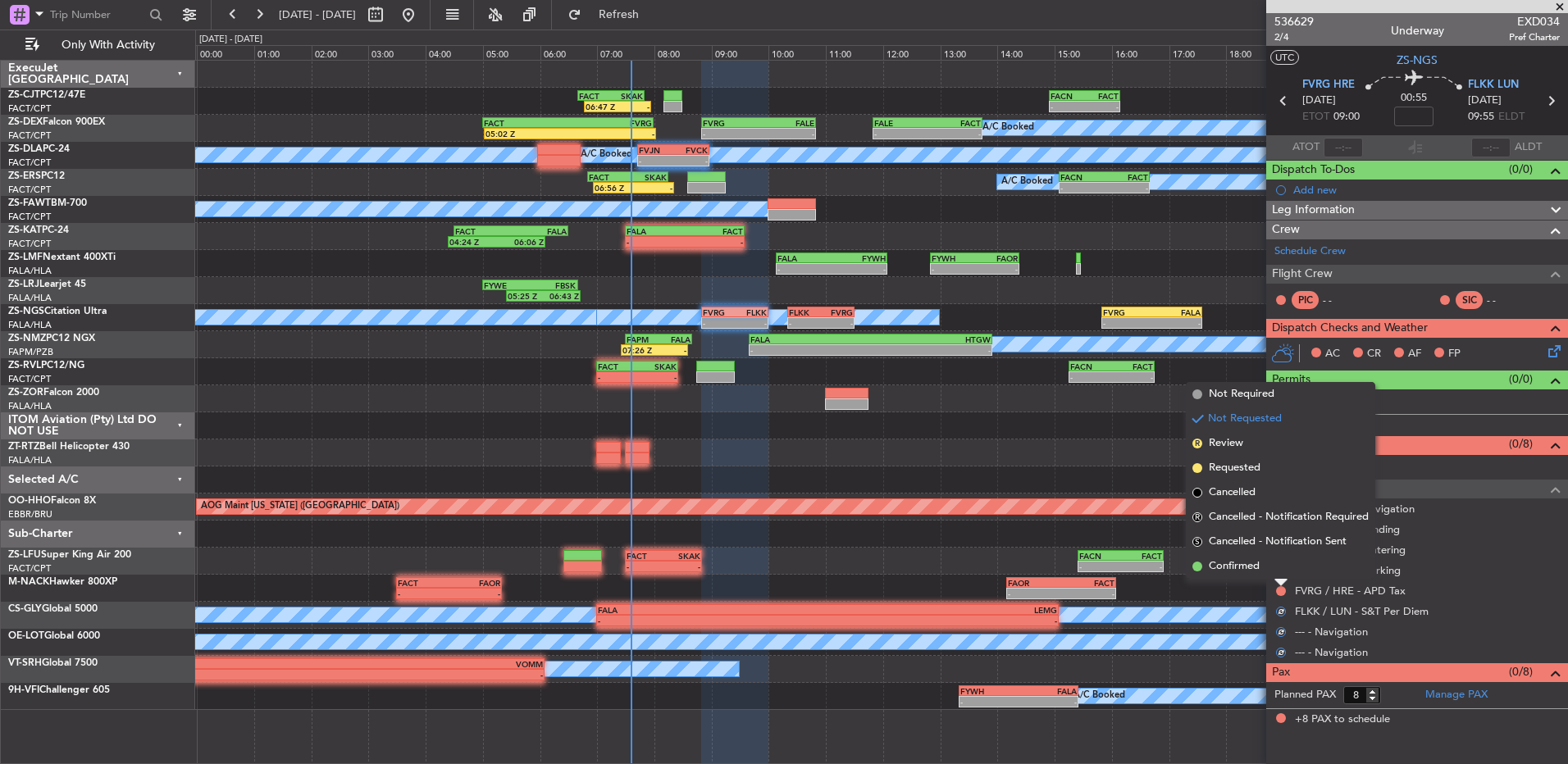
drag, startPoint x: 1280, startPoint y: 588, endPoint x: 1278, endPoint y: 569, distance: 19.1
click at [1278, 571] on li "Confirmed" at bounding box center [1280, 566] width 189 height 25
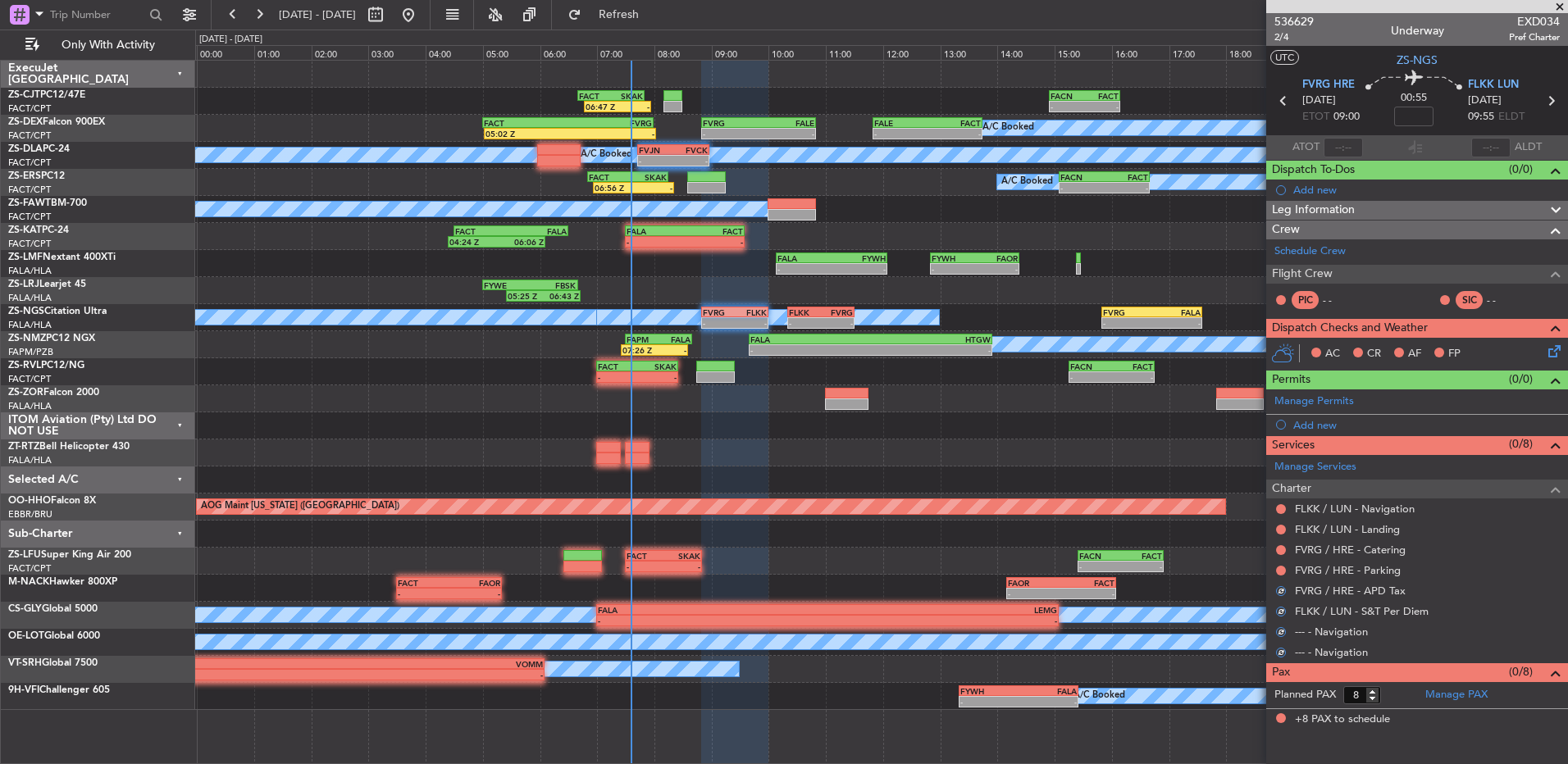
click at [1277, 564] on nimbus-traffic-light at bounding box center [1281, 570] width 13 height 13
click at [1281, 565] on button at bounding box center [1281, 570] width 10 height 10
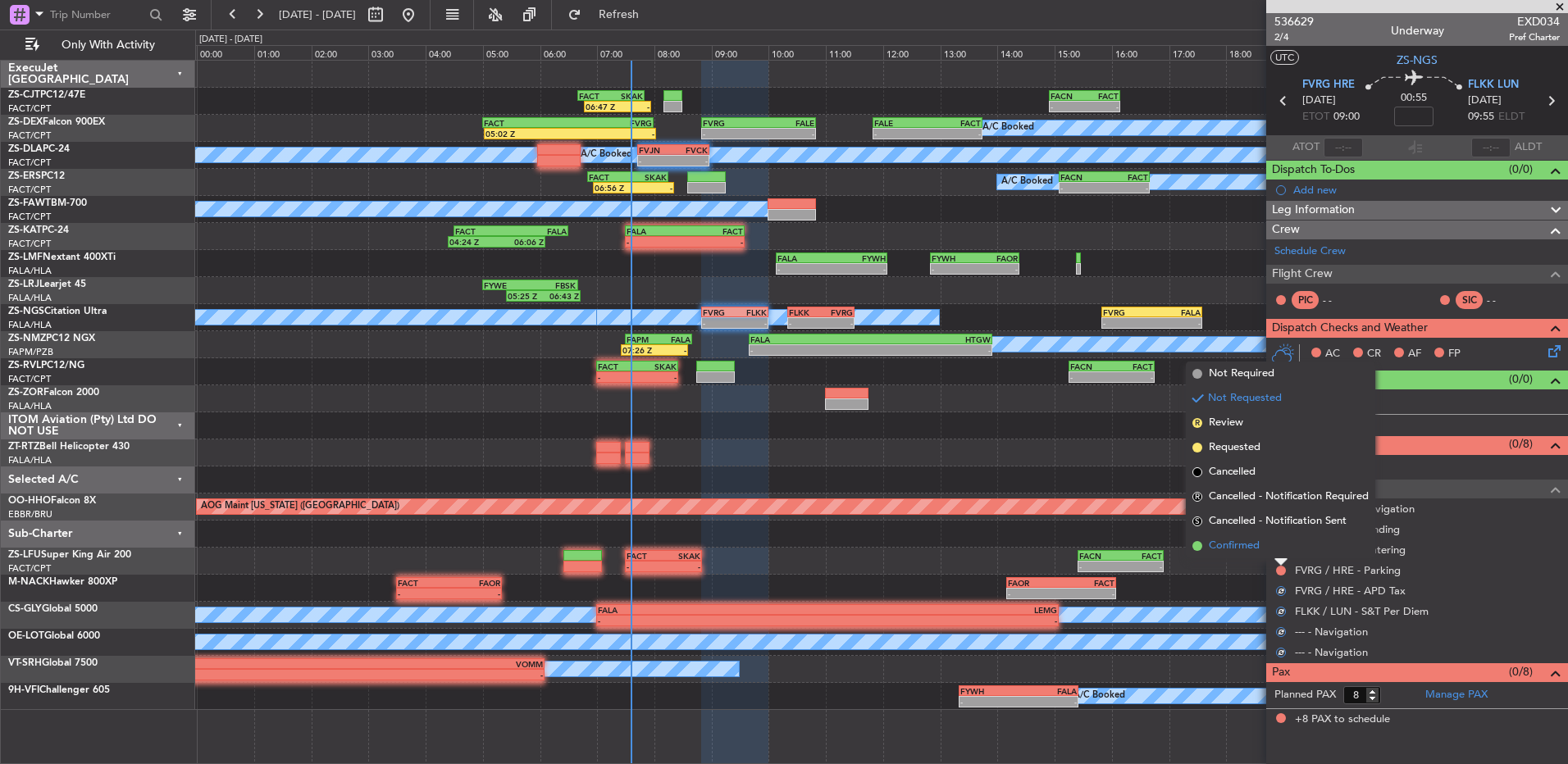
click at [1278, 550] on li "Confirmed" at bounding box center [1280, 545] width 189 height 25
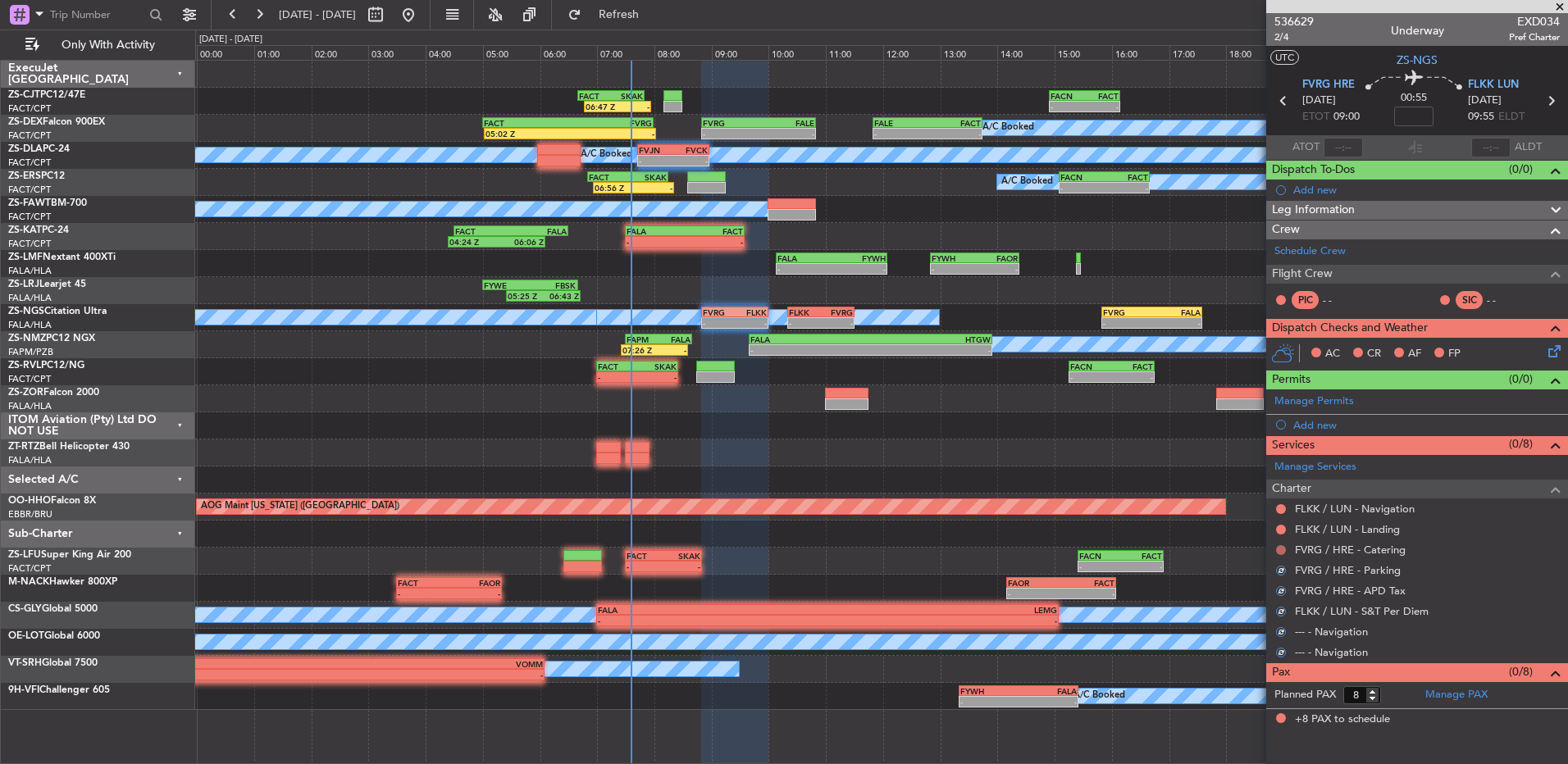
click at [1279, 550] on button at bounding box center [1281, 550] width 10 height 10
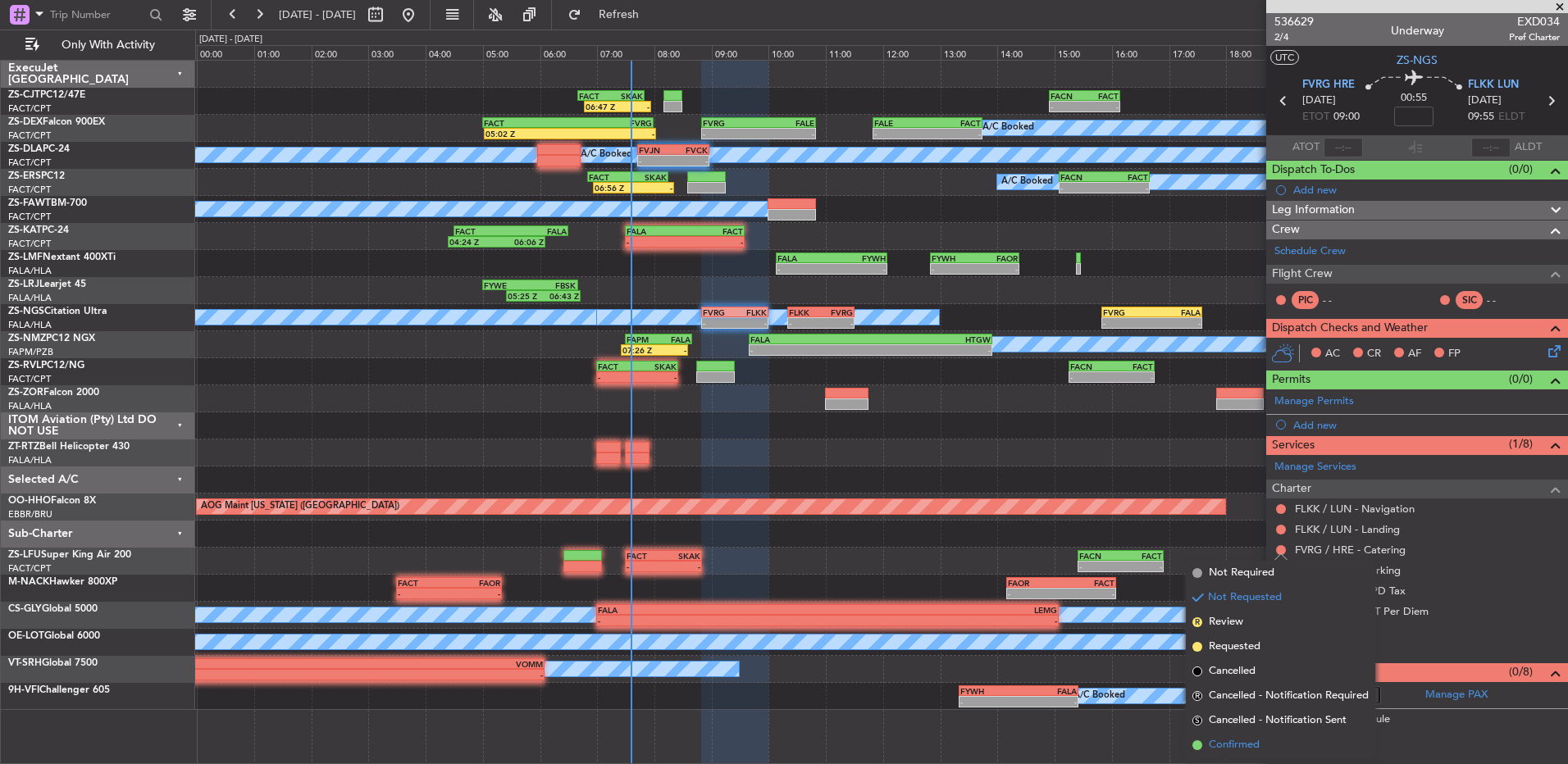
click at [1250, 737] on span "Confirmed" at bounding box center [1234, 745] width 51 height 16
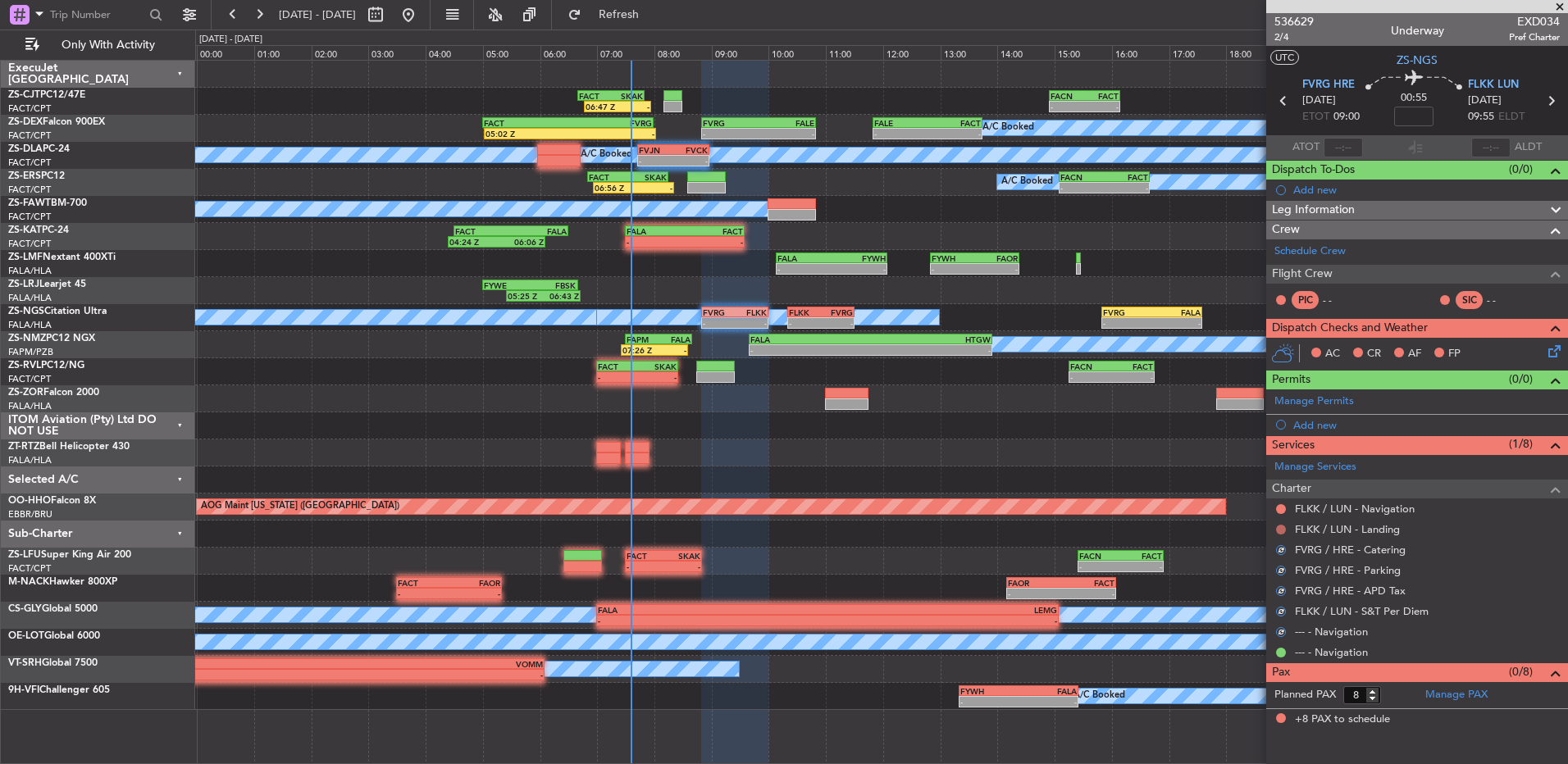
click at [1279, 528] on button at bounding box center [1281, 529] width 10 height 10
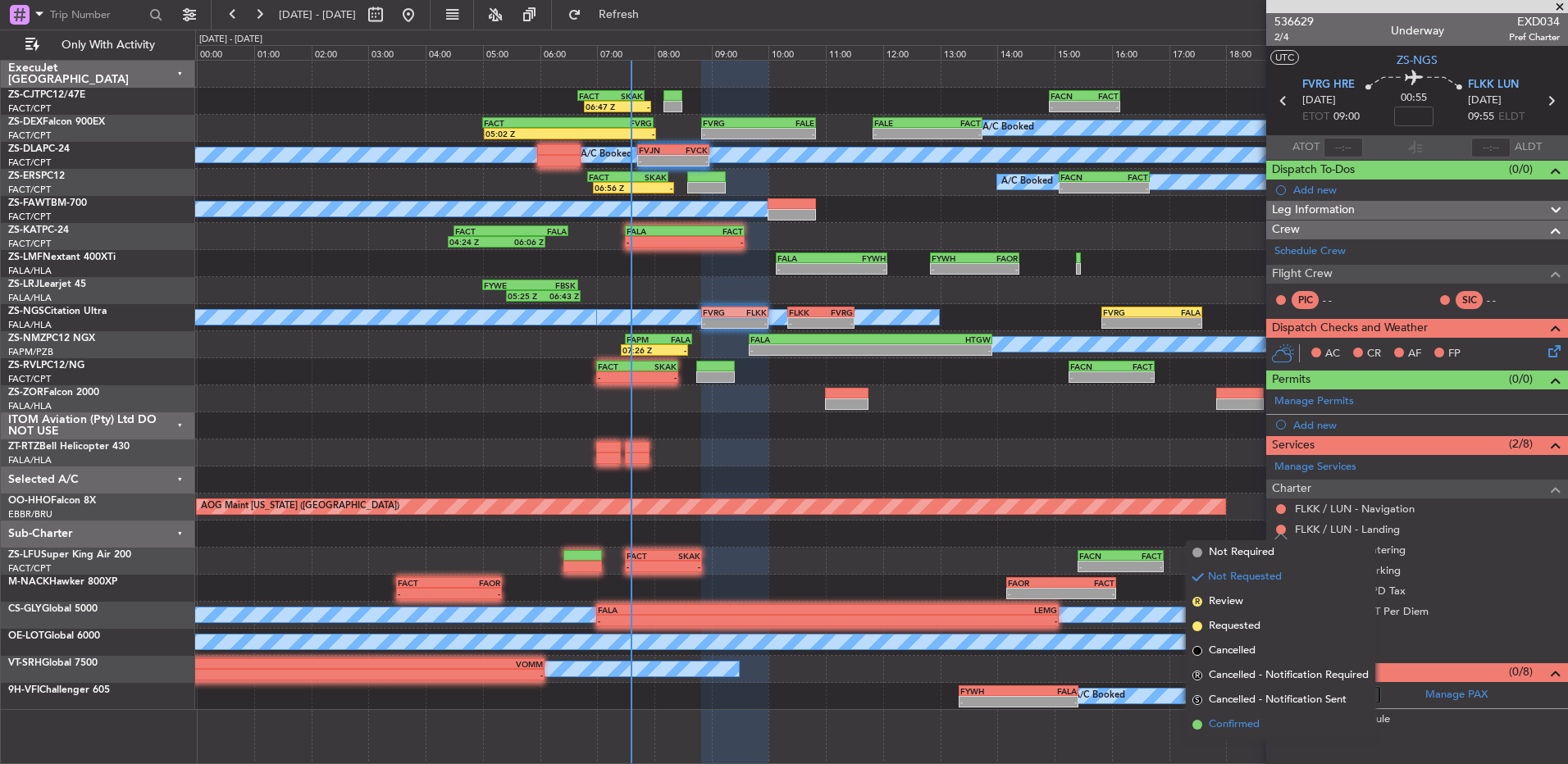
click at [1205, 717] on li "Confirmed" at bounding box center [1280, 724] width 189 height 25
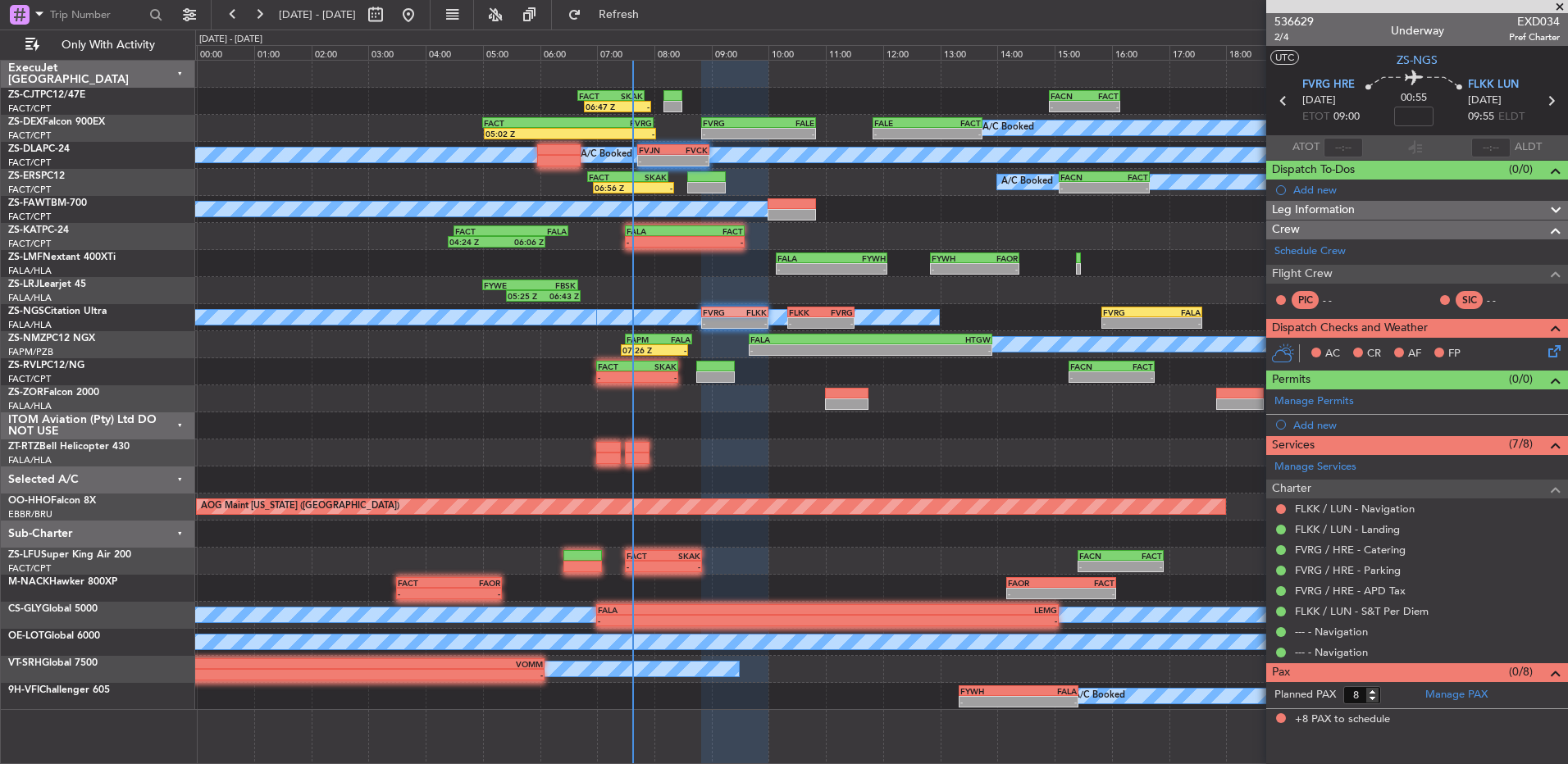
click at [1275, 508] on div at bounding box center [1281, 509] width 13 height 13
click at [1280, 509] on button at bounding box center [1281, 509] width 10 height 10
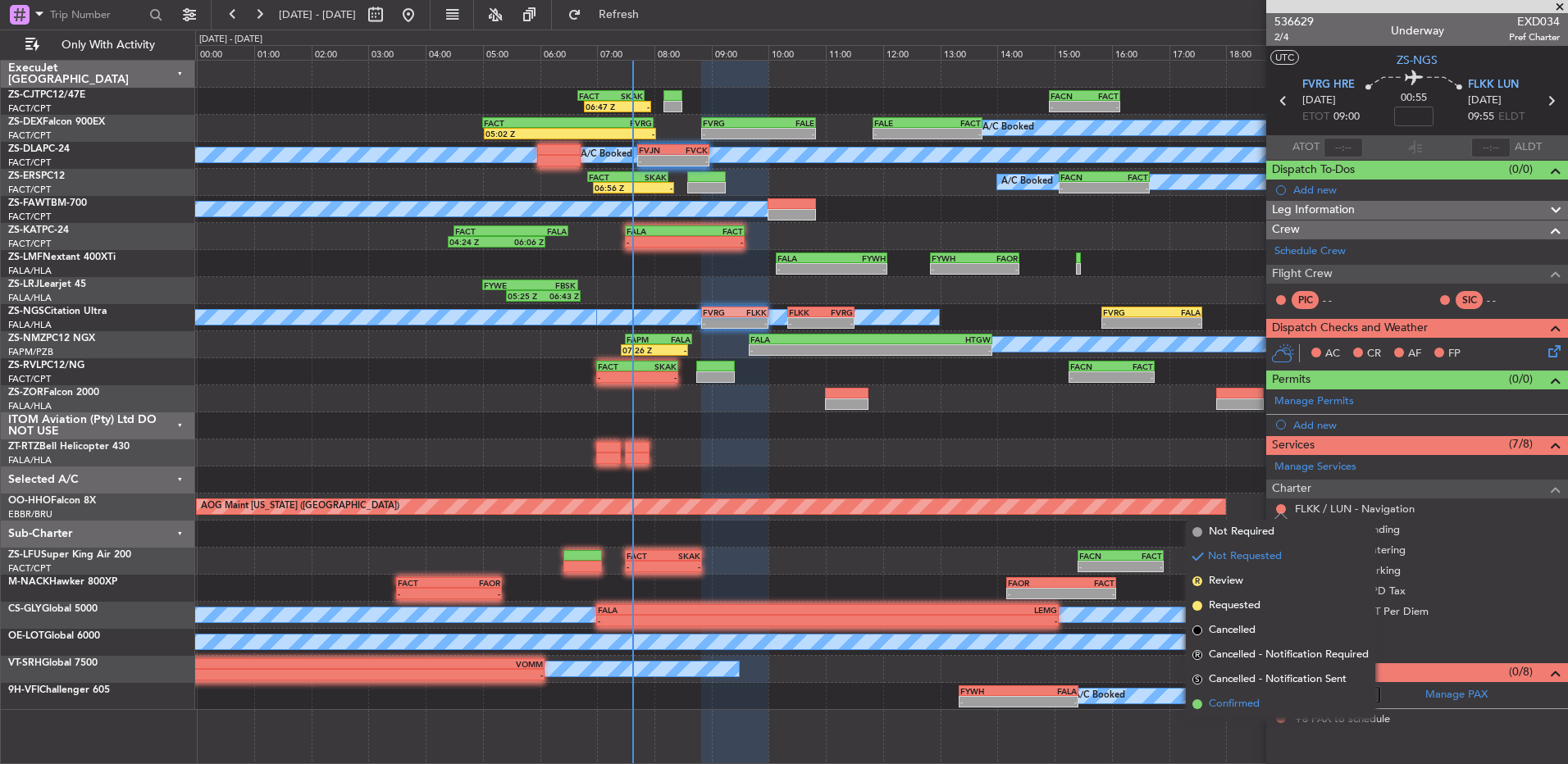
click at [1217, 707] on span "Confirmed" at bounding box center [1234, 705] width 51 height 16
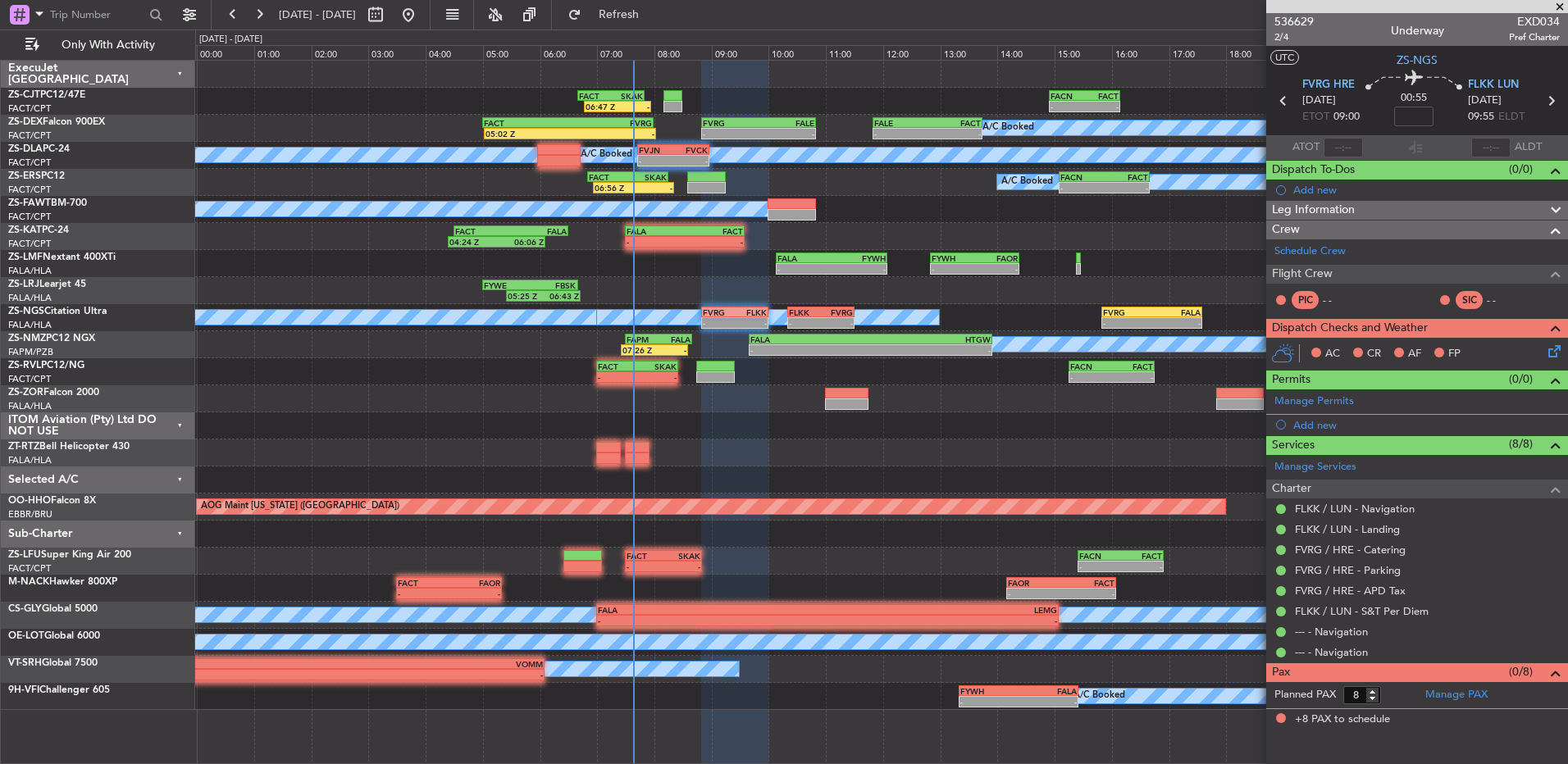
click at [1552, 355] on icon at bounding box center [1552, 349] width 13 height 13
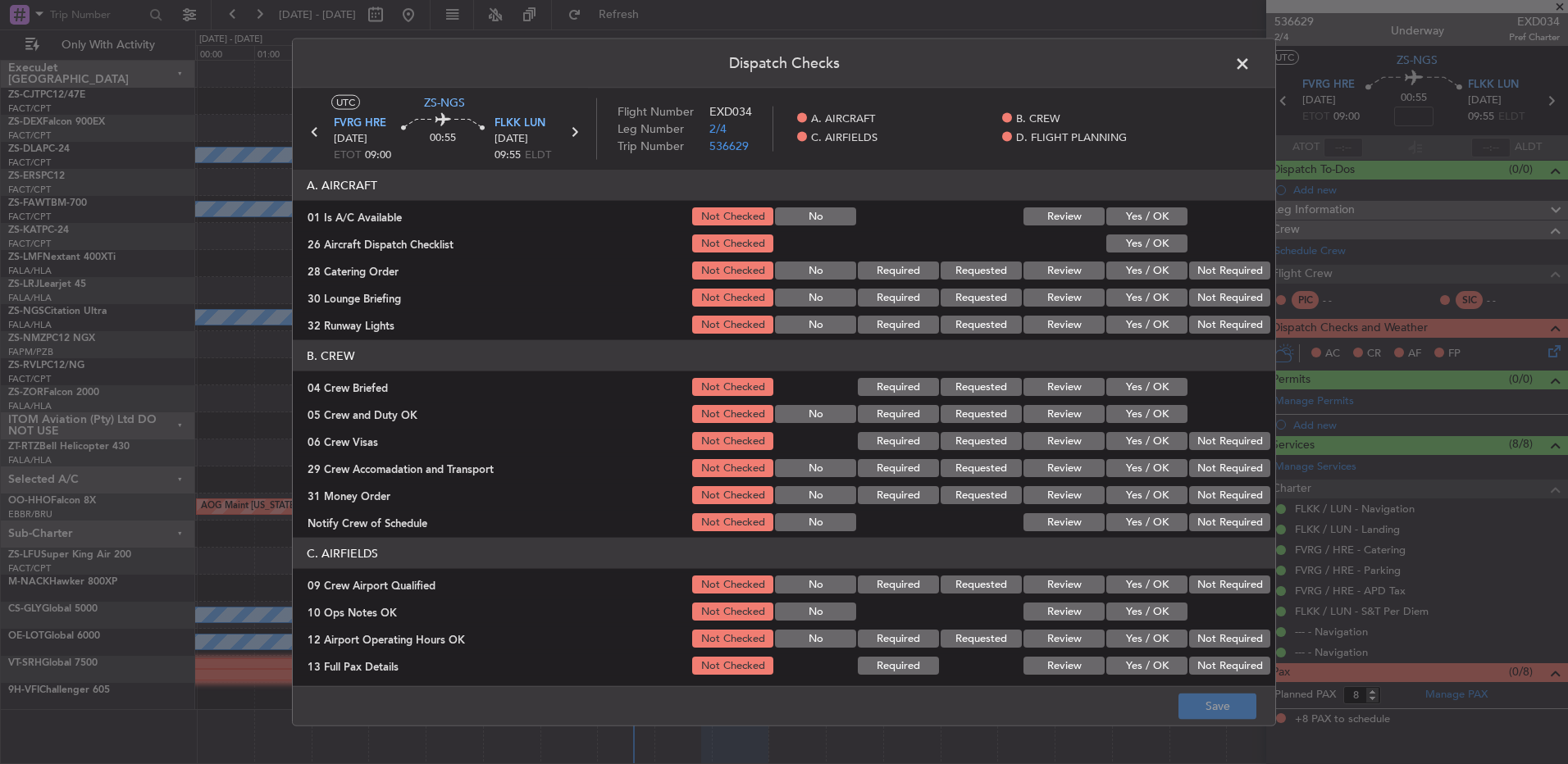
click at [1145, 223] on button "Yes / OK" at bounding box center [1147, 217] width 81 height 18
click at [1144, 245] on button "Yes / OK" at bounding box center [1147, 243] width 81 height 18
click at [1225, 256] on section "A. AIRCRAFT 01 Is A/C Available Not Checked No Review Yes / OK 26 Aircraft Disp…" at bounding box center [784, 253] width 982 height 167
click at [1217, 313] on div "Not Required" at bounding box center [1227, 324] width 82 height 23
click at [1221, 279] on button "Not Required" at bounding box center [1229, 271] width 81 height 18
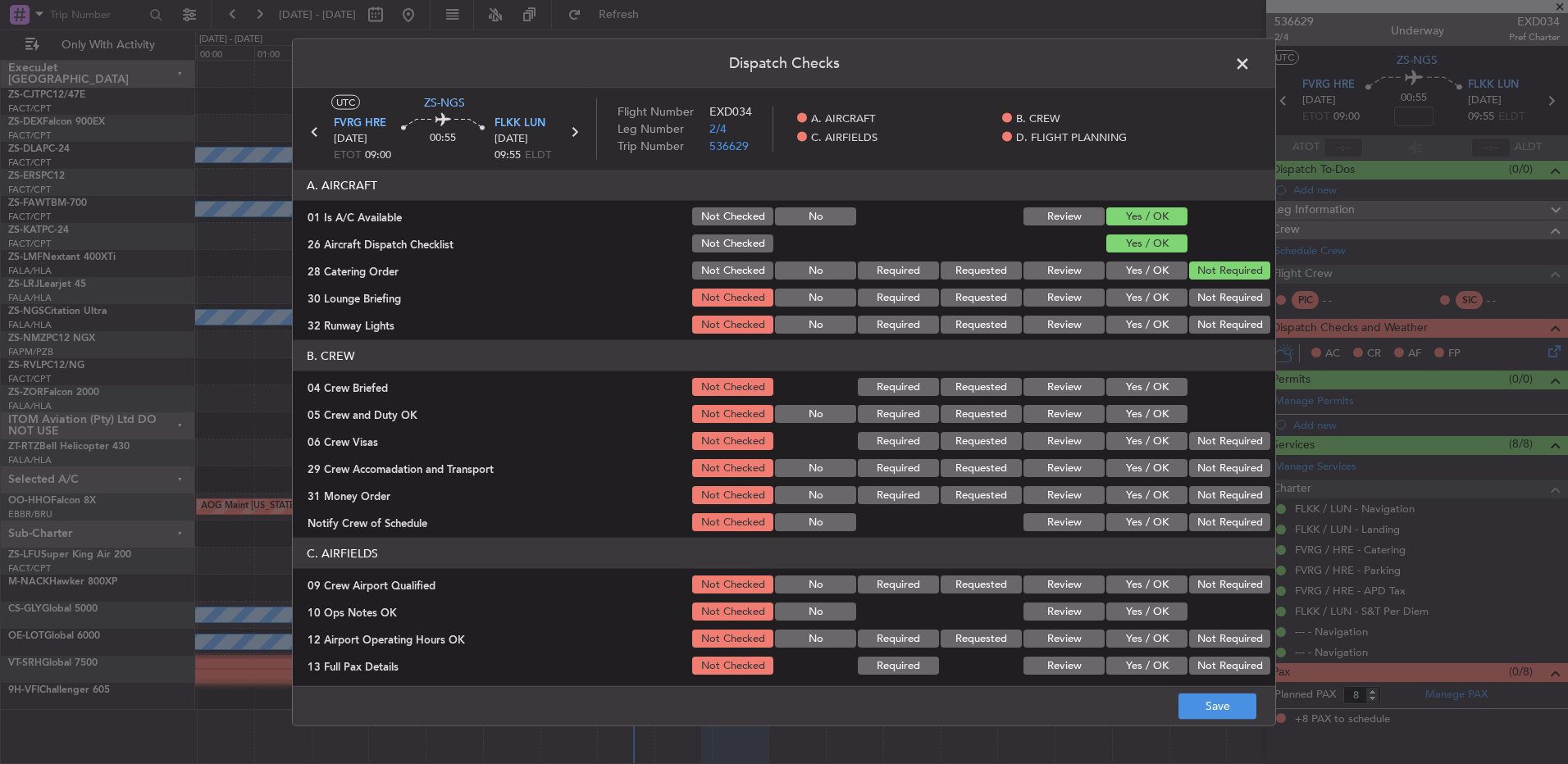
click at [1220, 299] on button "Not Required" at bounding box center [1229, 297] width 81 height 18
click at [1219, 317] on button "Not Required" at bounding box center [1229, 325] width 81 height 18
drag, startPoint x: 1134, startPoint y: 385, endPoint x: 1134, endPoint y: 413, distance: 28.0
click at [1136, 385] on button "Yes / OK" at bounding box center [1147, 387] width 81 height 18
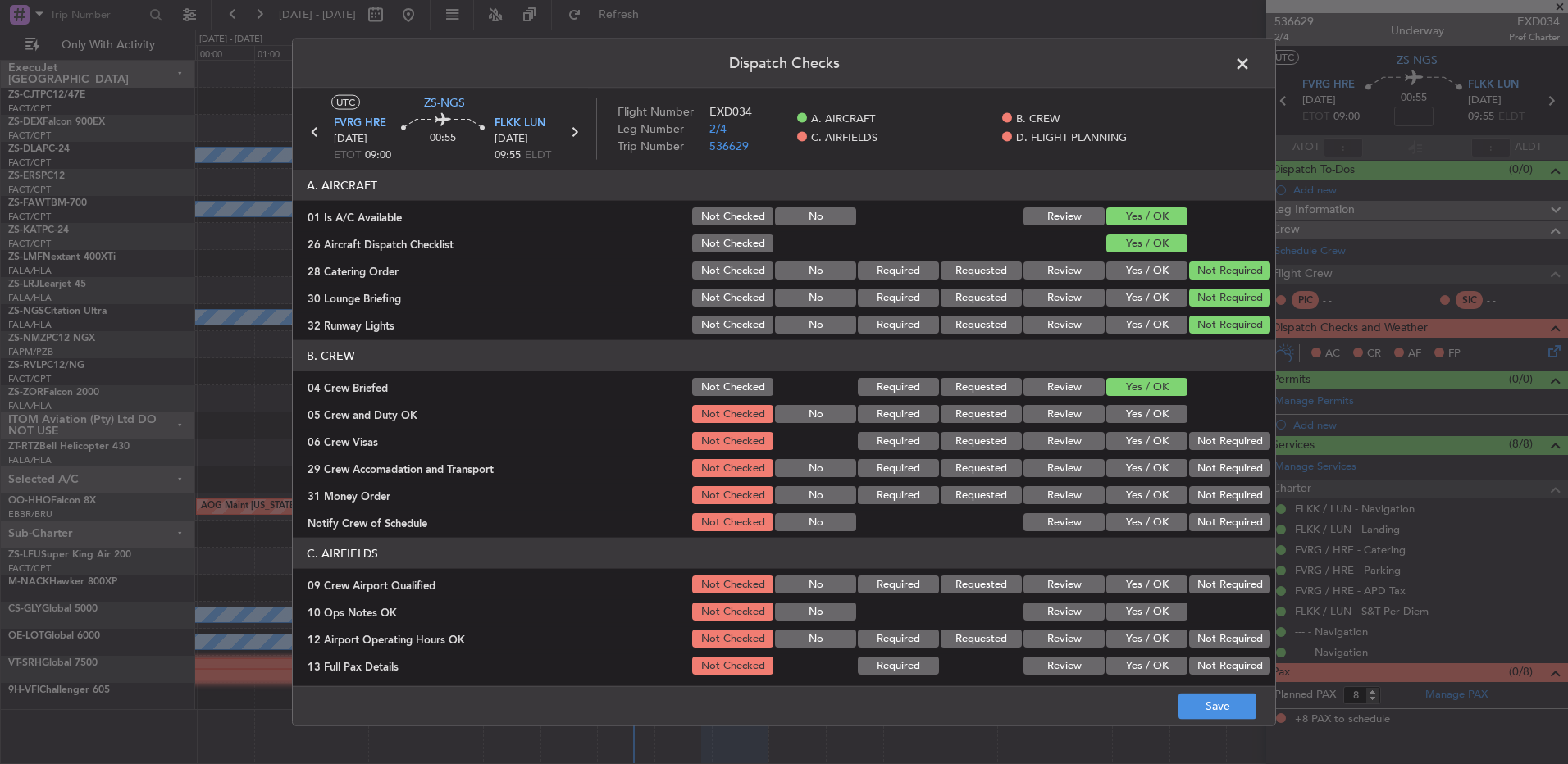
click at [1136, 413] on button "Yes / OK" at bounding box center [1147, 414] width 81 height 18
click at [1195, 445] on button "Not Required" at bounding box center [1229, 441] width 81 height 18
drag, startPoint x: 1206, startPoint y: 456, endPoint x: 1206, endPoint y: 468, distance: 12.0
click at [1206, 460] on div "Not Required" at bounding box center [1227, 468] width 82 height 23
click at [1212, 471] on button "Not Required" at bounding box center [1229, 468] width 81 height 18
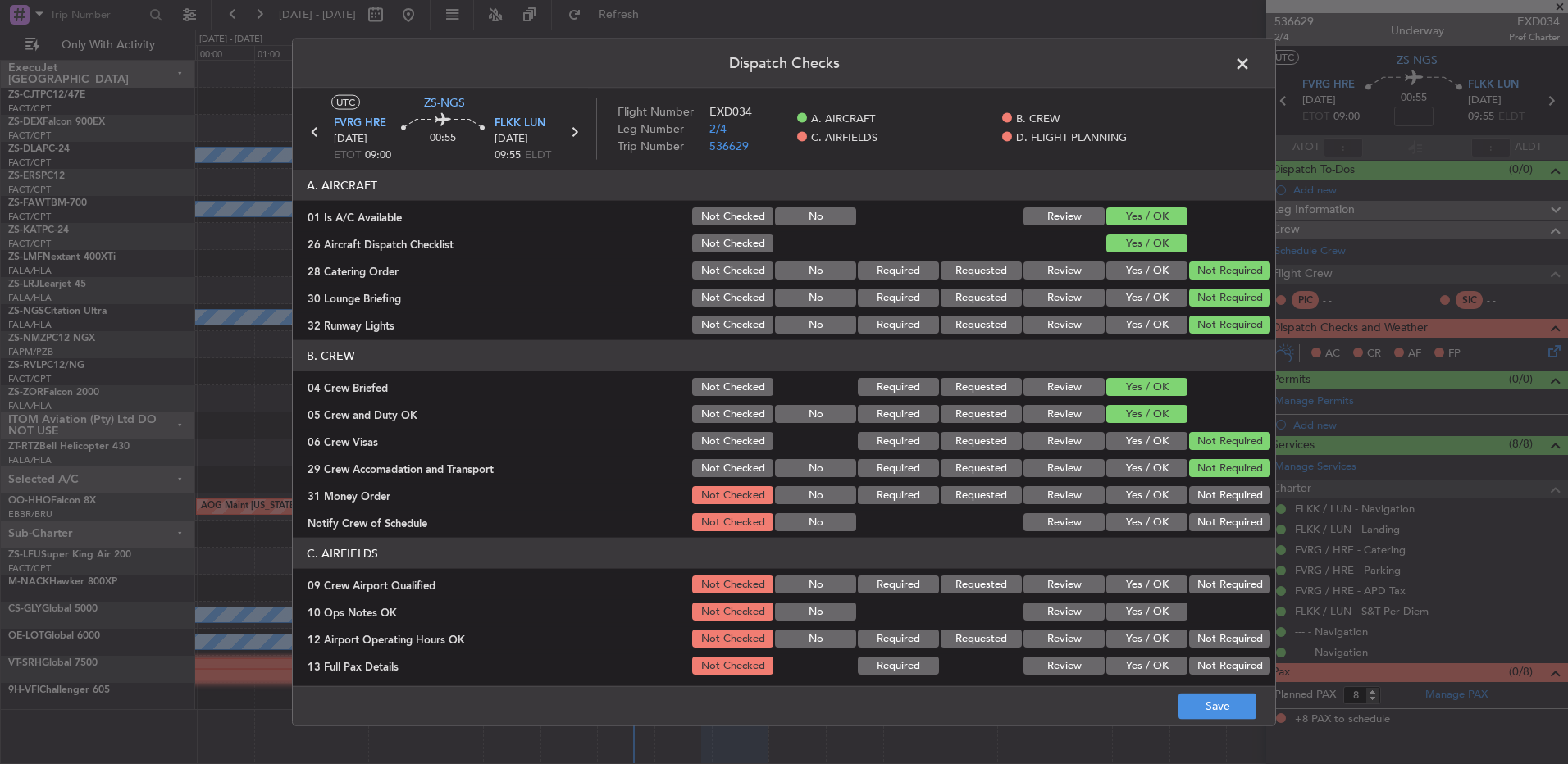
click at [1213, 473] on button "Not Required" at bounding box center [1229, 468] width 81 height 18
click at [1210, 497] on button "Not Required" at bounding box center [1229, 495] width 81 height 18
click at [1208, 500] on button "Not Required" at bounding box center [1229, 495] width 81 height 18
click at [1212, 519] on button "Not Required" at bounding box center [1229, 522] width 81 height 18
click at [1208, 522] on button "Not Required" at bounding box center [1229, 522] width 81 height 18
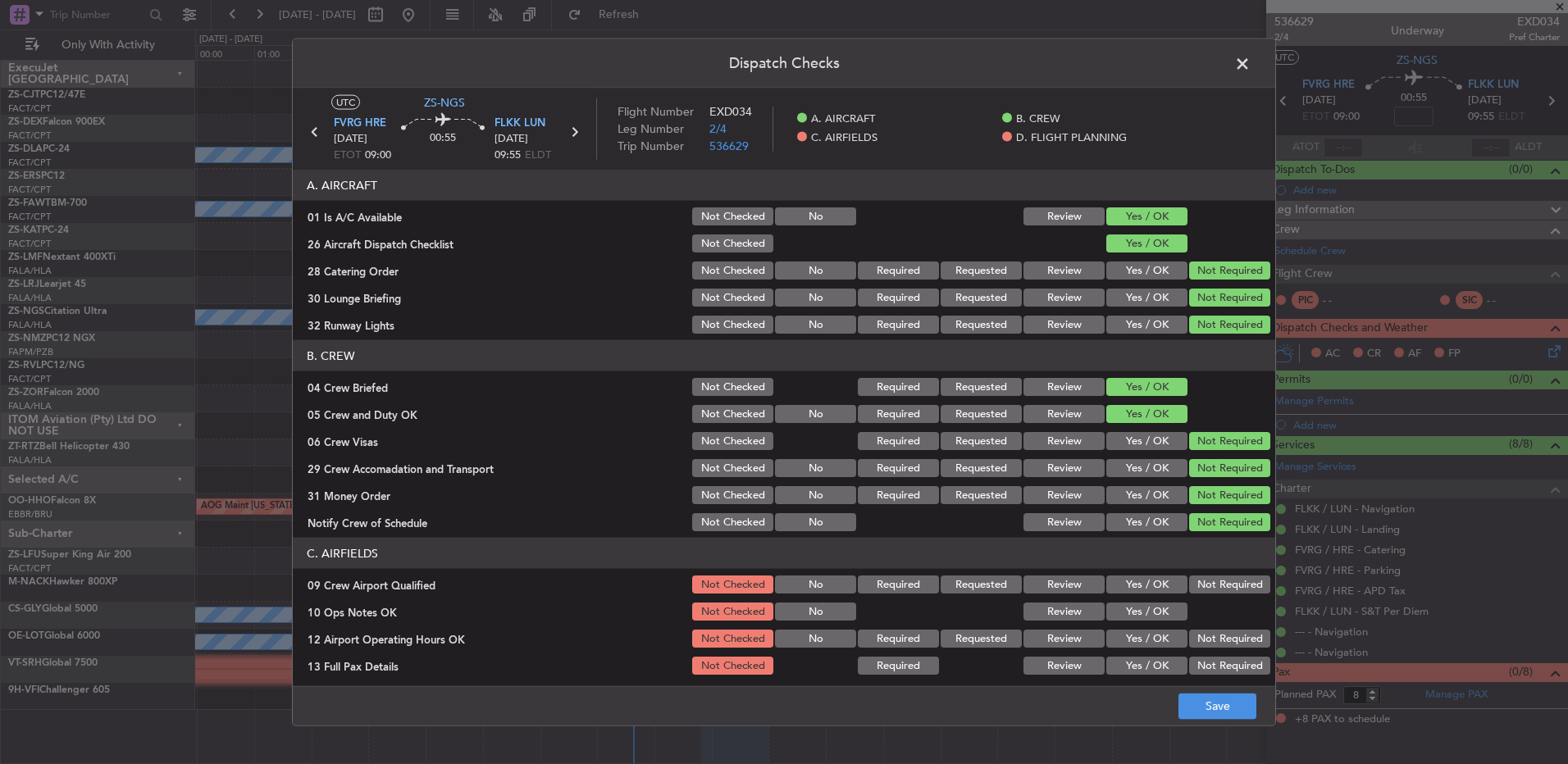
click at [1199, 593] on button "Not Required" at bounding box center [1229, 585] width 81 height 18
click at [1168, 616] on button "Yes / OK" at bounding box center [1147, 611] width 81 height 18
click at [1209, 643] on button "Not Required" at bounding box center [1229, 639] width 81 height 18
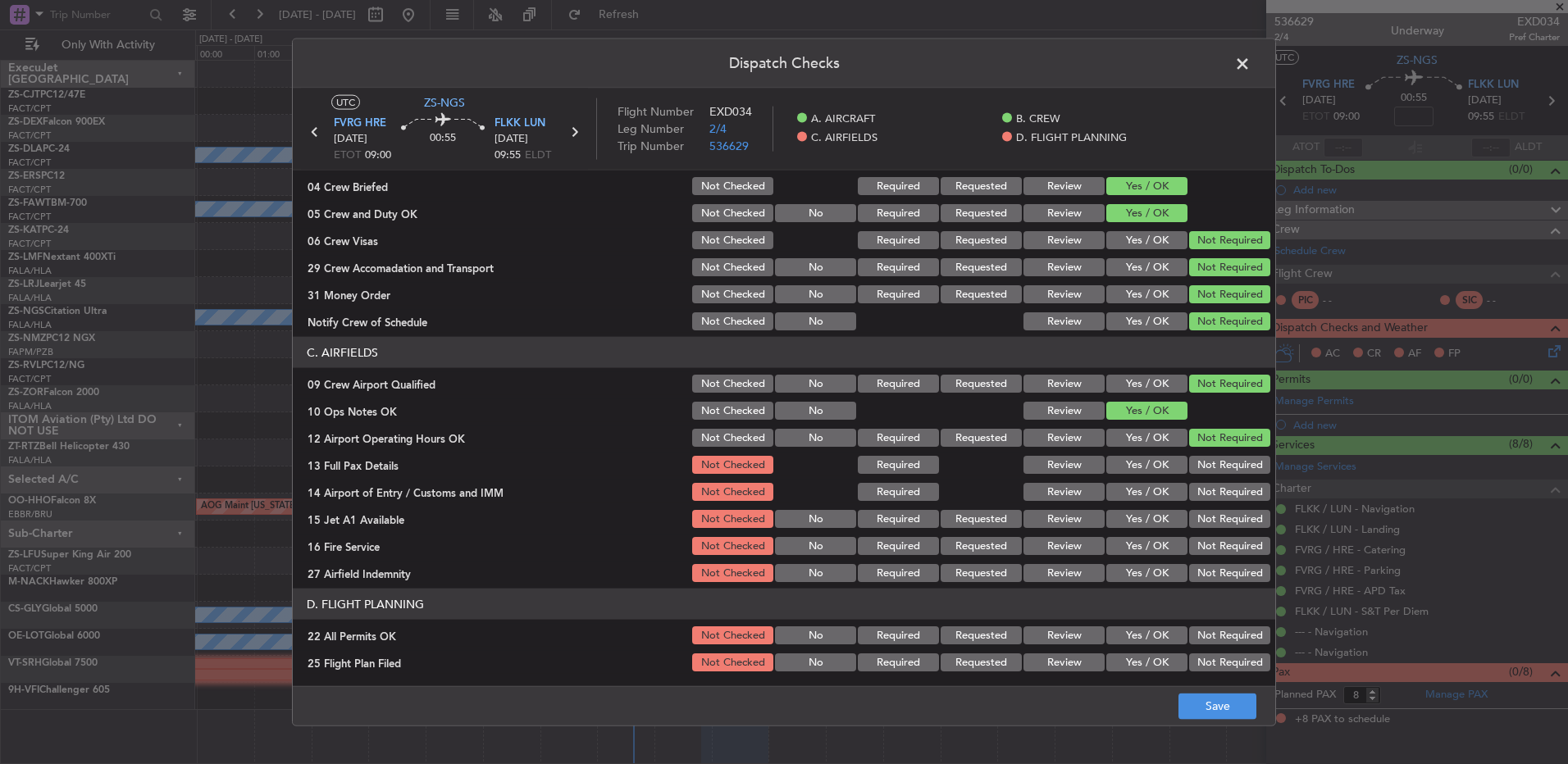
scroll to position [231, 0]
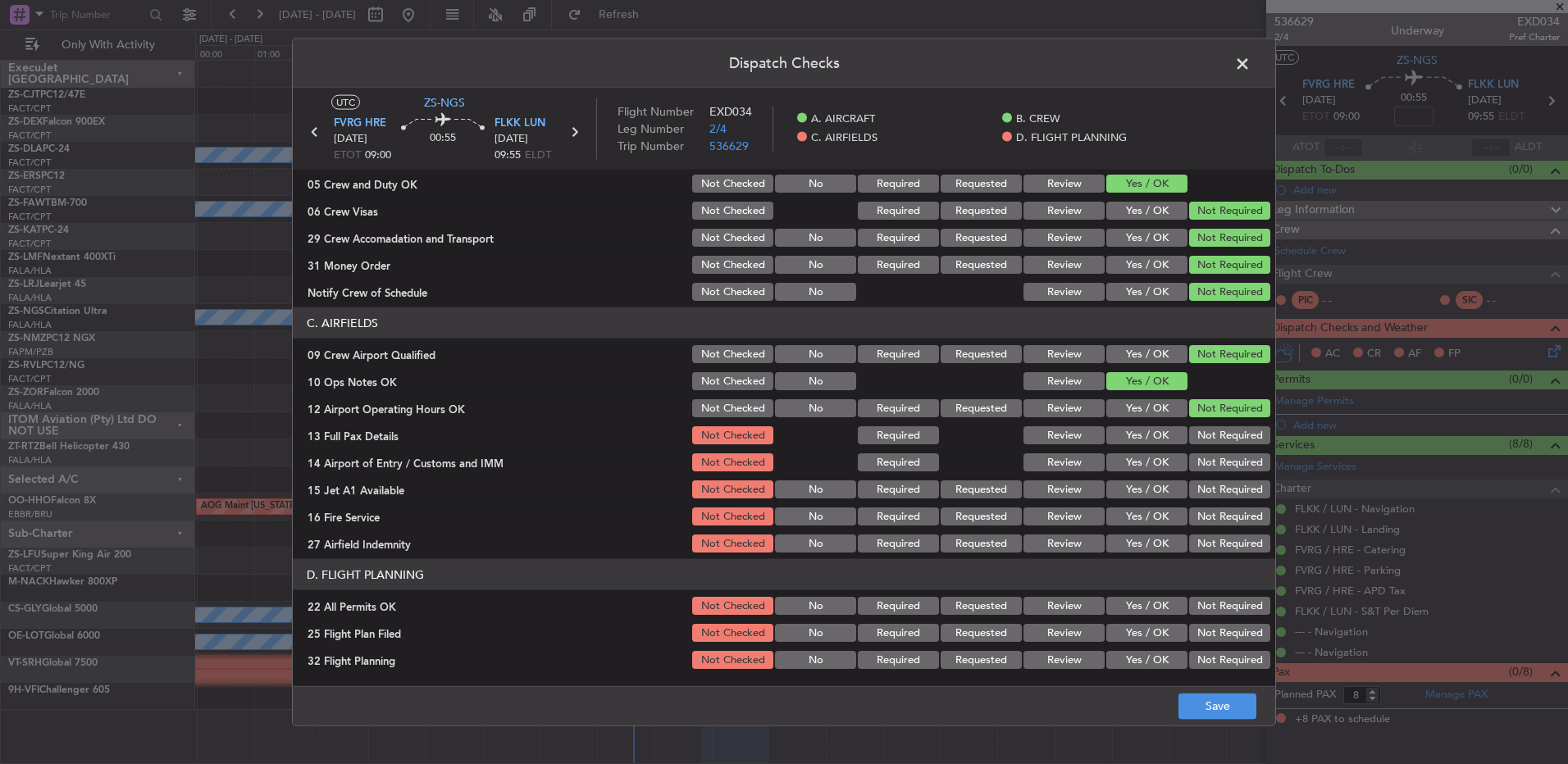
click at [1189, 442] on button "Not Required" at bounding box center [1229, 436] width 81 height 18
drag, startPoint x: 1193, startPoint y: 456, endPoint x: 1195, endPoint y: 468, distance: 12.2
click at [1195, 462] on div "Not Required" at bounding box center [1227, 462] width 82 height 23
click at [1200, 473] on div "Not Required" at bounding box center [1227, 462] width 82 height 23
click at [1201, 473] on div "Not Required" at bounding box center [1227, 462] width 82 height 23
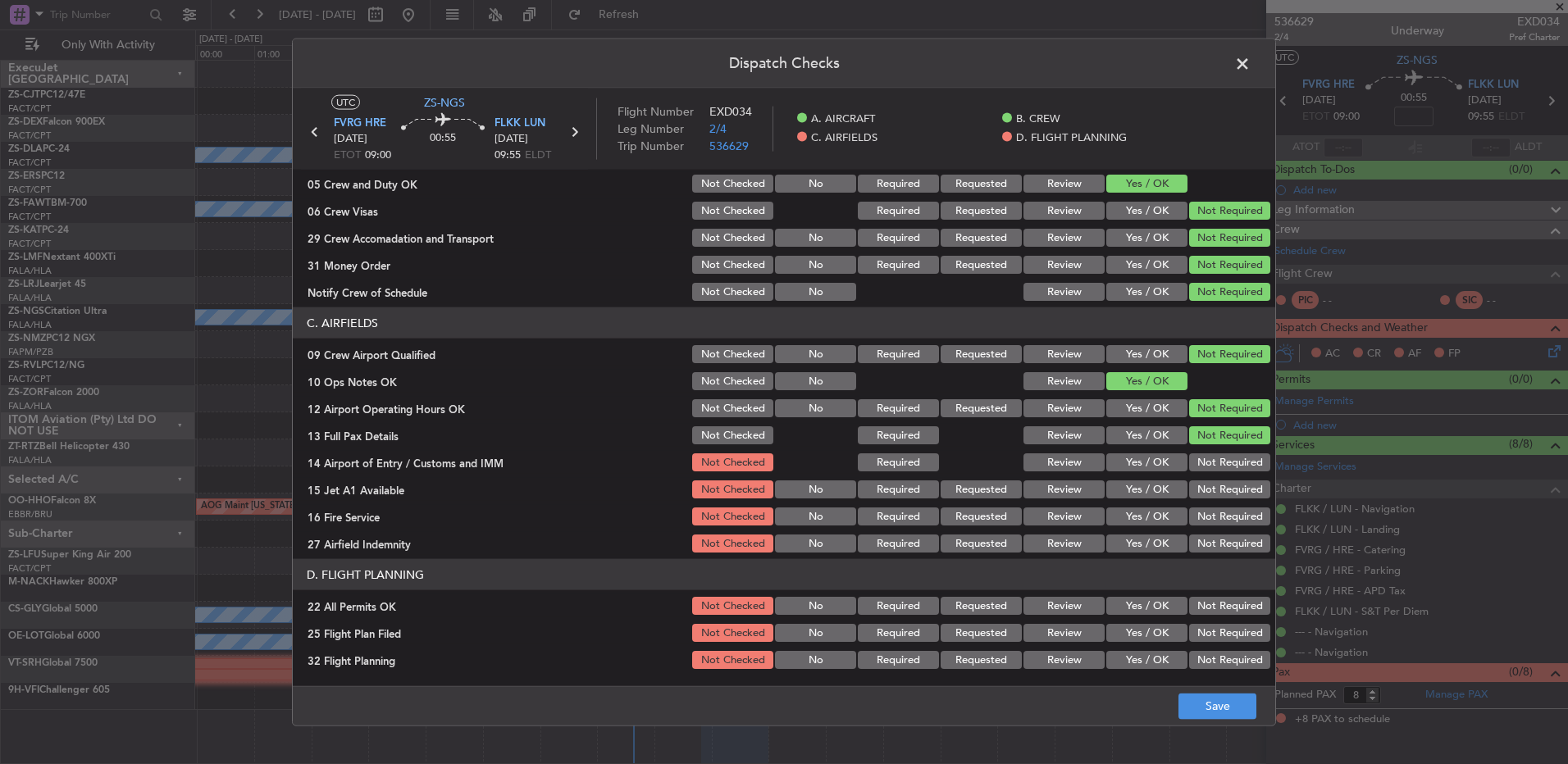
drag, startPoint x: 1198, startPoint y: 466, endPoint x: 1207, endPoint y: 489, distance: 24.7
click at [1199, 466] on button "Not Required" at bounding box center [1229, 462] width 81 height 18
click at [1207, 489] on button "Not Required" at bounding box center [1229, 490] width 81 height 18
click at [1207, 490] on button "Not Required" at bounding box center [1229, 490] width 81 height 18
drag, startPoint x: 1207, startPoint y: 490, endPoint x: 1205, endPoint y: 541, distance: 51.0
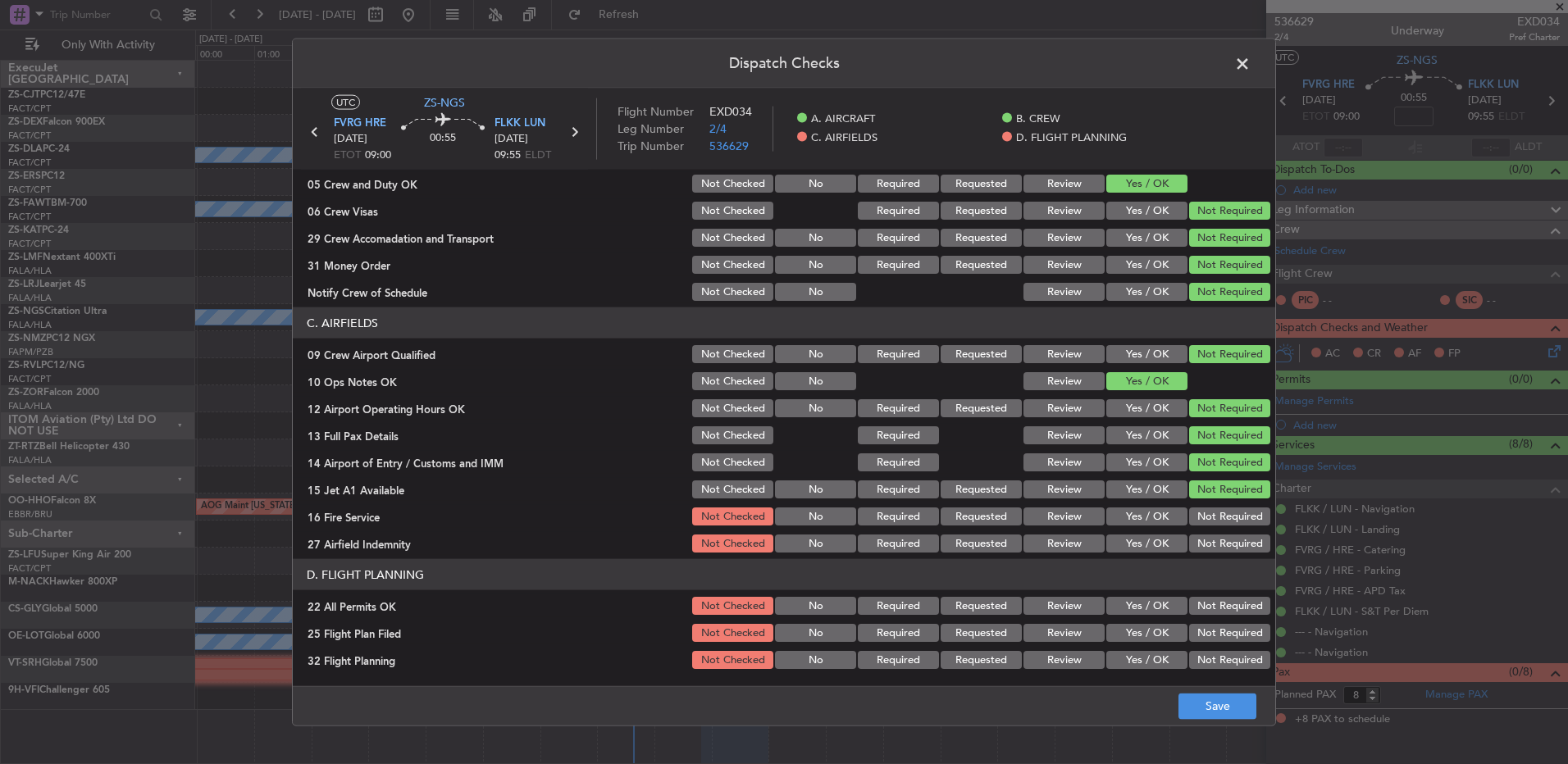
click at [1207, 493] on button "Not Required" at bounding box center [1229, 490] width 81 height 18
click at [1205, 547] on button "Not Required" at bounding box center [1229, 543] width 81 height 18
click at [1206, 526] on div "Not Required" at bounding box center [1227, 516] width 82 height 23
click at [1207, 515] on button "Not Required" at bounding box center [1229, 517] width 81 height 18
click at [1222, 594] on section "D. FLIGHT PLANNING 22 All Permits OK Not Checked No Required Requested Review Y…" at bounding box center [784, 615] width 982 height 113
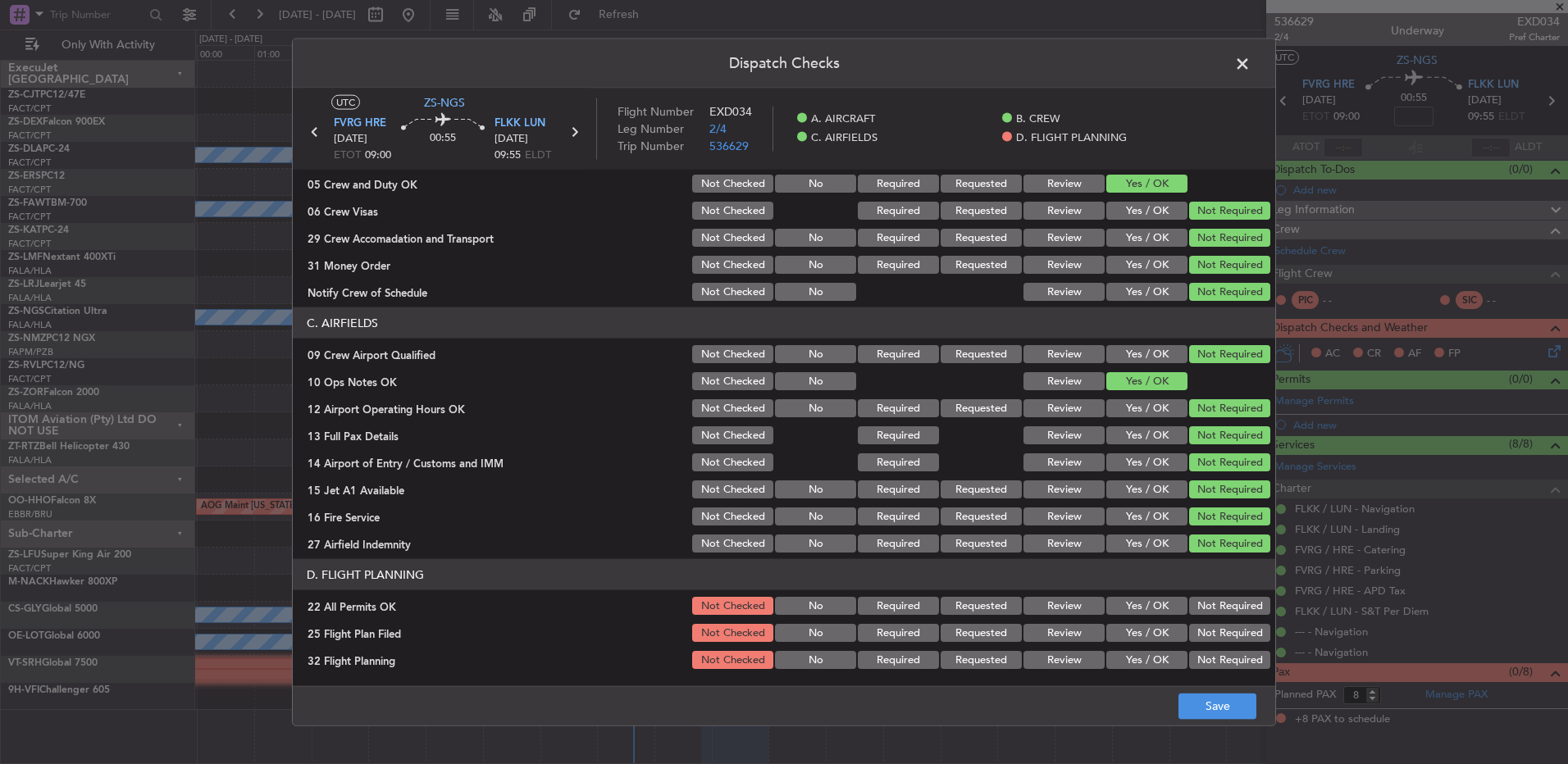
drag, startPoint x: 1209, startPoint y: 612, endPoint x: 1153, endPoint y: 630, distance: 58.8
click at [1208, 613] on button "Not Required" at bounding box center [1229, 606] width 81 height 18
click at [1065, 637] on button "Review" at bounding box center [1064, 633] width 81 height 18
click at [1059, 651] on button "Review" at bounding box center [1064, 660] width 81 height 18
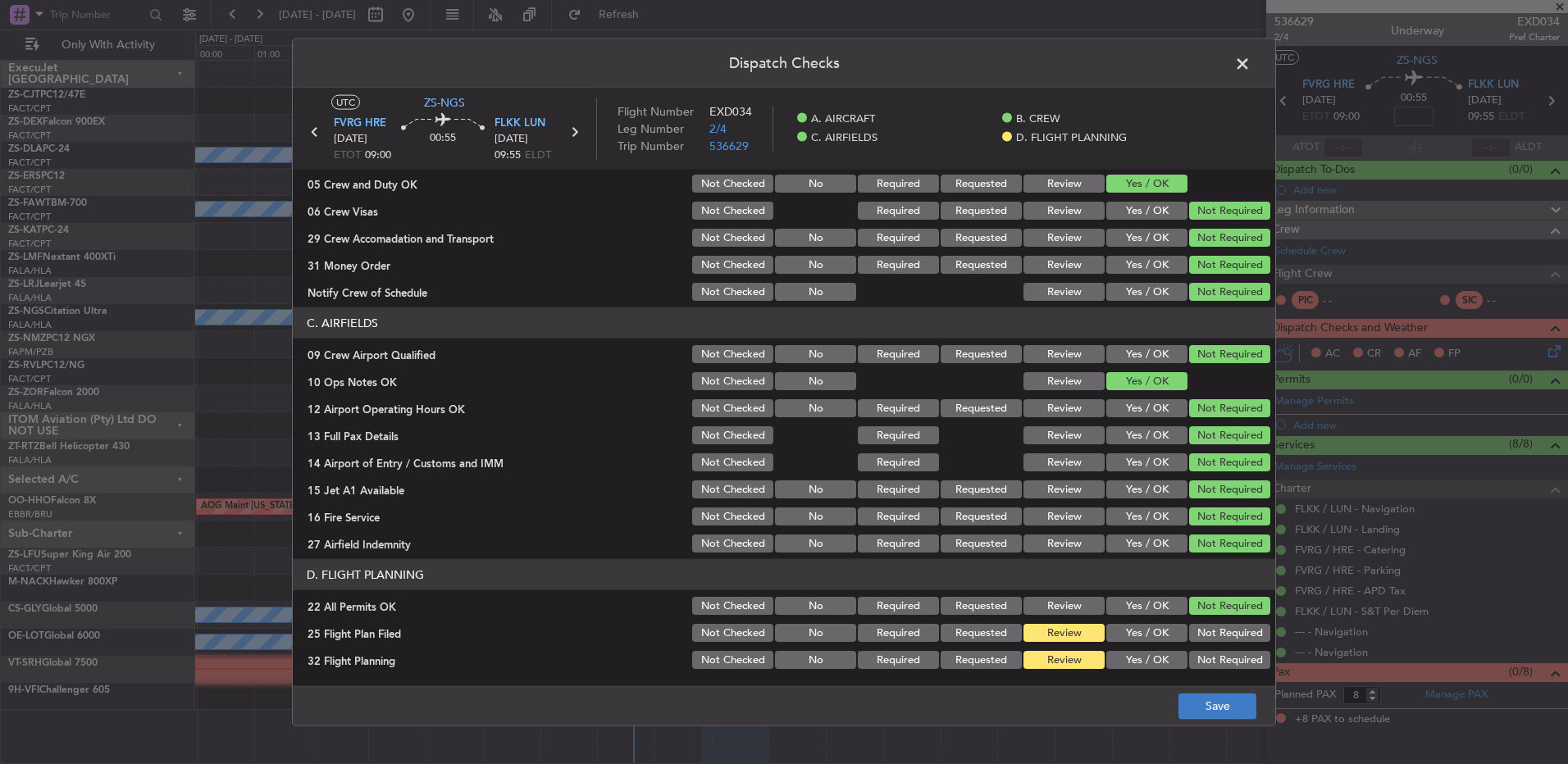
click at [1175, 705] on footer "Save" at bounding box center [784, 705] width 982 height 39
click at [1193, 708] on button "Save" at bounding box center [1217, 705] width 78 height 27
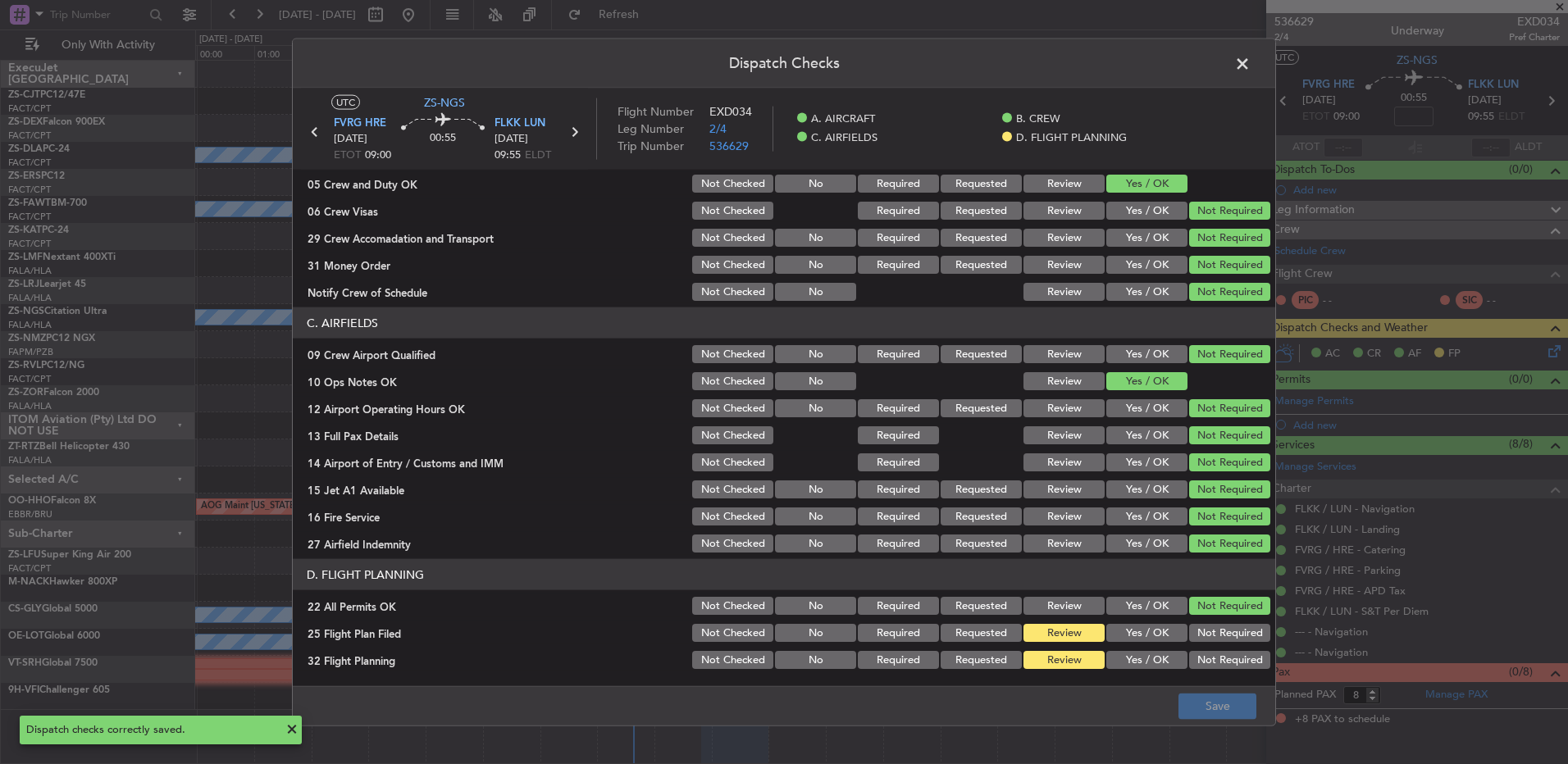
click at [1250, 69] on span at bounding box center [1250, 68] width 0 height 33
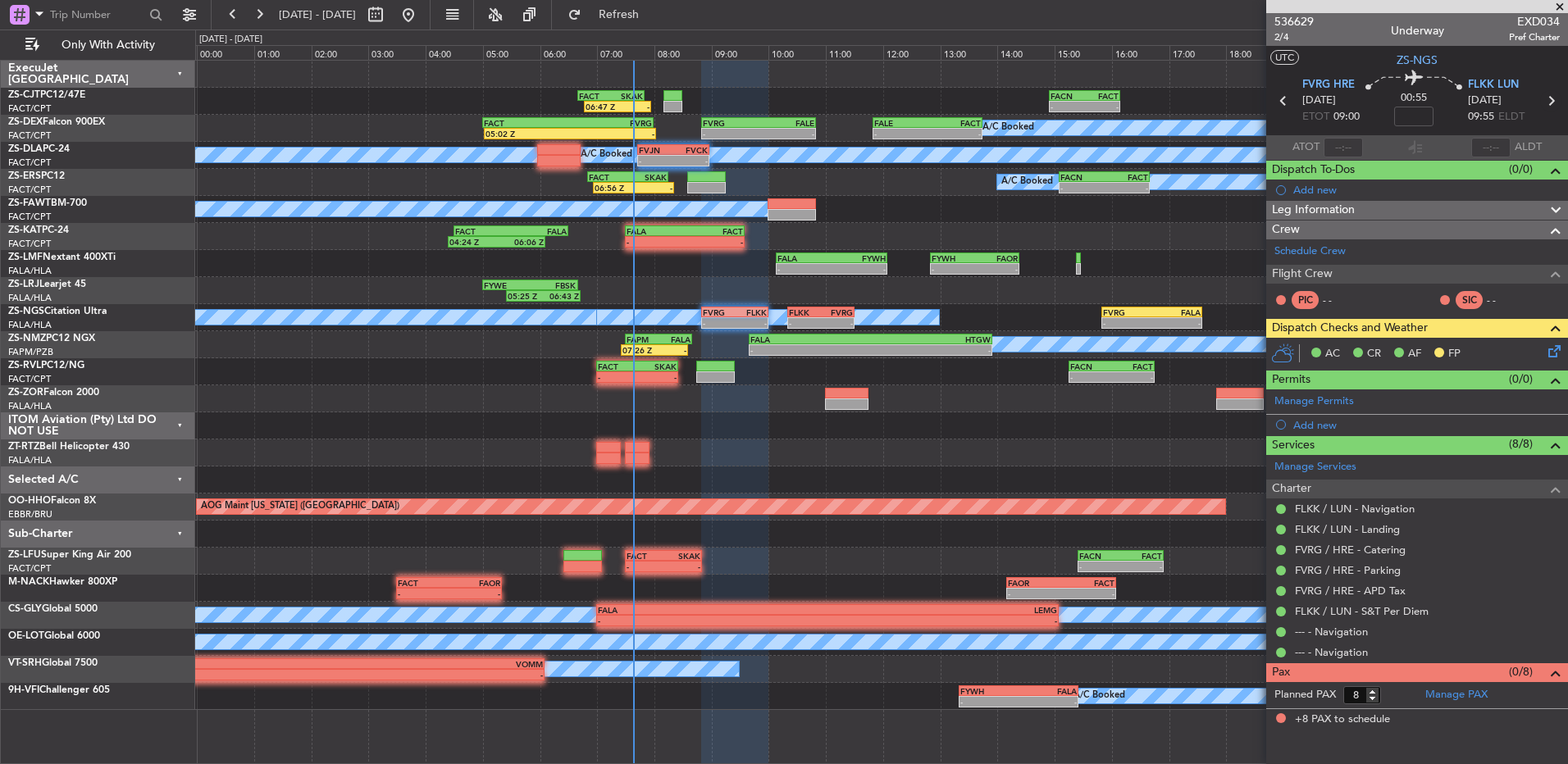
click at [1551, 99] on icon at bounding box center [1550, 101] width 21 height 21
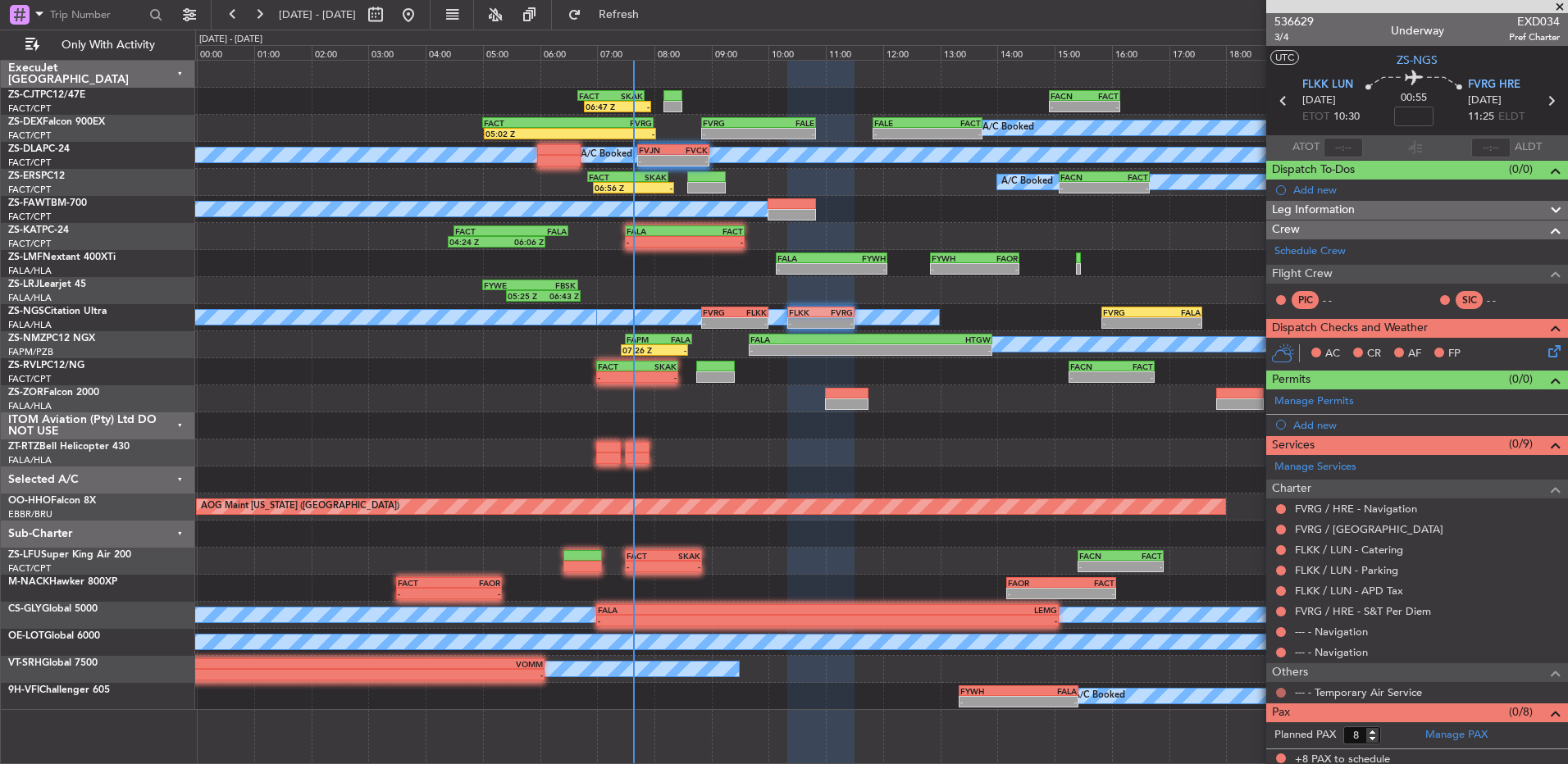
click at [1283, 689] on button at bounding box center [1281, 693] width 10 height 10
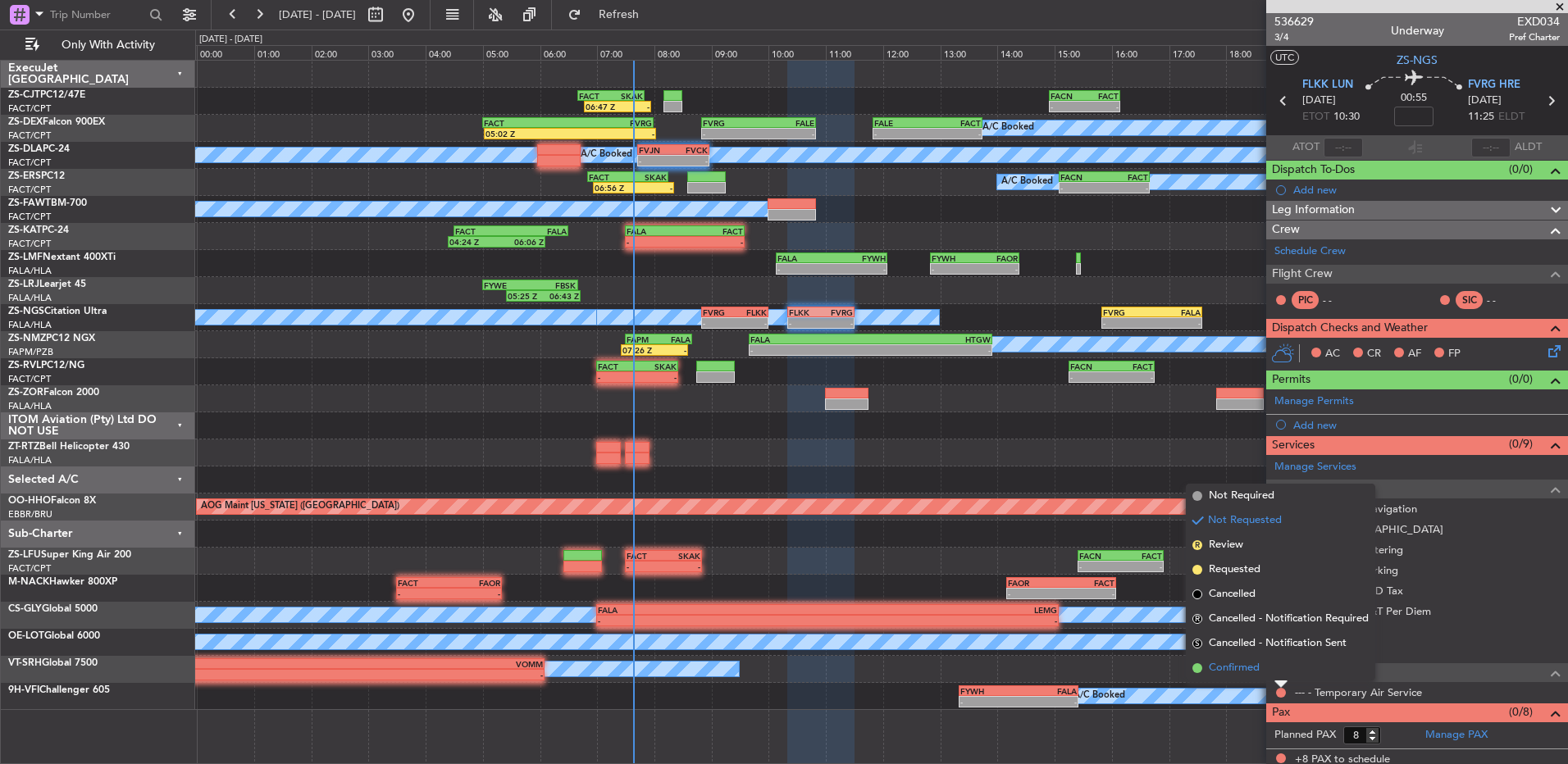
click at [1278, 665] on li "Confirmed" at bounding box center [1280, 668] width 189 height 25
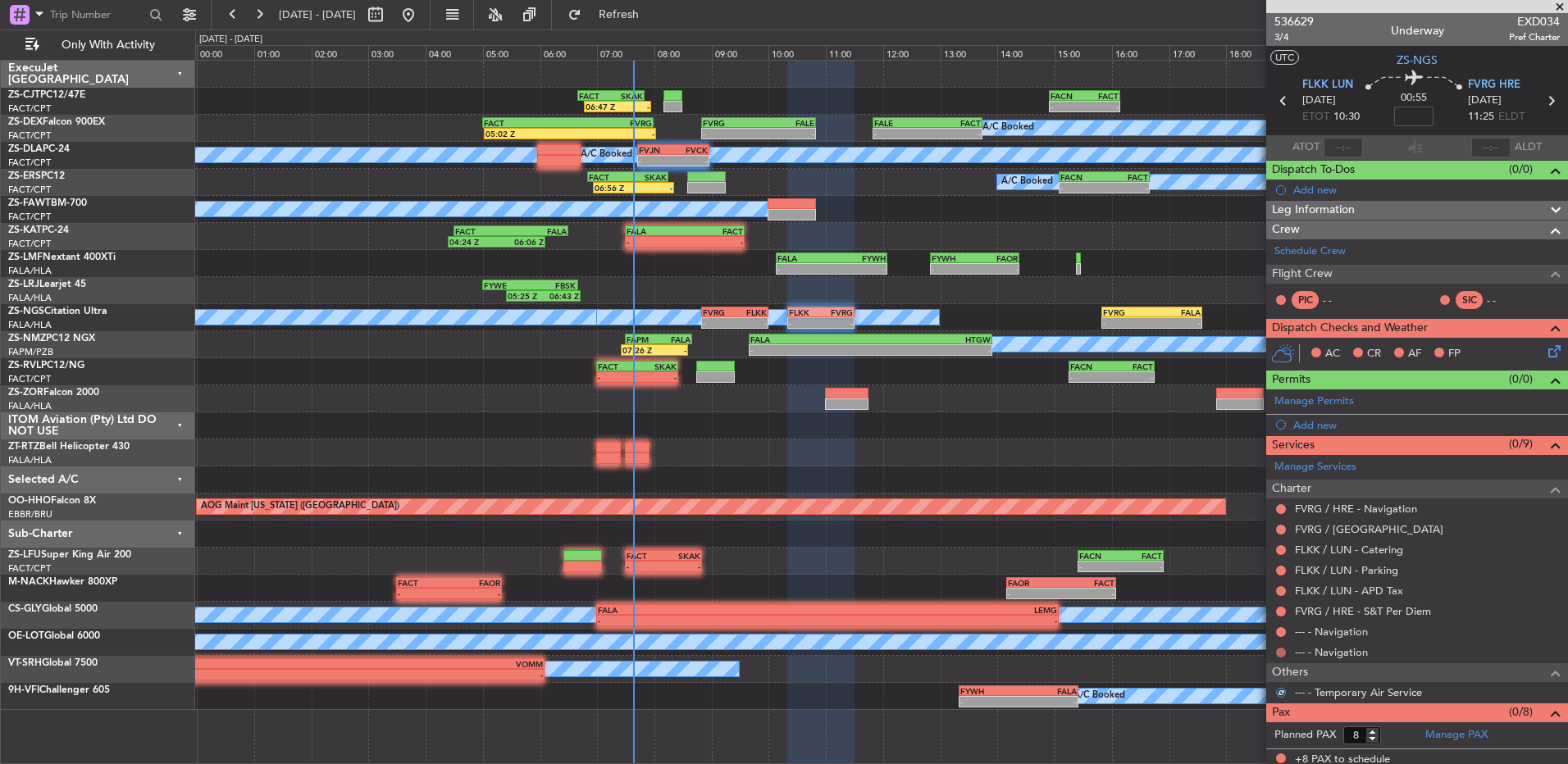
click at [1281, 648] on button at bounding box center [1281, 652] width 10 height 10
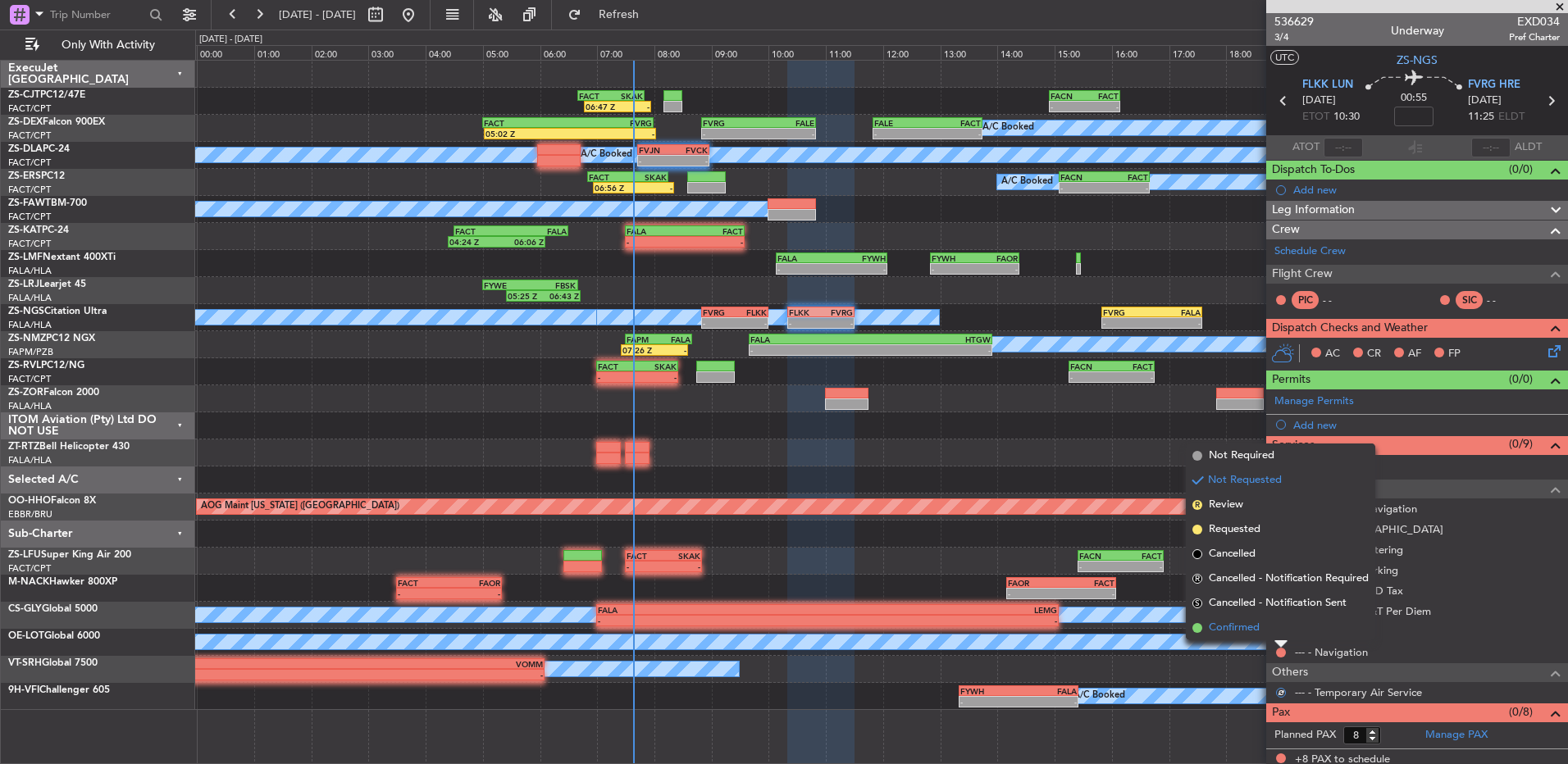
click at [1280, 637] on li "Confirmed" at bounding box center [1280, 628] width 189 height 25
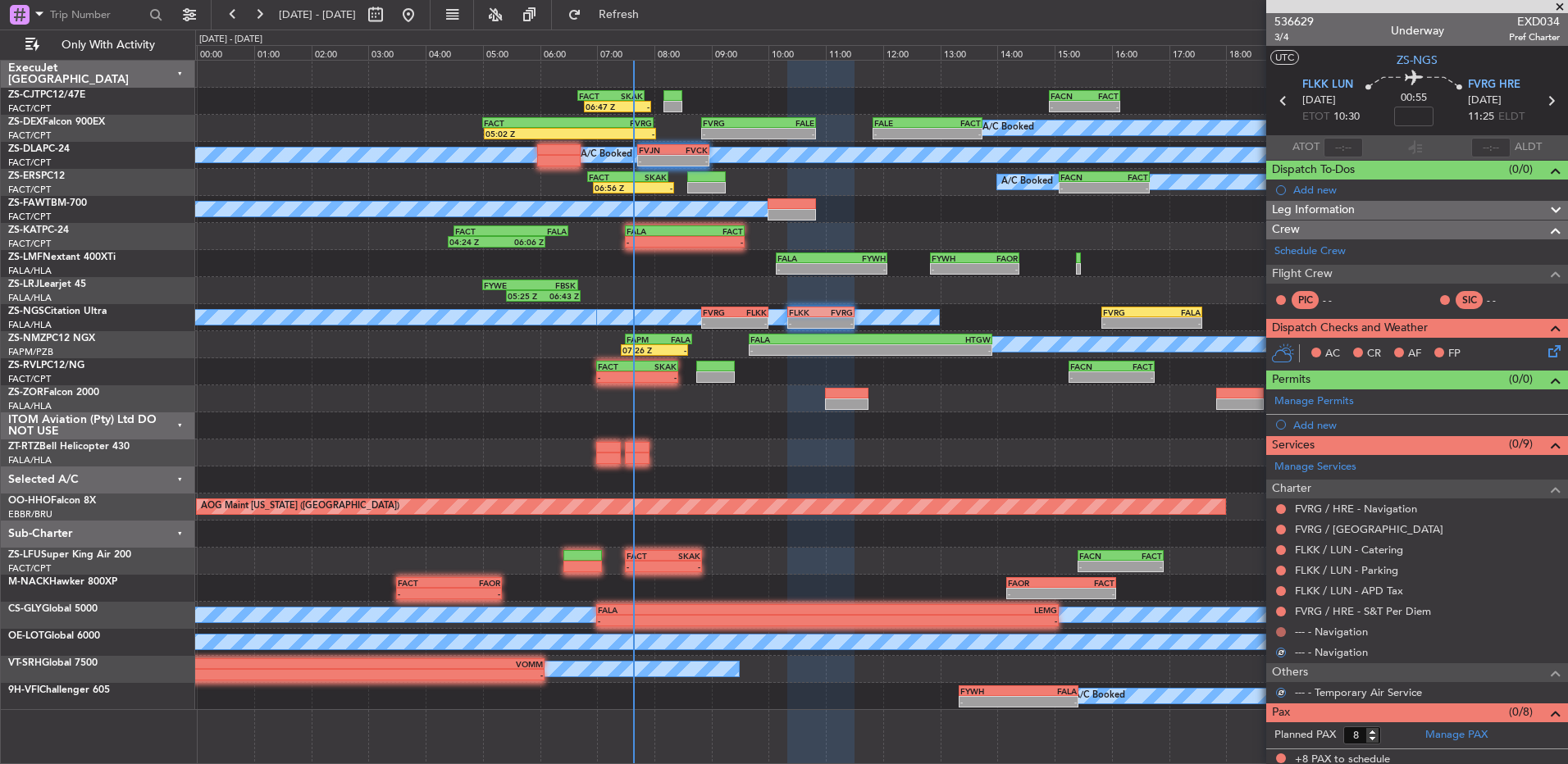
click at [1279, 628] on button at bounding box center [1281, 631] width 10 height 10
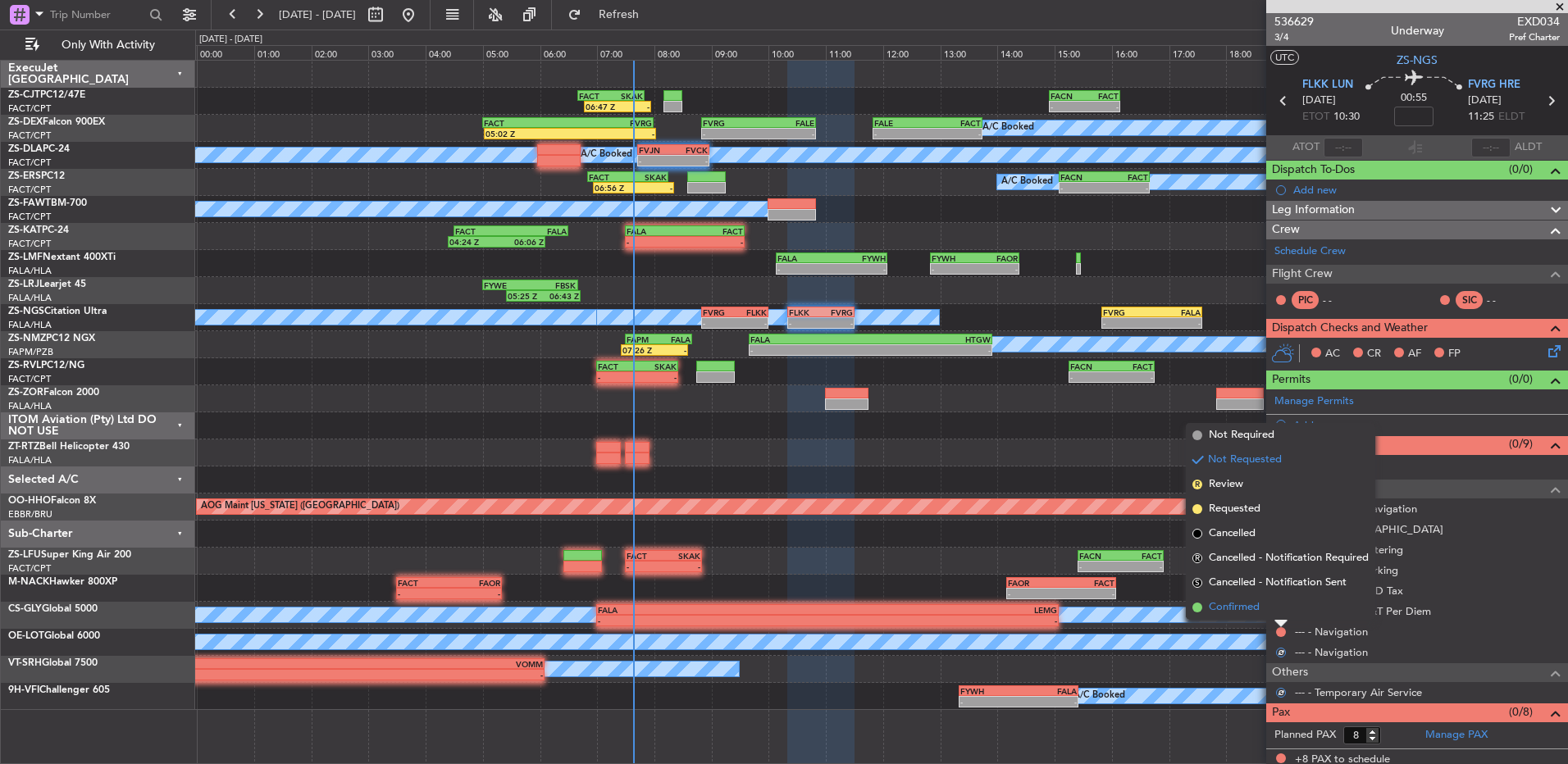
click at [1280, 608] on li "Confirmed" at bounding box center [1280, 607] width 189 height 25
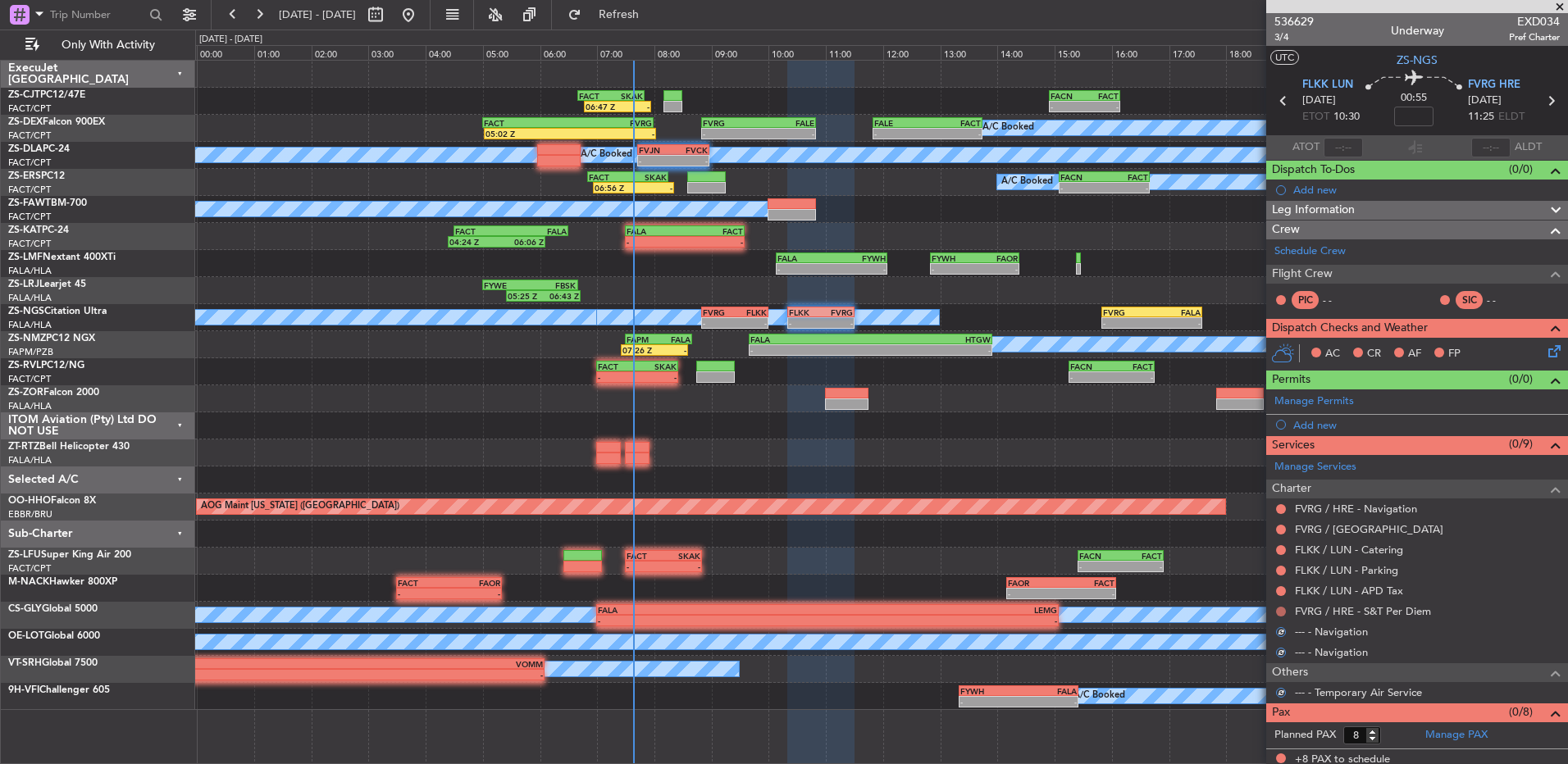
click at [1279, 608] on button at bounding box center [1281, 611] width 10 height 10
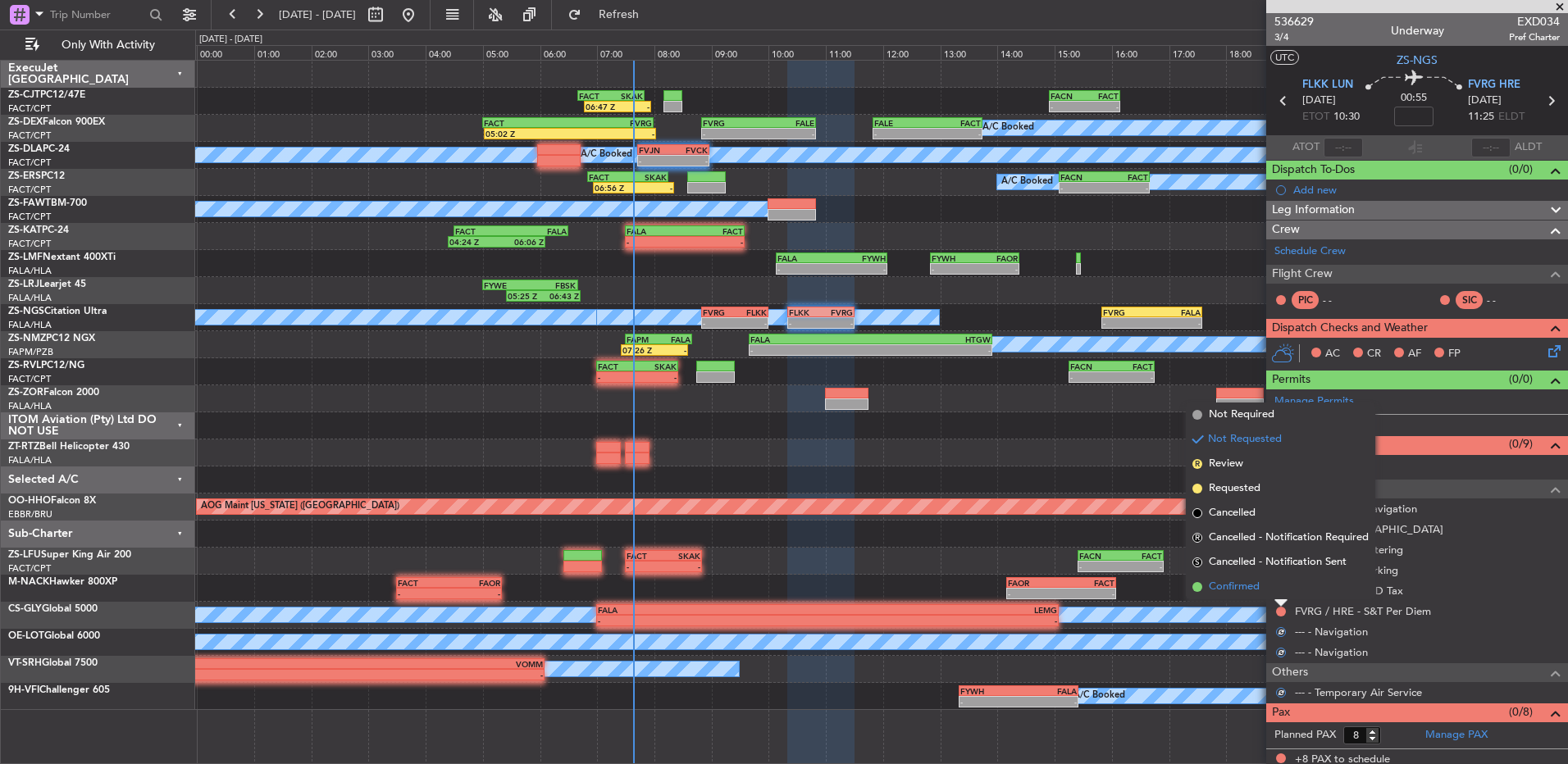
click at [1269, 590] on li "Confirmed" at bounding box center [1280, 586] width 189 height 25
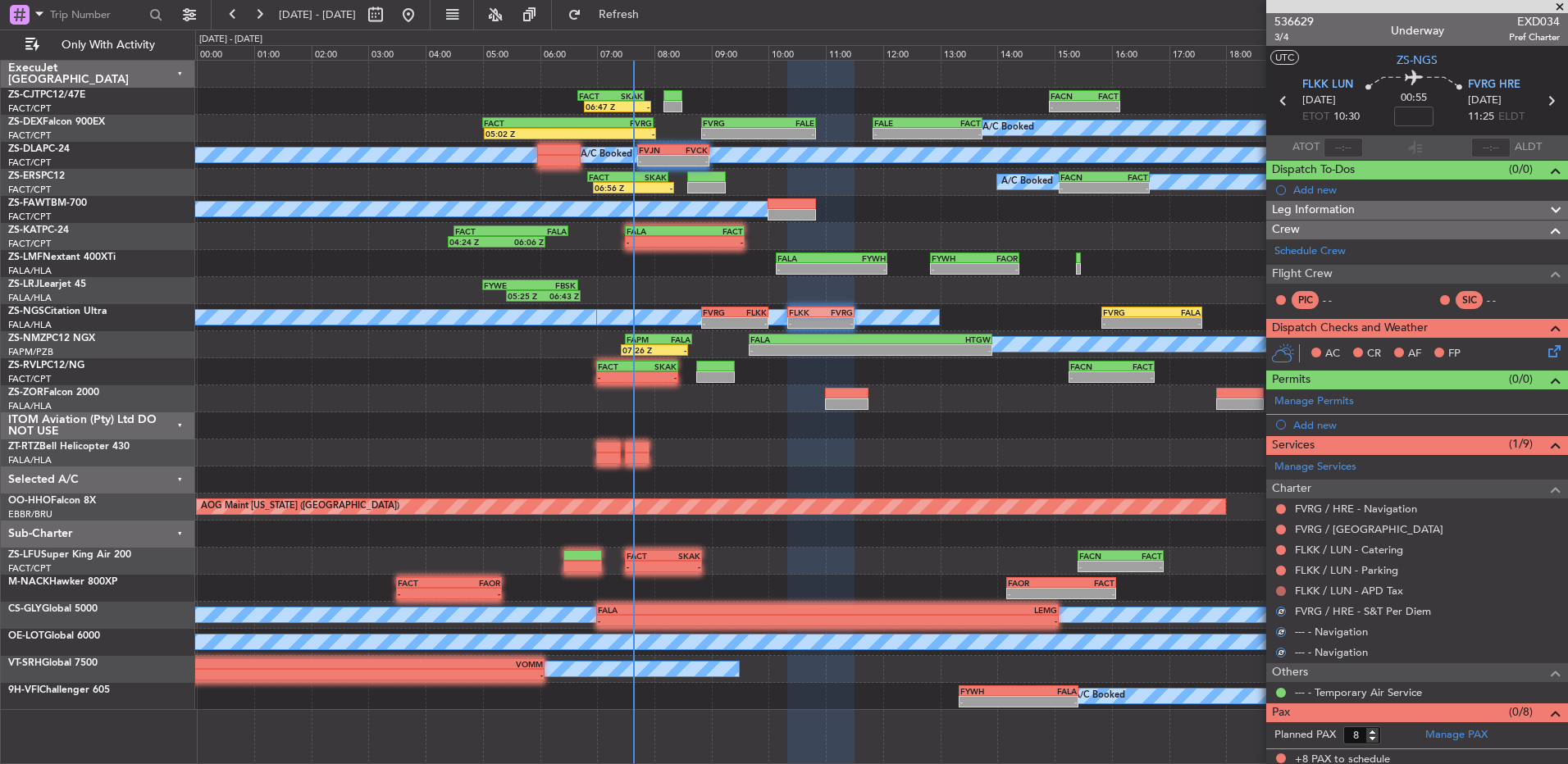
click at [1283, 590] on button at bounding box center [1281, 591] width 10 height 10
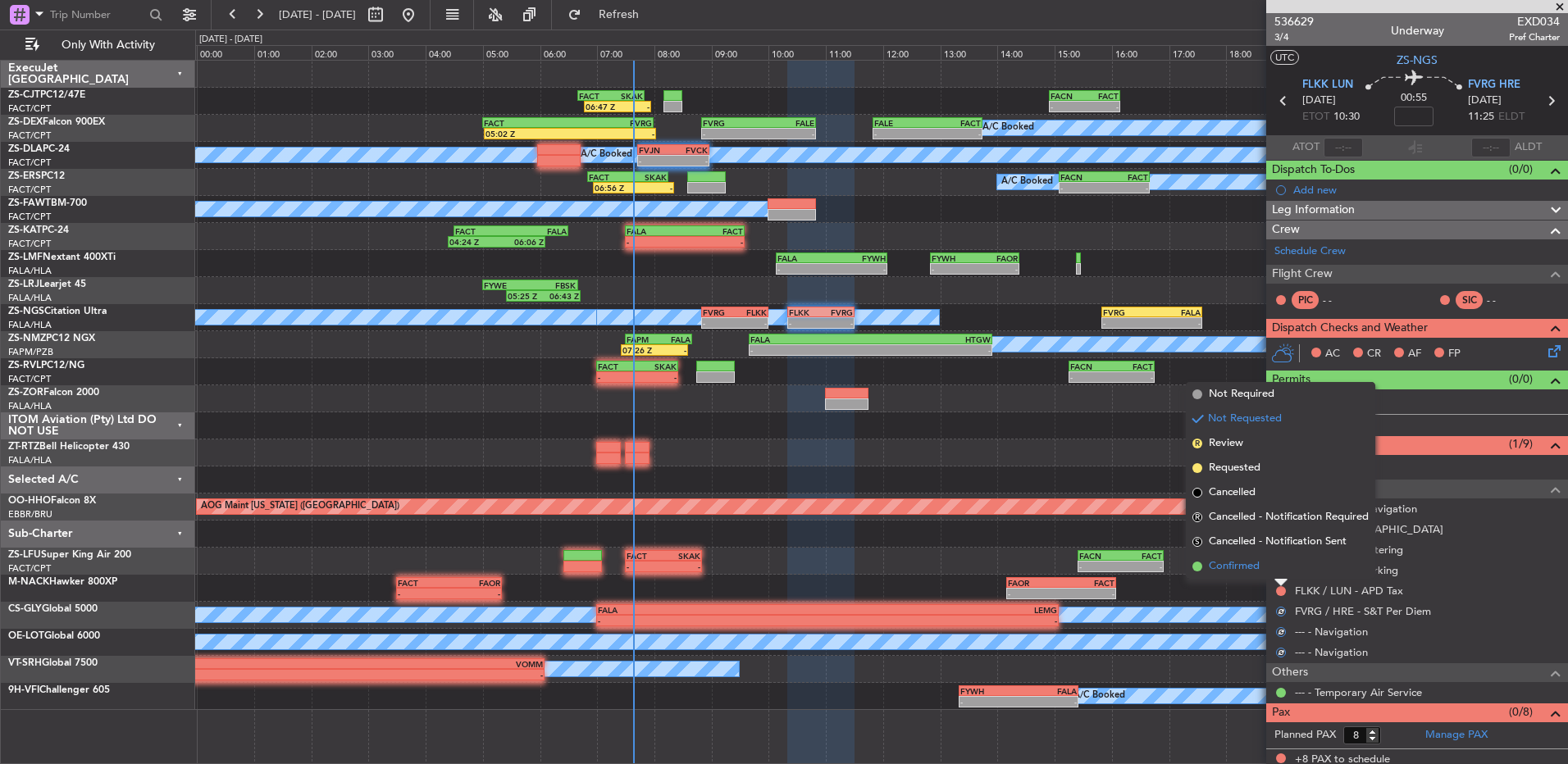
click at [1274, 567] on li "Confirmed" at bounding box center [1280, 566] width 189 height 25
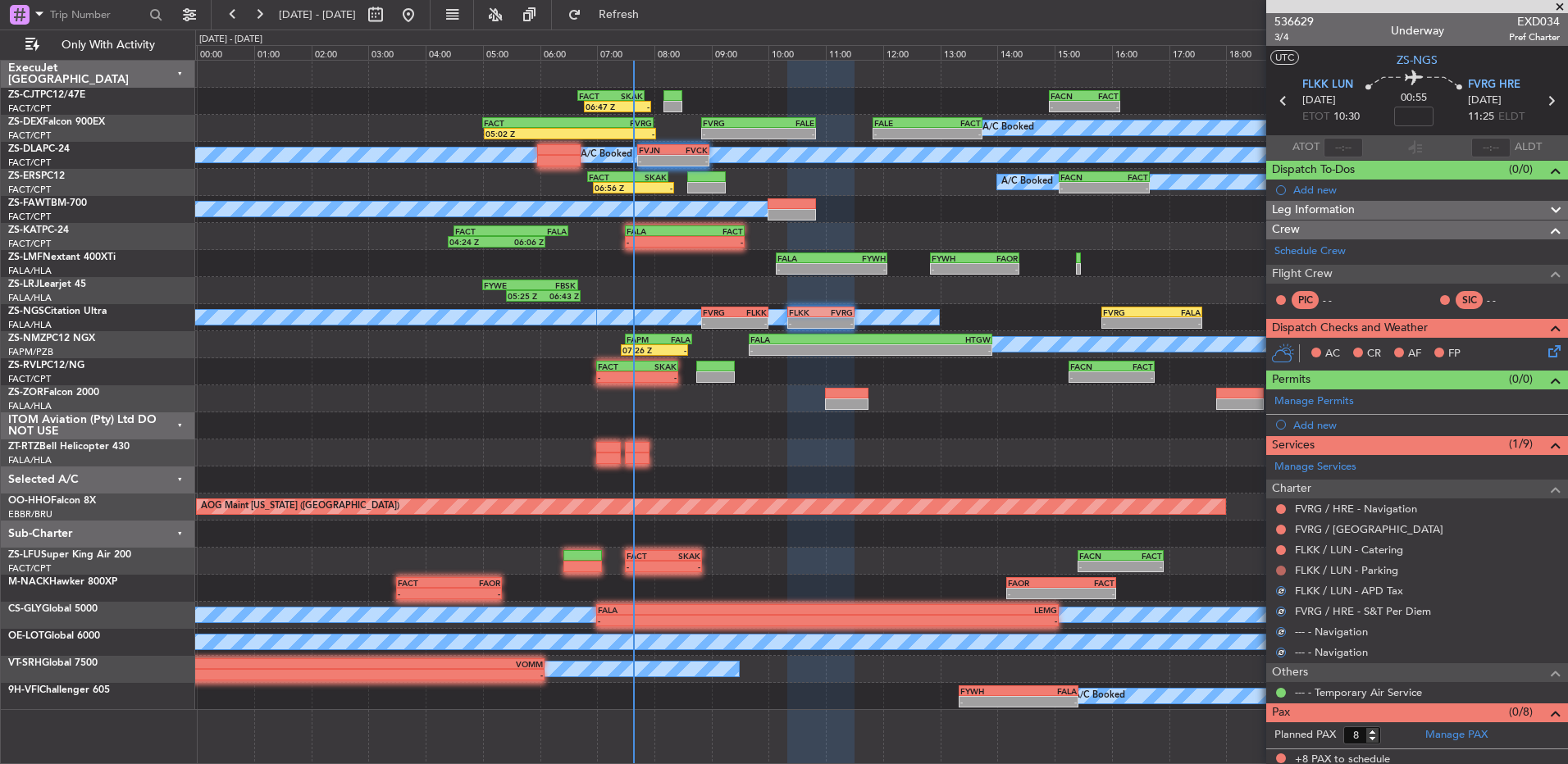
click at [1276, 569] on div at bounding box center [1281, 570] width 13 height 13
click at [1281, 571] on button at bounding box center [1281, 570] width 10 height 10
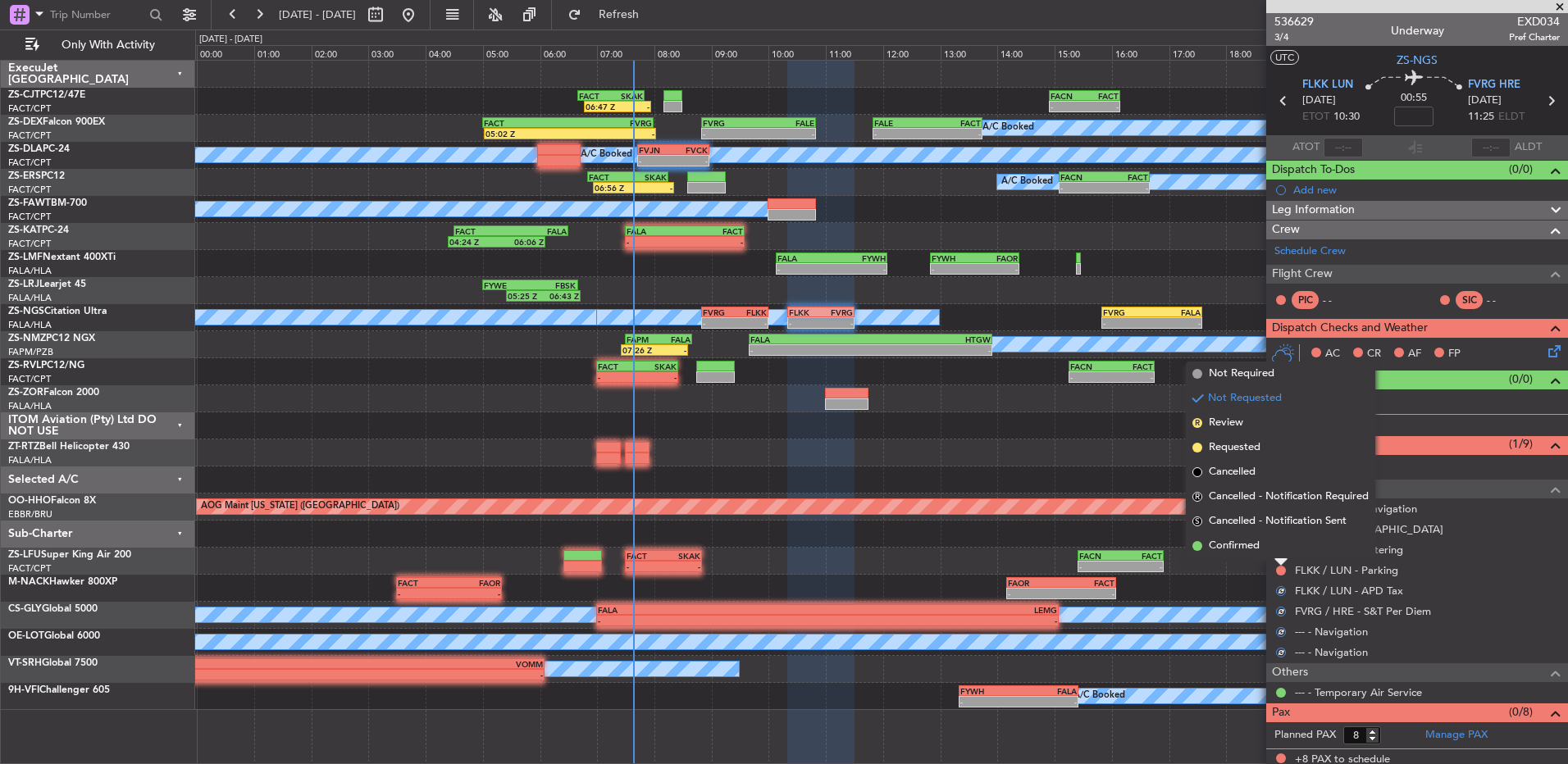
click at [1280, 543] on li "Confirmed" at bounding box center [1280, 545] width 189 height 25
click at [1280, 543] on div at bounding box center [1281, 550] width 13 height 13
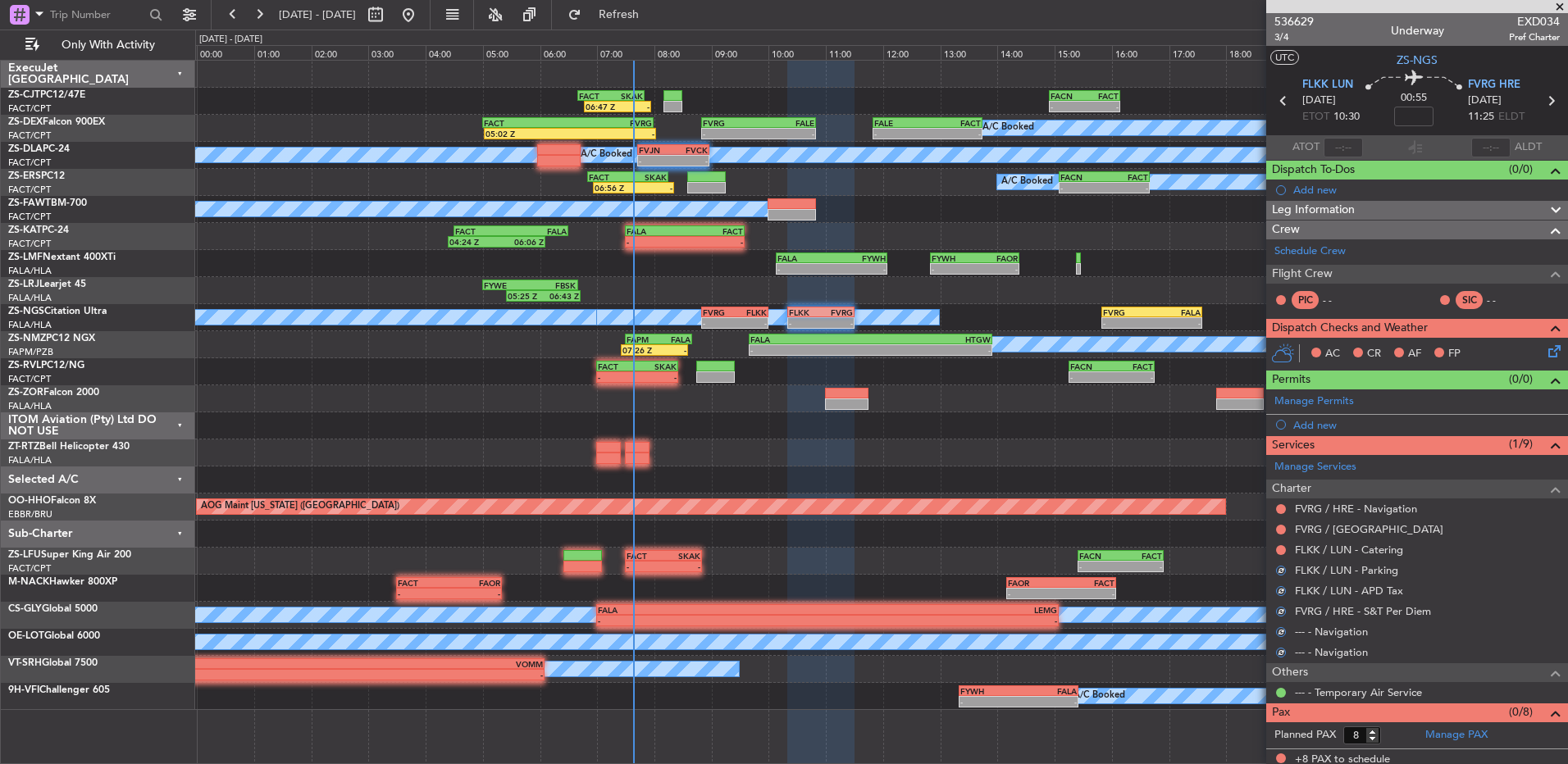
click at [1277, 544] on div at bounding box center [1281, 550] width 13 height 13
click at [1285, 547] on button at bounding box center [1281, 550] width 10 height 10
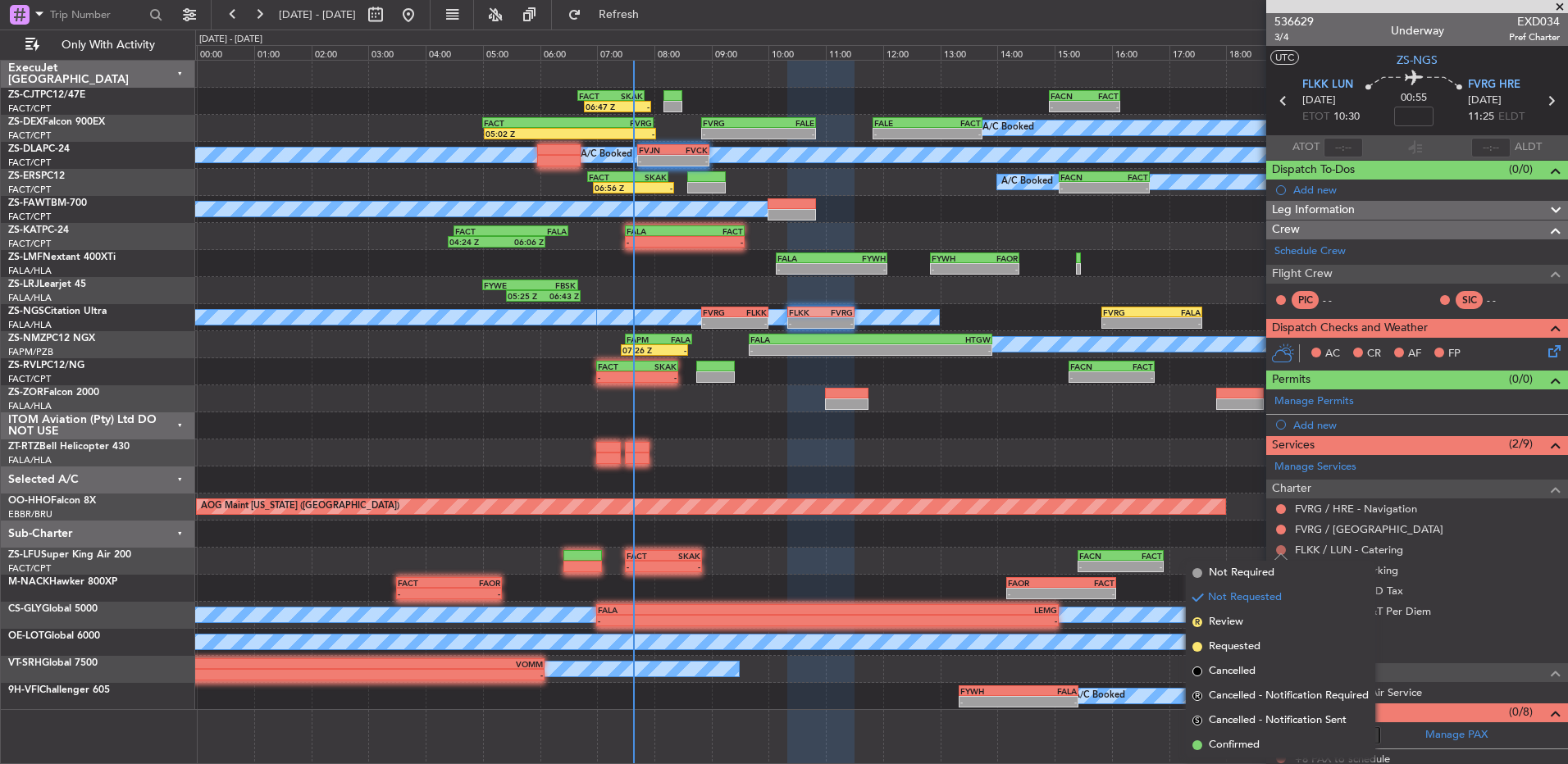
click at [1283, 547] on button at bounding box center [1281, 550] width 10 height 10
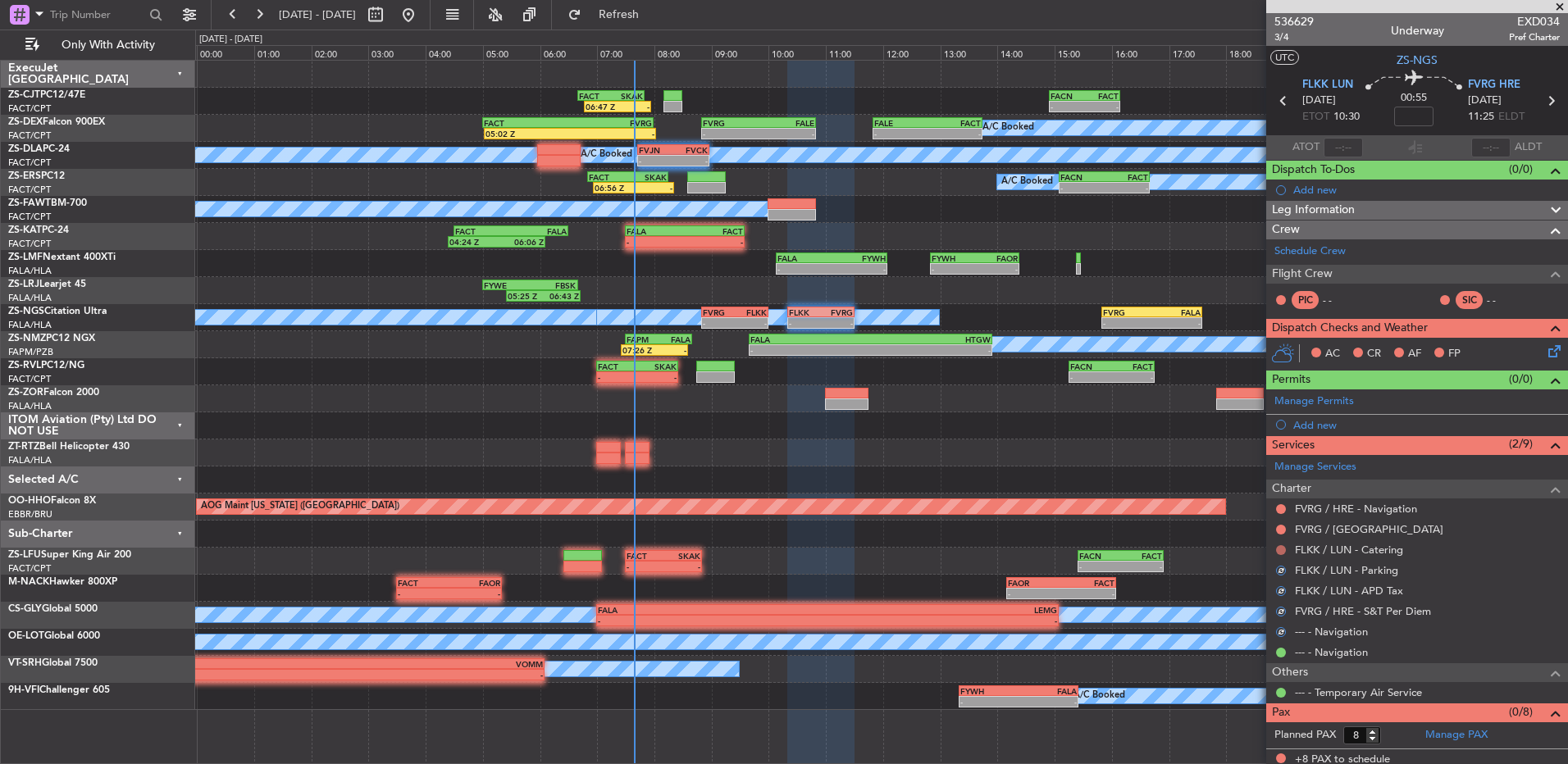
click at [1281, 552] on button at bounding box center [1281, 550] width 10 height 10
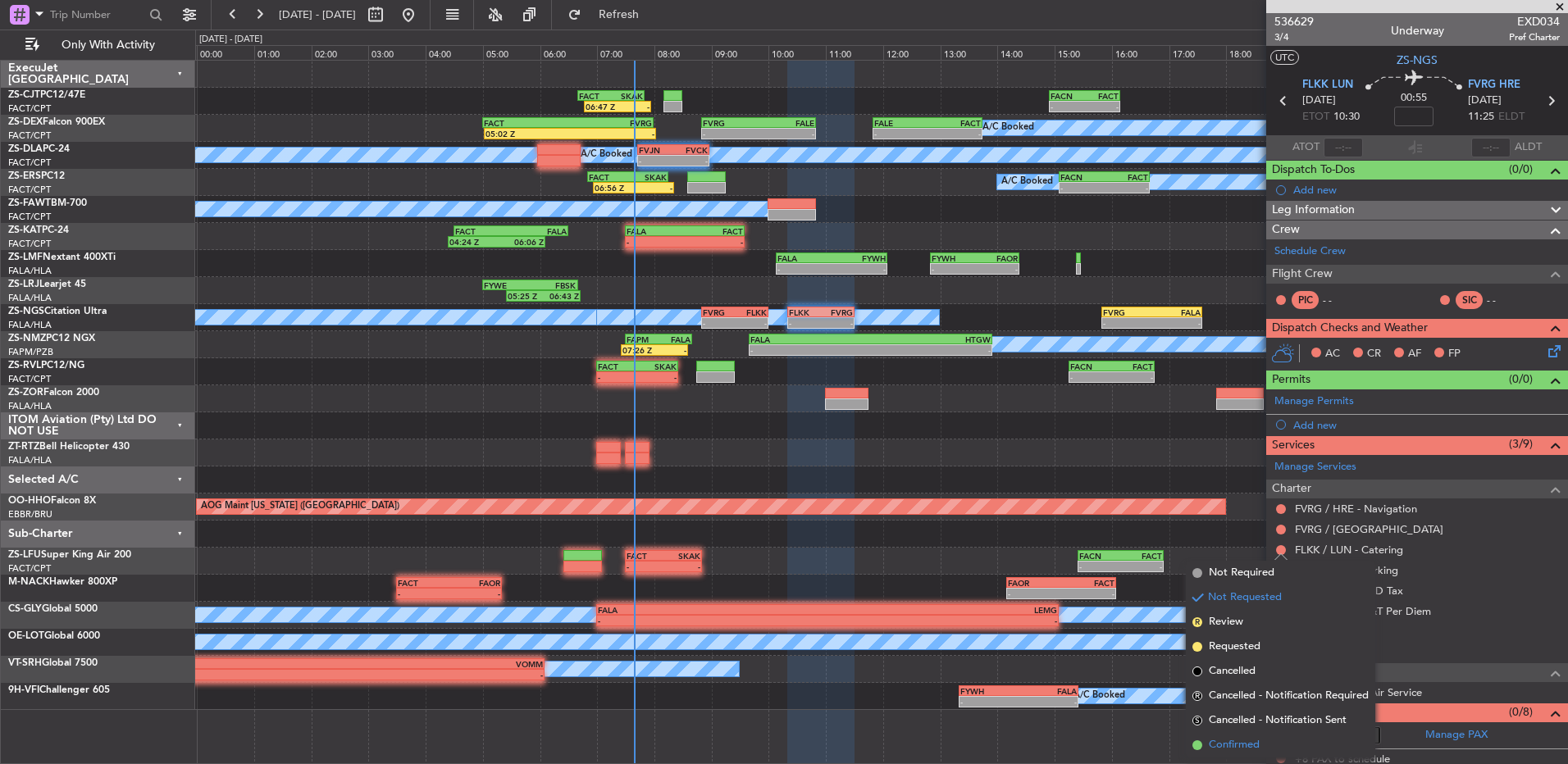
click at [1259, 745] on span "Confirmed" at bounding box center [1234, 745] width 51 height 16
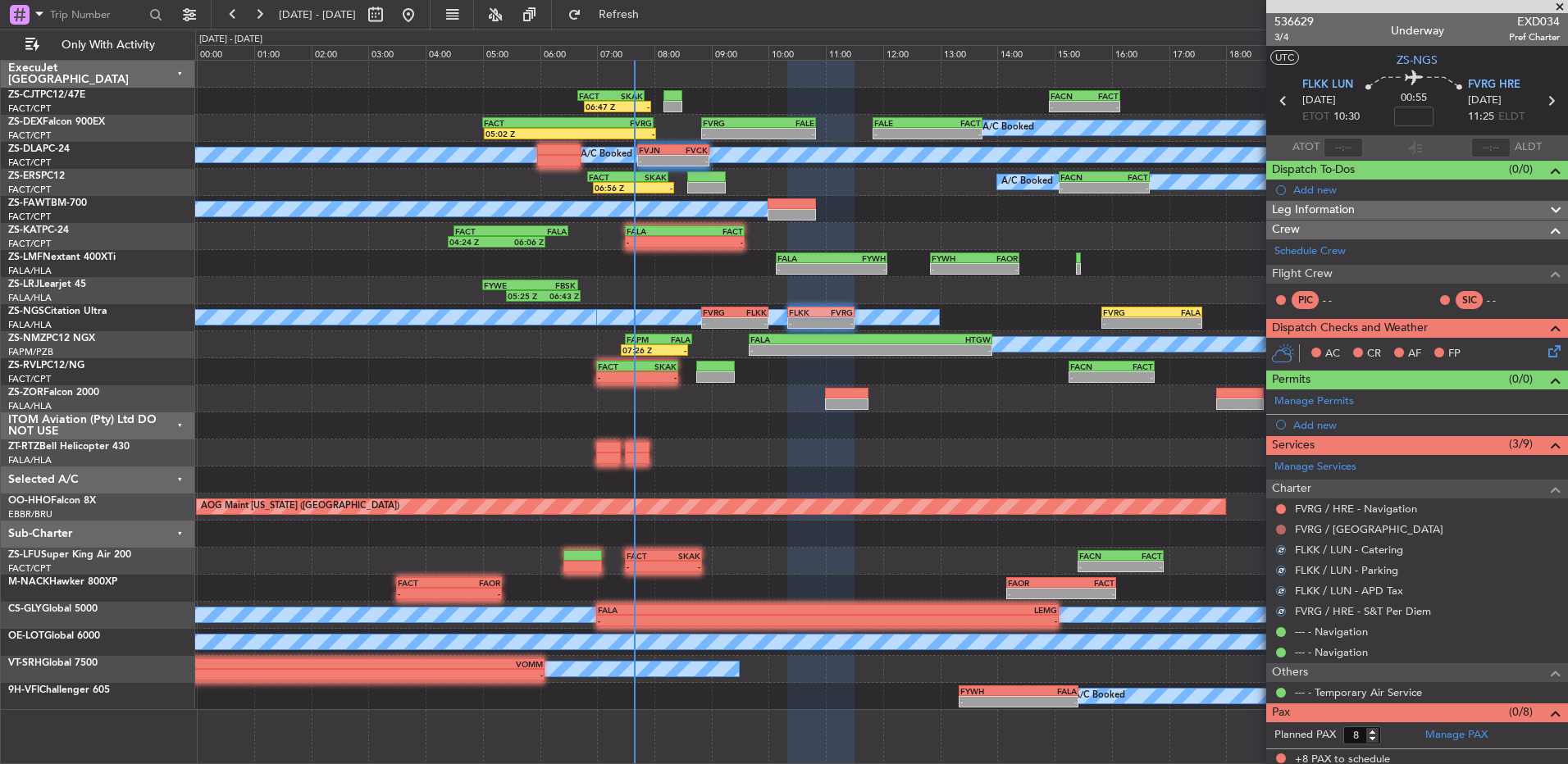
click at [1282, 531] on button at bounding box center [1281, 529] width 10 height 10
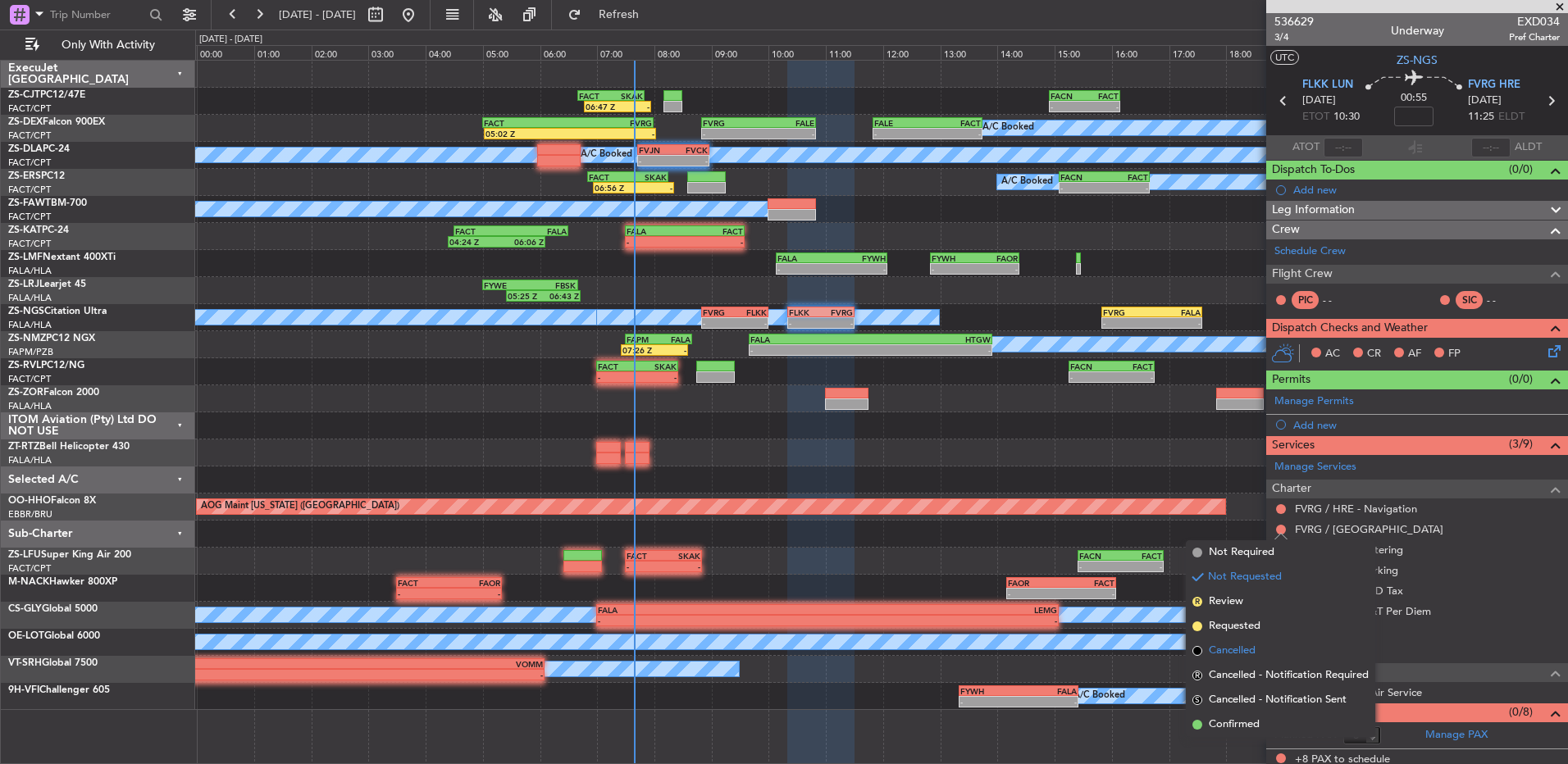
drag, startPoint x: 1246, startPoint y: 721, endPoint x: 1242, endPoint y: 645, distance: 76.1
click at [1244, 710] on ul "Not Required Not Requested R Review Requested Cancelled R Cancelled - Notificat…" at bounding box center [1280, 638] width 189 height 197
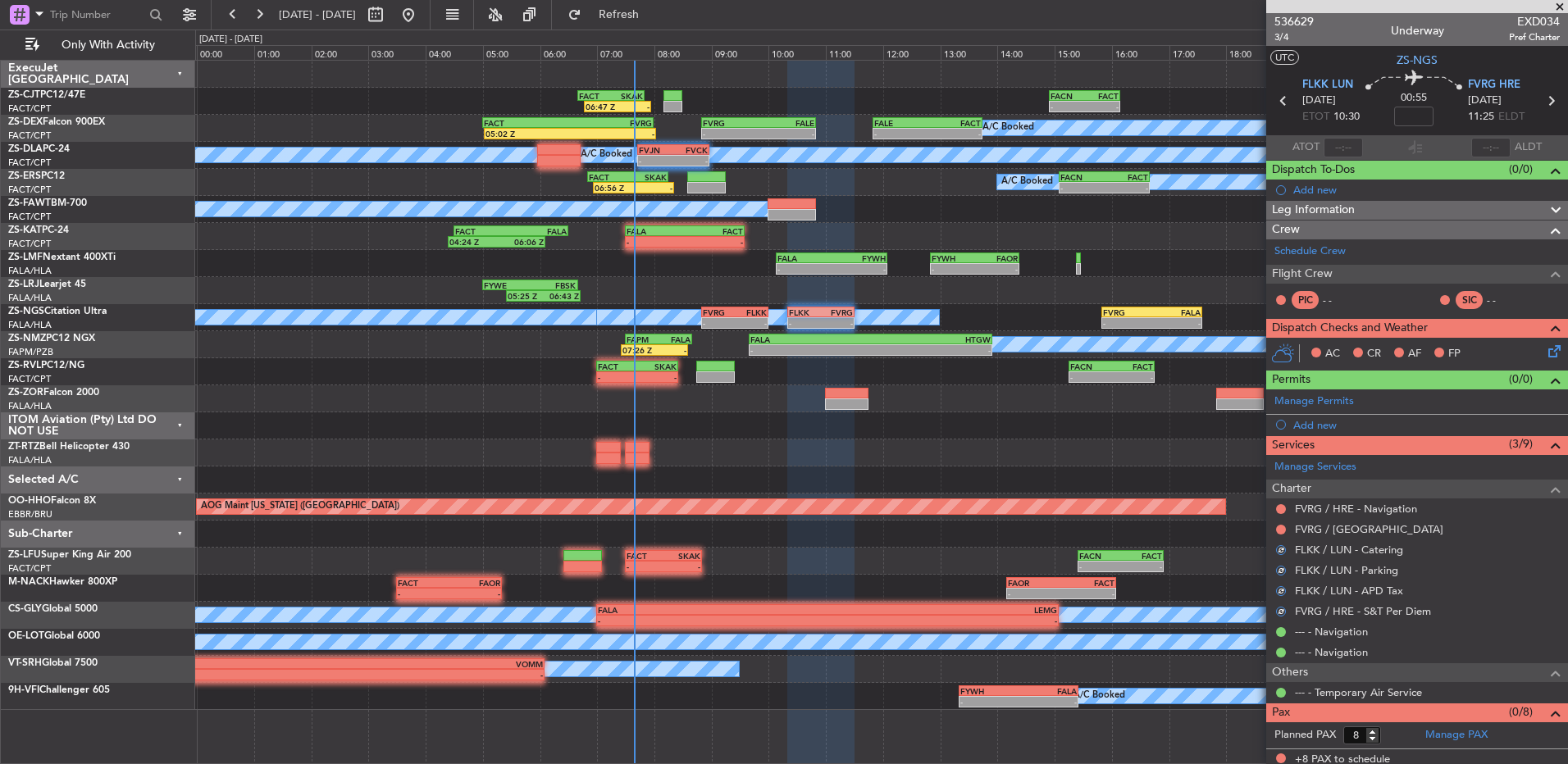
click at [1281, 524] on div "Not Requested" at bounding box center [1281, 524] width 0 height 0
click at [1282, 532] on button at bounding box center [1281, 529] width 10 height 10
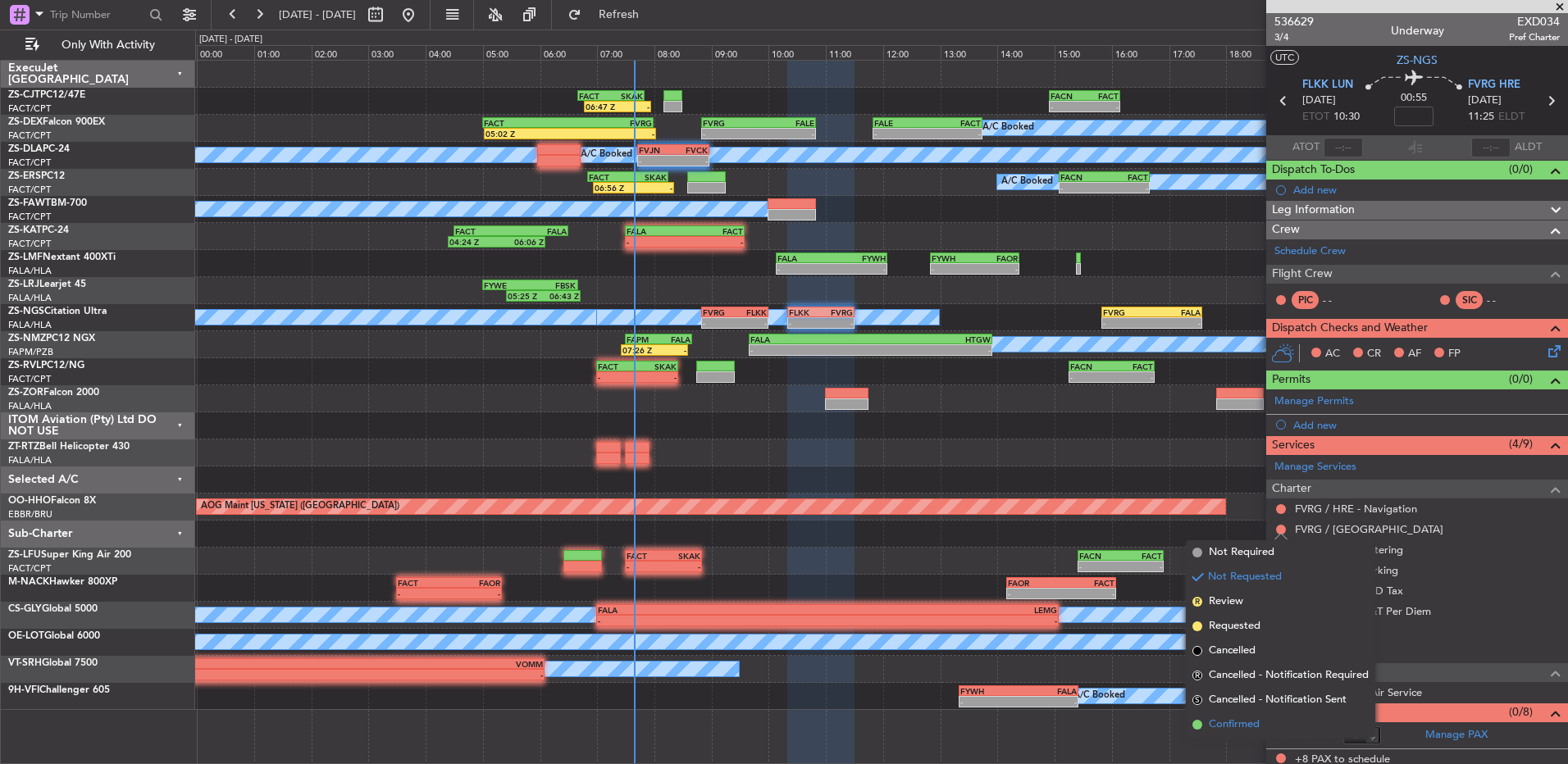
click at [1255, 722] on span "Confirmed" at bounding box center [1234, 725] width 51 height 16
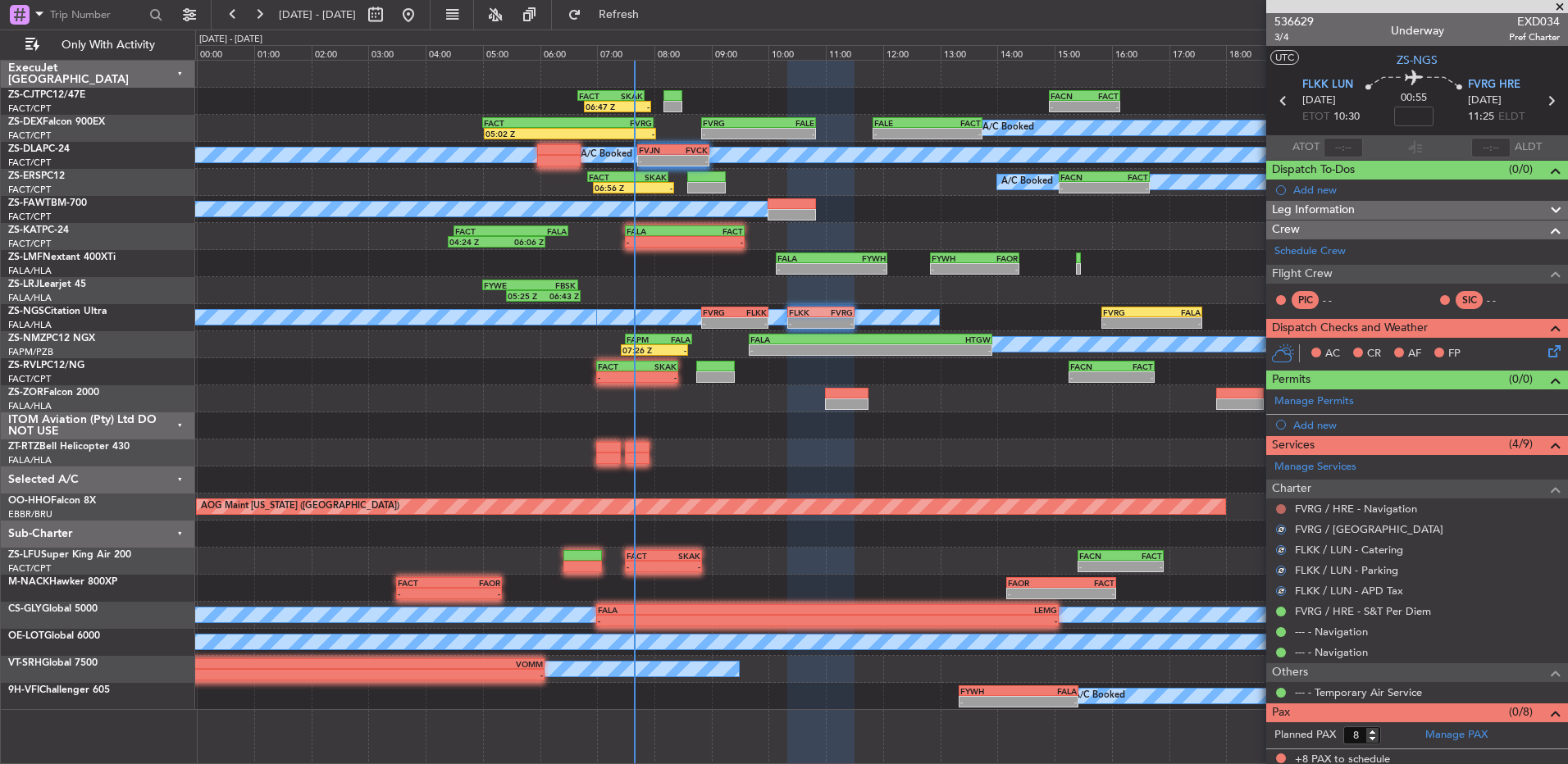
click at [1280, 511] on button at bounding box center [1281, 509] width 10 height 10
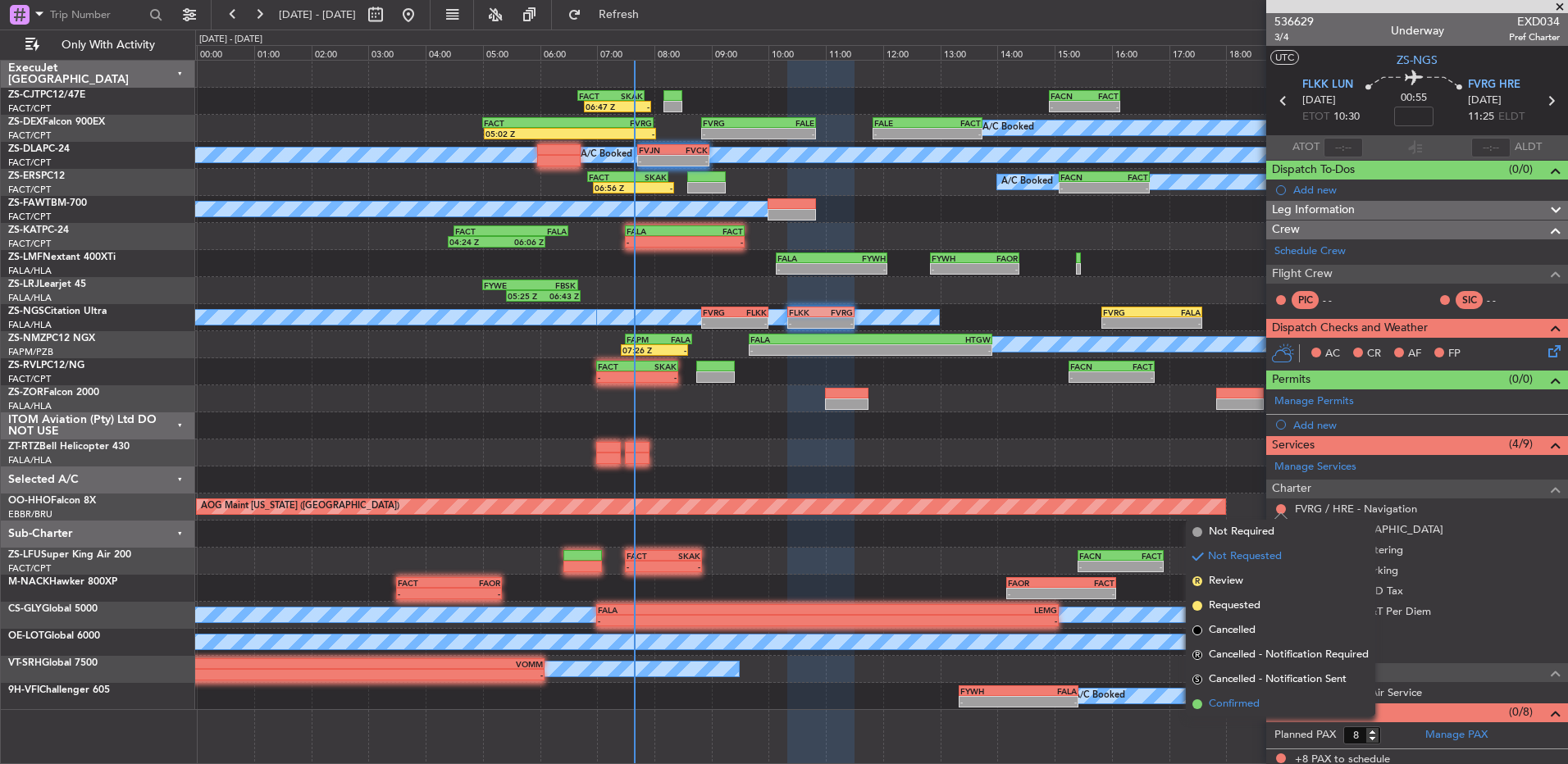
click at [1282, 703] on li "Confirmed" at bounding box center [1280, 704] width 189 height 25
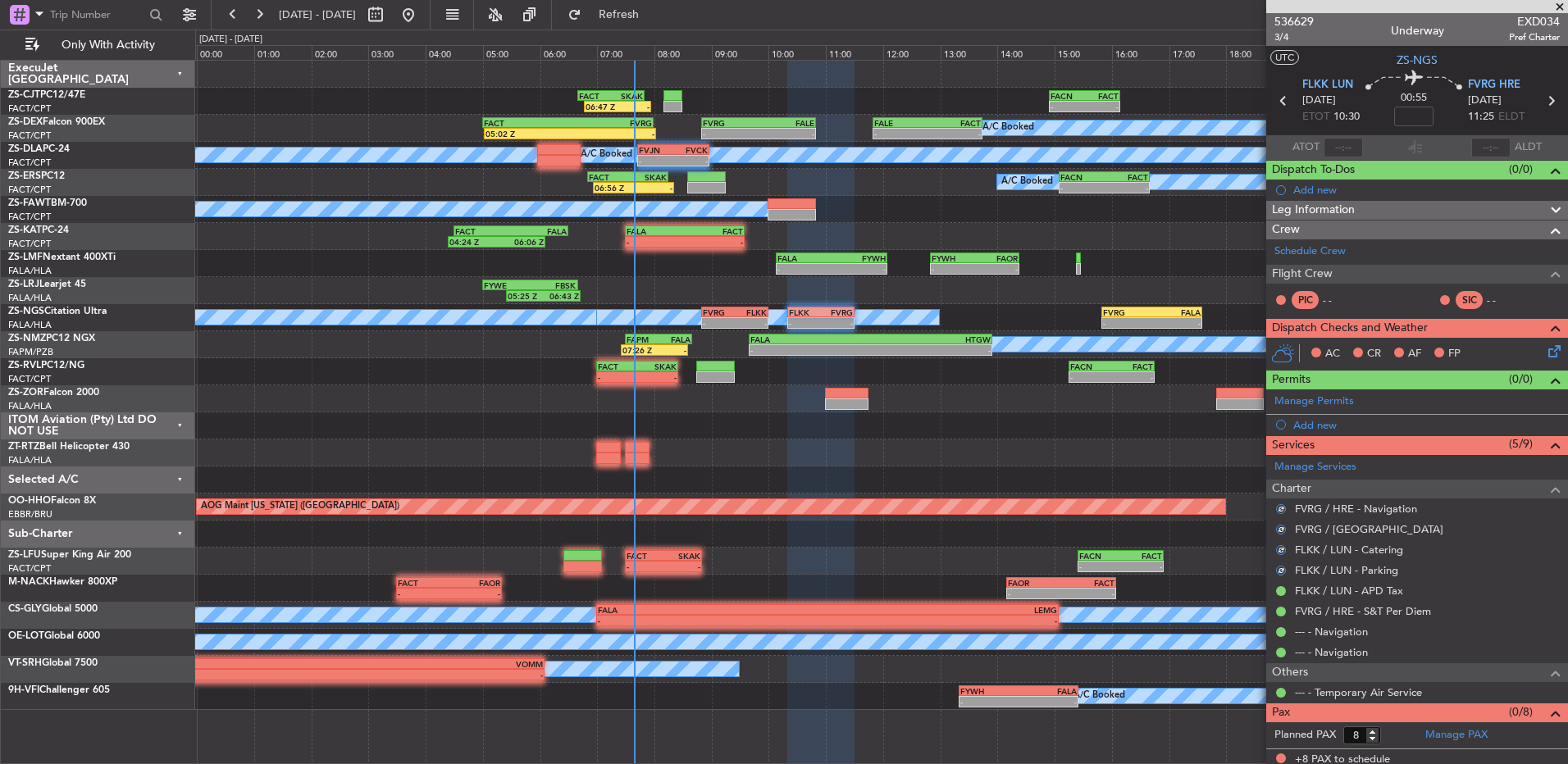
click at [1545, 349] on icon at bounding box center [1552, 349] width 13 height 13
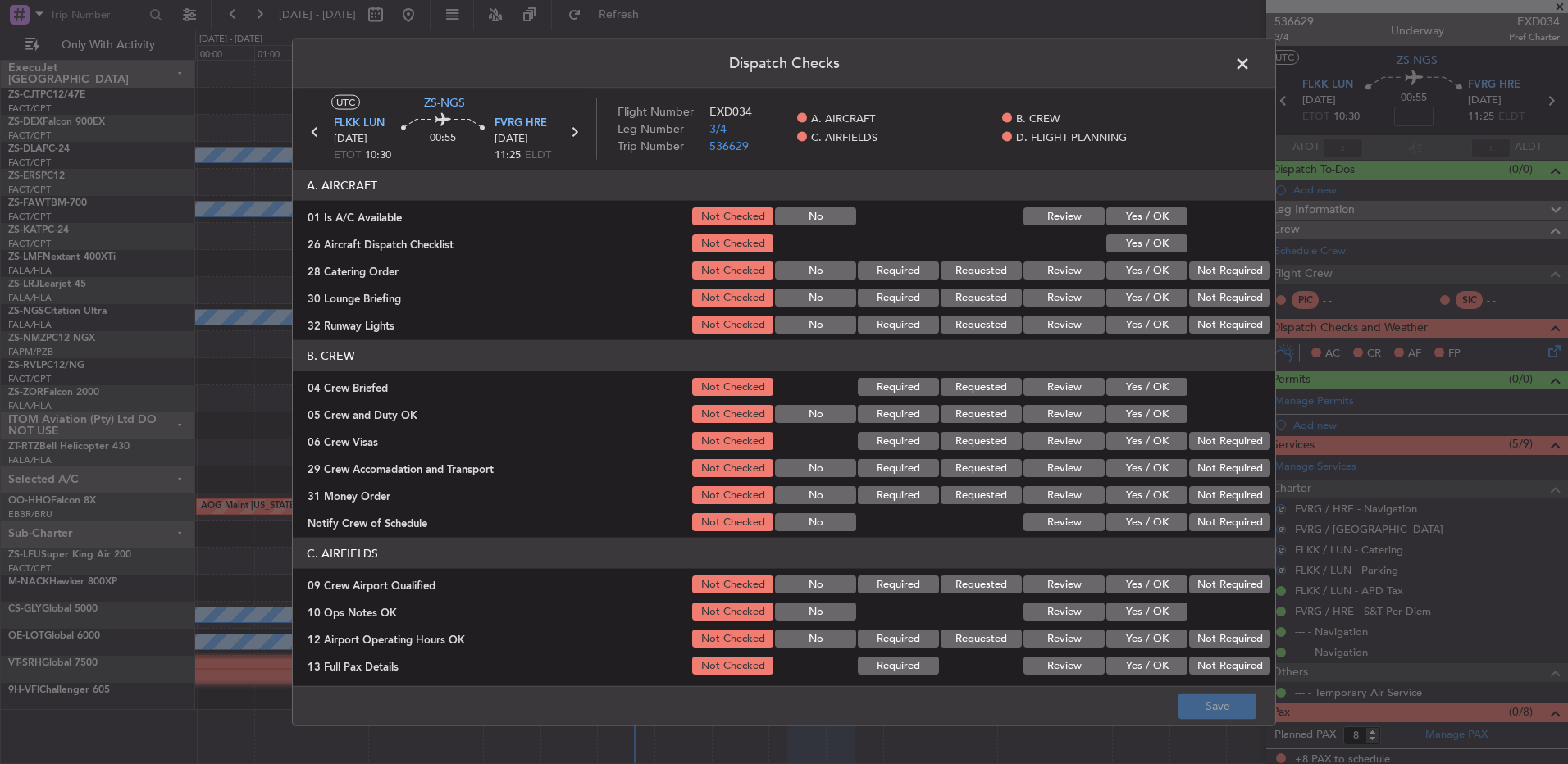
click at [1148, 230] on section "A. AIRCRAFT 01 Is A/C Available Not Checked No Review Yes / OK 26 Aircraft Disp…" at bounding box center [784, 253] width 982 height 167
click at [1146, 221] on button "Yes / OK" at bounding box center [1147, 217] width 81 height 18
click at [1141, 249] on button "Yes / OK" at bounding box center [1147, 243] width 81 height 18
click at [1193, 270] on button "Not Required" at bounding box center [1229, 271] width 81 height 18
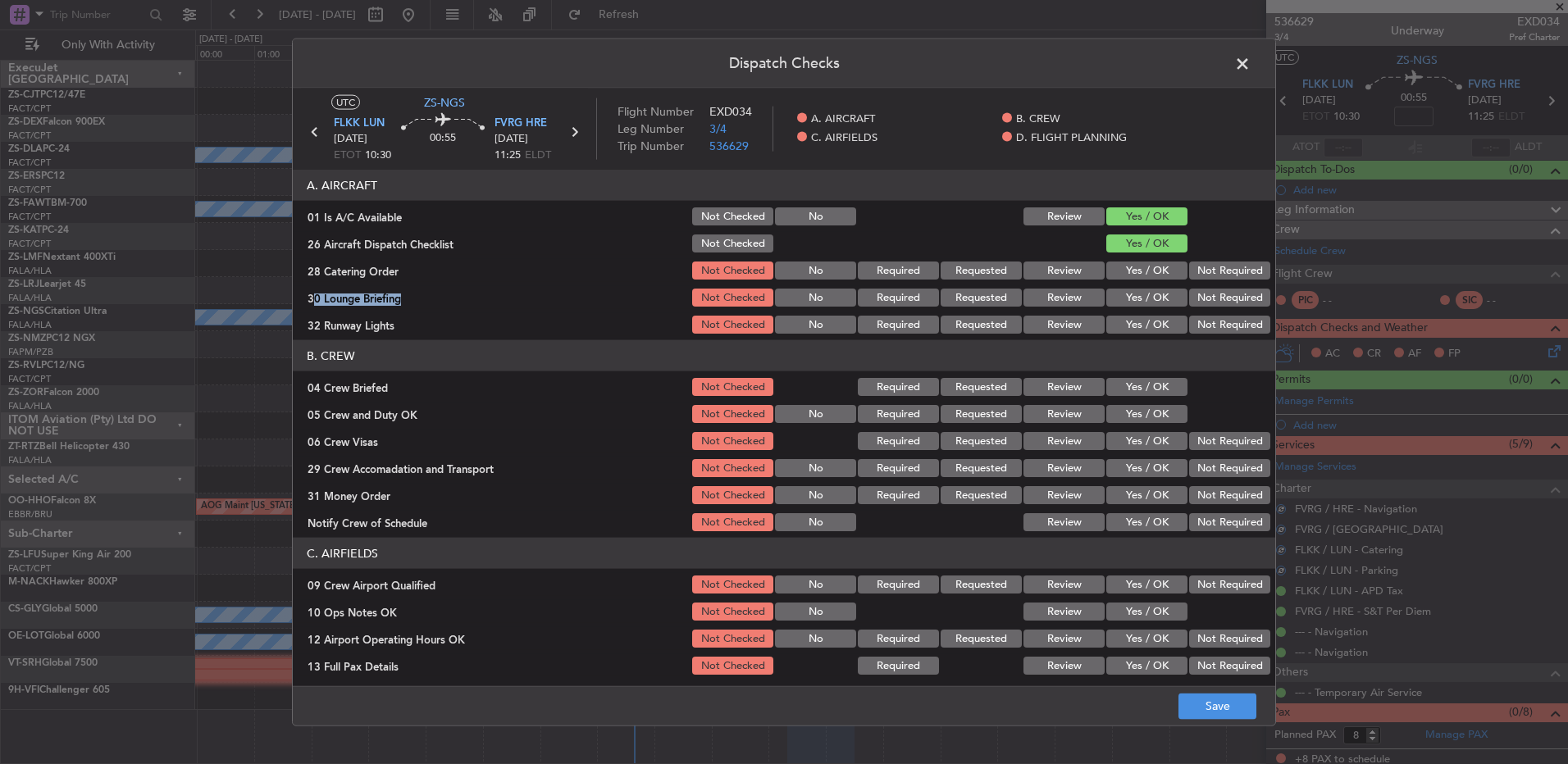
click at [1193, 285] on section "A. AIRCRAFT 01 Is A/C Available Not Checked No Review Yes / OK 26 Aircraft Disp…" at bounding box center [784, 253] width 982 height 167
drag, startPoint x: 1193, startPoint y: 285, endPoint x: 1195, endPoint y: 306, distance: 21.1
click at [1193, 294] on button "Not Required" at bounding box center [1229, 297] width 81 height 18
click at [1196, 306] on button "Not Required" at bounding box center [1229, 297] width 81 height 18
click at [1199, 324] on button "Not Required" at bounding box center [1229, 325] width 81 height 18
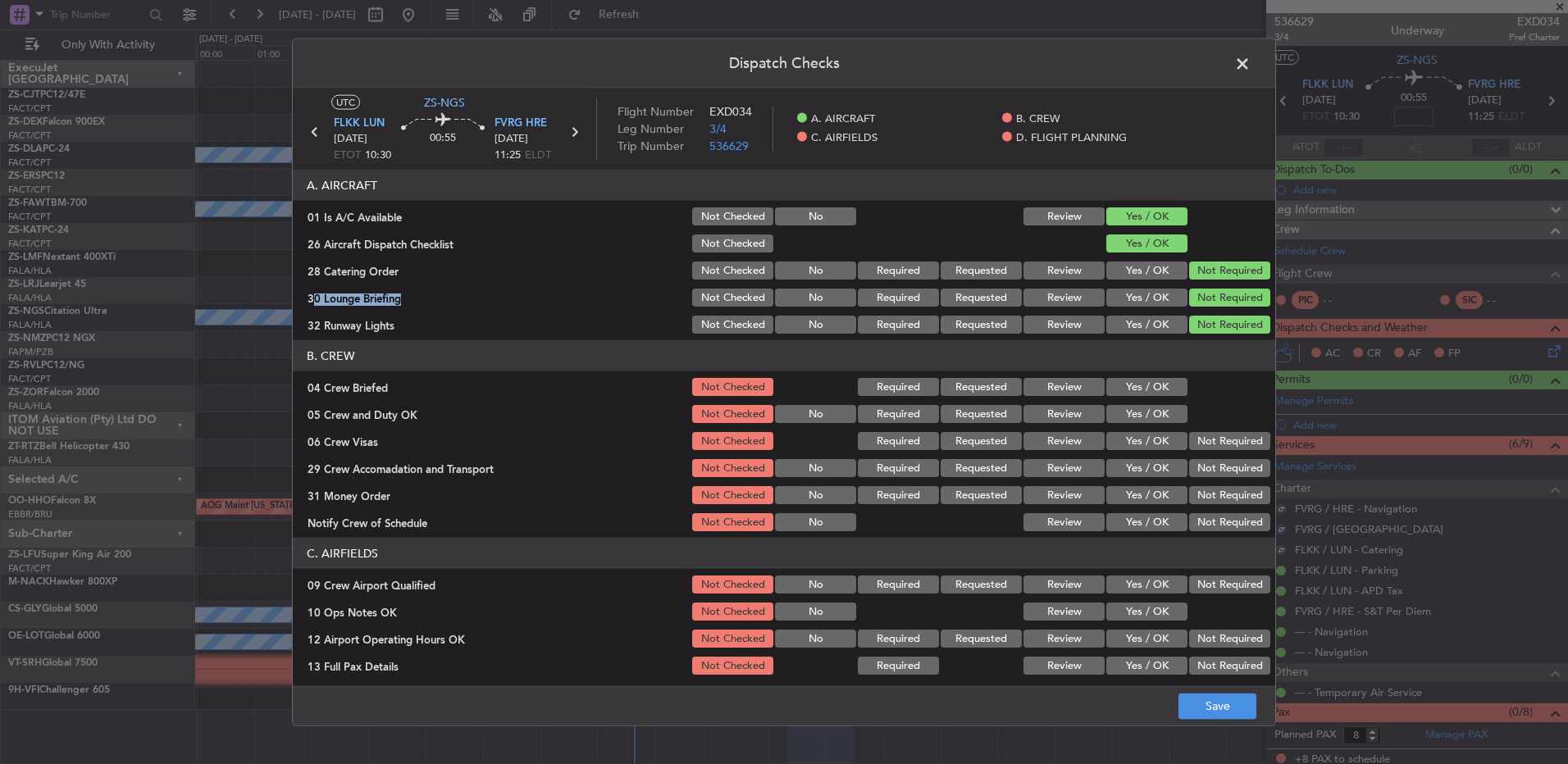
click at [1169, 382] on button "Yes / OK" at bounding box center [1147, 387] width 81 height 18
click at [1149, 421] on button "Yes / OK" at bounding box center [1147, 414] width 81 height 18
click at [1203, 441] on button "Not Required" at bounding box center [1229, 441] width 81 height 18
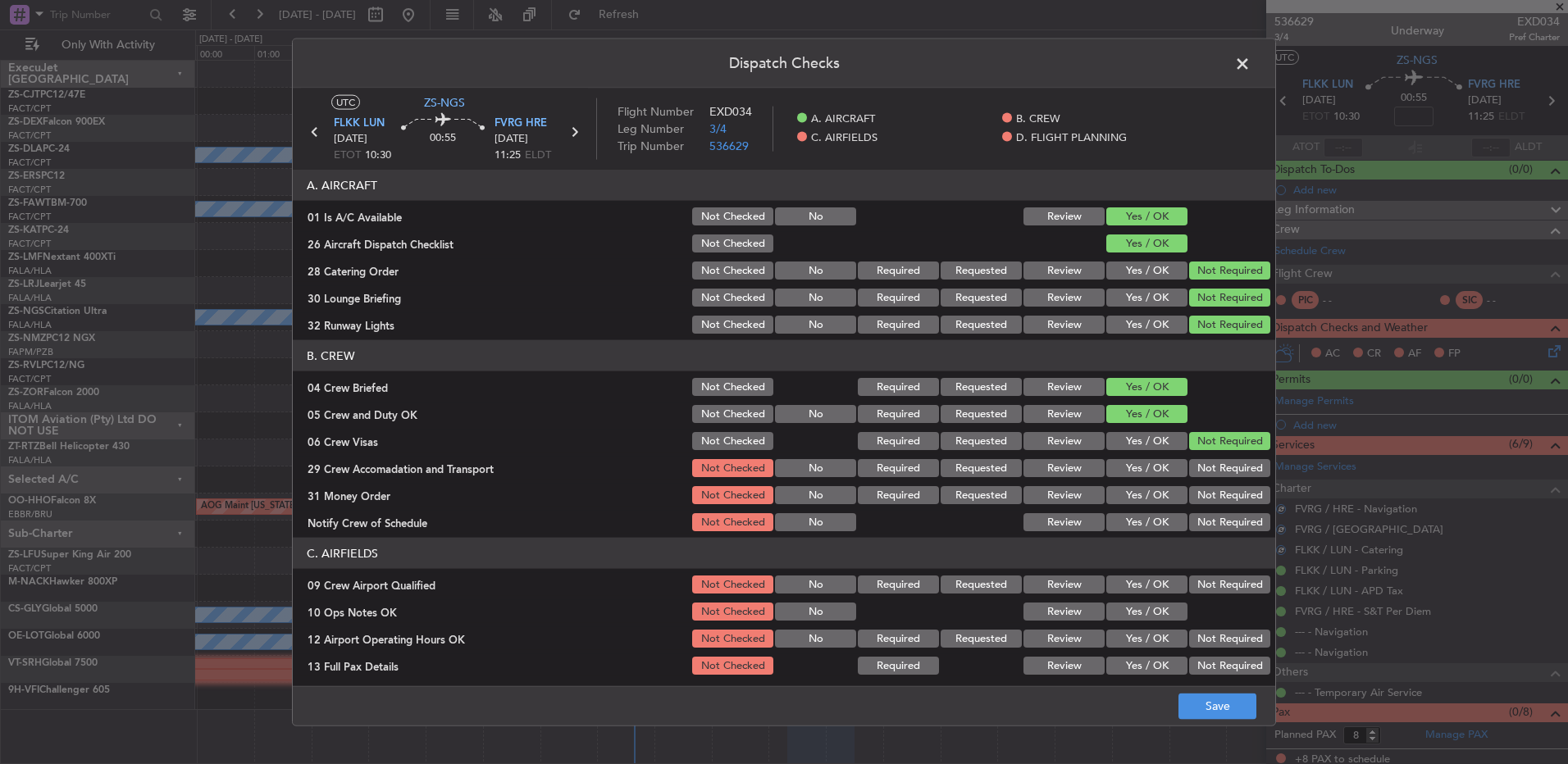
click at [1204, 464] on section "B. CREW 04 Crew Briefed Not Checked Required Requested Review Yes / OK 05 Crew …" at bounding box center [784, 436] width 982 height 193
click at [1206, 467] on button "Not Required" at bounding box center [1229, 468] width 81 height 18
click at [1206, 476] on button "Not Required" at bounding box center [1229, 468] width 81 height 18
click at [1206, 486] on div "Not Required" at bounding box center [1227, 495] width 82 height 23
click at [1207, 488] on button "Not Required" at bounding box center [1229, 495] width 81 height 18
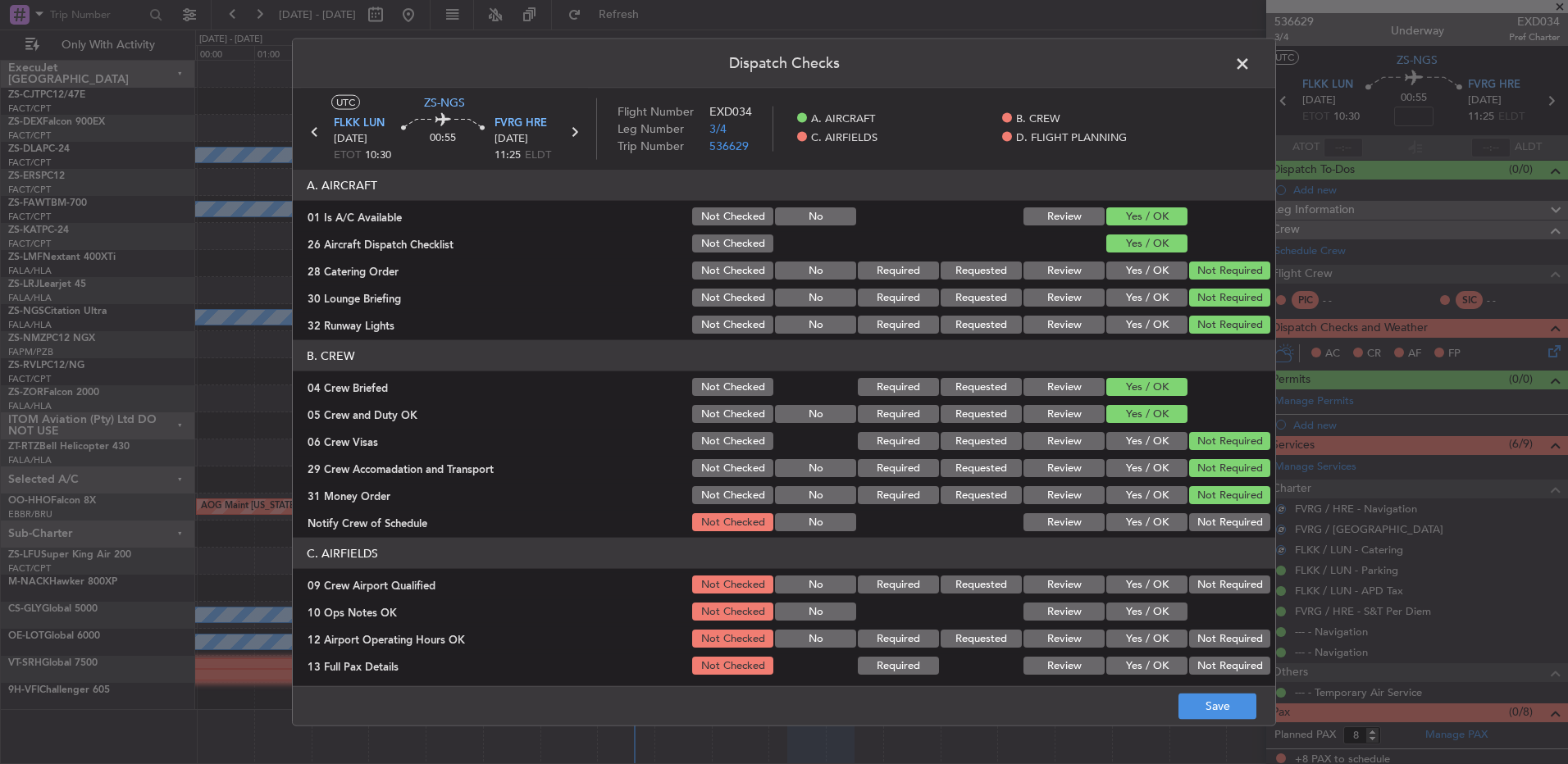
click at [1208, 522] on button "Not Required" at bounding box center [1229, 522] width 81 height 18
click at [1213, 584] on button "Not Required" at bounding box center [1229, 585] width 81 height 18
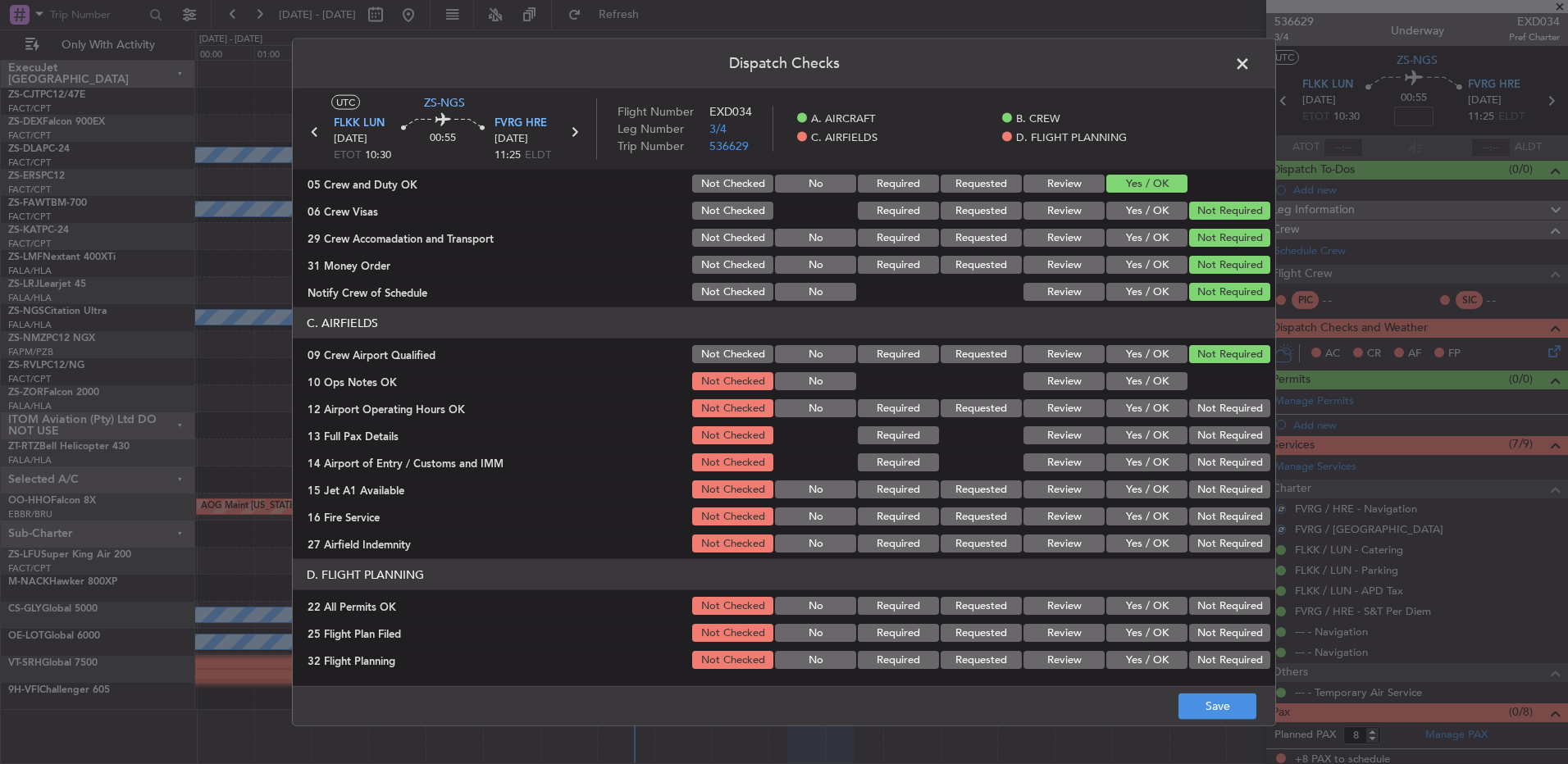
click at [1162, 377] on button "Yes / OK" at bounding box center [1147, 382] width 81 height 18
click at [1191, 390] on div at bounding box center [1227, 381] width 82 height 23
click at [1191, 422] on section "C. AIRFIELDS 09 Crew Airport Qualified Not Checked No Required Requested Review…" at bounding box center [784, 431] width 982 height 248
click at [1191, 424] on div "Not Required" at bounding box center [1227, 435] width 82 height 23
drag, startPoint x: 1189, startPoint y: 407, endPoint x: 1202, endPoint y: 430, distance: 26.4
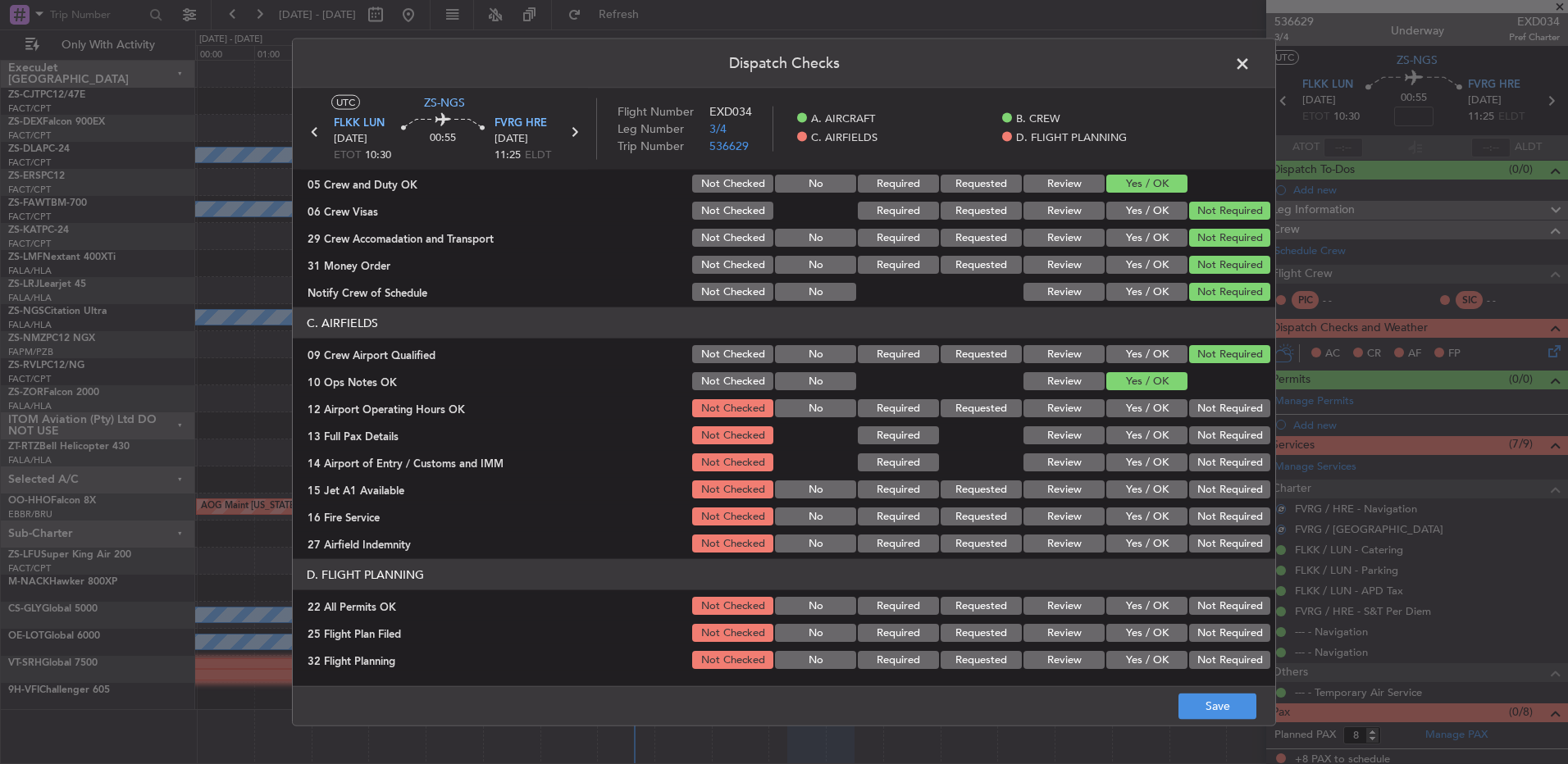
click at [1191, 407] on button "Not Required" at bounding box center [1229, 408] width 81 height 18
drag, startPoint x: 1202, startPoint y: 430, endPoint x: 1203, endPoint y: 438, distance: 8.1
click at [1202, 434] on button "Not Required" at bounding box center [1229, 436] width 81 height 18
click at [1208, 445] on div "Not Required" at bounding box center [1227, 435] width 82 height 23
click at [1211, 451] on section "C. AIRFIELDS 09 Crew Airport Qualified Not Checked No Required Requested Review…" at bounding box center [784, 431] width 982 height 248
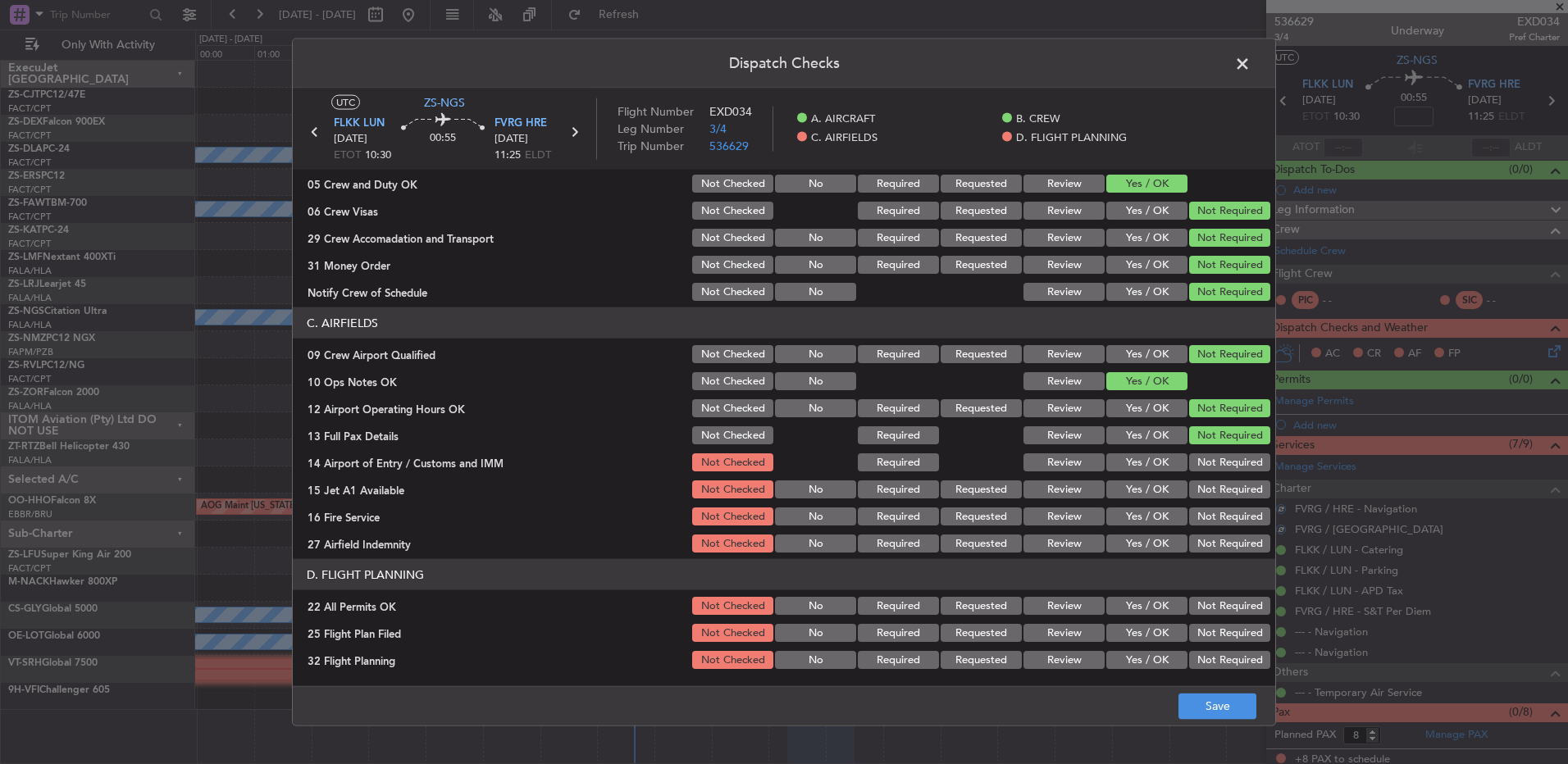
click at [1215, 468] on button "Not Required" at bounding box center [1229, 462] width 81 height 18
click at [1212, 476] on section "C. AIRFIELDS 09 Crew Airport Qualified Not Checked No Required Requested Review…" at bounding box center [784, 431] width 982 height 248
click at [1208, 500] on div "Not Required" at bounding box center [1227, 489] width 82 height 23
click at [1208, 500] on section "C. AIRFIELDS 09 Crew Airport Qualified Not Checked No Required Requested Review…" at bounding box center [784, 431] width 982 height 248
drag, startPoint x: 1208, startPoint y: 501, endPoint x: 1191, endPoint y: 498, distance: 17.3
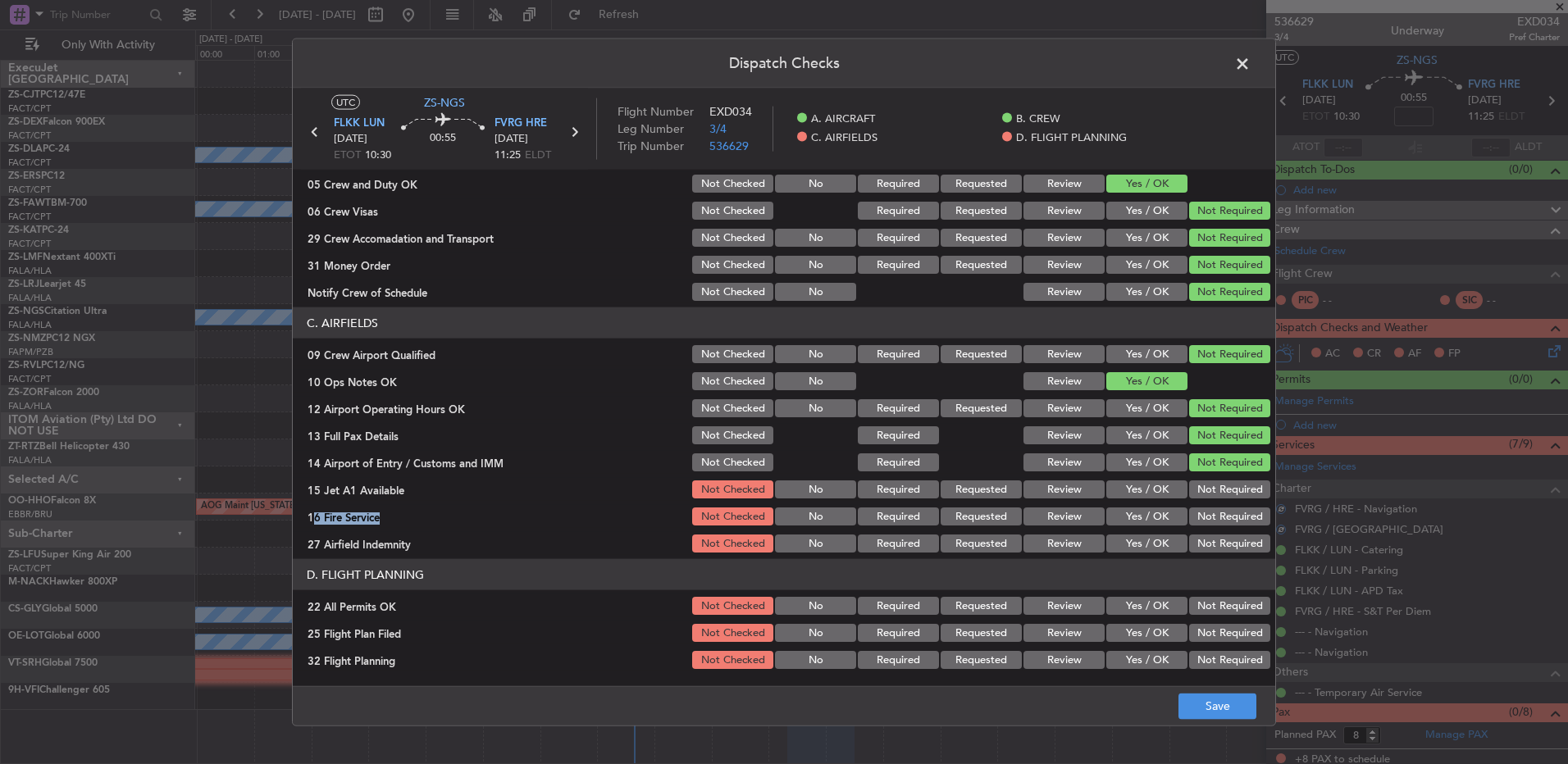
click at [1191, 486] on button "Not Required" at bounding box center [1229, 490] width 81 height 18
click at [1201, 510] on button "Not Required" at bounding box center [1229, 517] width 81 height 18
click at [1206, 534] on button "Not Required" at bounding box center [1229, 543] width 81 height 18
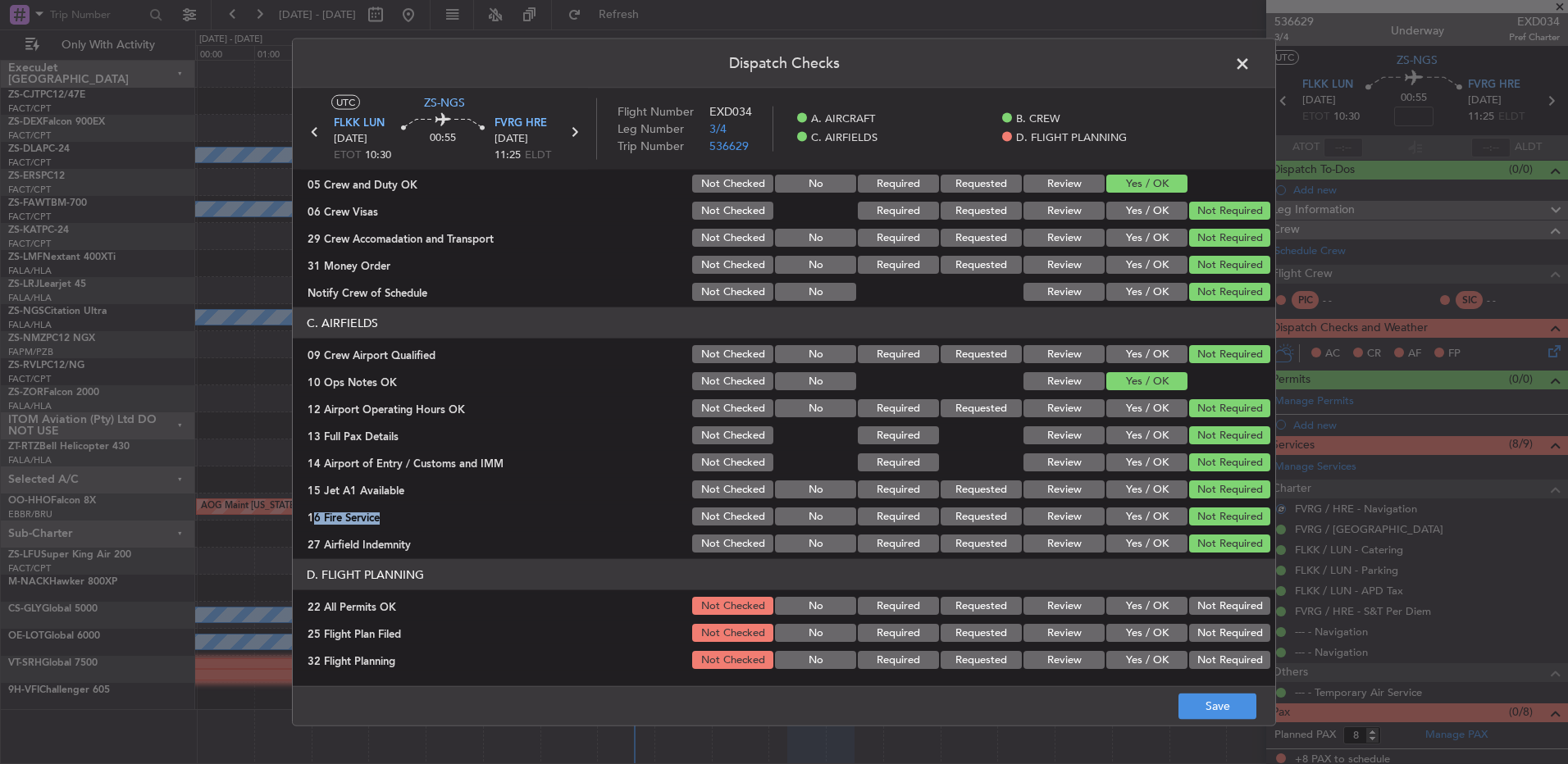
drag, startPoint x: 1200, startPoint y: 600, endPoint x: 1187, endPoint y: 615, distance: 19.8
click at [1197, 607] on button "Not Required" at bounding box center [1229, 606] width 81 height 18
click at [1036, 636] on button "Review" at bounding box center [1064, 633] width 81 height 18
click at [1058, 665] on button "Review" at bounding box center [1064, 660] width 81 height 18
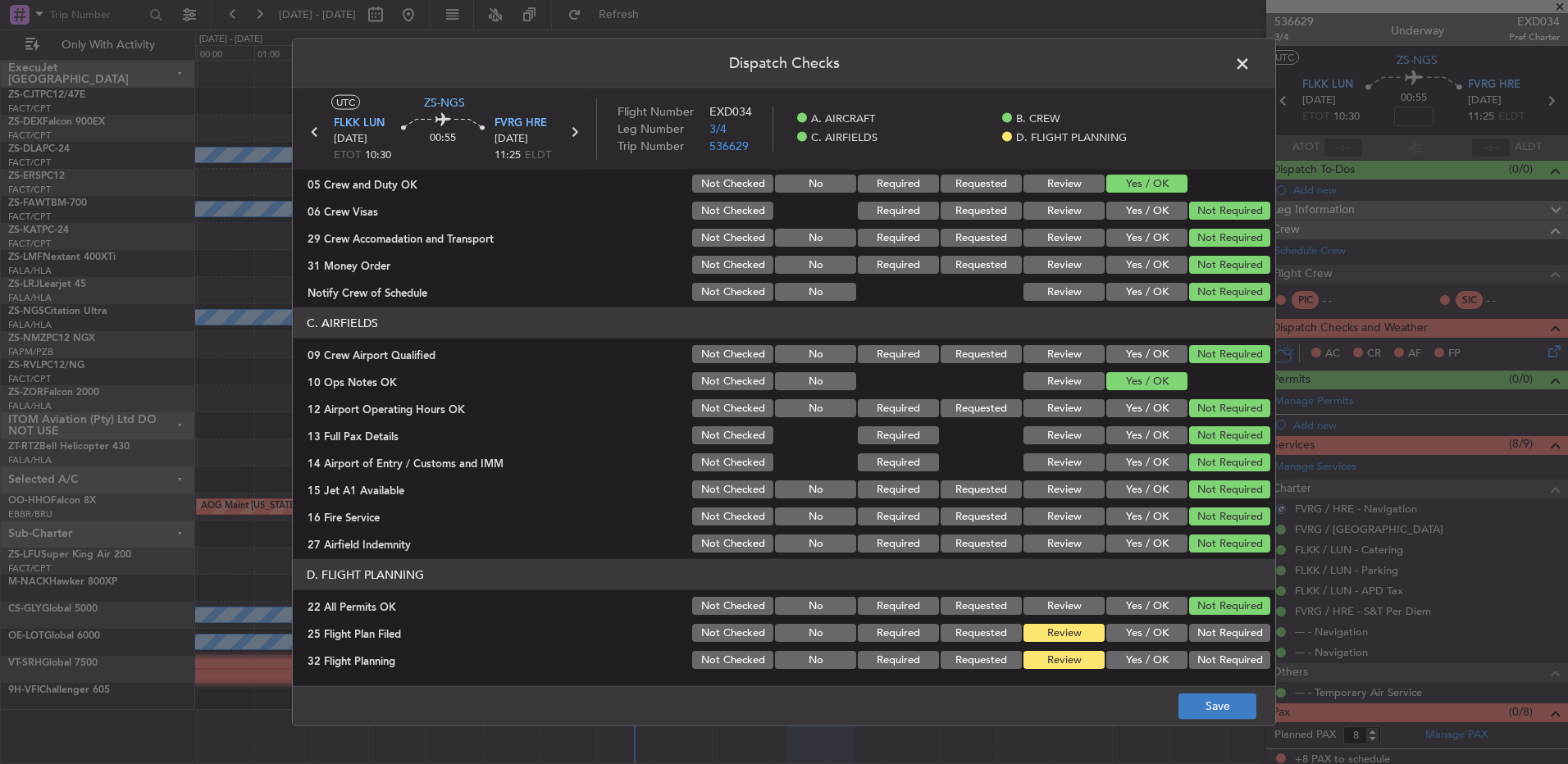
drag, startPoint x: 1236, startPoint y: 726, endPoint x: 1233, endPoint y: 716, distance: 10.4
click at [1237, 726] on div "Dispatch Checks UTC ZS-NGS FLKK LUN 10/09/2025 ETOT 10:30 00:55 FVRG HRE 10/09/…" at bounding box center [784, 382] width 984 height 688
click at [1233, 716] on button "Save" at bounding box center [1217, 705] width 78 height 27
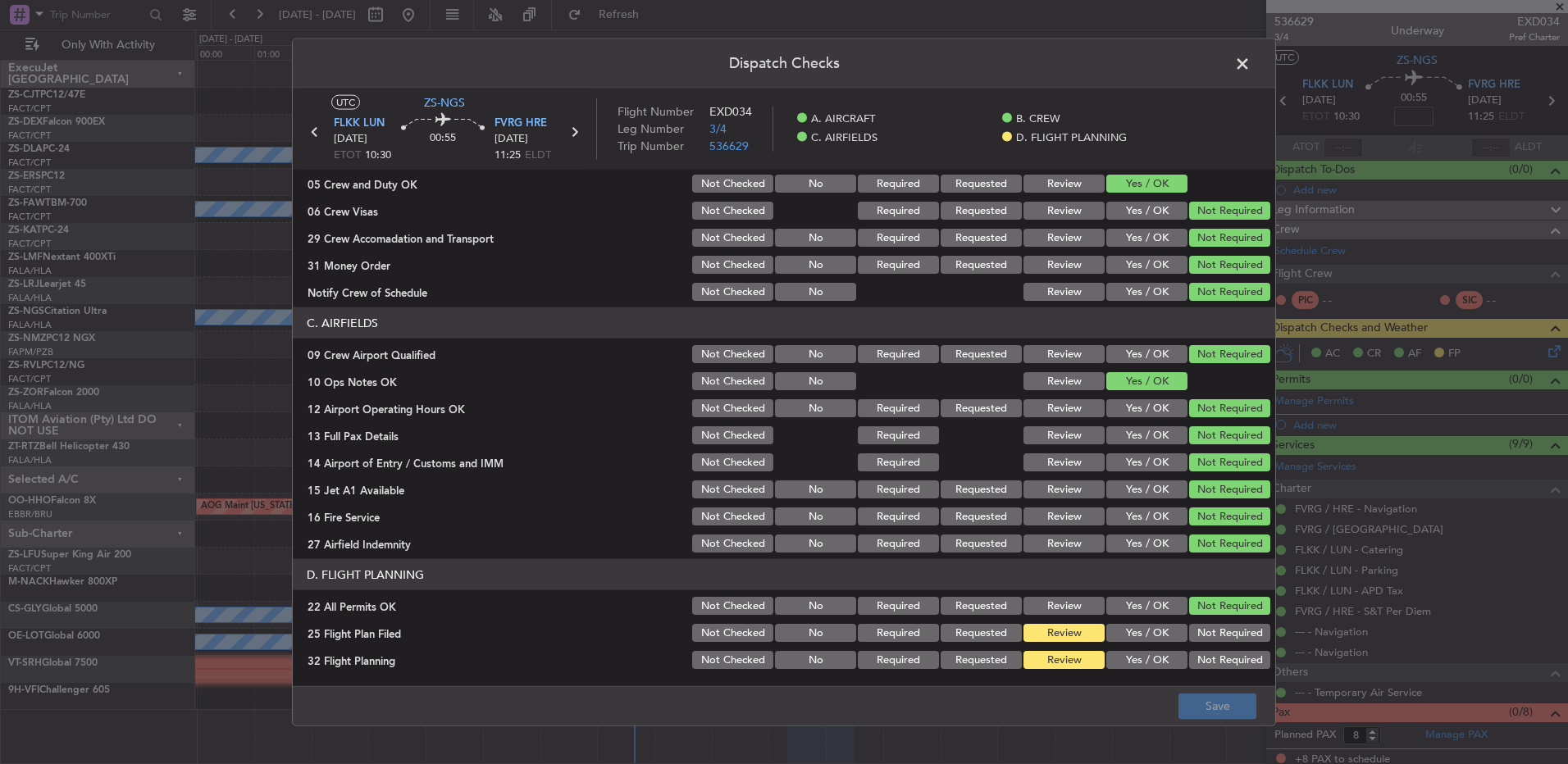
click at [1250, 59] on span at bounding box center [1250, 68] width 0 height 33
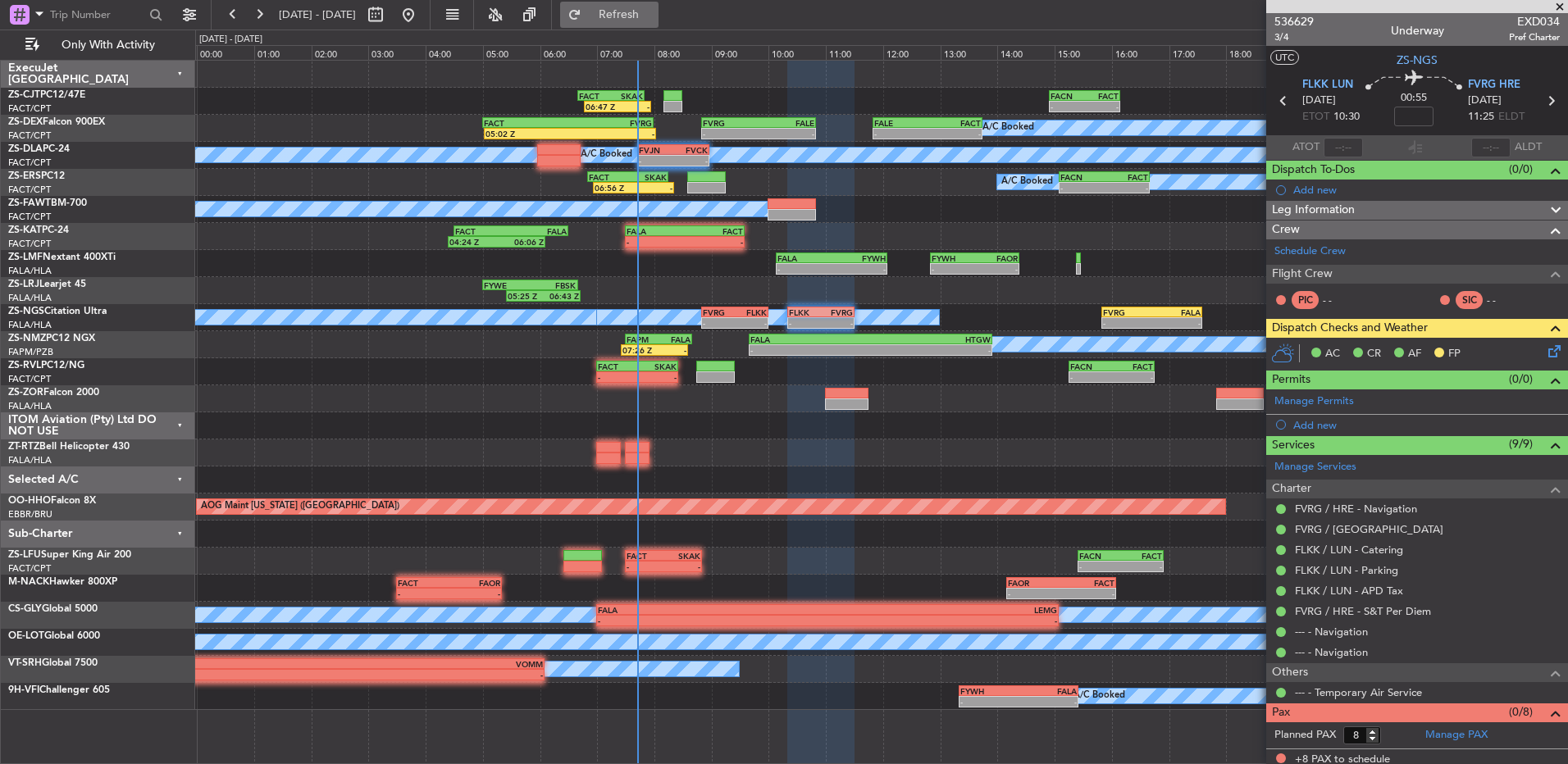
click at [654, 11] on span "Refresh" at bounding box center [619, 15] width 69 height 12
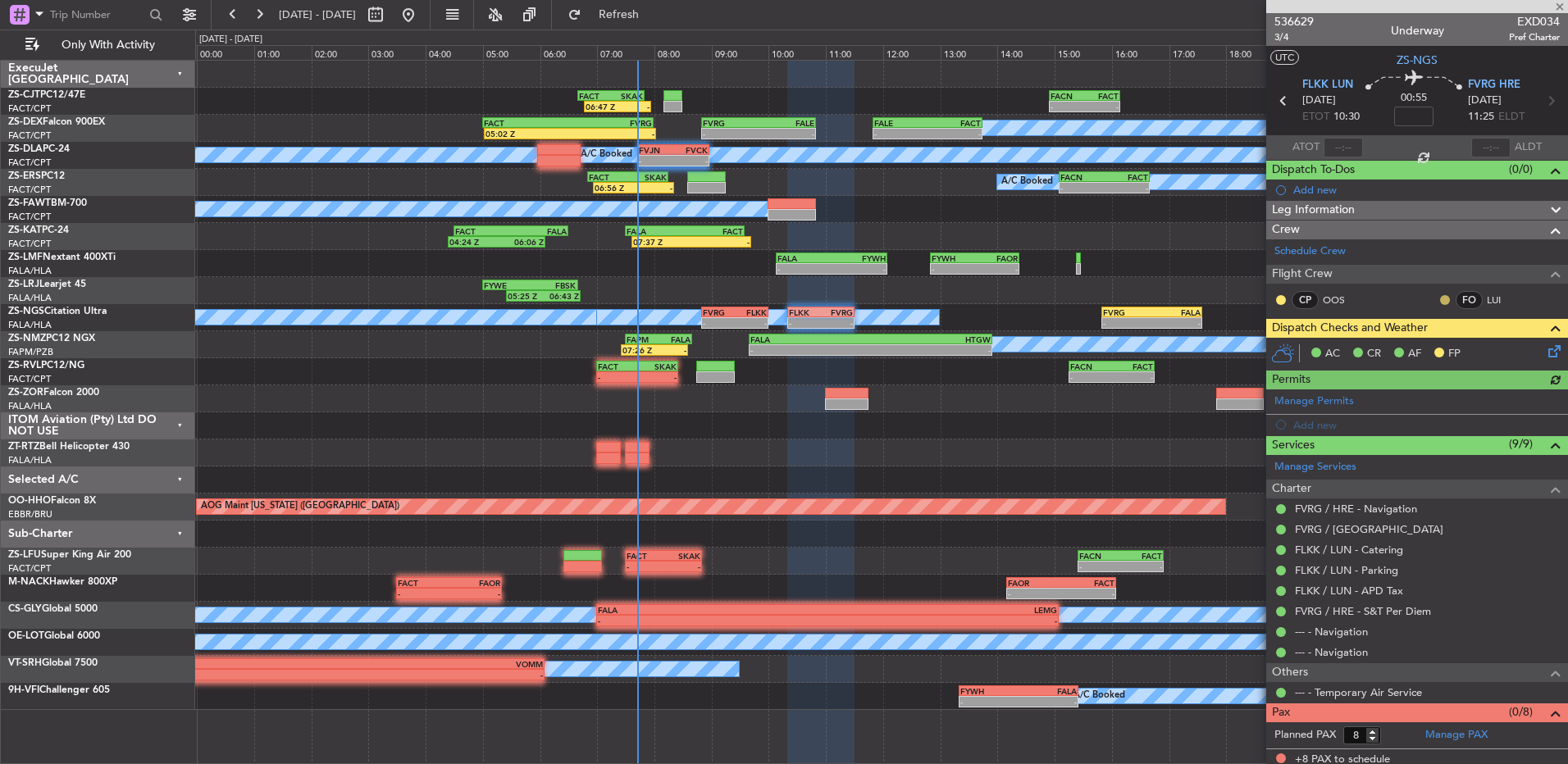
click at [1440, 299] on button at bounding box center [1444, 300] width 10 height 10
click at [1275, 304] on nimbus-traffic-light at bounding box center [1281, 300] width 13 height 13
click at [1284, 296] on button at bounding box center [1281, 300] width 10 height 10
click at [1295, 342] on span "Acknowledged" at bounding box center [1284, 348] width 72 height 16
click at [1280, 106] on icon at bounding box center [1282, 101] width 21 height 21
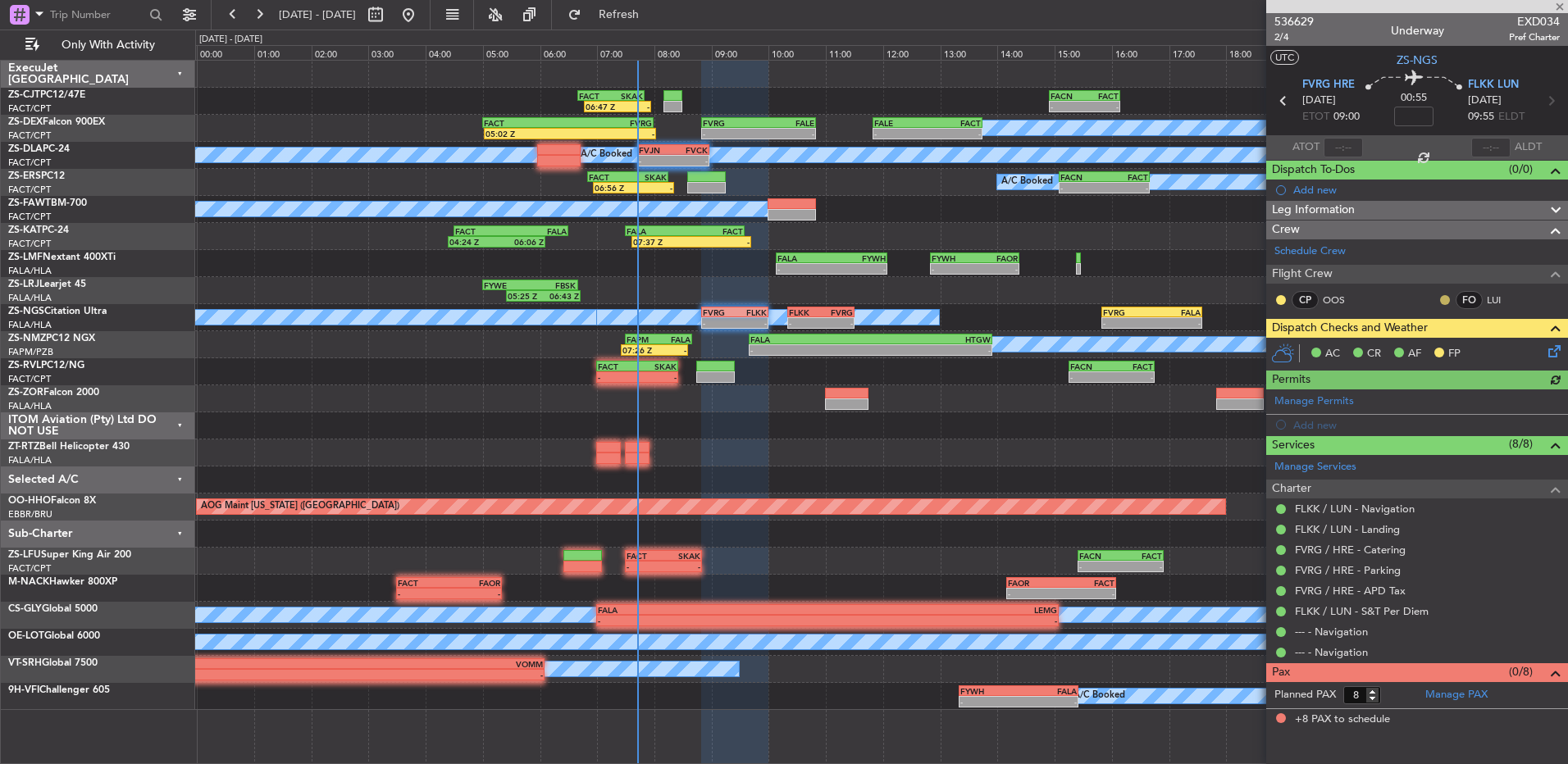
click at [1442, 300] on button at bounding box center [1444, 300] width 10 height 10
click at [1421, 353] on span "Acknowledged" at bounding box center [1449, 348] width 72 height 16
click at [1286, 299] on div at bounding box center [1281, 300] width 13 height 13
click at [1284, 299] on button at bounding box center [1281, 300] width 10 height 10
click at [1316, 347] on span "Acknowledged" at bounding box center [1284, 348] width 72 height 16
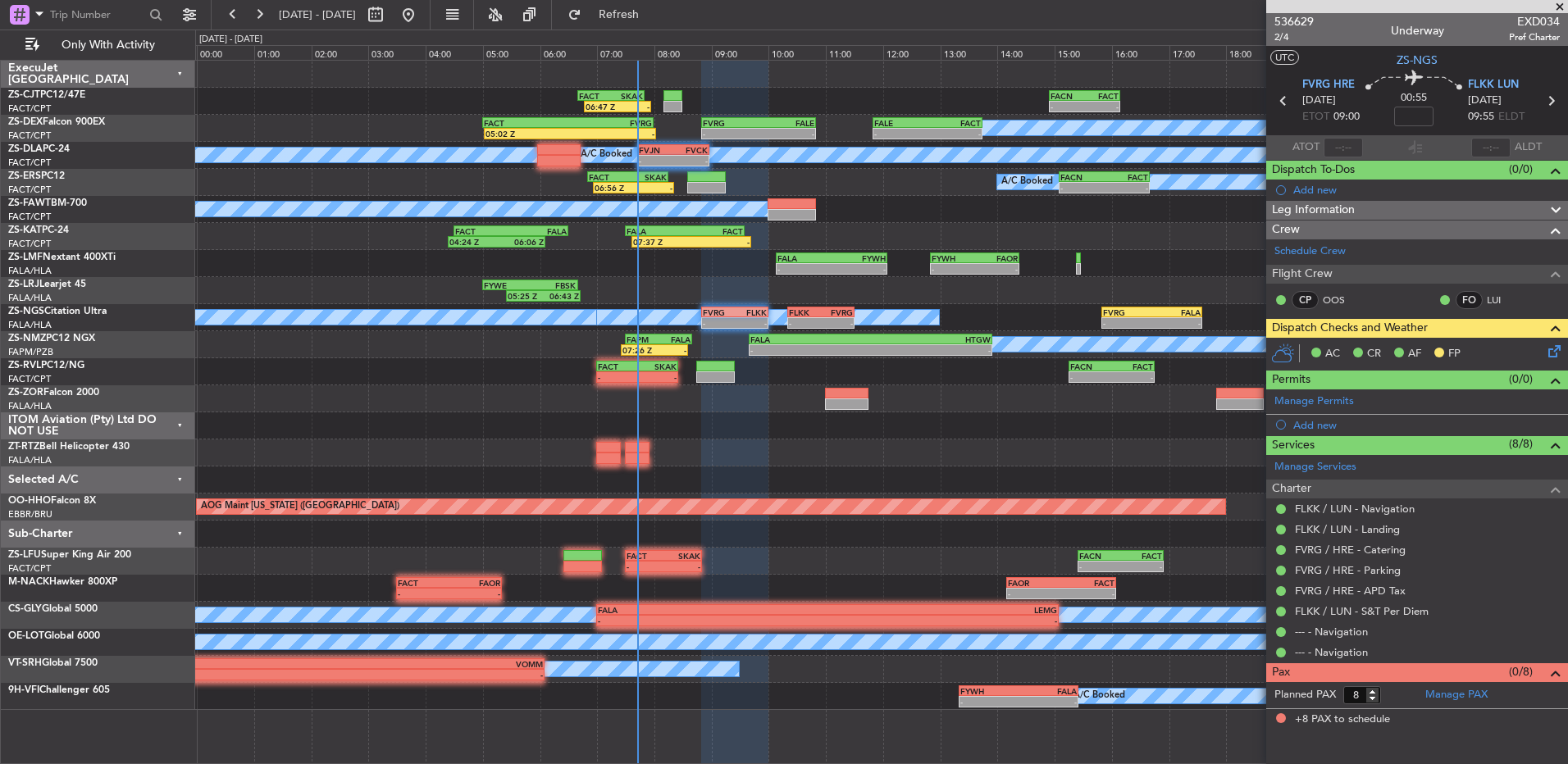
click at [1562, 5] on span at bounding box center [1560, 7] width 16 height 15
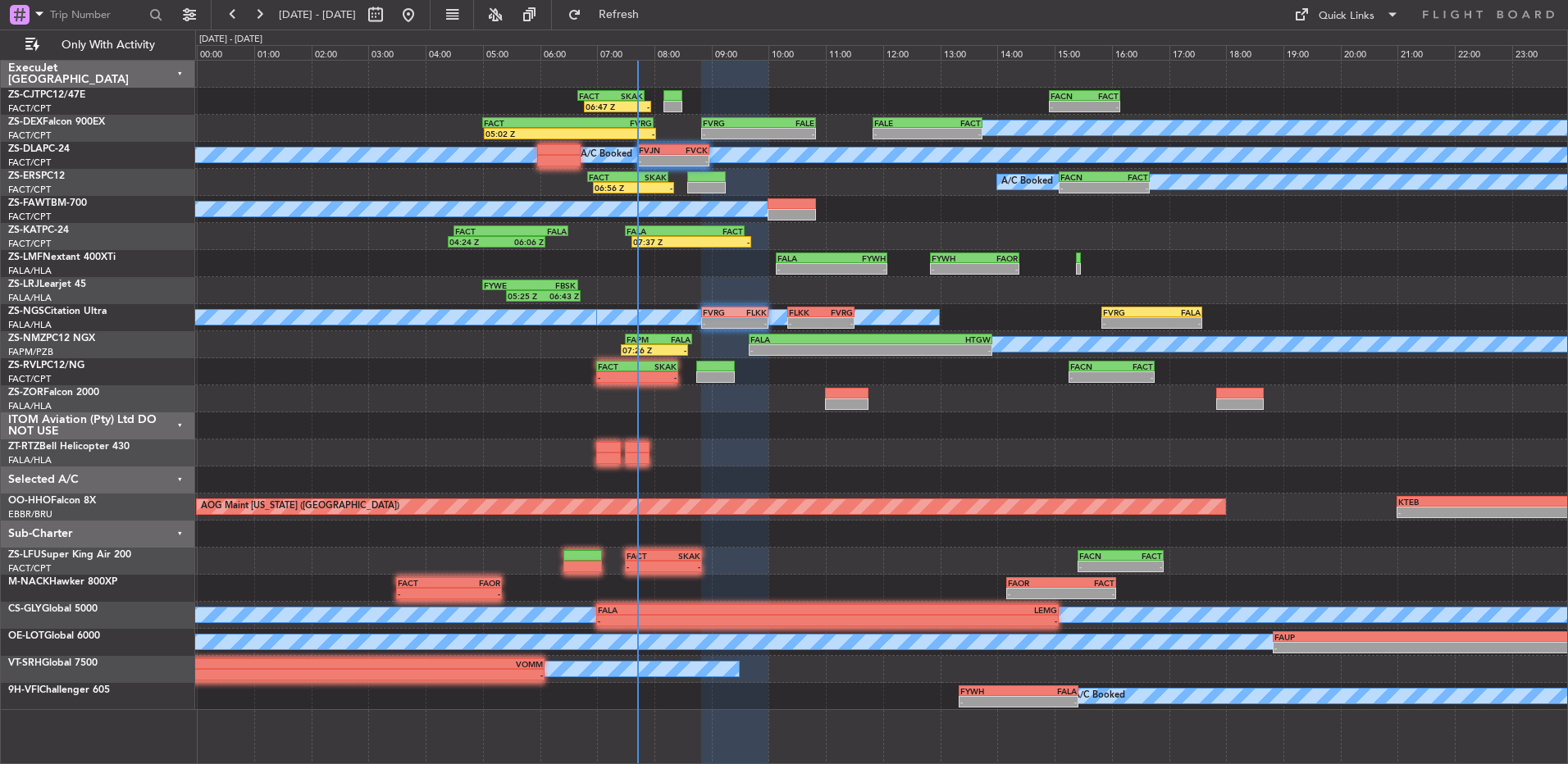
type input "0"
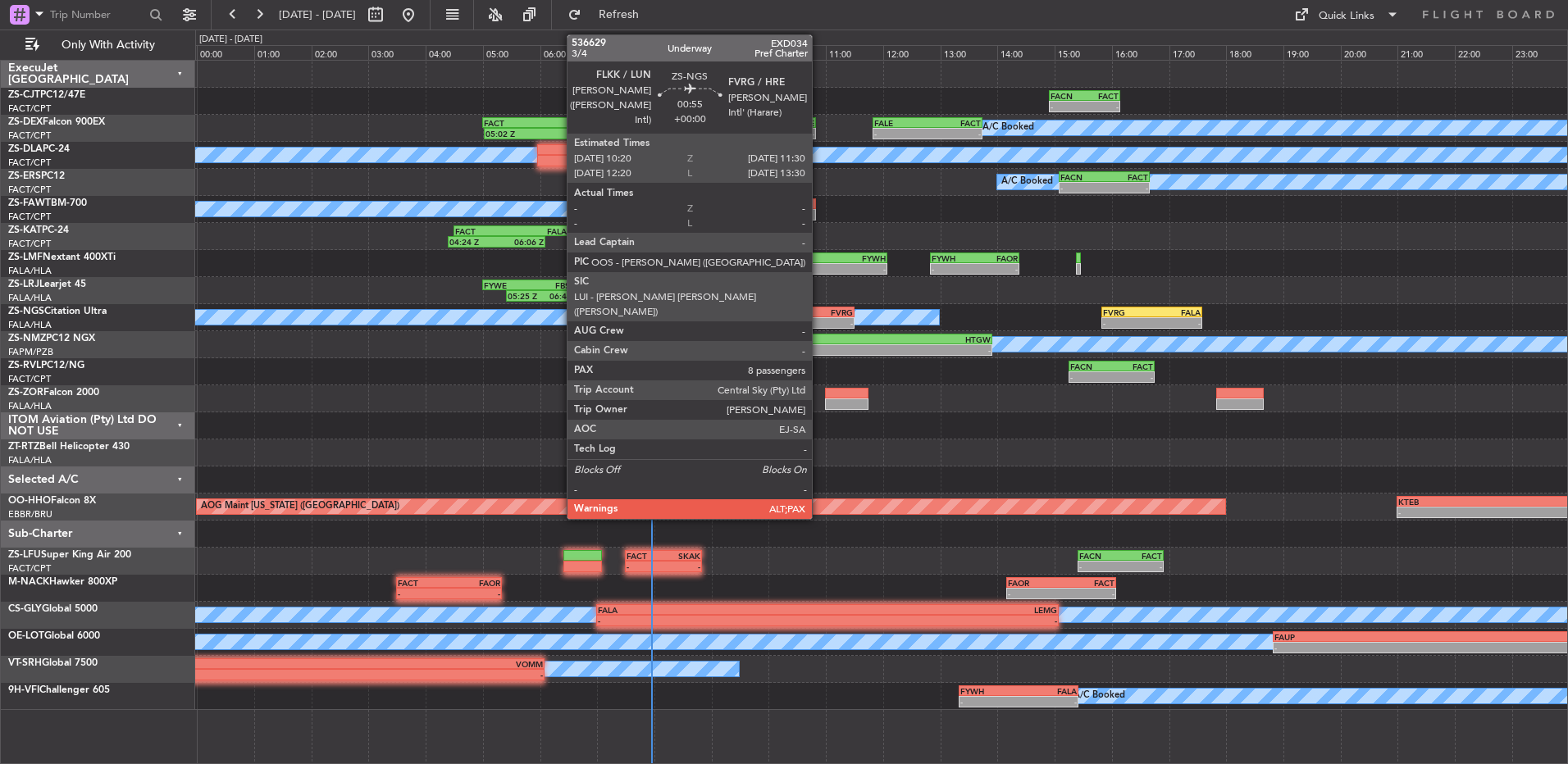
click at [822, 317] on div "- -" at bounding box center [820, 323] width 67 height 12
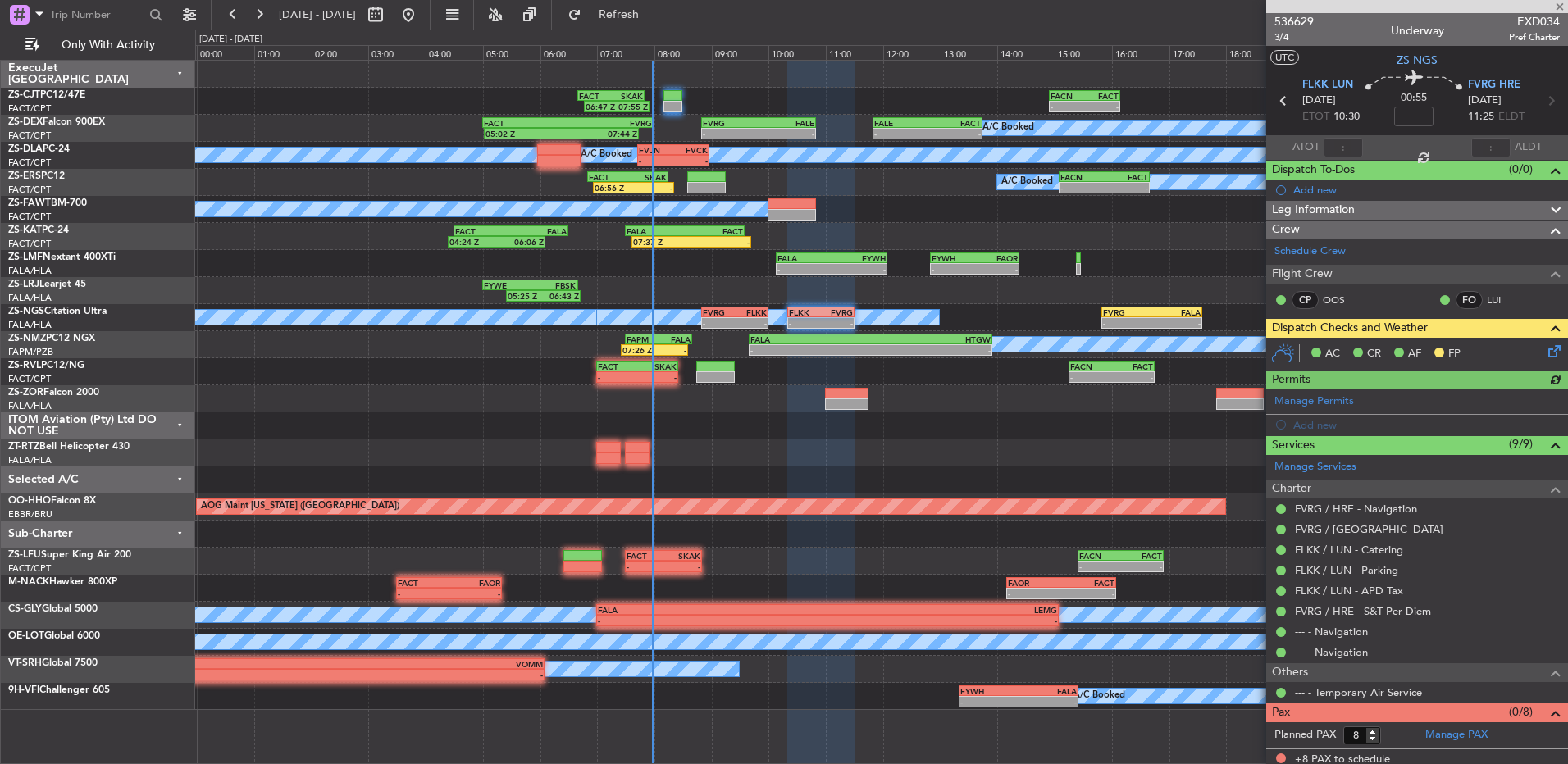
click at [1545, 351] on icon at bounding box center [1552, 349] width 13 height 13
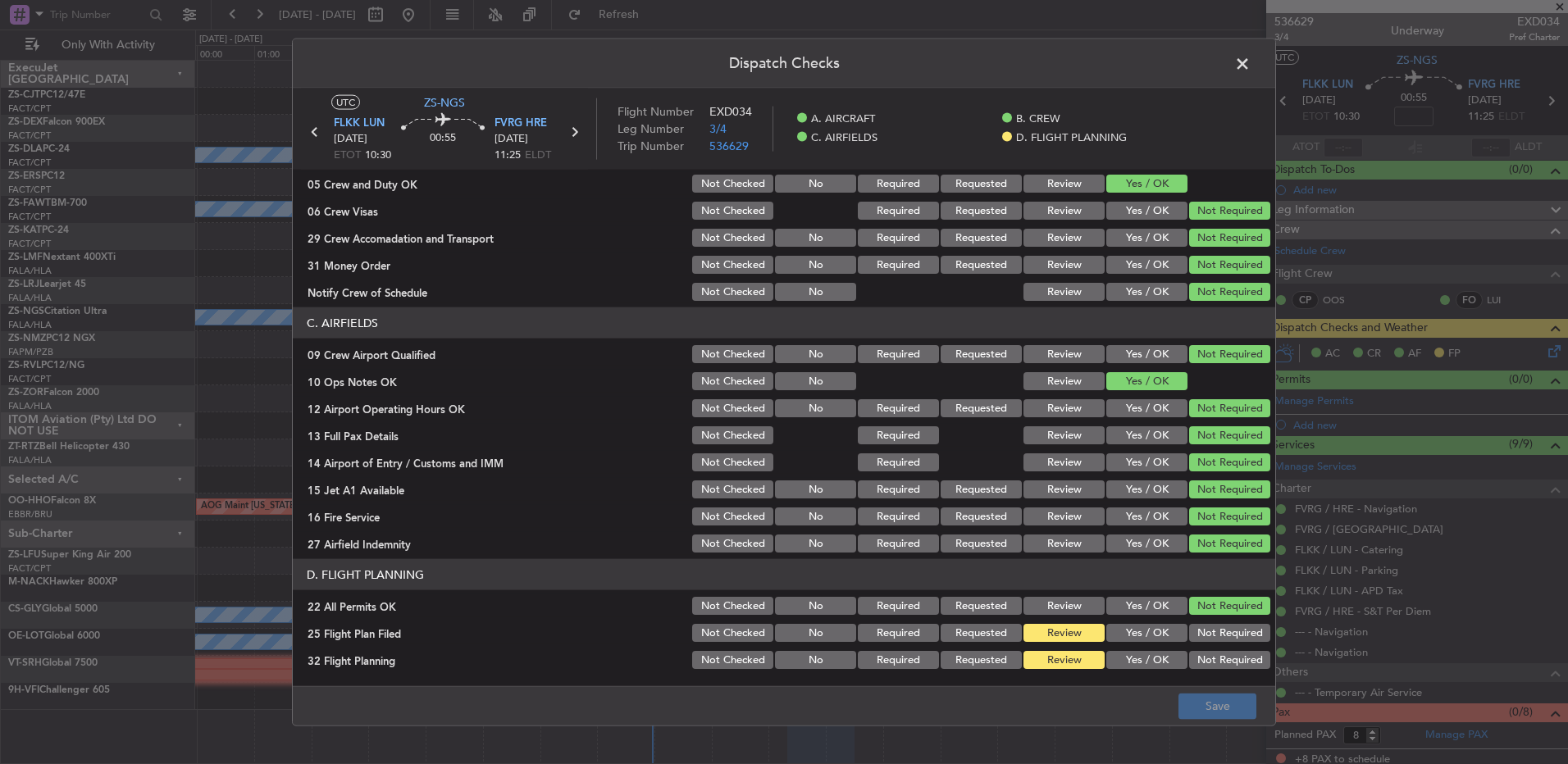
drag, startPoint x: 1136, startPoint y: 637, endPoint x: 1138, endPoint y: 646, distance: 9.2
click at [1138, 640] on button "Yes / OK" at bounding box center [1147, 633] width 81 height 18
click at [1142, 655] on button "Yes / OK" at bounding box center [1147, 660] width 81 height 18
click at [1195, 706] on button "Save" at bounding box center [1217, 705] width 78 height 27
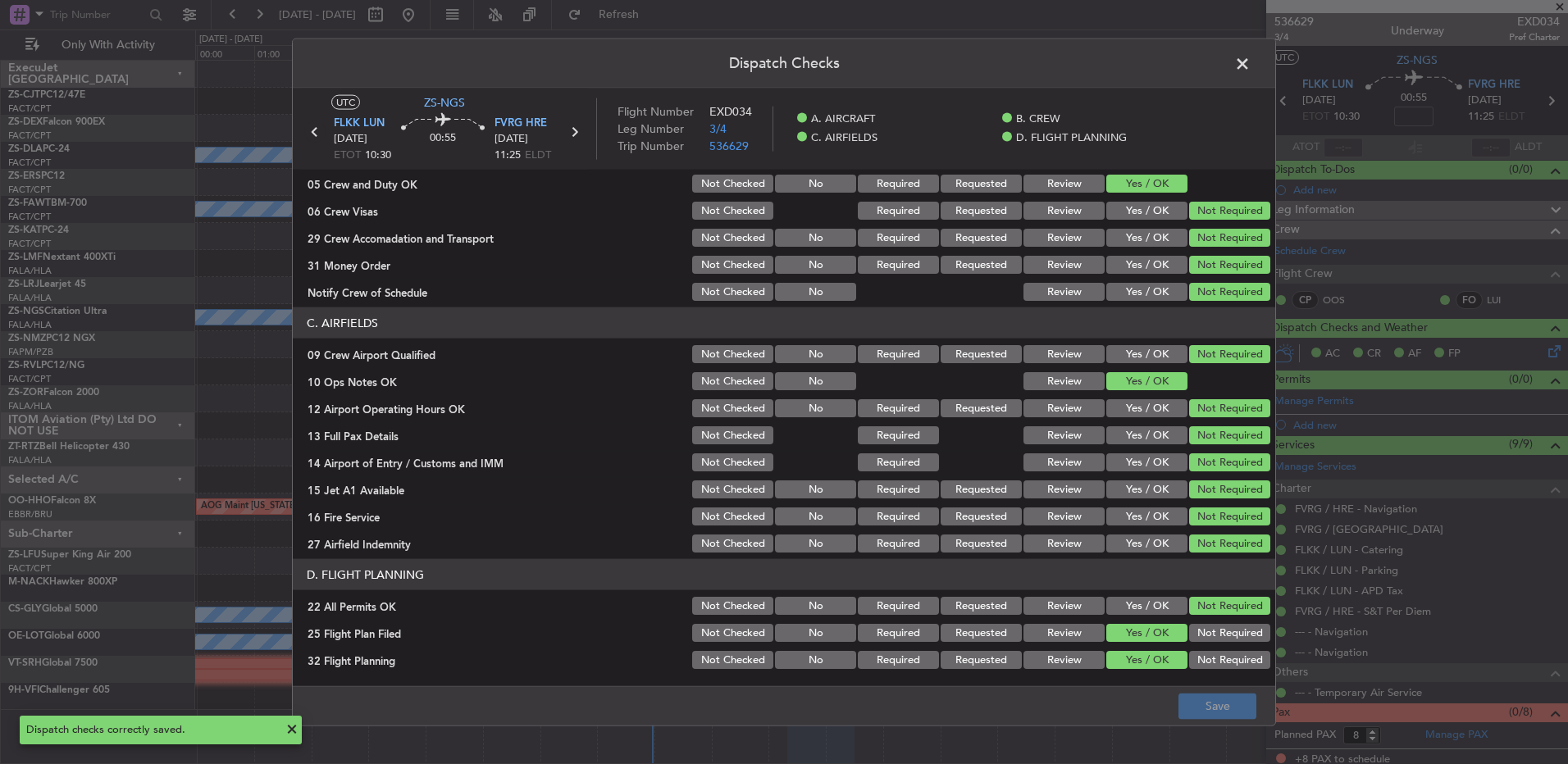
click at [318, 131] on icon at bounding box center [314, 132] width 21 height 21
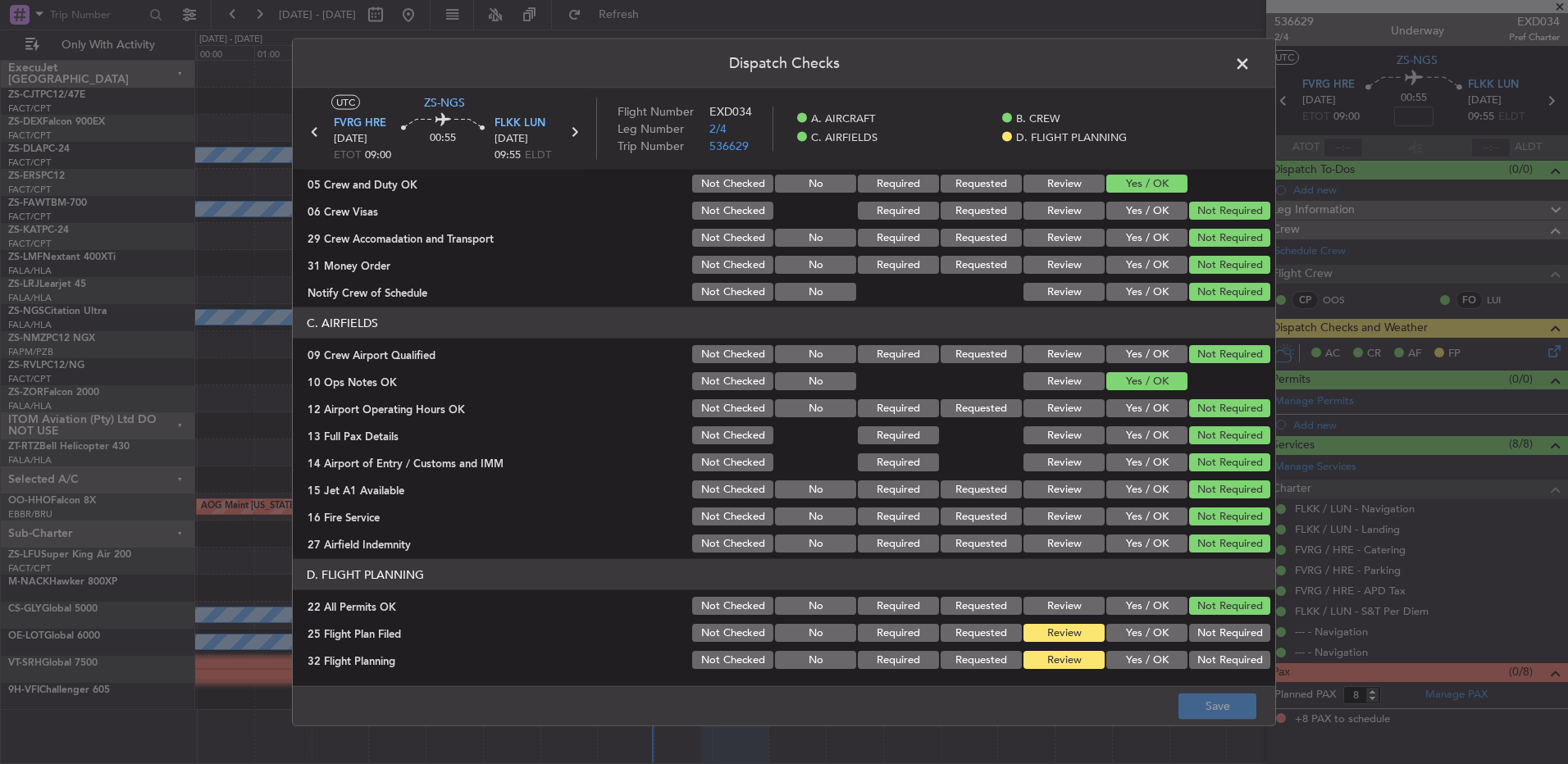
click at [1129, 649] on div "Yes / OK" at bounding box center [1145, 660] width 82 height 23
click at [1130, 632] on button "Yes / OK" at bounding box center [1147, 633] width 81 height 18
click at [1122, 682] on main "UTC ZS-NGS FVRG HRE 10/09/2025 ETOT 09:00 00:55 FLKK LUN 10/09/2025 09:55 ELDT …" at bounding box center [784, 391] width 982 height 604
click at [1120, 660] on button "Yes / OK" at bounding box center [1147, 660] width 81 height 18
click at [1193, 710] on button "Save" at bounding box center [1217, 705] width 78 height 27
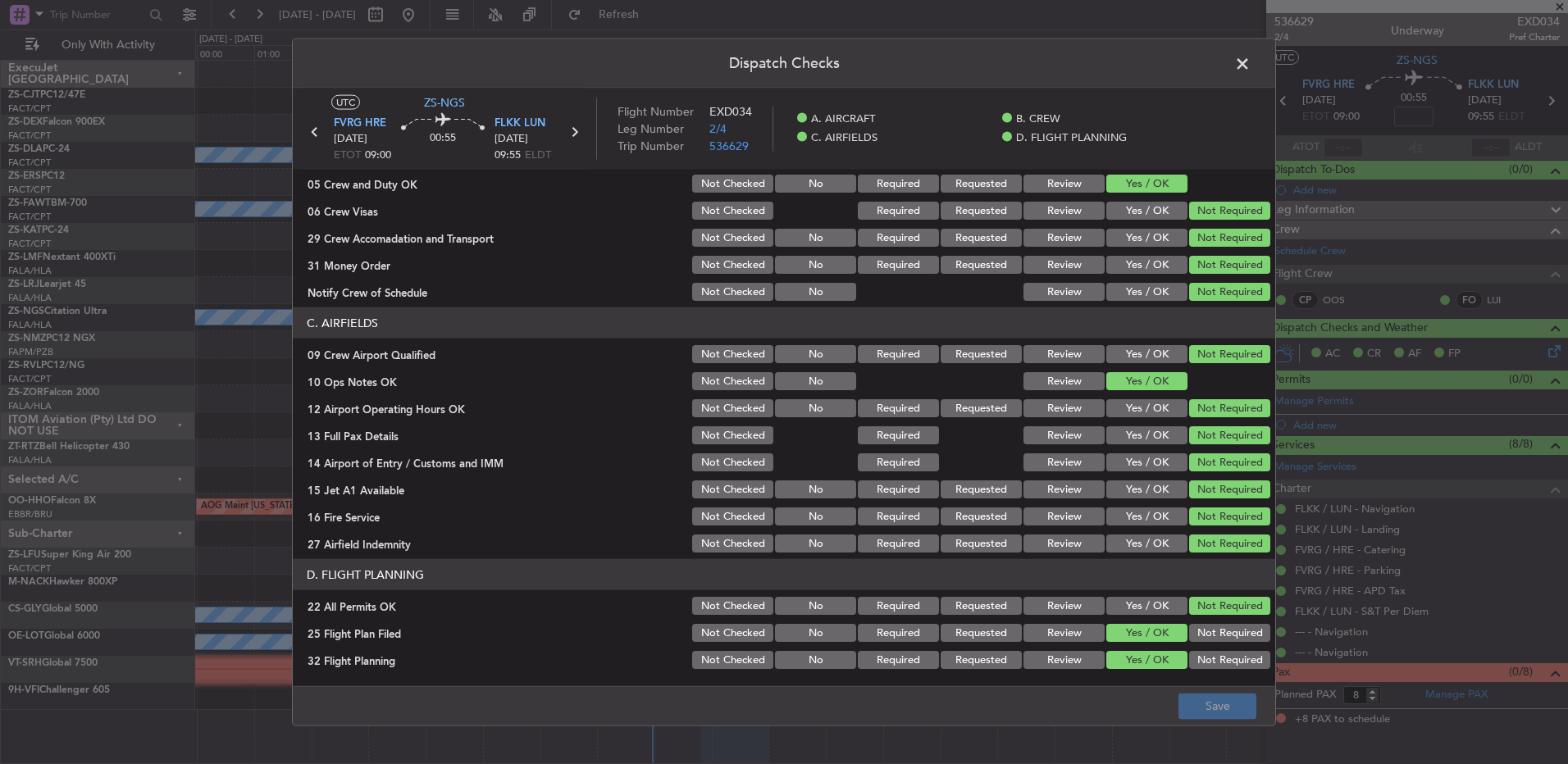
click at [1250, 68] on span at bounding box center [1250, 68] width 0 height 33
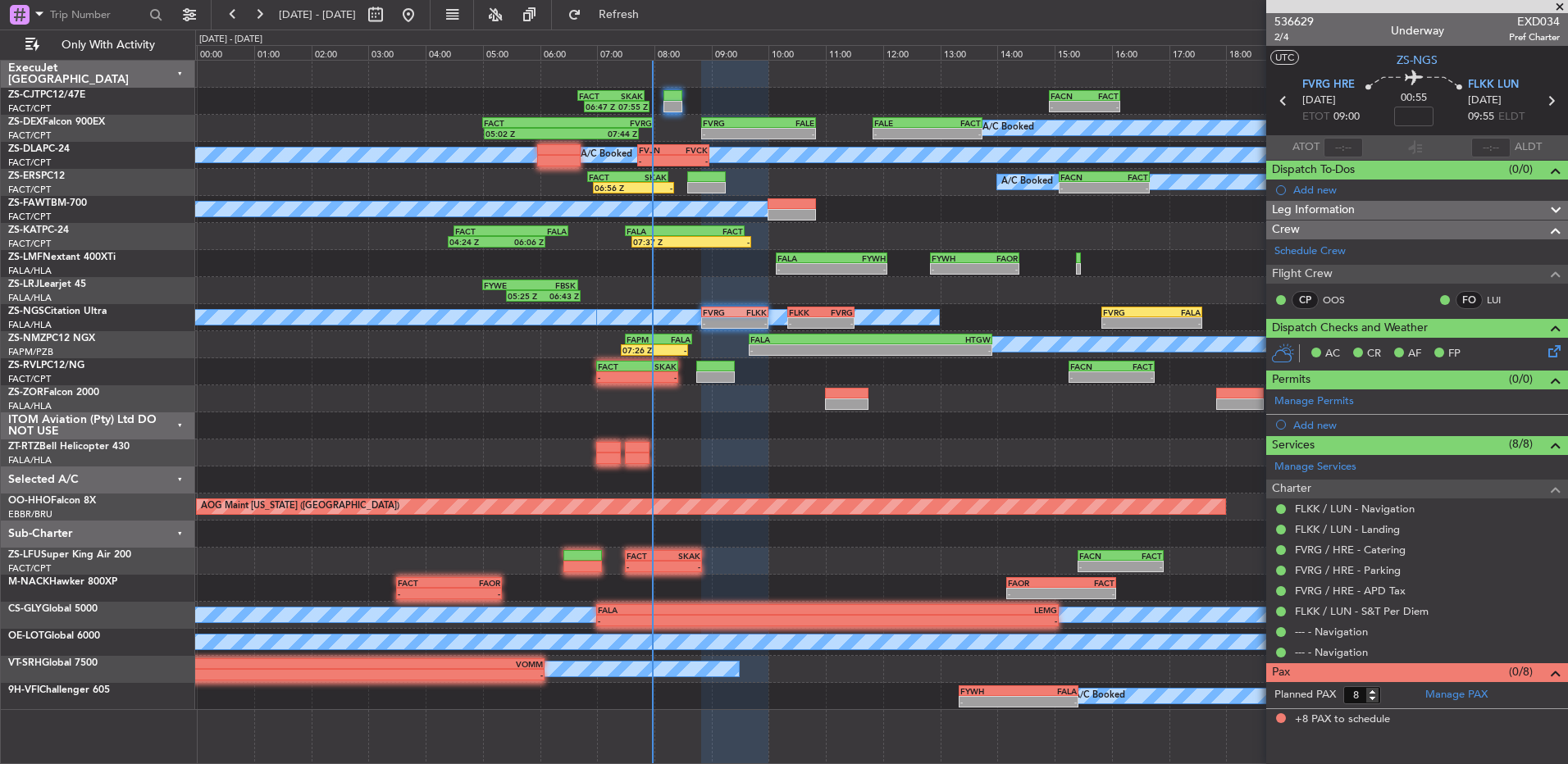
click at [1562, 11] on span at bounding box center [1560, 7] width 16 height 15
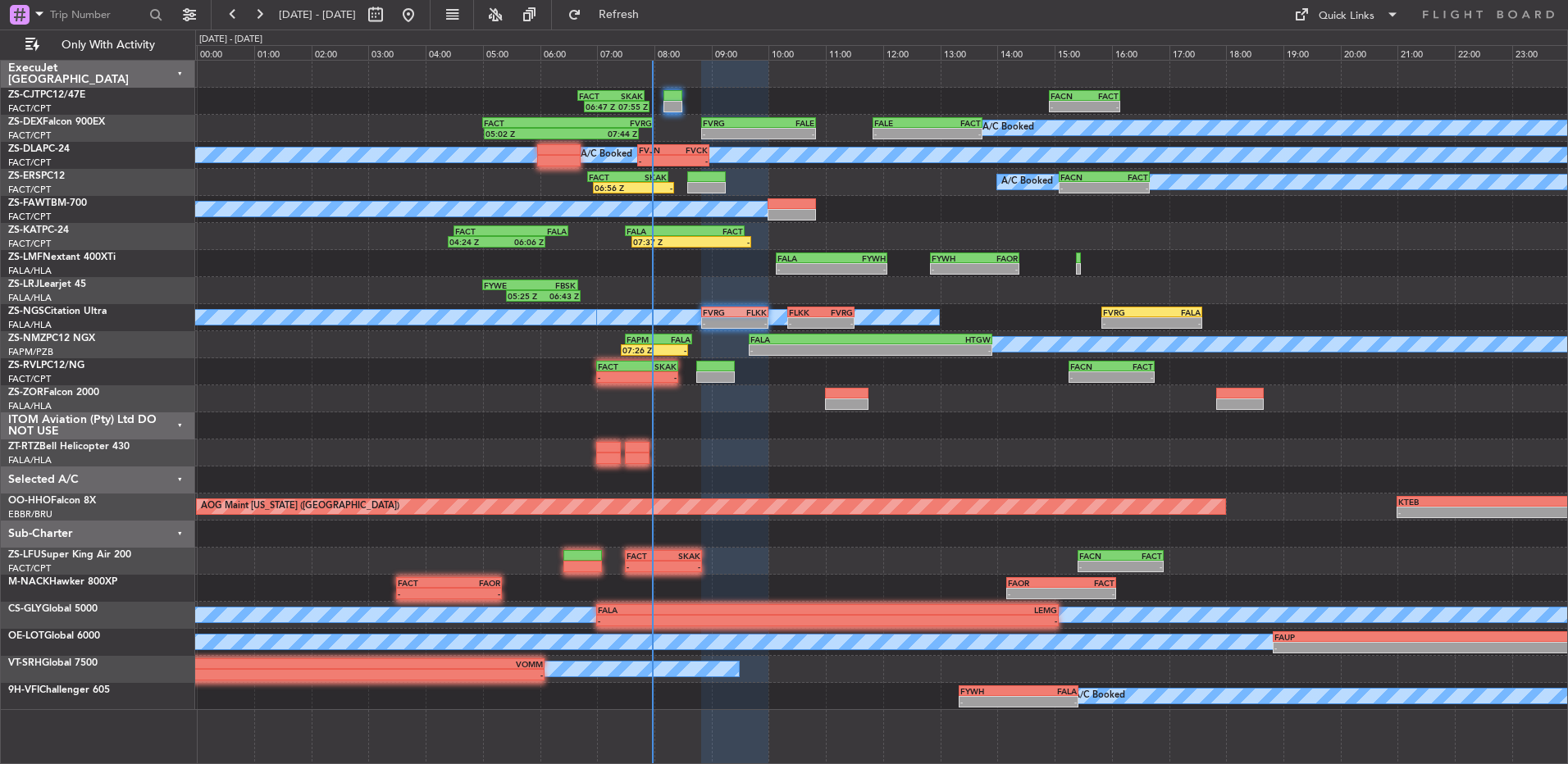
type input "0"
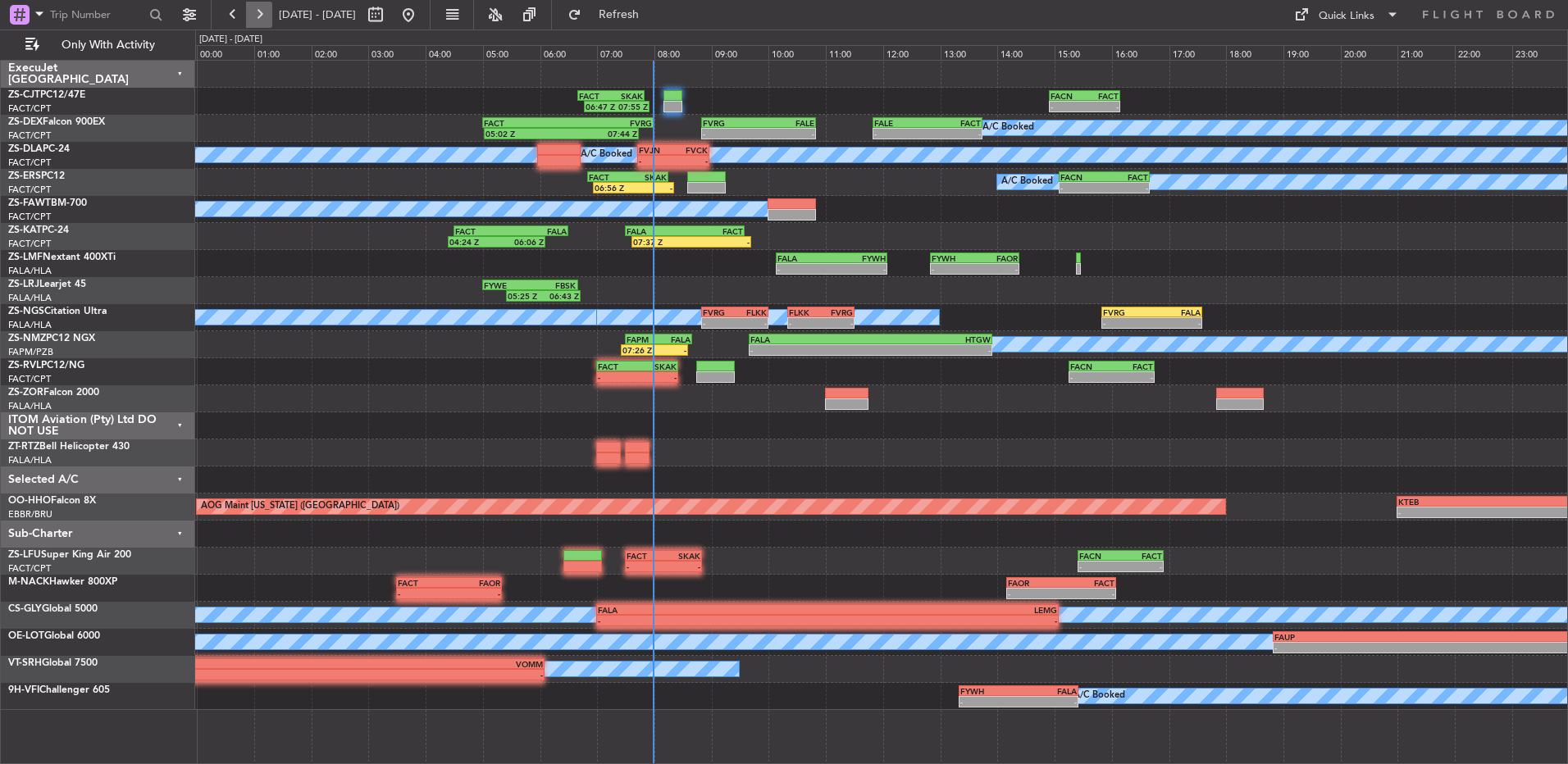
click at [247, 12] on button at bounding box center [259, 15] width 27 height 27
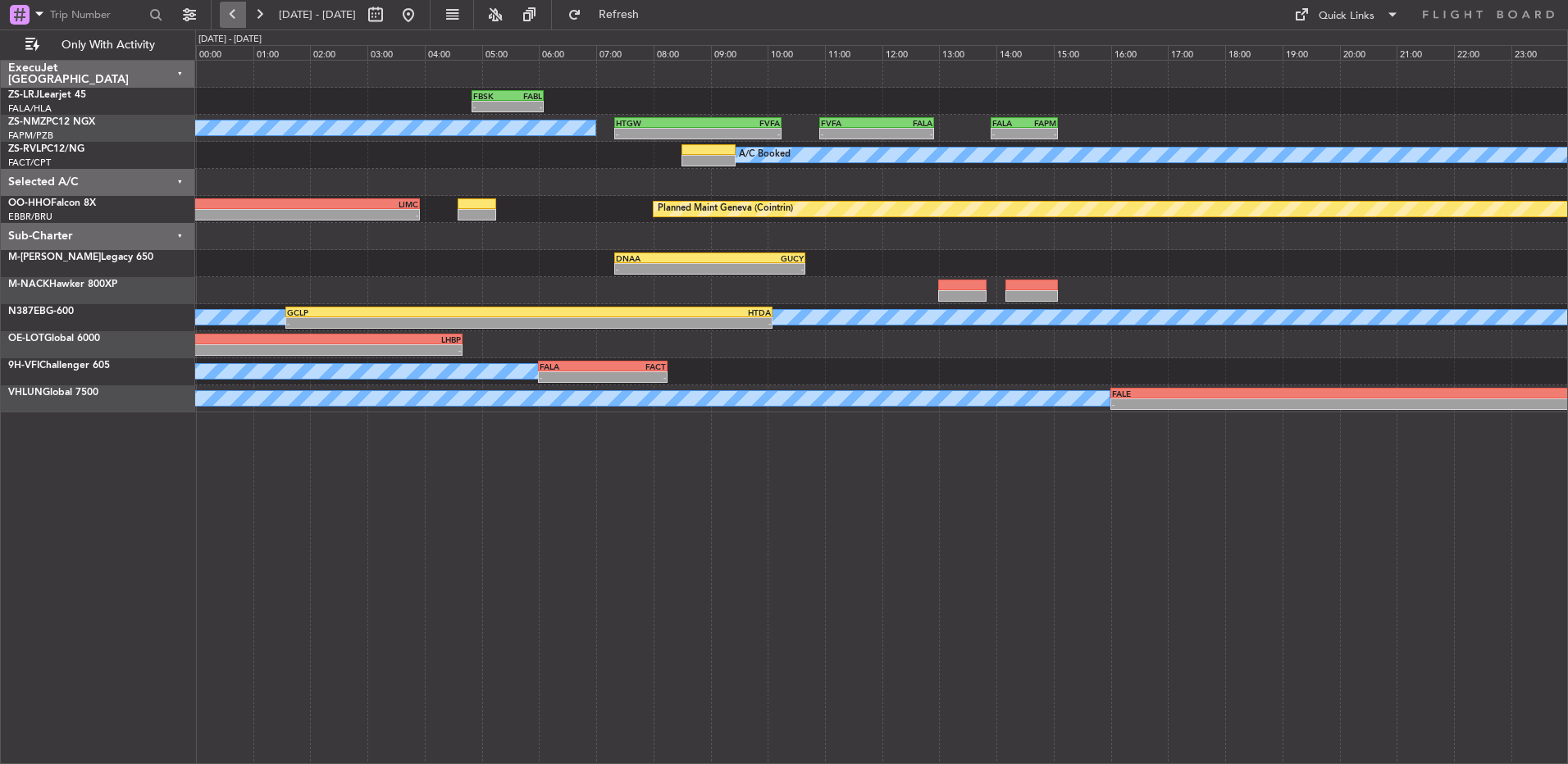
click at [236, 10] on button at bounding box center [232, 15] width 27 height 27
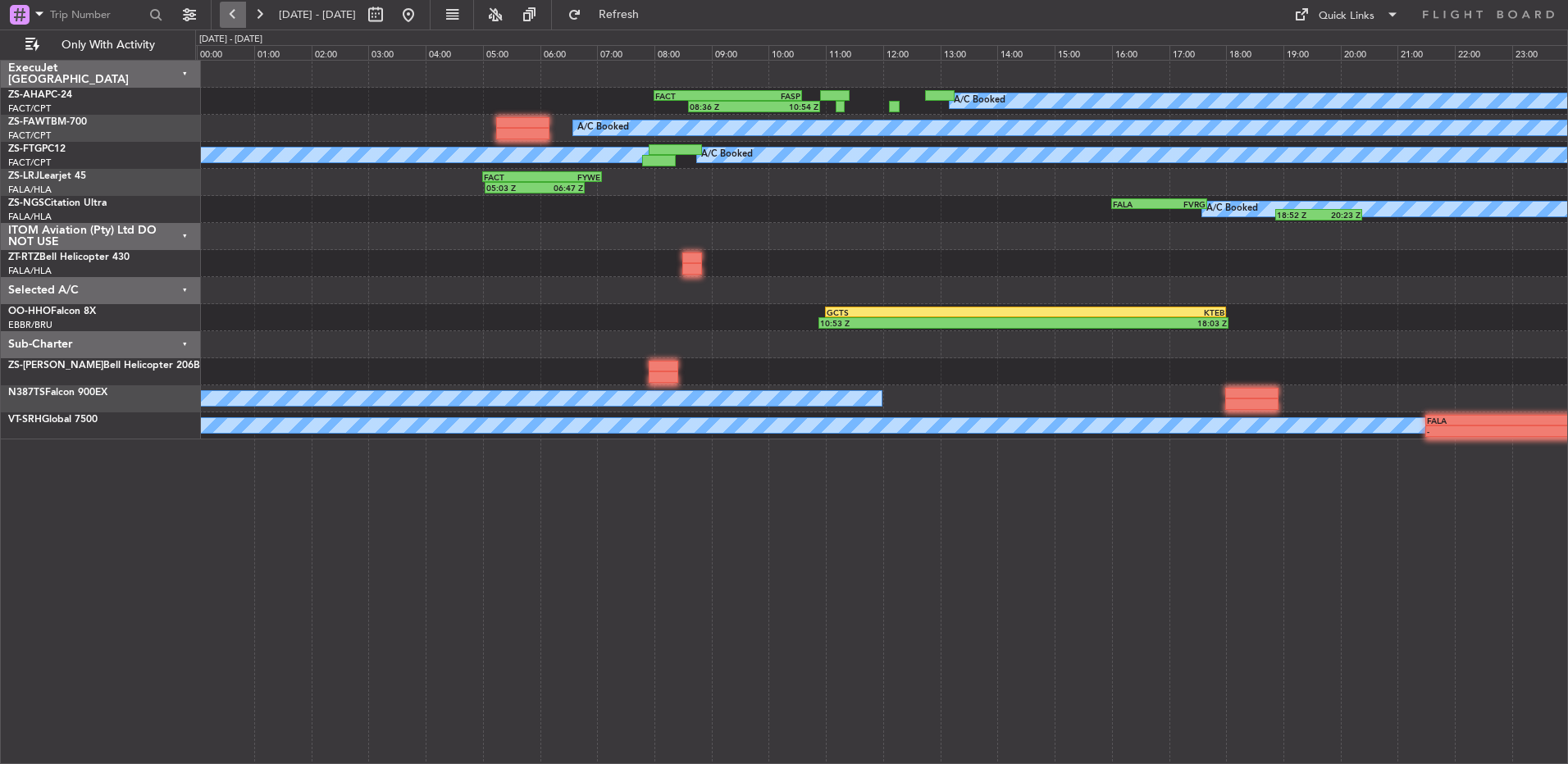
click at [236, 10] on button at bounding box center [232, 15] width 27 height 27
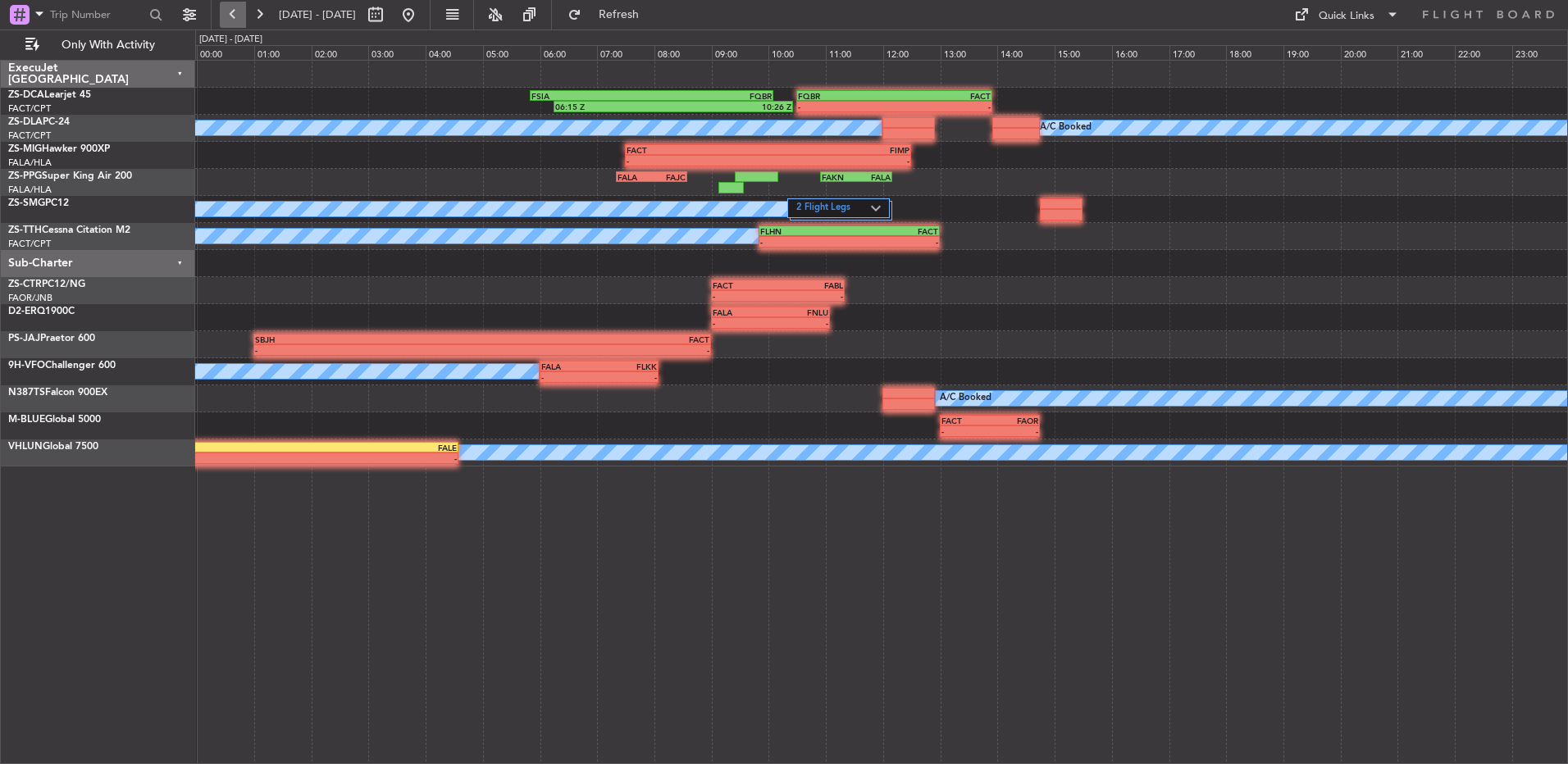
click at [243, 20] on button at bounding box center [232, 15] width 27 height 27
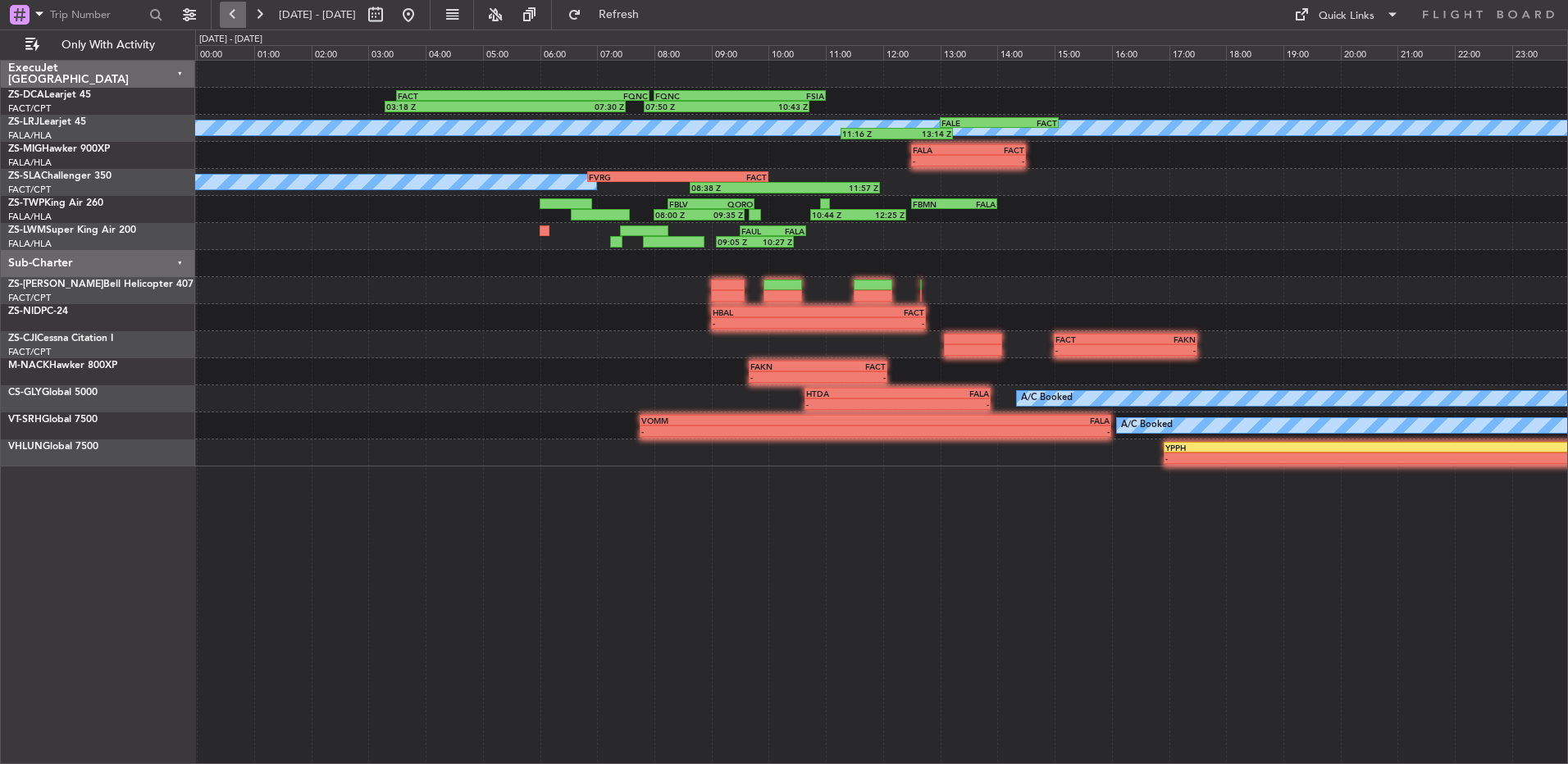
click at [240, 18] on button at bounding box center [232, 15] width 27 height 27
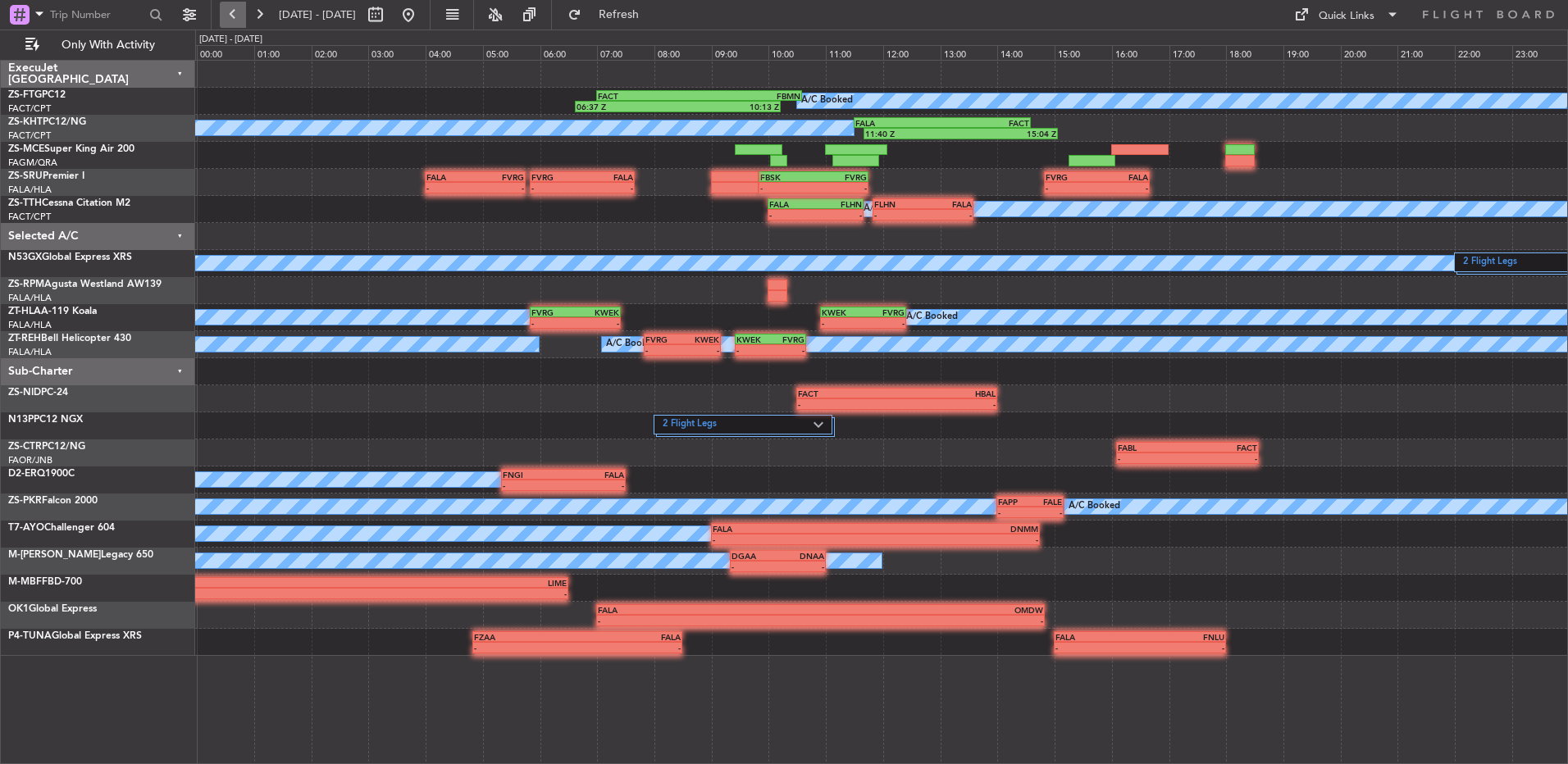
click at [240, 18] on button at bounding box center [232, 15] width 27 height 27
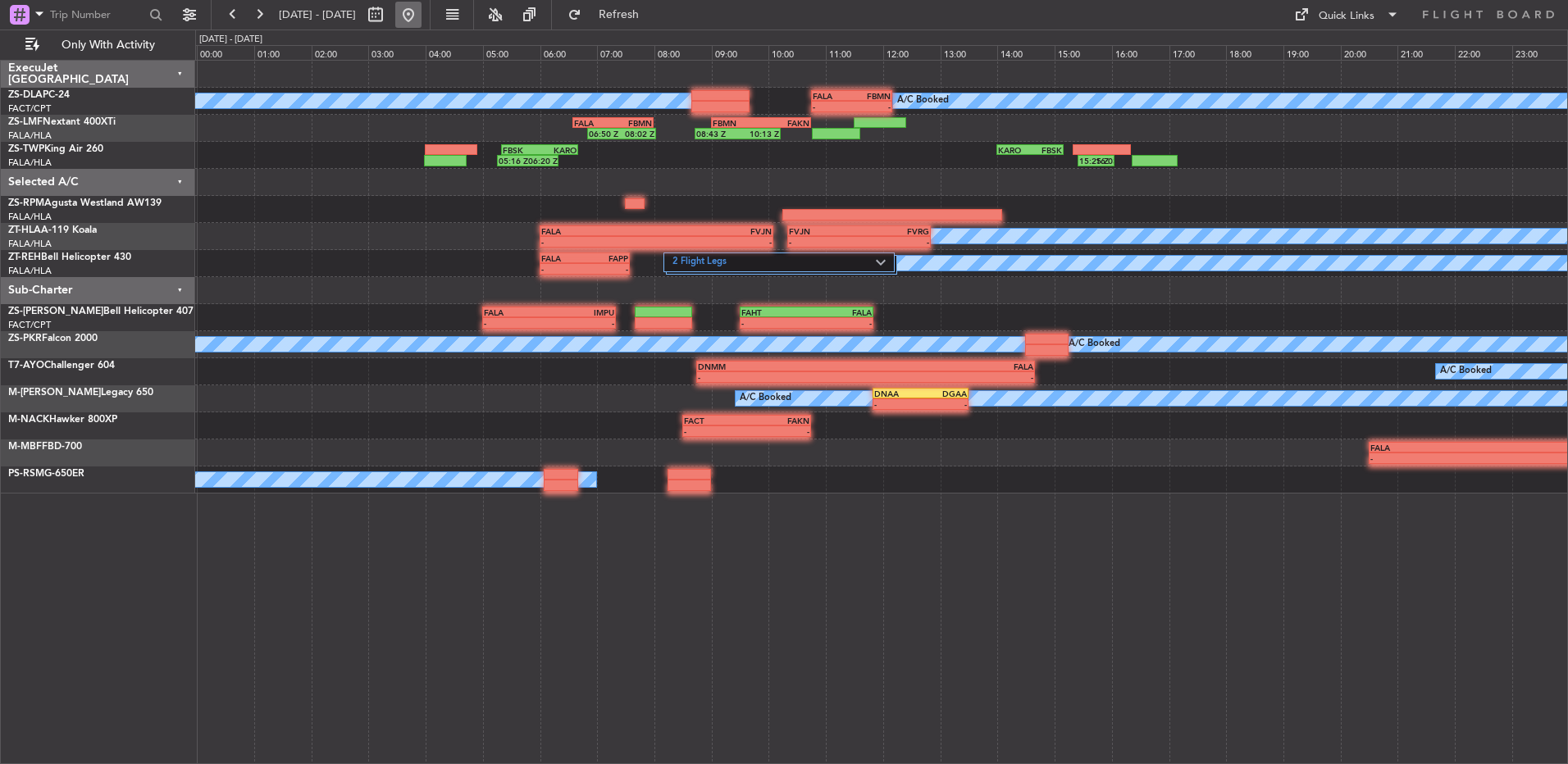
click at [421, 14] on button at bounding box center [408, 15] width 27 height 27
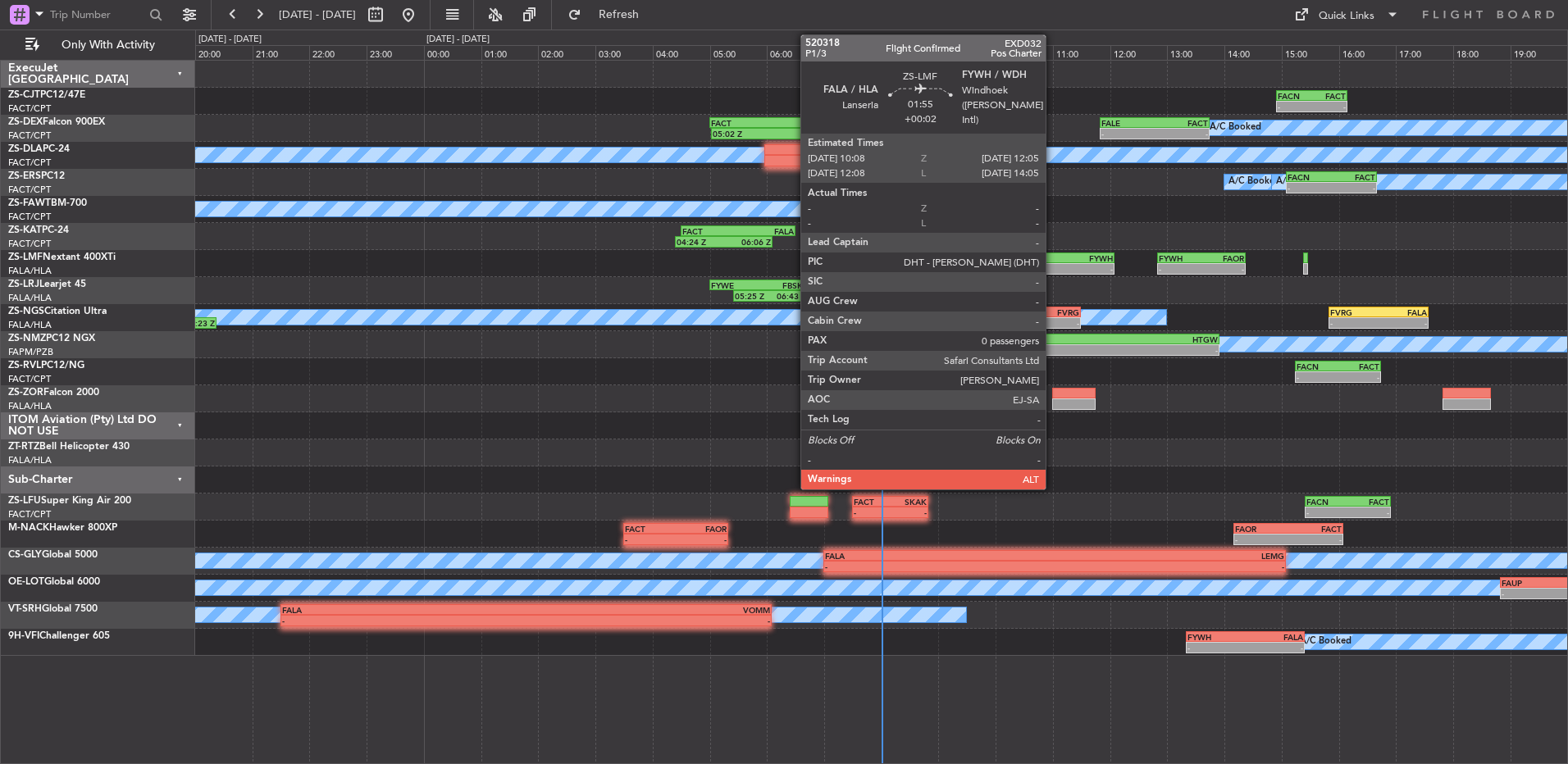
click at [1054, 267] on div "-" at bounding box center [1031, 268] width 54 height 10
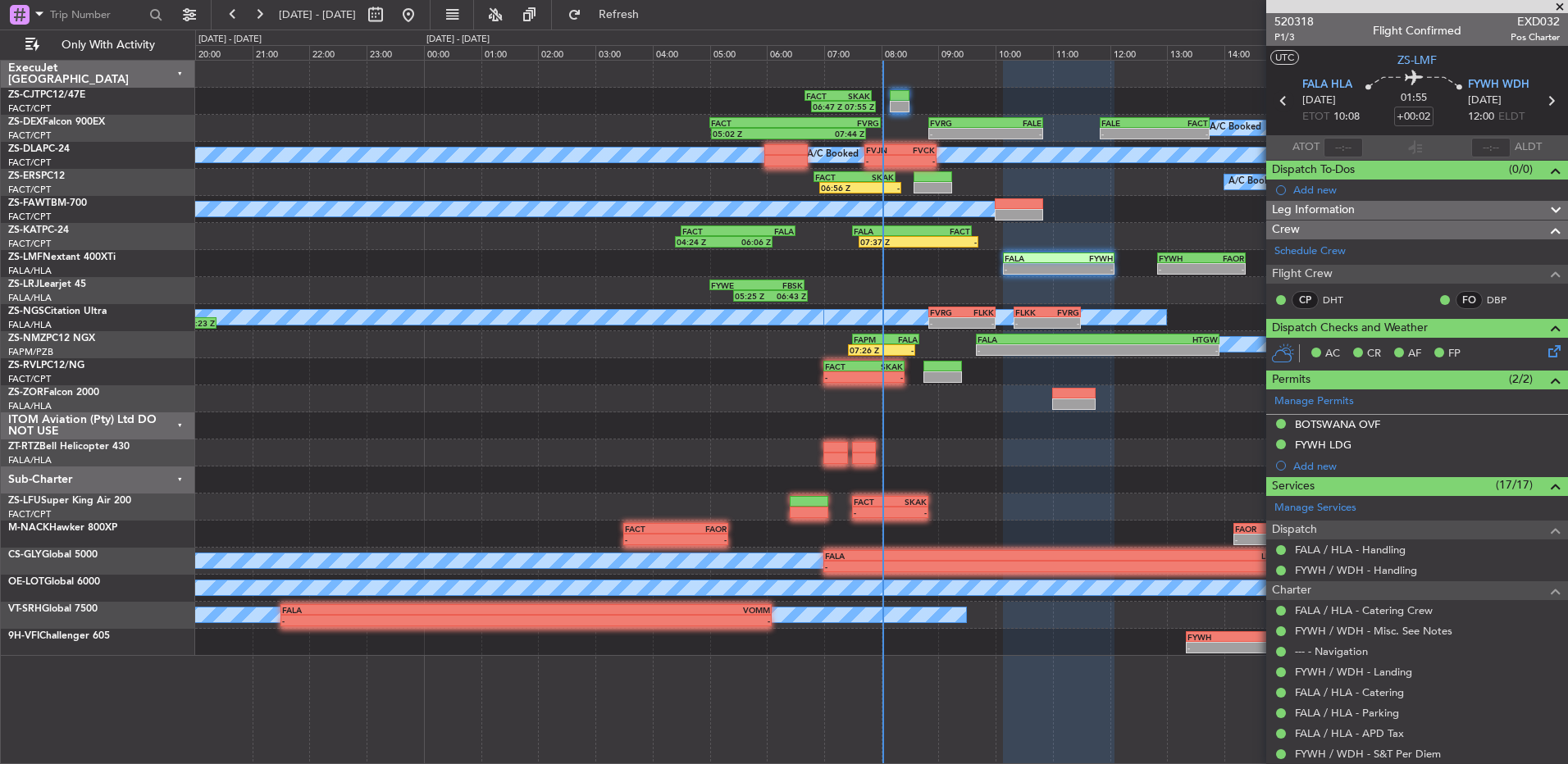
click at [1281, 99] on icon at bounding box center [1282, 101] width 21 height 21
type input "-00:30"
type input "11:45"
type input "13:26"
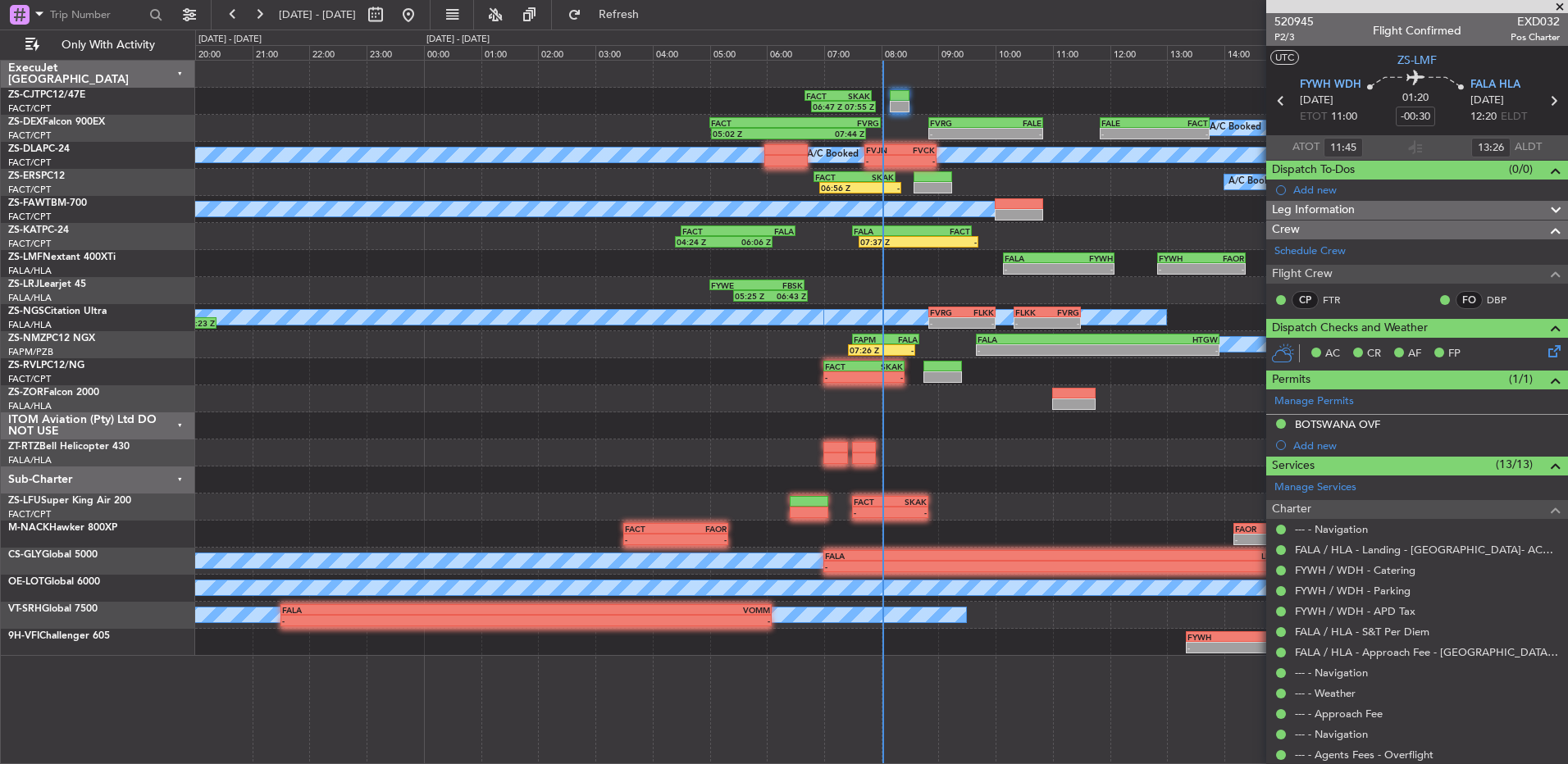
click at [1559, 5] on span at bounding box center [1560, 7] width 16 height 15
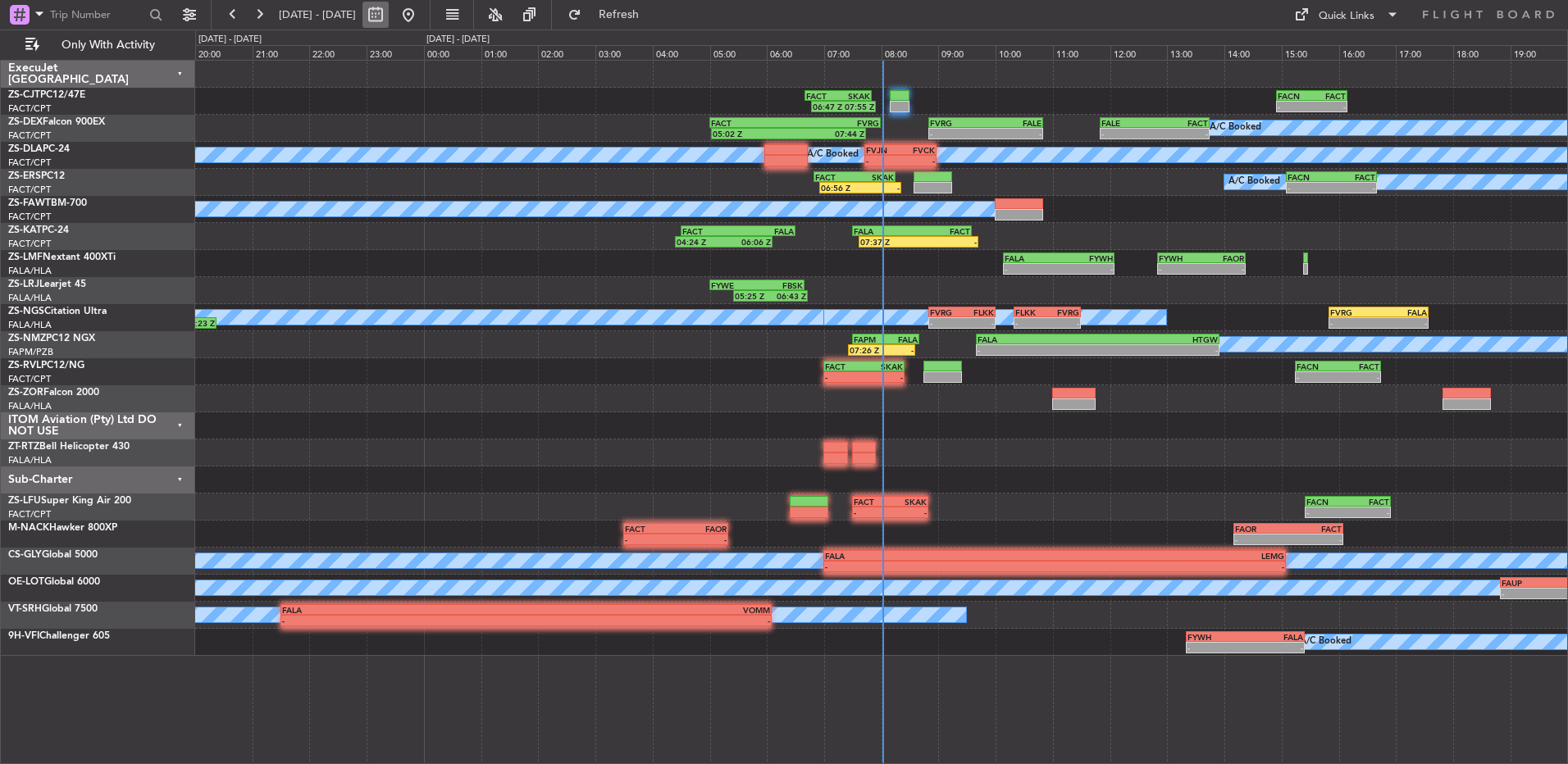
click at [389, 14] on button at bounding box center [375, 15] width 27 height 27
select select "9"
select select "2025"
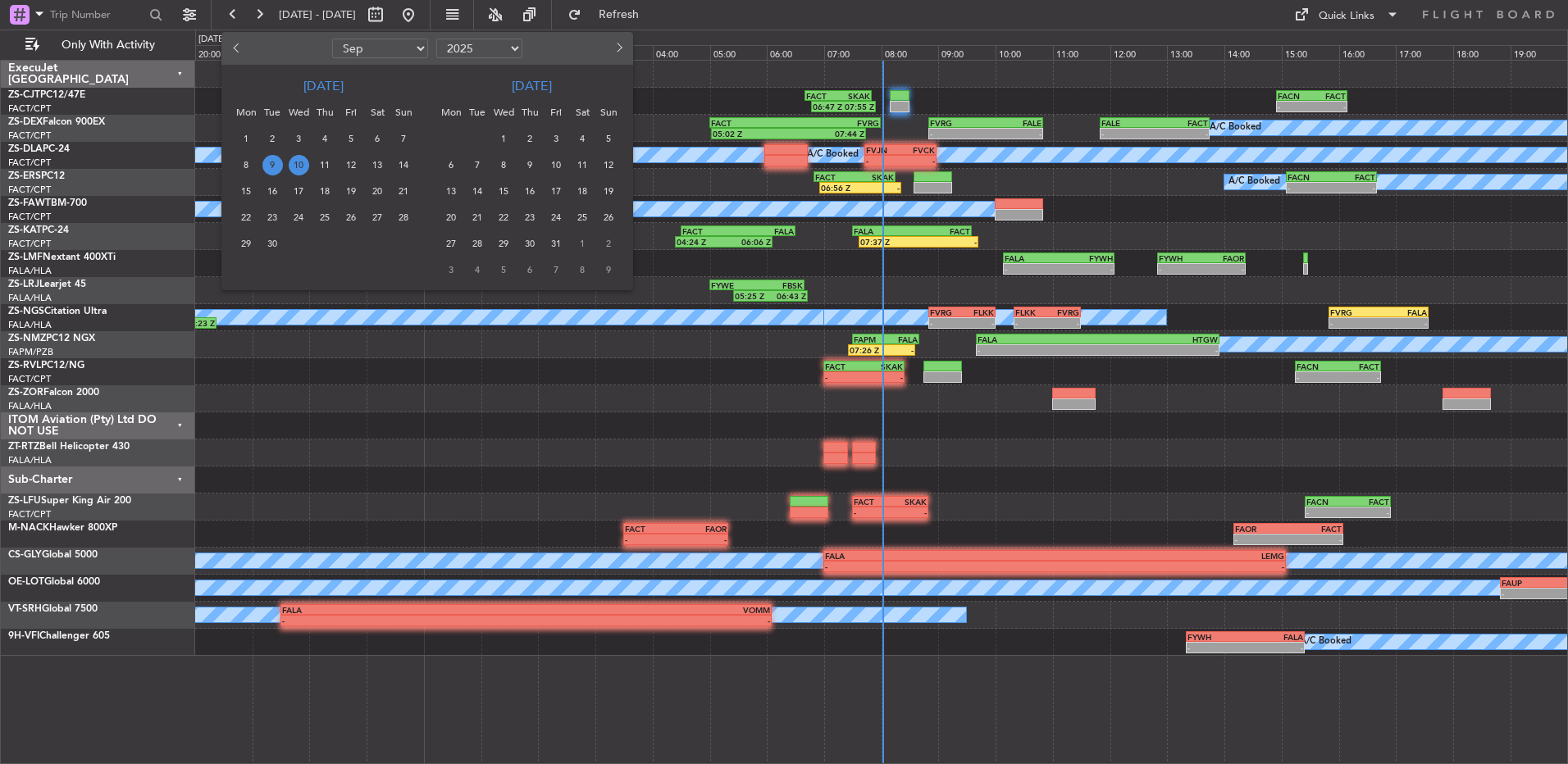
click at [300, 166] on span "10" at bounding box center [298, 165] width 20 height 20
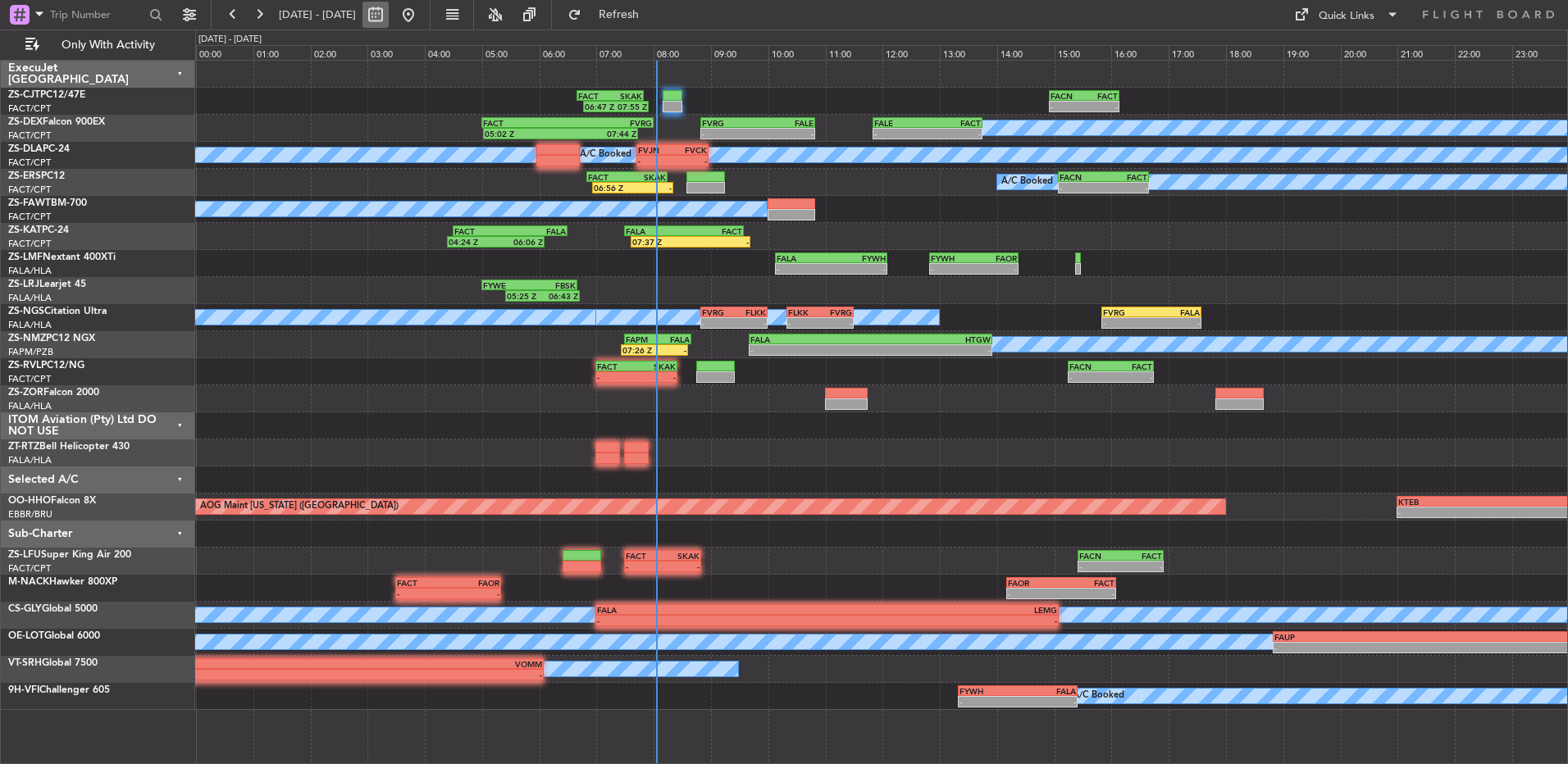
click at [389, 25] on button at bounding box center [375, 15] width 27 height 27
select select "9"
select select "2025"
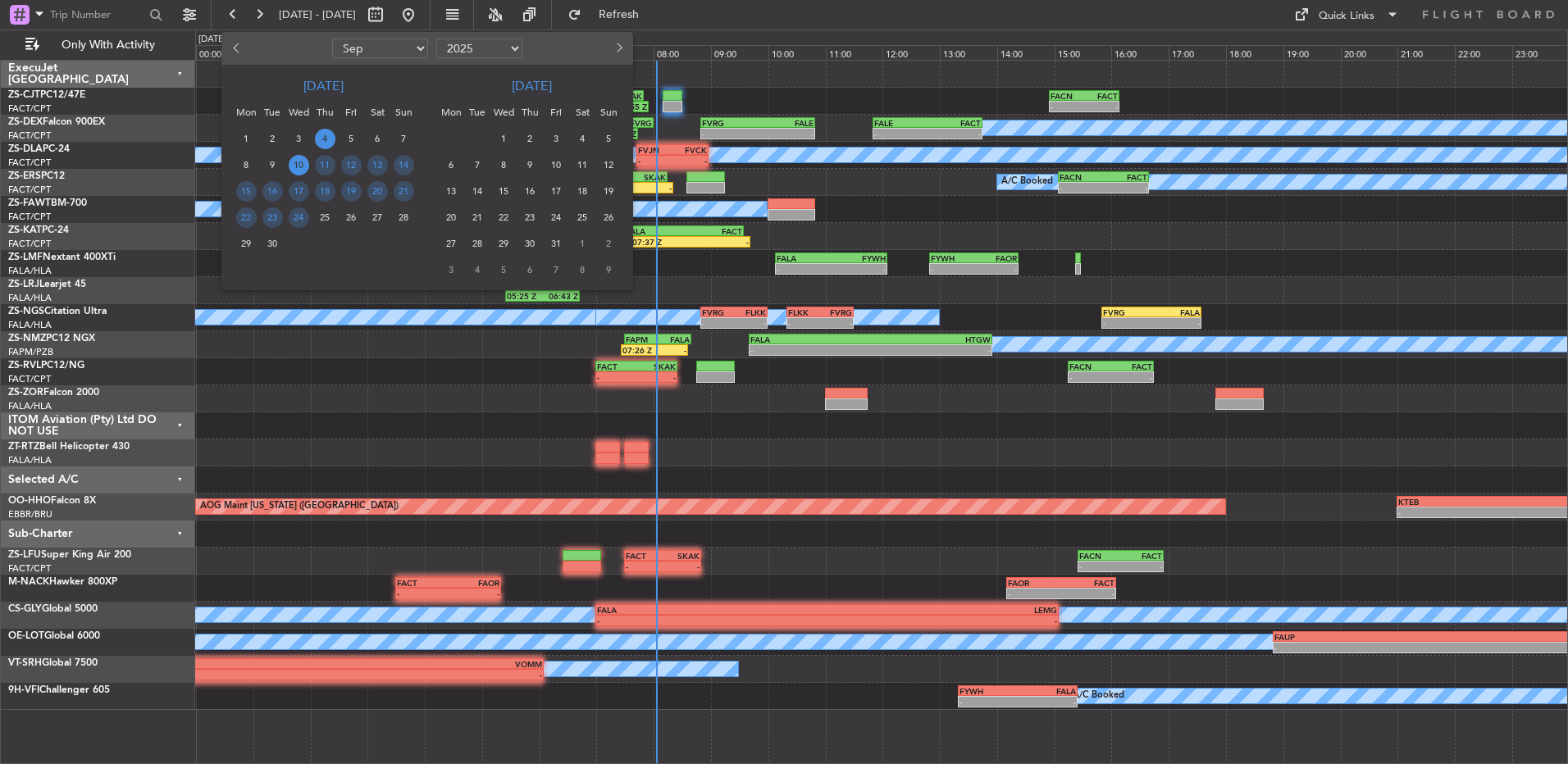
click at [324, 145] on span "4" at bounding box center [325, 139] width 20 height 20
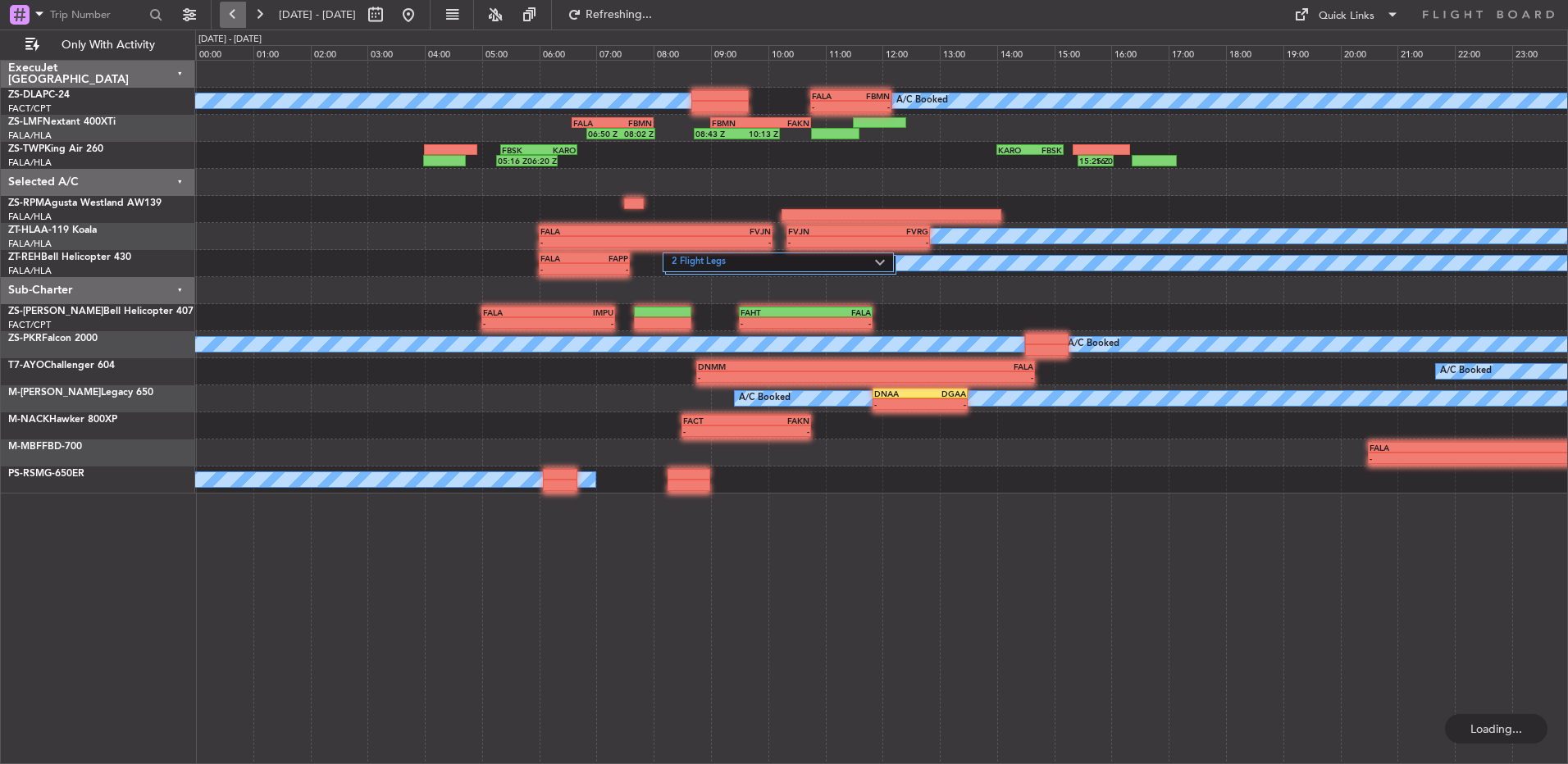
click at [240, 13] on button at bounding box center [232, 15] width 27 height 27
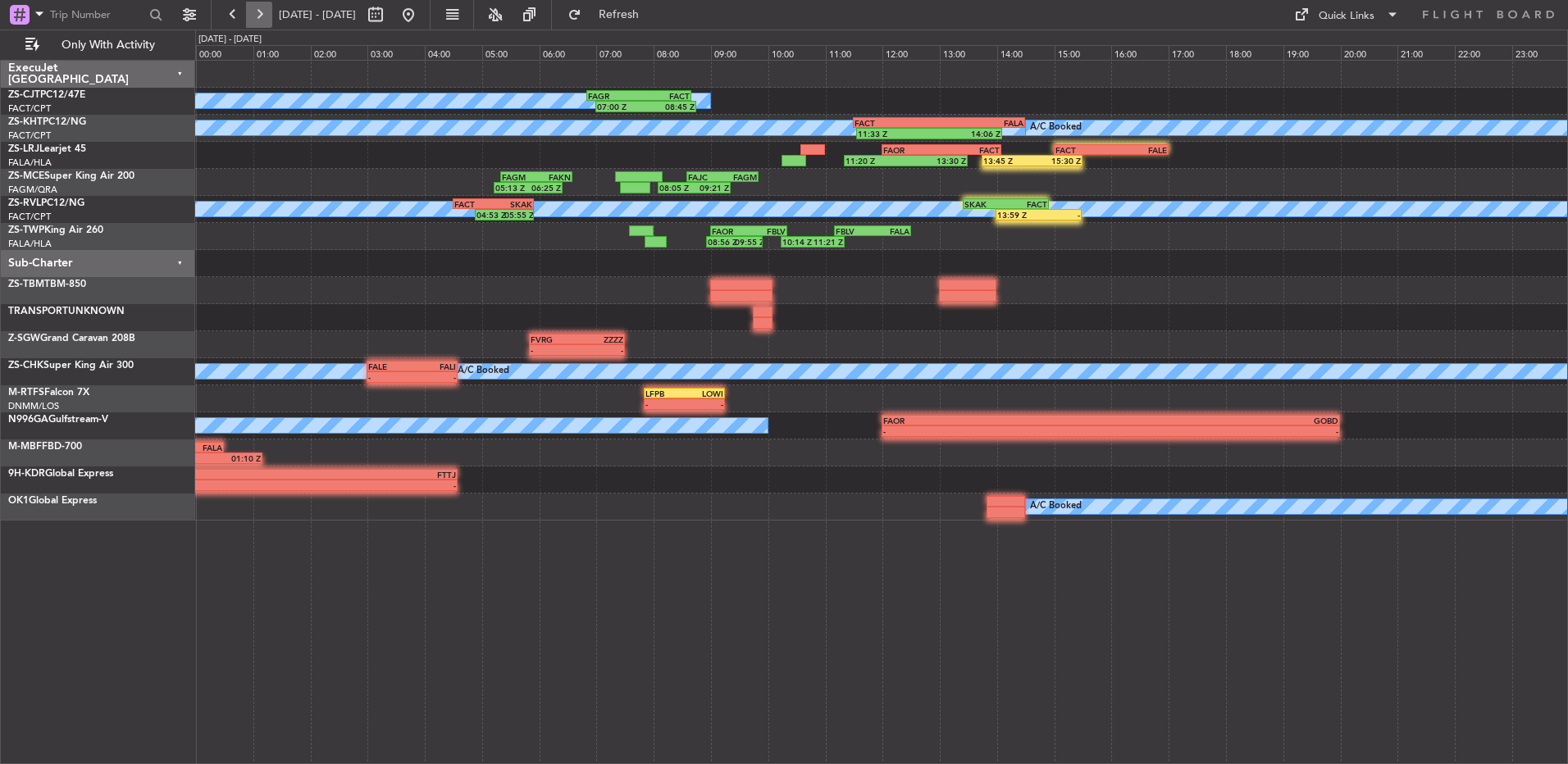
click at [254, 11] on button at bounding box center [259, 15] width 27 height 27
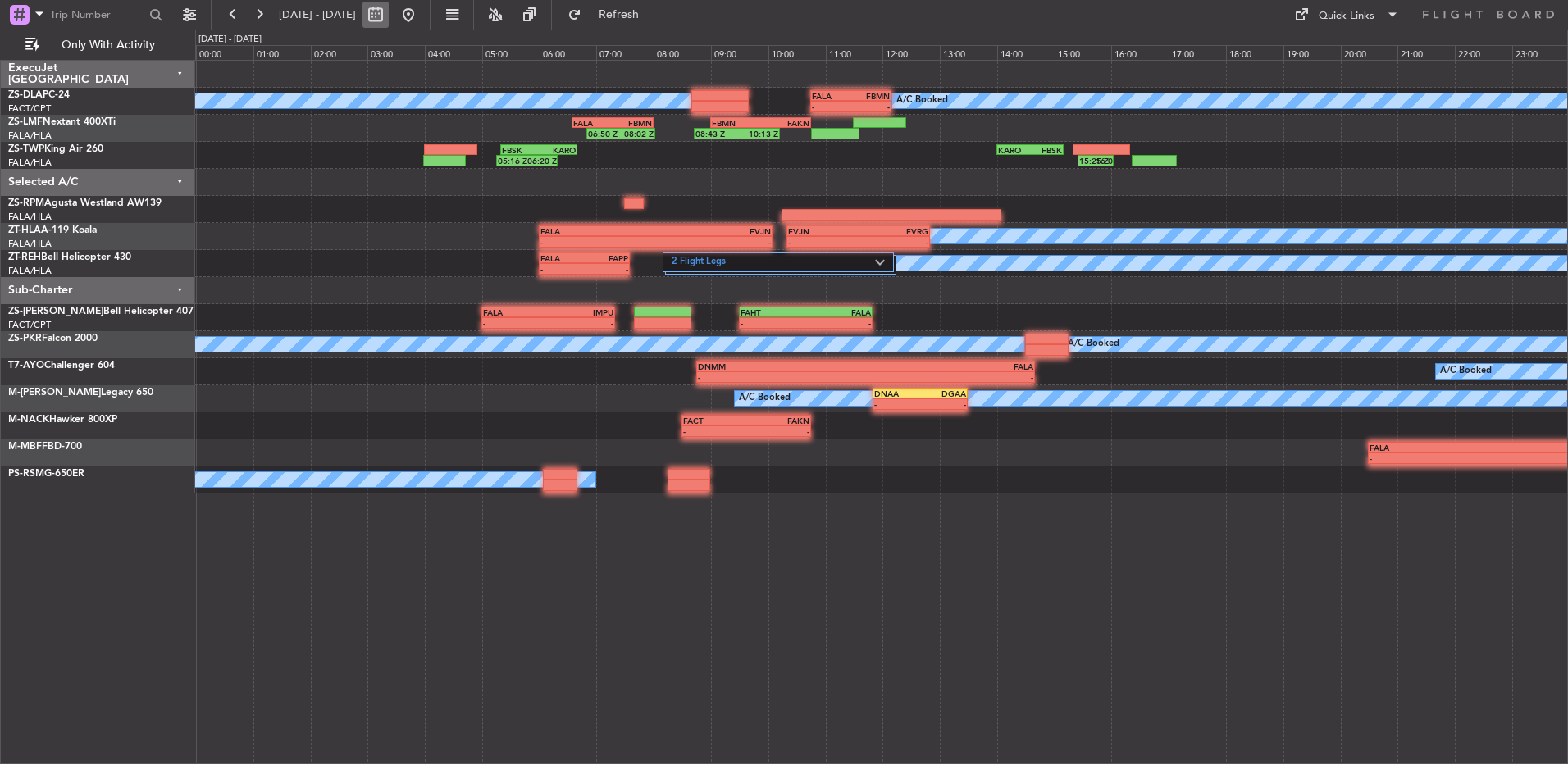
click at [389, 16] on button at bounding box center [375, 15] width 27 height 27
select select "9"
select select "2025"
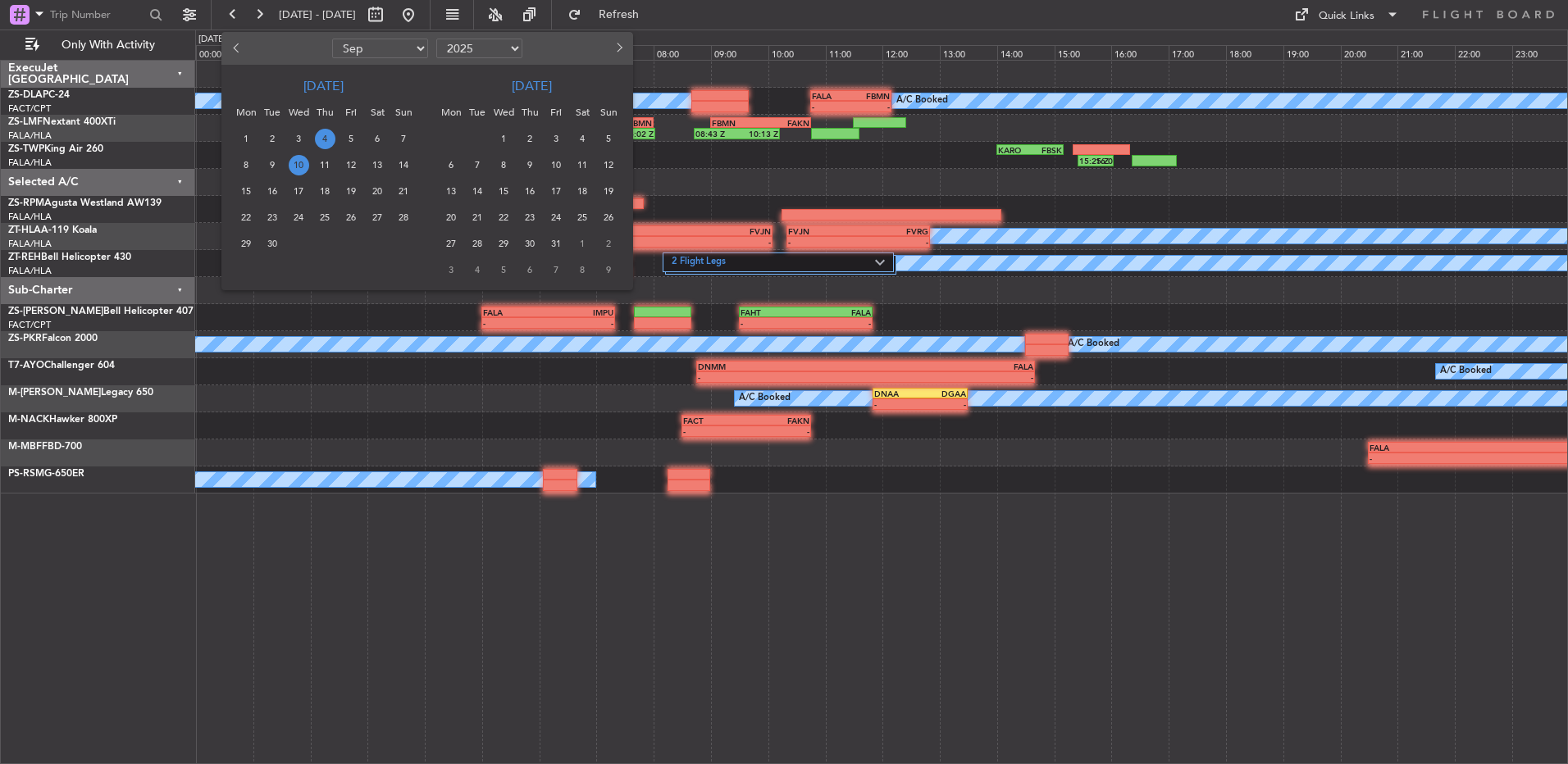
click at [299, 164] on span "10" at bounding box center [298, 165] width 20 height 20
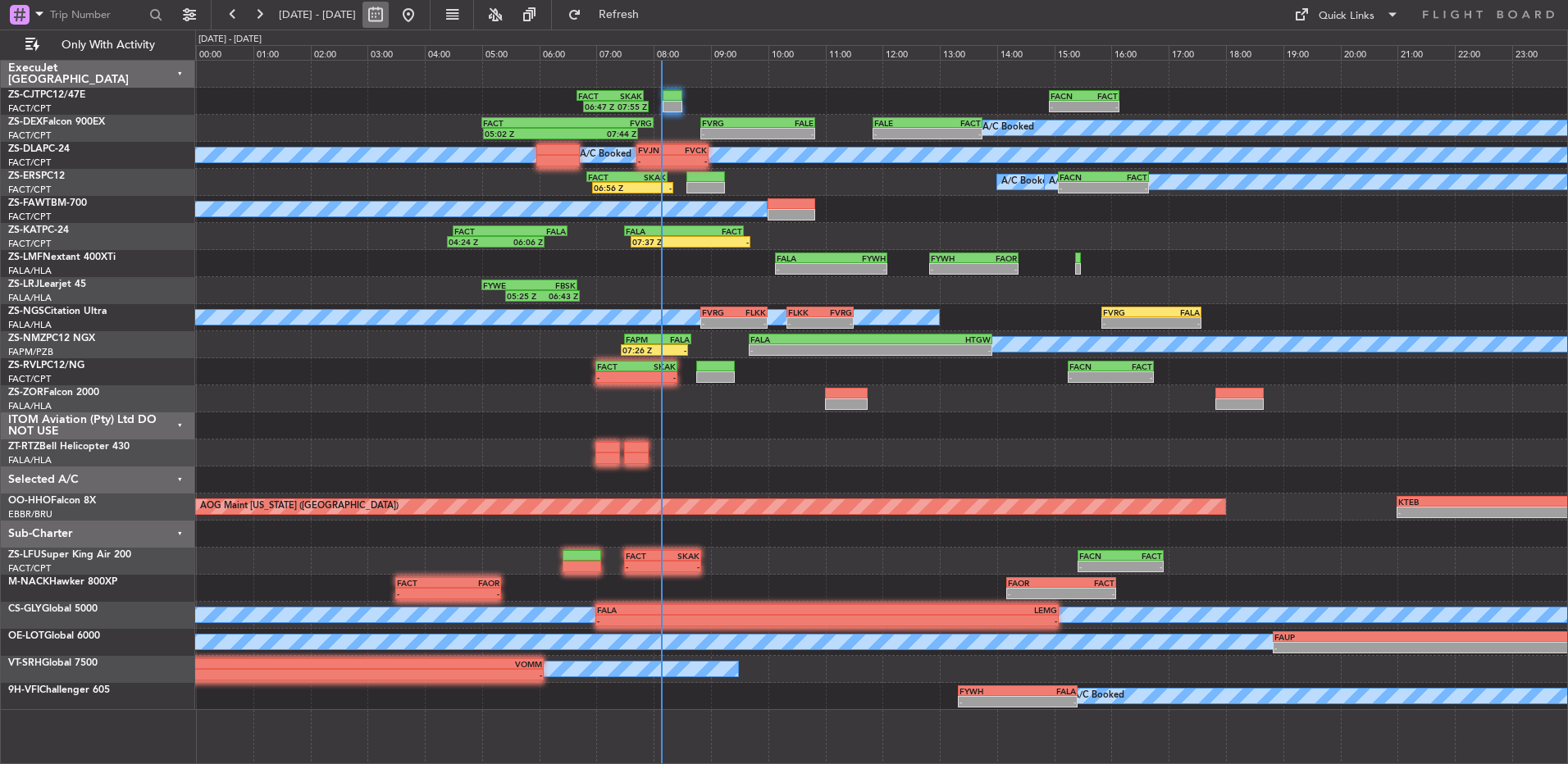
click at [389, 10] on button at bounding box center [375, 15] width 27 height 27
select select "9"
select select "2025"
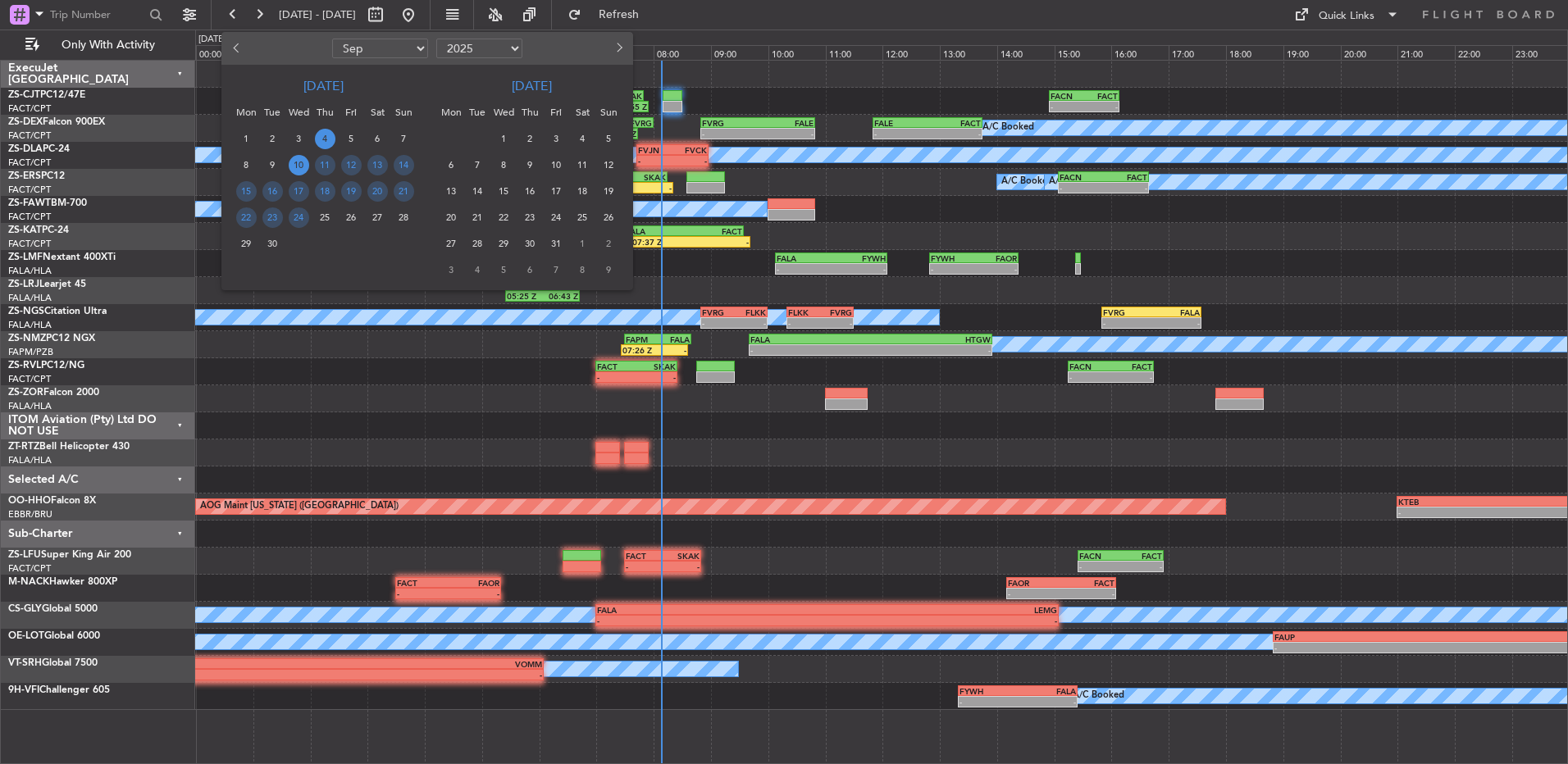
click at [330, 132] on span "4" at bounding box center [325, 139] width 20 height 20
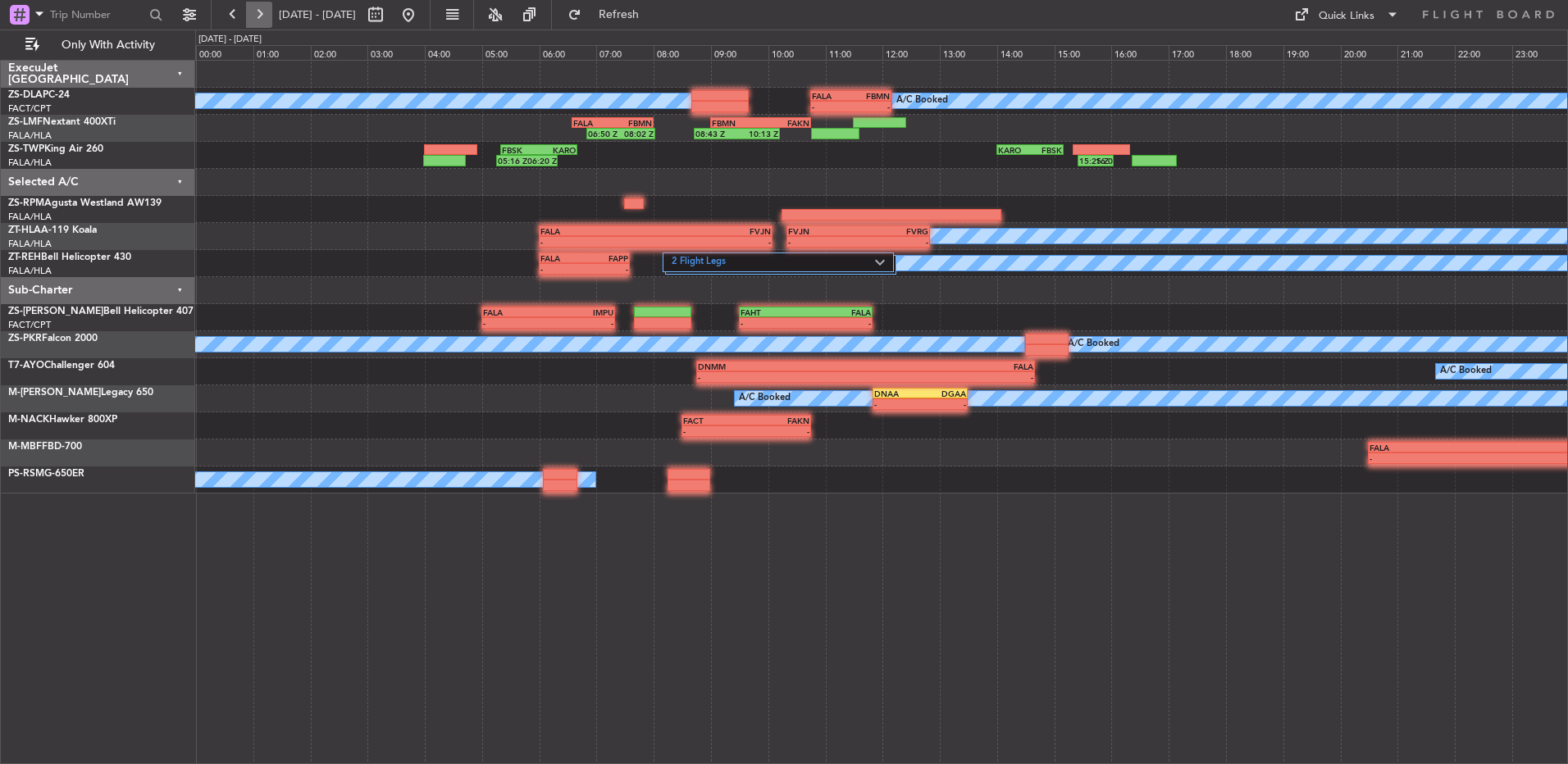
click at [267, 19] on button at bounding box center [259, 15] width 27 height 27
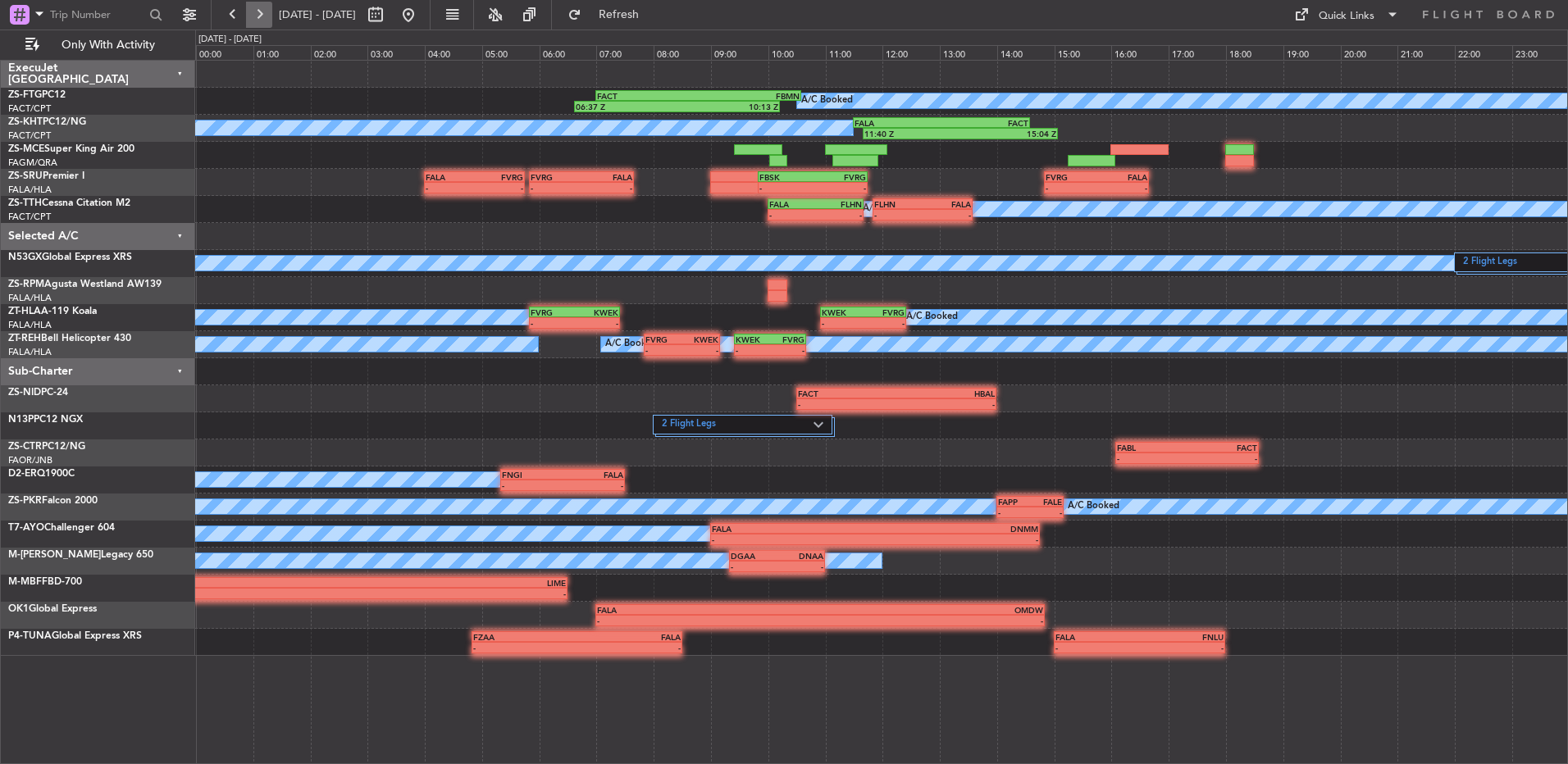
click at [267, 19] on button at bounding box center [259, 15] width 27 height 27
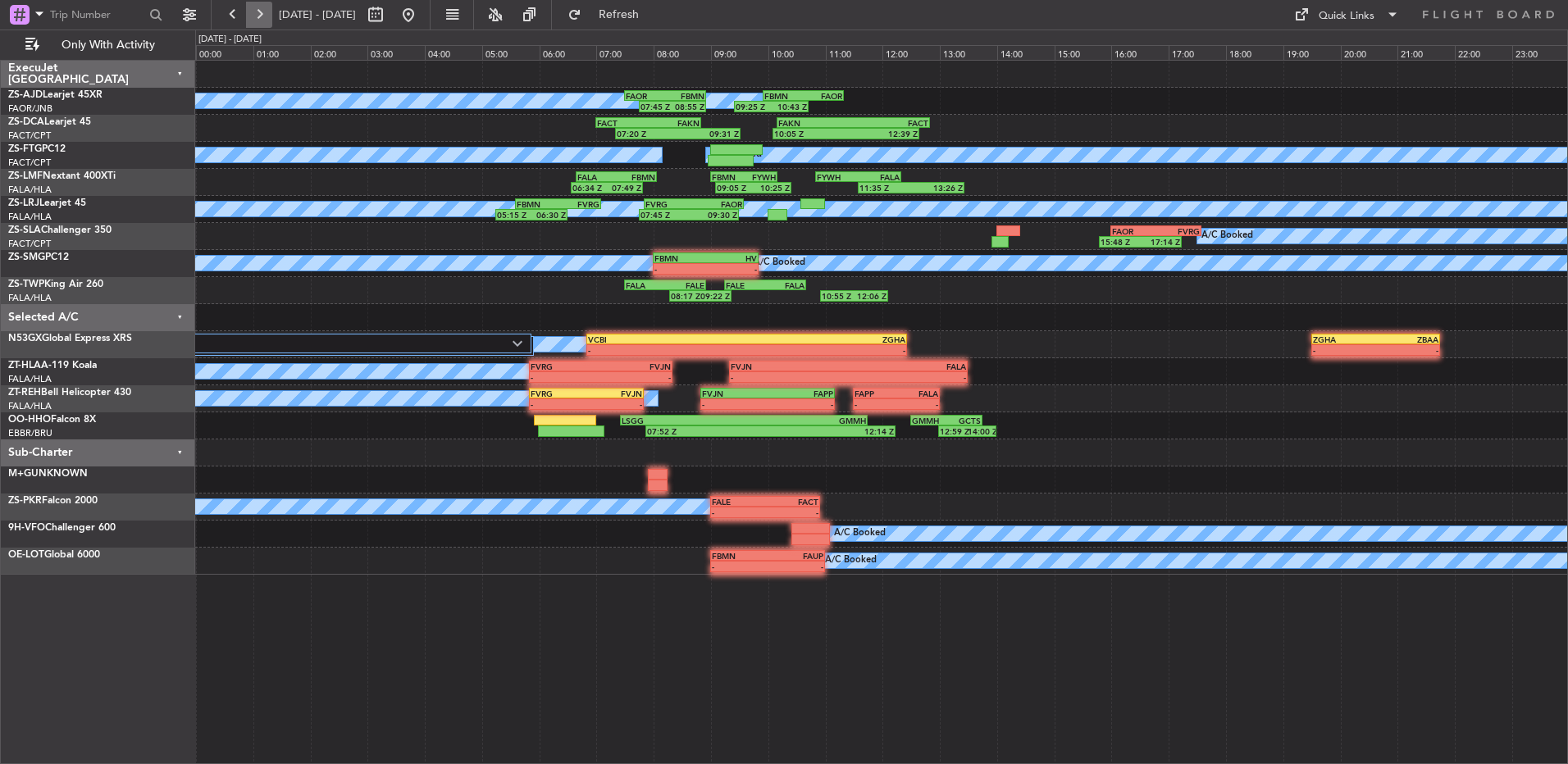
click at [266, 16] on button at bounding box center [259, 15] width 27 height 27
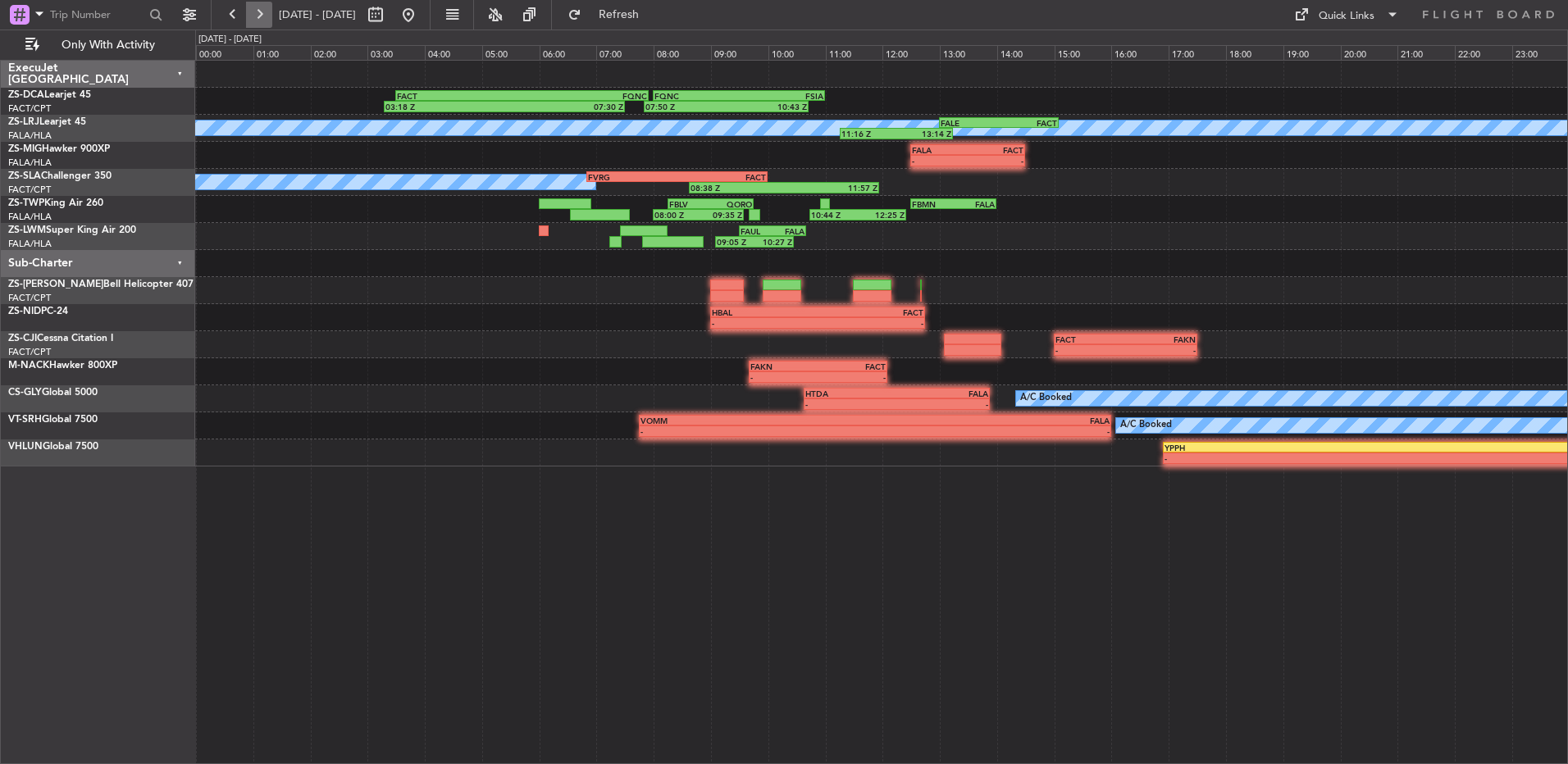
click at [270, 17] on button at bounding box center [259, 15] width 27 height 27
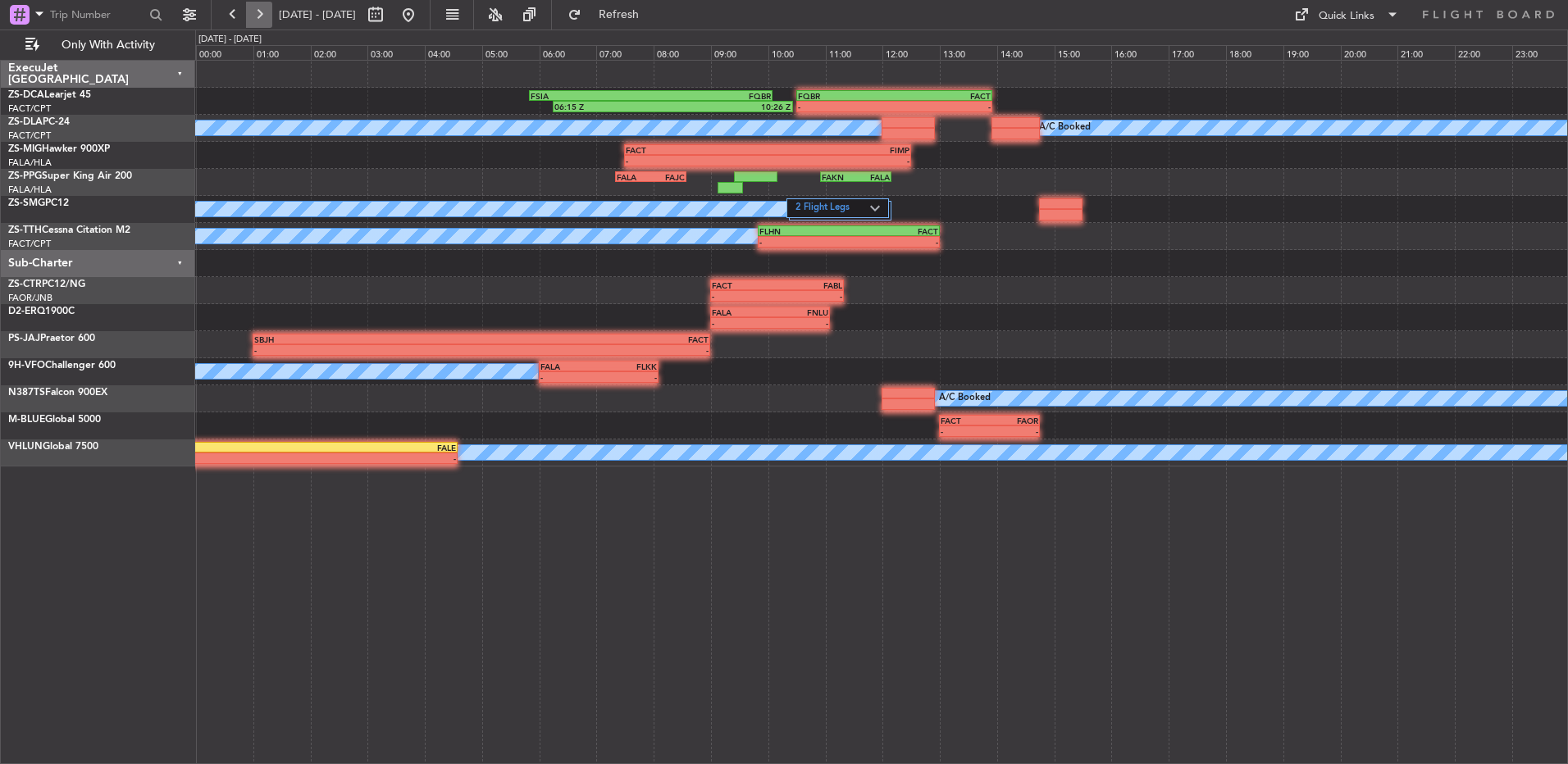
click at [270, 17] on button at bounding box center [259, 15] width 27 height 27
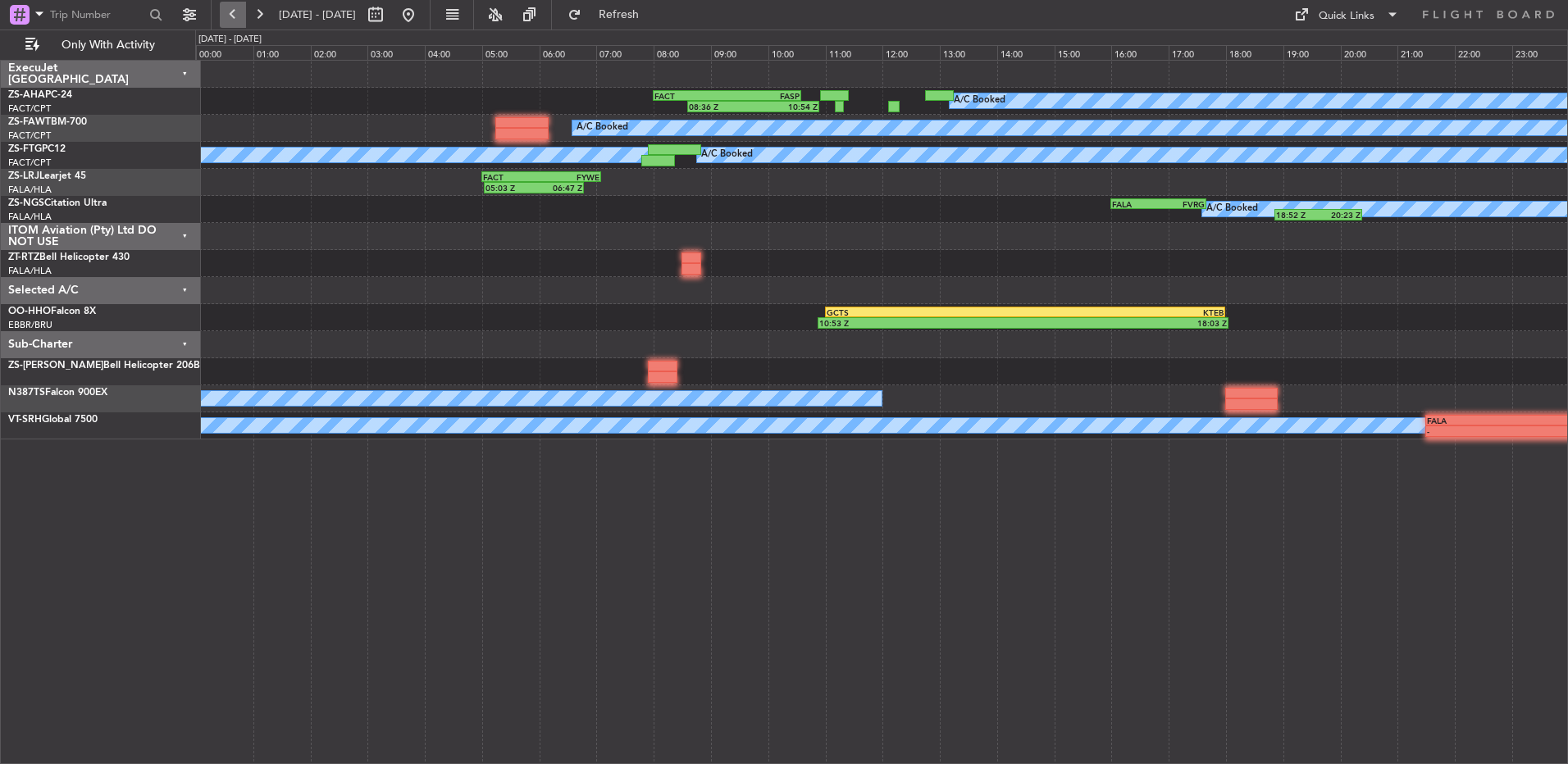
click at [243, 14] on button at bounding box center [232, 15] width 27 height 27
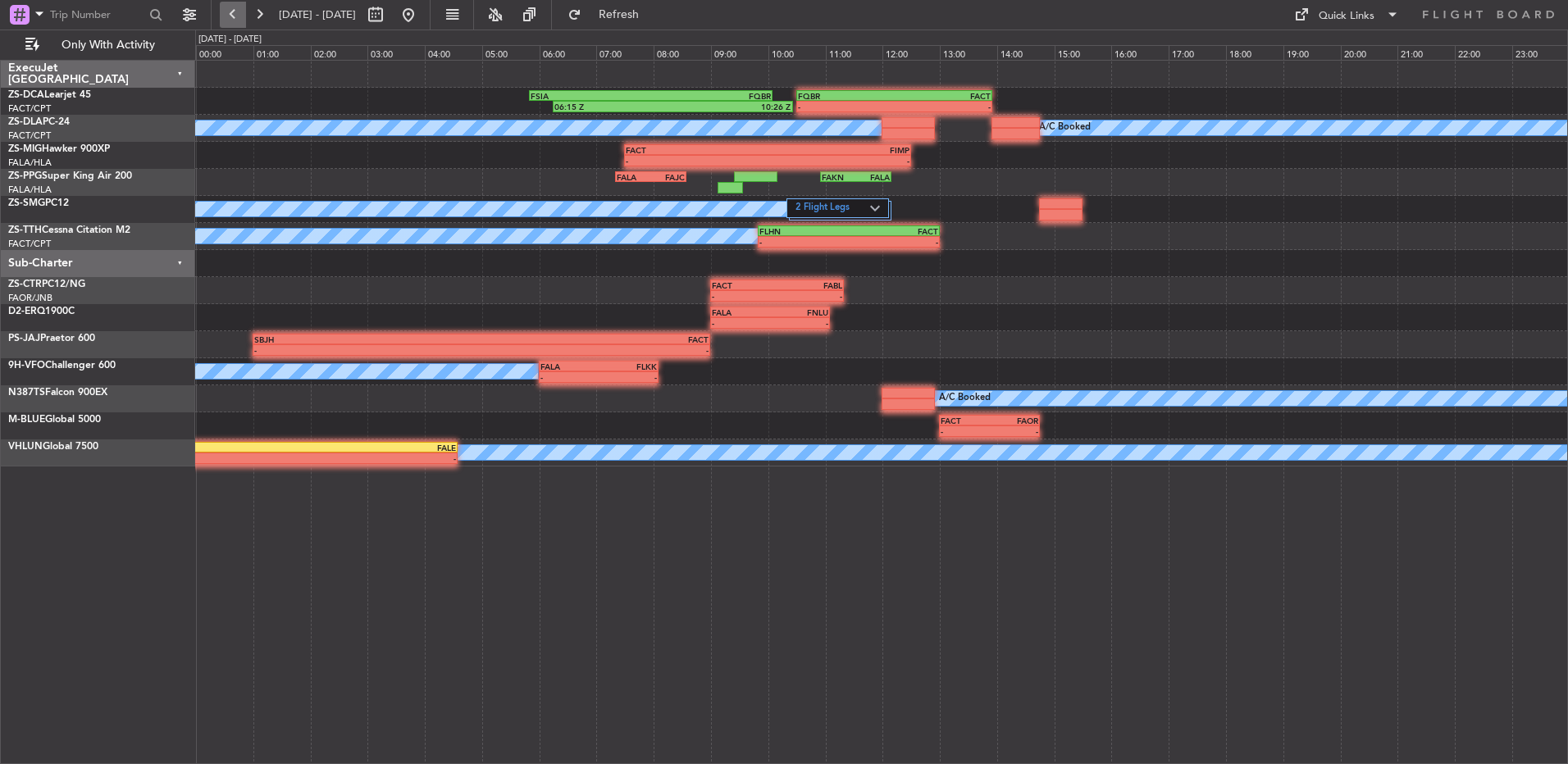
click at [224, 10] on button at bounding box center [232, 15] width 27 height 27
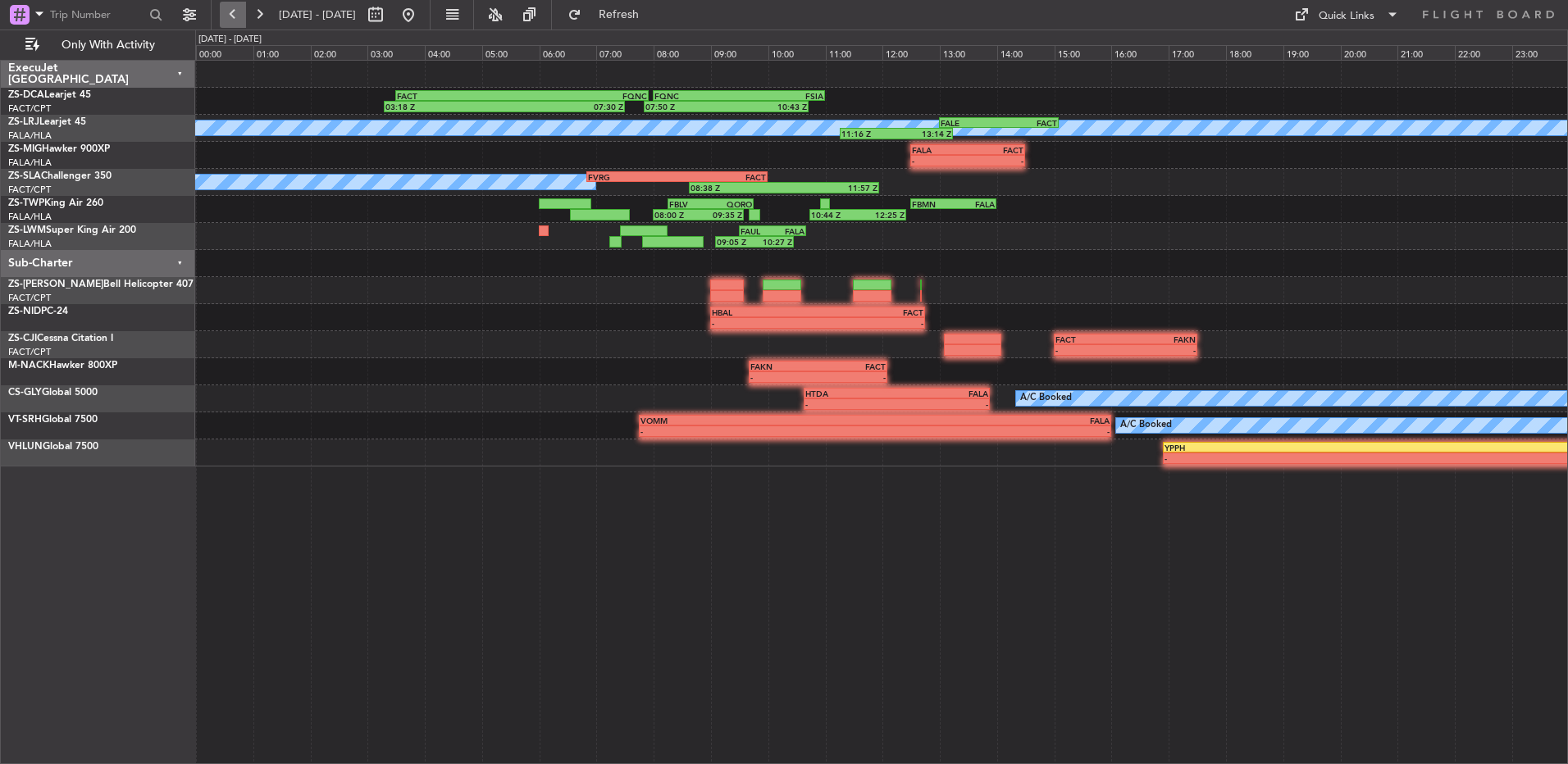
click at [239, 20] on button at bounding box center [232, 15] width 27 height 27
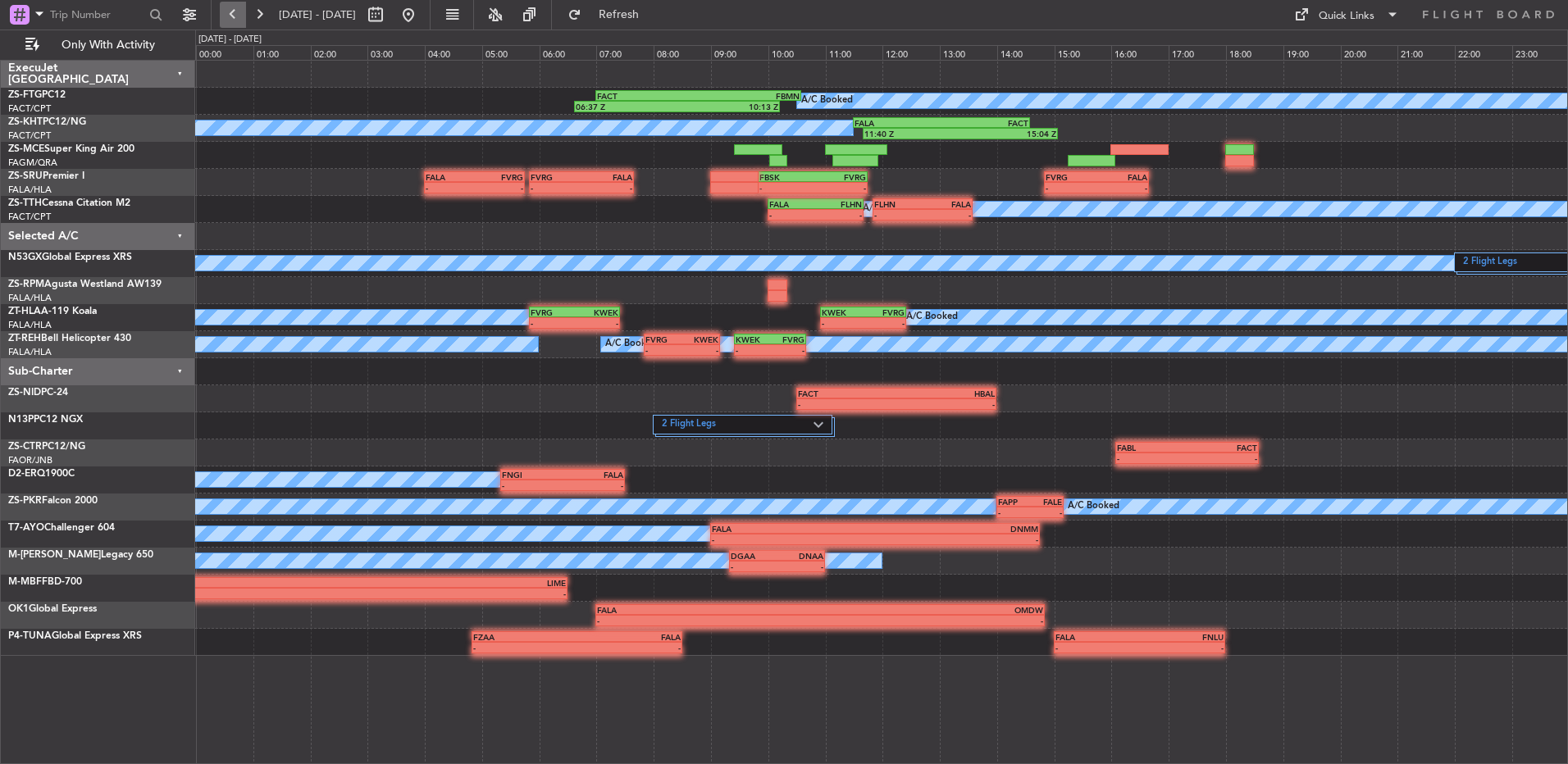
click at [227, 14] on button at bounding box center [232, 15] width 27 height 27
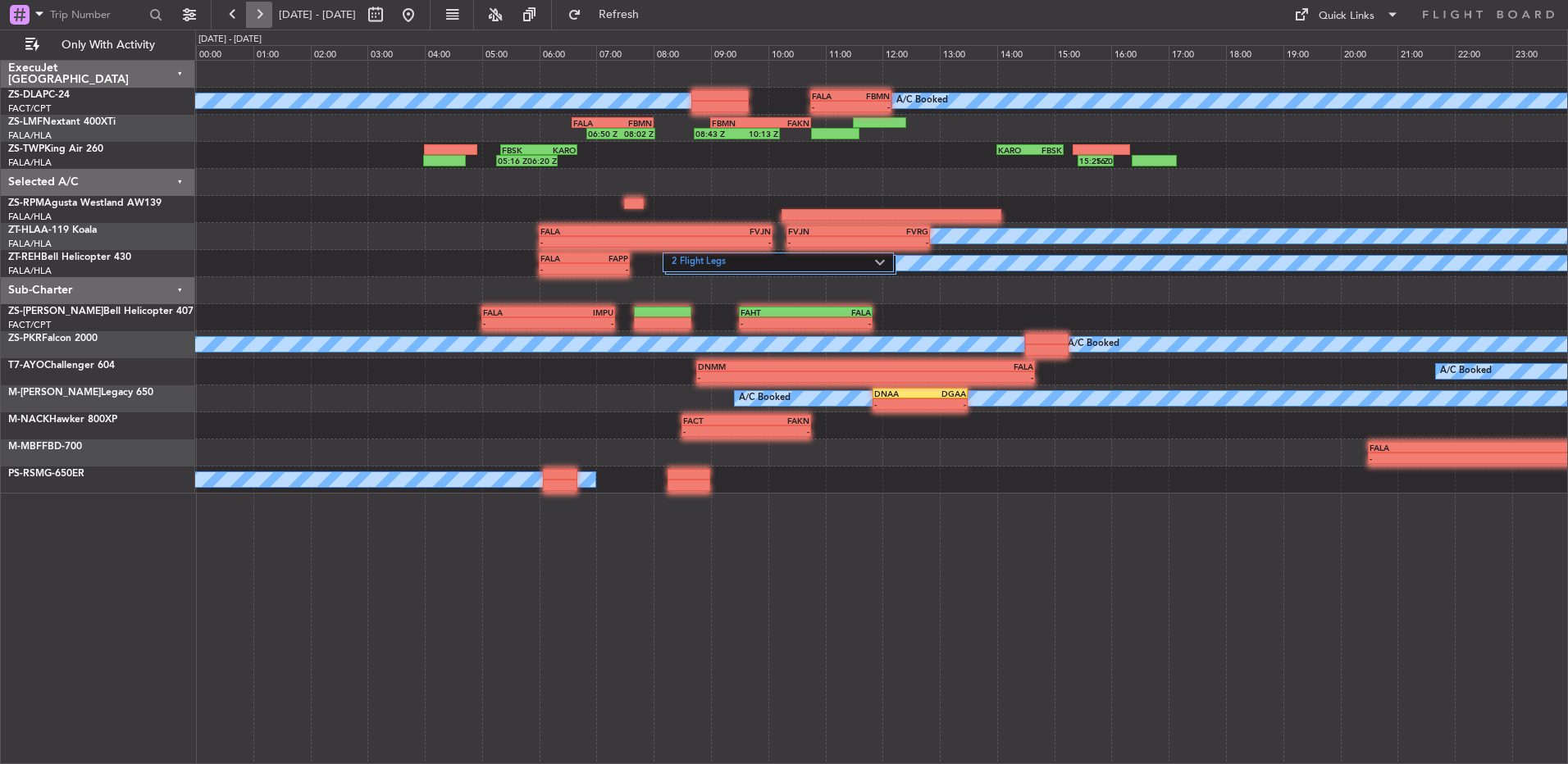
click at [265, 12] on button at bounding box center [259, 15] width 27 height 27
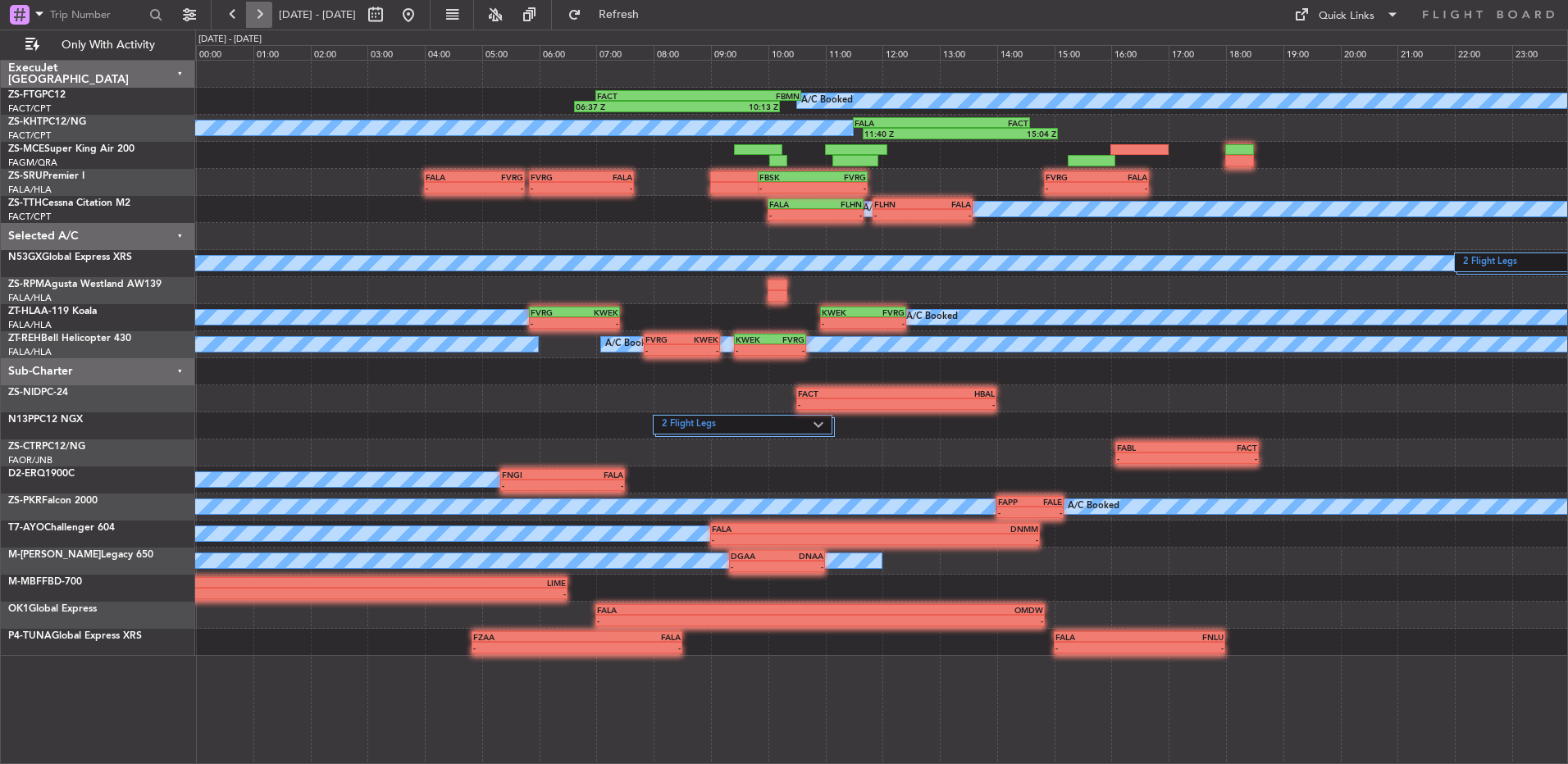
click at [265, 12] on button at bounding box center [259, 15] width 27 height 27
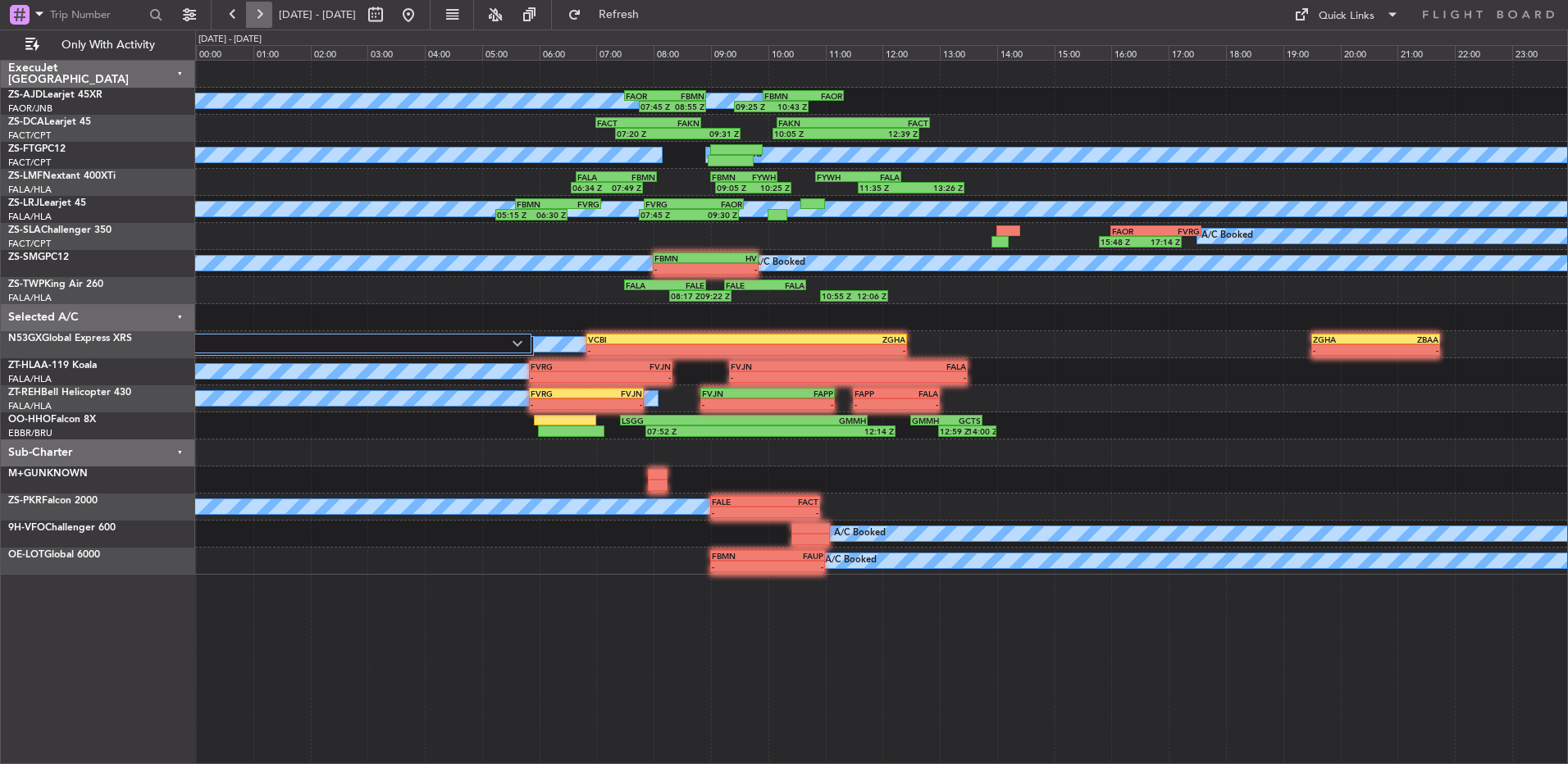
click at [265, 12] on button at bounding box center [259, 15] width 27 height 27
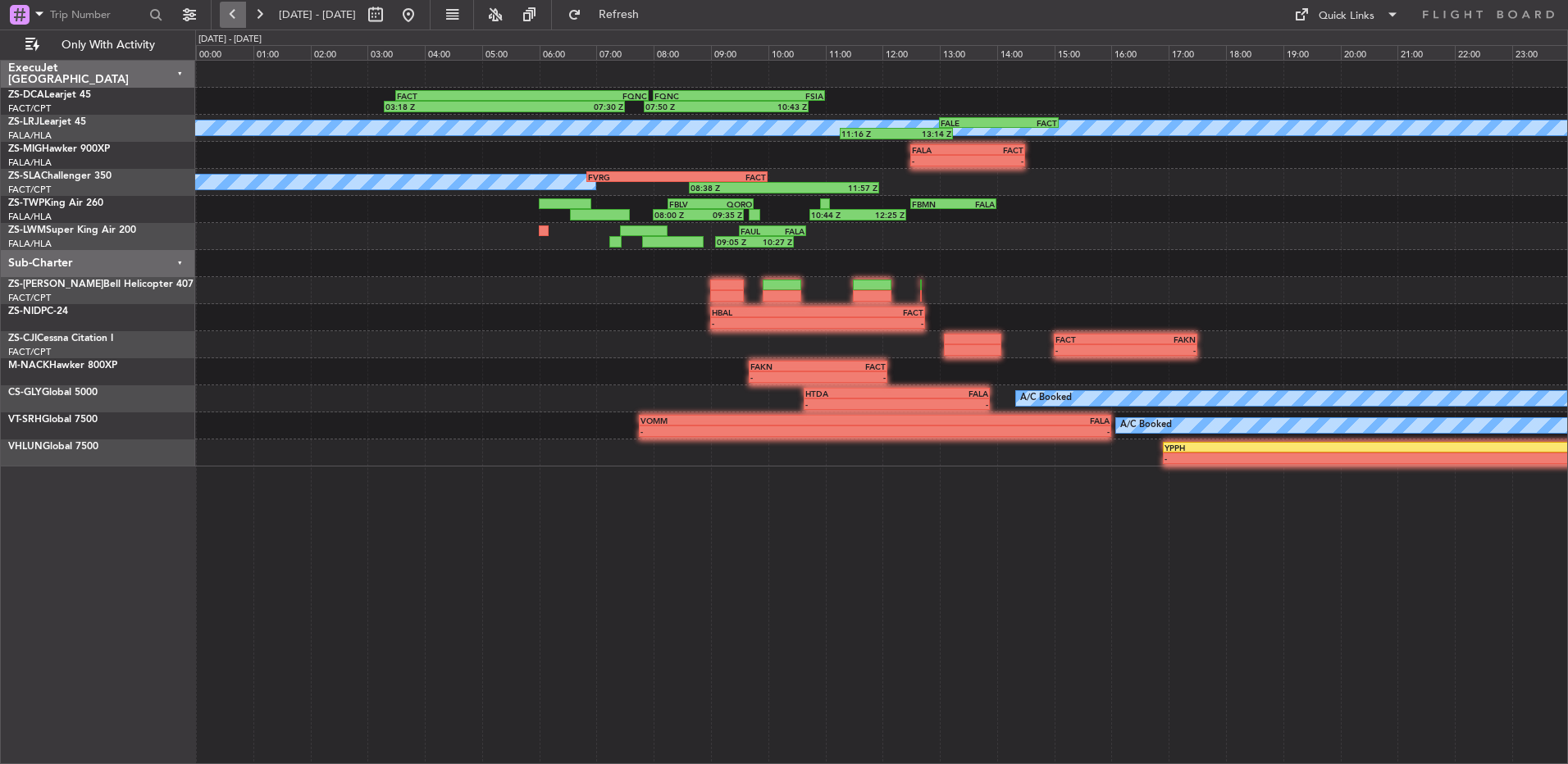
click at [232, 13] on button at bounding box center [232, 15] width 27 height 27
click at [224, 17] on button at bounding box center [232, 15] width 27 height 27
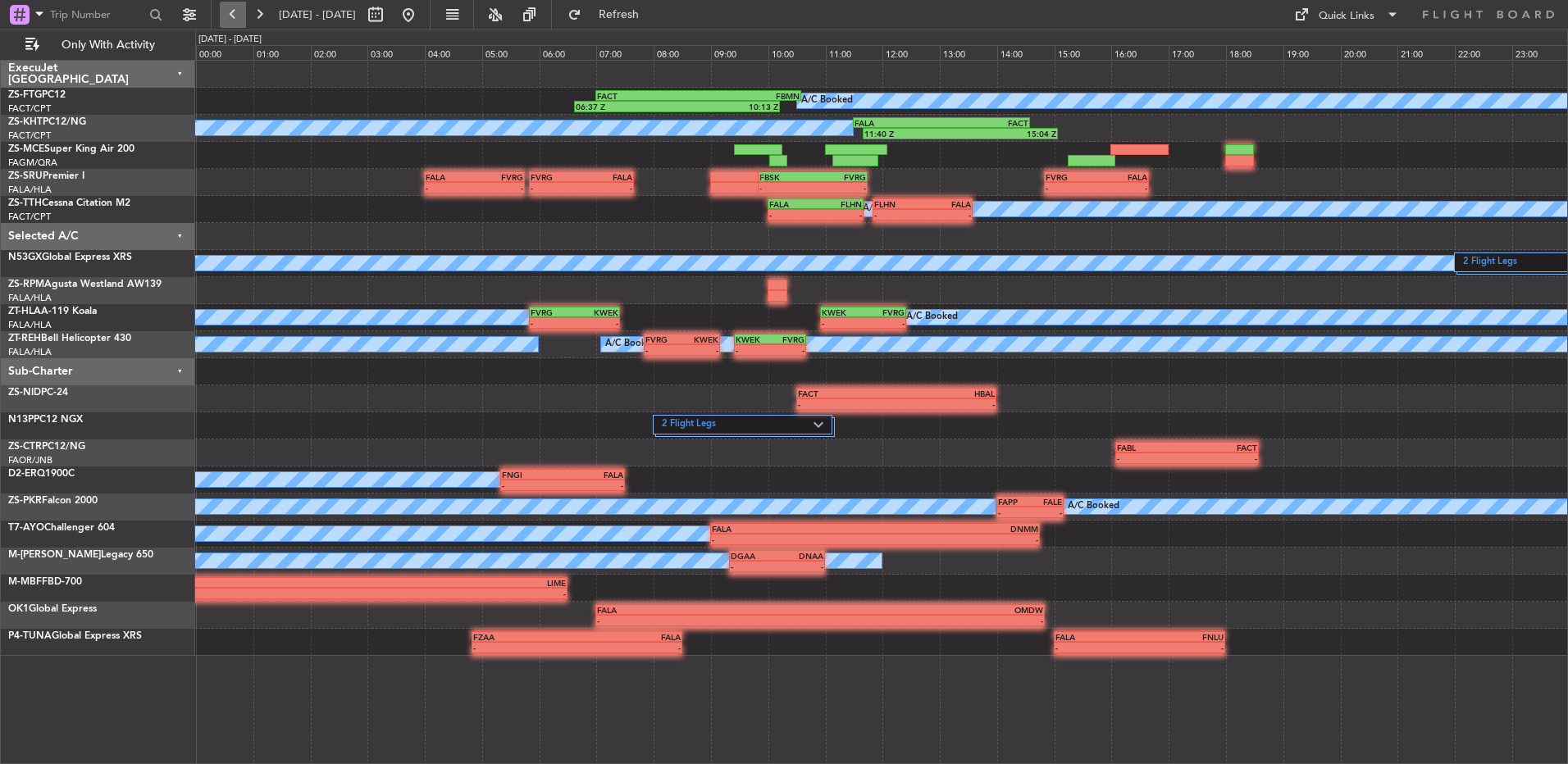
click at [235, 12] on button at bounding box center [232, 15] width 27 height 27
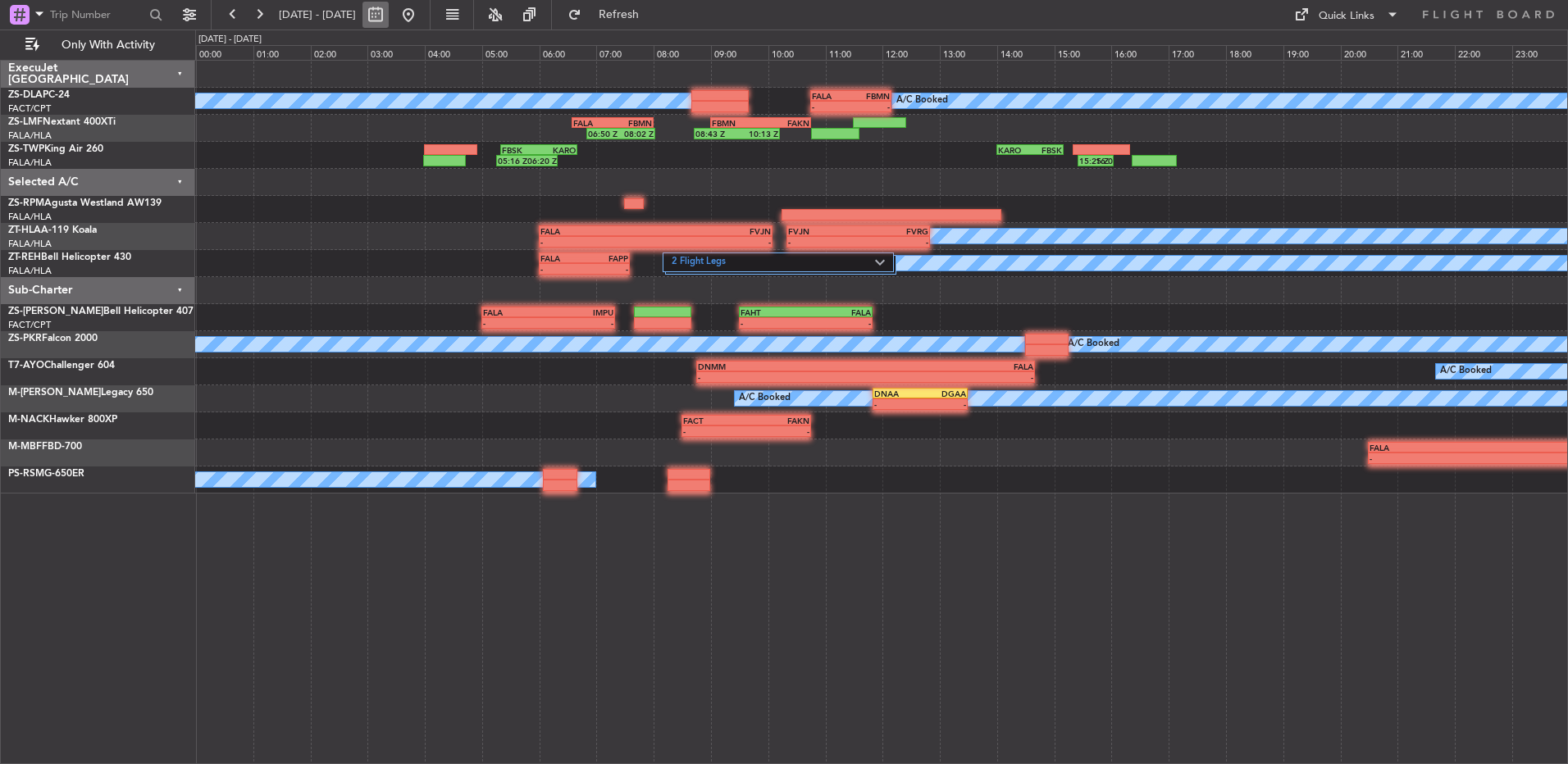
click at [389, 13] on button at bounding box center [375, 15] width 27 height 27
select select "9"
select select "2025"
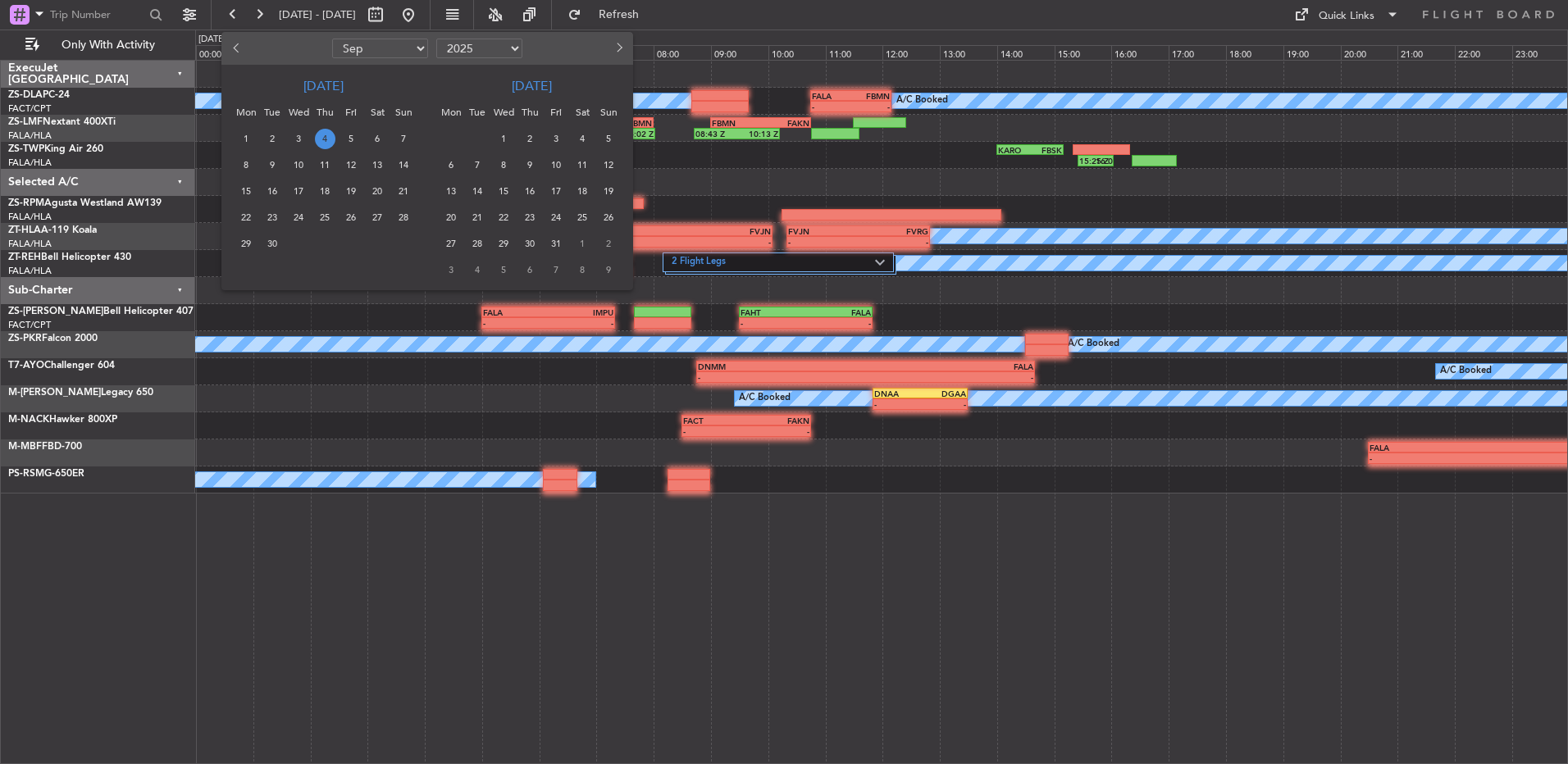
click at [762, 161] on div at bounding box center [784, 382] width 1568 height 764
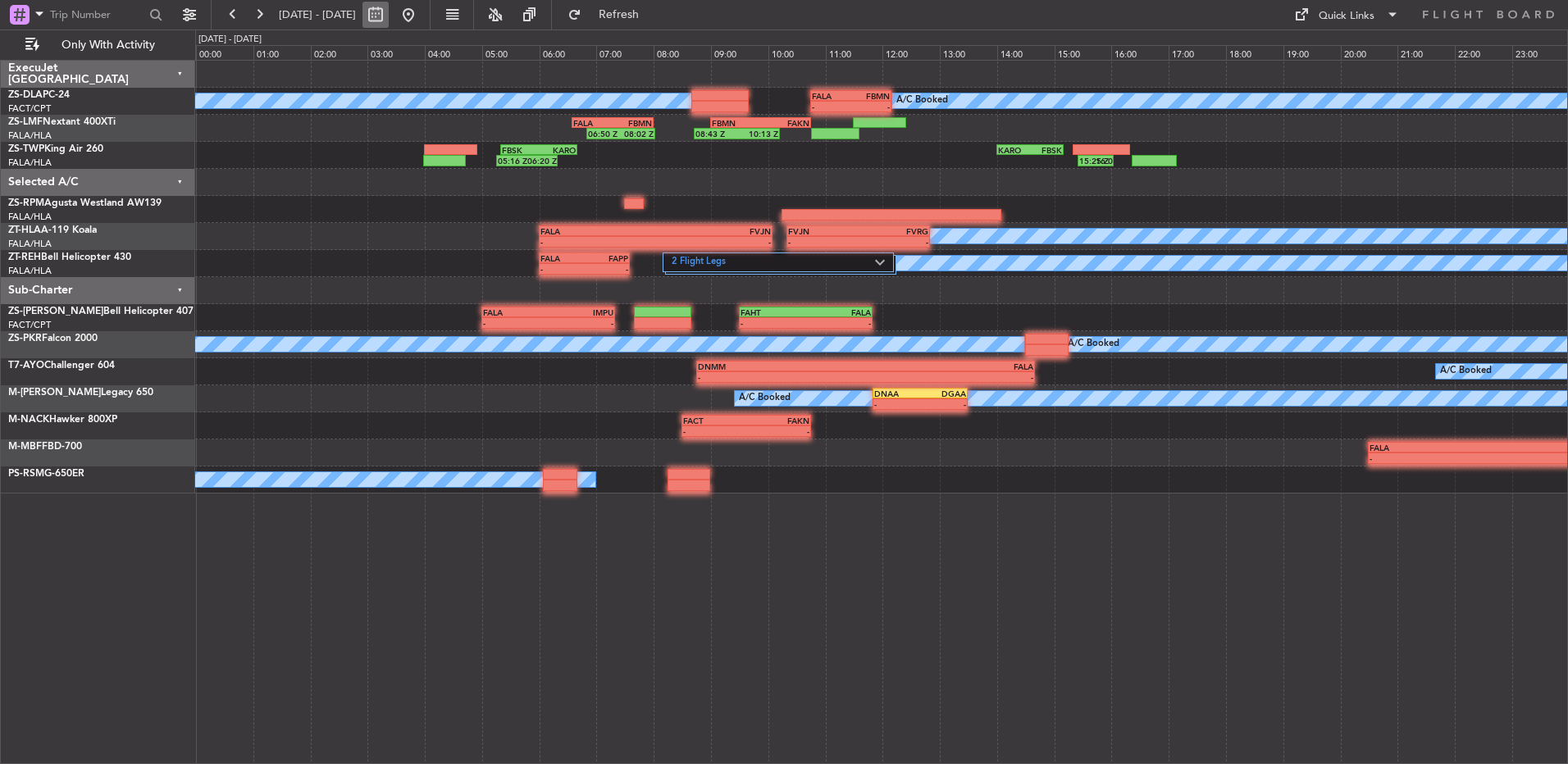
click at [389, 10] on button at bounding box center [375, 15] width 27 height 27
select select "9"
select select "2025"
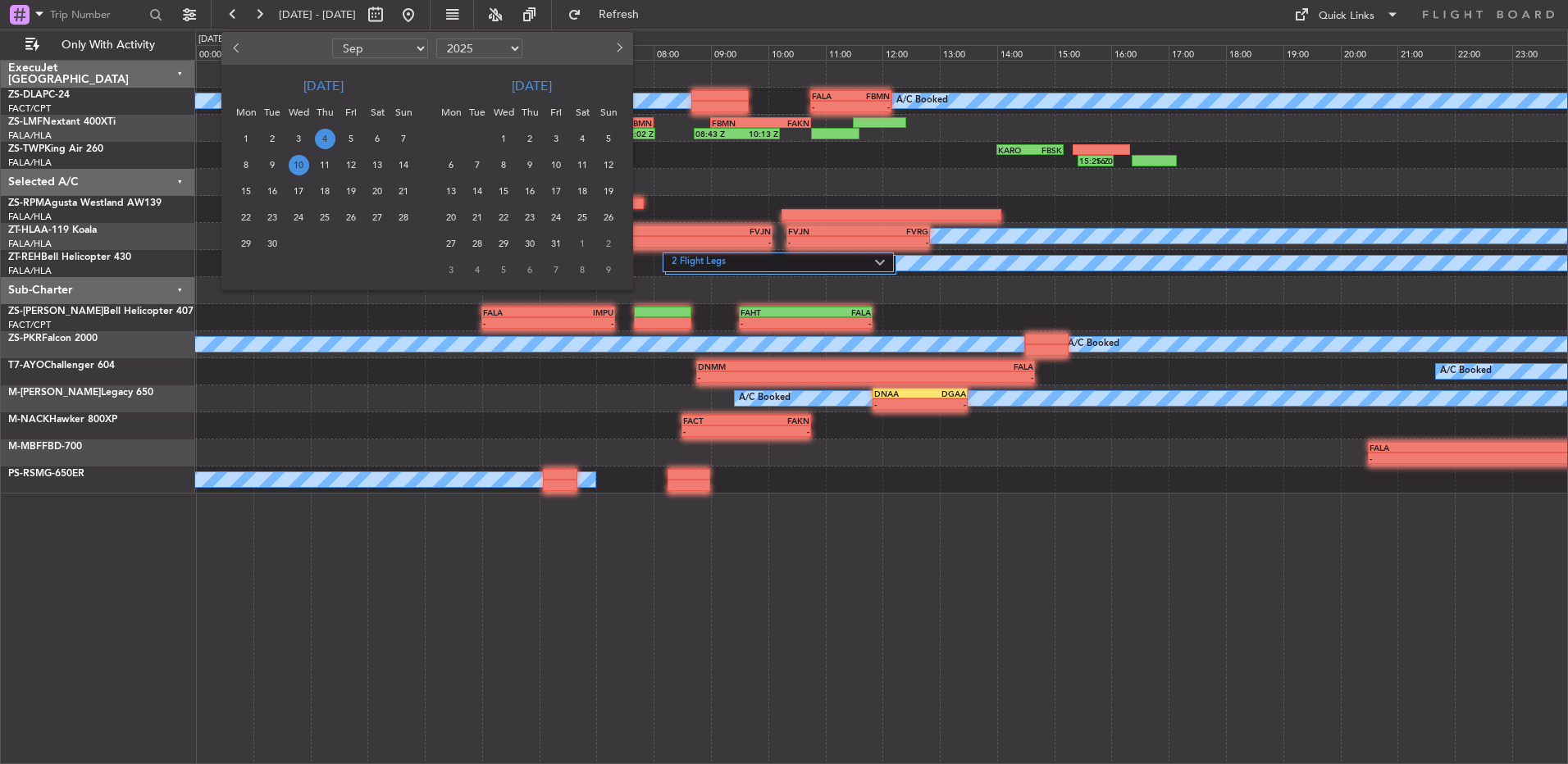
click at [303, 171] on span "10" at bounding box center [298, 165] width 20 height 20
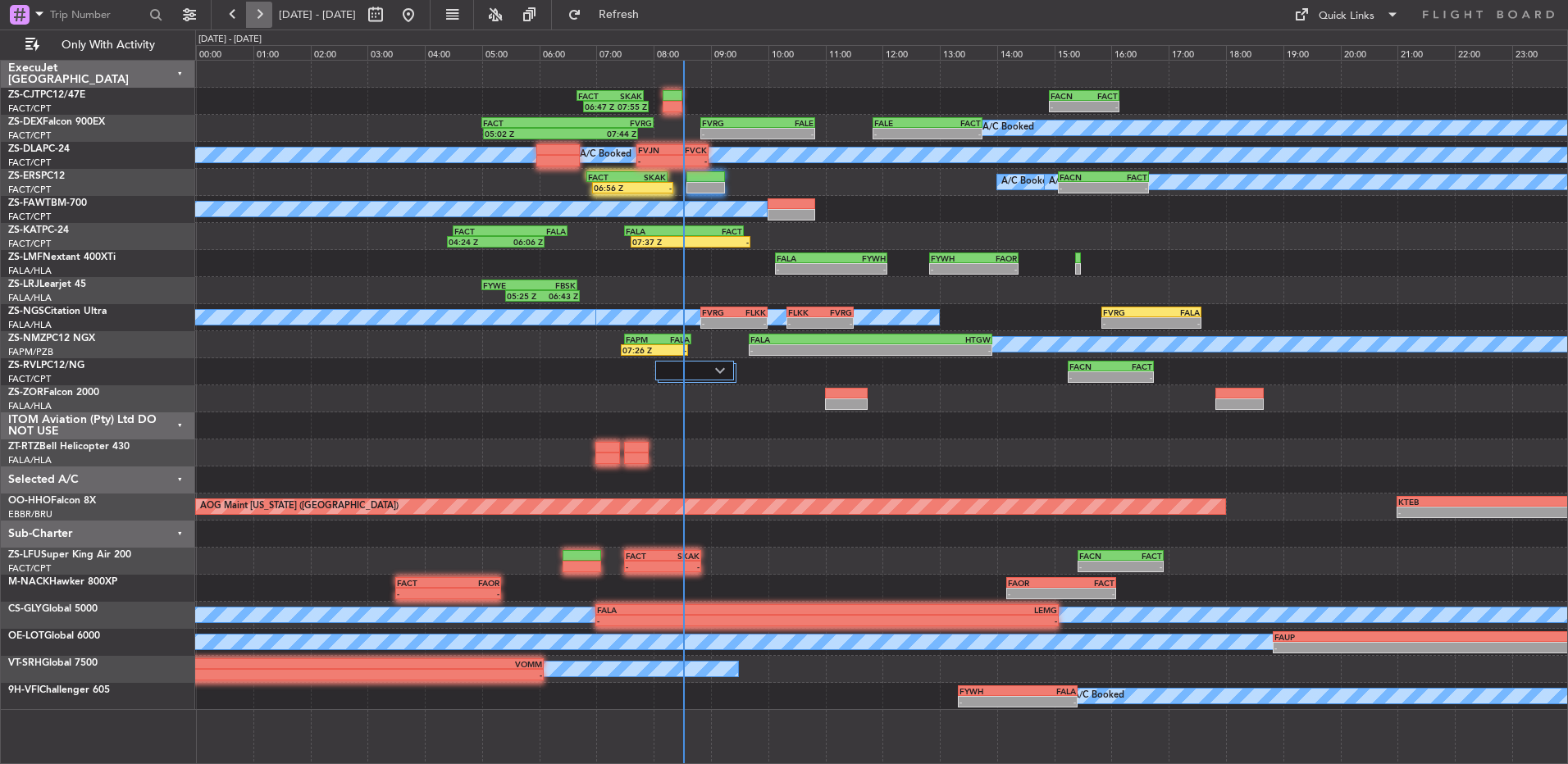
click at [265, 15] on button at bounding box center [259, 15] width 27 height 27
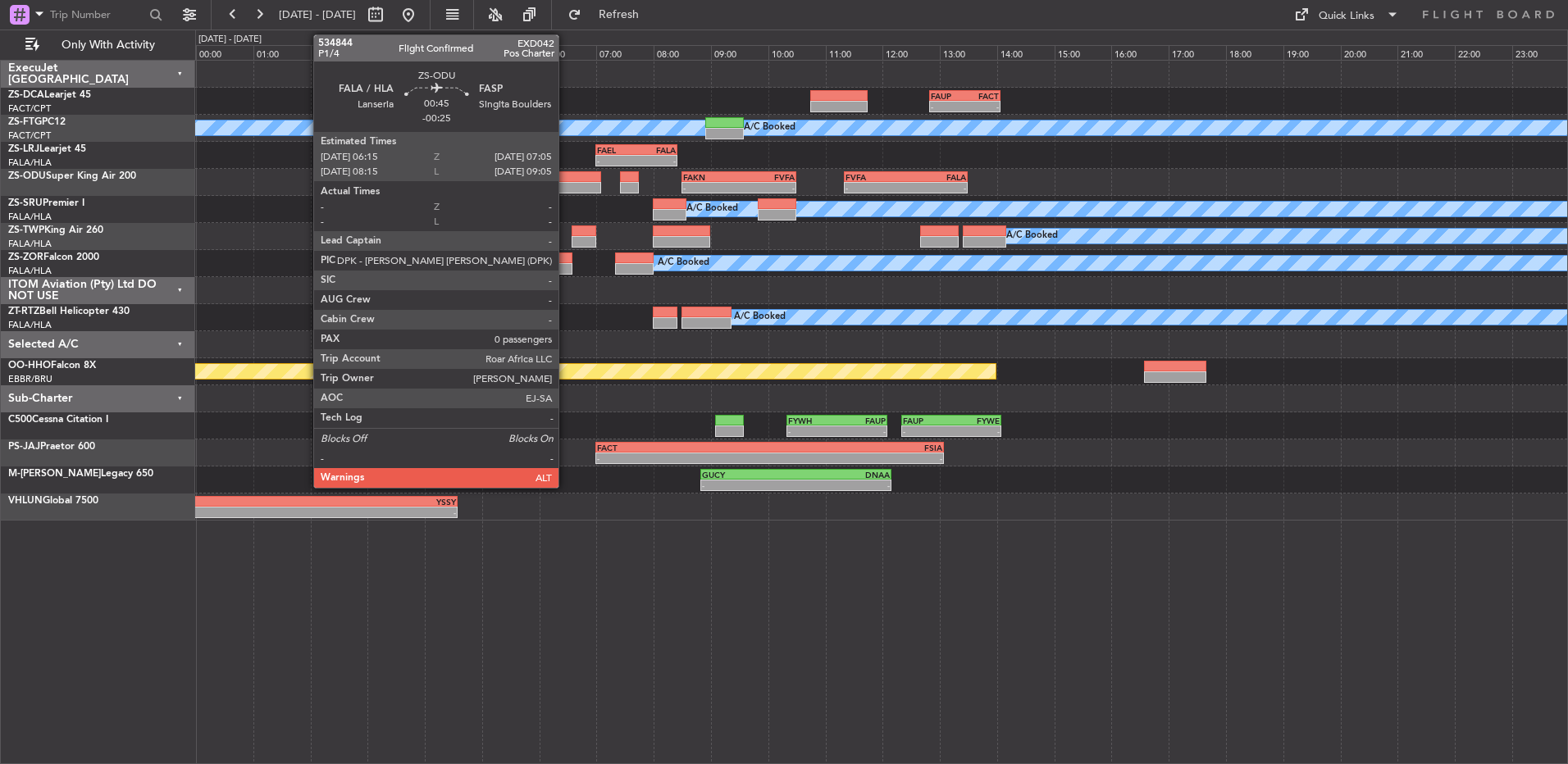
click at [566, 183] on div at bounding box center [577, 188] width 49 height 12
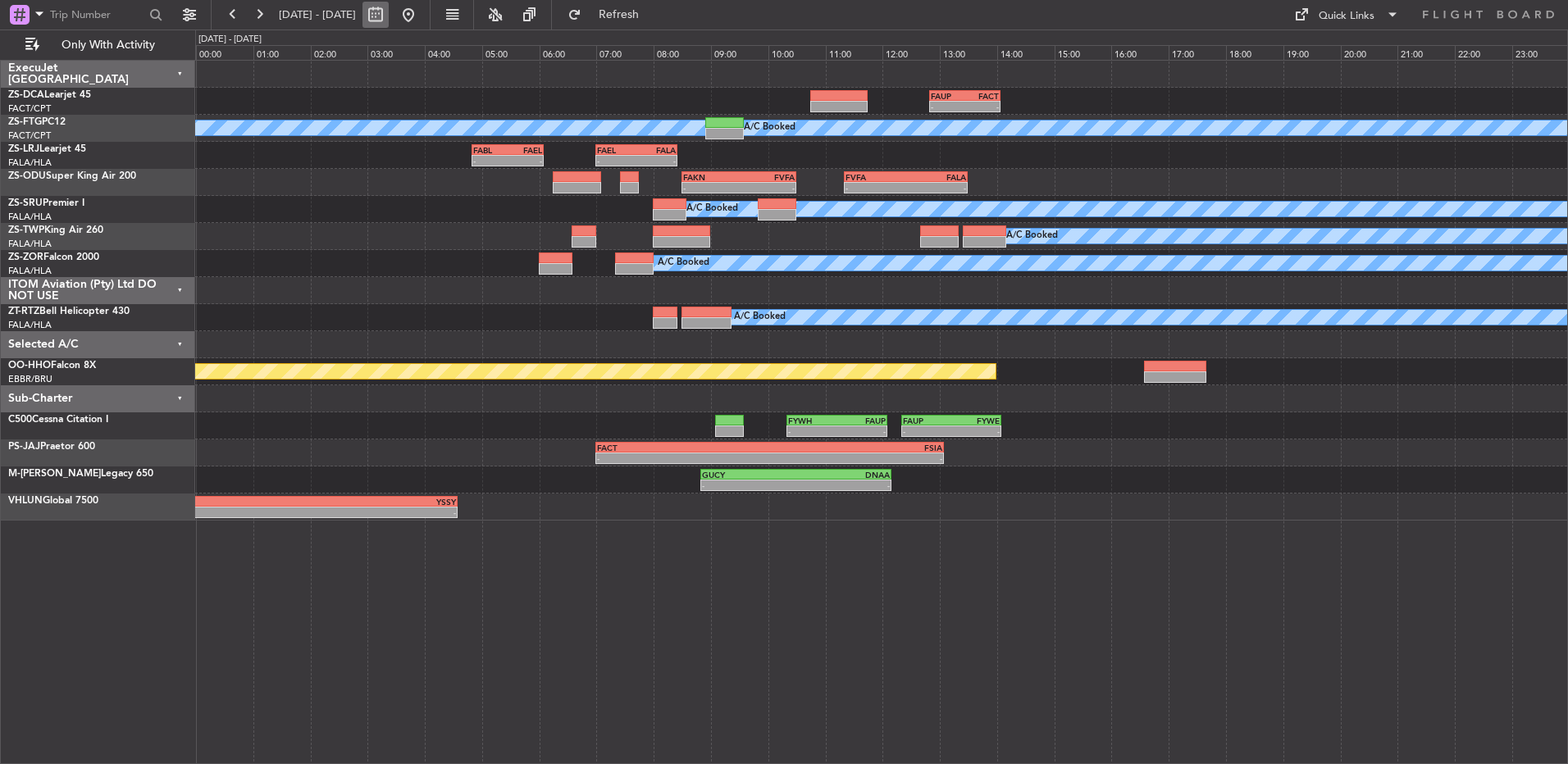
click at [389, 13] on button at bounding box center [375, 15] width 27 height 27
select select "9"
select select "2025"
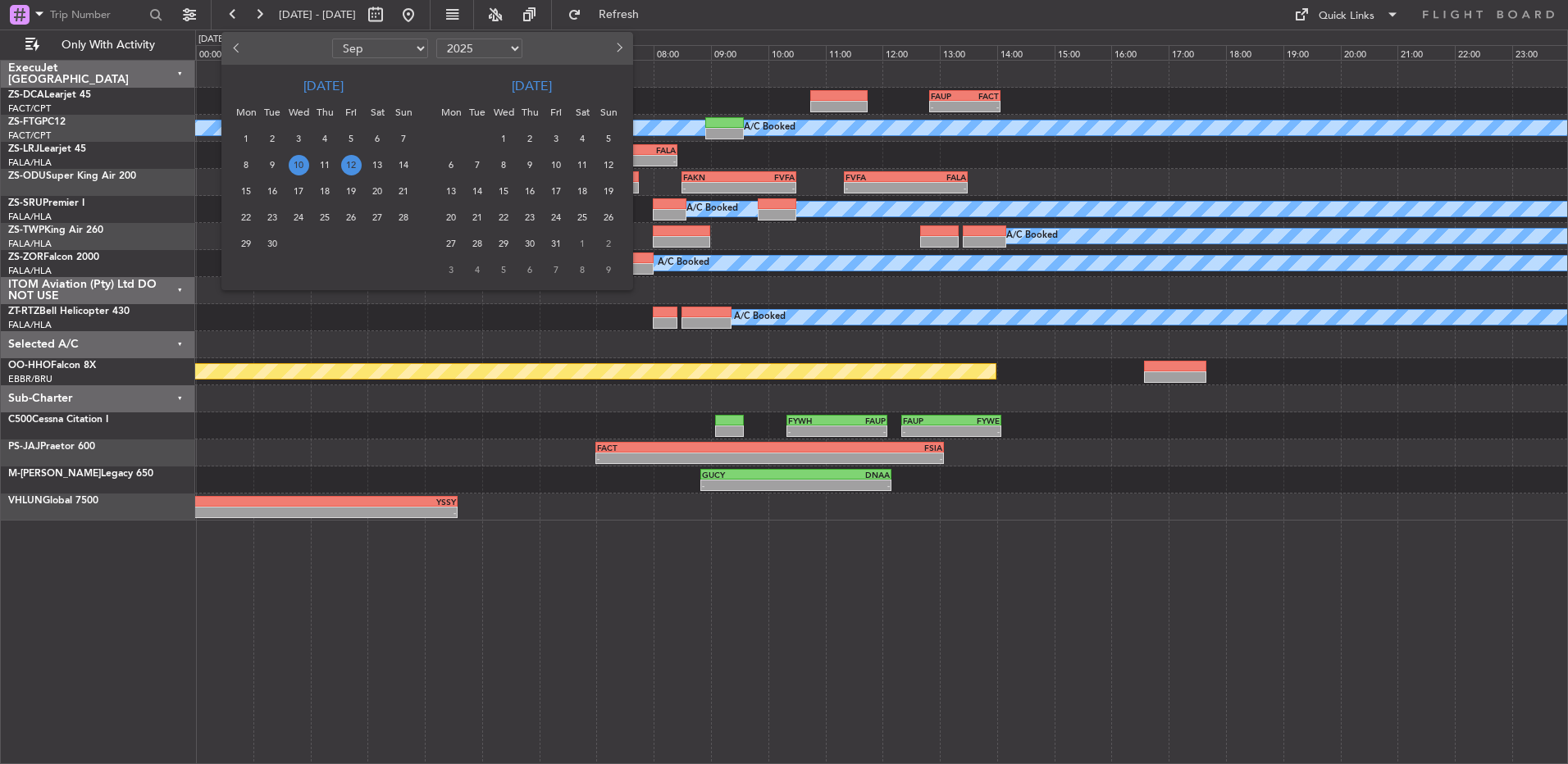
click at [307, 167] on span "10" at bounding box center [298, 165] width 20 height 20
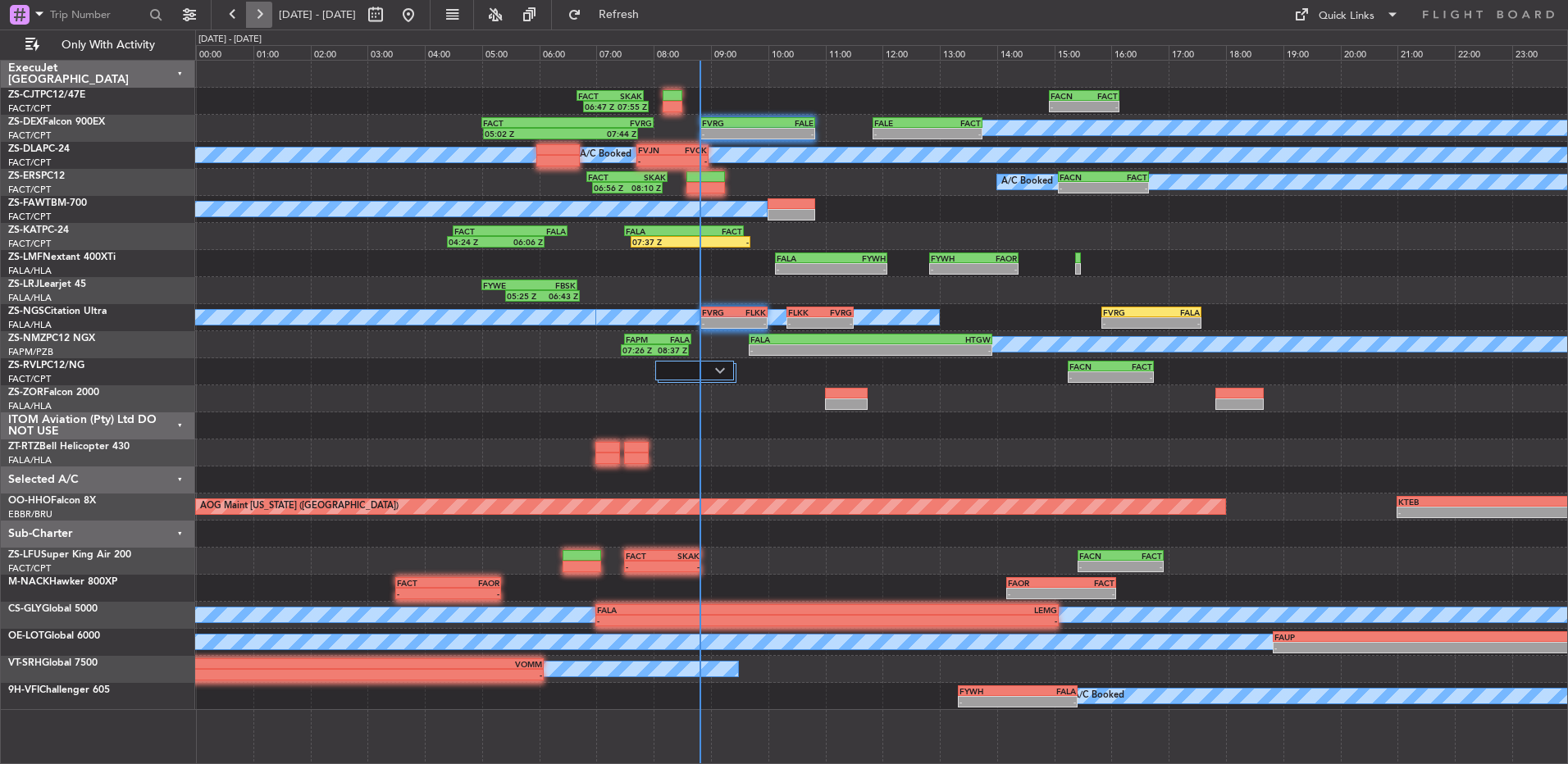
click at [257, 9] on button at bounding box center [259, 15] width 27 height 27
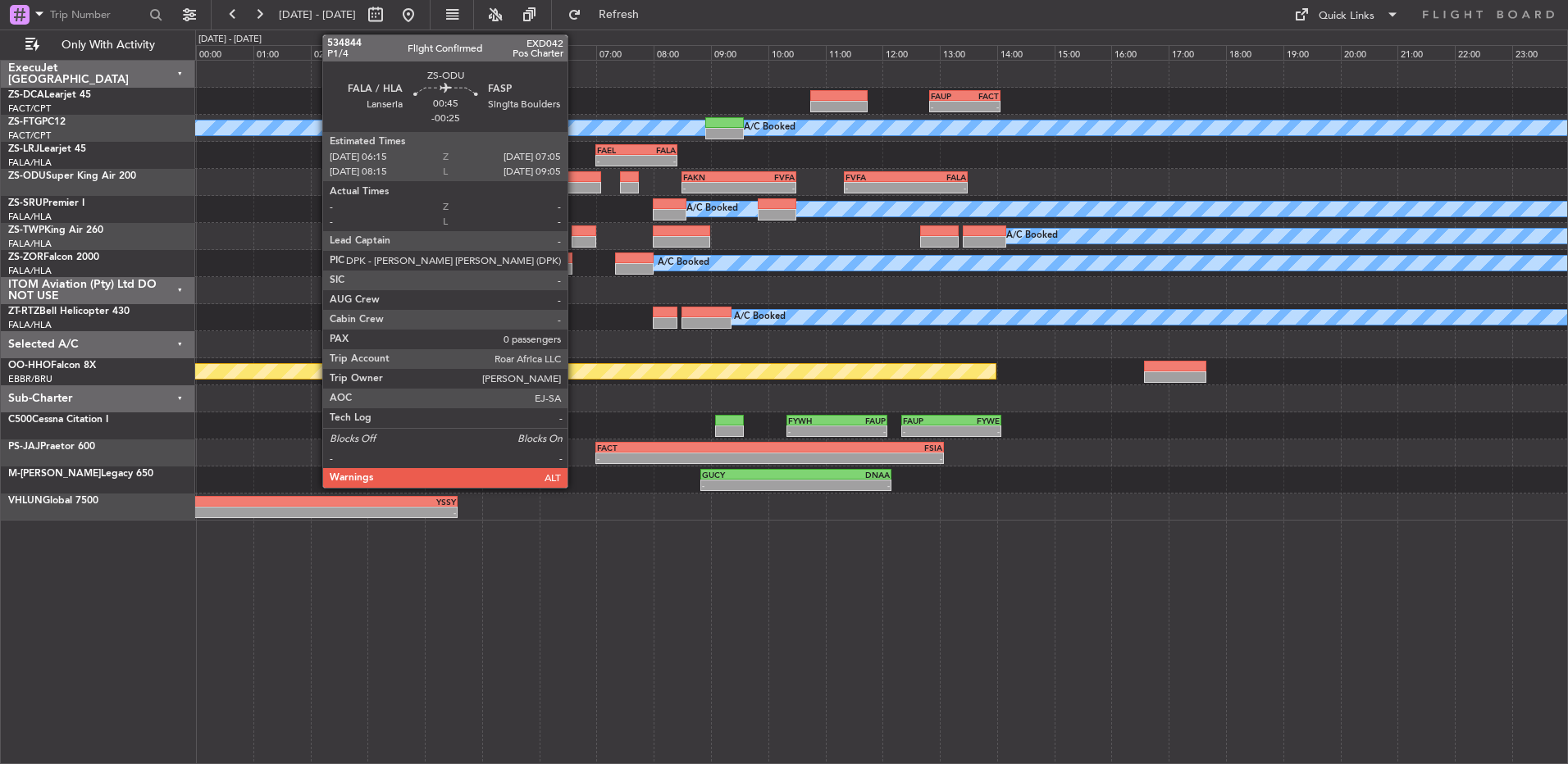
click at [573, 179] on div at bounding box center [577, 177] width 49 height 12
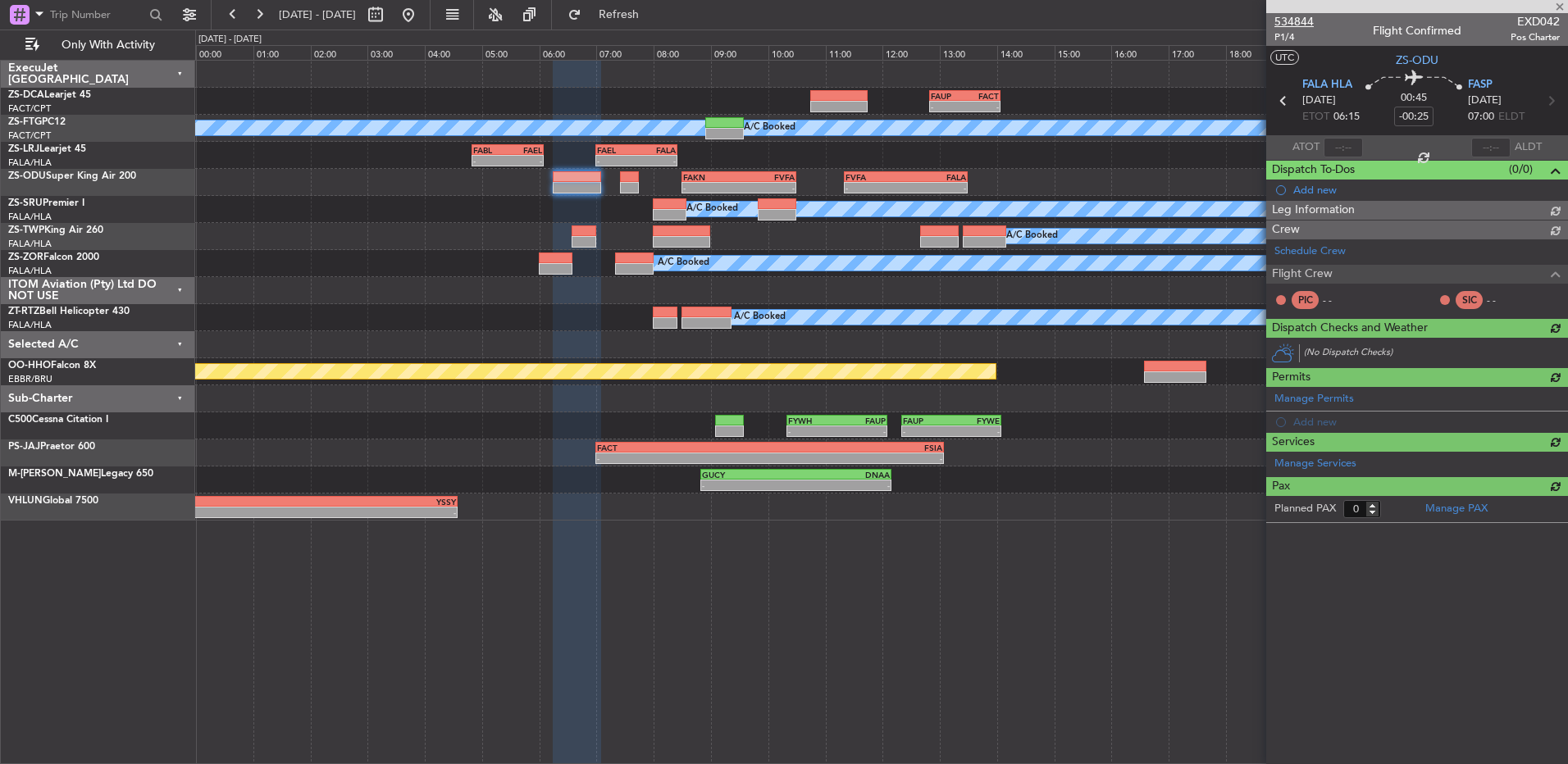
click at [1304, 17] on span "534844" at bounding box center [1293, 21] width 39 height 17
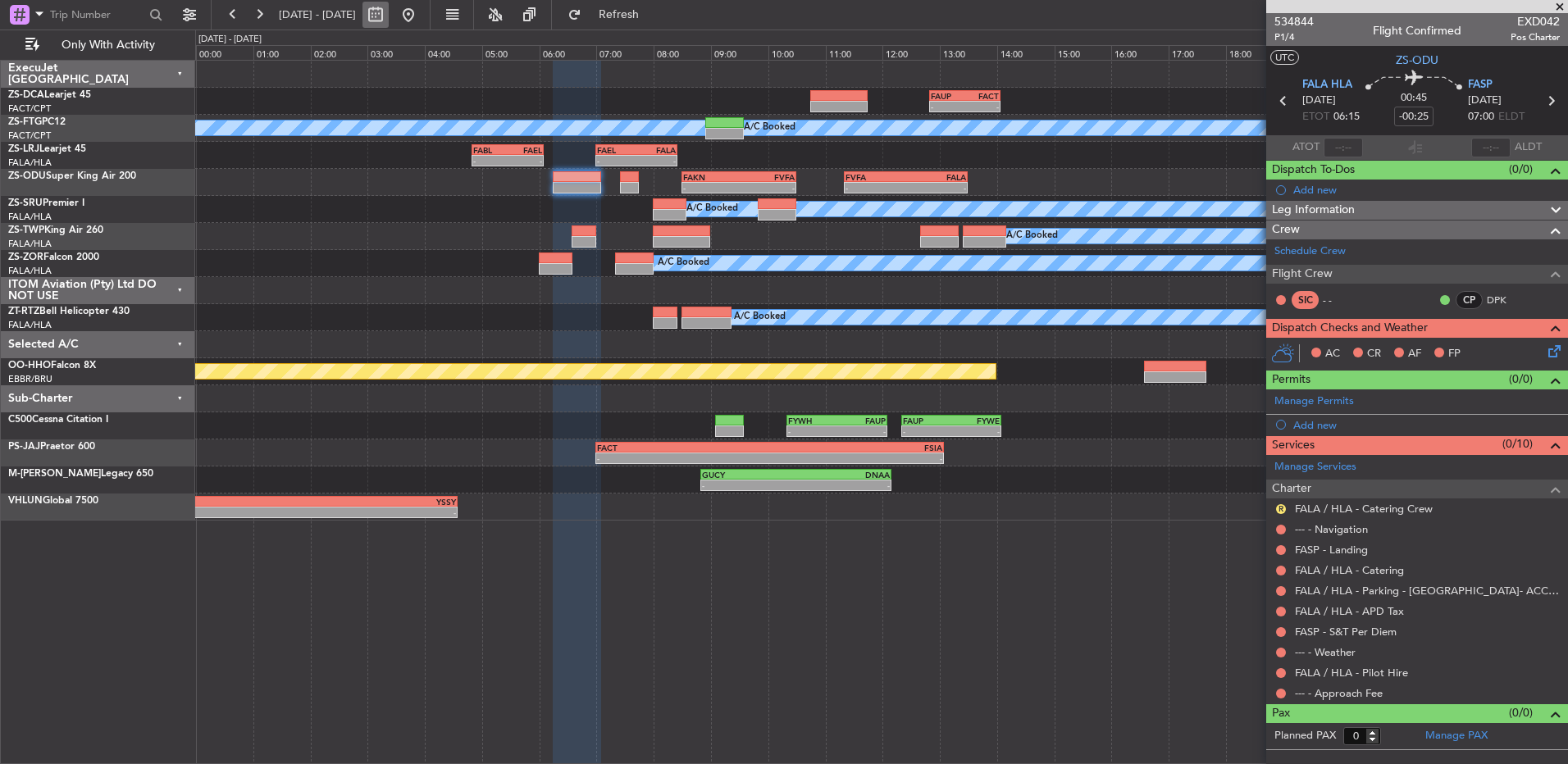
click at [389, 20] on button at bounding box center [375, 15] width 27 height 27
select select "9"
select select "2025"
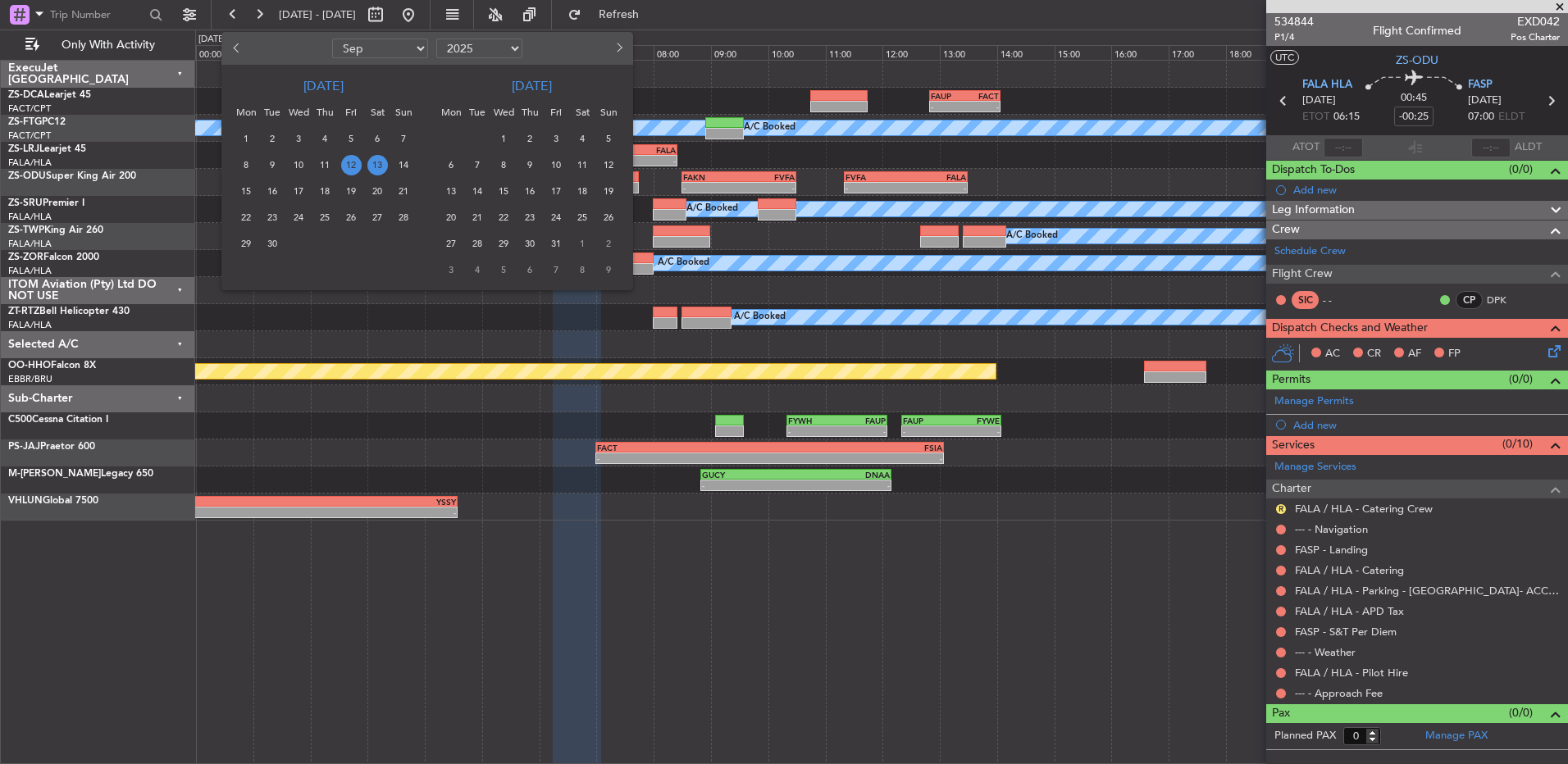
click at [373, 167] on span "13" at bounding box center [377, 165] width 20 height 20
click at [374, 167] on span "13" at bounding box center [377, 165] width 20 height 20
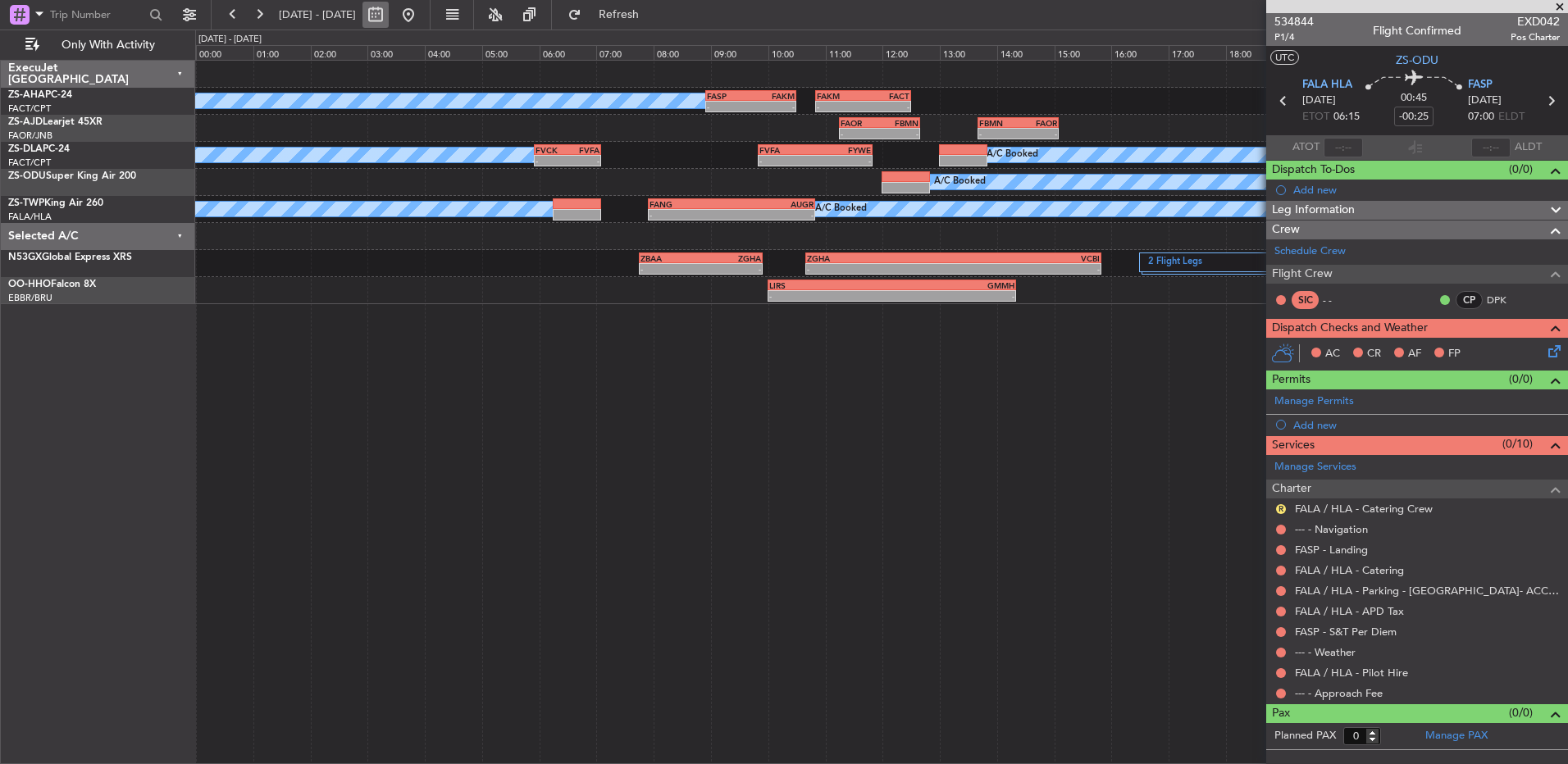
click at [389, 13] on button at bounding box center [375, 15] width 27 height 27
select select "9"
select select "2025"
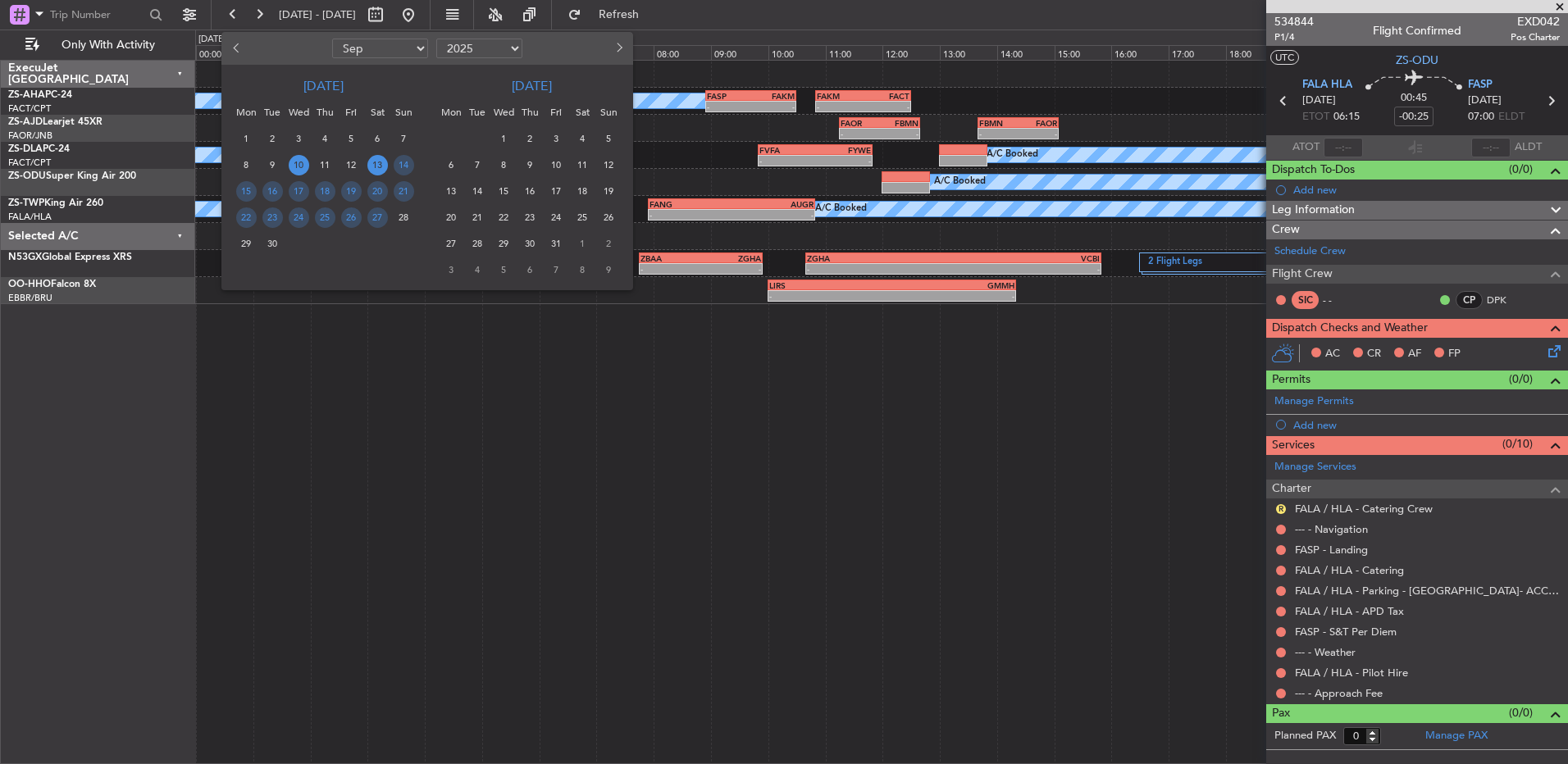
click at [293, 169] on span "10" at bounding box center [298, 165] width 20 height 20
click at [296, 169] on span "10" at bounding box center [298, 165] width 20 height 20
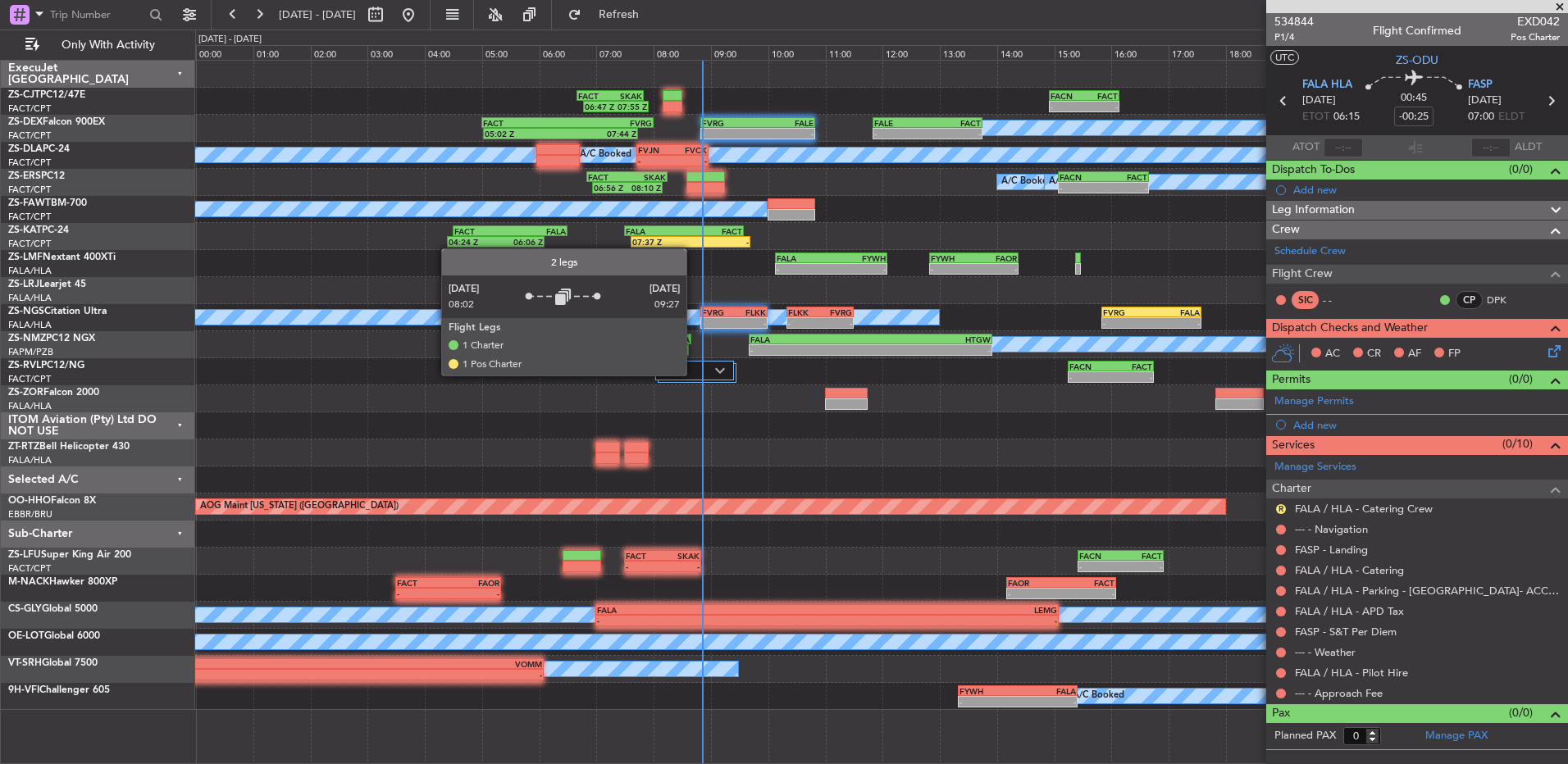
click at [691, 371] on div at bounding box center [695, 371] width 79 height 20
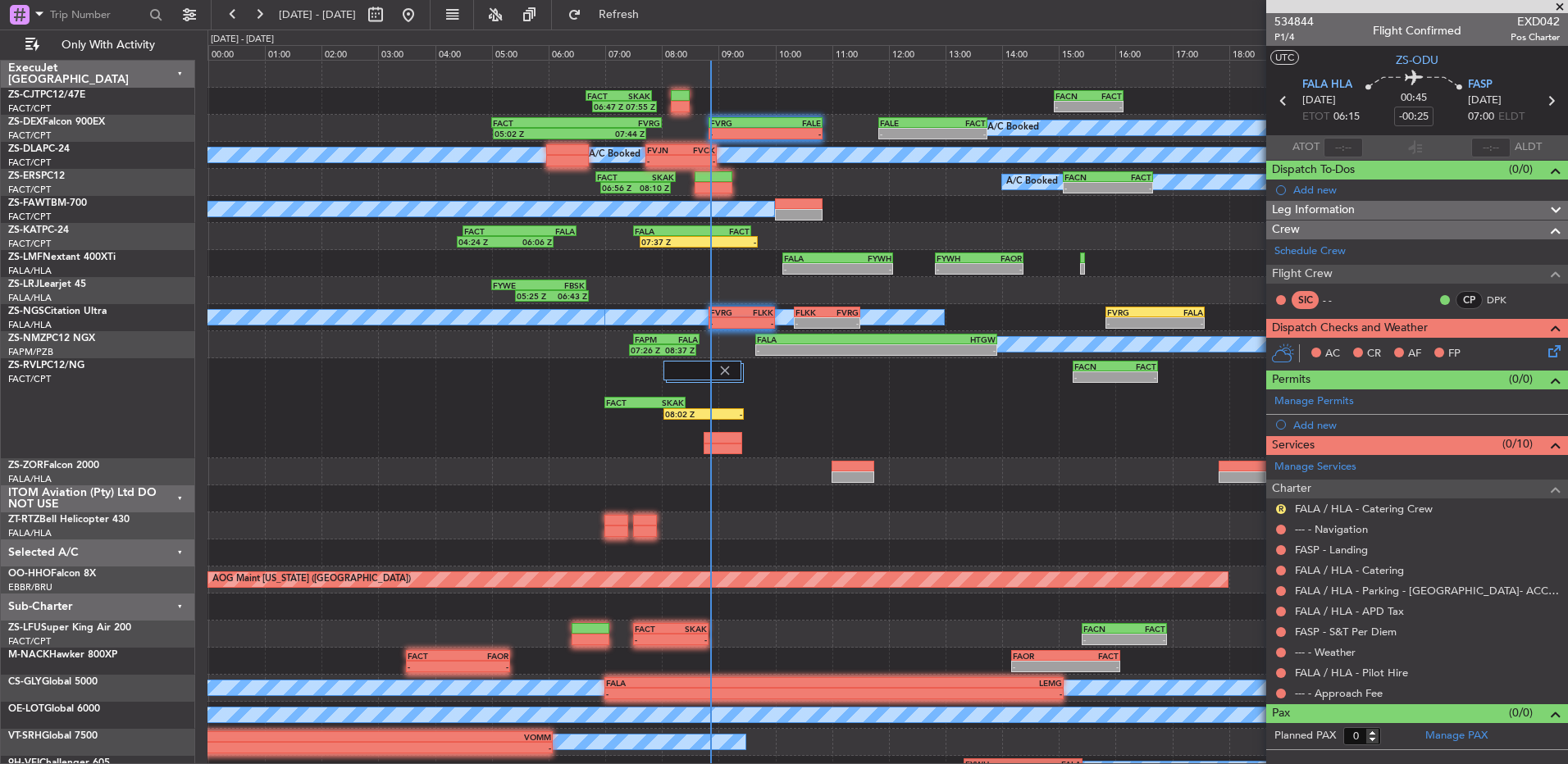
drag, startPoint x: 1553, startPoint y: 6, endPoint x: 1087, endPoint y: 157, distance: 489.9
click at [1553, 6] on span at bounding box center [1560, 7] width 16 height 15
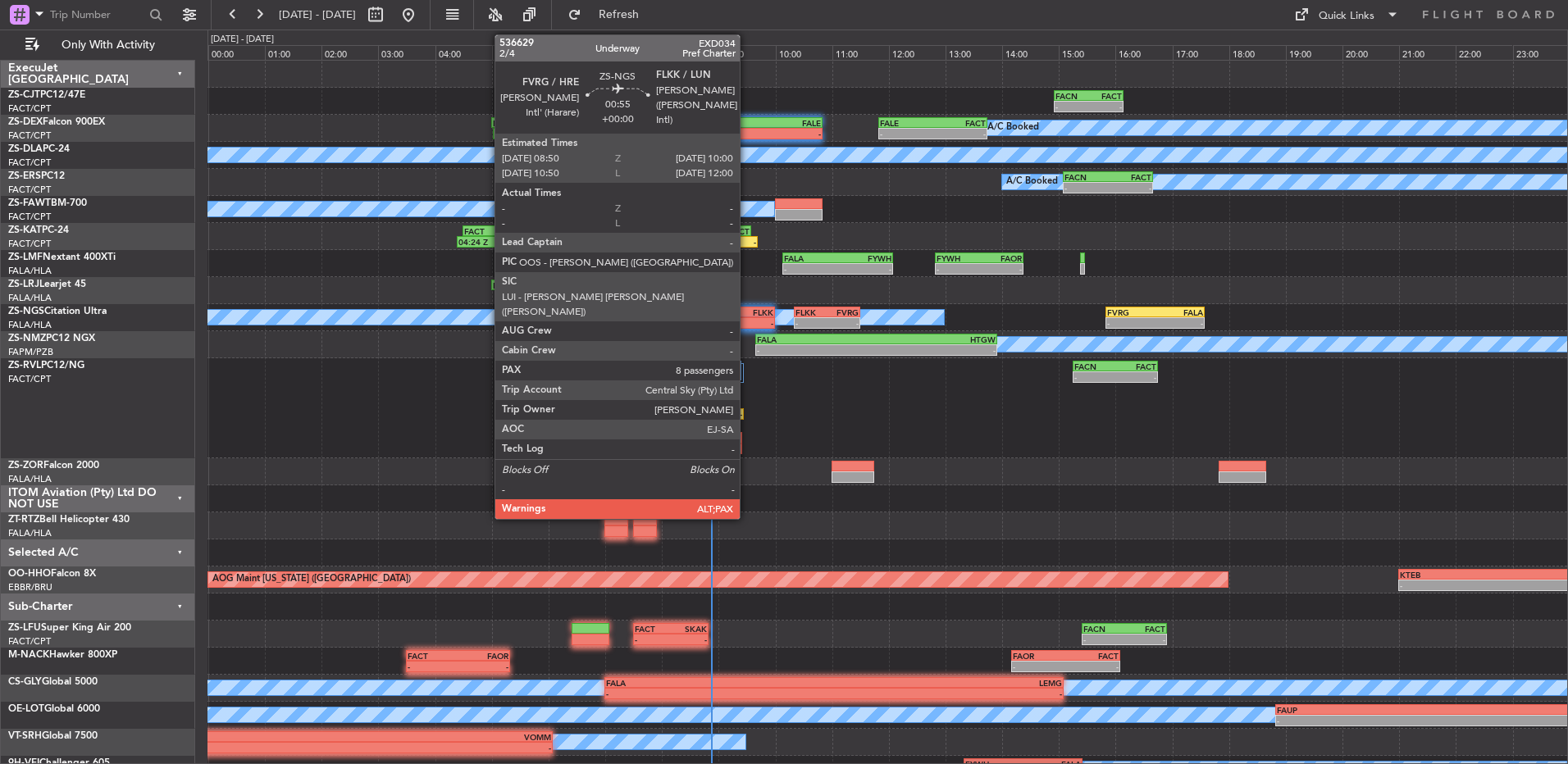
click at [747, 327] on div "-" at bounding box center [757, 323] width 32 height 10
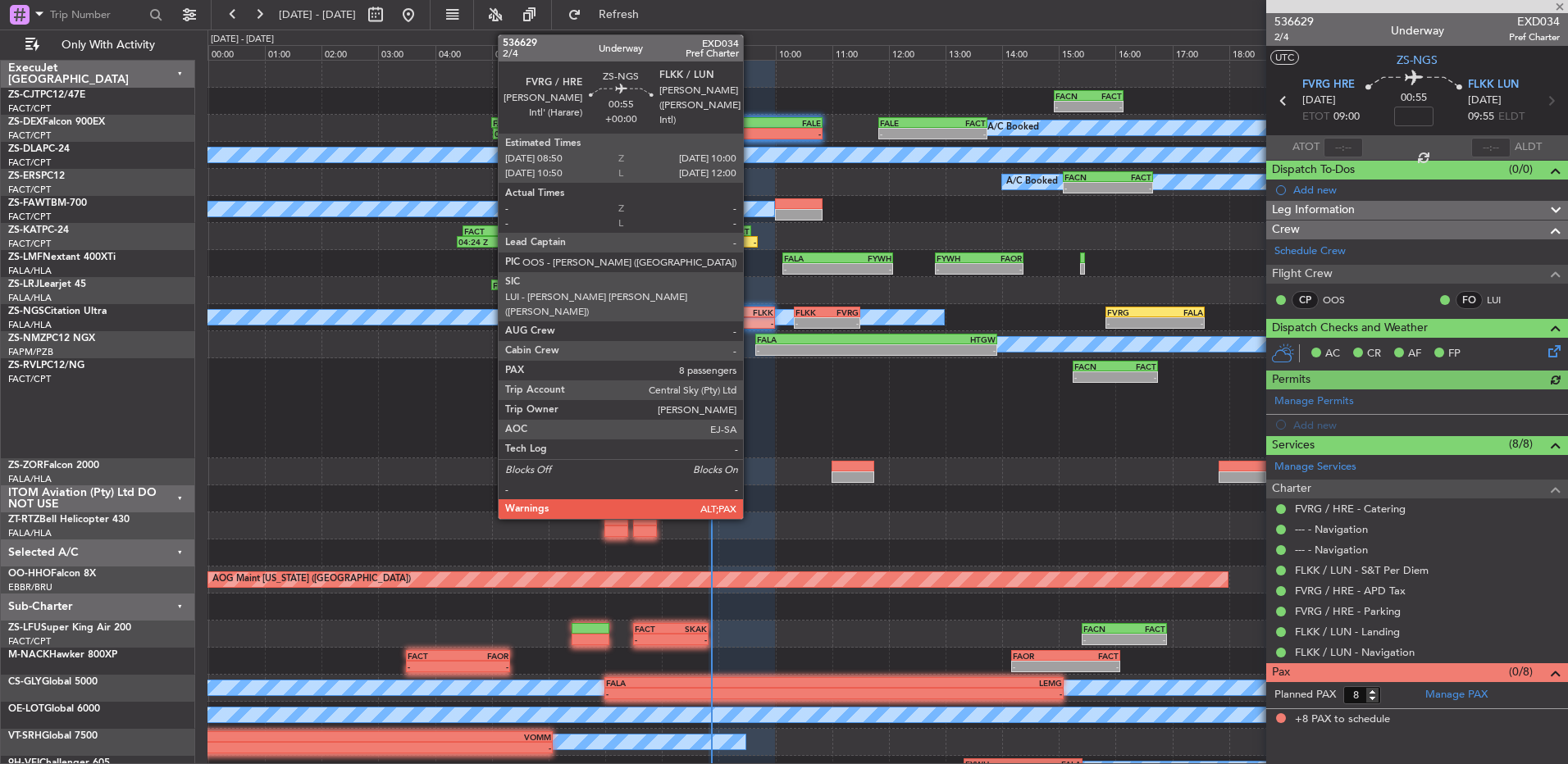
click at [749, 313] on div "FLKK" at bounding box center [757, 312] width 32 height 10
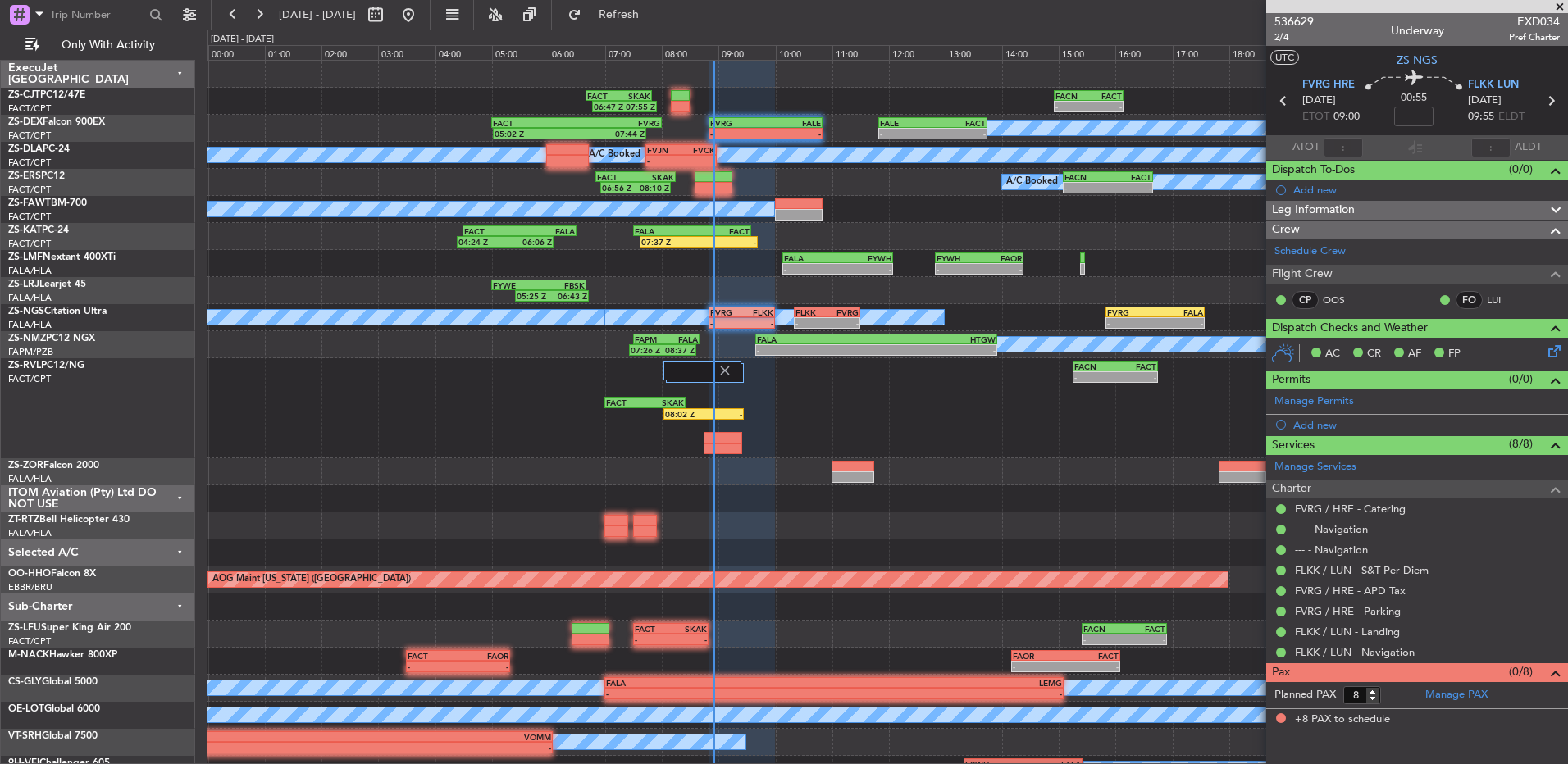
click at [1561, 3] on span at bounding box center [1560, 7] width 16 height 15
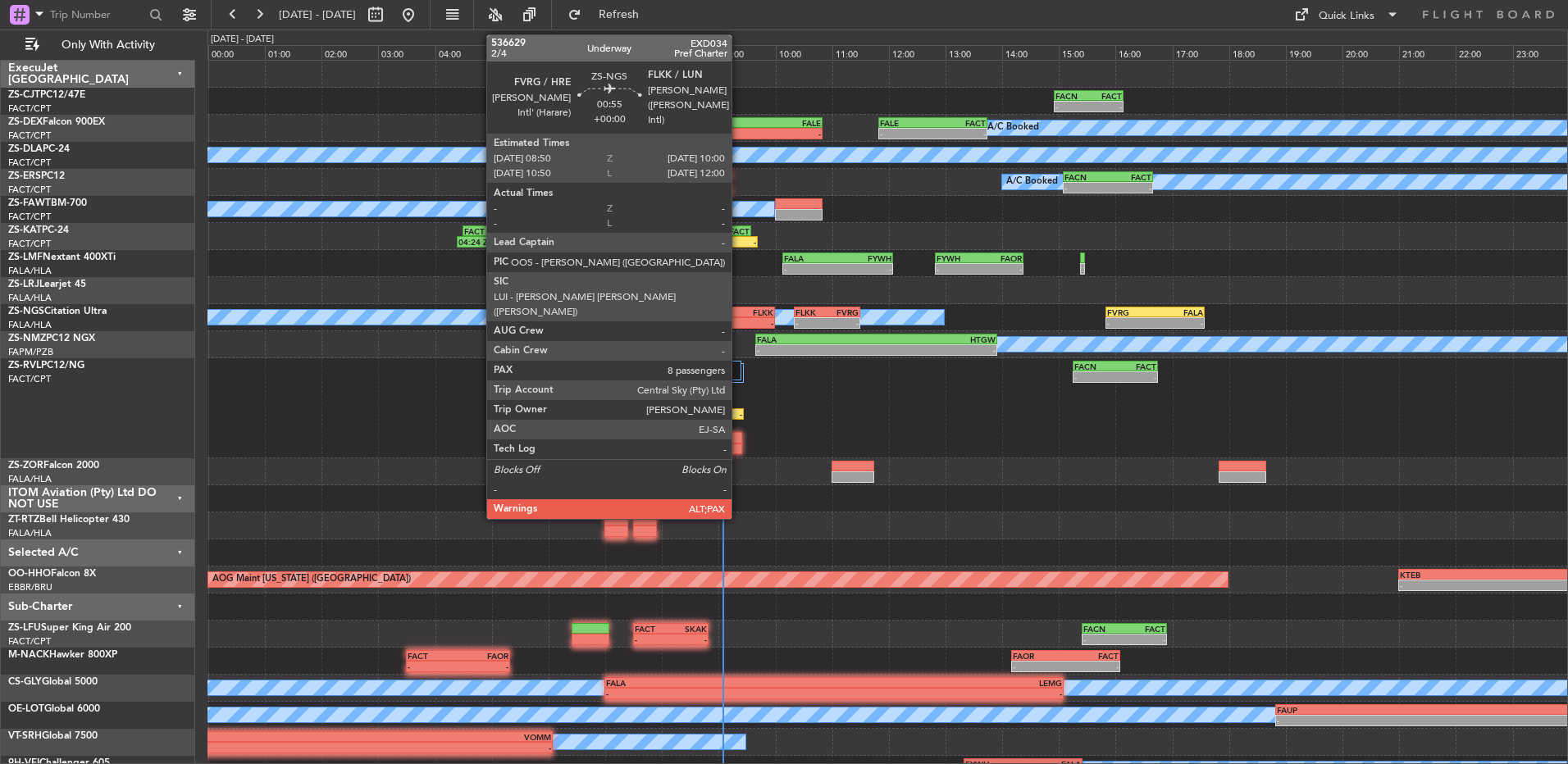
click at [739, 314] on div "FVRG" at bounding box center [726, 312] width 32 height 10
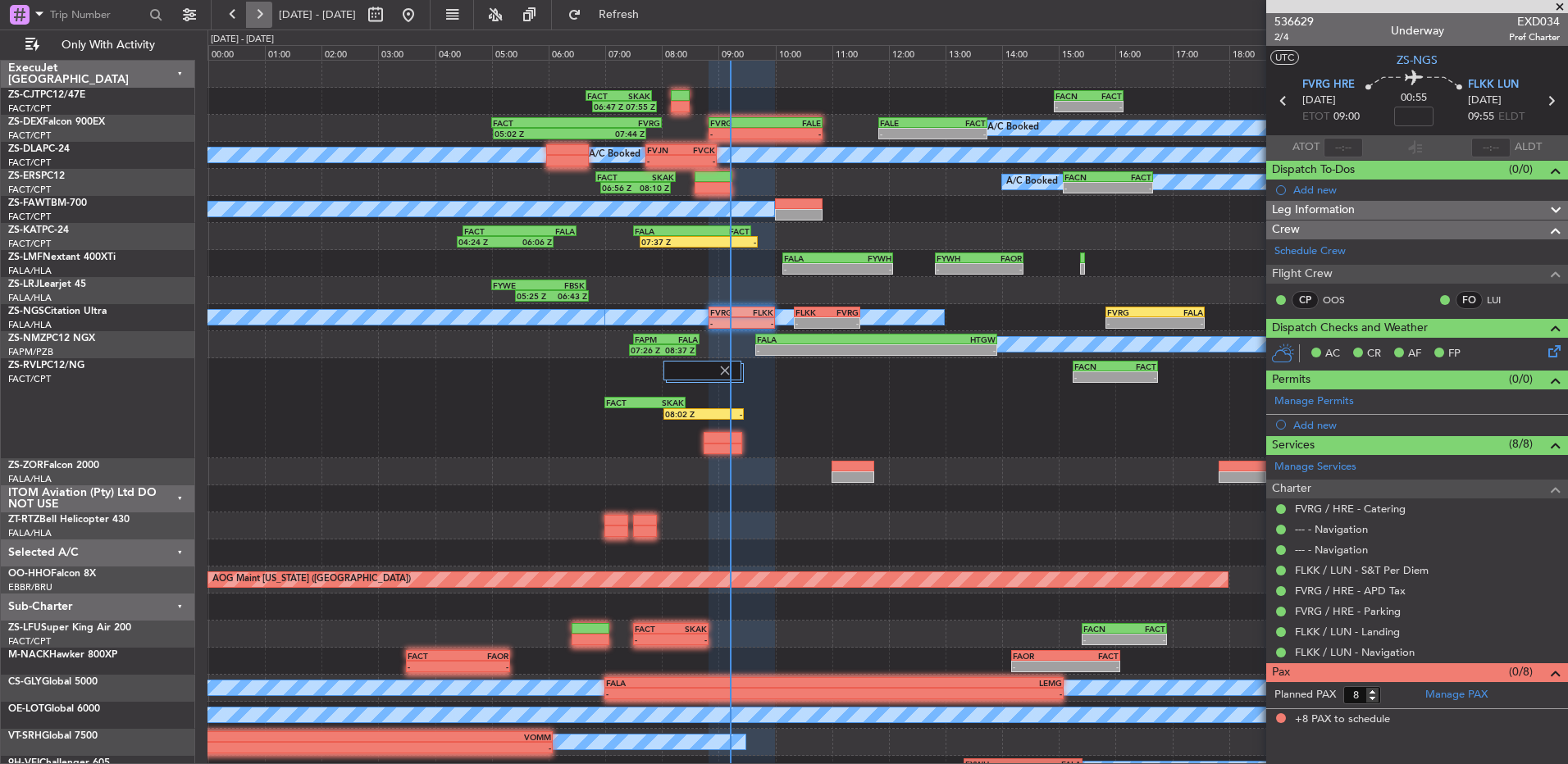
click at [264, 16] on button at bounding box center [259, 15] width 27 height 27
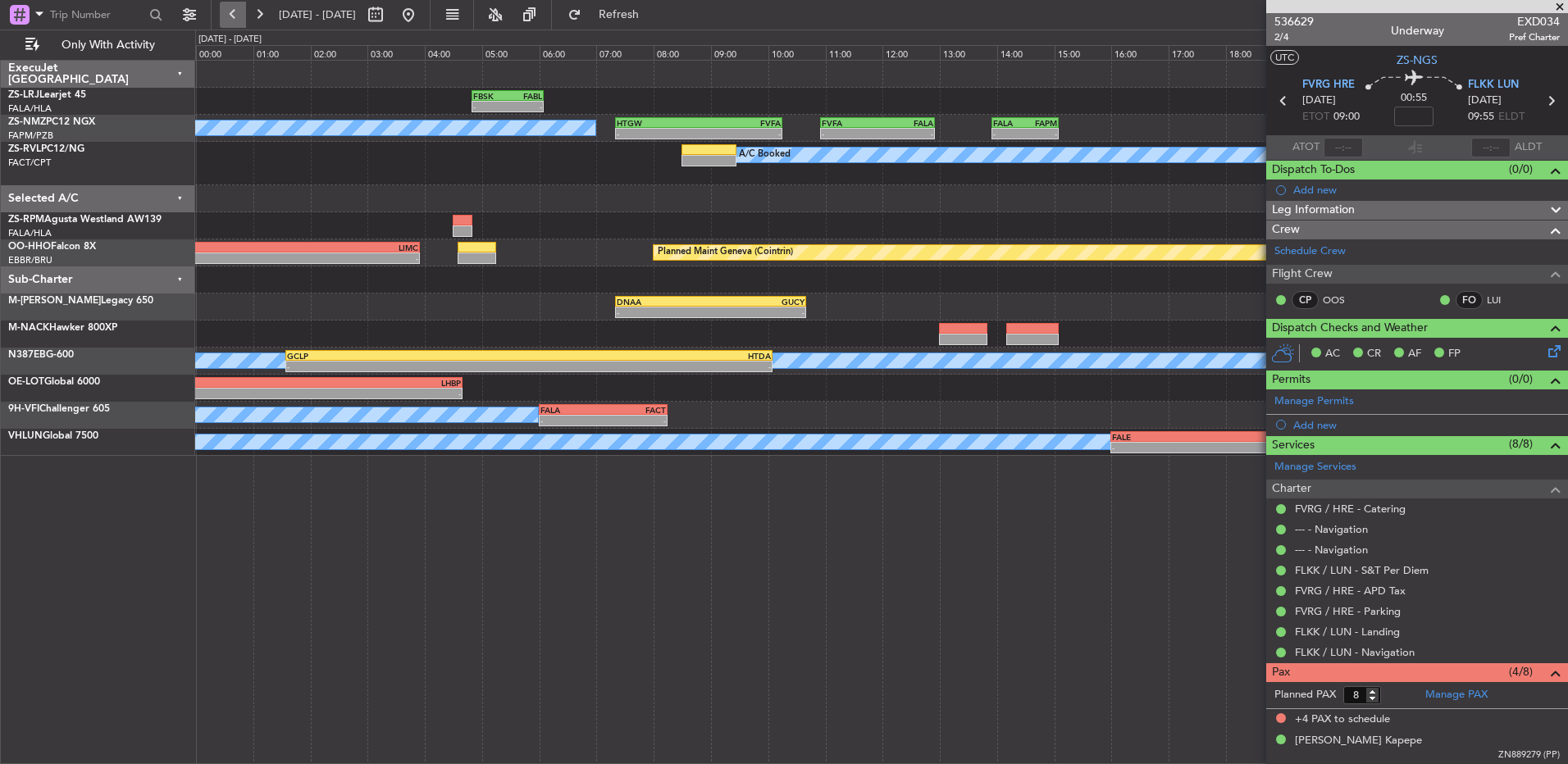
click at [237, 16] on button at bounding box center [232, 15] width 27 height 27
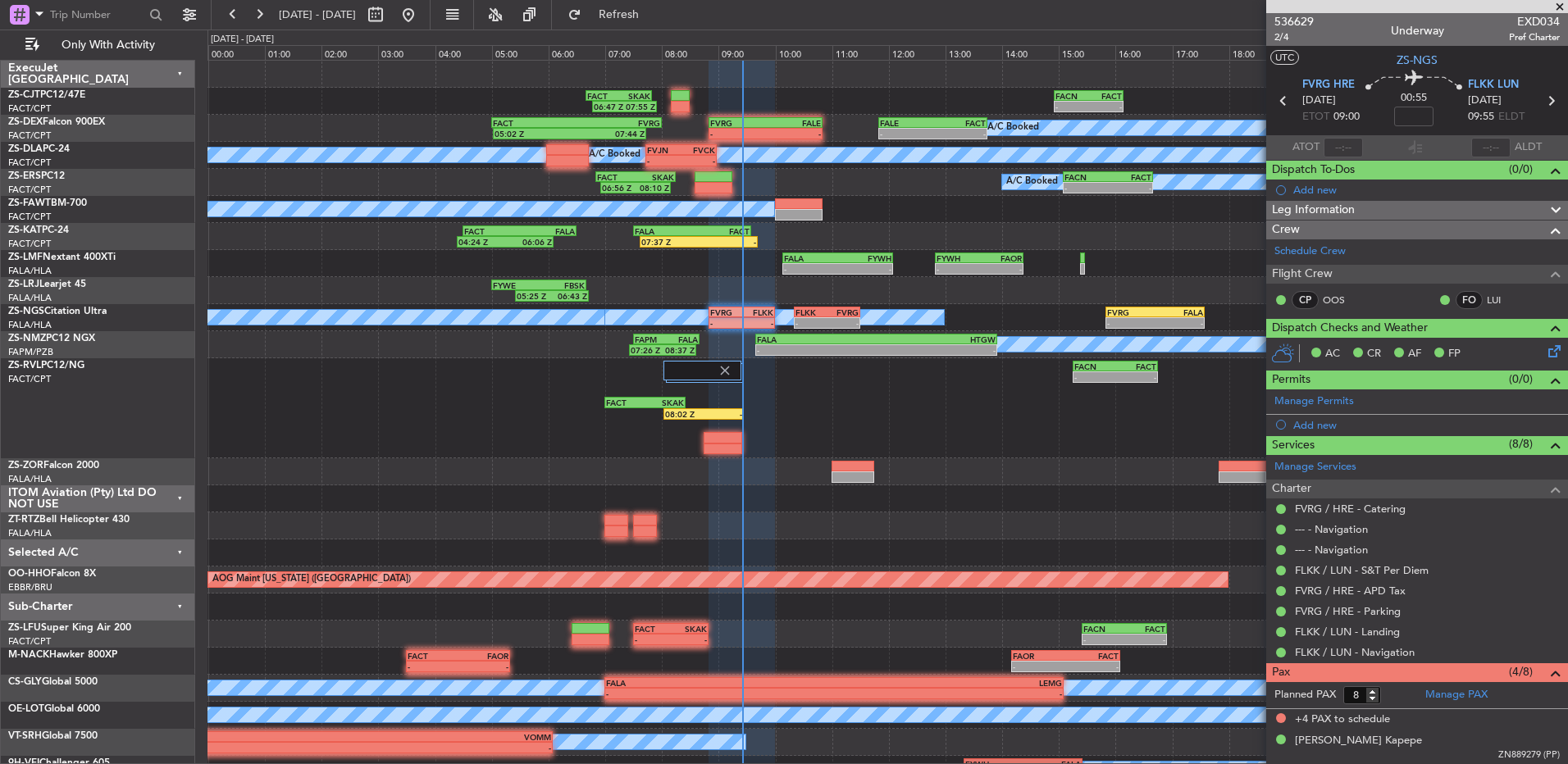
click at [1558, 2] on span at bounding box center [1560, 7] width 16 height 15
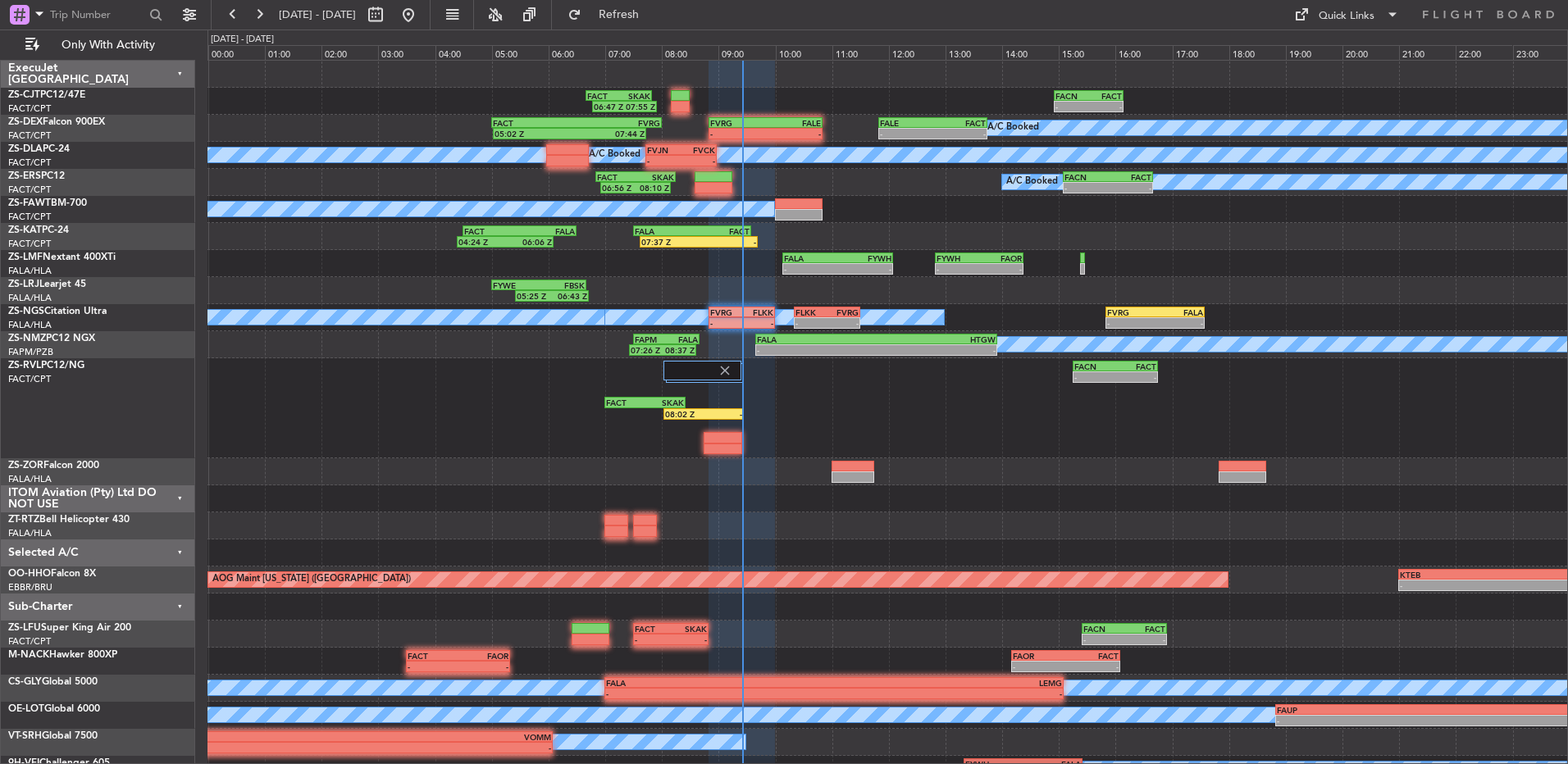
type input "0"
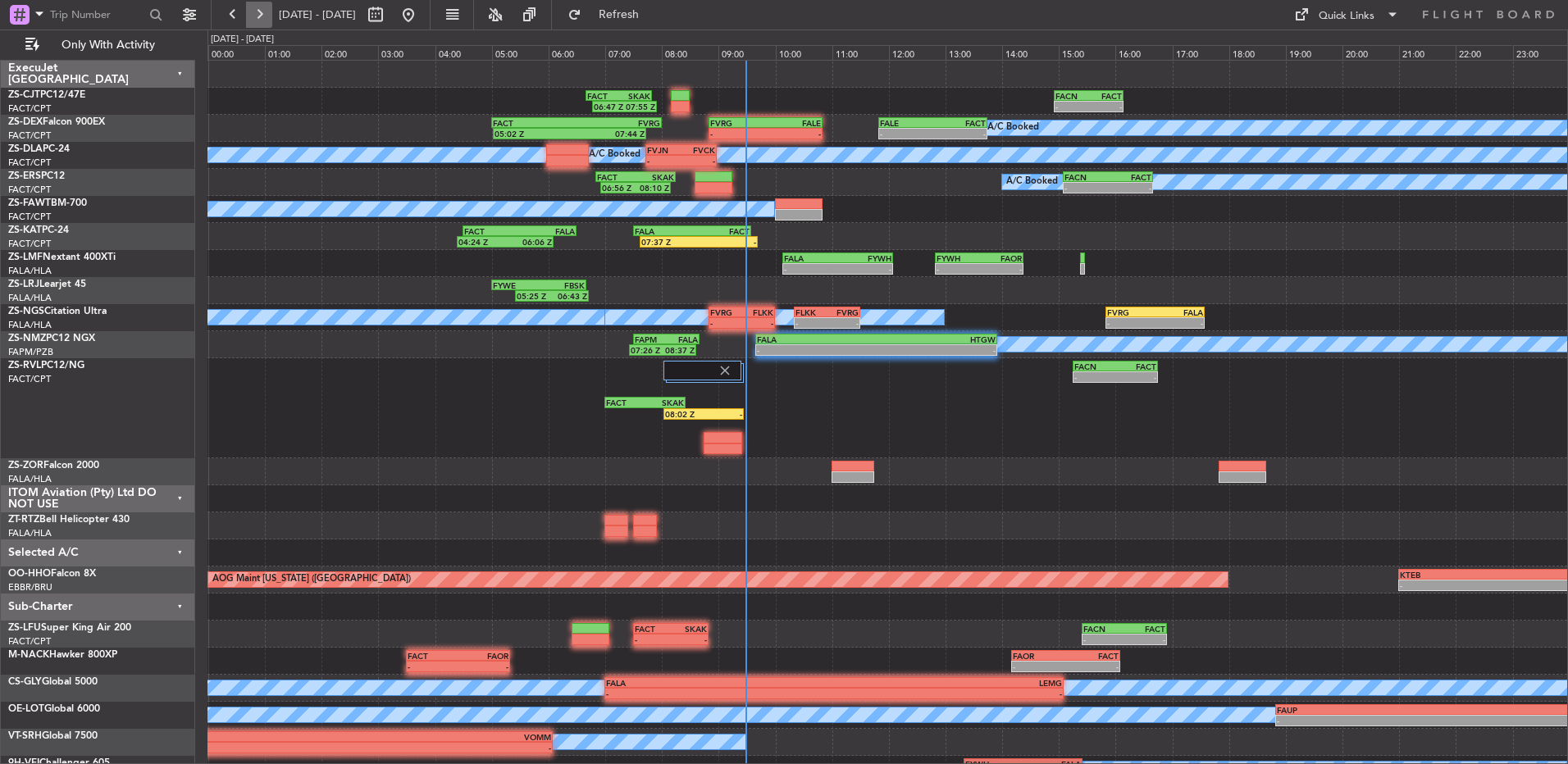
click at [248, 10] on button at bounding box center [259, 15] width 27 height 27
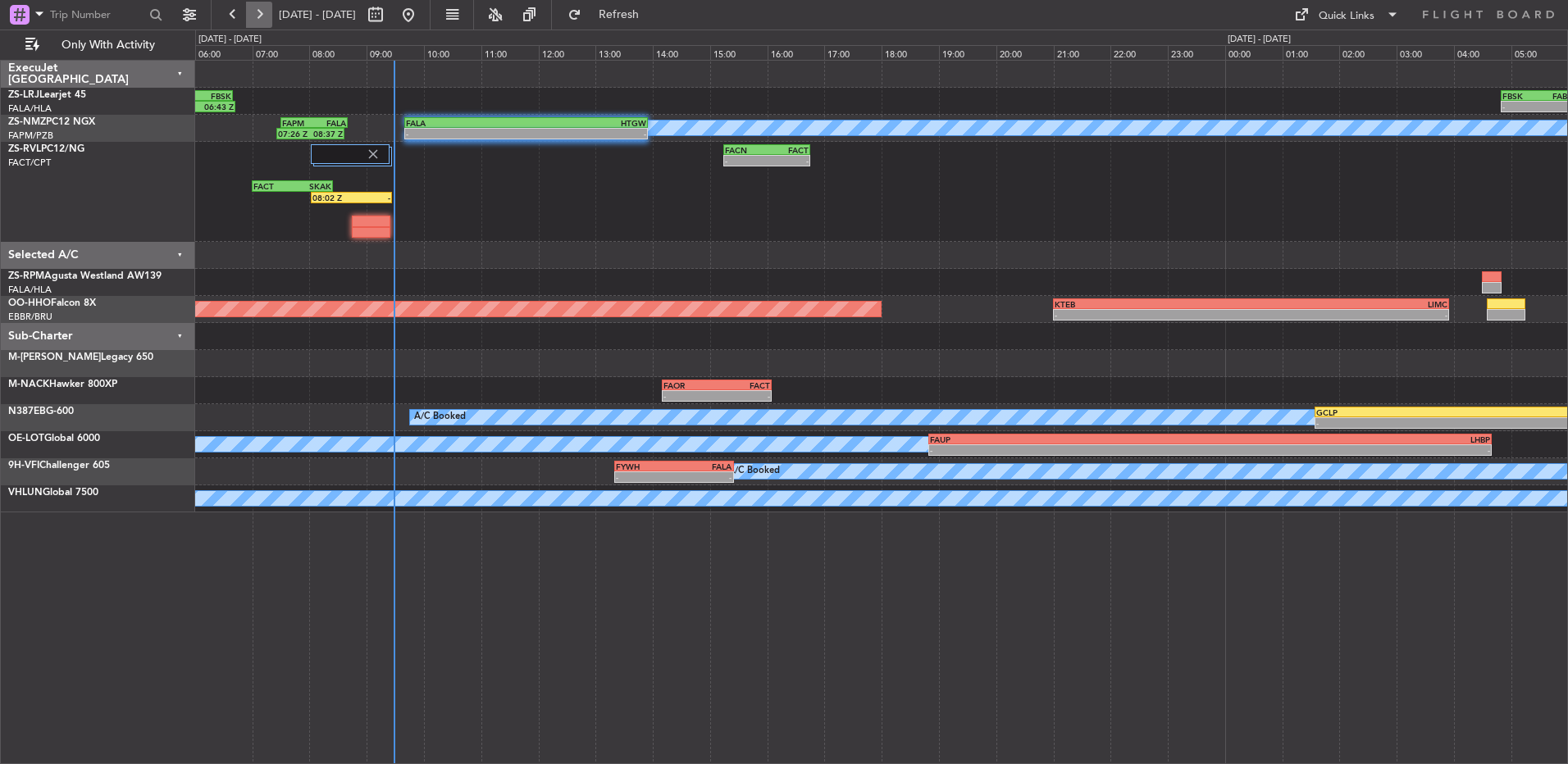
click at [256, 10] on button at bounding box center [259, 15] width 27 height 27
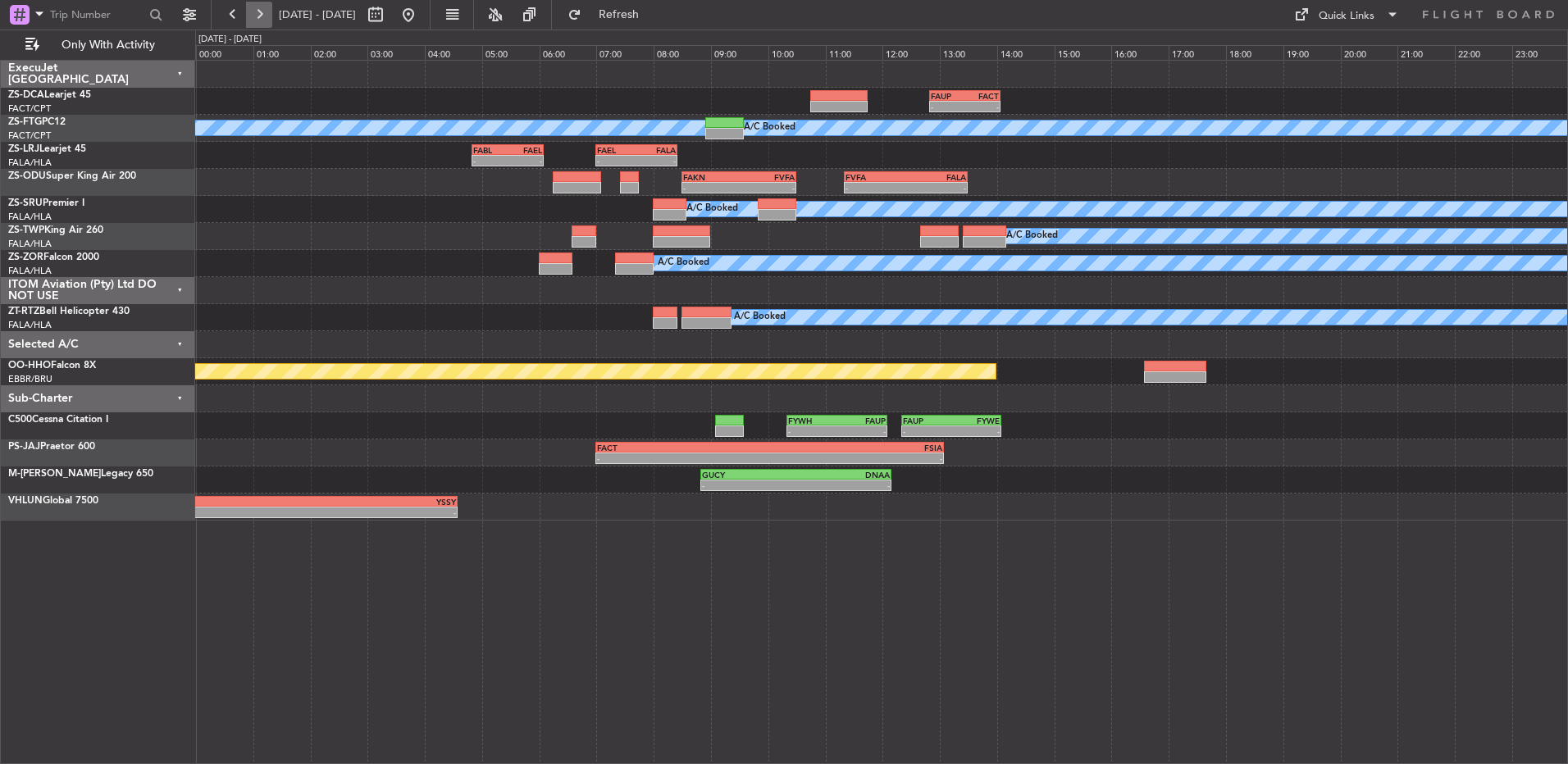
click at [256, 10] on button at bounding box center [259, 15] width 27 height 27
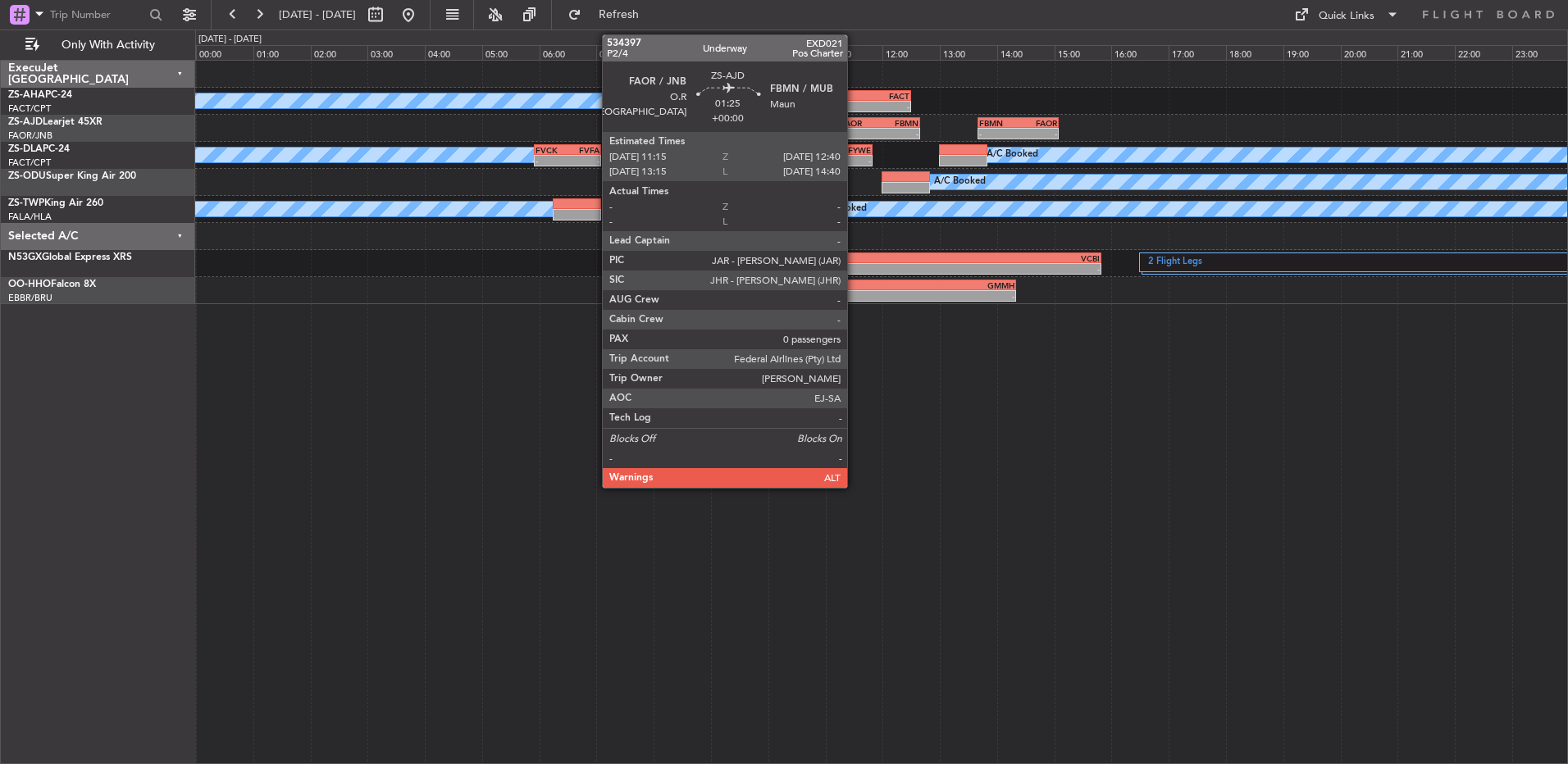
click at [854, 126] on div "FAOR" at bounding box center [860, 123] width 39 height 10
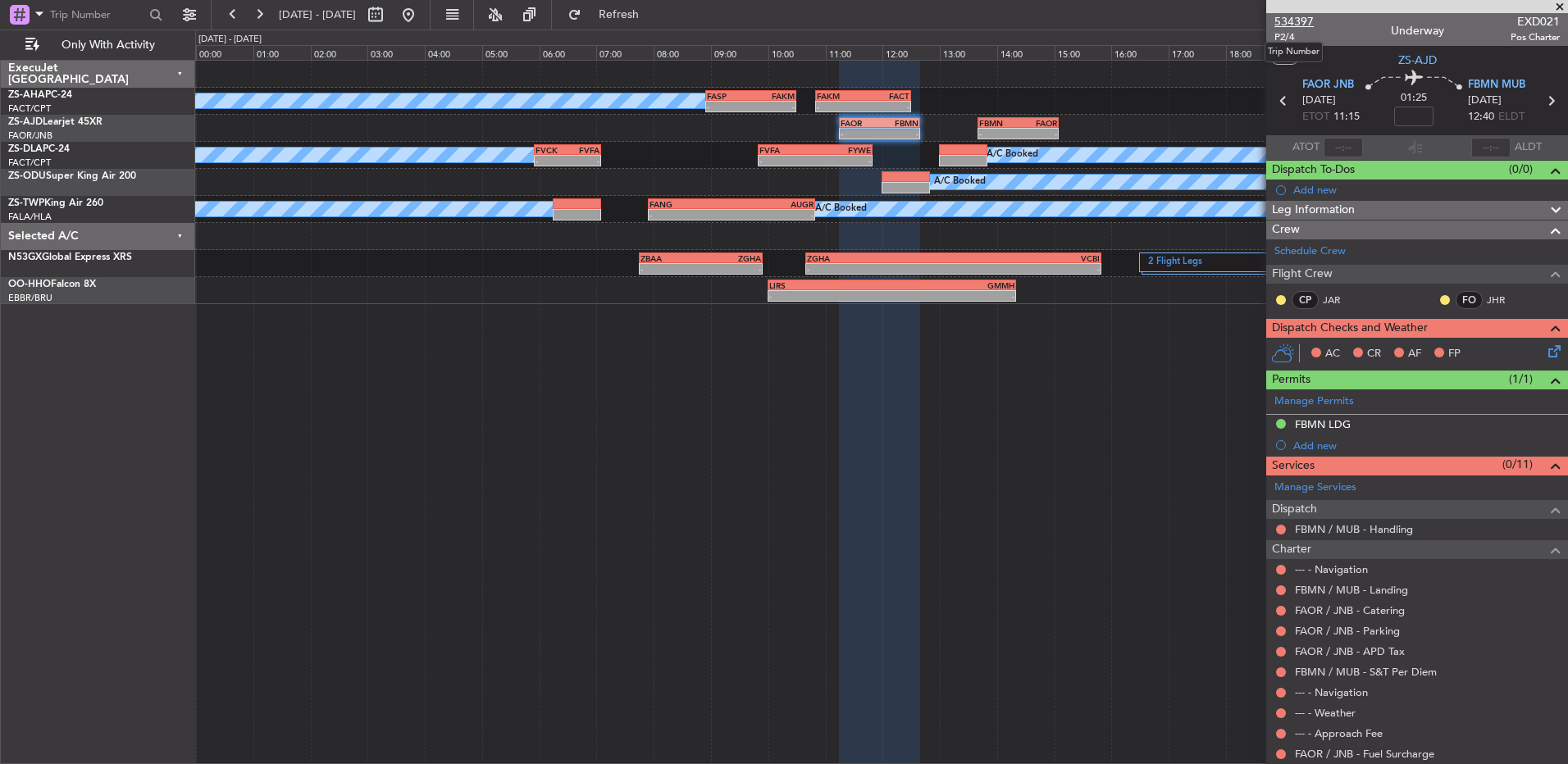
click at [1281, 16] on span "534397" at bounding box center [1293, 21] width 39 height 17
drag, startPoint x: 1565, startPoint y: 4, endPoint x: 838, endPoint y: 40, distance: 727.9
click at [1563, 4] on span at bounding box center [1560, 7] width 16 height 15
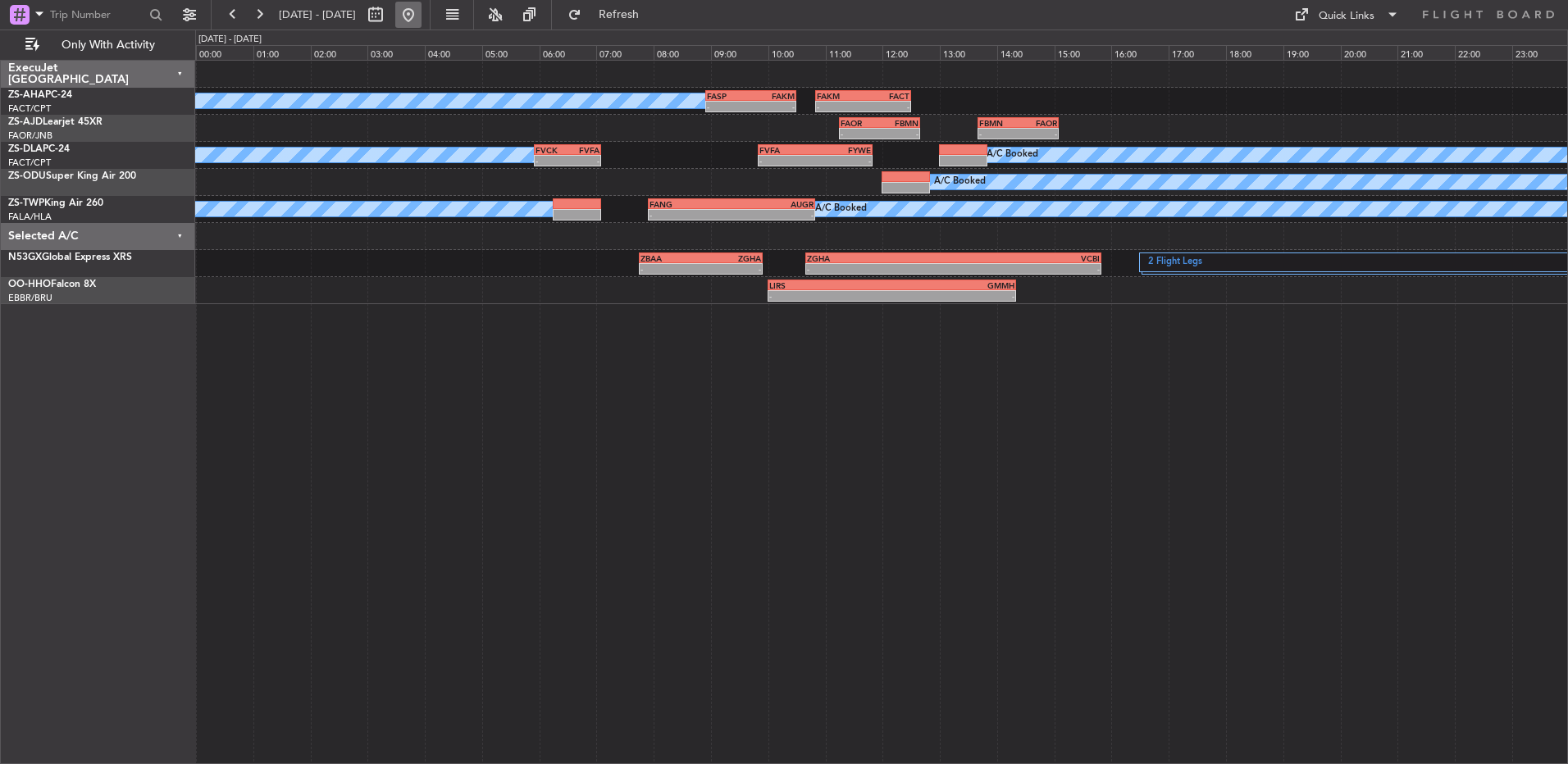
click at [421, 17] on button at bounding box center [408, 15] width 27 height 27
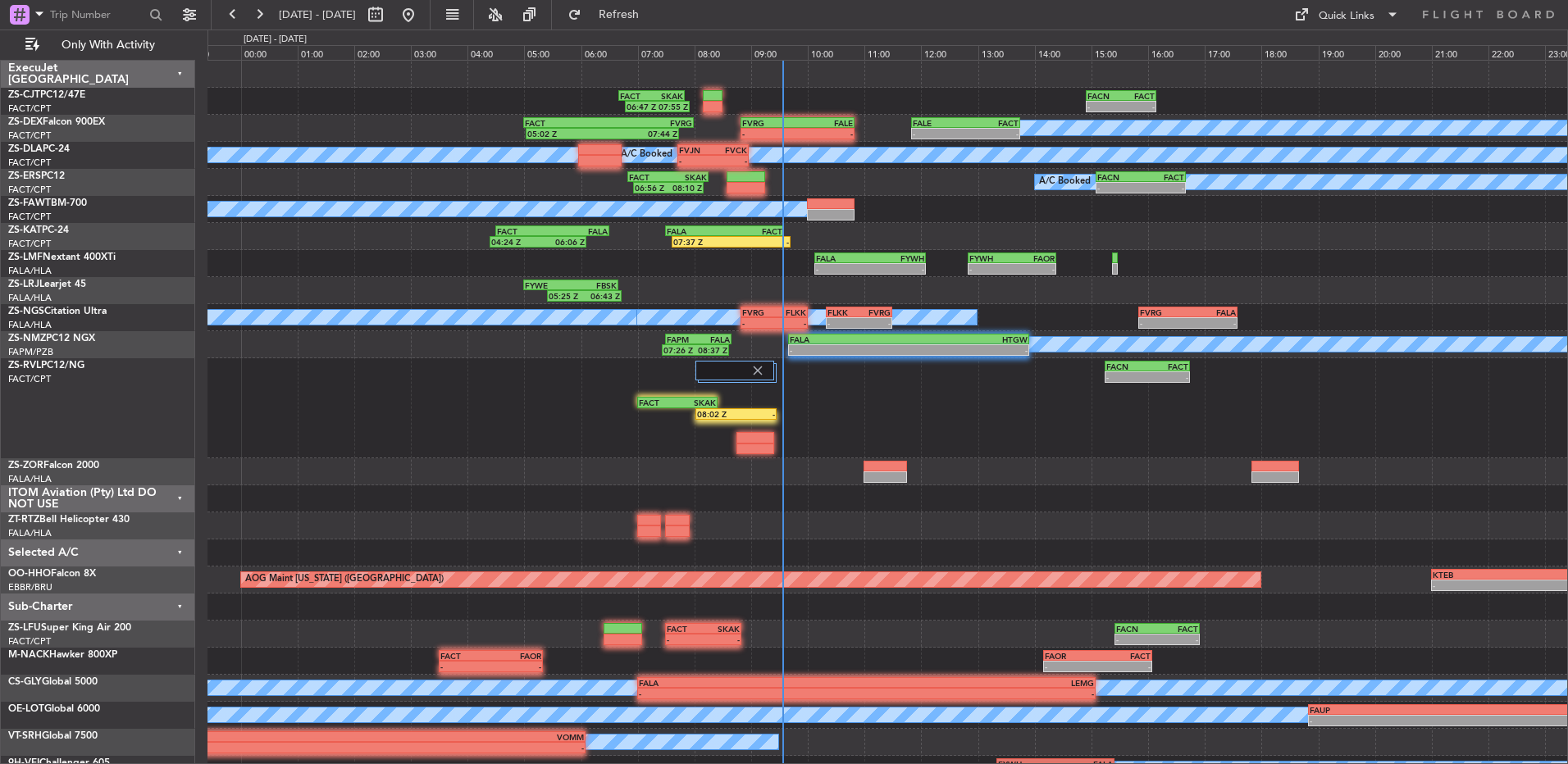
click at [315, 88] on div "- - FACN 14:55 Z FACT 16:09 Z FACT 06:40 Z SKAK 07:50 Z 06:47 Z 07:55 Z A/C Boo…" at bounding box center [887, 421] width 1359 height 722
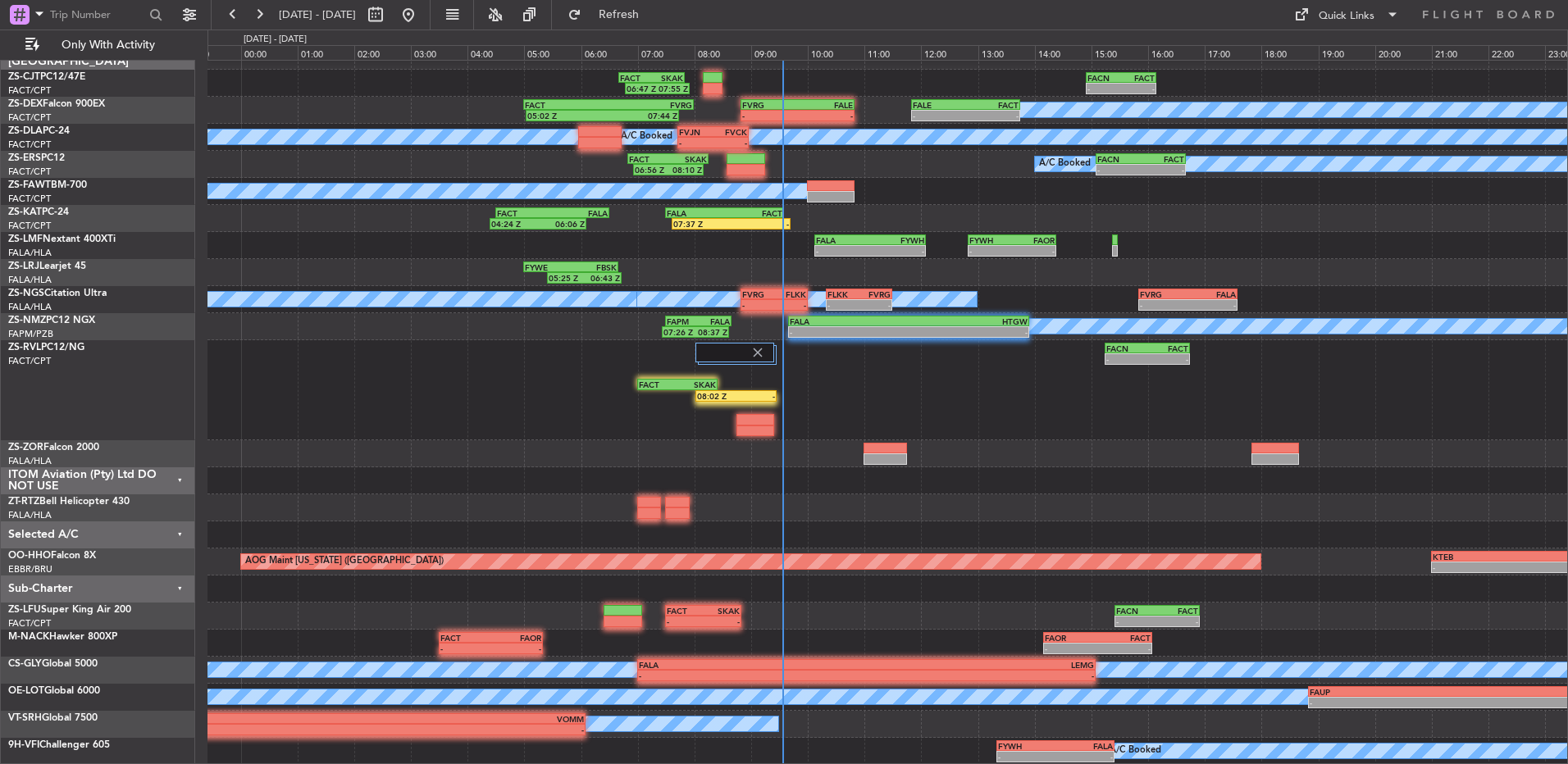
scroll to position [18, 0]
click at [260, 10] on button at bounding box center [259, 15] width 27 height 27
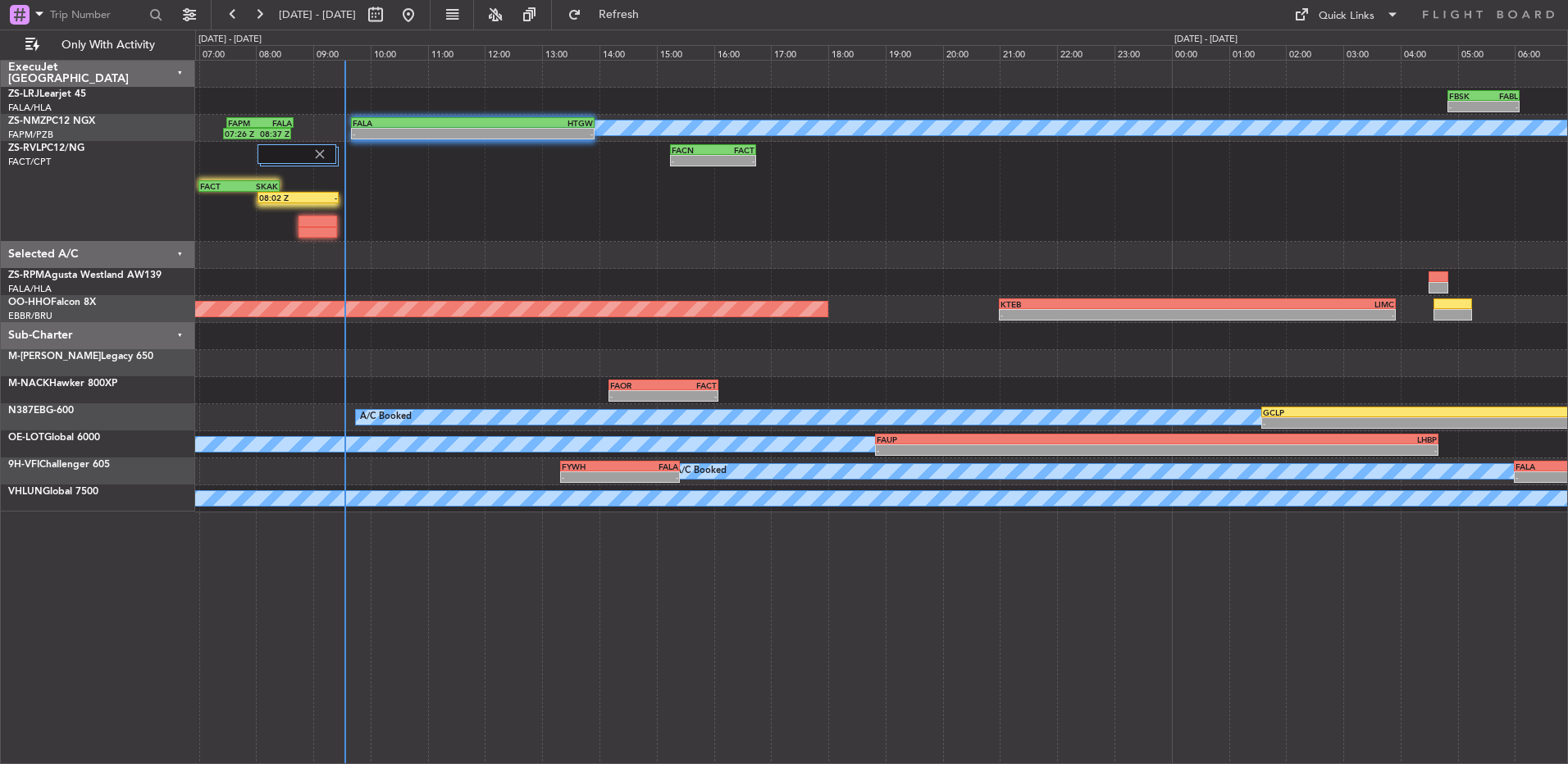
scroll to position [0, 0]
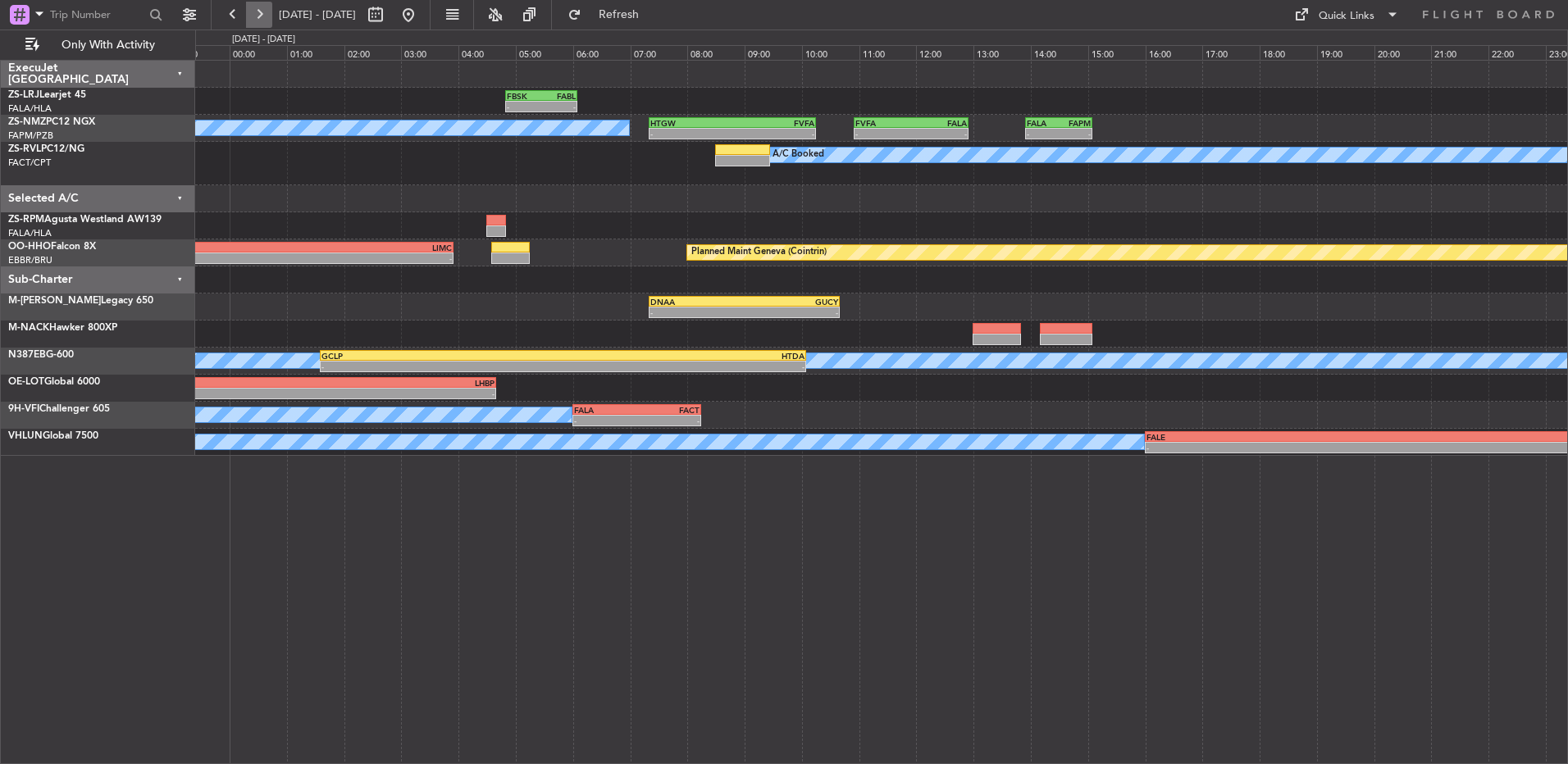
click at [264, 15] on button at bounding box center [259, 15] width 27 height 27
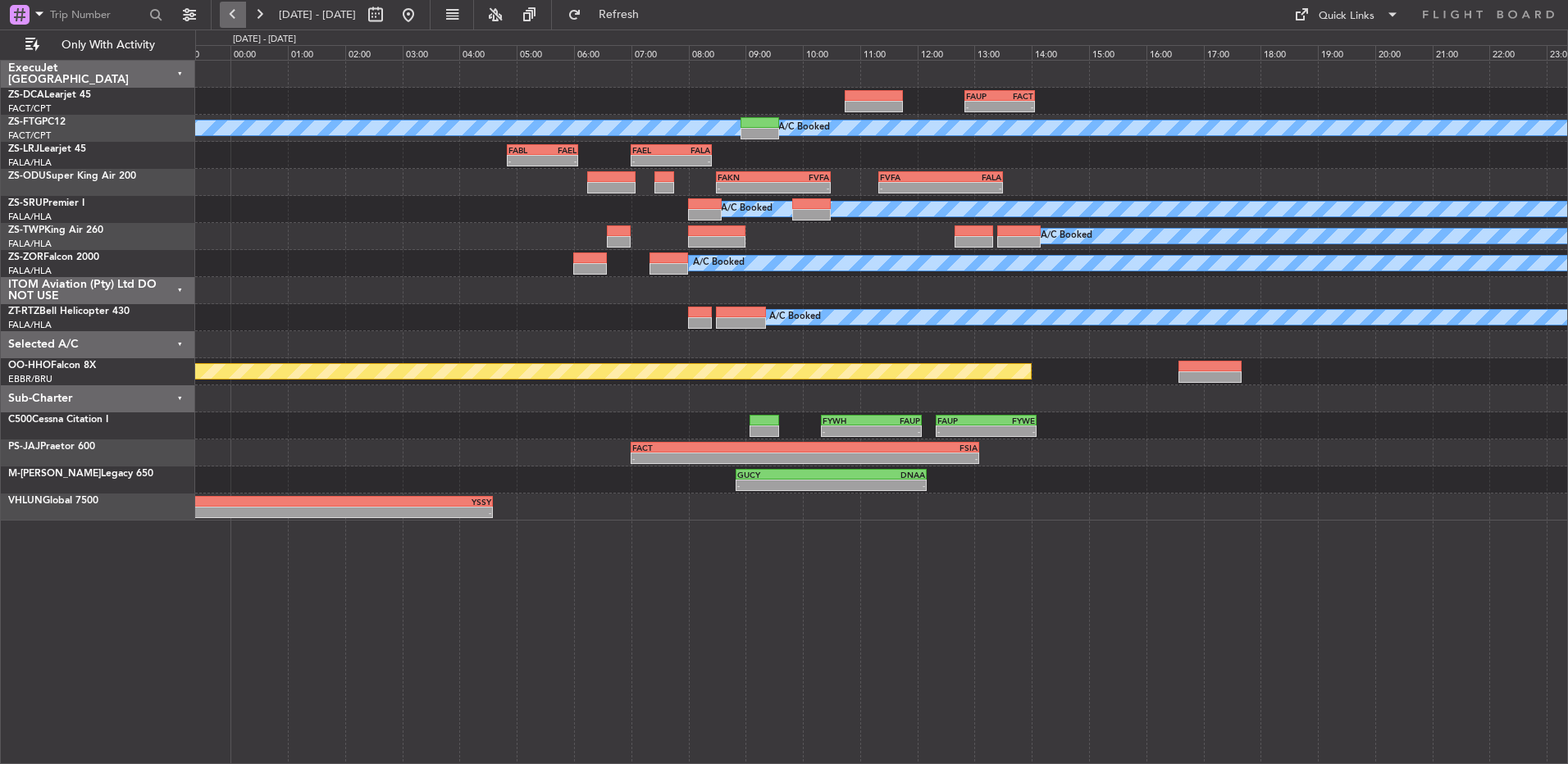
click at [235, 11] on button at bounding box center [232, 15] width 27 height 27
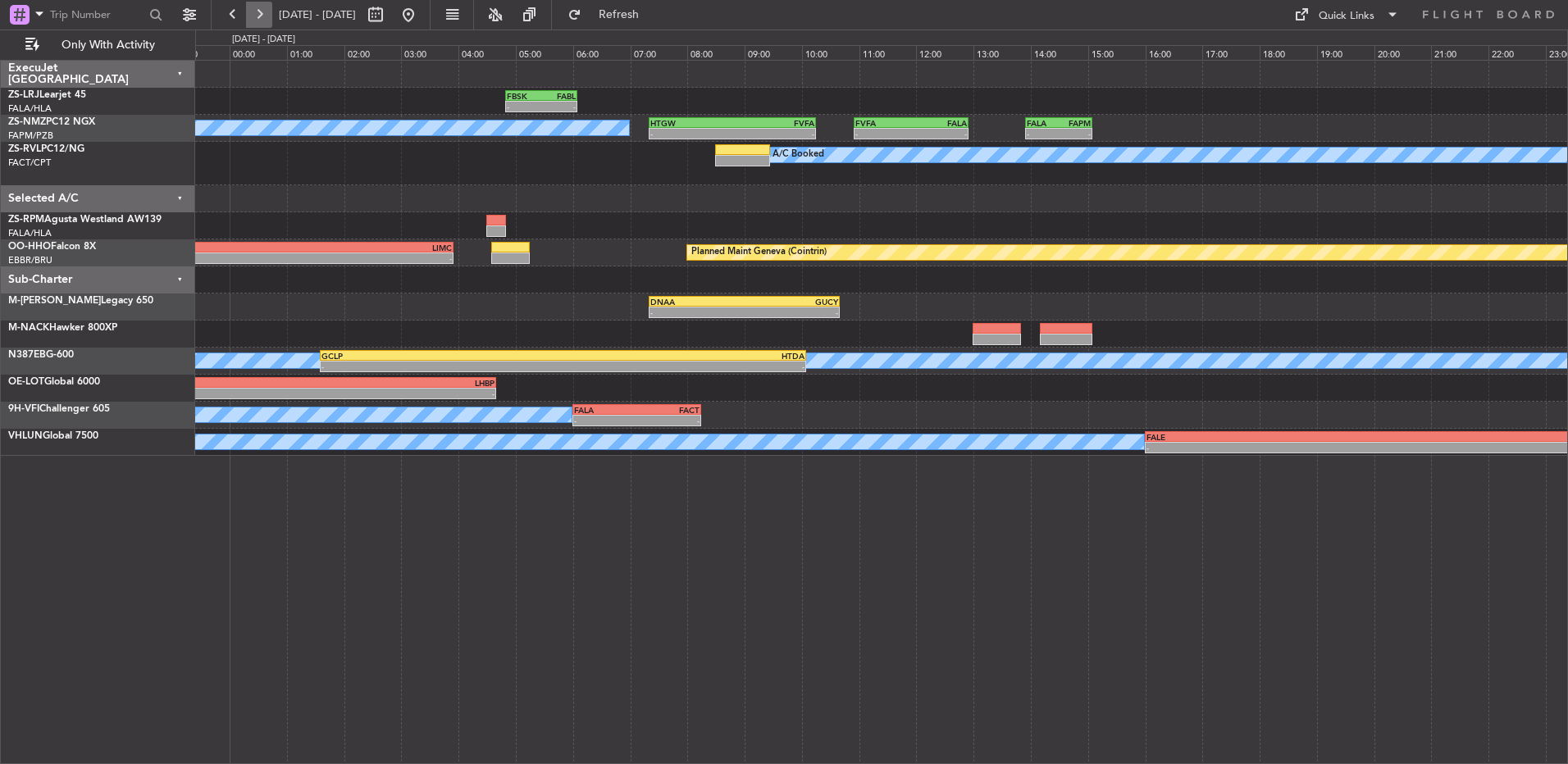
click at [260, 11] on button at bounding box center [259, 15] width 27 height 27
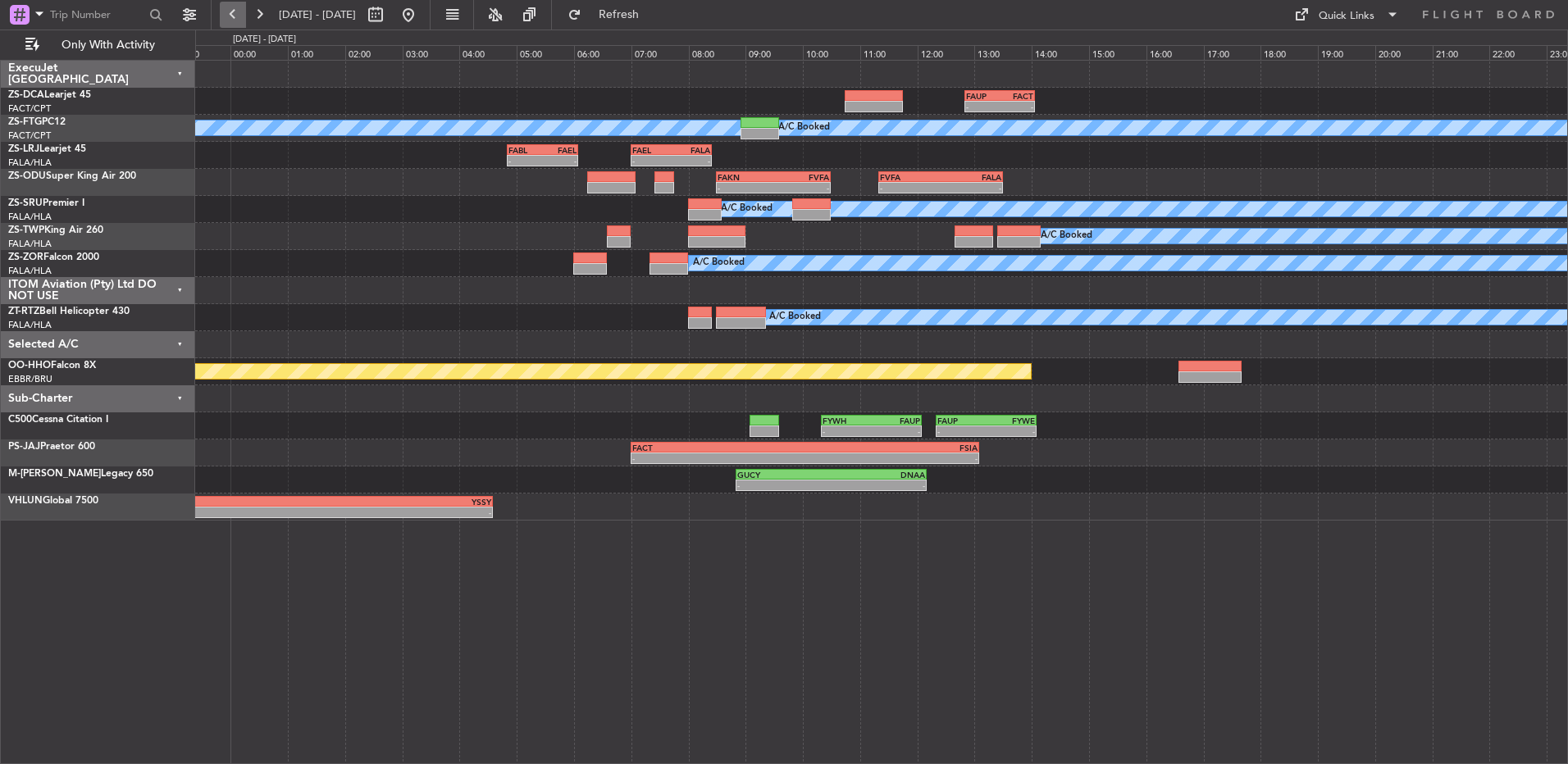
click at [235, 9] on button at bounding box center [232, 15] width 27 height 27
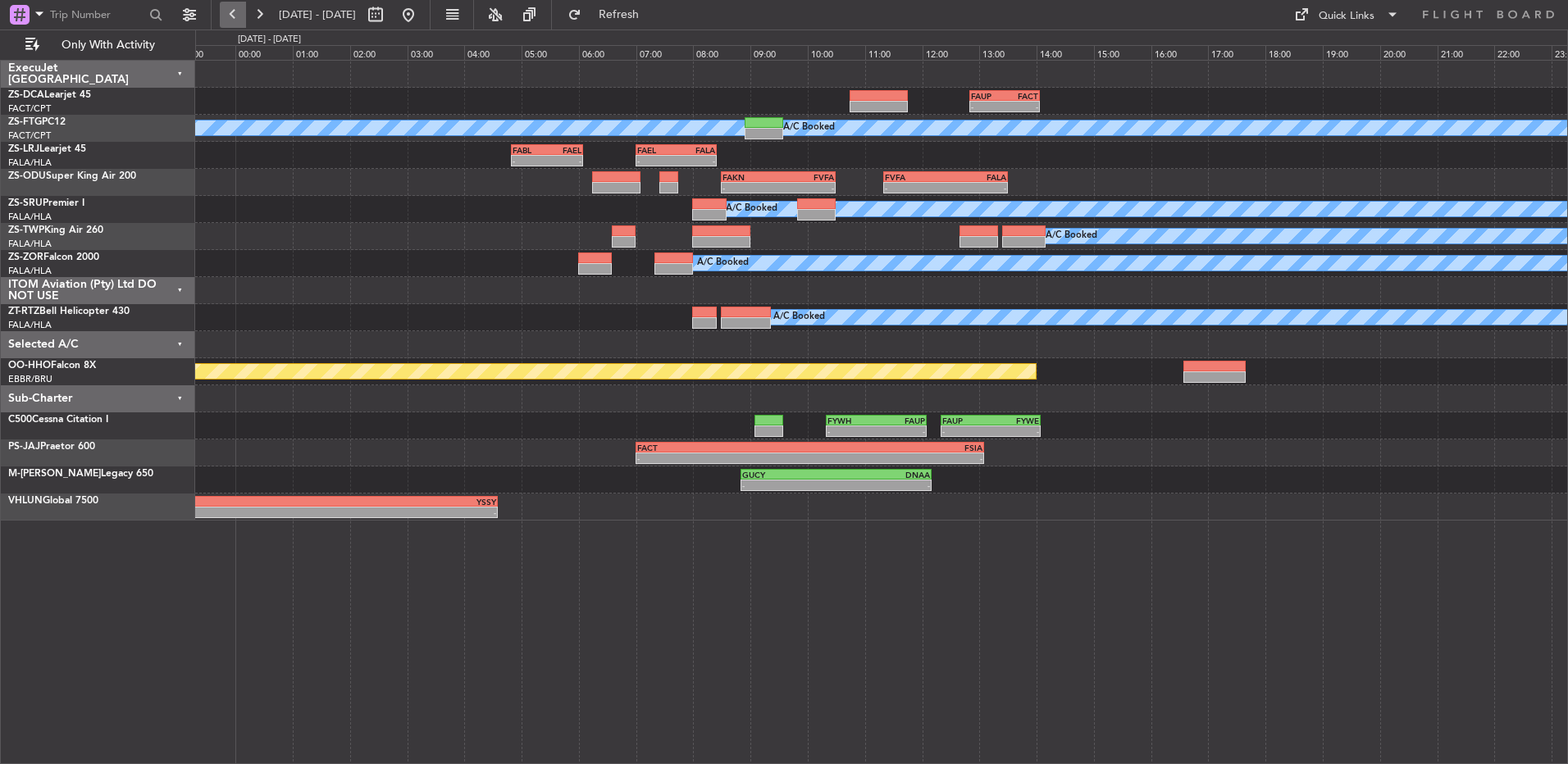
click at [235, 9] on button at bounding box center [232, 15] width 27 height 27
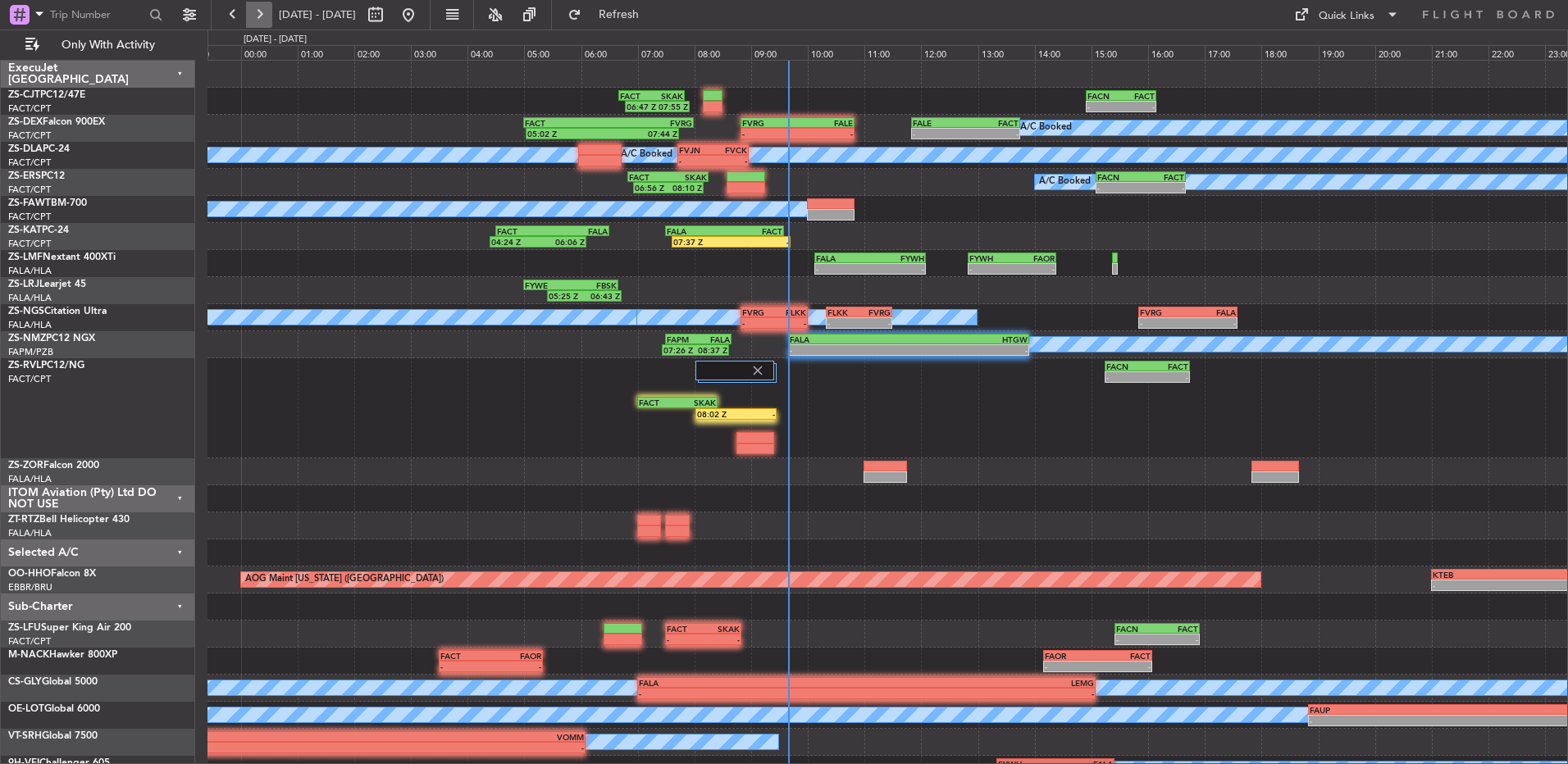
click at [270, 17] on button at bounding box center [259, 15] width 27 height 27
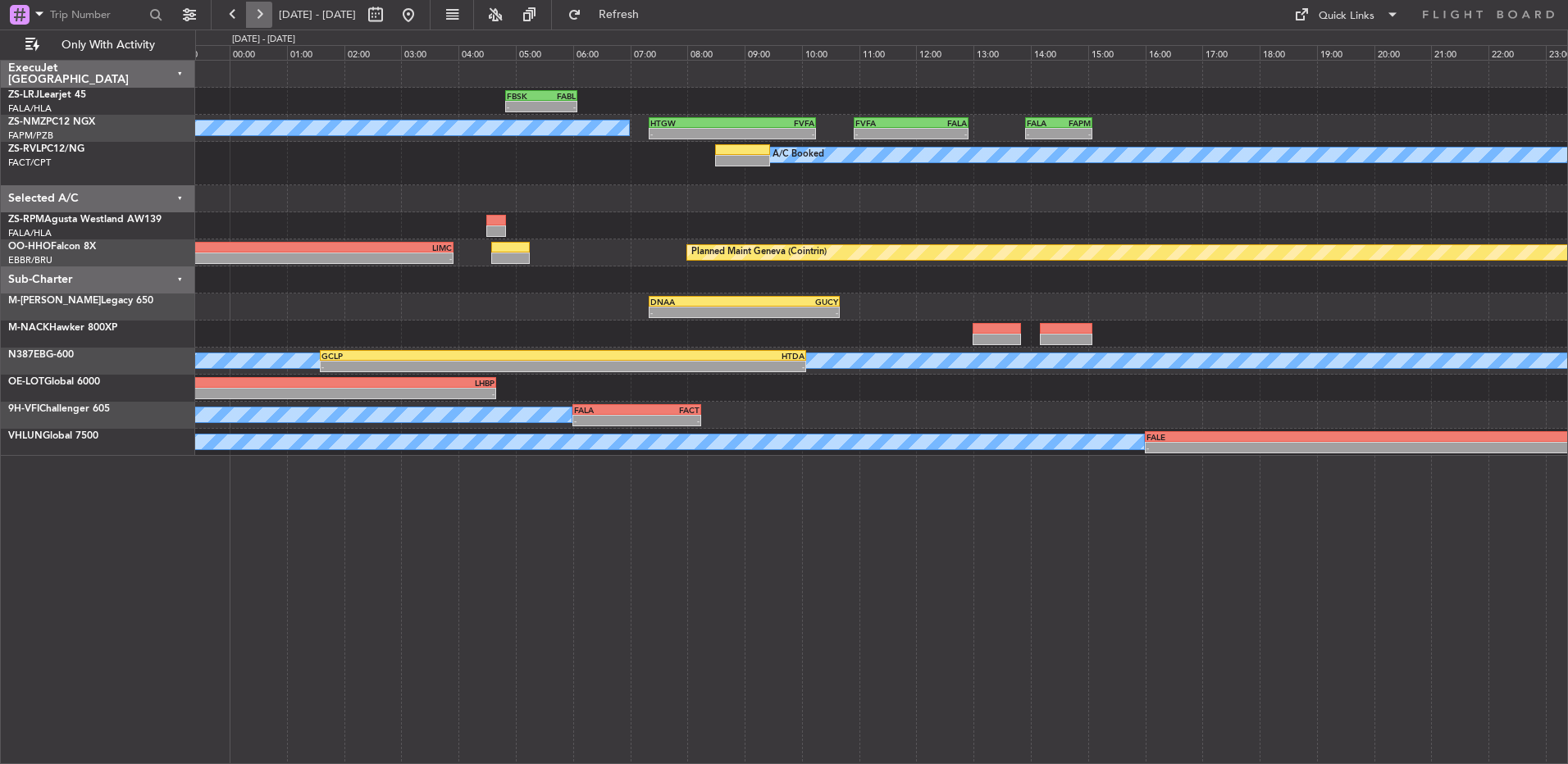
click at [264, 12] on button at bounding box center [259, 15] width 27 height 27
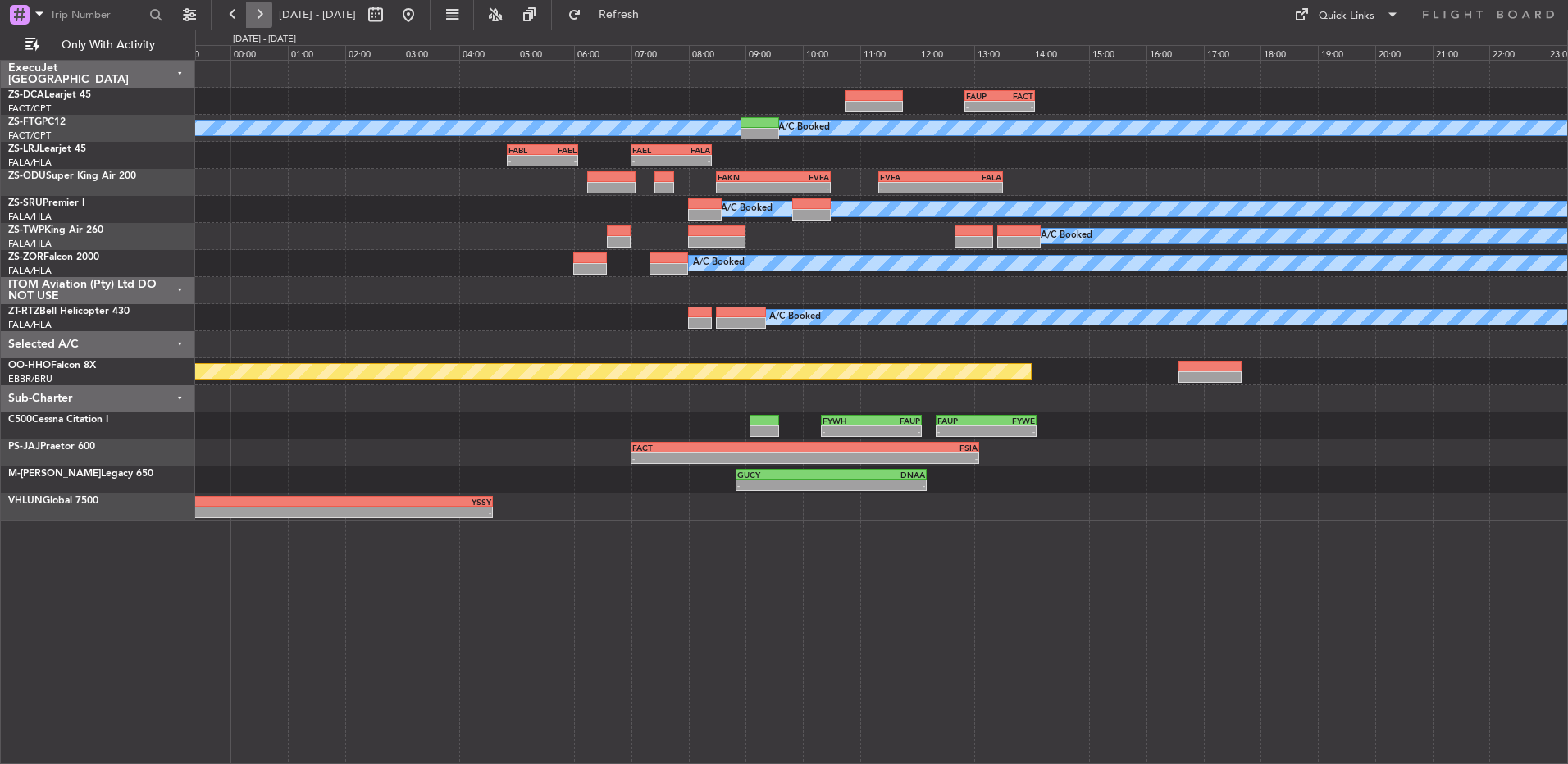
click at [264, 12] on button at bounding box center [259, 15] width 27 height 27
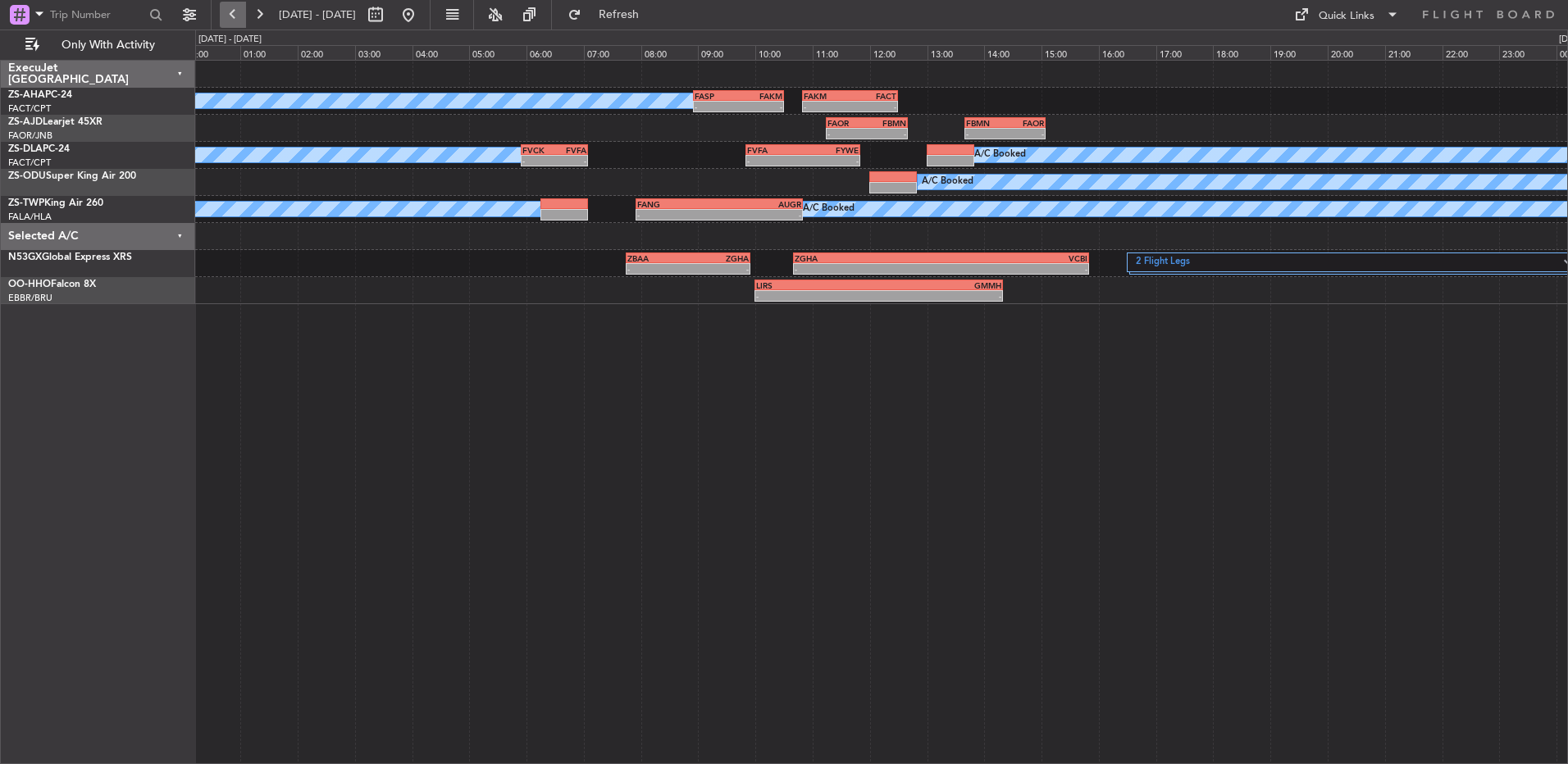
click at [235, 16] on button at bounding box center [232, 15] width 27 height 27
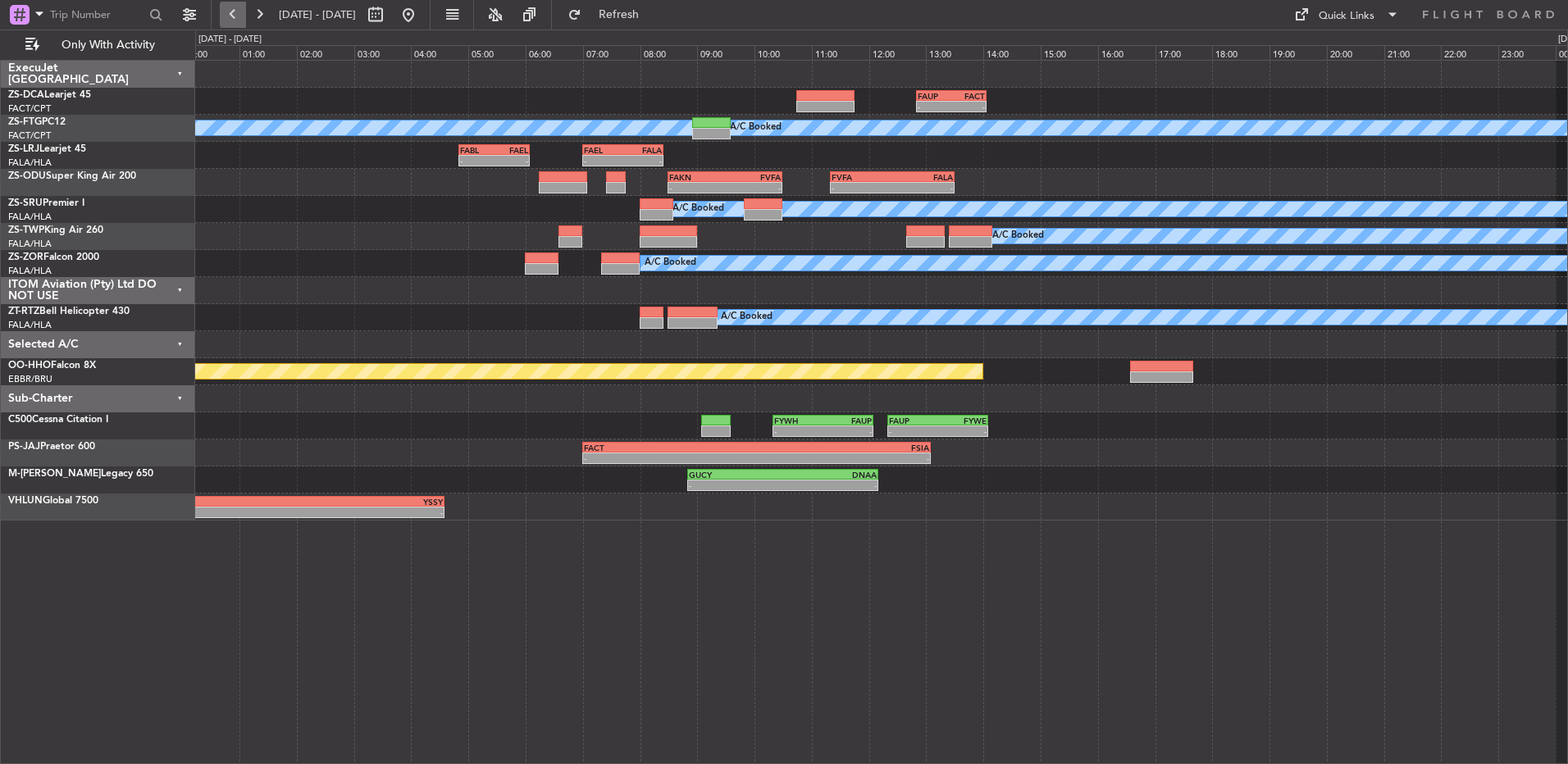
click at [232, 20] on button at bounding box center [232, 15] width 27 height 27
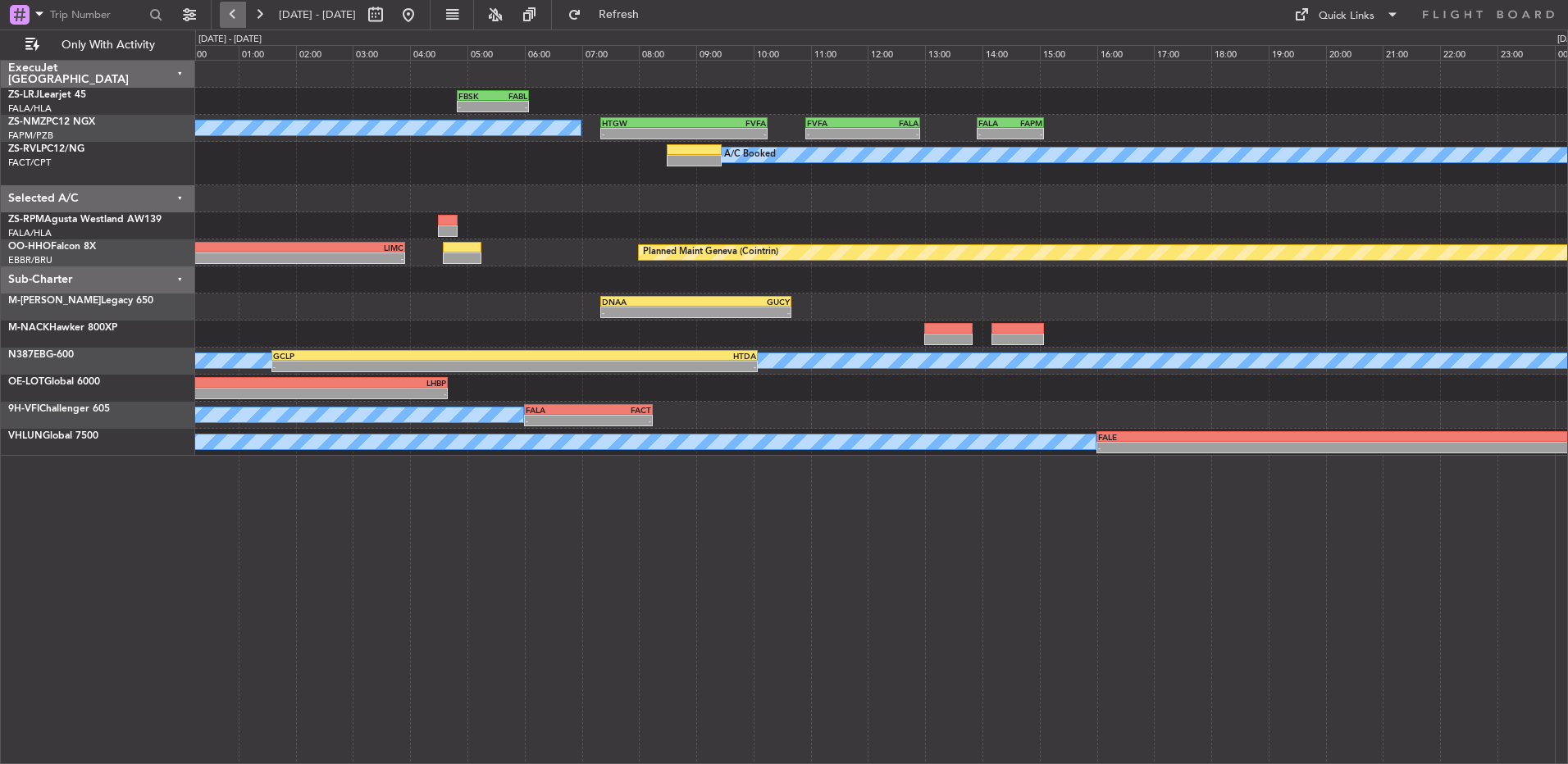
click at [224, 22] on button at bounding box center [232, 15] width 27 height 27
